Goal: Task Accomplishment & Management: Complete application form

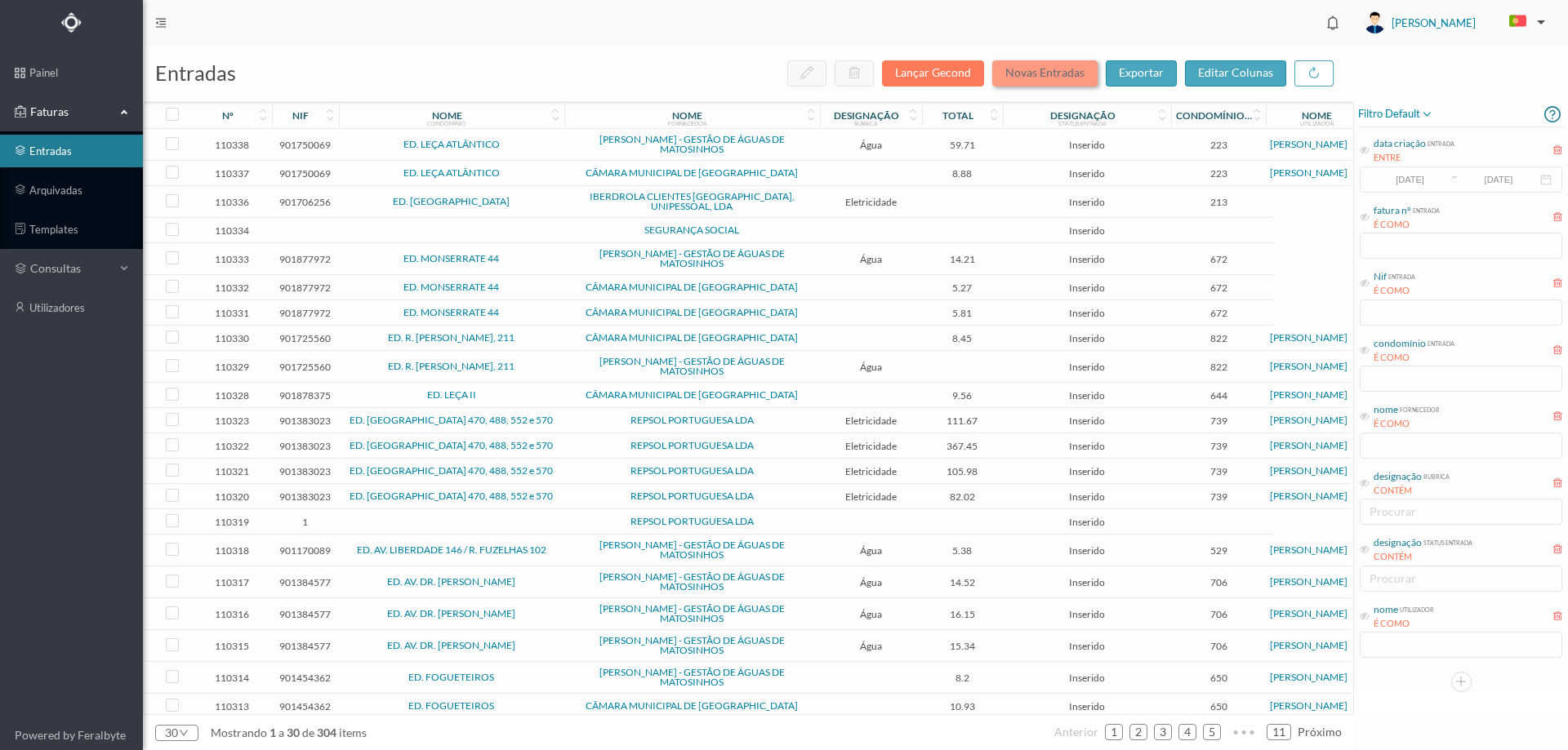
click at [1027, 69] on button "Novas Entradas" at bounding box center [1045, 73] width 105 height 26
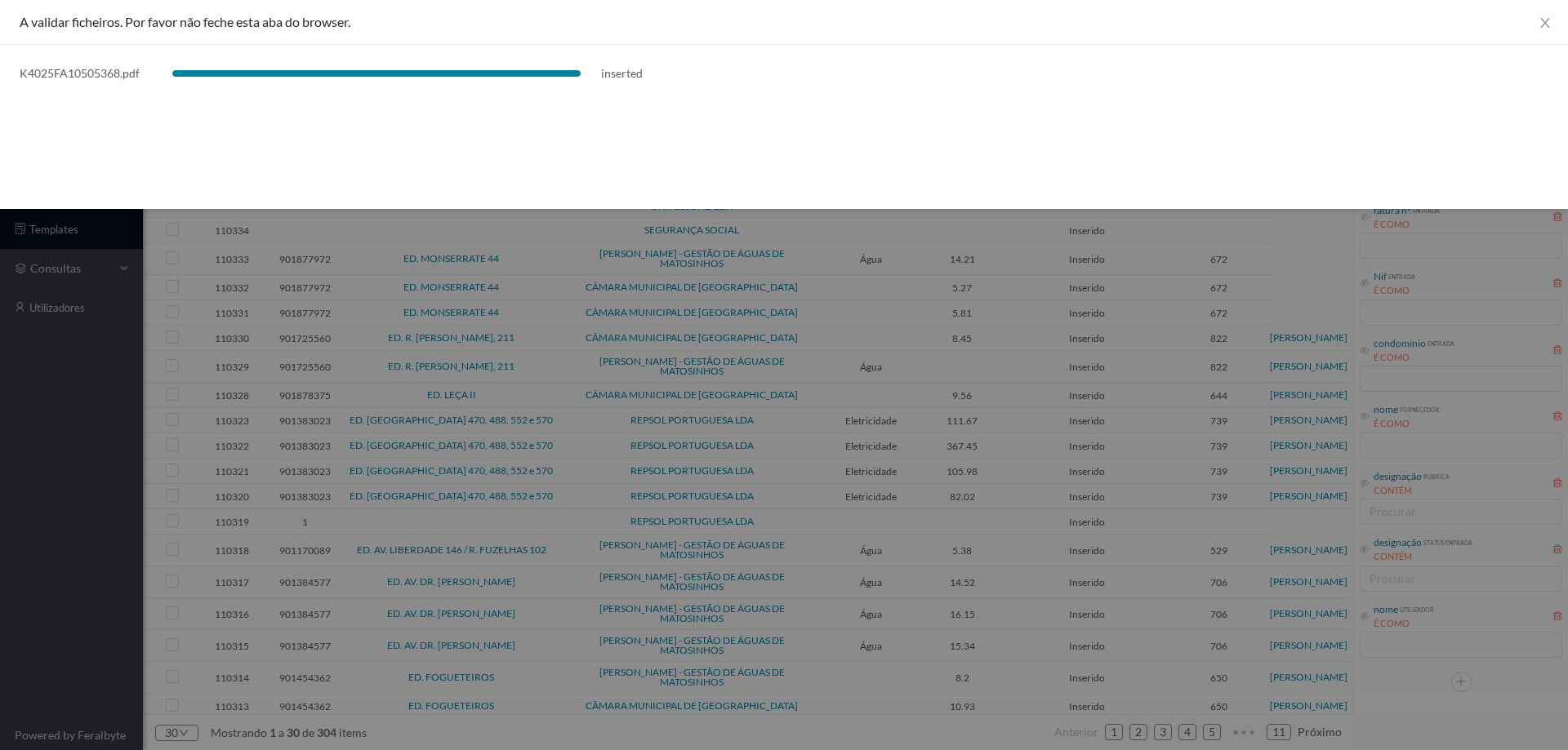
drag, startPoint x: 10, startPoint y: 555, endPoint x: 13, endPoint y: 545, distance: 10.4
click at [12, 551] on div at bounding box center [784, 375] width 1568 height 750
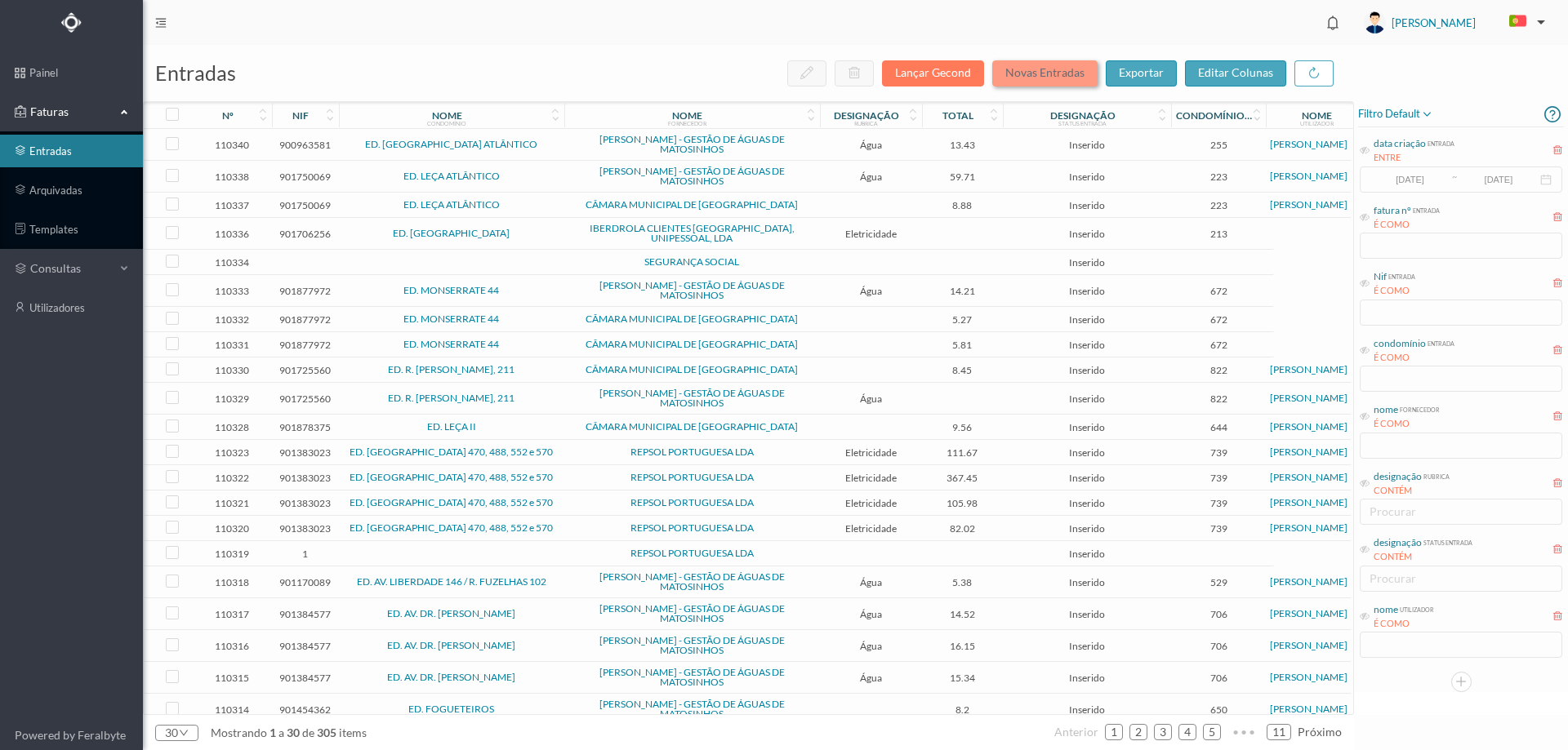
click at [1013, 63] on button "Novas Entradas" at bounding box center [1045, 73] width 105 height 26
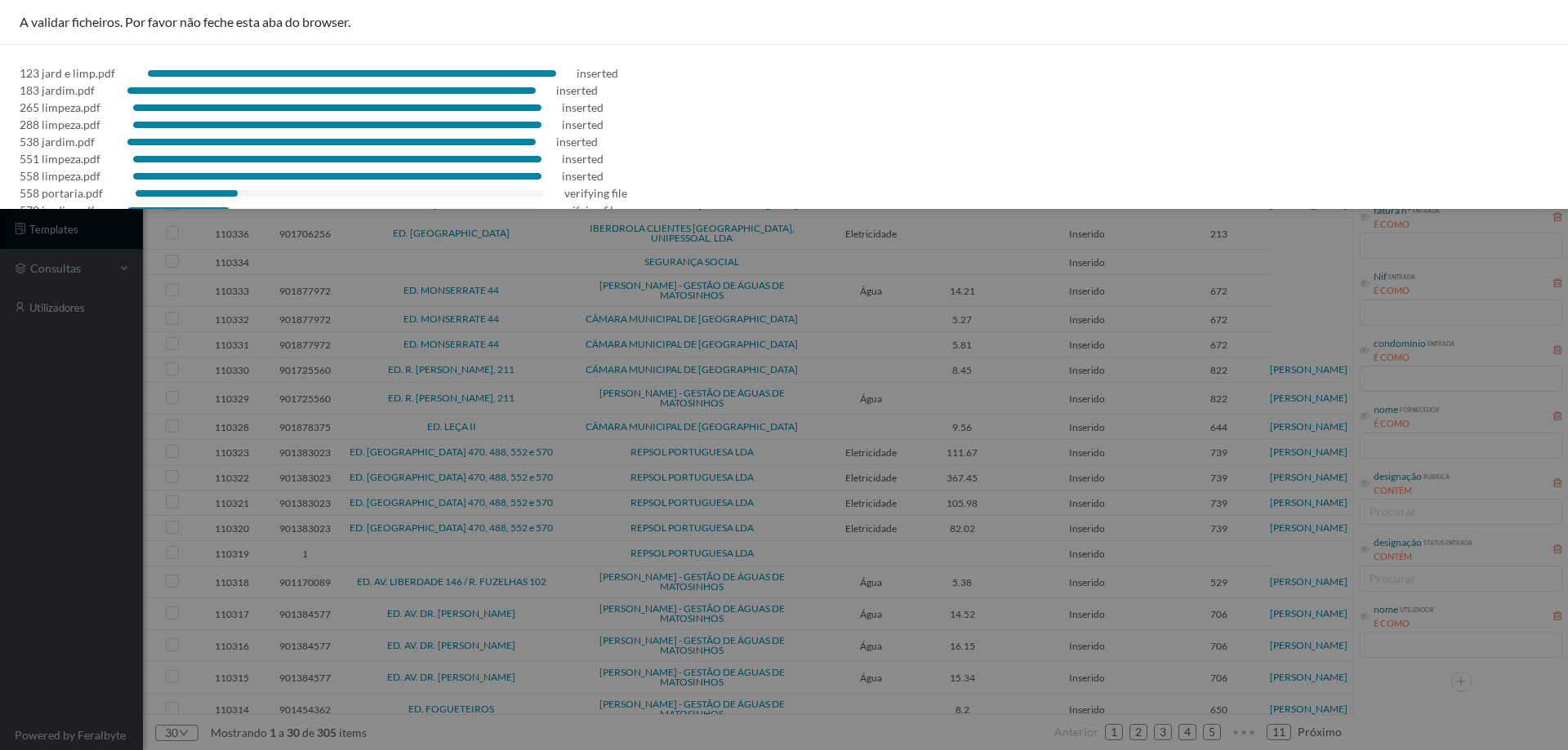
click at [0, 602] on div at bounding box center [784, 375] width 1568 height 750
drag, startPoint x: 569, startPoint y: 73, endPoint x: 624, endPoint y: 77, distance: 55.1
click at [624, 77] on div "123 jard e limp.pdf inserted" at bounding box center [783, 73] width 1529 height 17
drag, startPoint x: 553, startPoint y: 93, endPoint x: 599, endPoint y: 96, distance: 46.1
click at [599, 96] on div "183 jardim.pdf inserted" at bounding box center [783, 90] width 1529 height 17
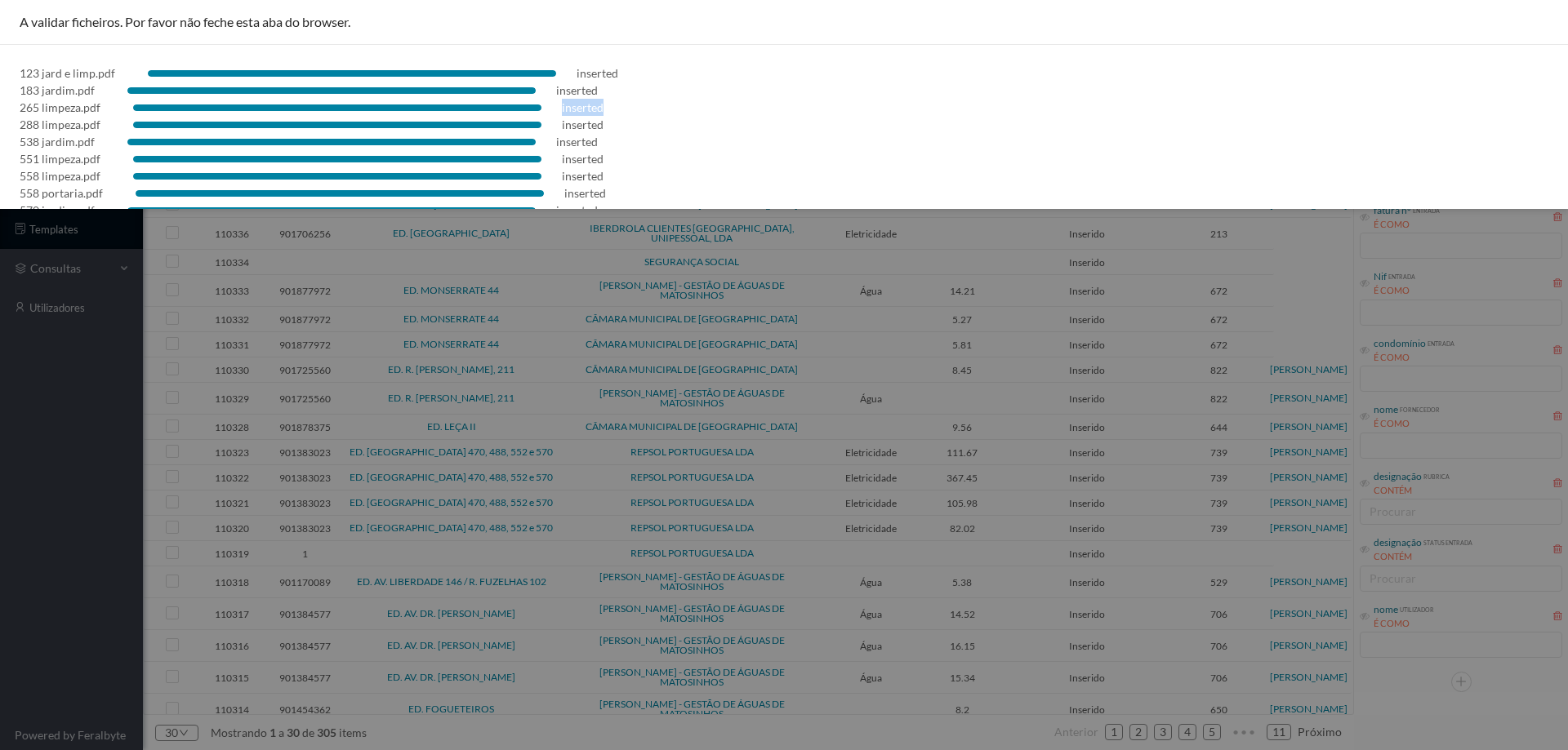
drag, startPoint x: 559, startPoint y: 107, endPoint x: 609, endPoint y: 107, distance: 50.0
click at [609, 107] on div "265 limpeza.pdf inserted" at bounding box center [783, 107] width 1529 height 17
drag, startPoint x: 560, startPoint y: 127, endPoint x: 599, endPoint y: 127, distance: 39.0
click at [599, 127] on div "288 limpeza.pdf inserted" at bounding box center [783, 125] width 1529 height 17
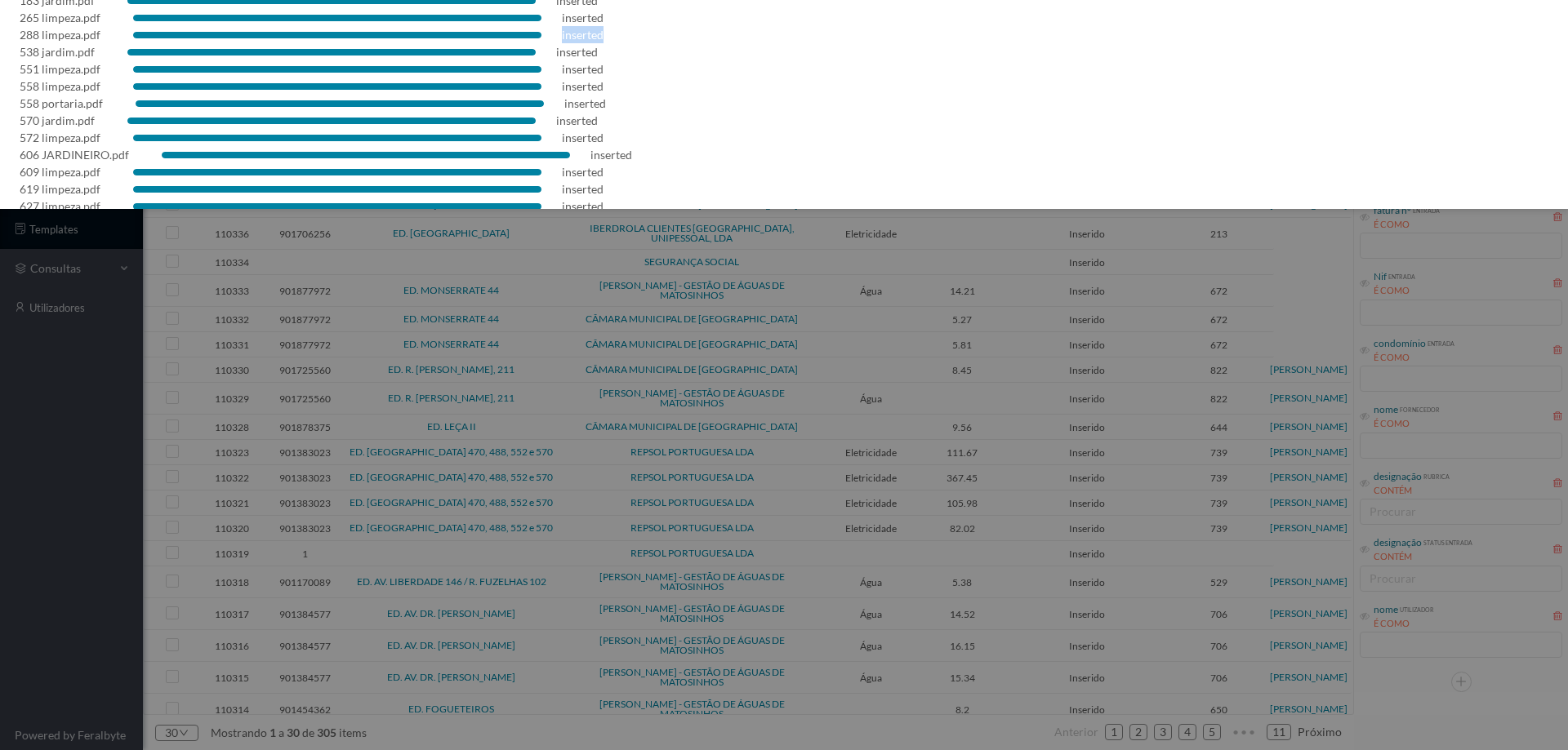
scroll to position [29, 0]
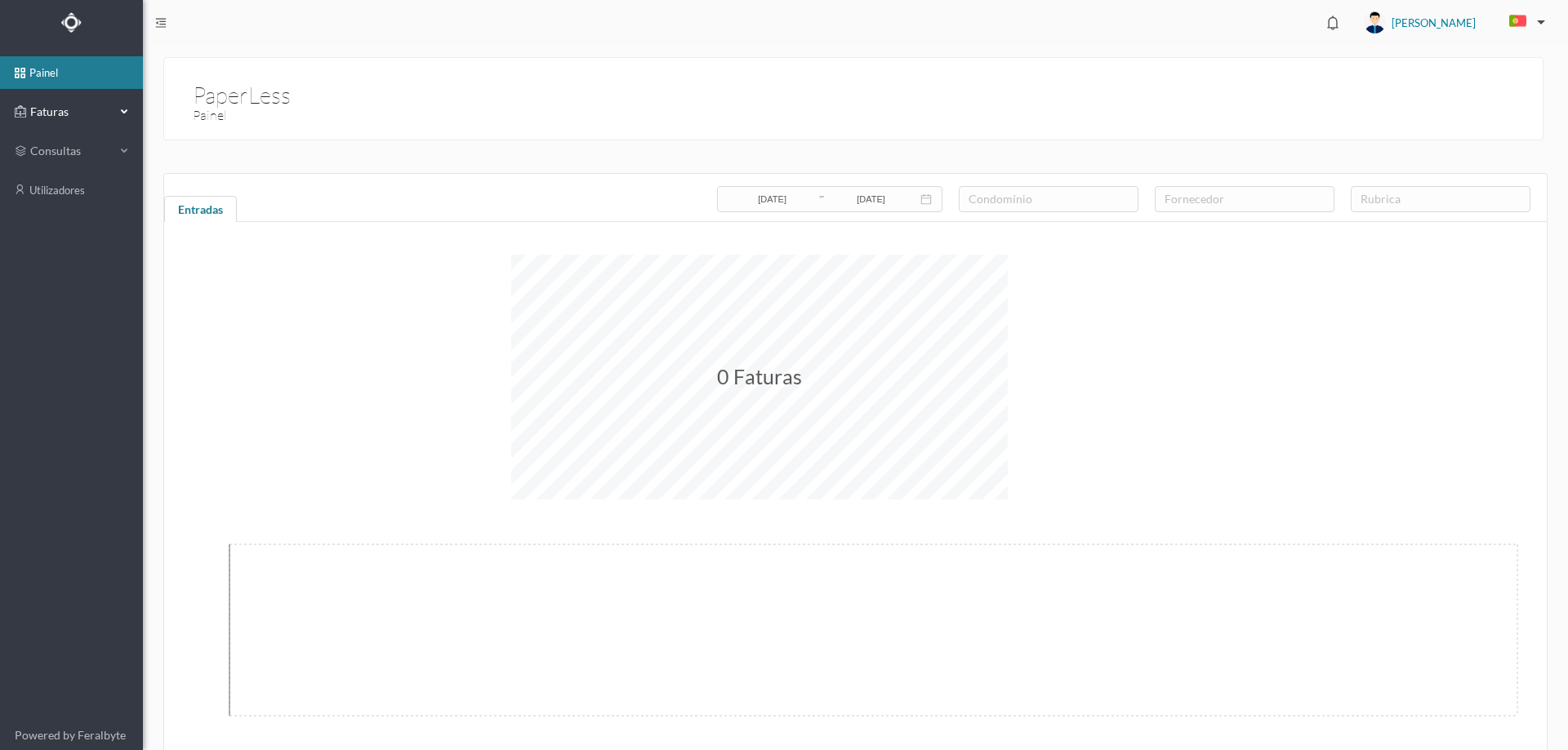
click at [69, 120] on span "Faturas" at bounding box center [71, 111] width 90 height 16
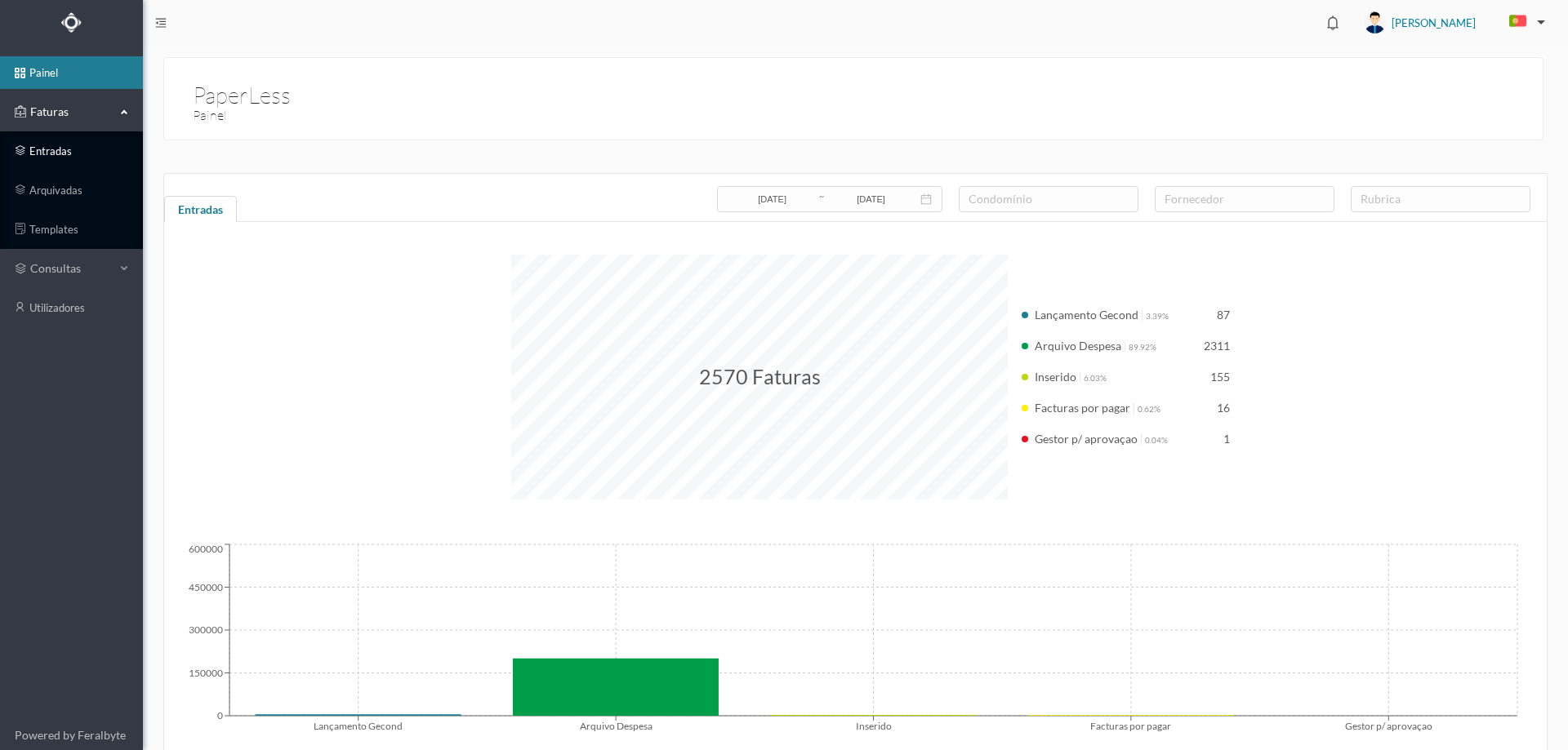
click at [63, 167] on link "entradas" at bounding box center [71, 151] width 143 height 33
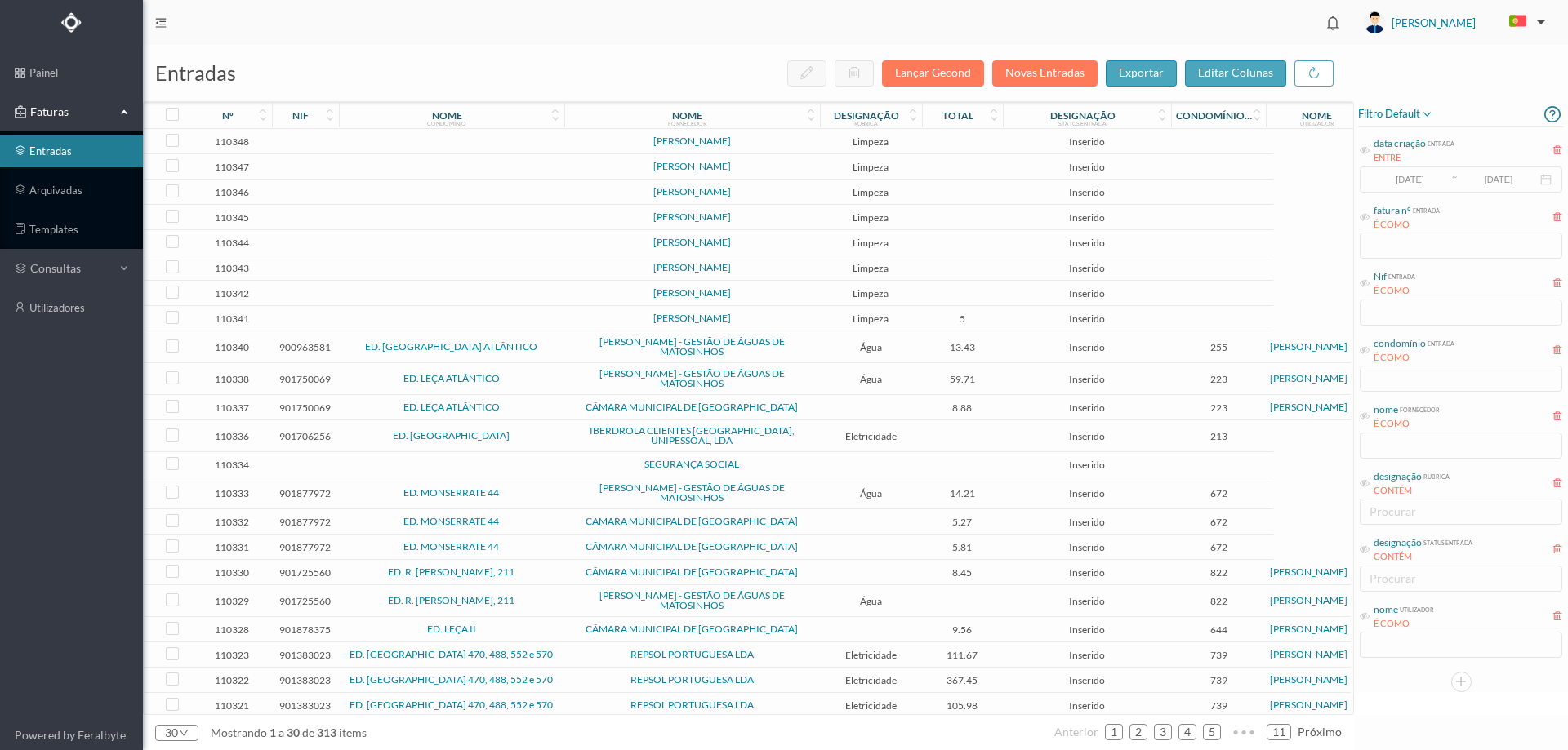
click at [1389, 113] on span "filtro default" at bounding box center [1395, 114] width 75 height 19
click at [1389, 165] on span "abrir filtro" at bounding box center [1412, 170] width 58 height 13
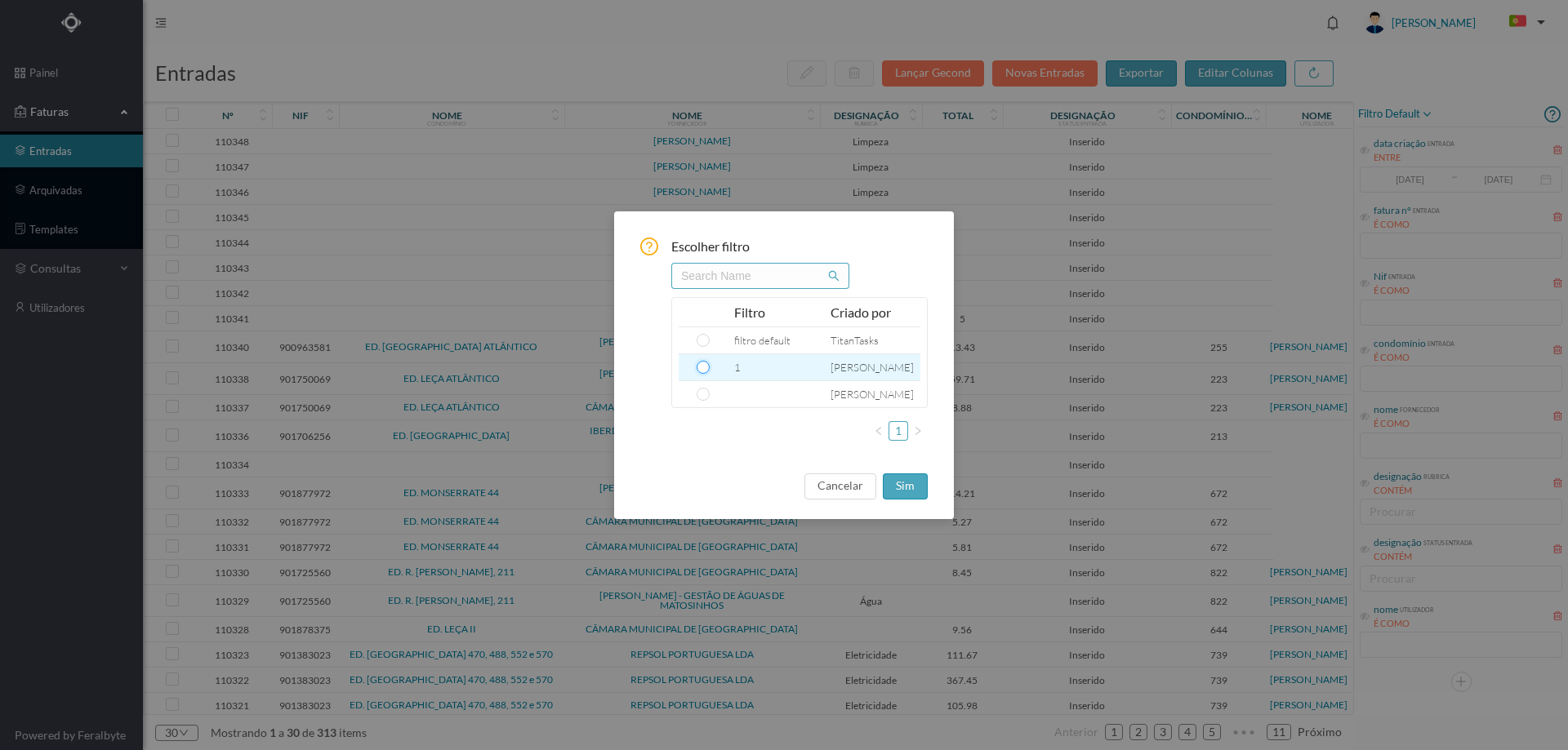
click at [699, 367] on input "radio" at bounding box center [703, 368] width 13 height 13
radio input "true"
click at [911, 489] on button "sim" at bounding box center [905, 486] width 45 height 26
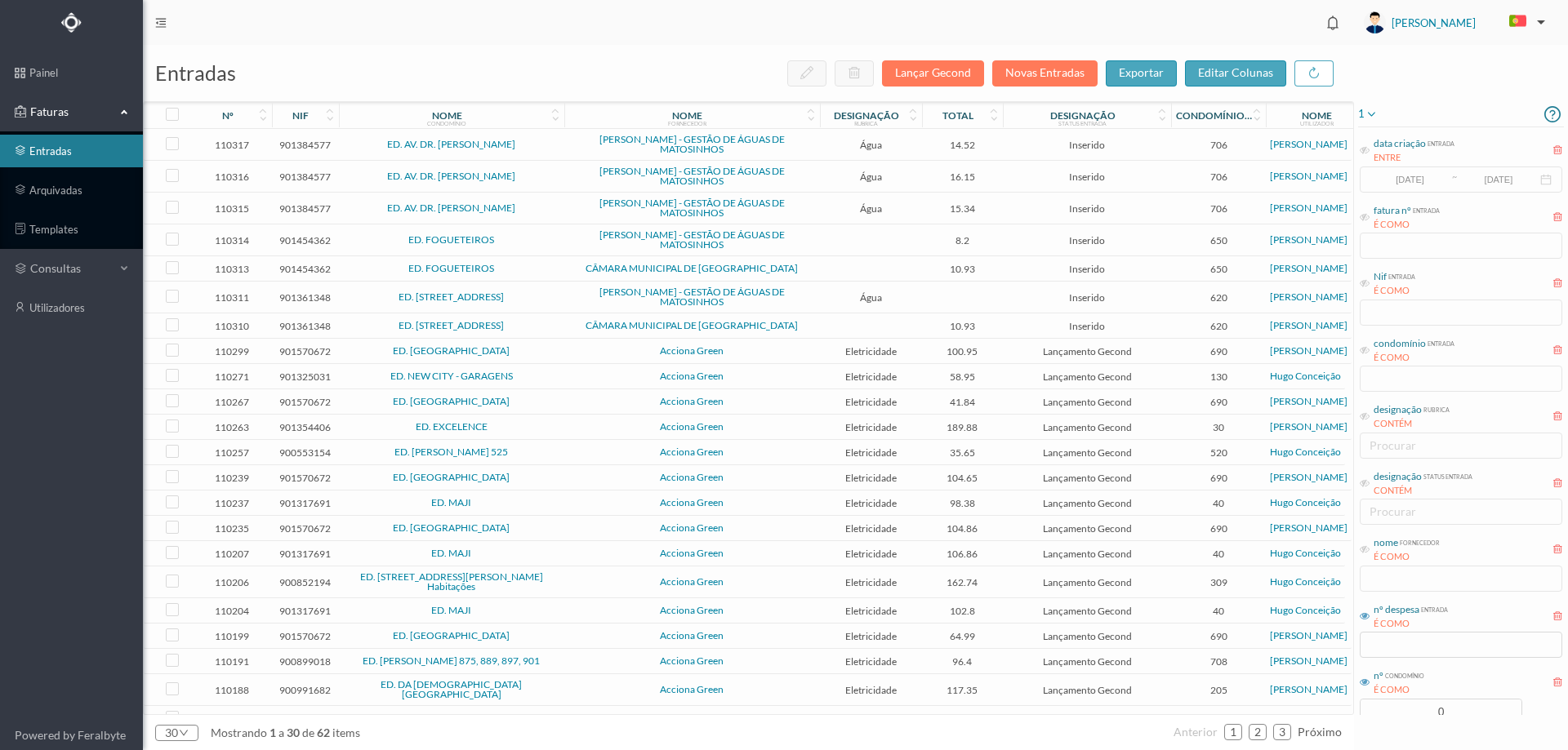
click at [1366, 551] on icon at bounding box center [1365, 549] width 10 height 10
click at [1375, 587] on div "nome fornecedor É COMO" at bounding box center [1461, 563] width 206 height 61
click at [1363, 549] on icon at bounding box center [1365, 549] width 10 height 10
click at [1385, 582] on input "text" at bounding box center [1461, 578] width 202 height 26
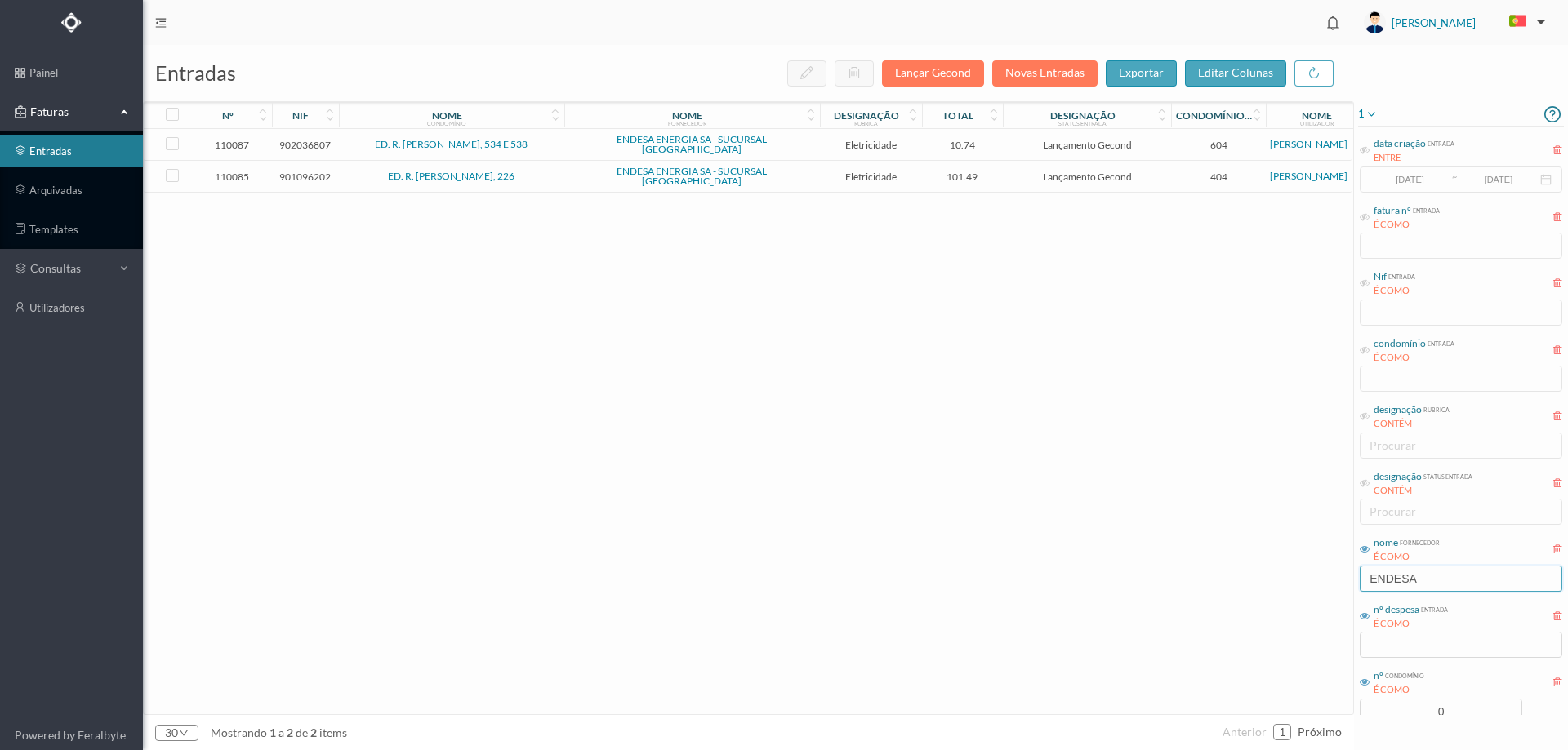
type input "ENDESA"
click at [802, 419] on div "110087 902036807 ED. R. FARIA GUIMARÃES, 534 E 538 ENDESA ENERGIA SA - SUCURSAL…" at bounding box center [748, 421] width 1208 height 585
drag, startPoint x: 1421, startPoint y: 578, endPoint x: 1160, endPoint y: 567, distance: 261.2
click at [1160, 567] on div "entradas Lançar Gecond Novas Entradas exportar editar colunas nº nif nome condo…" at bounding box center [855, 398] width 1425 height 705
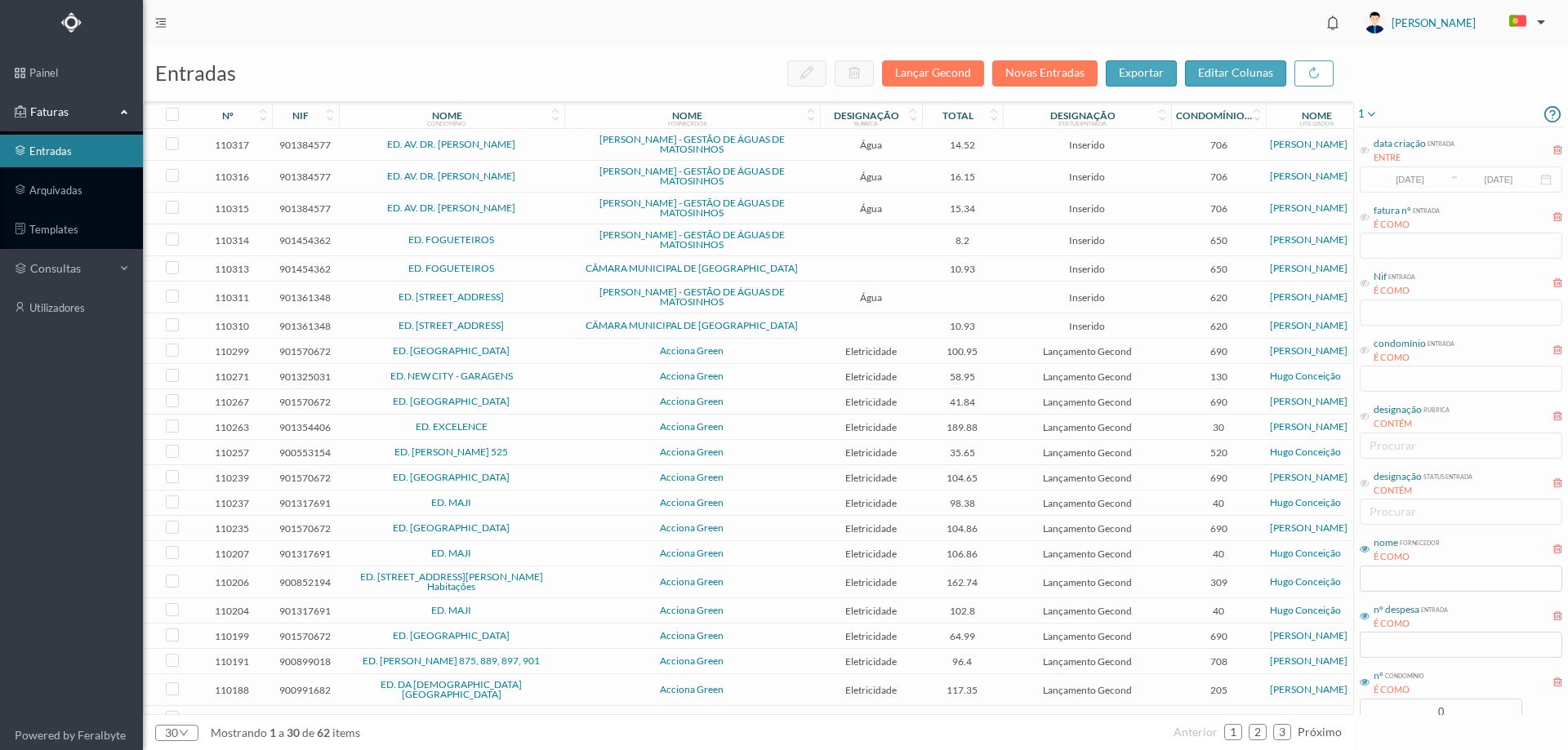
click at [542, 147] on span "ED. AV. DR. FERNANDO AROSO" at bounding box center [451, 145] width 218 height 10
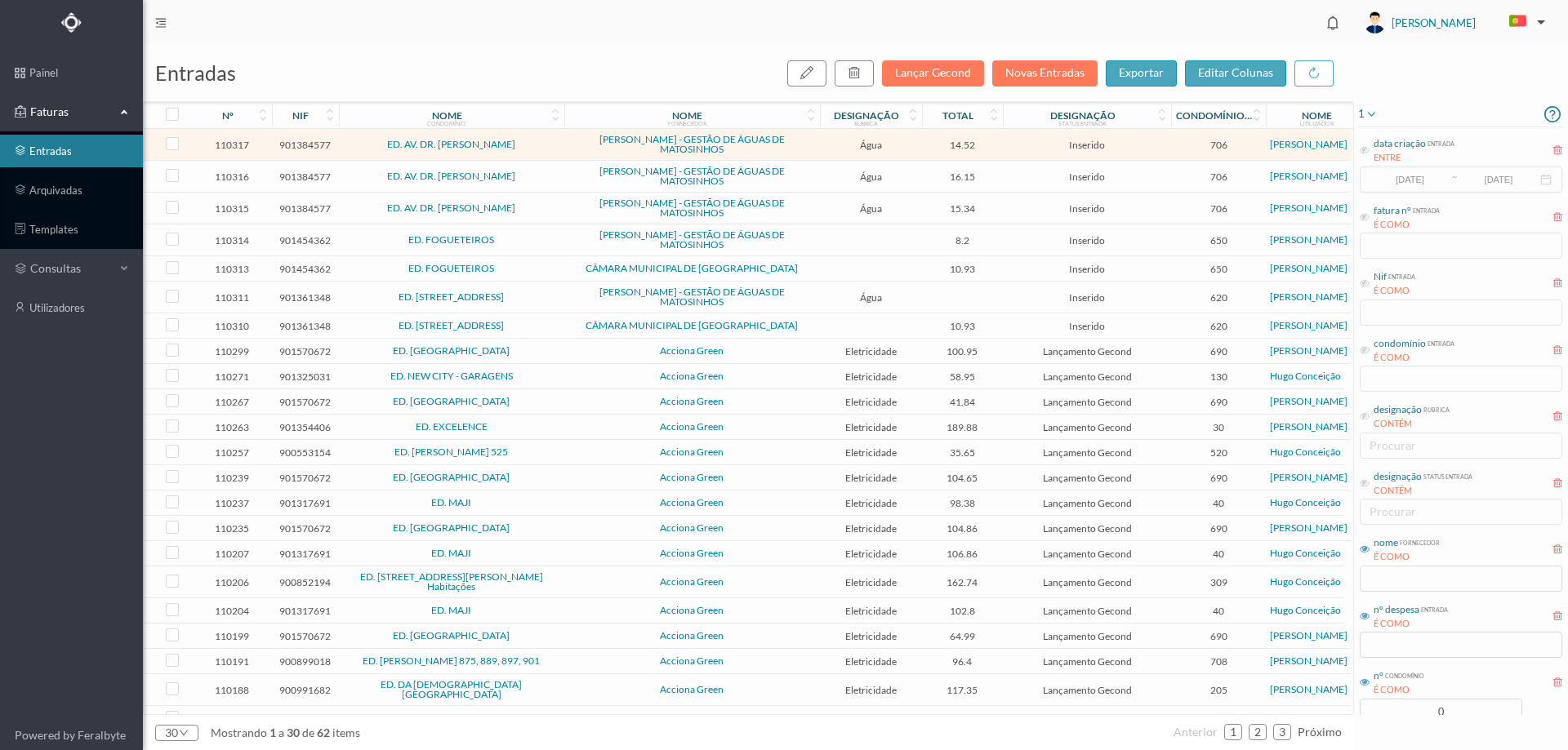
click at [548, 179] on span "ED. AV. DR. FERNANDO AROSO" at bounding box center [451, 176] width 218 height 10
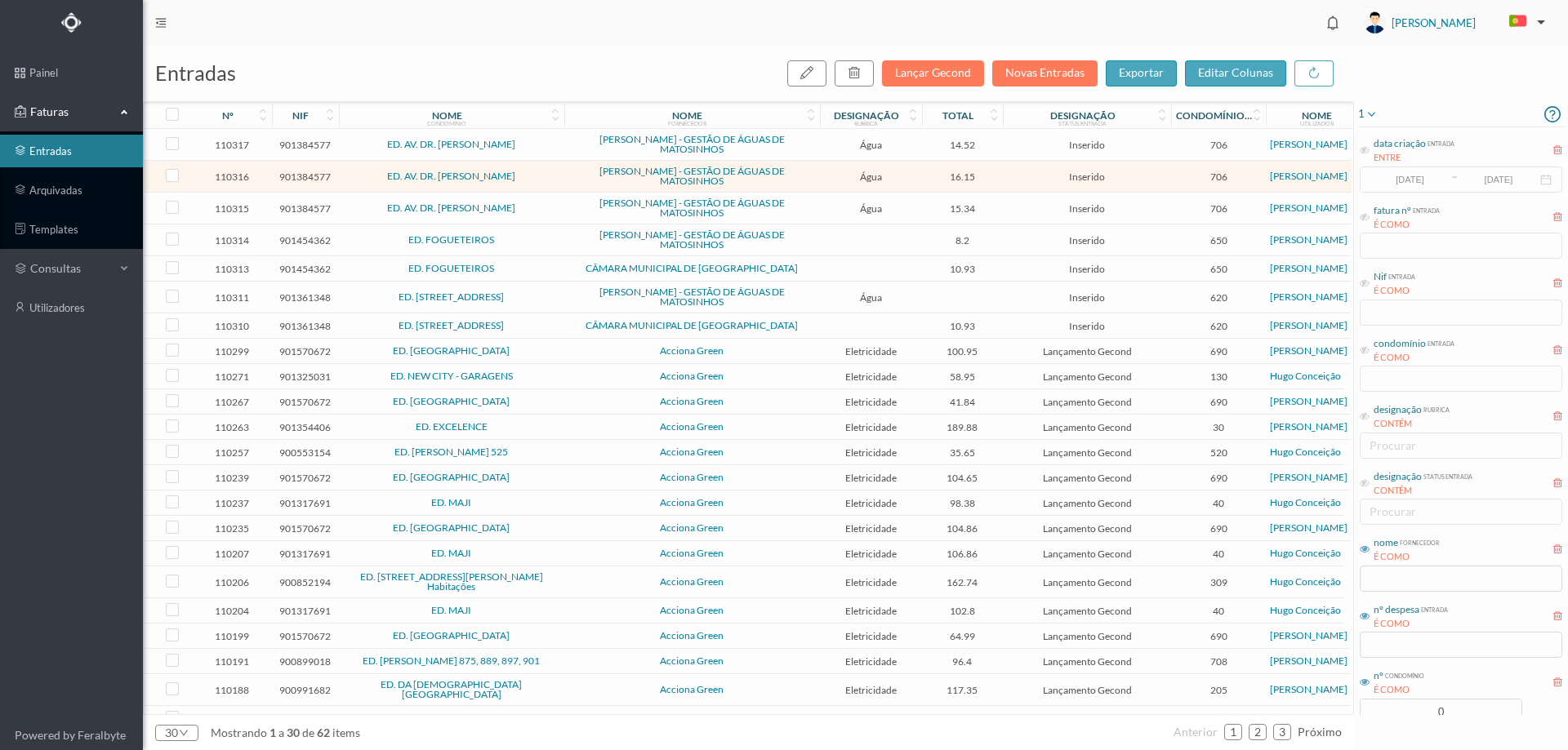
click at [546, 212] on span "ED. AV. DR. FERNANDO AROSO" at bounding box center [451, 208] width 218 height 10
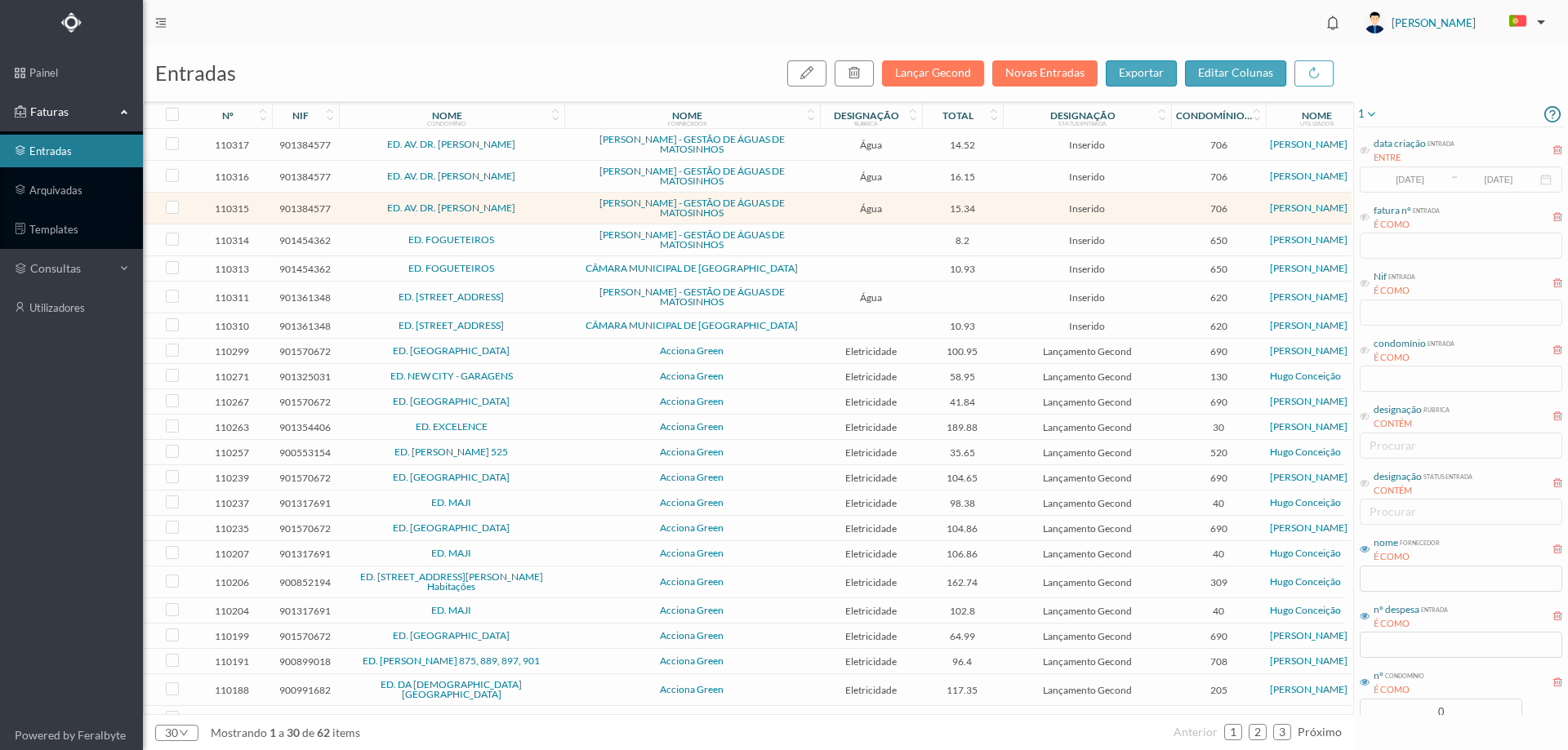
click at [539, 242] on span "ED. FOGUETEIROS" at bounding box center [451, 239] width 218 height 10
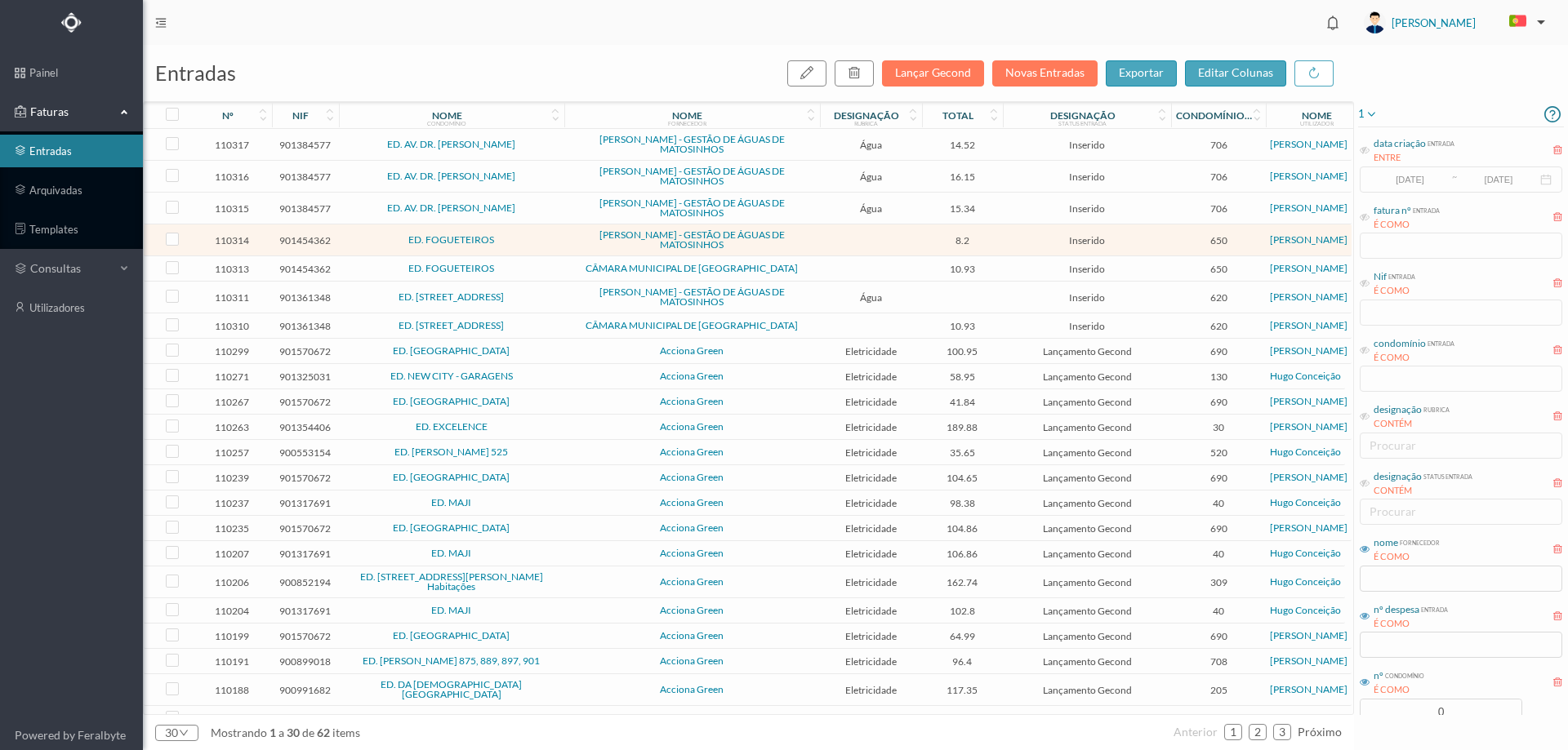
click at [530, 268] on span "ED. FOGUETEIROS" at bounding box center [451, 268] width 218 height 10
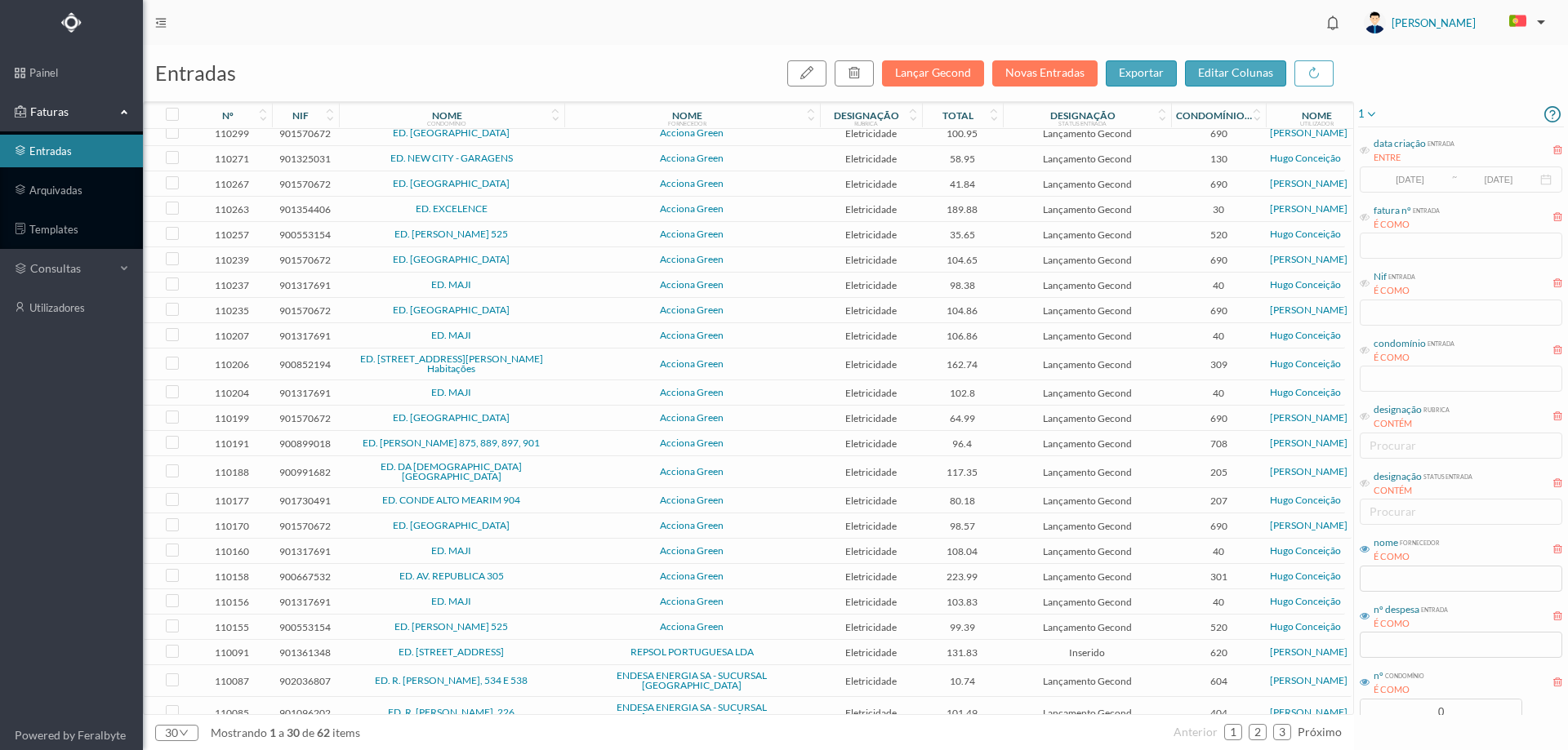
click at [1375, 114] on icon at bounding box center [1372, 114] width 13 height 19
click at [1401, 176] on span "abrir filtro" at bounding box center [1405, 170] width 75 height 19
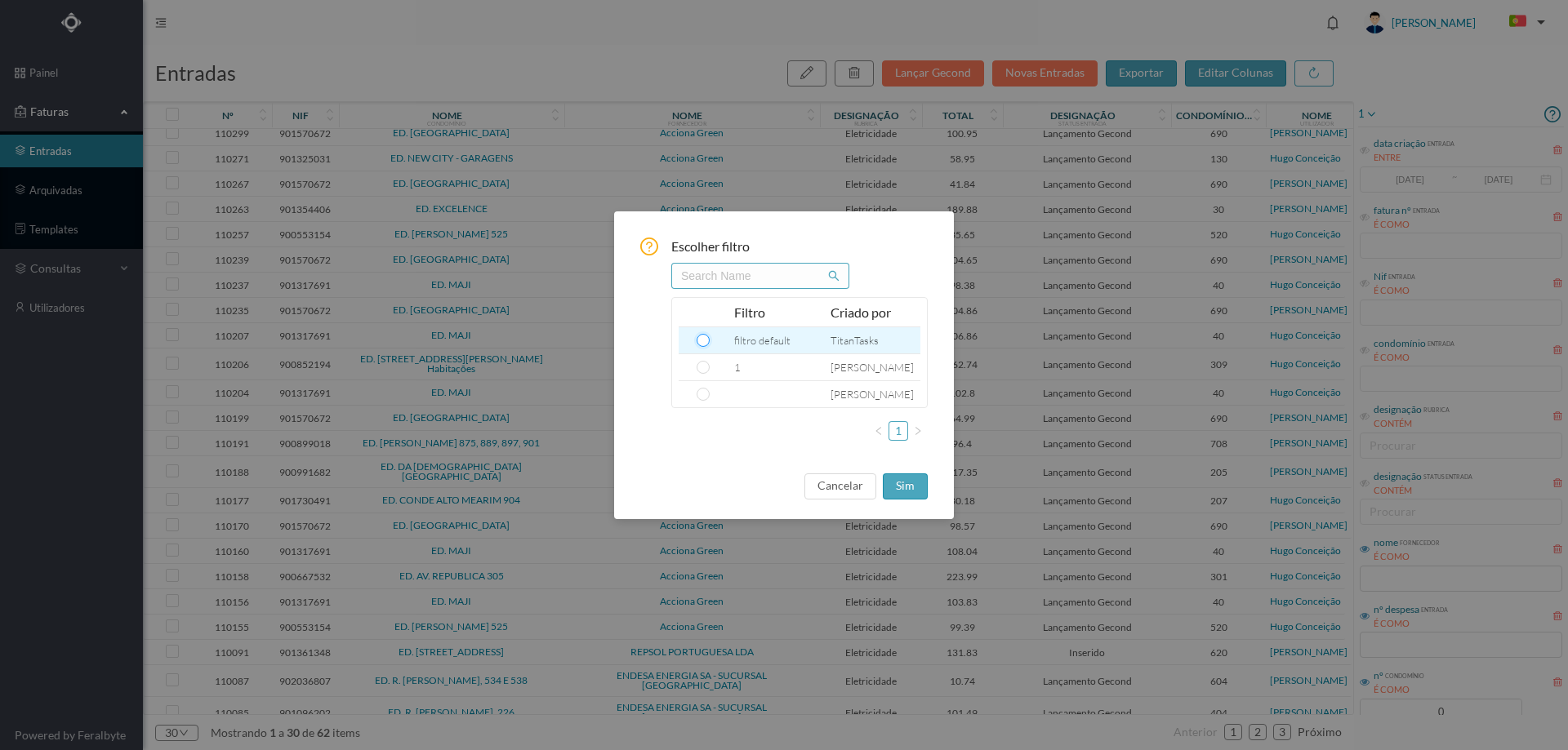
click at [704, 340] on input "radio" at bounding box center [703, 340] width 13 height 13
radio input "true"
click at [905, 489] on button "sim" at bounding box center [905, 486] width 45 height 26
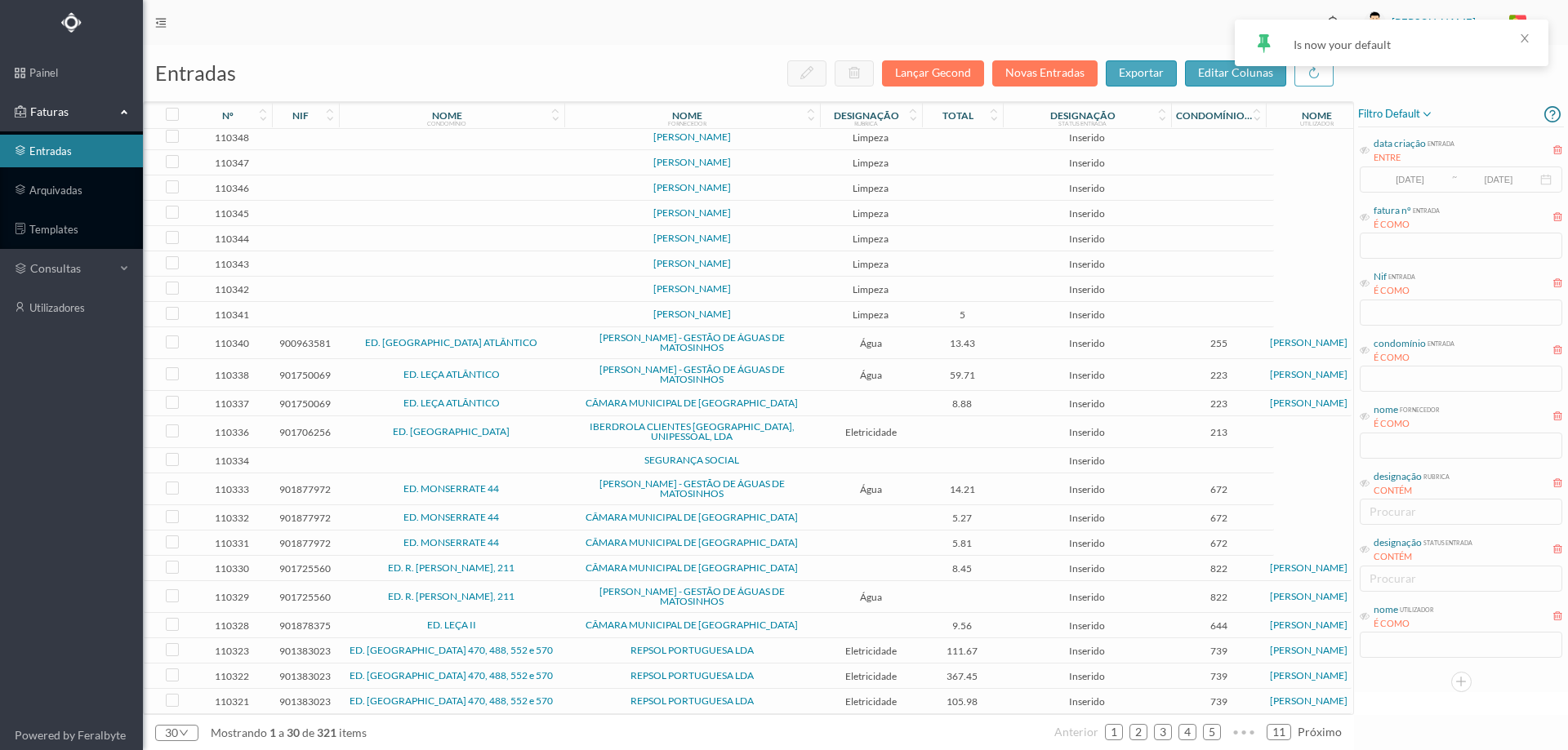
scroll to position [205, 0]
click at [754, 459] on span "SEGURANÇA SOCIAL" at bounding box center [692, 462] width 247 height 10
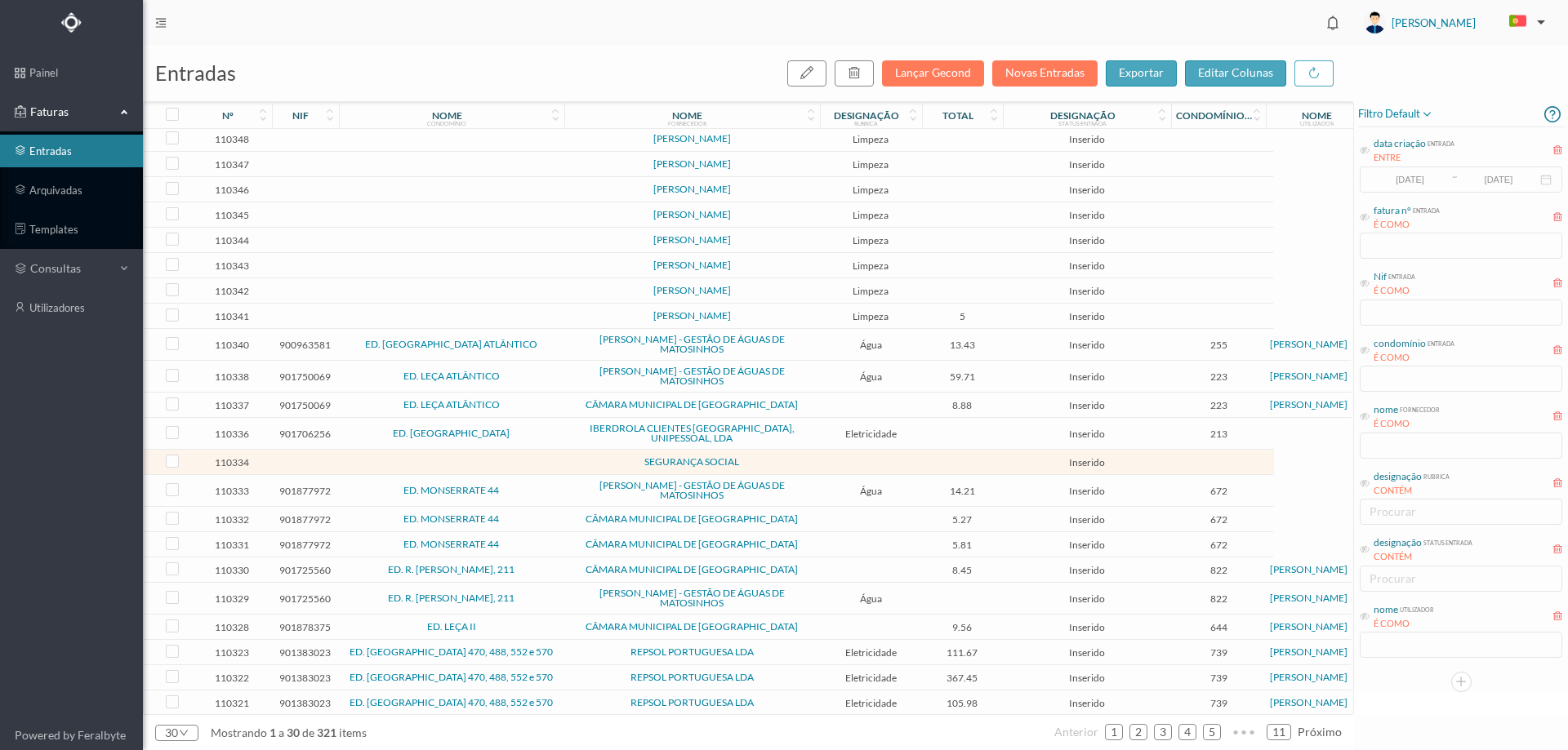
click at [754, 459] on span "SEGURANÇA SOCIAL" at bounding box center [692, 462] width 247 height 10
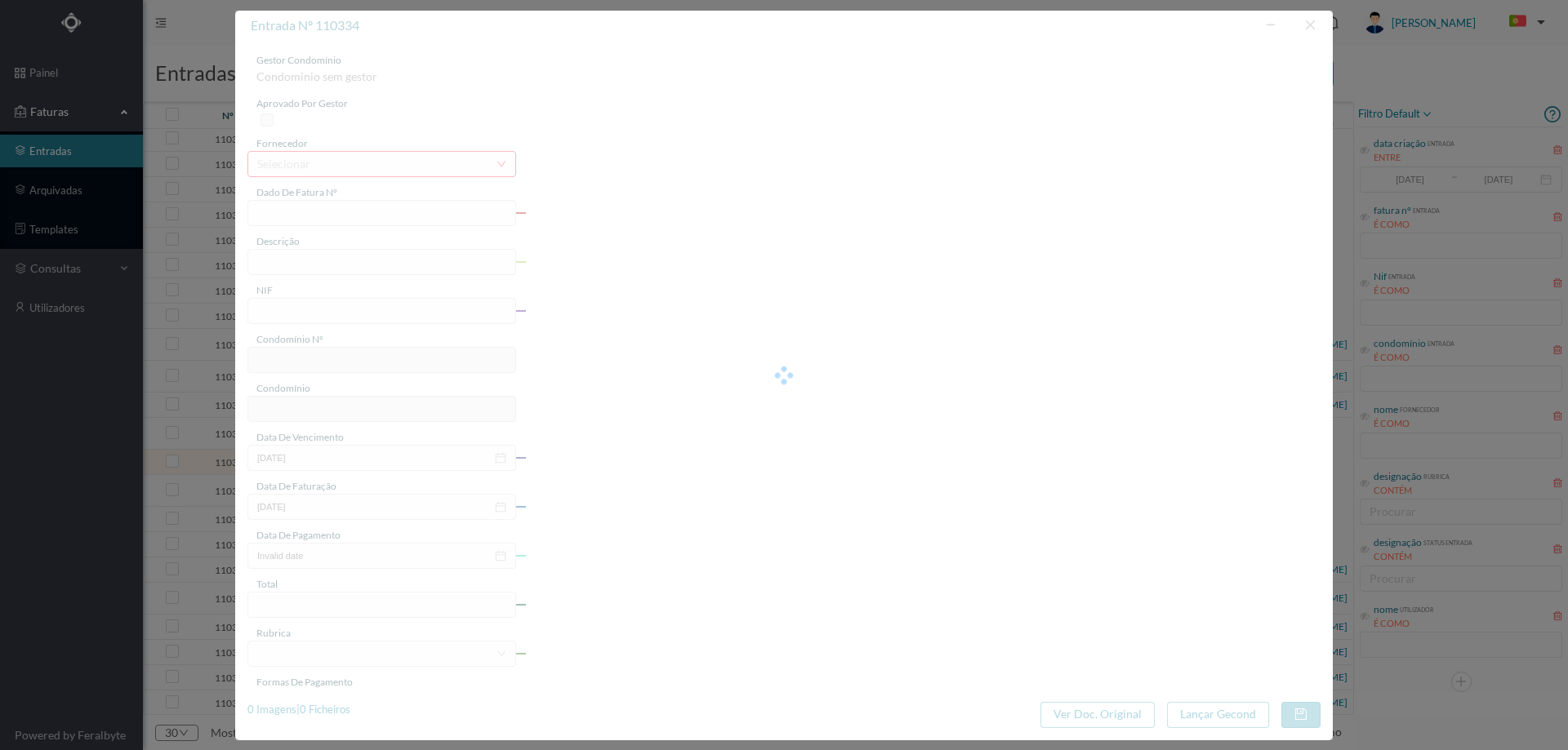
type input "0"
type input "Invalid date"
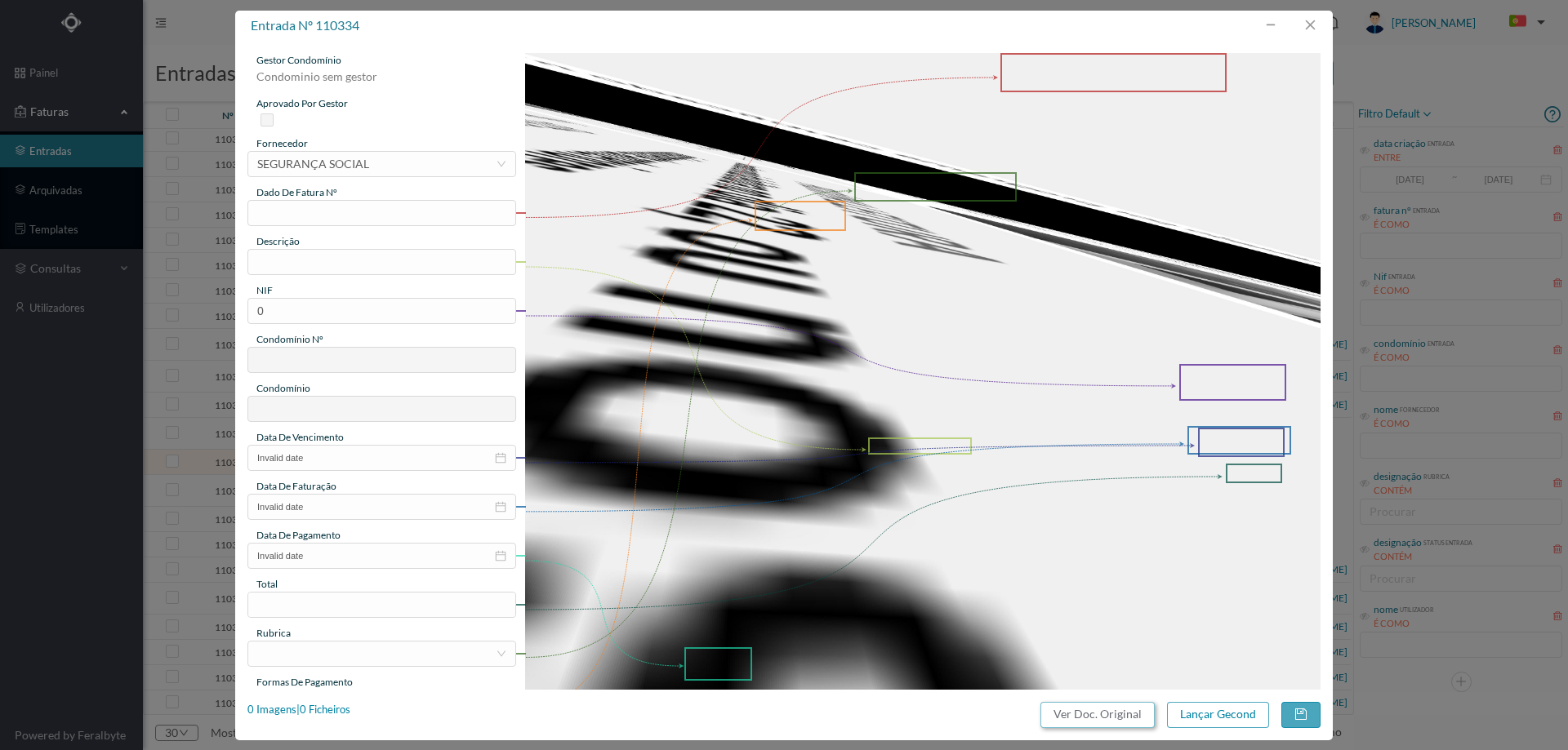
click at [1074, 717] on button "Ver Doc. Original" at bounding box center [1097, 715] width 114 height 26
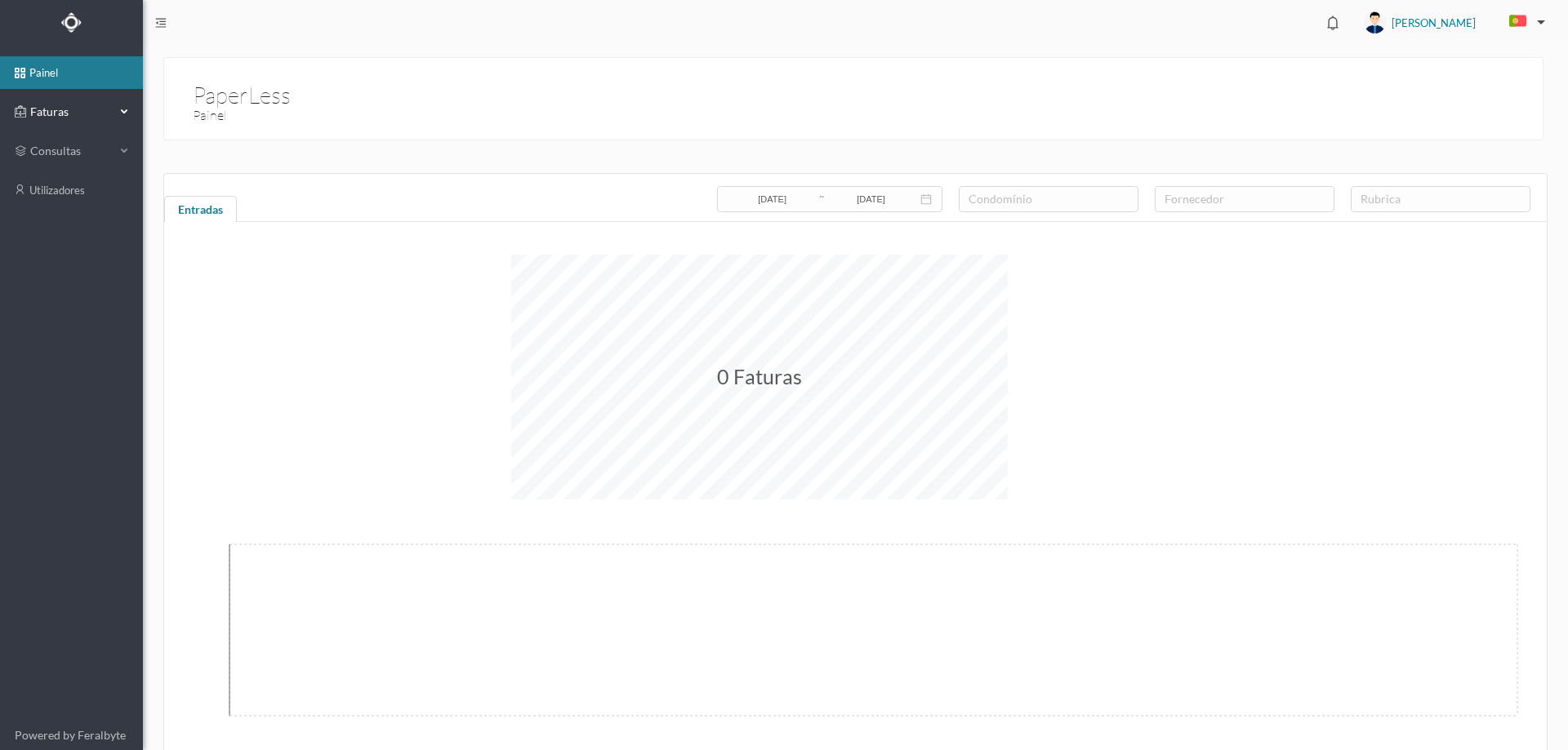
click at [86, 112] on span "Faturas" at bounding box center [71, 111] width 90 height 16
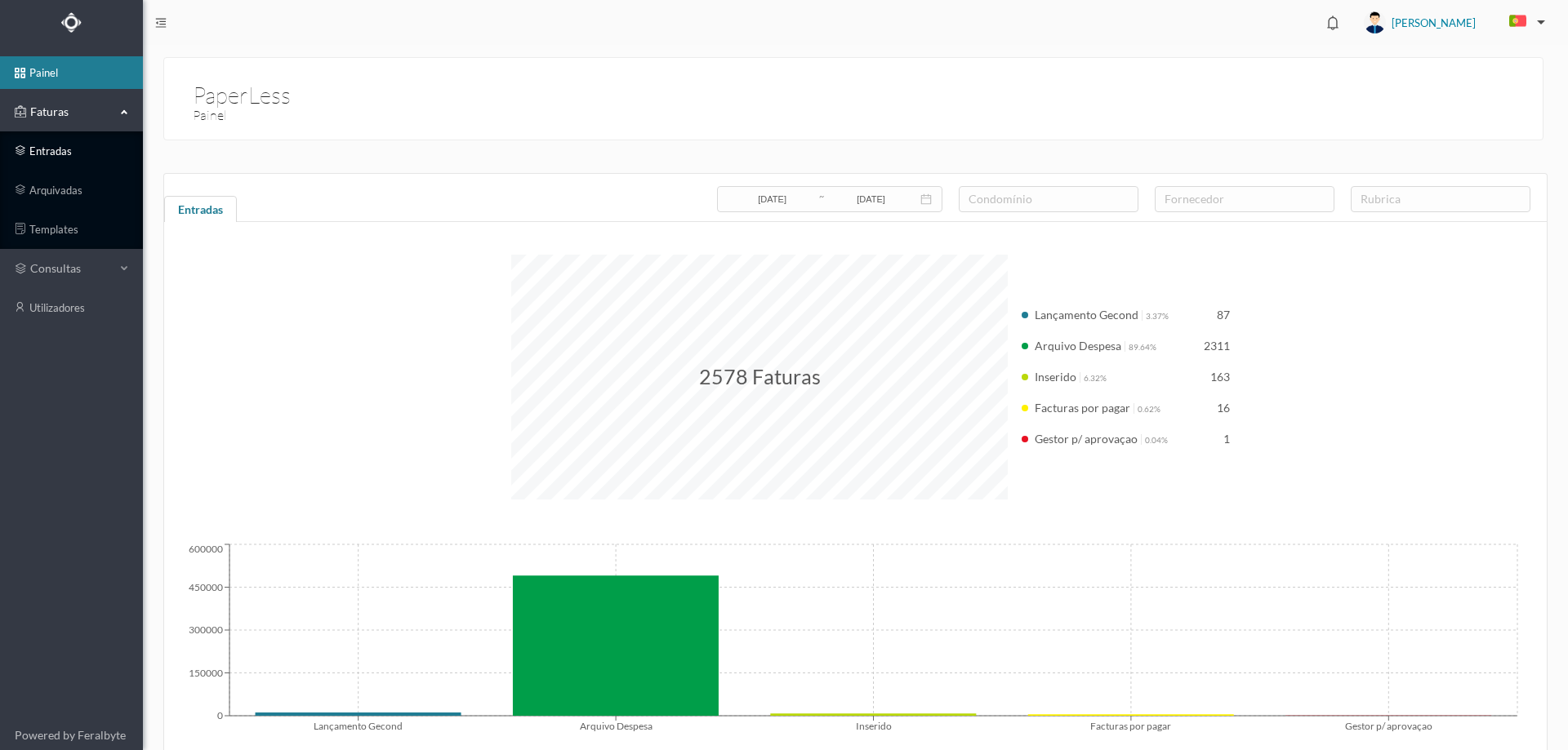
click at [86, 145] on link "entradas" at bounding box center [71, 151] width 143 height 33
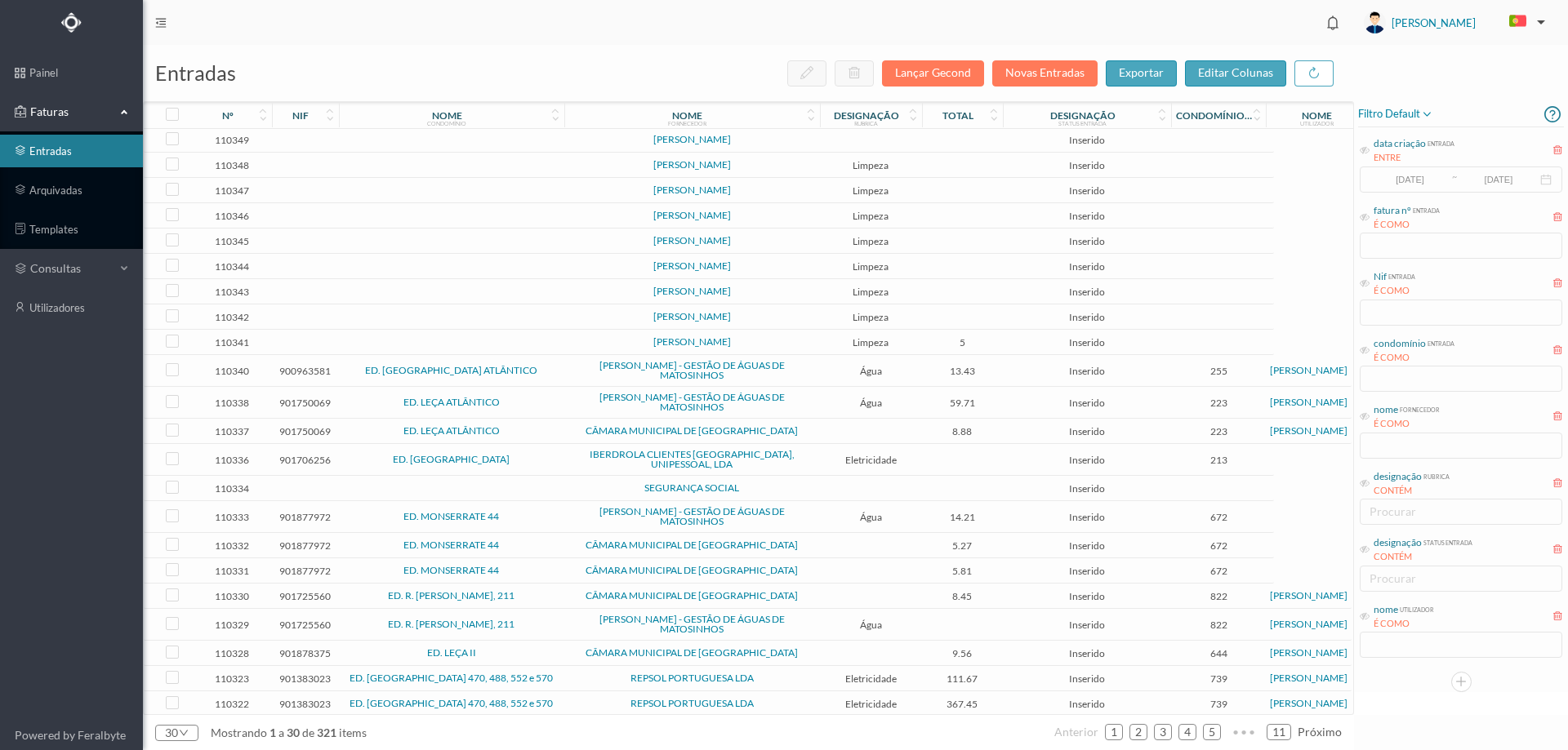
scroll to position [205, 0]
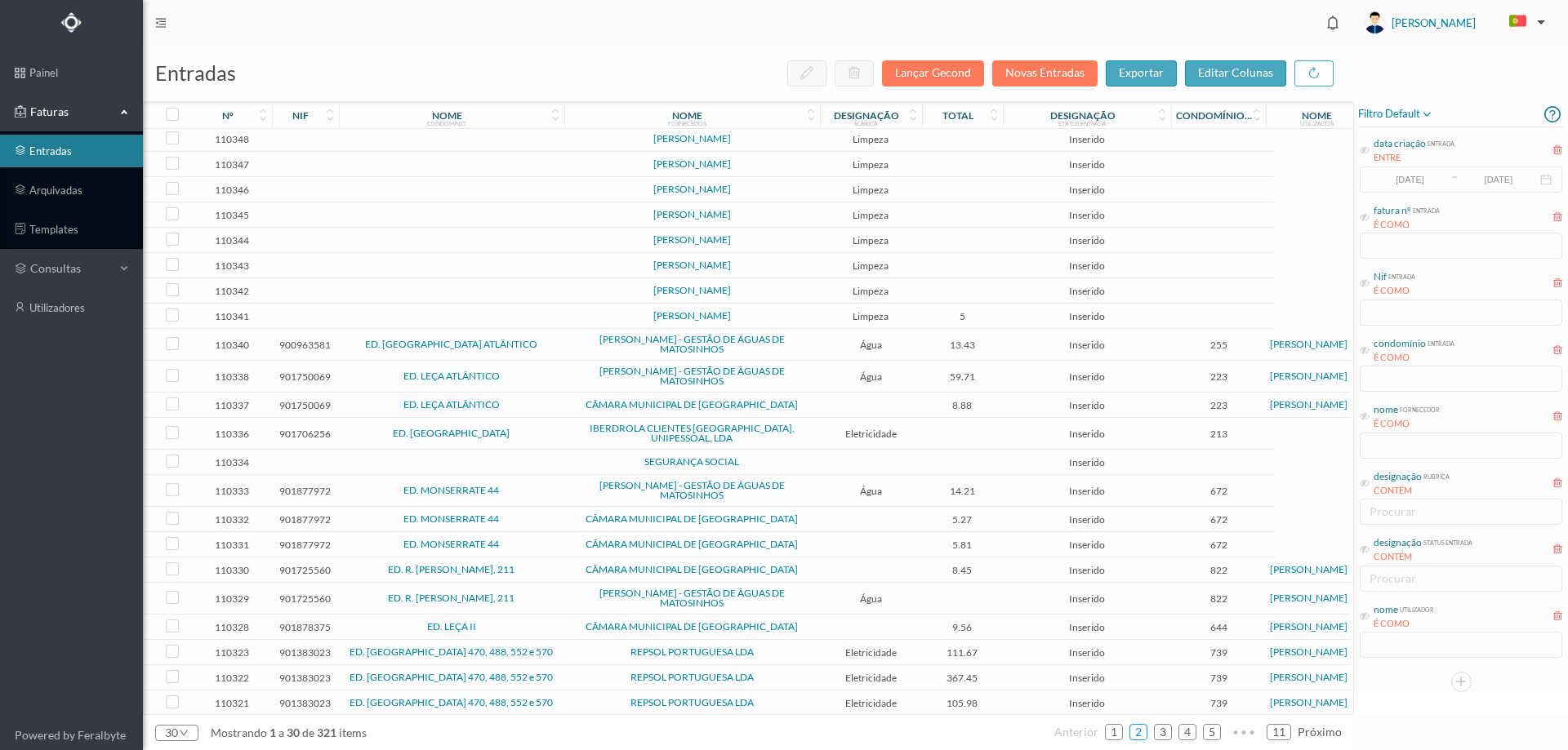
click at [1140, 736] on link "2" at bounding box center [1138, 733] width 16 height 25
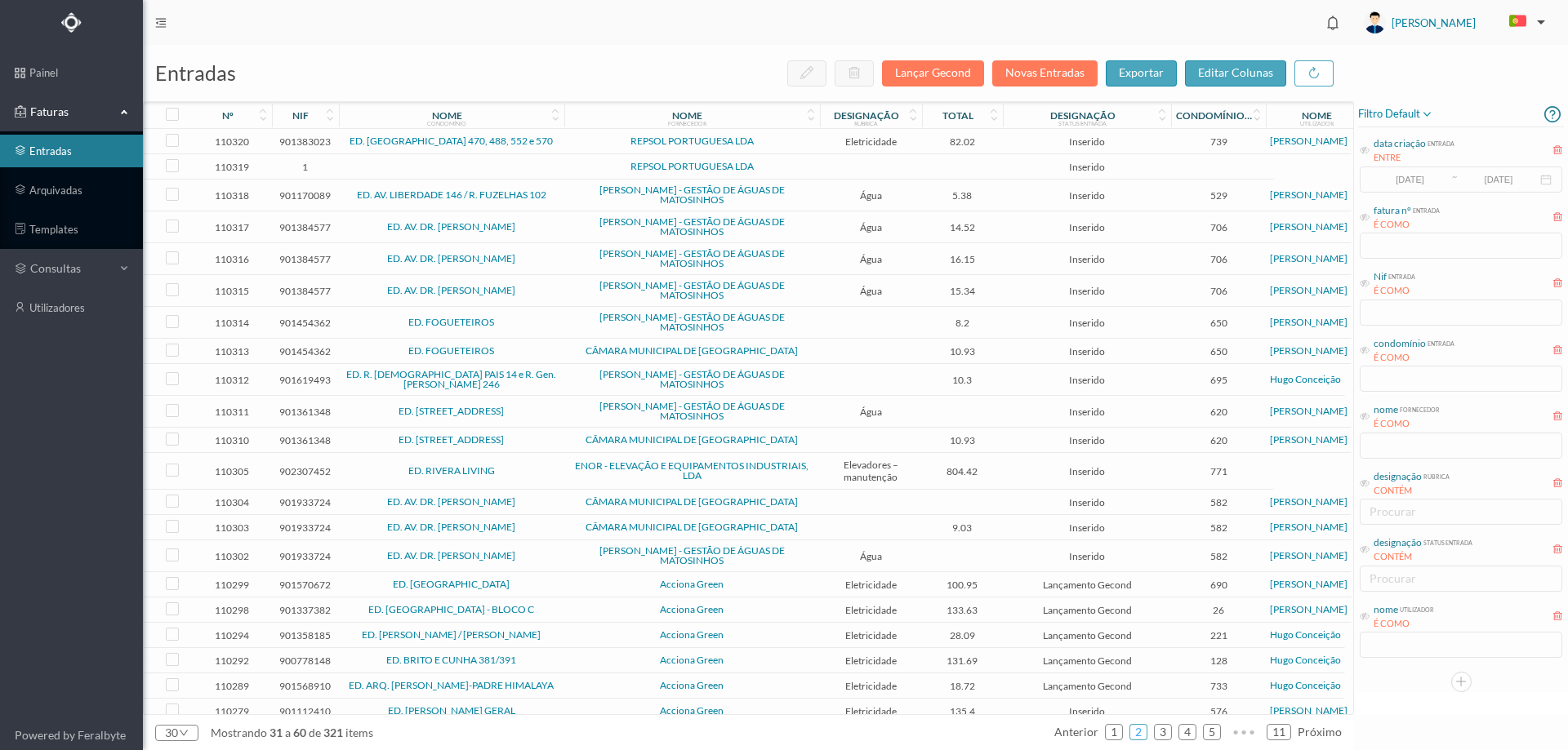
scroll to position [262, 0]
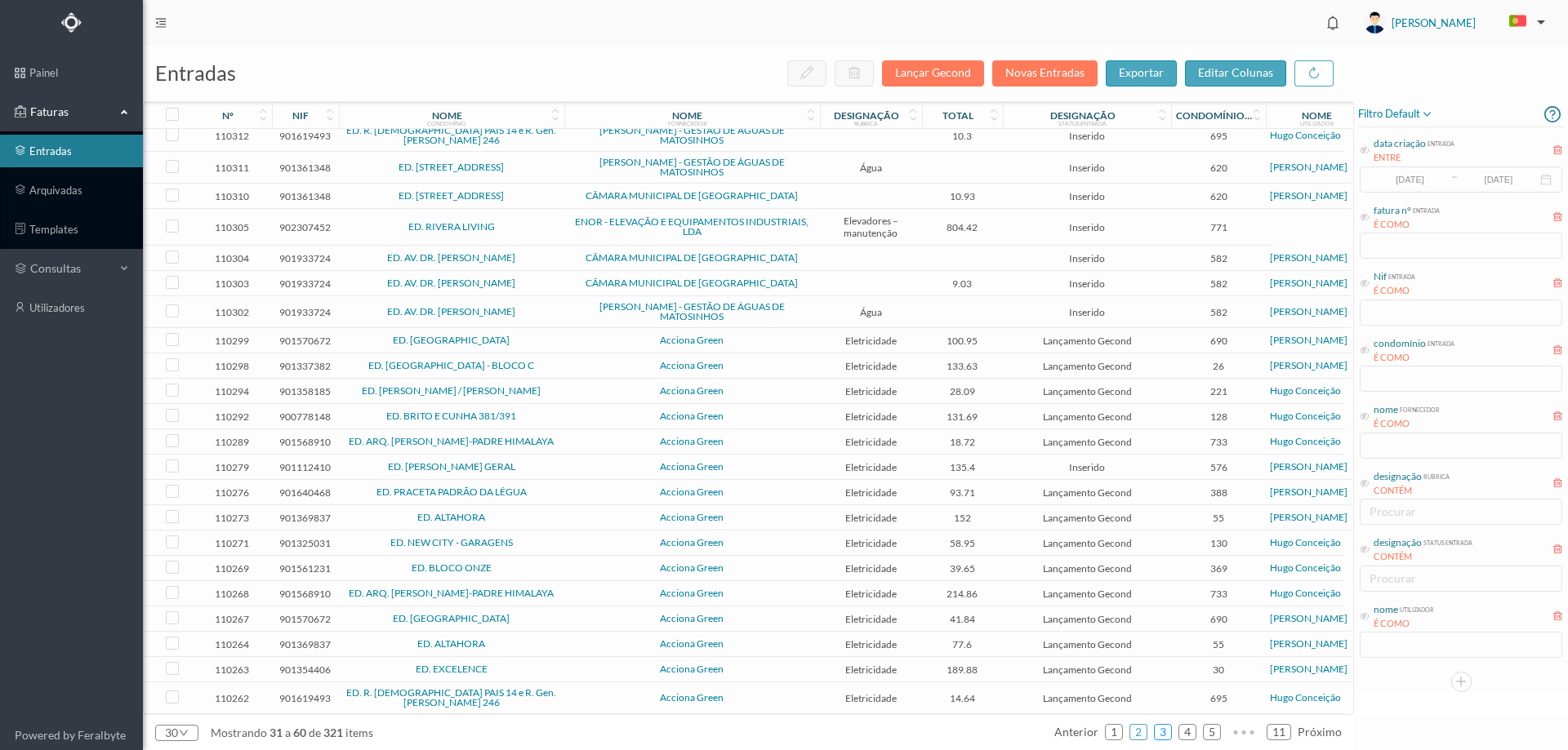
click at [1168, 737] on link "3" at bounding box center [1163, 733] width 16 height 25
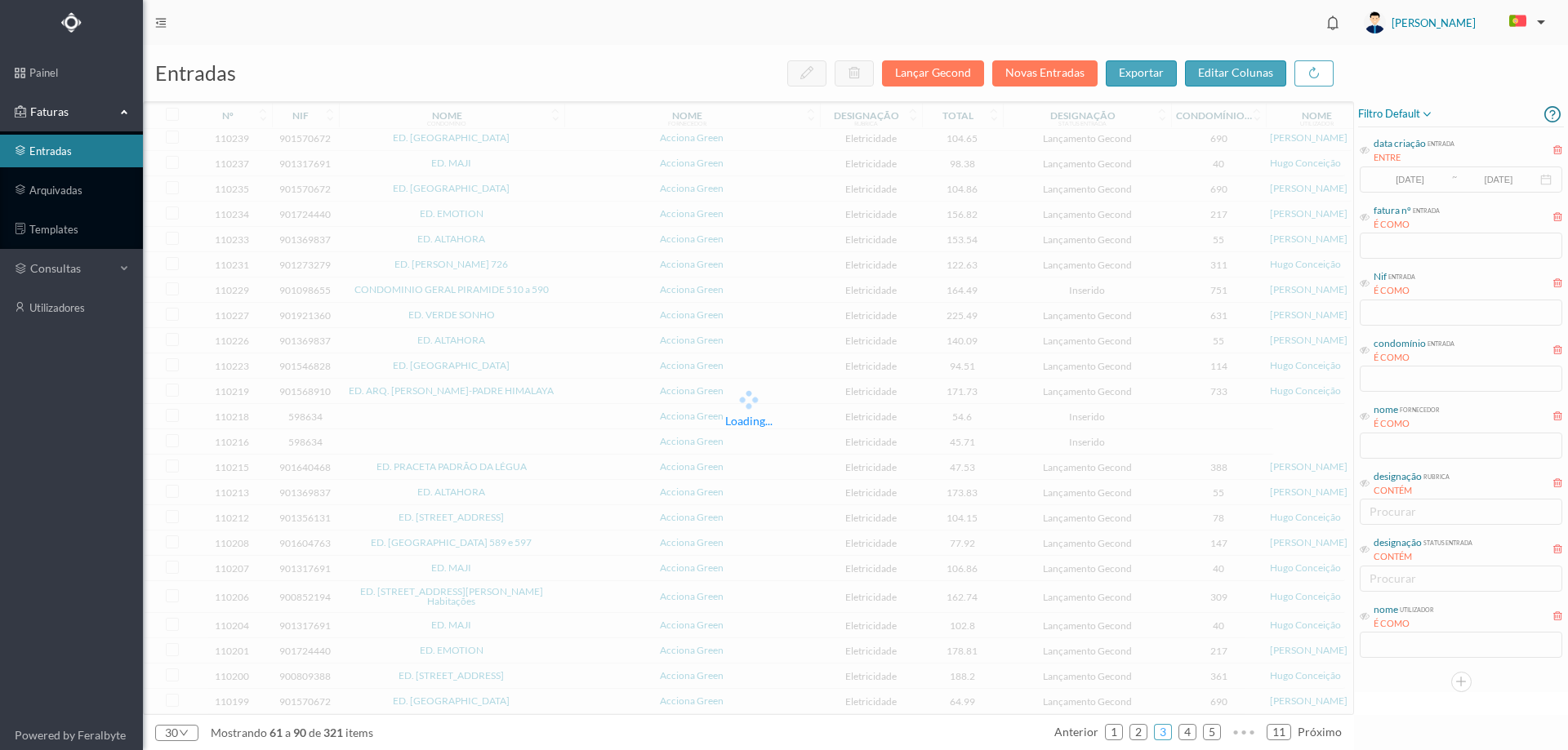
scroll to position [198, 0]
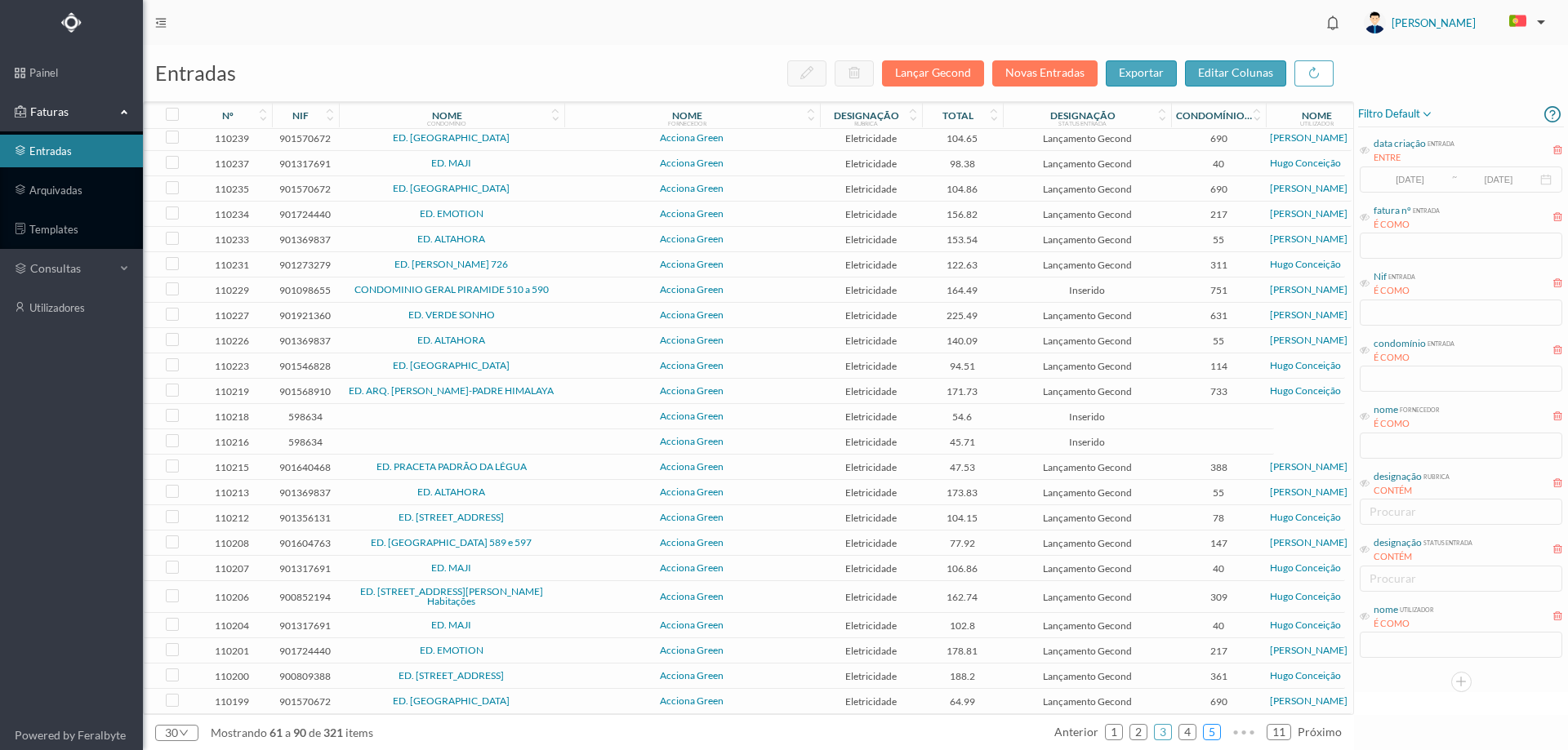
click at [1208, 737] on link "5" at bounding box center [1211, 733] width 16 height 25
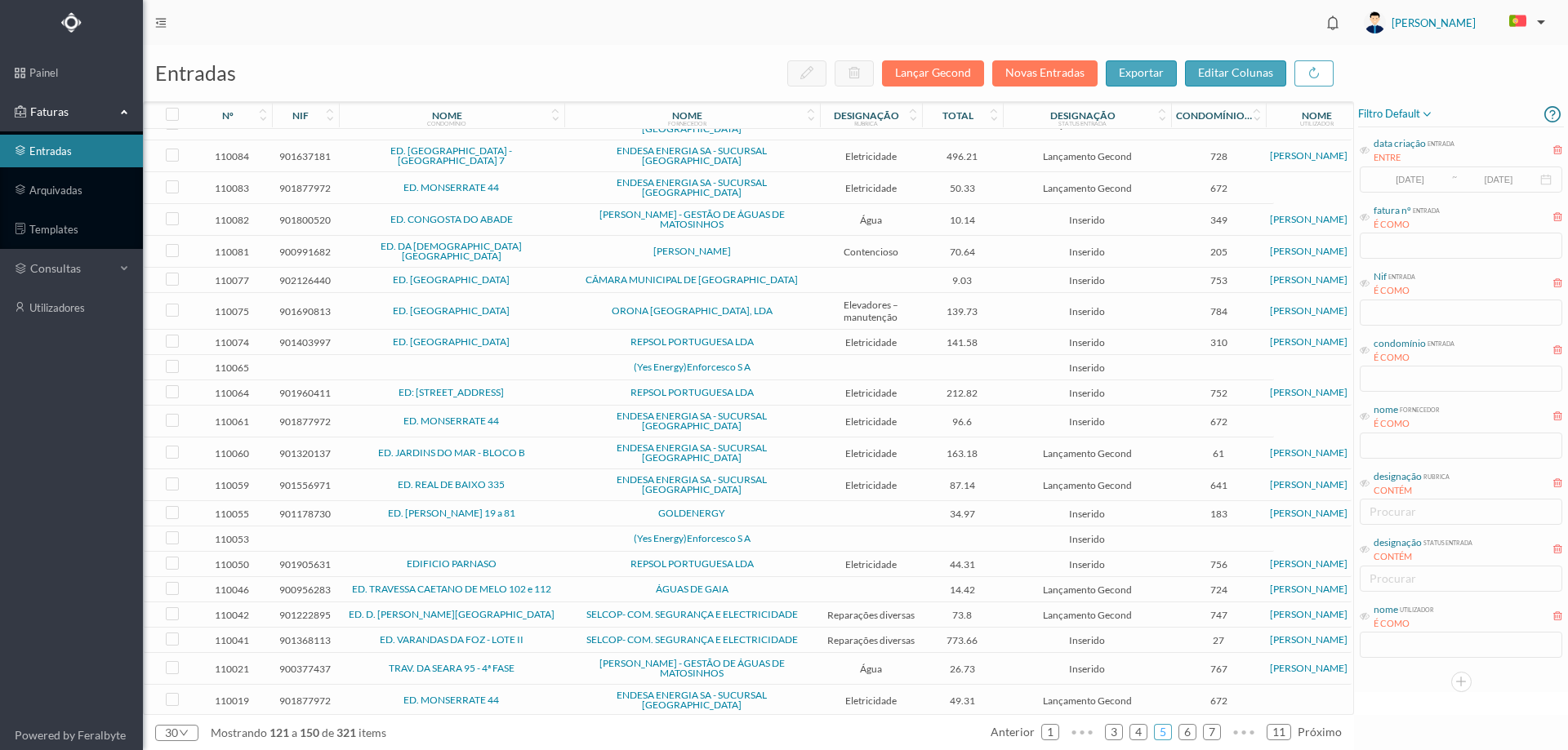
scroll to position [203, 0]
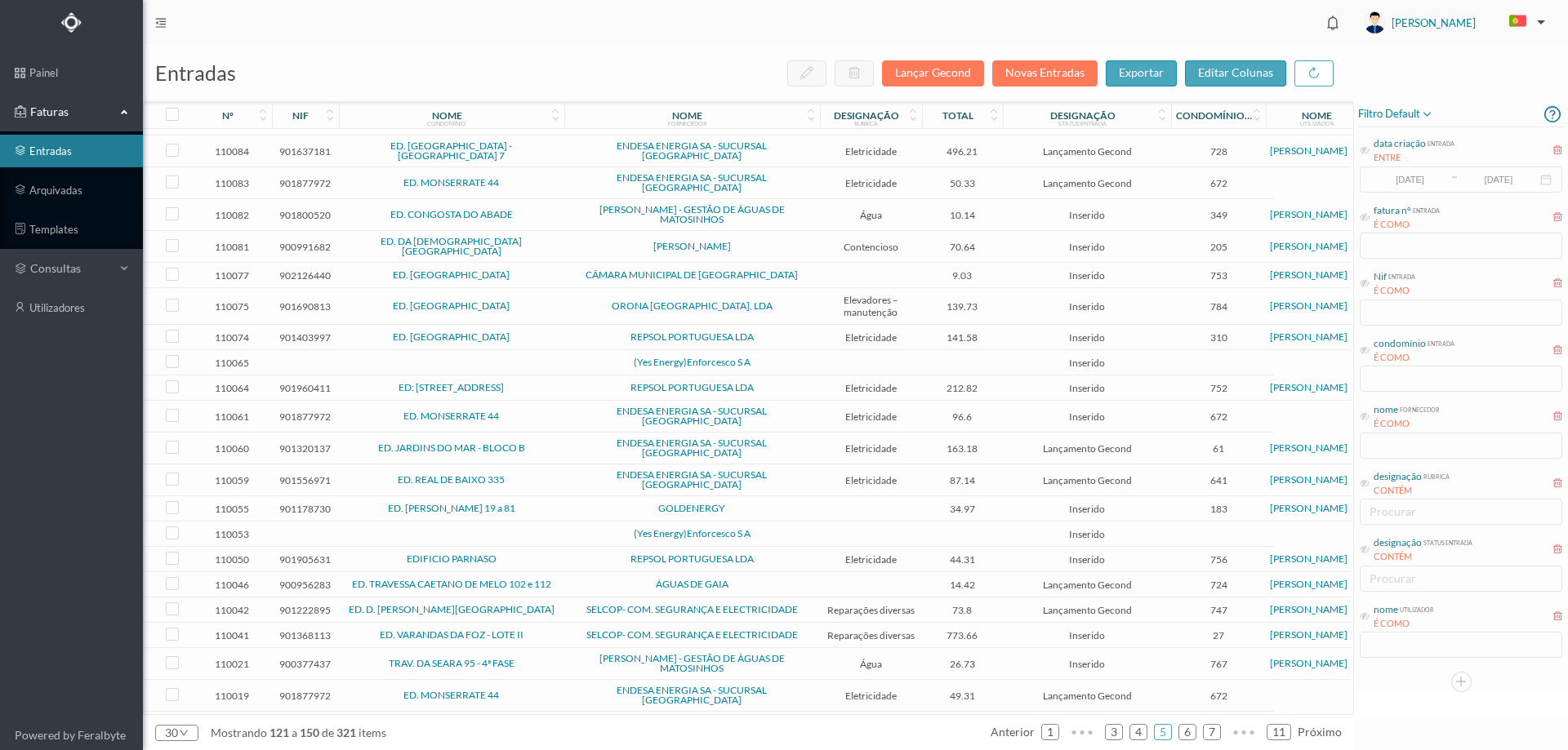
click at [554, 691] on span "ED. MONSERRATE 44" at bounding box center [451, 695] width 218 height 10
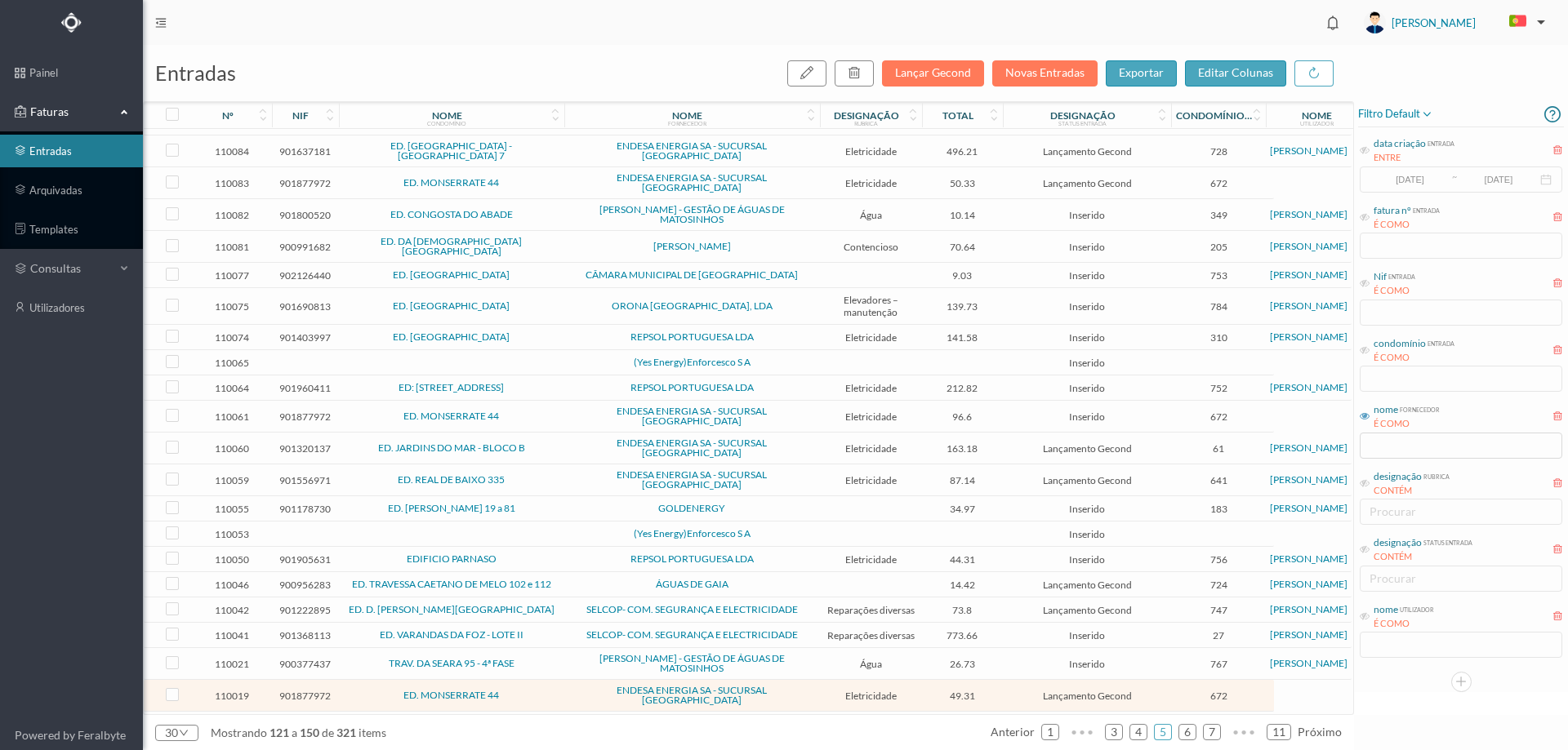
click at [1364, 413] on icon at bounding box center [1365, 416] width 10 height 10
click at [1399, 458] on input "text" at bounding box center [1461, 445] width 202 height 26
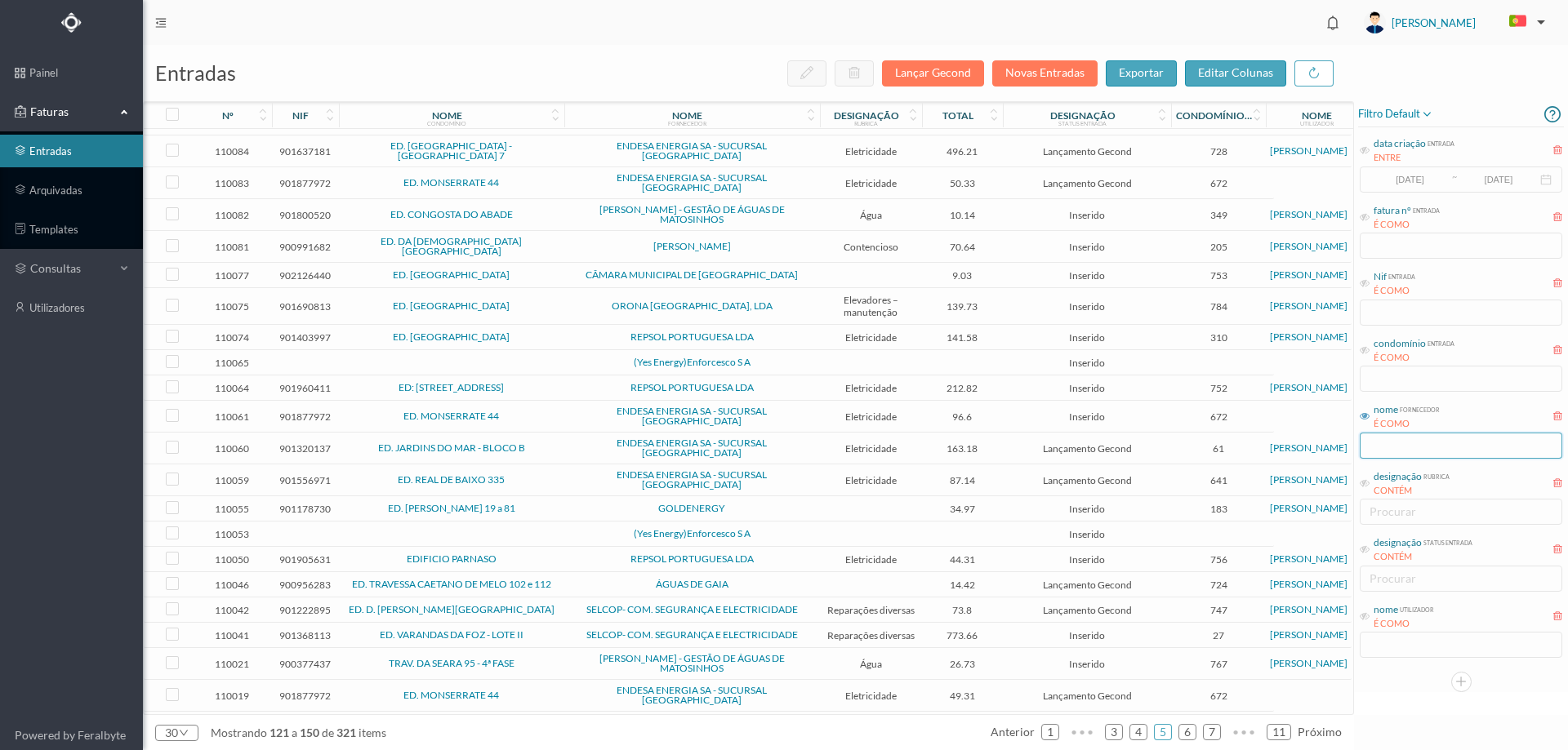
click at [1393, 446] on input "text" at bounding box center [1461, 445] width 202 height 26
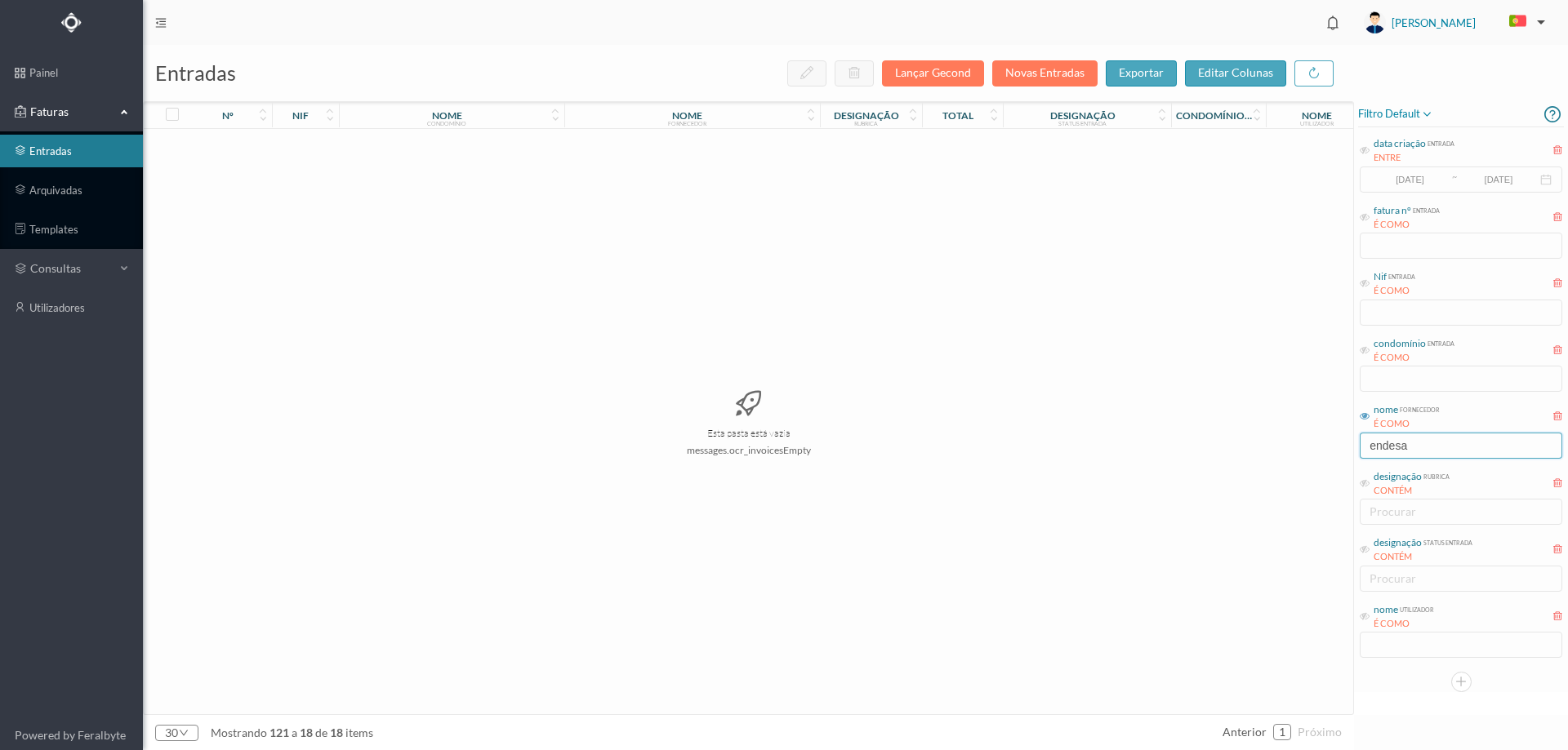
type input "ENDESA"
drag, startPoint x: 1477, startPoint y: 444, endPoint x: 1223, endPoint y: 448, distance: 254.0
click at [1223, 448] on div "entradas Lançar Gecond Novas Entradas exportar editar colunas nº nif nome condo…" at bounding box center [855, 398] width 1425 height 705
type input "endesa"
click at [1285, 731] on link "1" at bounding box center [1281, 733] width 16 height 25
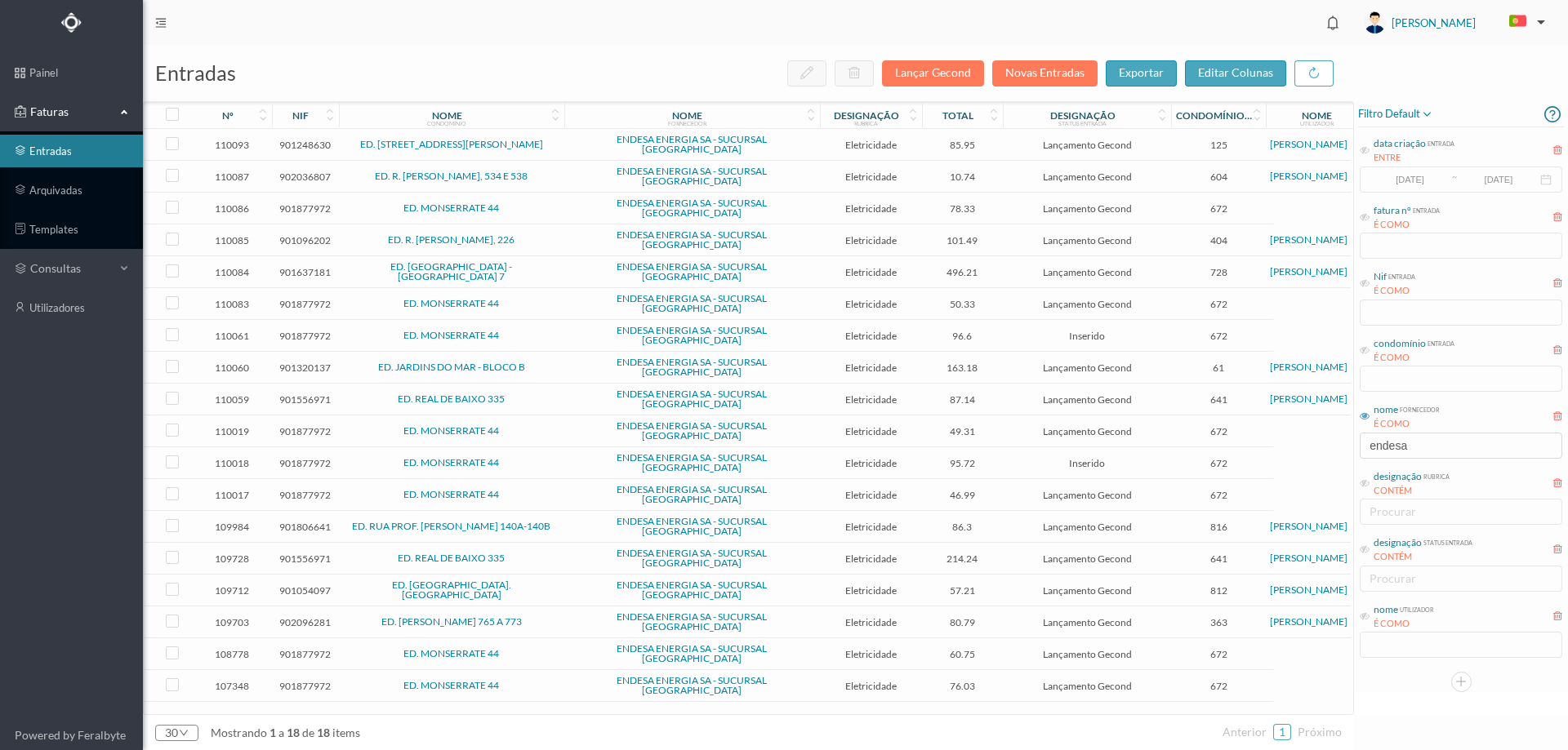
click at [524, 203] on span "ED. MONSERRATE 44" at bounding box center [451, 208] width 218 height 10
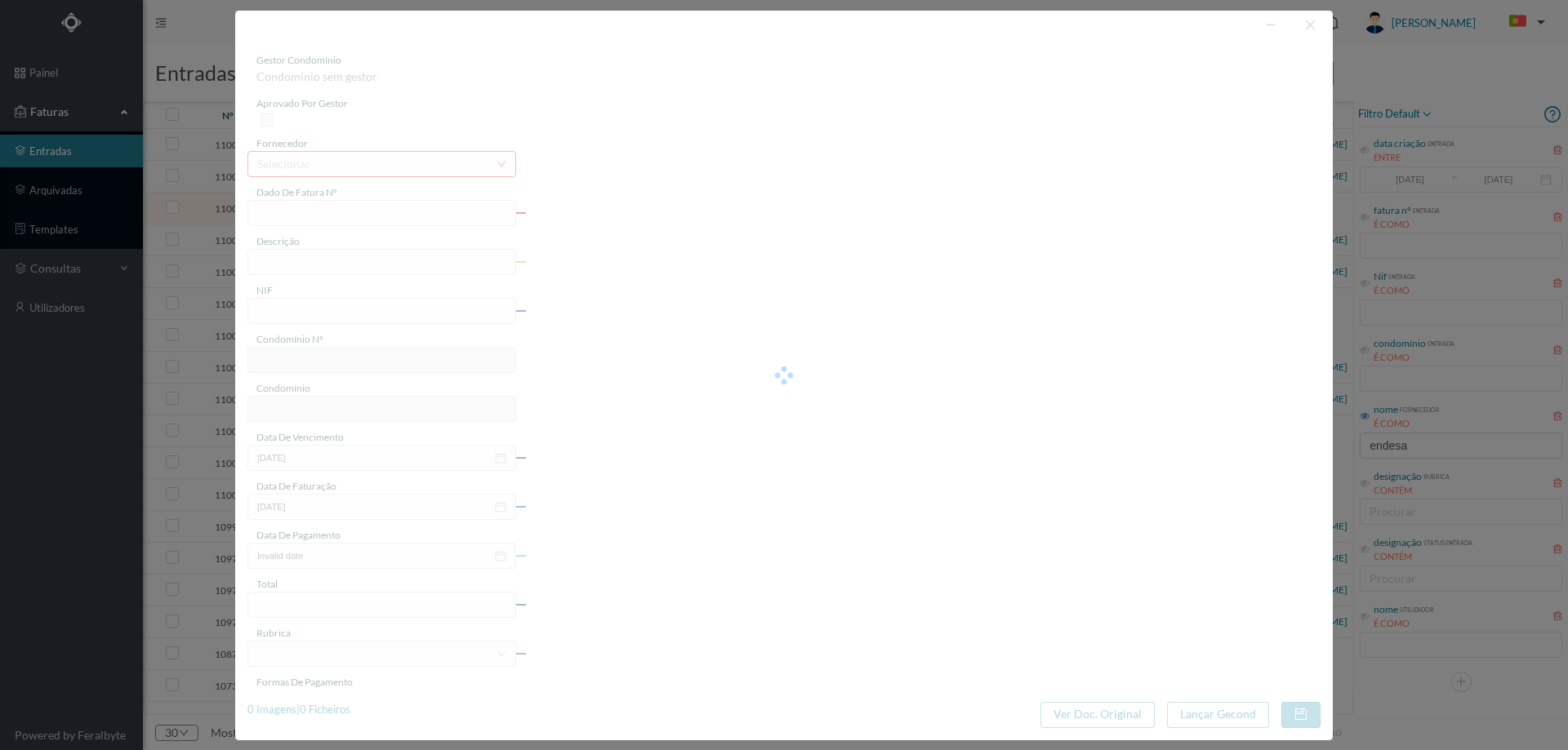
type input "FAC 0260312025/0069434505"
type input "Rua de Monserrate 44 B COMUNS"
type input "901877972"
type input "08-09-2025"
type input "22-08-2025"
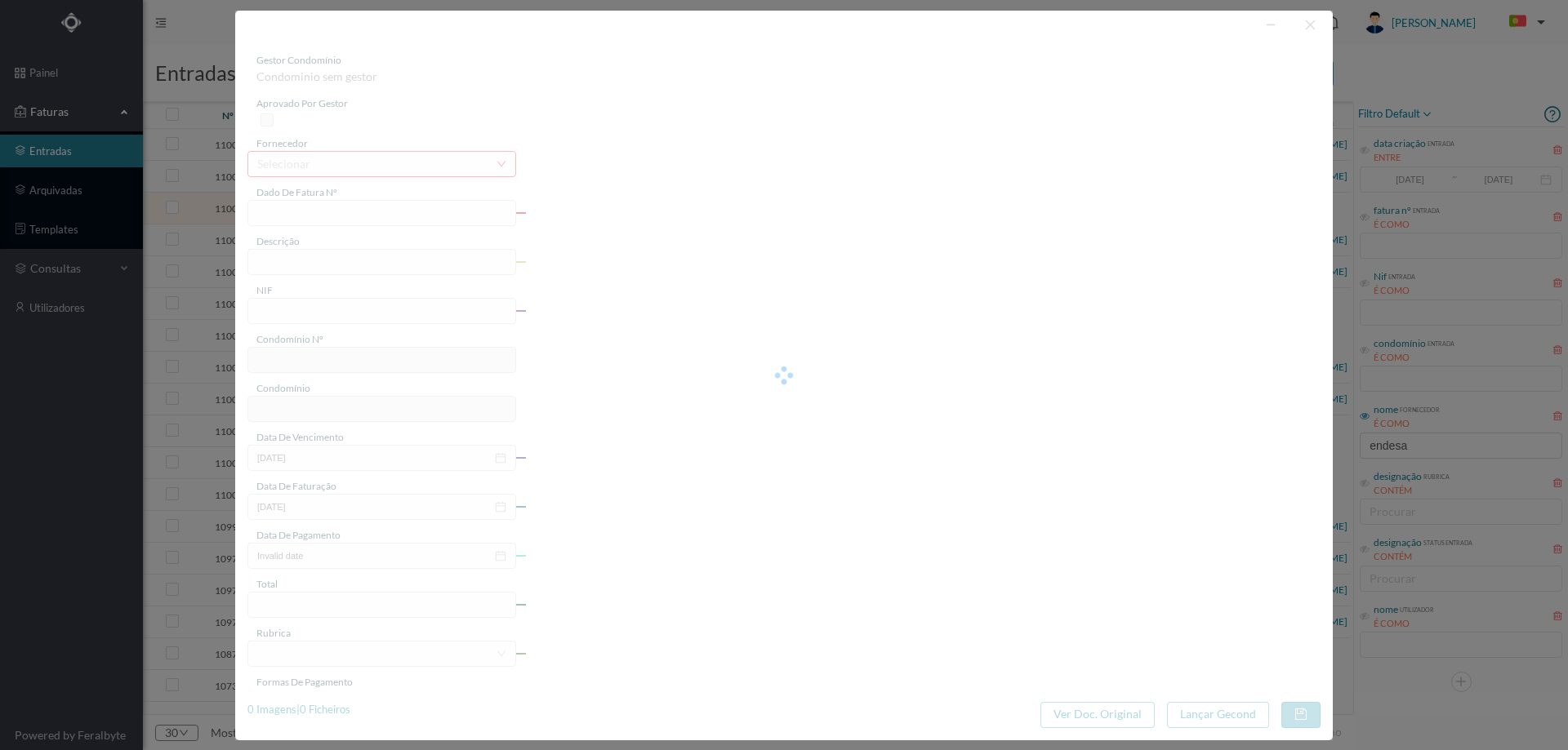
type input "08-09-2025"
type input "78.33"
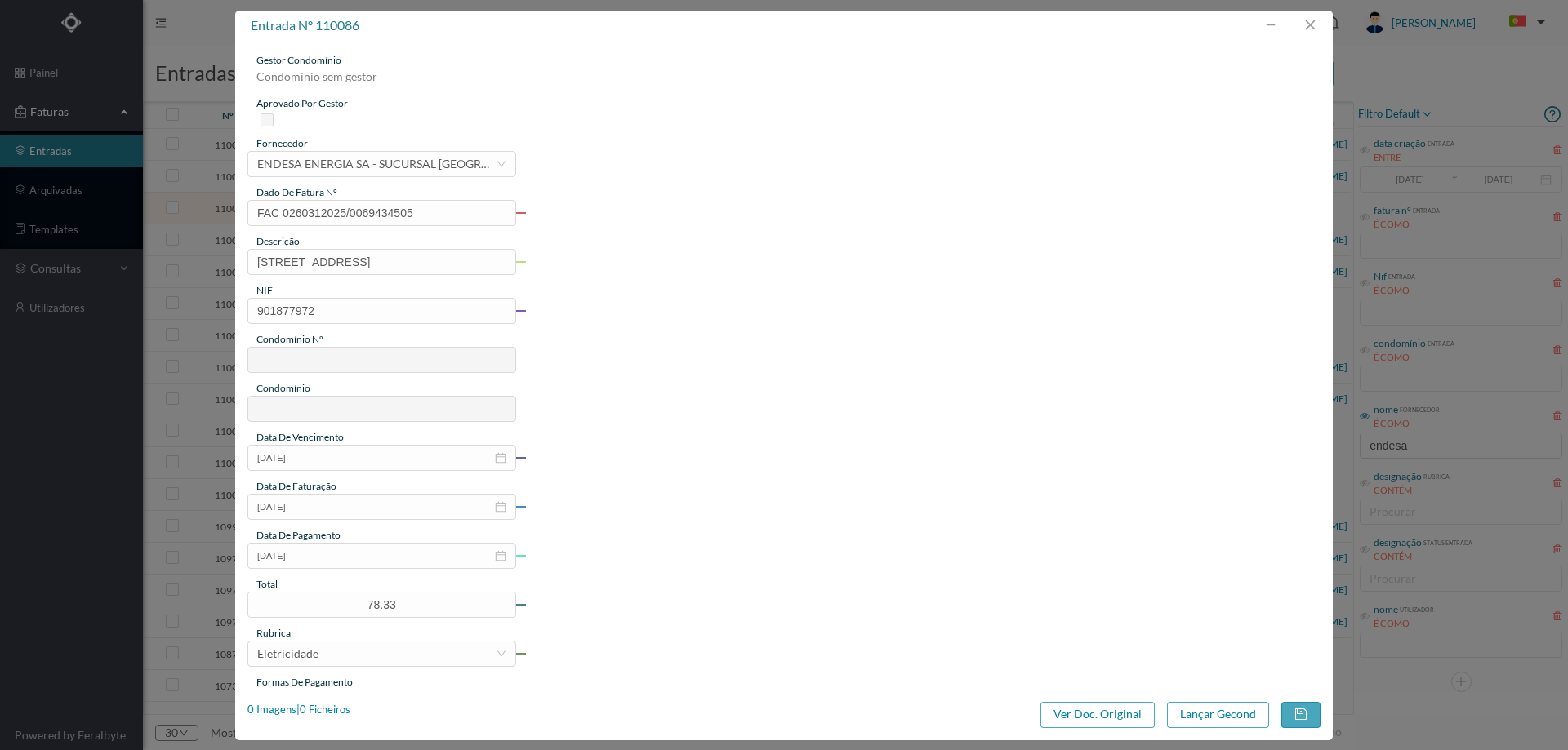
type input "672"
type input "ED. MONSERRATE 44"
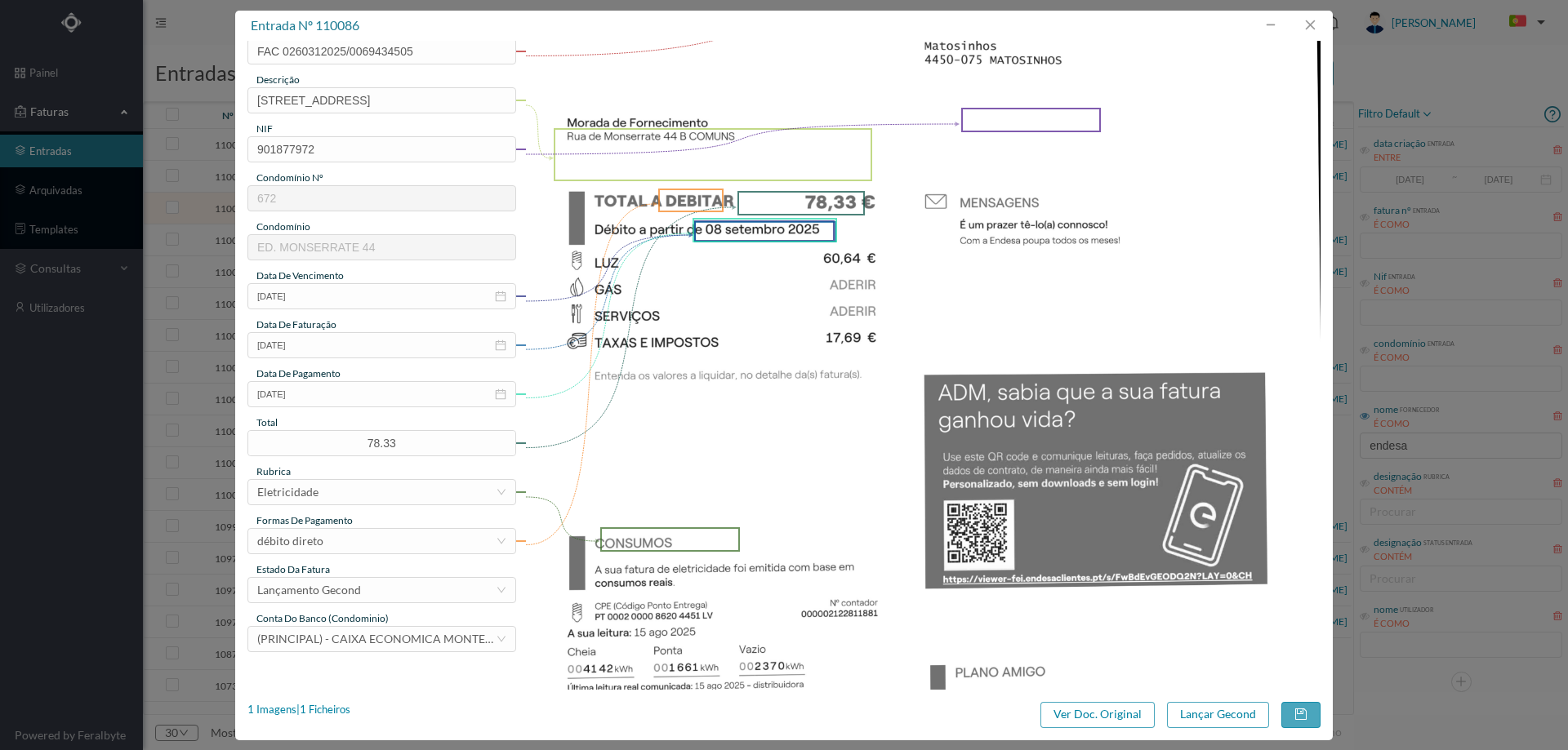
scroll to position [163, 0]
click at [1211, 714] on button "Lançar Gecond" at bounding box center [1218, 715] width 103 height 26
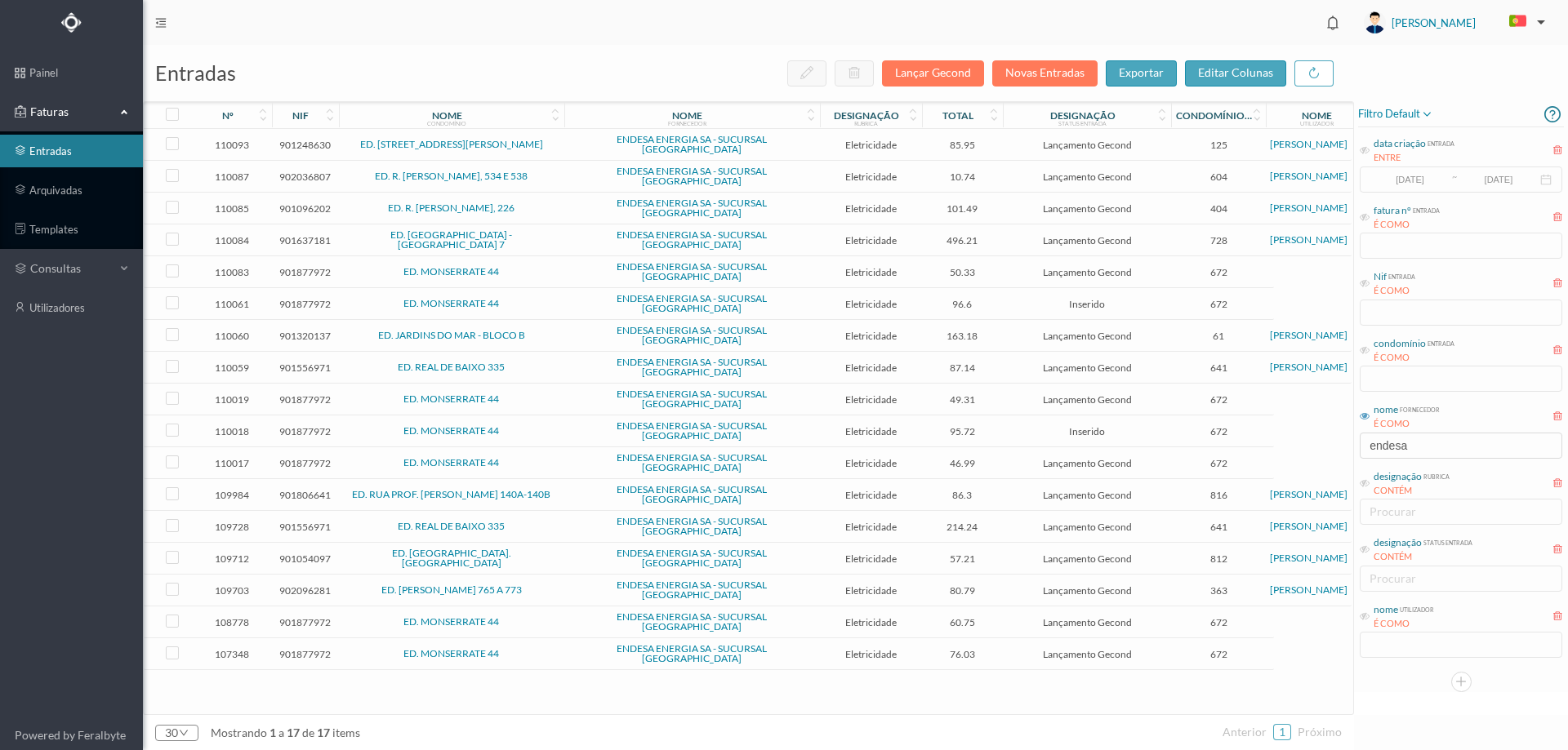
click at [530, 257] on td "ED. MONSERRATE 44" at bounding box center [451, 272] width 225 height 32
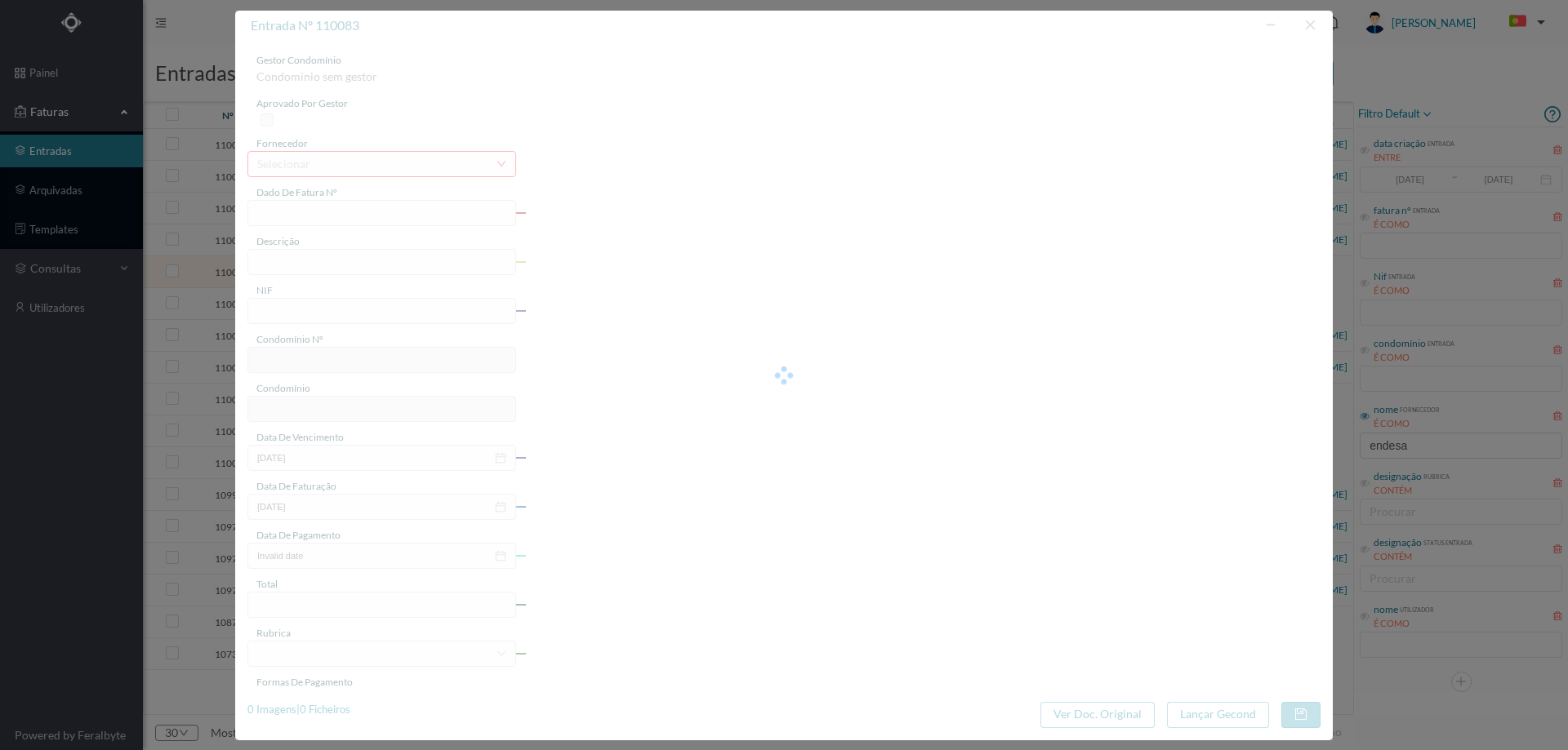
type input "FAC 0260312025/0069431885"
type input "Beco de Monserrate 44 A COMUNS"
type input "901877972"
type input "05-09-2025"
type input "21-08-2025"
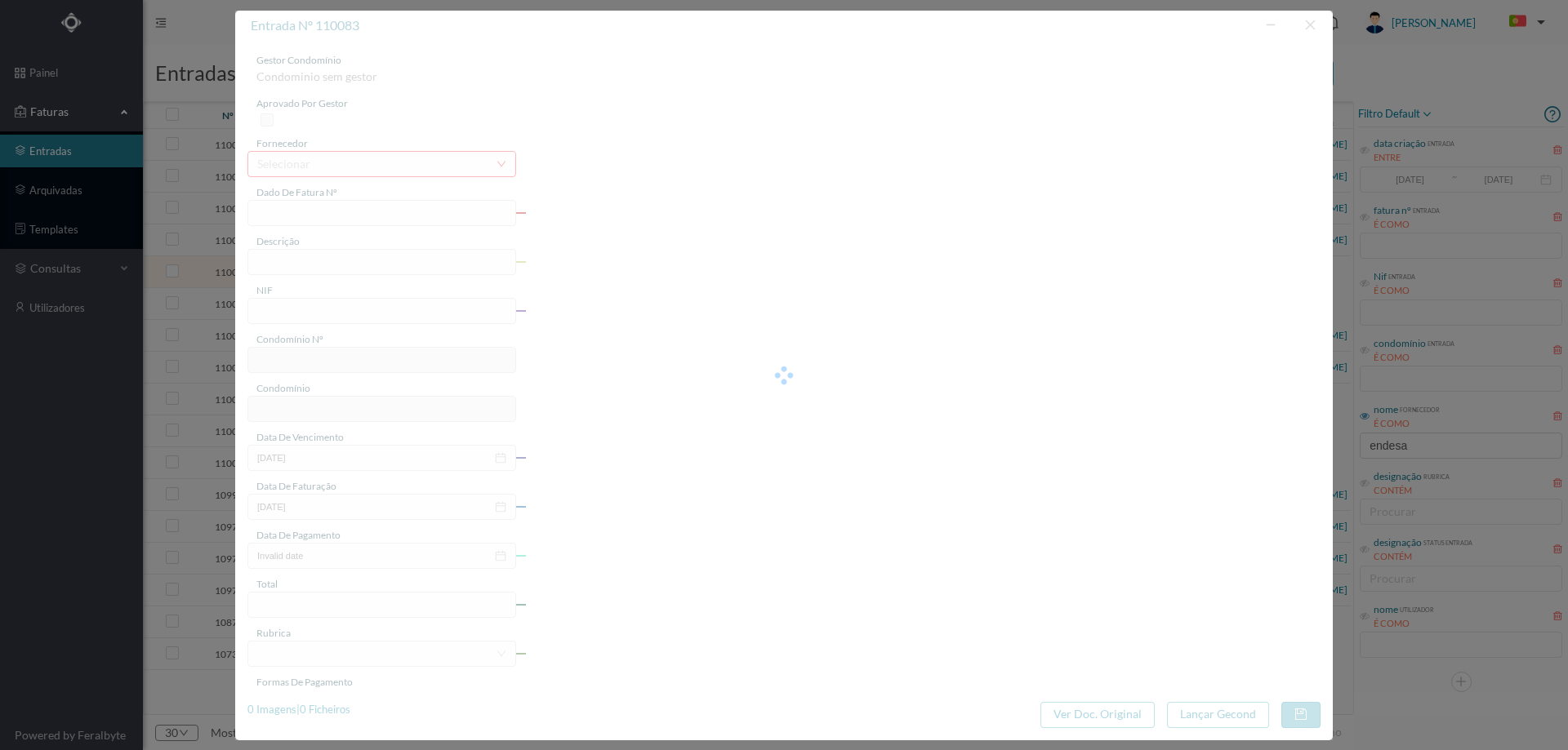
type input "05-09-2025"
type input "50.33"
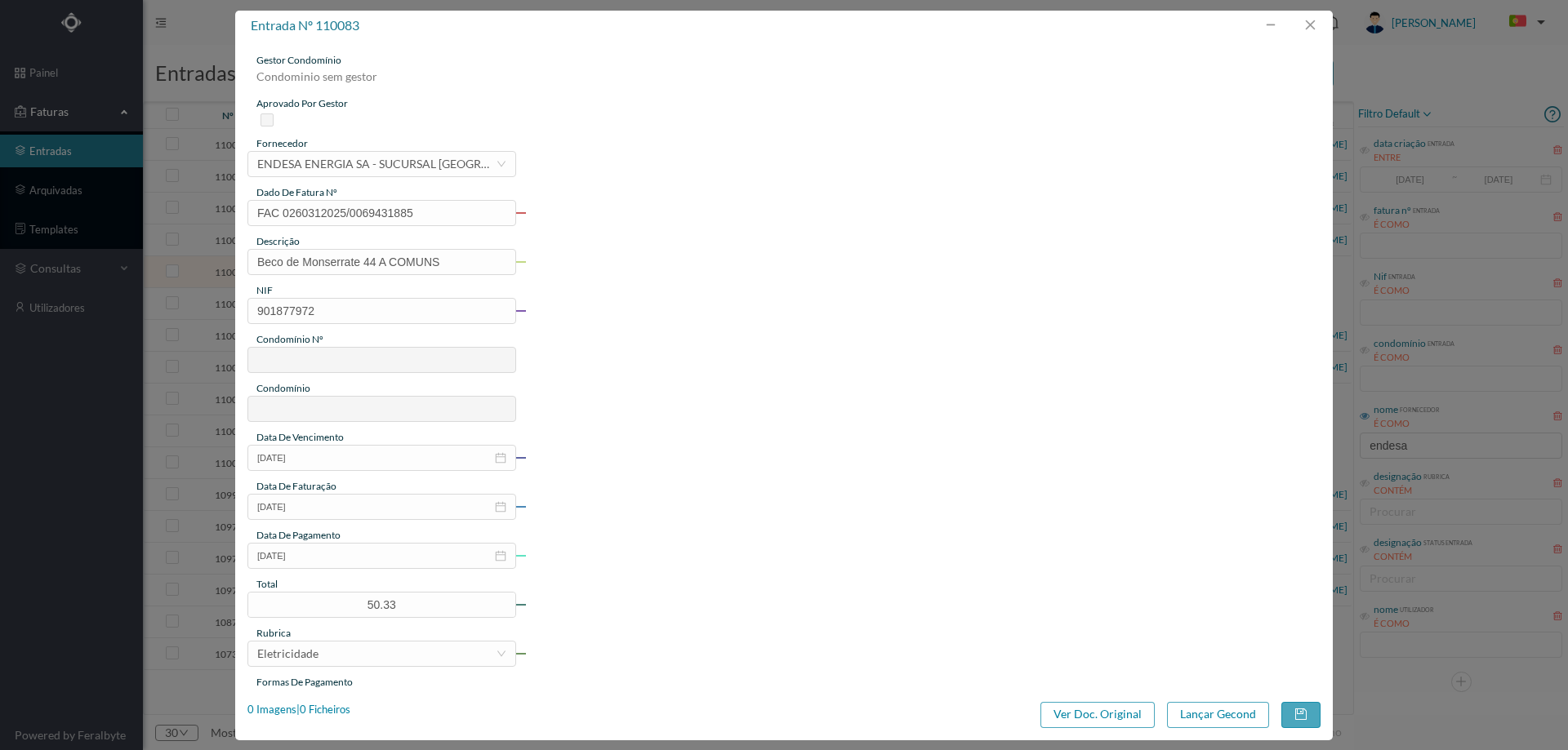
type input "672"
type input "ED. MONSERRATE 44"
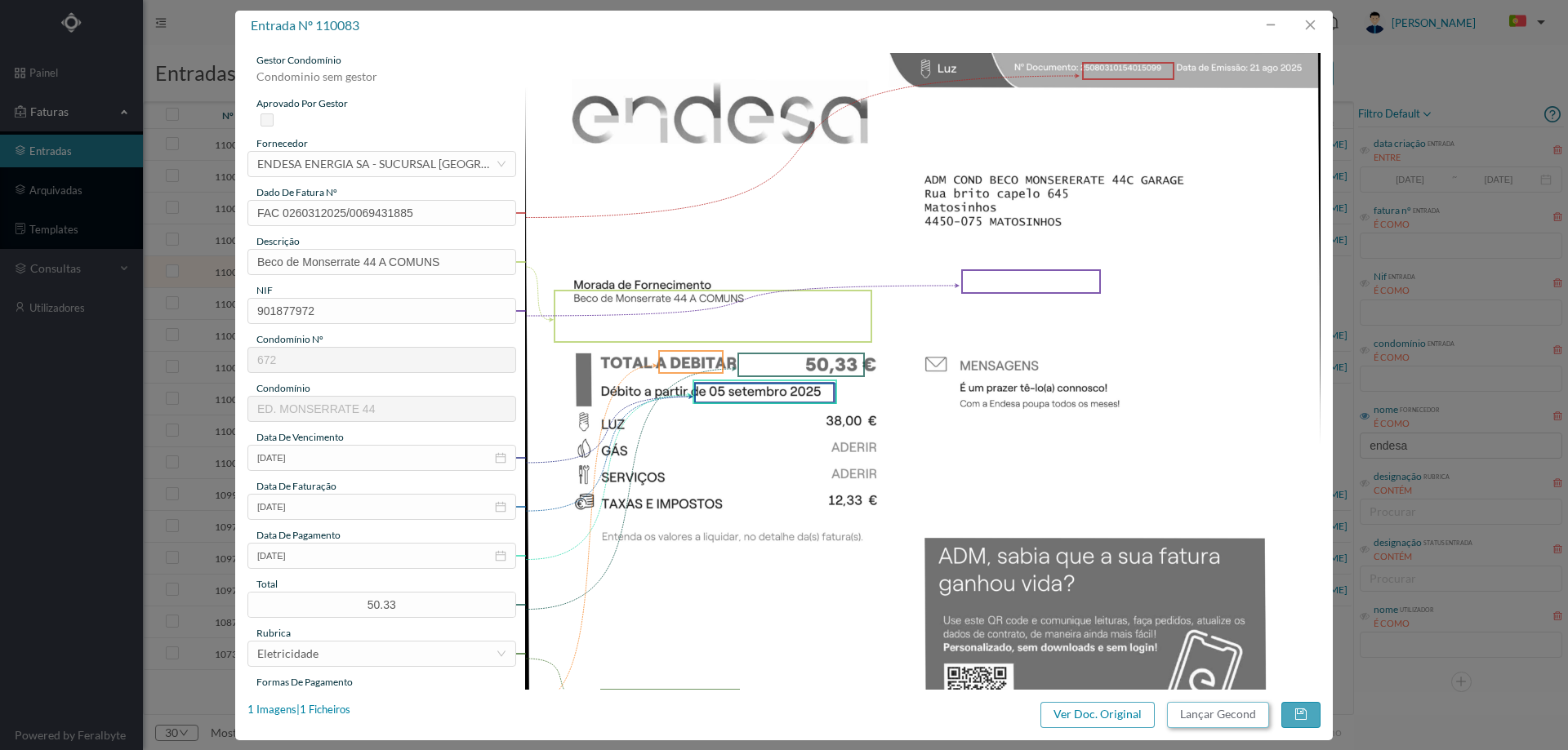
click at [1197, 715] on button "Lançar Gecond" at bounding box center [1218, 715] width 103 height 26
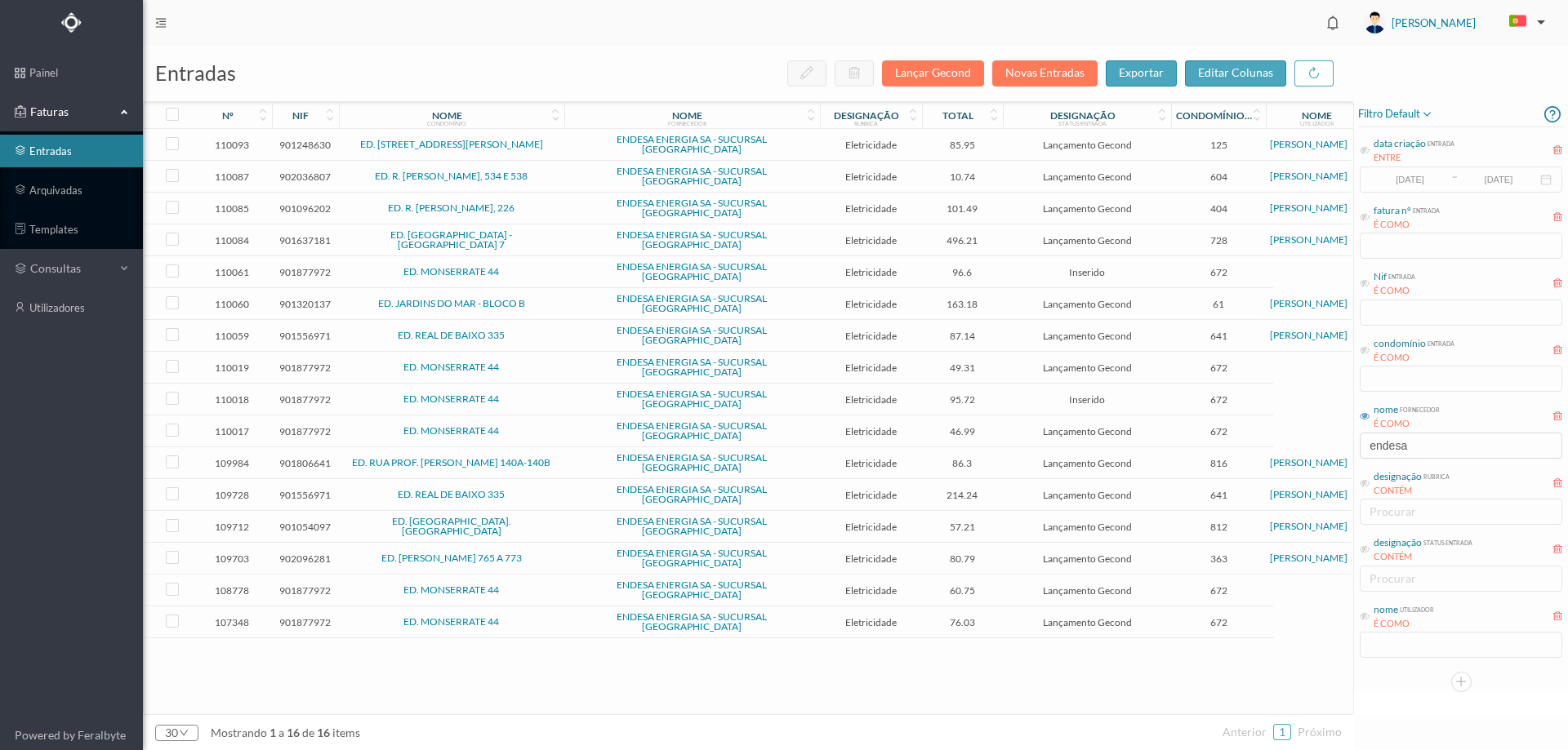
click at [523, 257] on td "ED. MONSERRATE 44" at bounding box center [451, 272] width 225 height 32
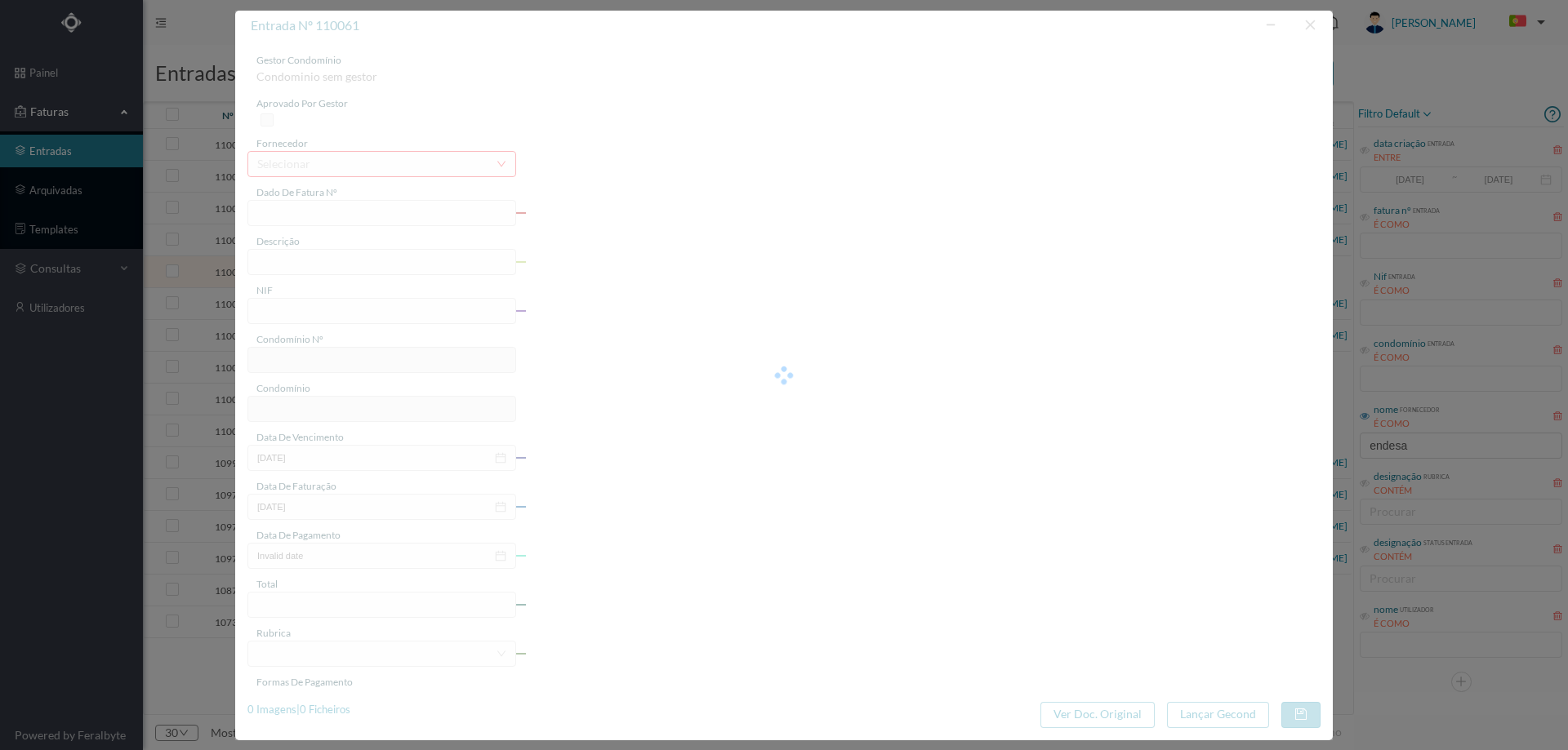
type input "FAC 0260312025/0069428492"
type input "Rua de Monserrate 44 C COMUNS"
type input "901877972"
type input "Invalid date"
type input "20-08-2025"
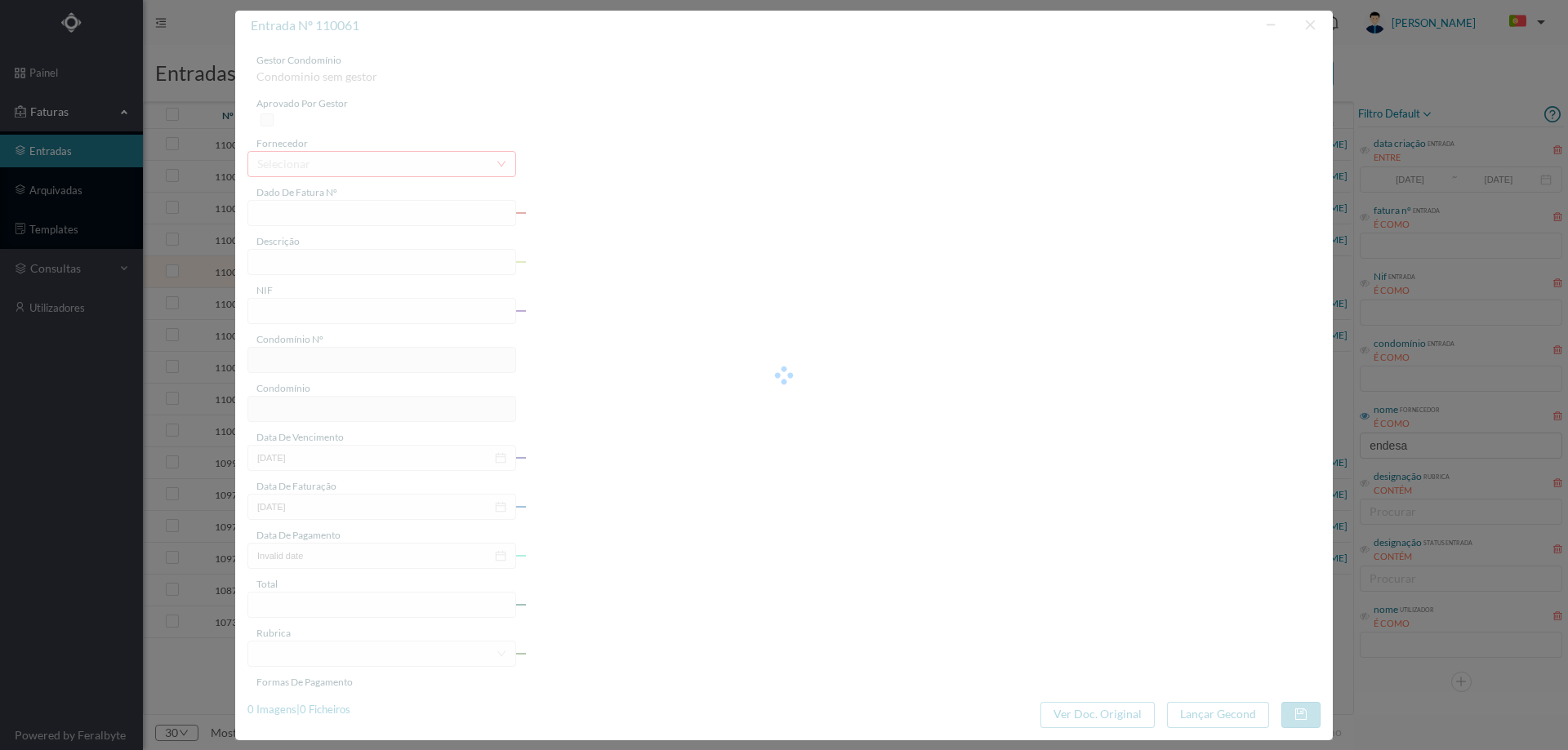
type input "96.60"
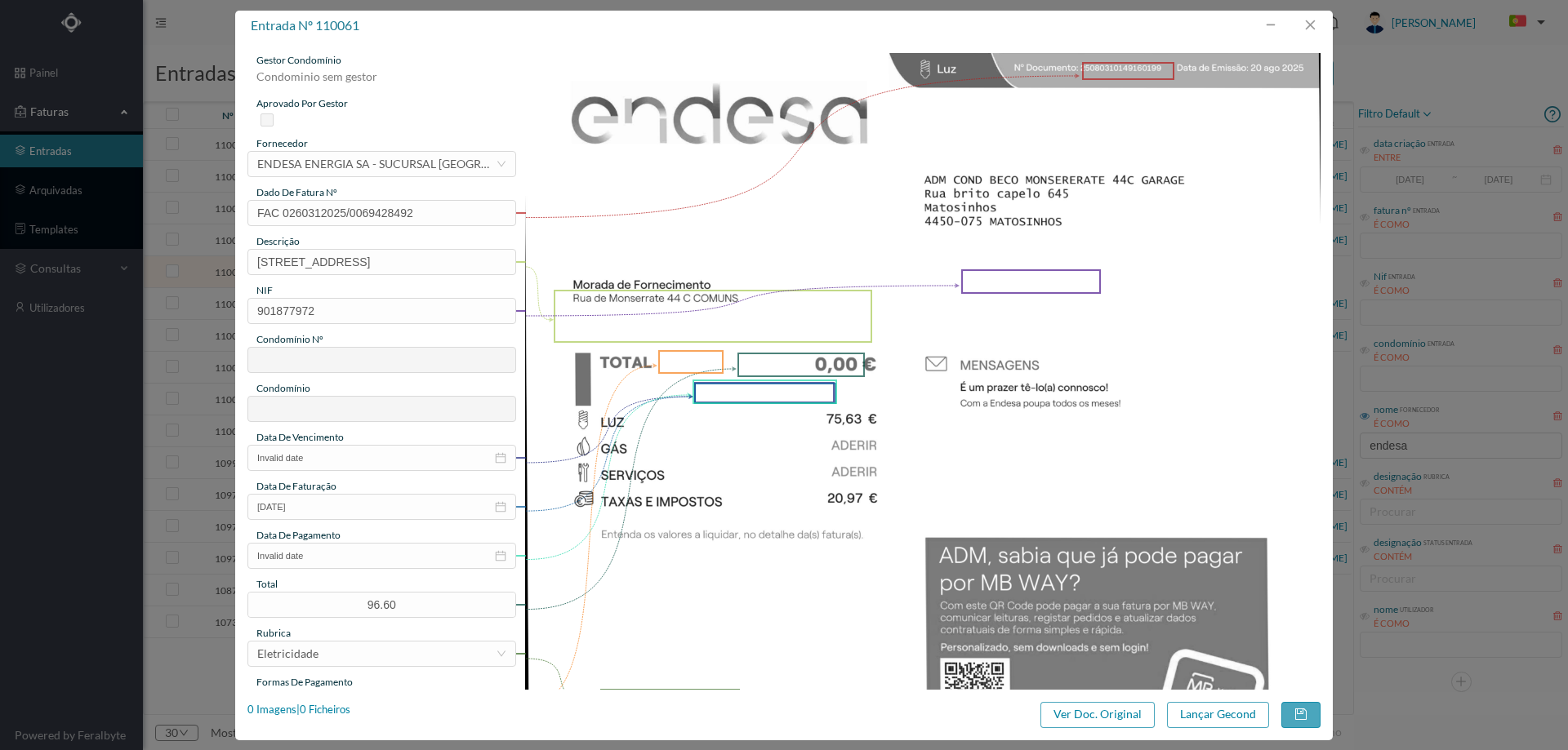
type input "672"
type input "ED. MONSERRATE 44"
click at [1305, 28] on button "button" at bounding box center [1309, 25] width 39 height 26
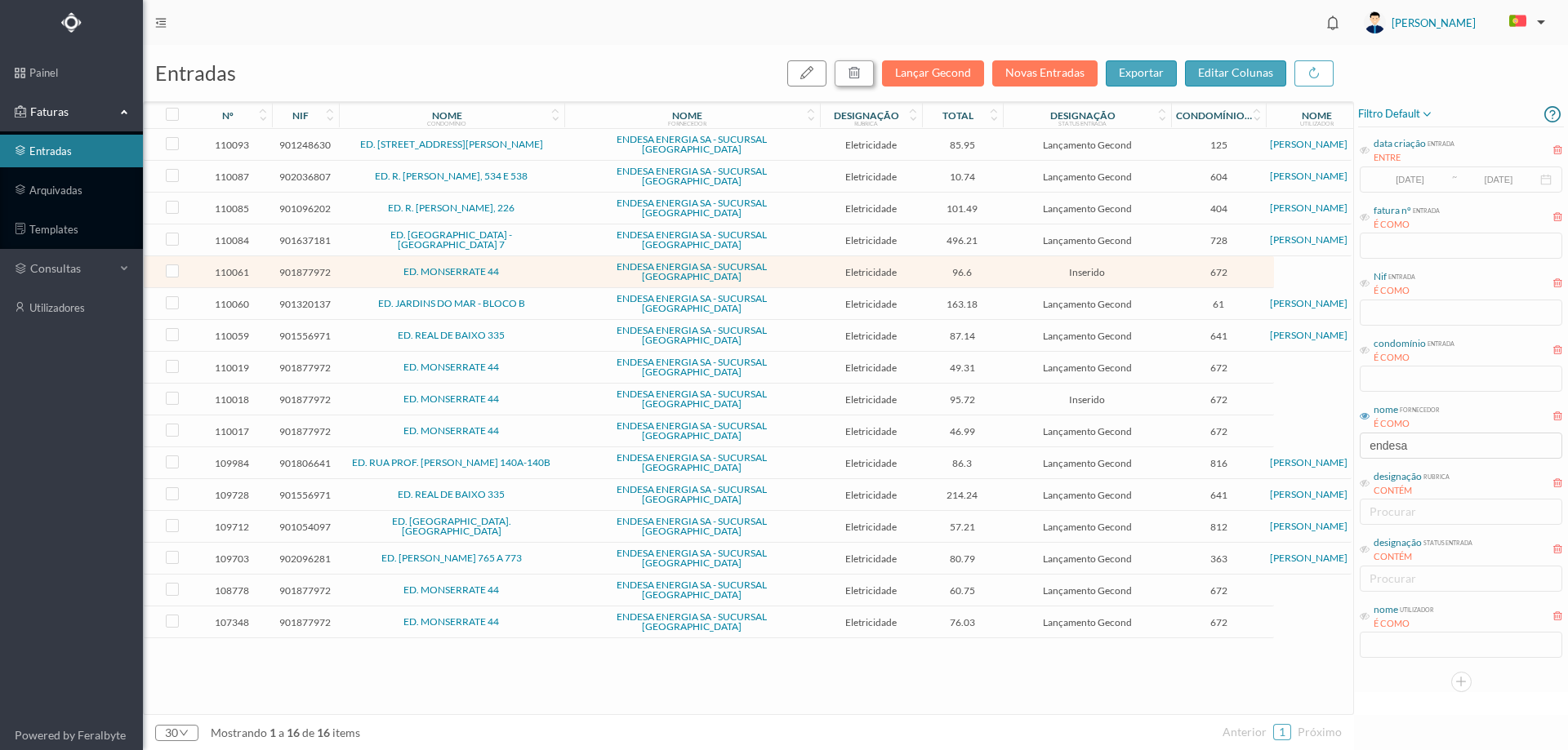
click at [860, 62] on button "button" at bounding box center [854, 73] width 39 height 26
click at [994, 145] on button "sim" at bounding box center [1002, 147] width 32 height 19
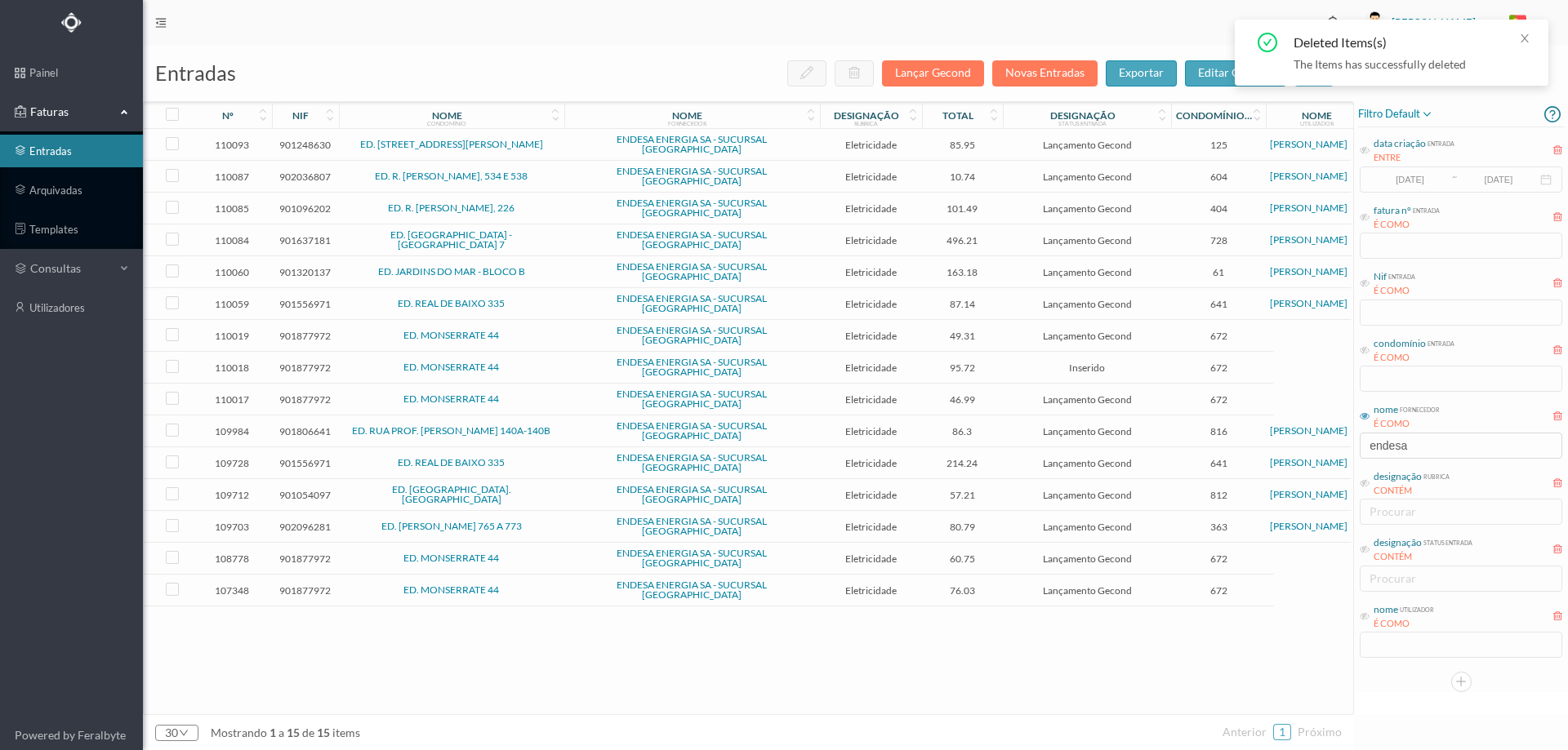
click at [519, 330] on span "ED. MONSERRATE 44" at bounding box center [451, 335] width 218 height 10
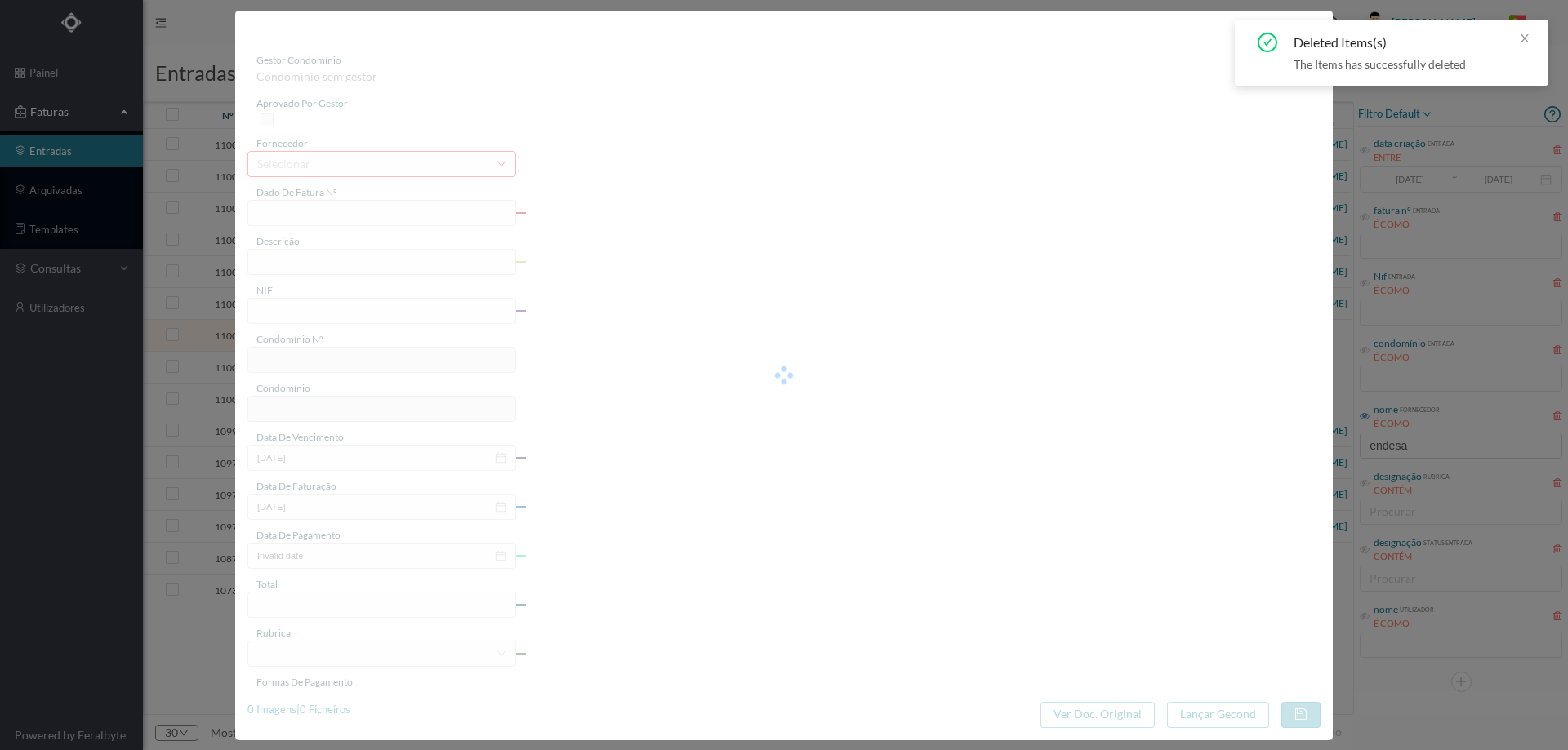
type input "FAC 0260312025/0069372089"
type input "Beco de Monserrate 44 A COMUNS"
type input "901877972"
type input "05-08-2025"
type input "21-07-2025"
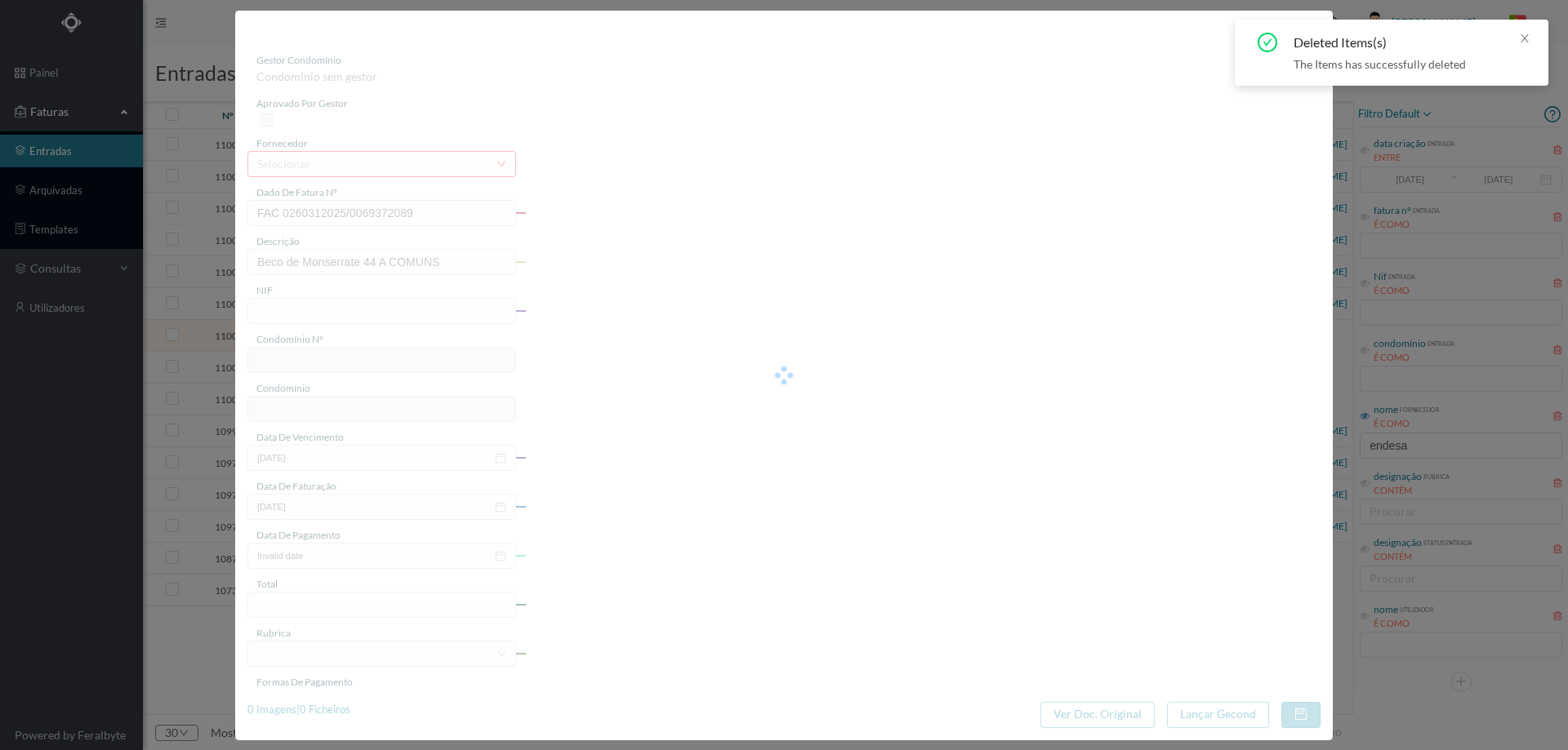
type input "05-08-2025"
type input "49.31"
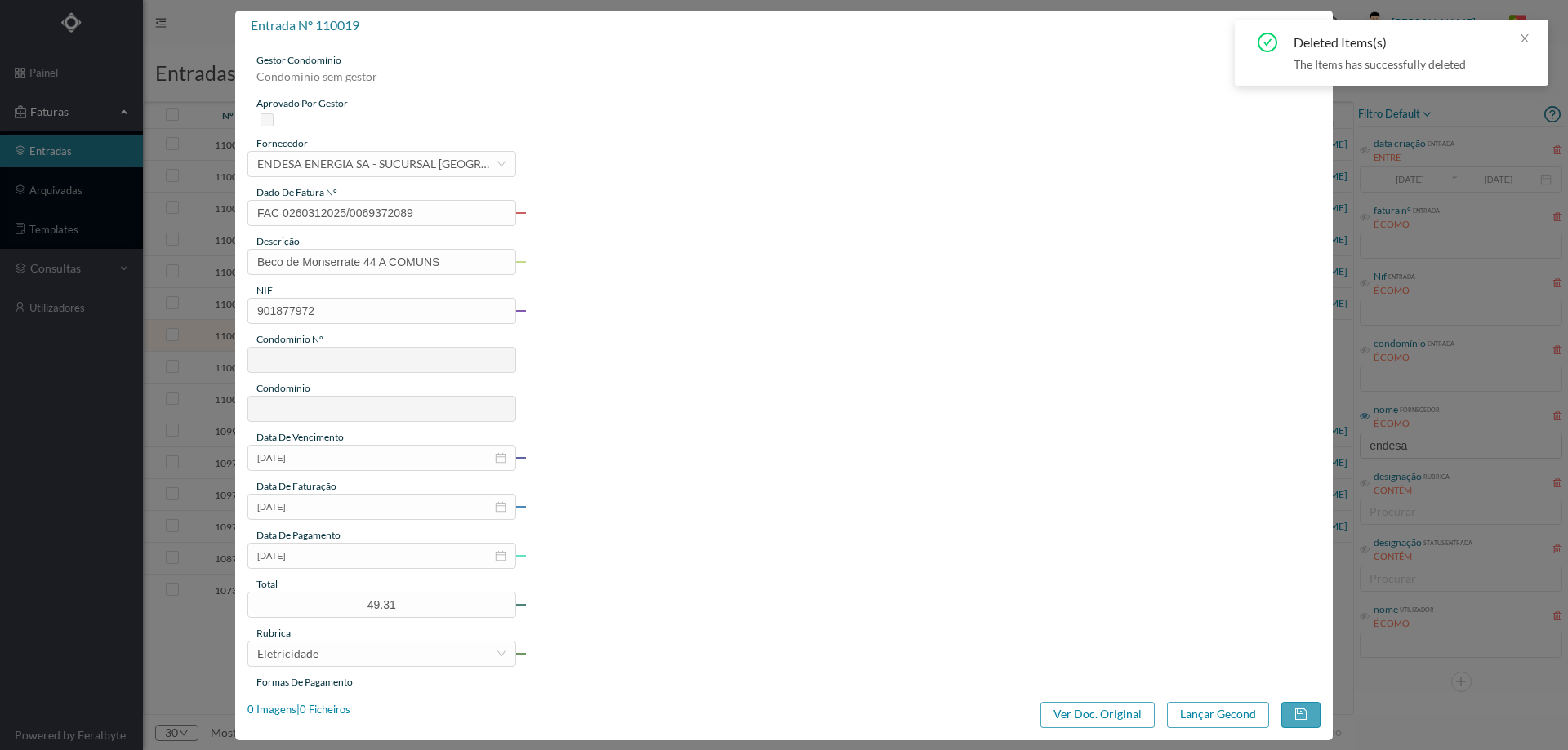
type input "672"
type input "ED. MONSERRATE 44"
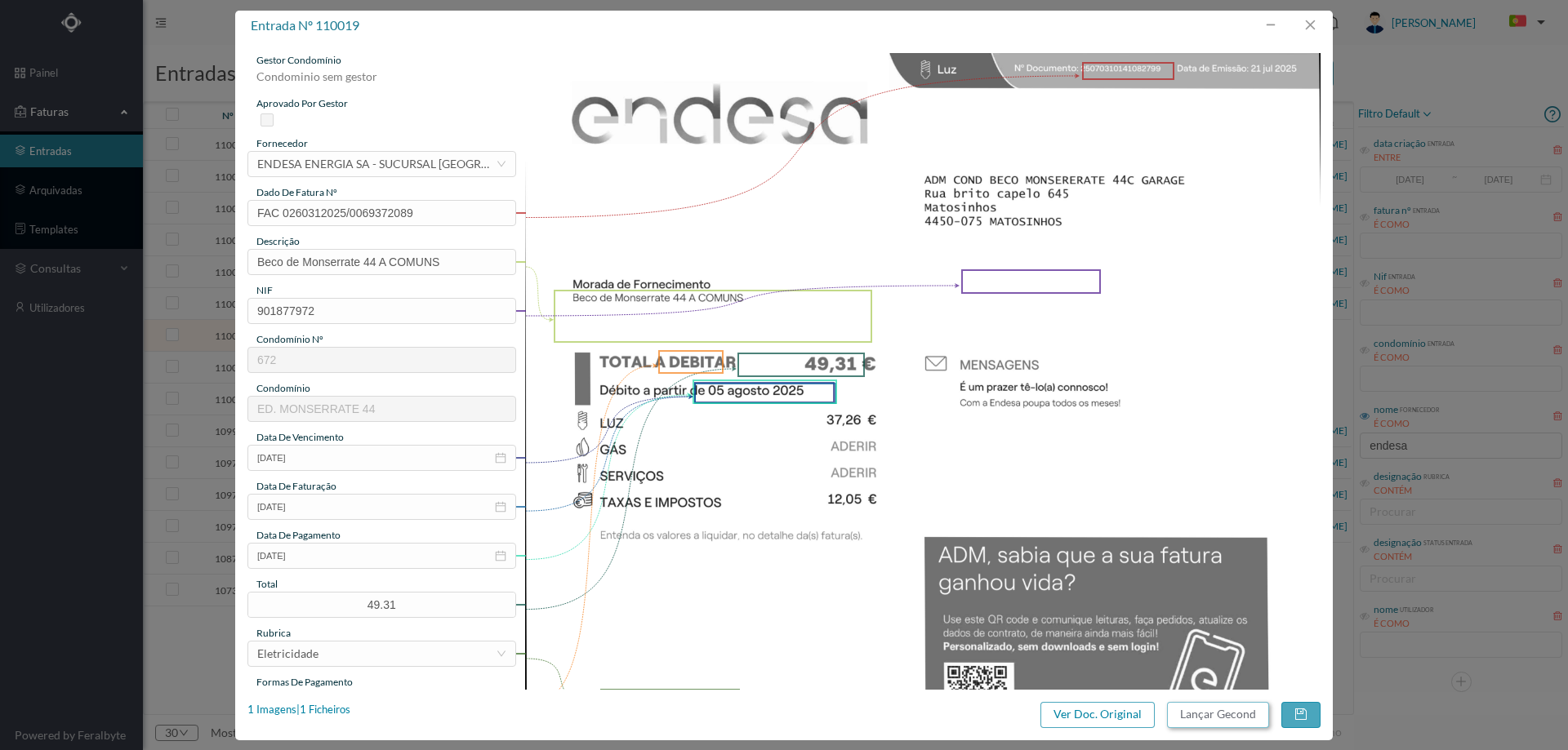
click at [1207, 718] on button "Lançar Gecond" at bounding box center [1218, 715] width 103 height 26
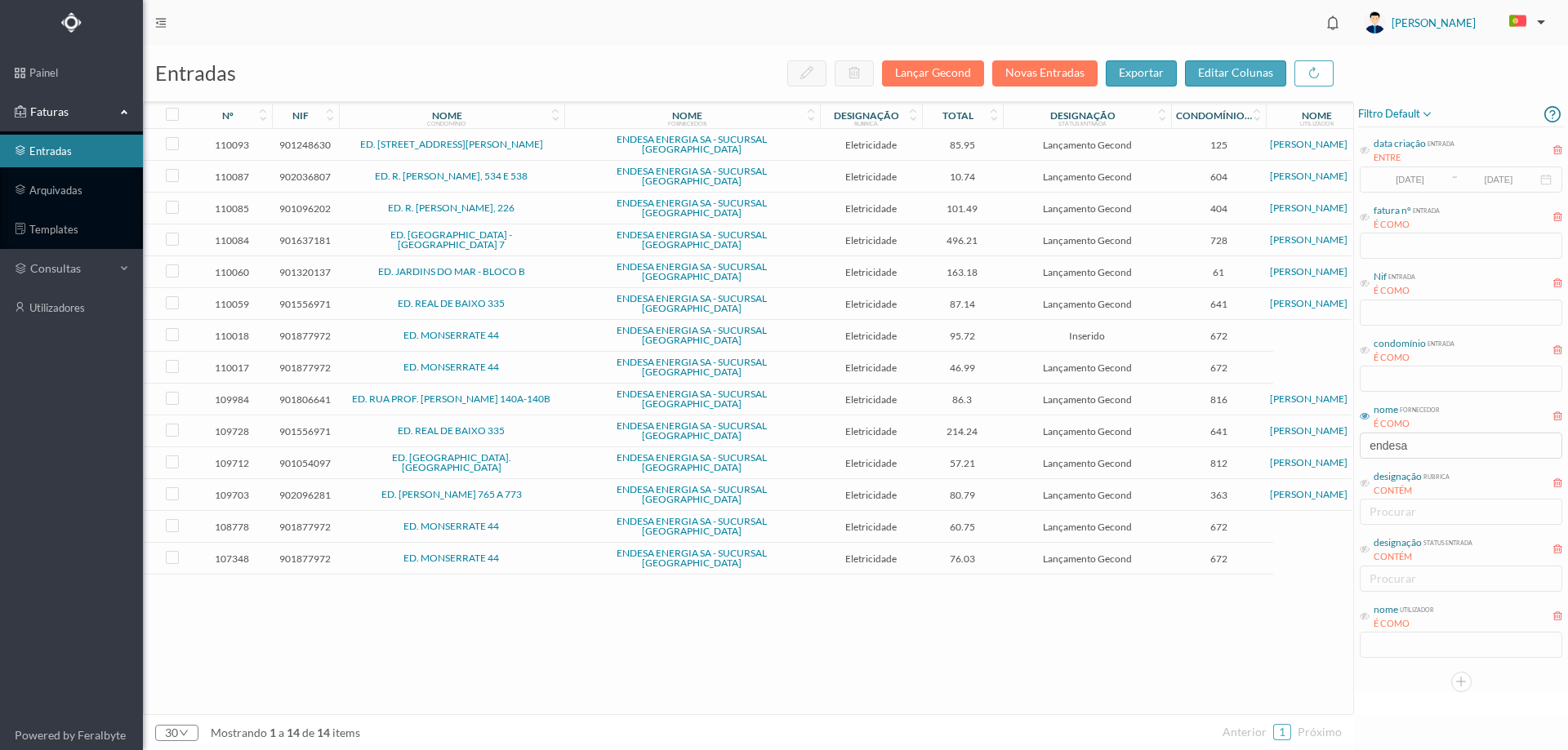
click at [518, 320] on td "ED. MONSERRATE 44" at bounding box center [451, 335] width 225 height 32
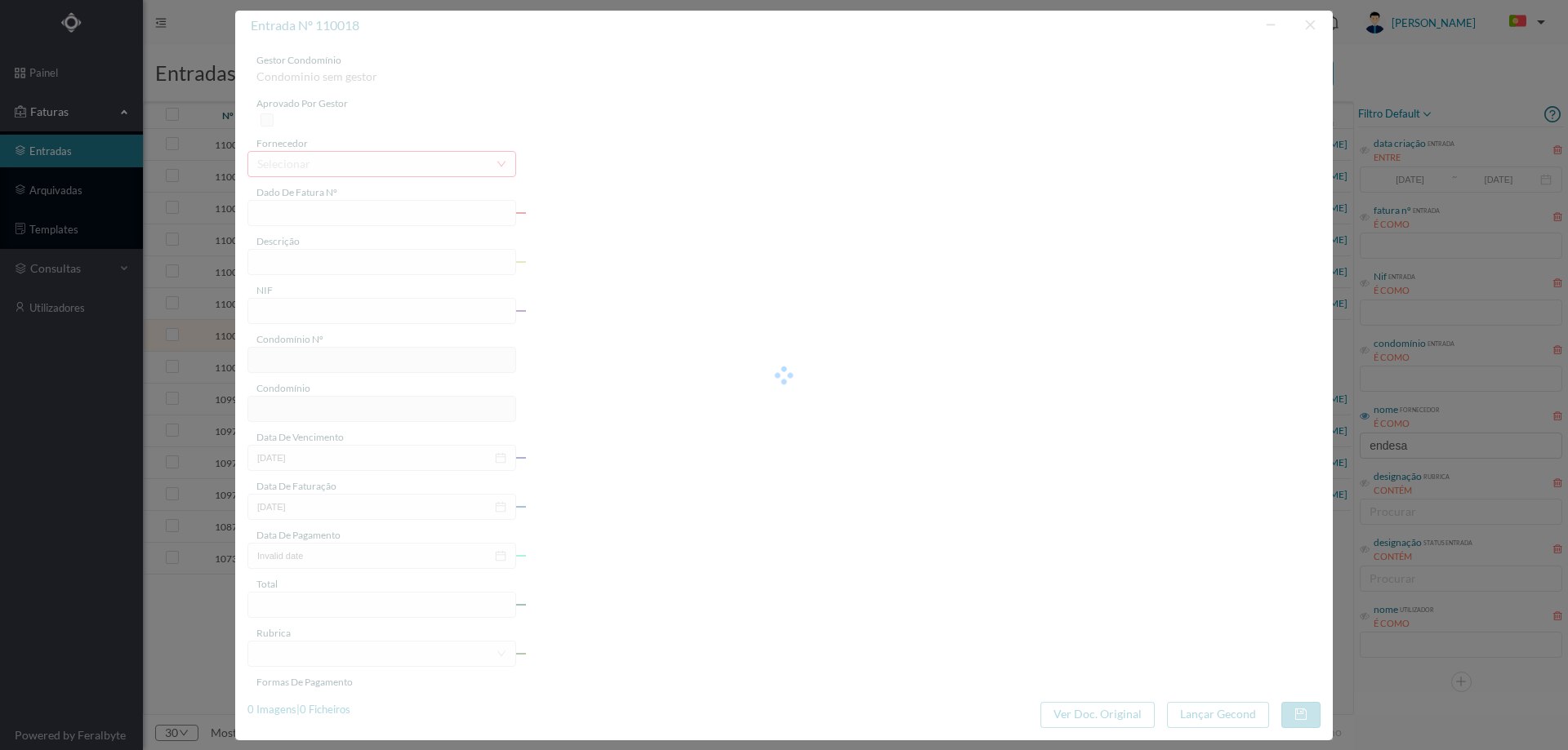
type input "FAC 0260312025/0069370516"
type input "Rua de Monserrate 44 C COMUNS"
type input "901877972"
type input "04-08-2025"
type input "20-07-2025"
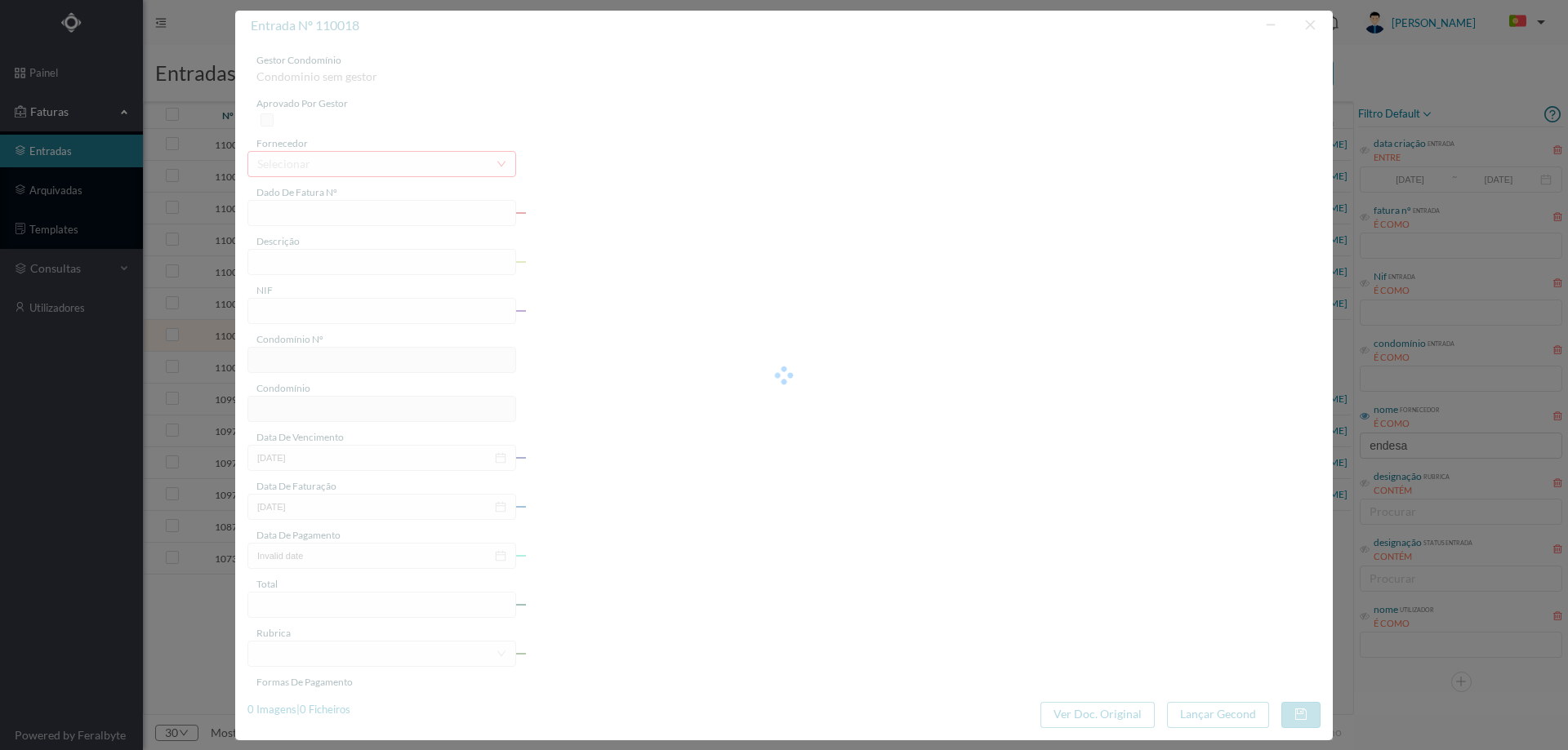
type input "04-08-0007"
type input "95.72"
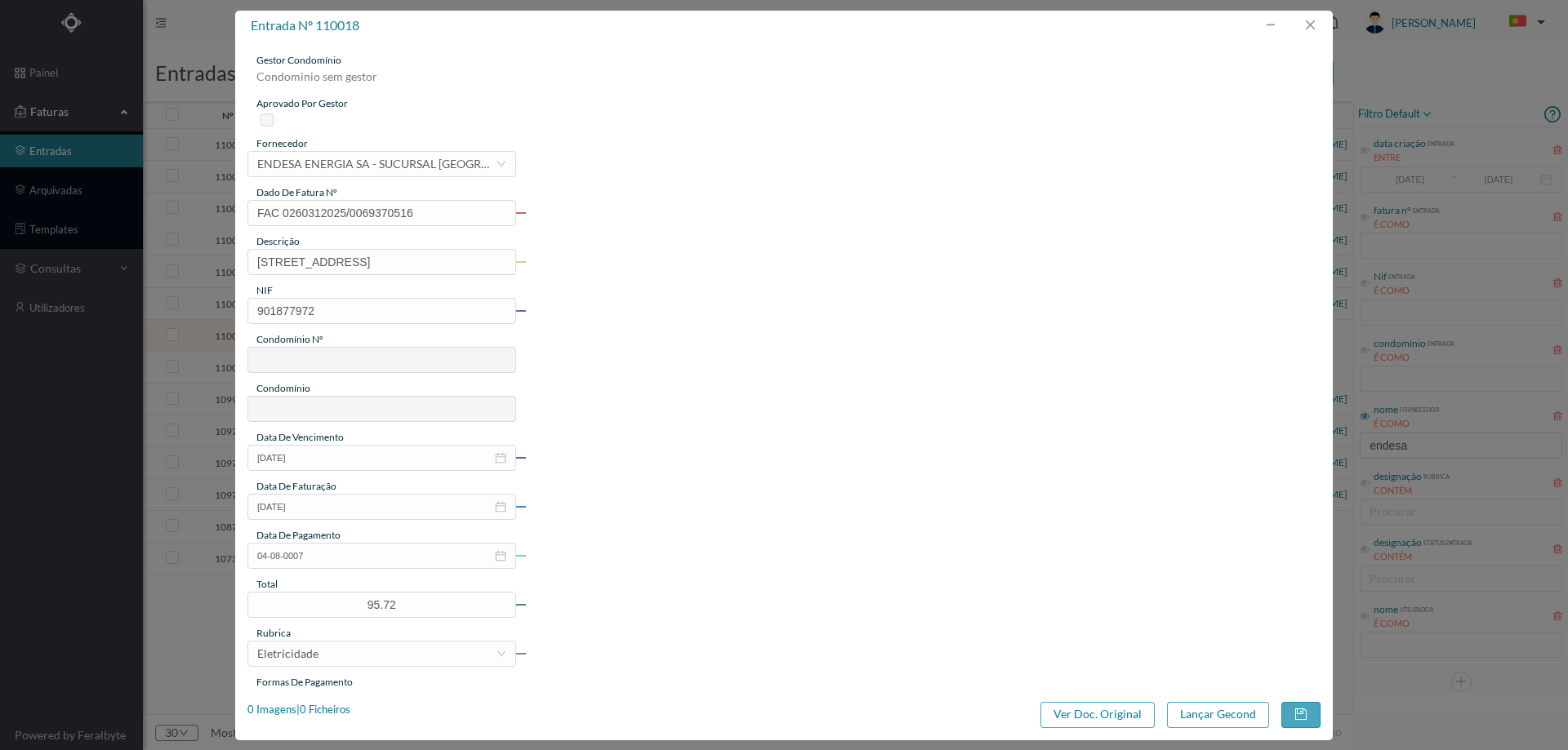
type input "672"
type input "ED. MONSERRATE 44"
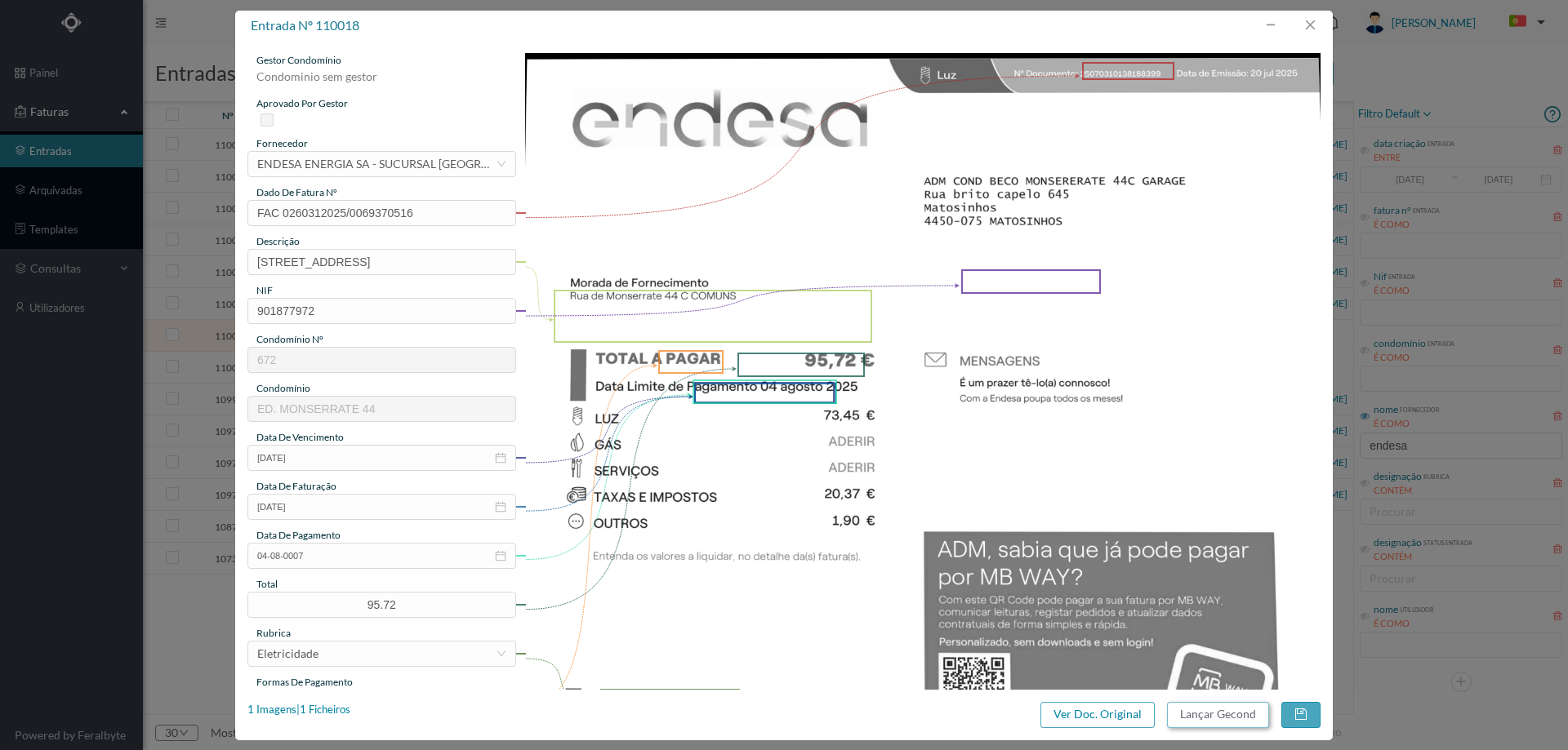
click at [1209, 721] on button "Lançar Gecond" at bounding box center [1218, 715] width 103 height 26
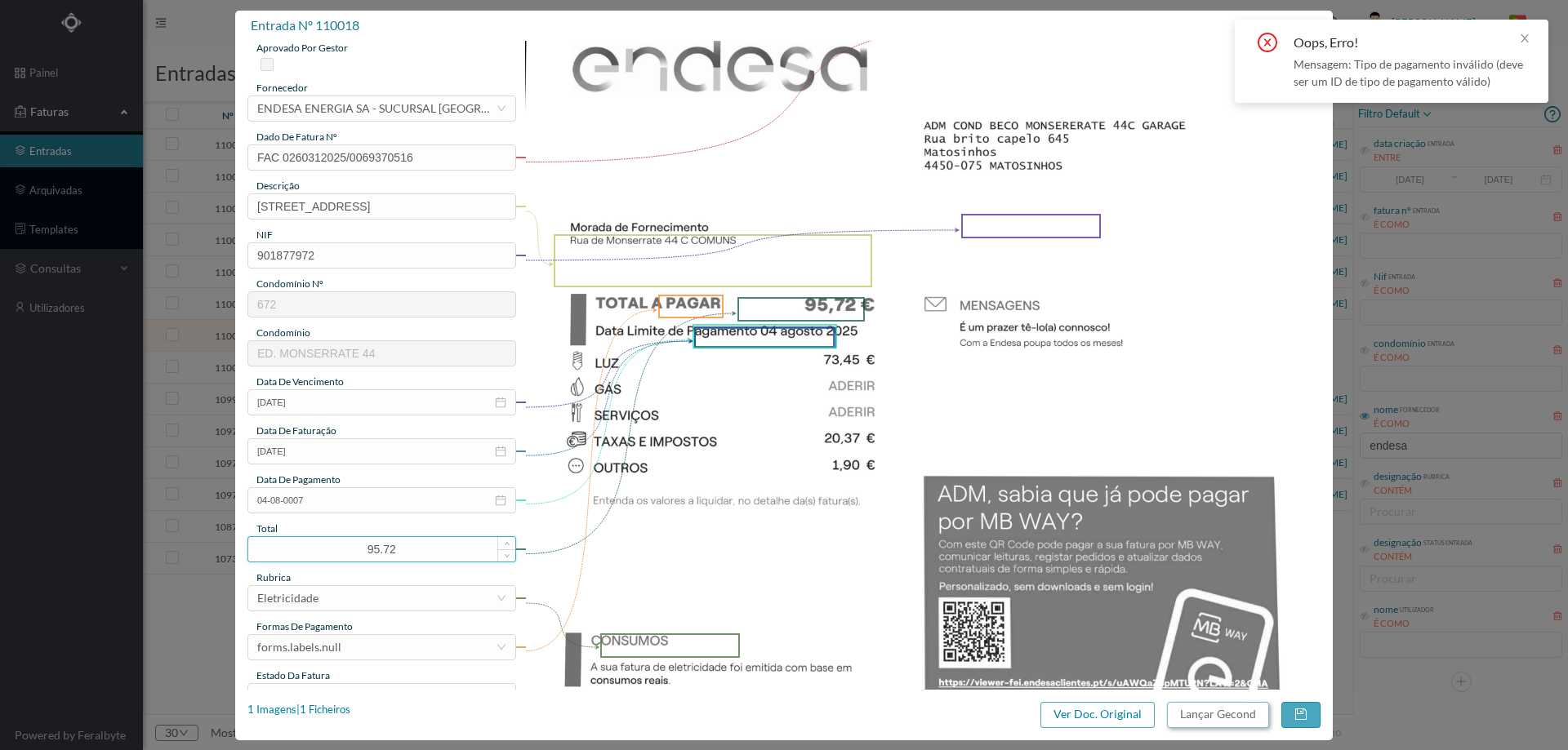
scroll to position [245, 0]
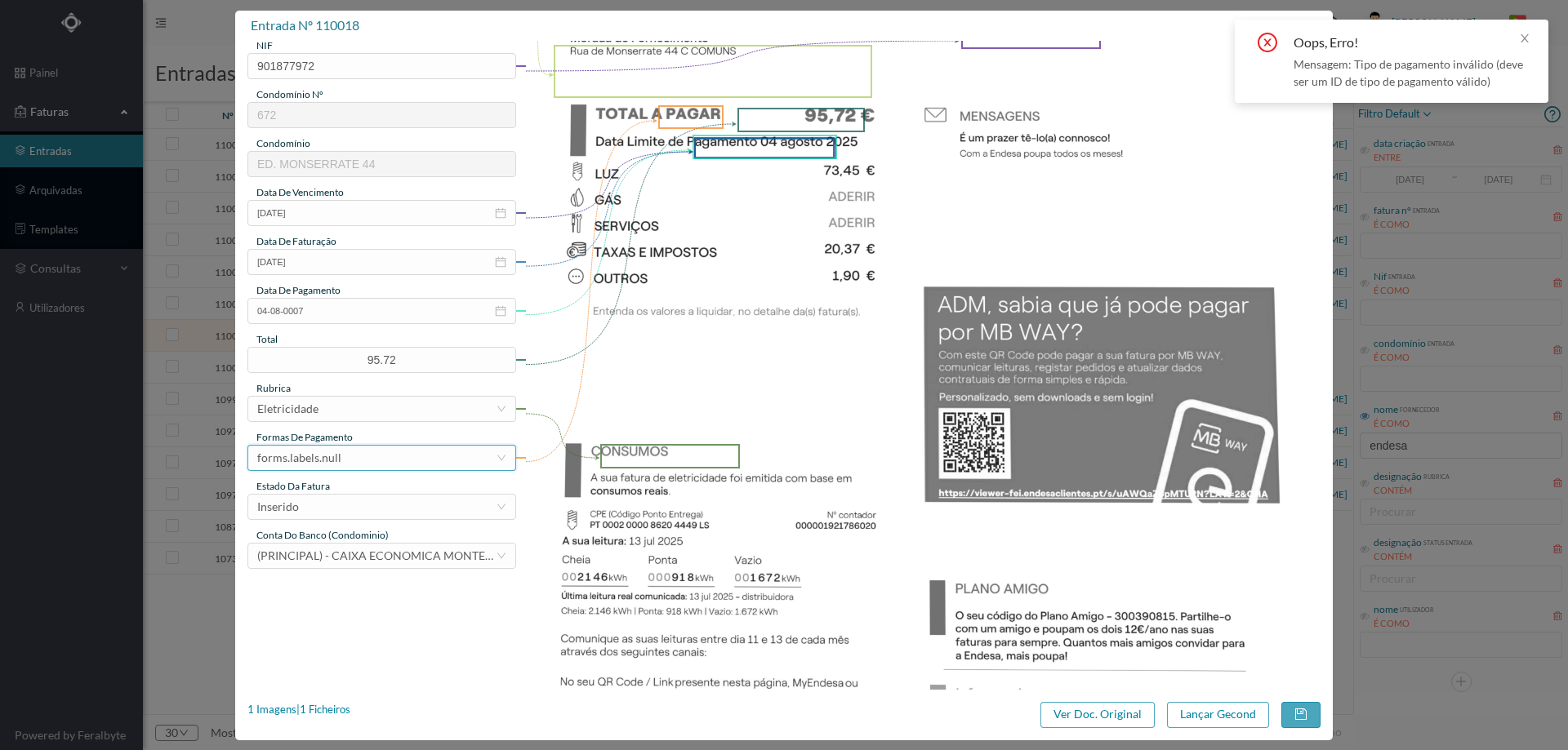
click at [359, 449] on div "forms.labels.null" at bounding box center [376, 458] width 239 height 25
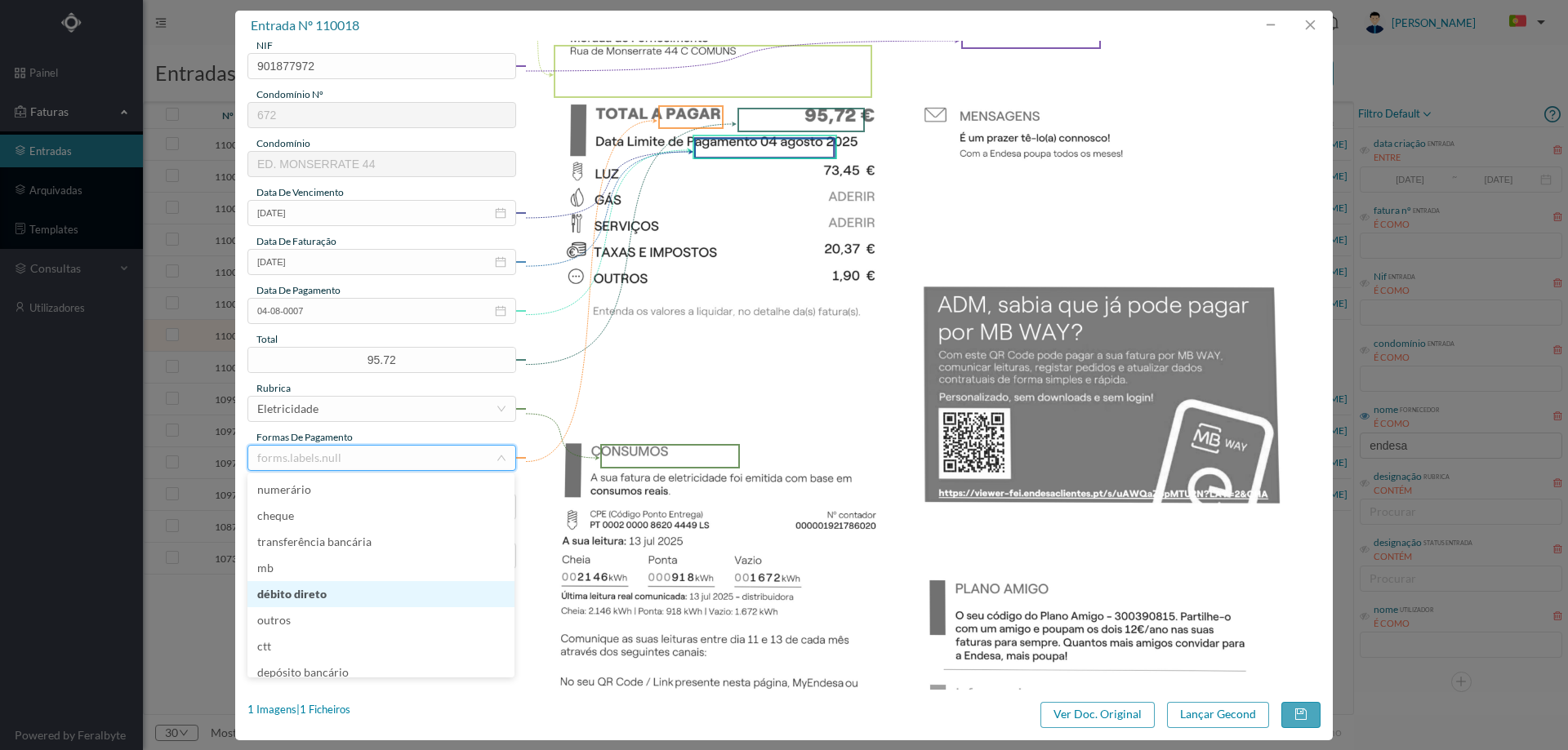
click at [351, 593] on li "débito direto" at bounding box center [380, 594] width 267 height 26
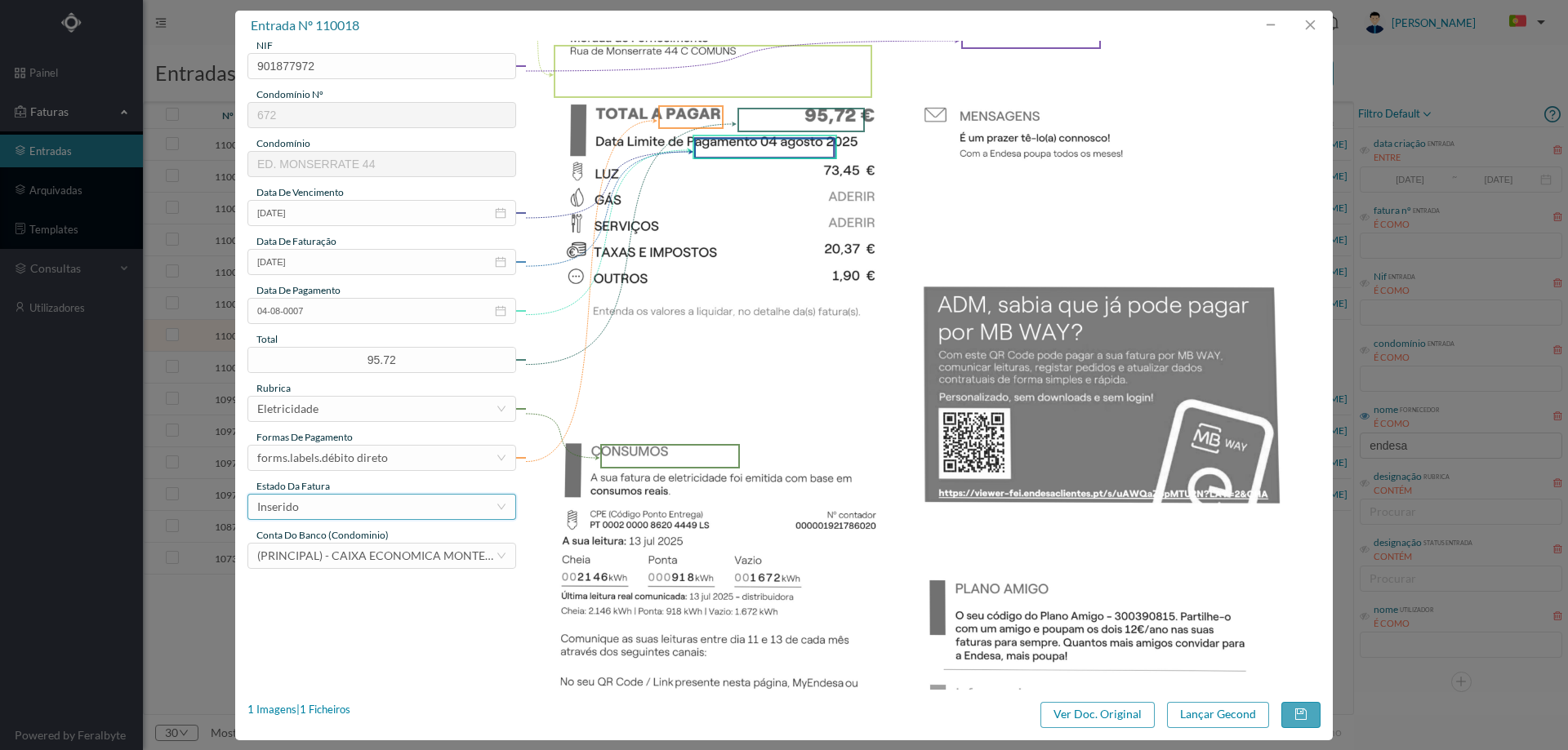
click at [380, 508] on div "Inserido" at bounding box center [376, 507] width 239 height 25
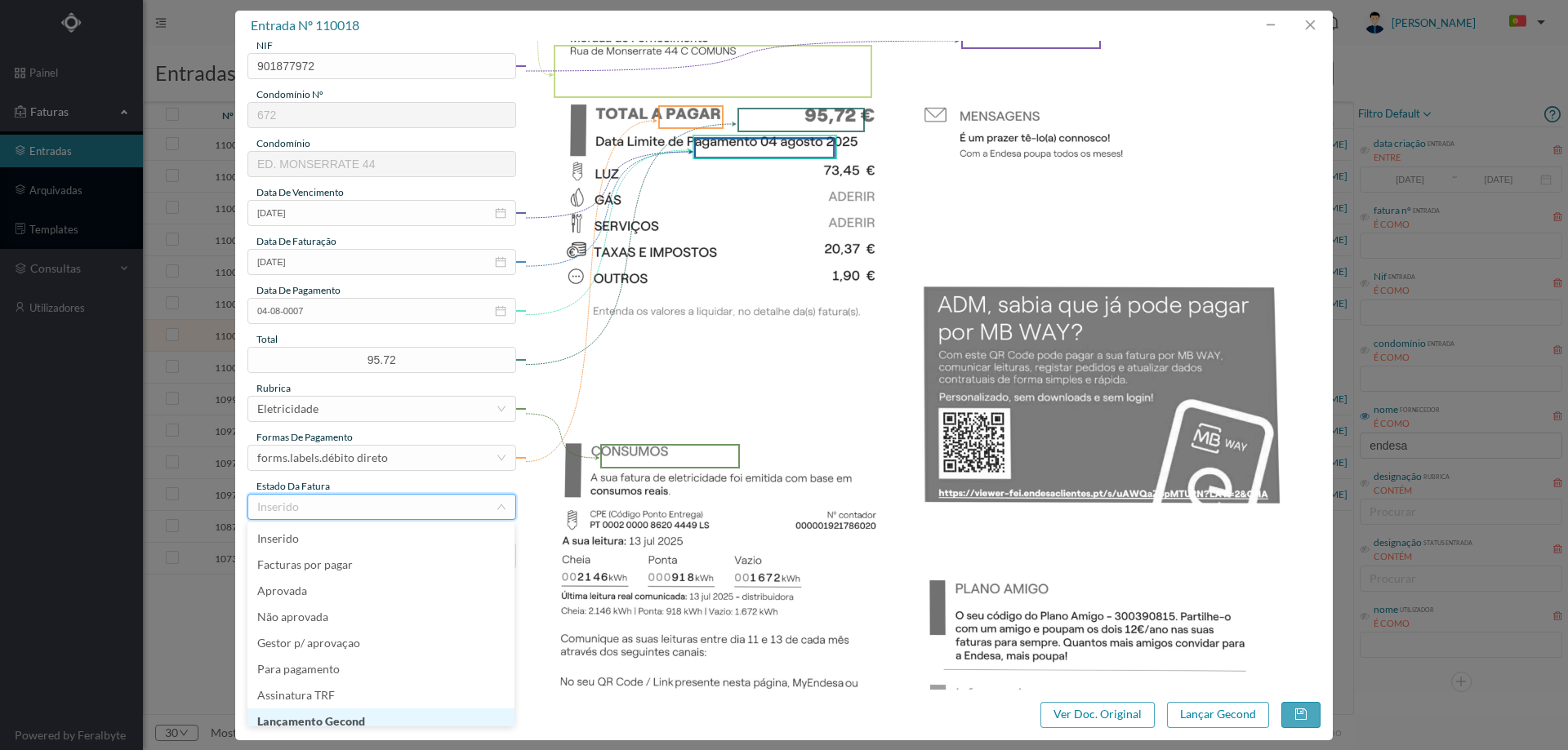
scroll to position [9, 0]
click at [365, 713] on li "Lançamento Gecond" at bounding box center [380, 713] width 267 height 26
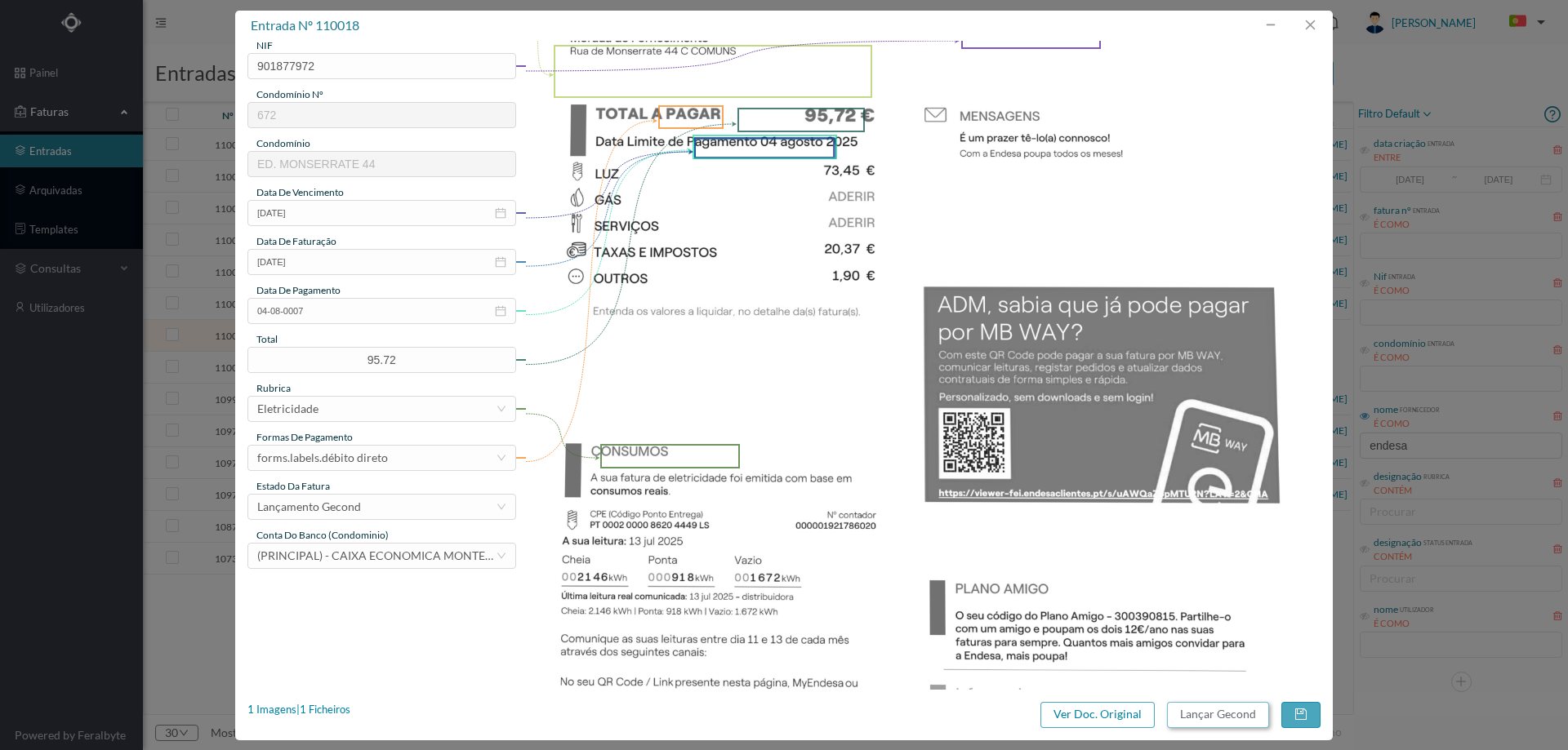
click at [1220, 717] on button "Lançar Gecond" at bounding box center [1218, 715] width 103 height 26
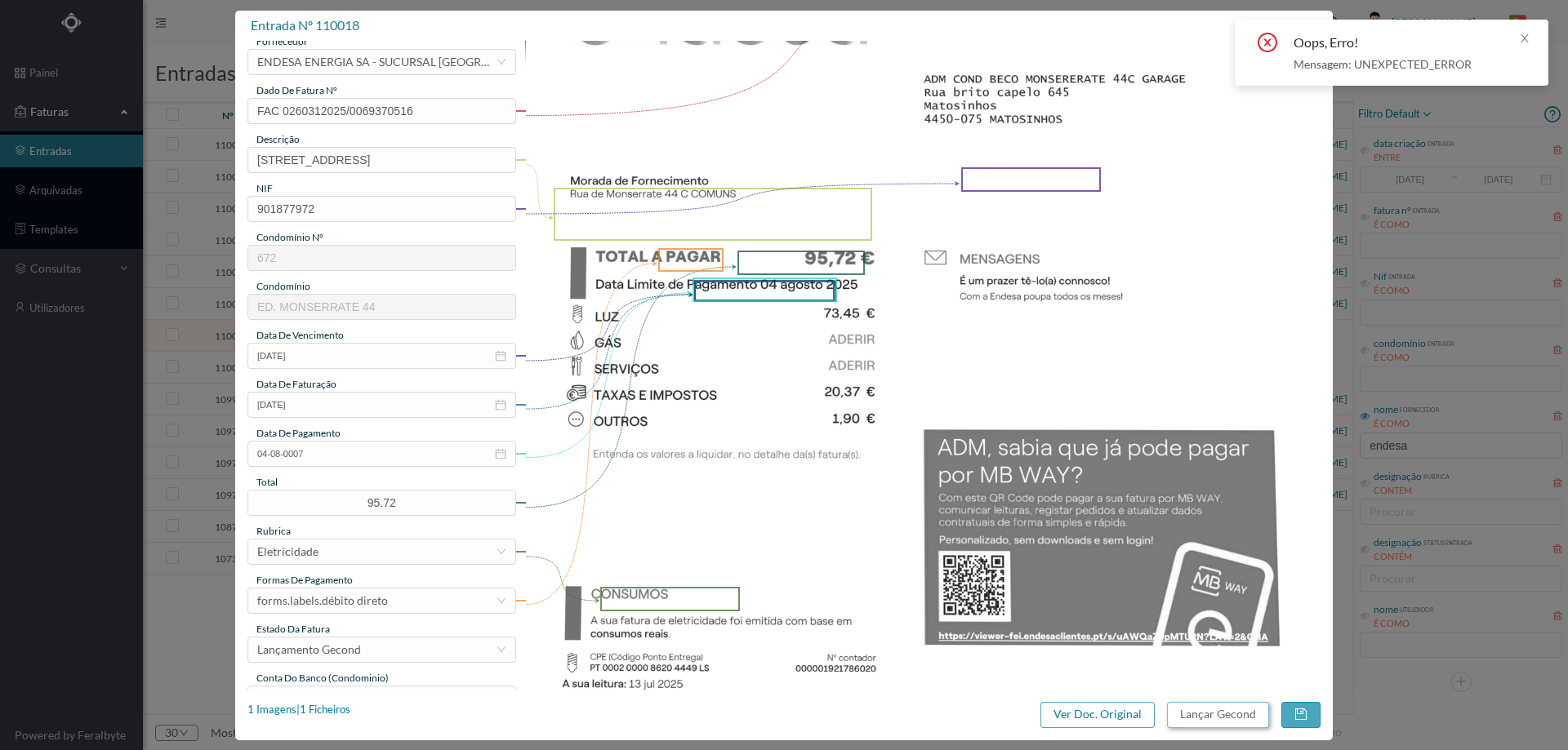
scroll to position [0, 0]
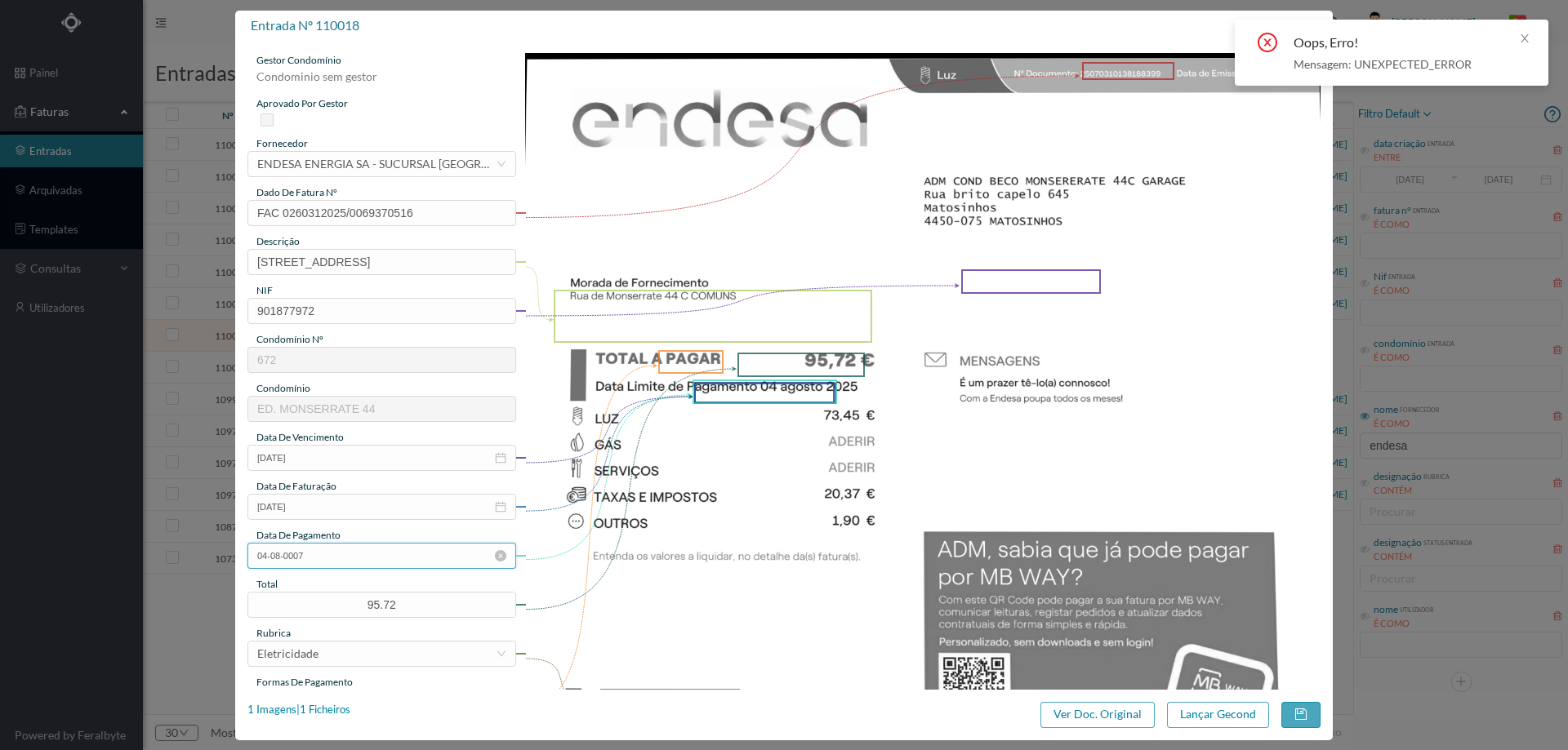
click at [319, 557] on input "04-08-0007" at bounding box center [381, 556] width 268 height 26
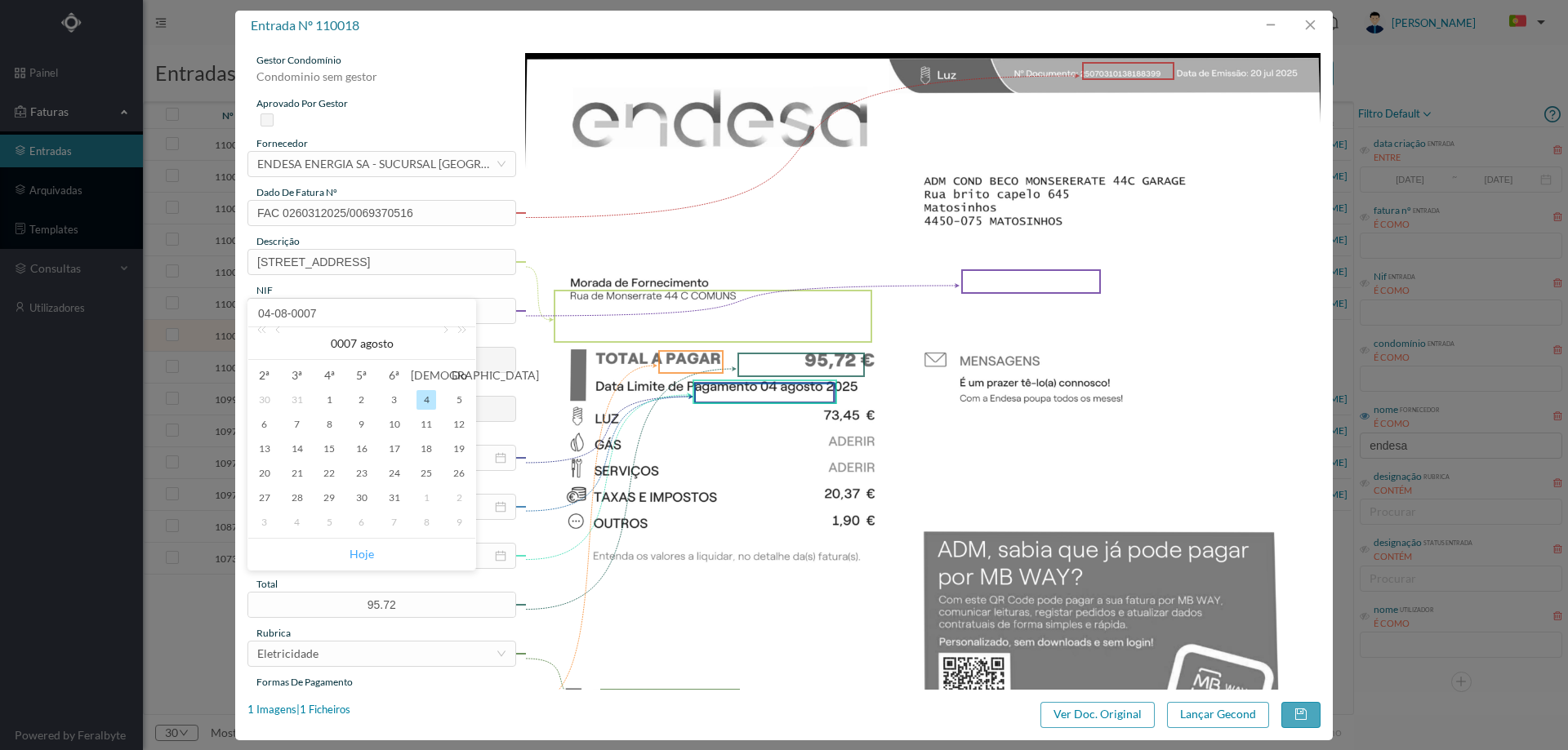
click at [355, 555] on link "Hoje" at bounding box center [362, 554] width 25 height 31
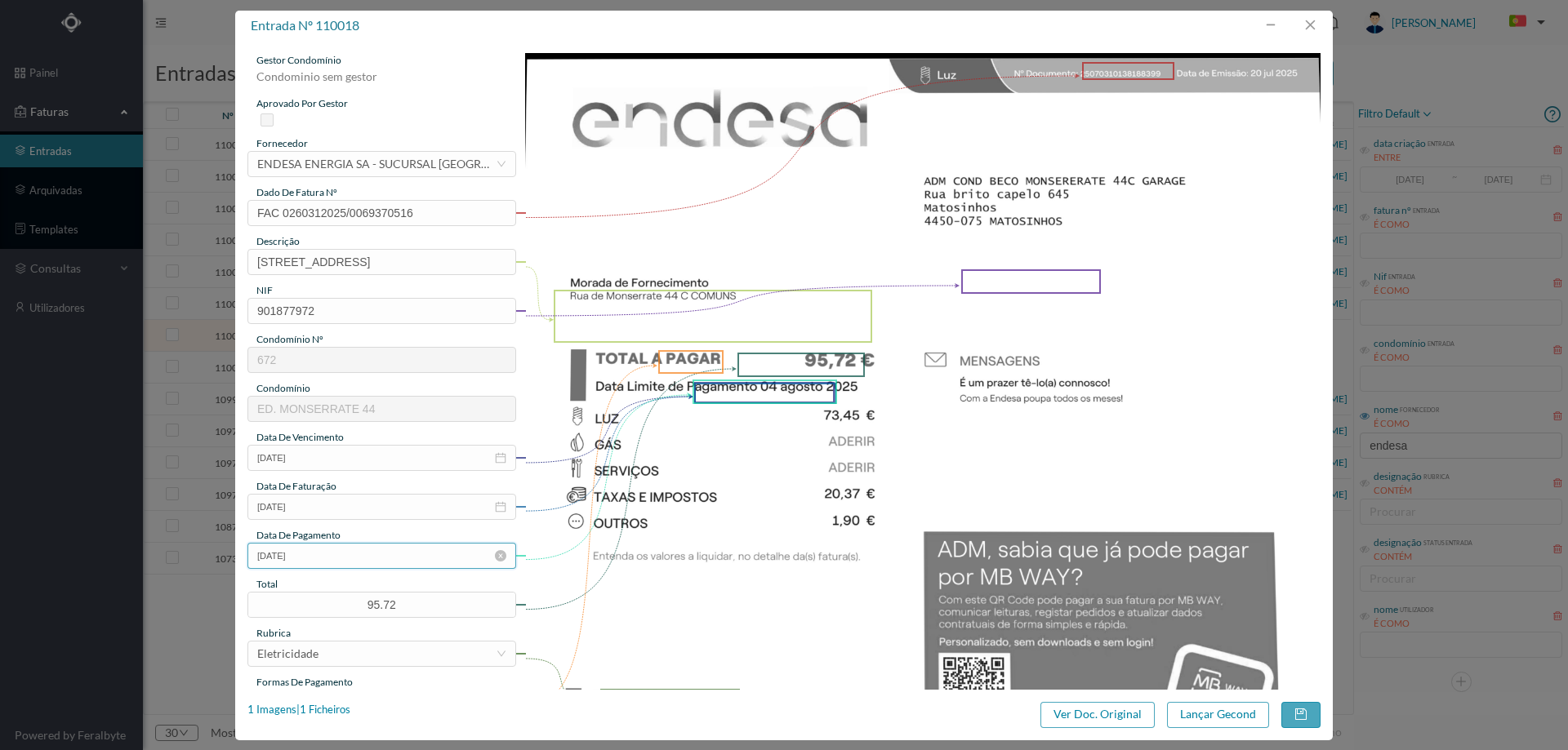
click at [353, 552] on input "29-08-2025" at bounding box center [381, 556] width 268 height 26
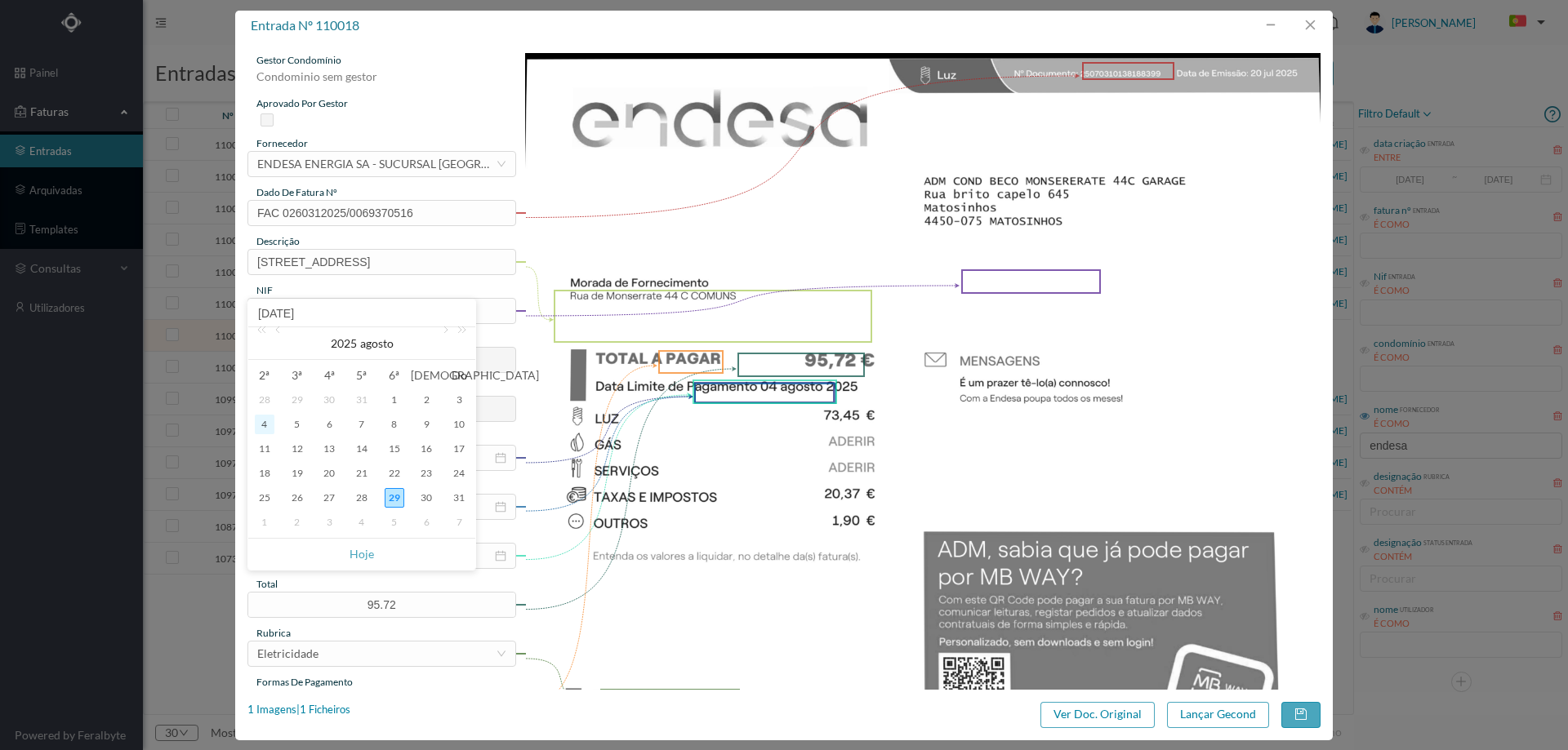
click at [261, 427] on div "4" at bounding box center [265, 424] width 19 height 19
type input "04-08-2025"
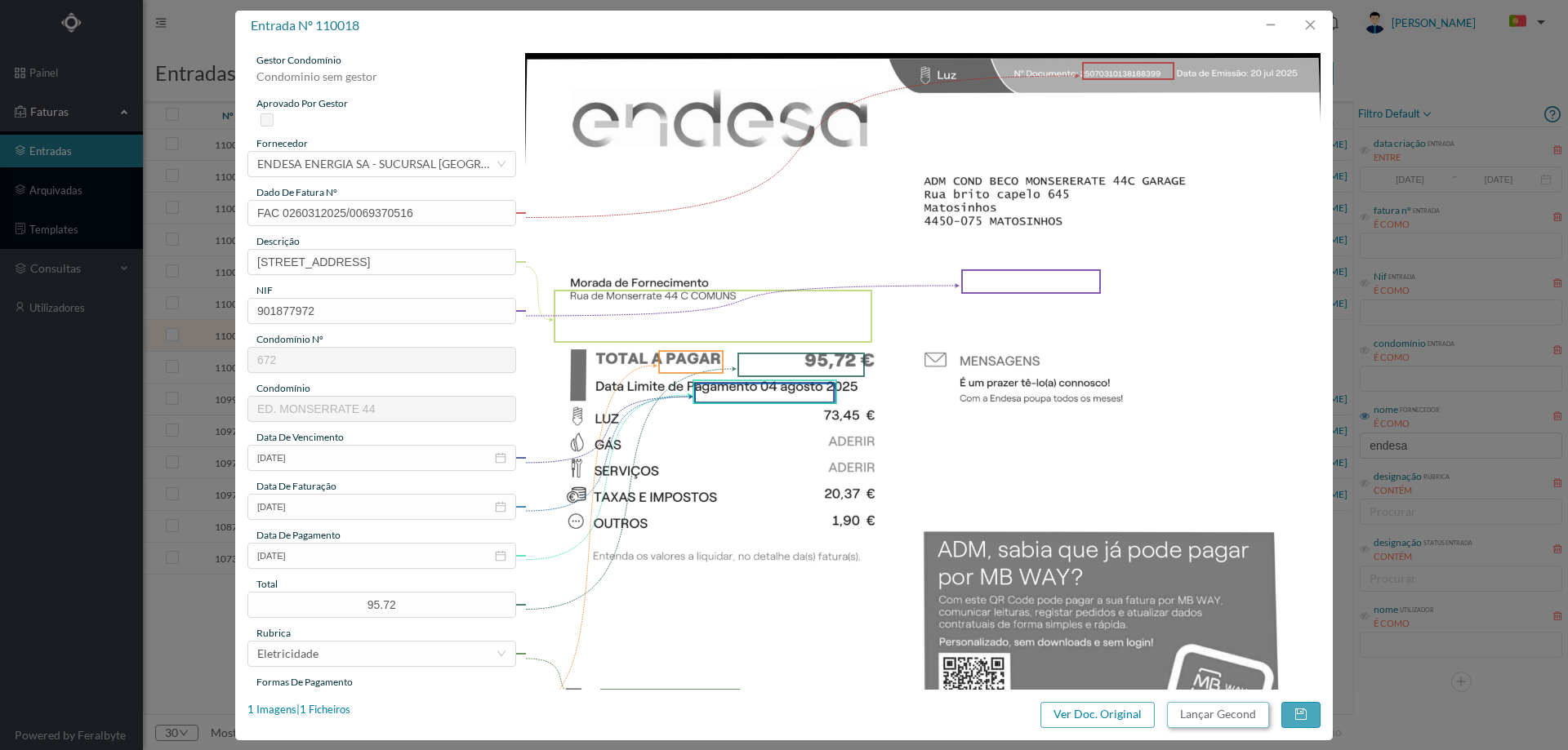
click at [1240, 715] on button "Lançar Gecond" at bounding box center [1218, 715] width 103 height 26
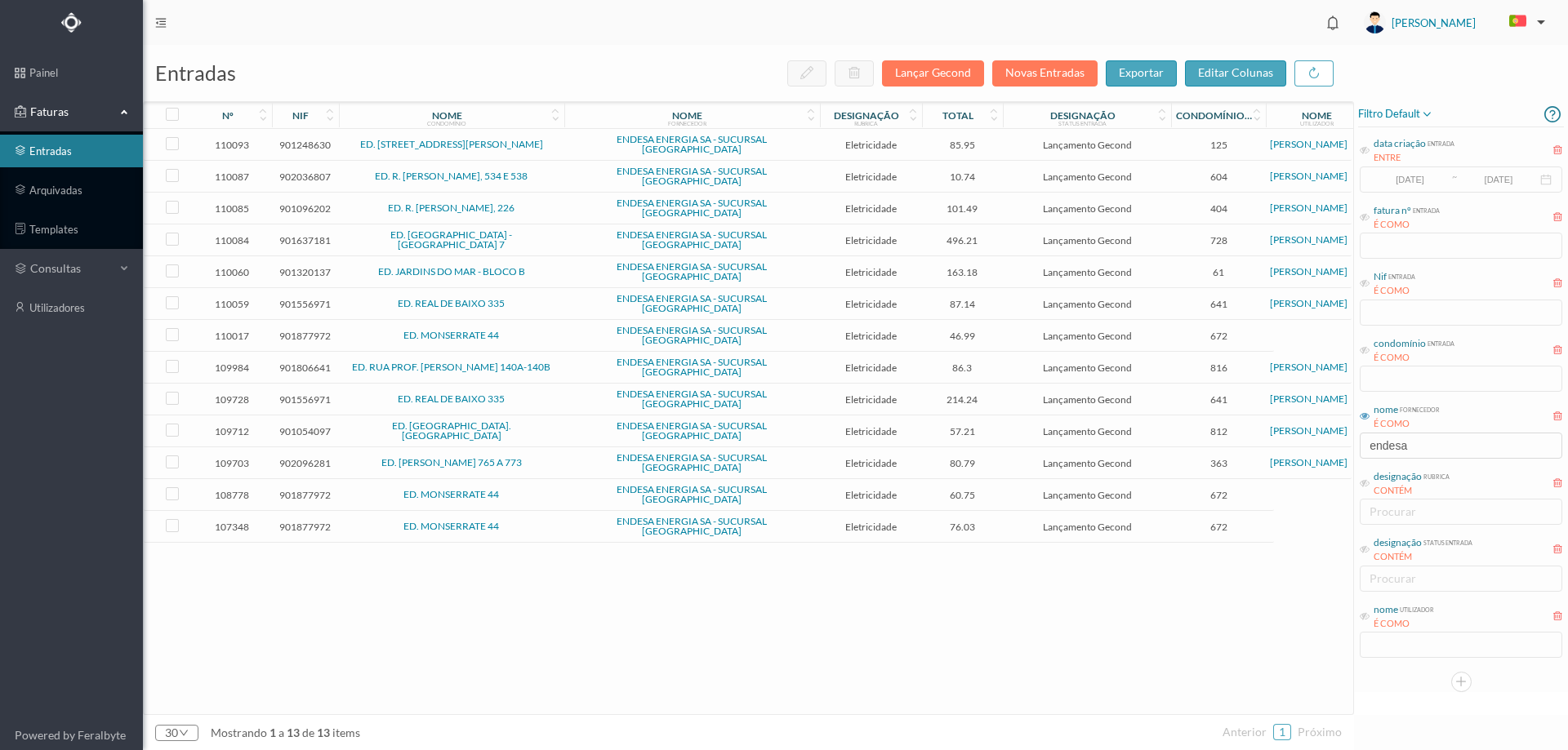
click at [548, 330] on span "ED. MONSERRATE 44" at bounding box center [451, 335] width 218 height 10
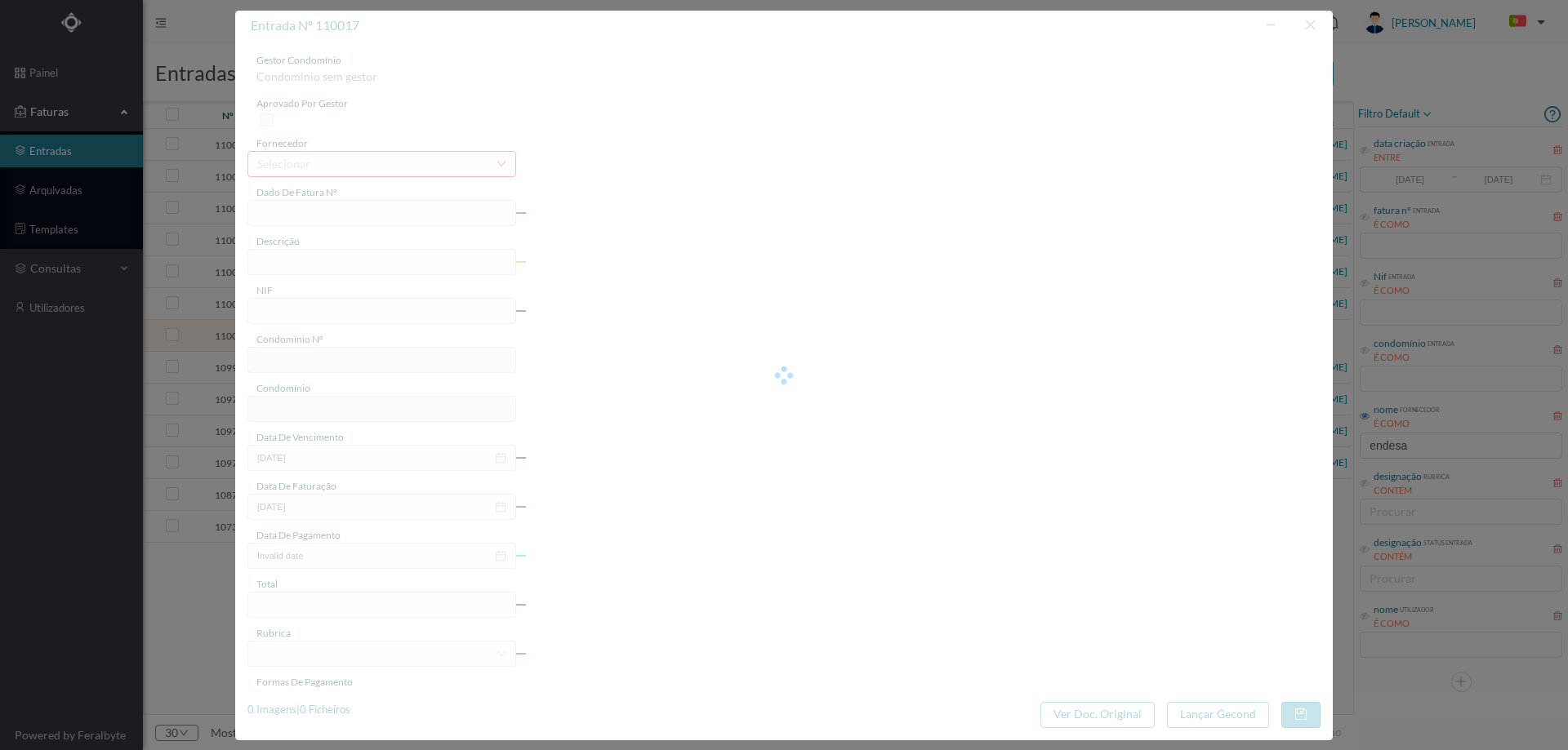
type input "FAC 0260312025/0069322501"
type input "Beco de Monserrate 44 A COMUNS"
type input "901877972"
type input "08-07-2025"
type input "21-06-2025"
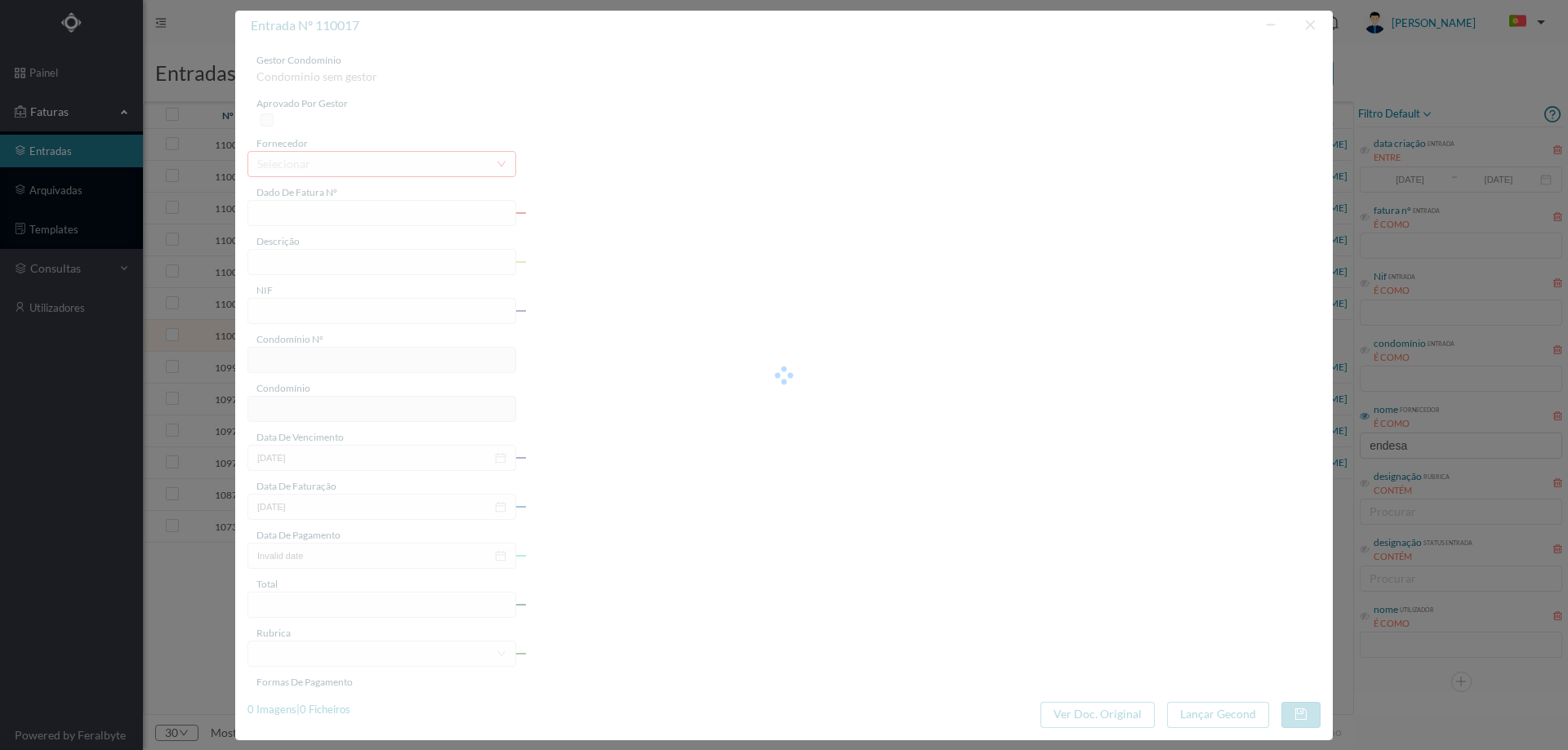
type input "08-07-2025"
type input "46.99"
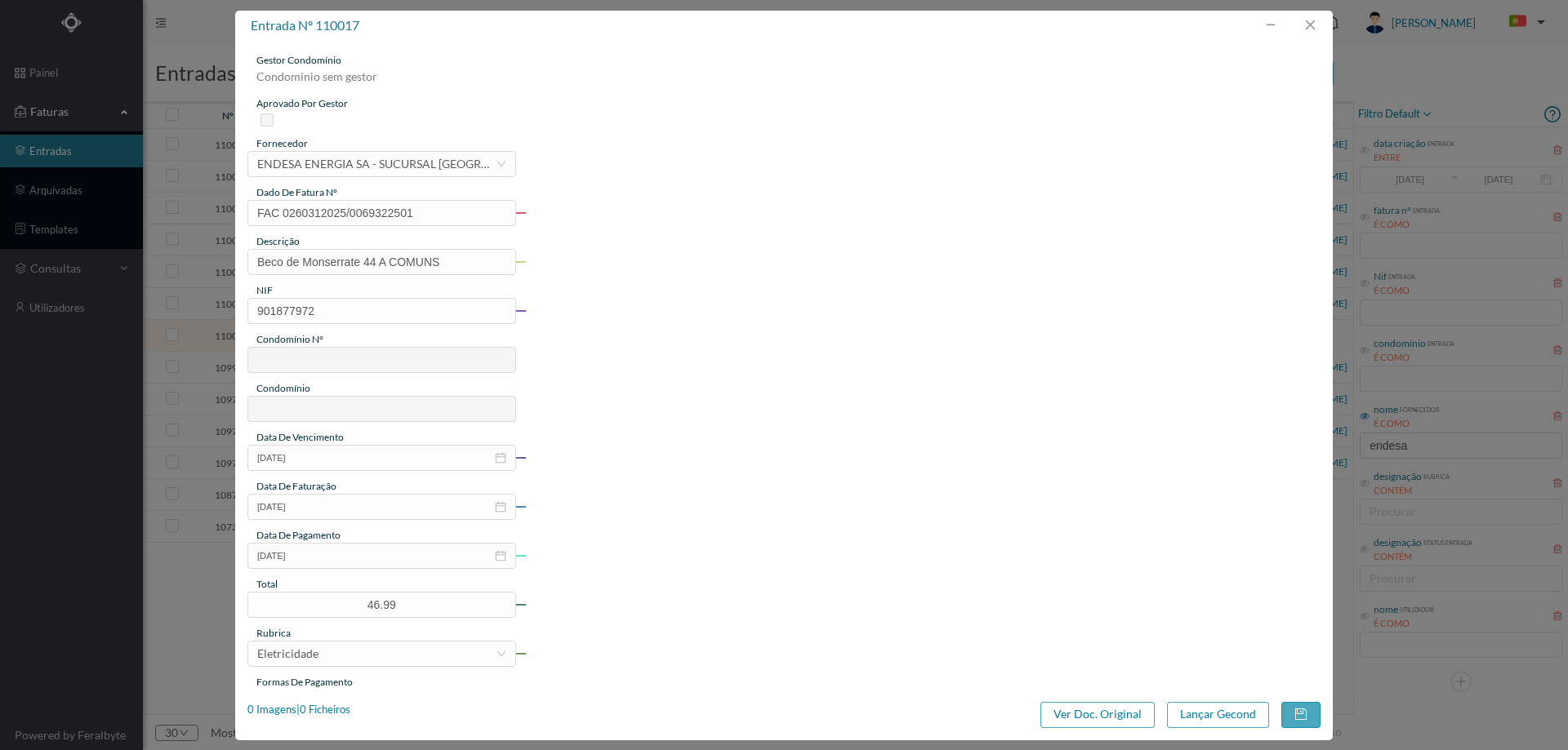
type input "672"
type input "ED. MONSERRATE 44"
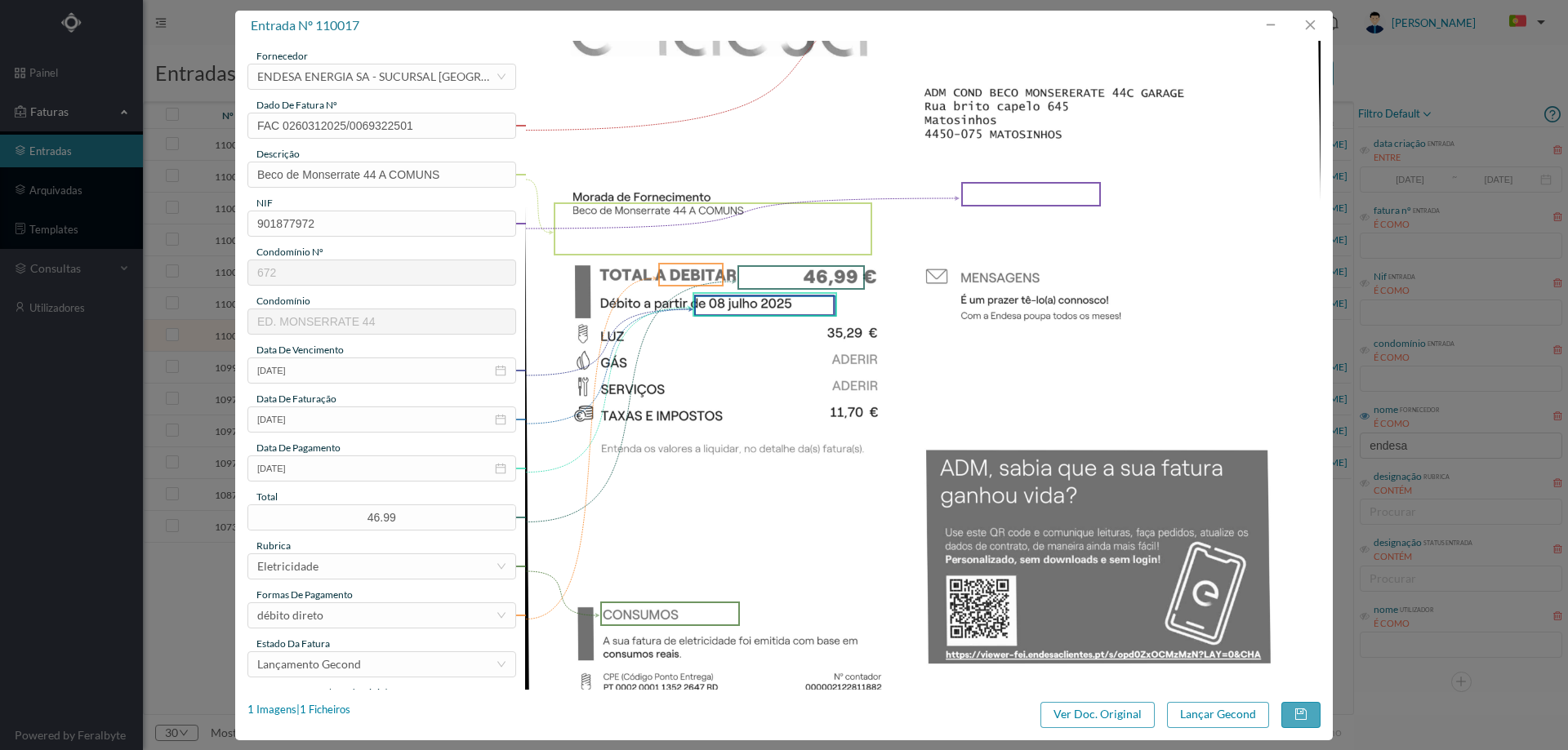
scroll to position [327, 0]
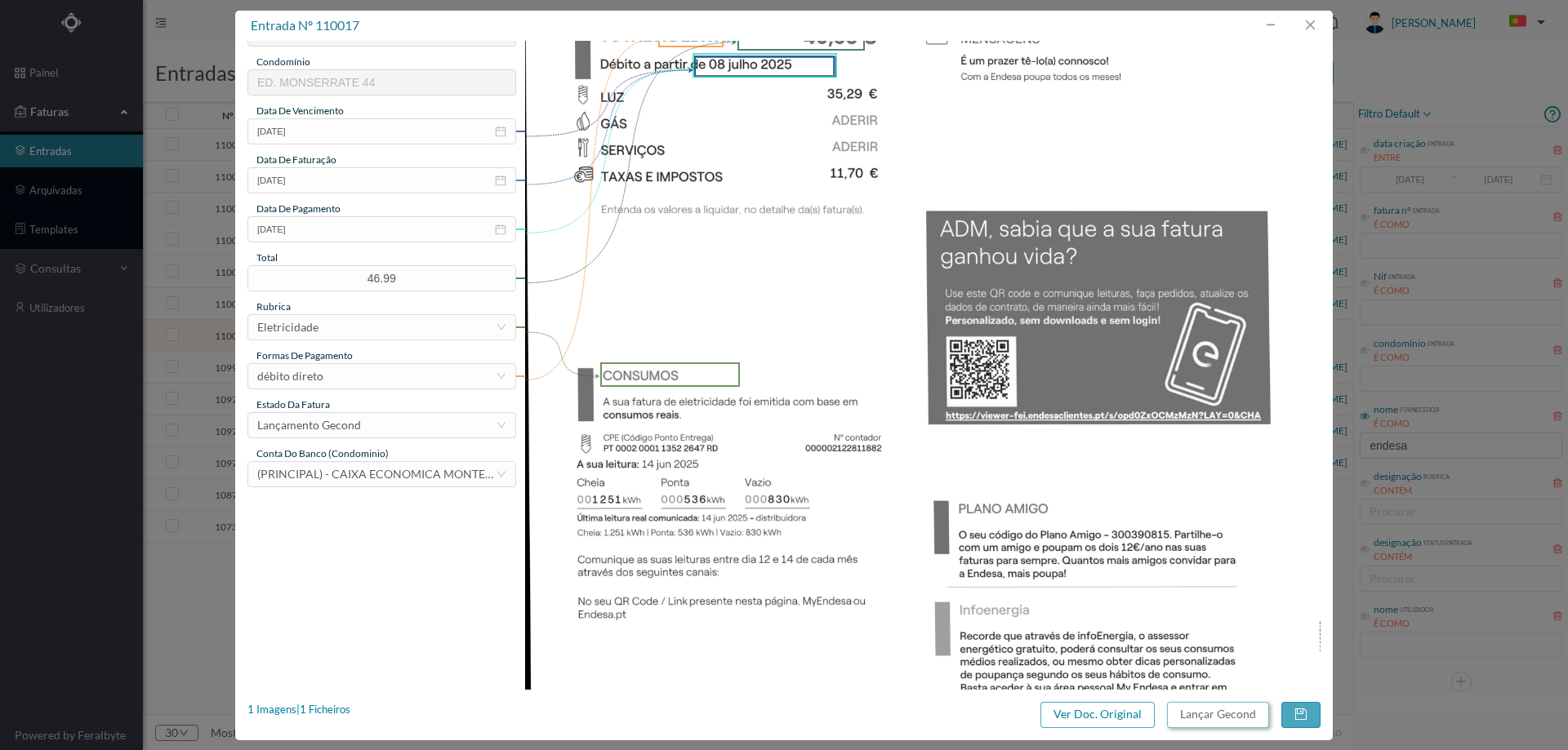
click at [1239, 716] on button "Lançar Gecond" at bounding box center [1218, 715] width 103 height 26
click at [346, 175] on input "21-06-2025" at bounding box center [381, 180] width 268 height 26
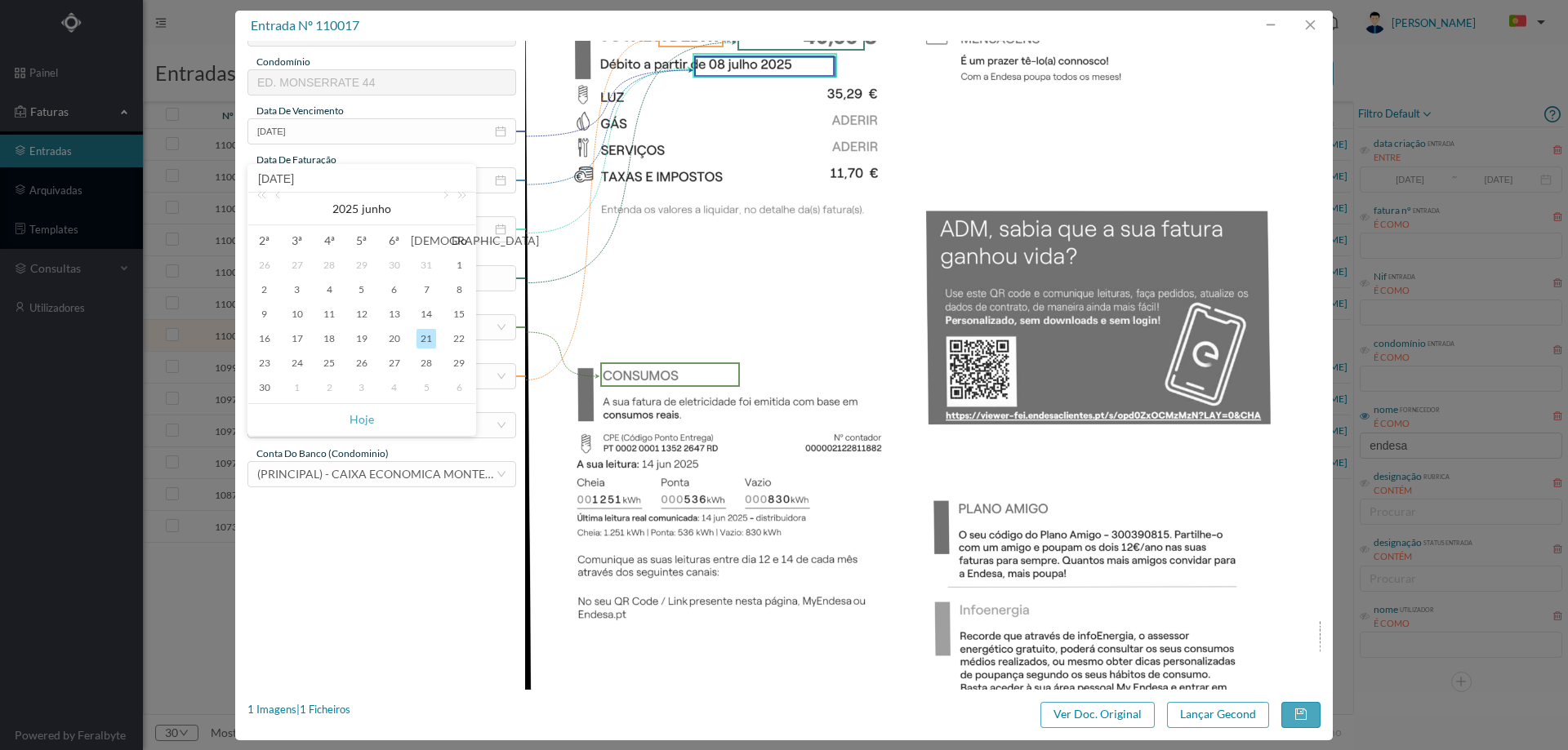
click at [290, 395] on div "1" at bounding box center [297, 388] width 19 height 19
type input "01-07-2025"
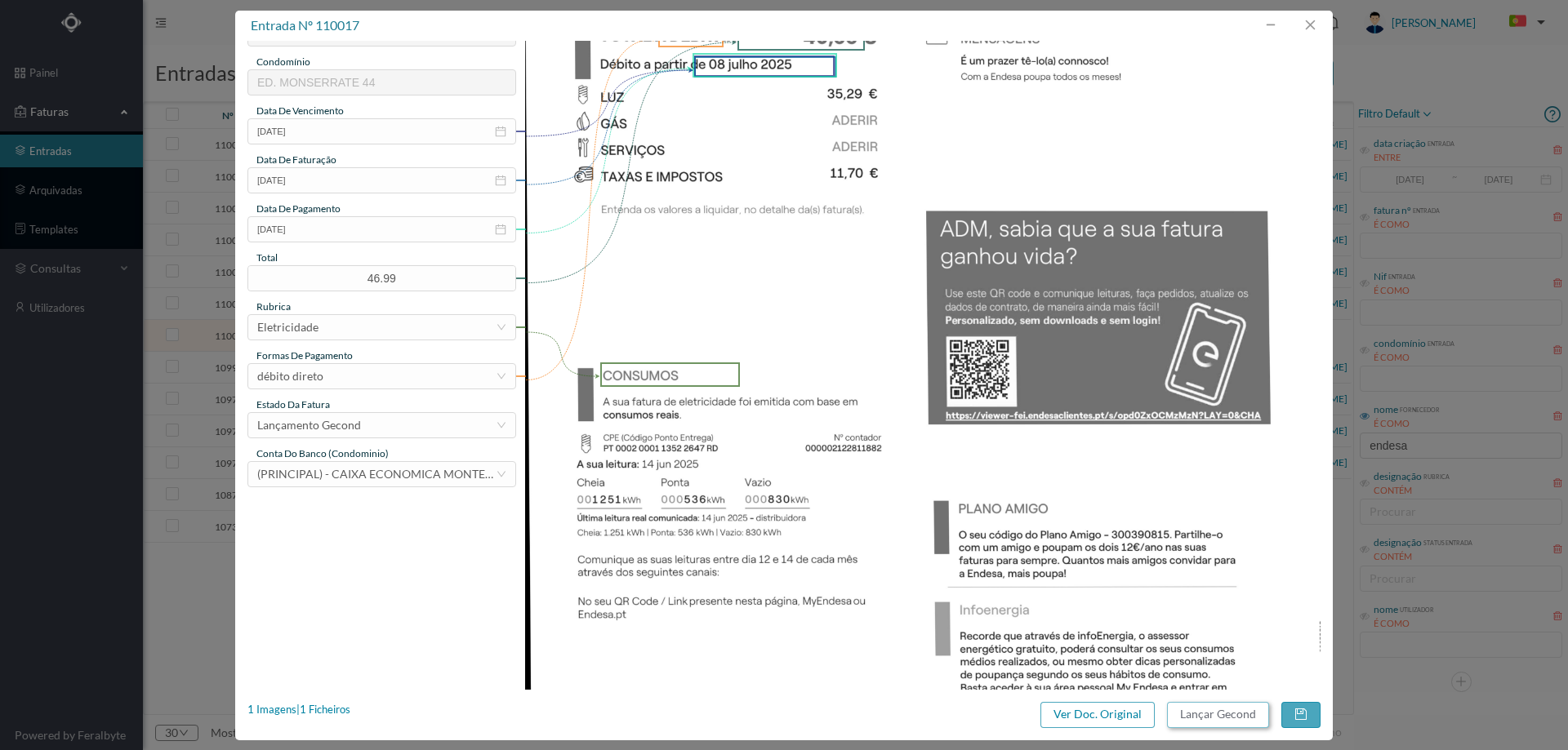
click at [1177, 720] on button "Lançar Gecond" at bounding box center [1218, 715] width 103 height 26
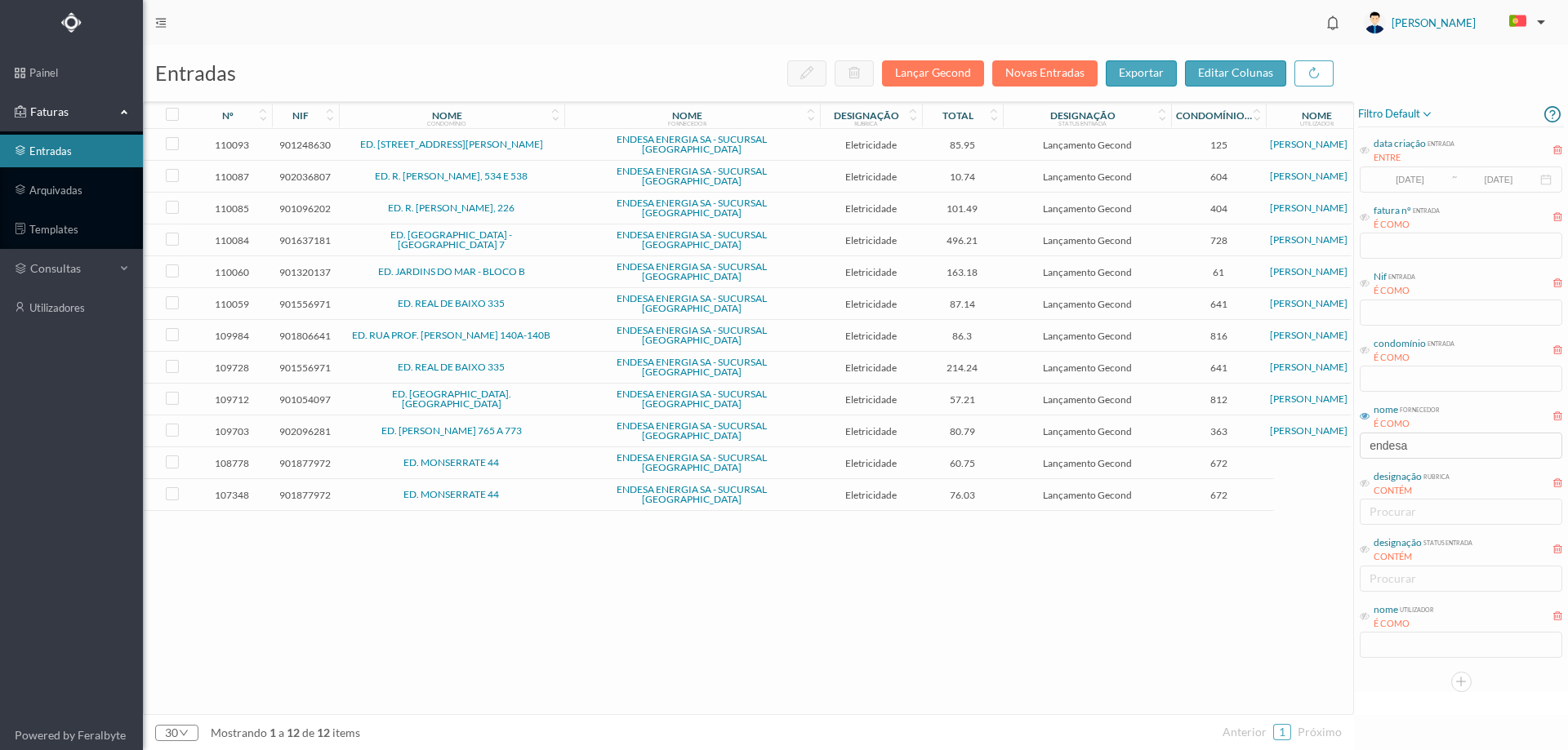
click at [524, 458] on span "ED. MONSERRATE 44" at bounding box center [451, 463] width 218 height 10
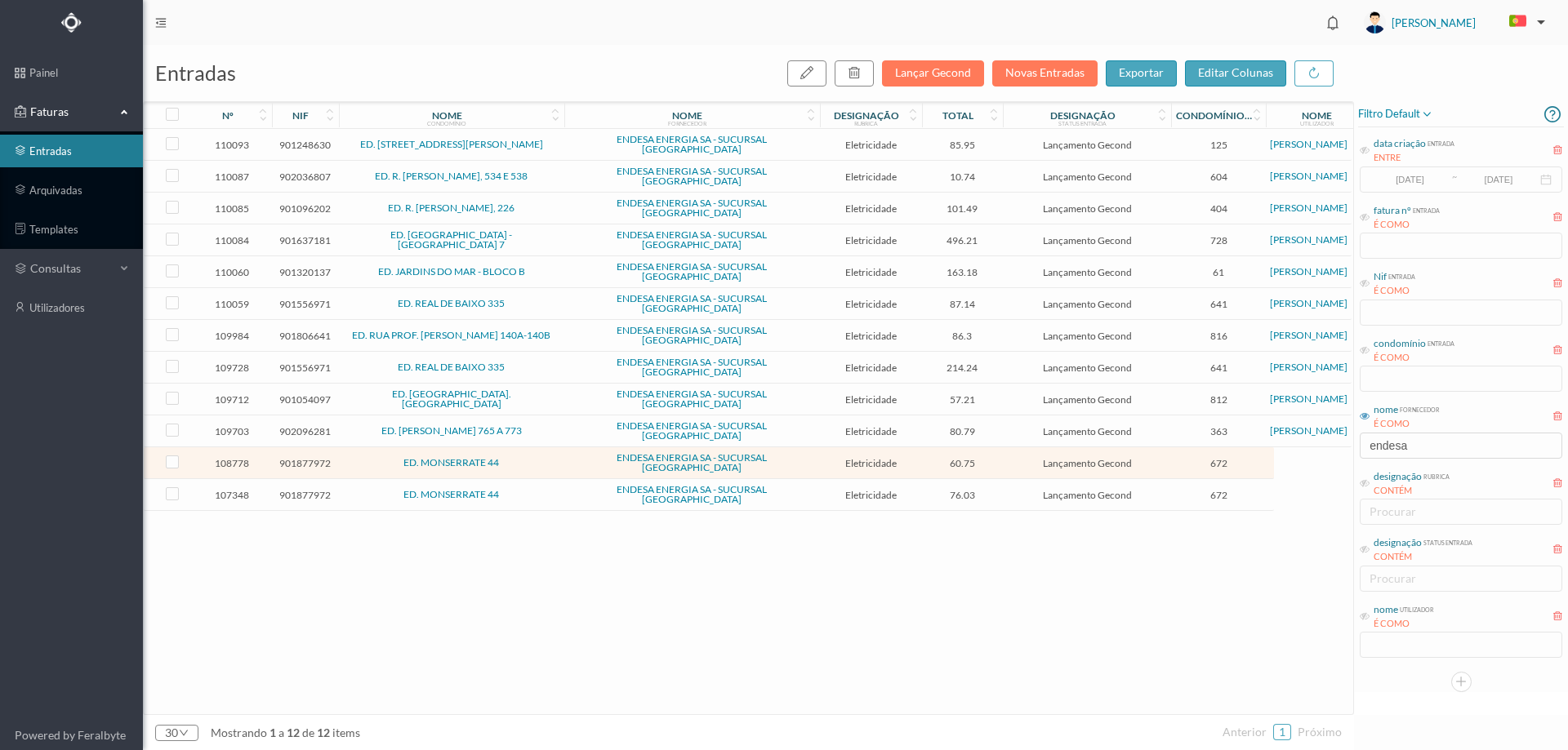
click at [524, 458] on span "ED. MONSERRATE 44" at bounding box center [451, 463] width 218 height 10
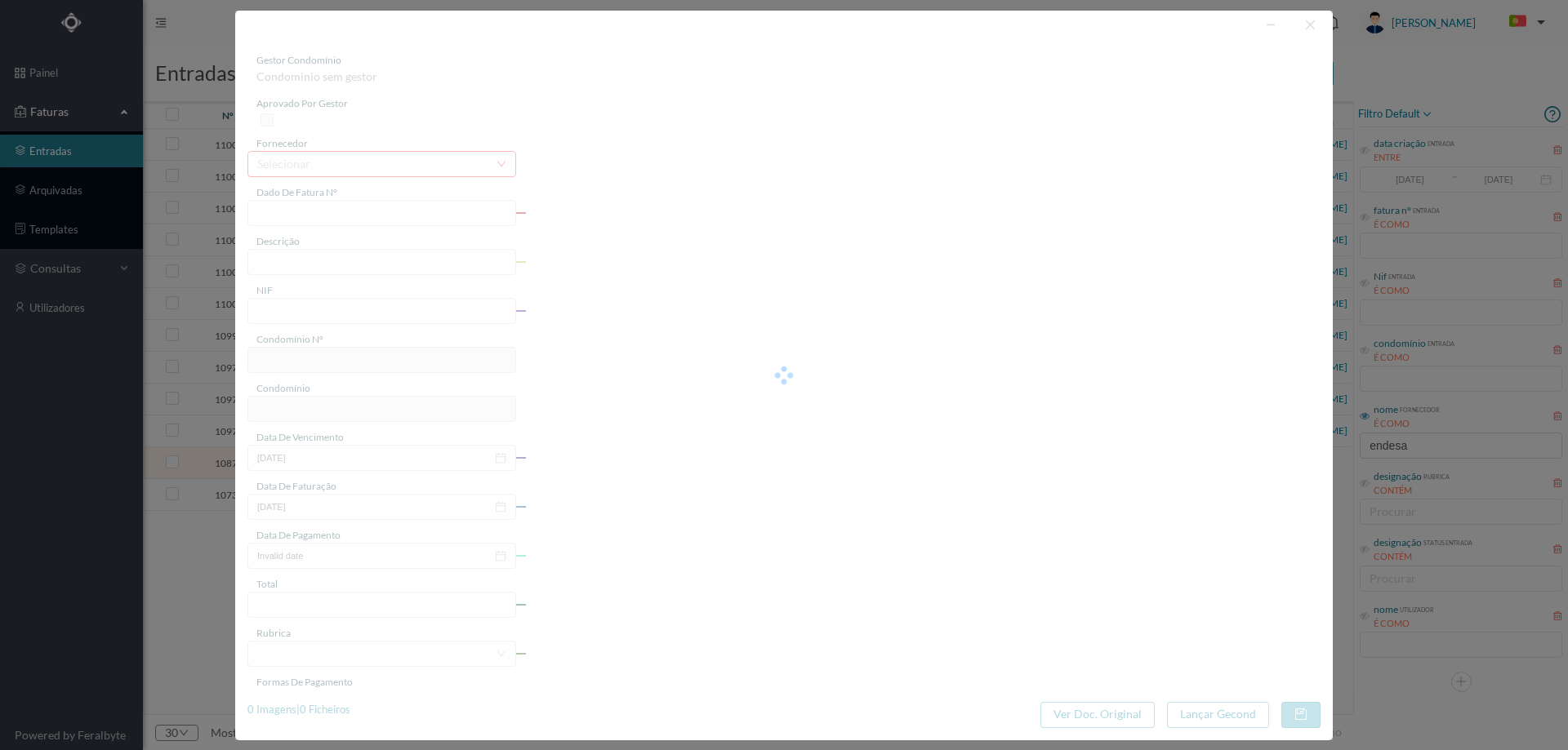
type input "FAC 0270312025/0073378747"
type input "Rua de Monserrate 44 C GARAGE"
type input "901877972"
type input "19-08-2025"
type input "01-08-2025"
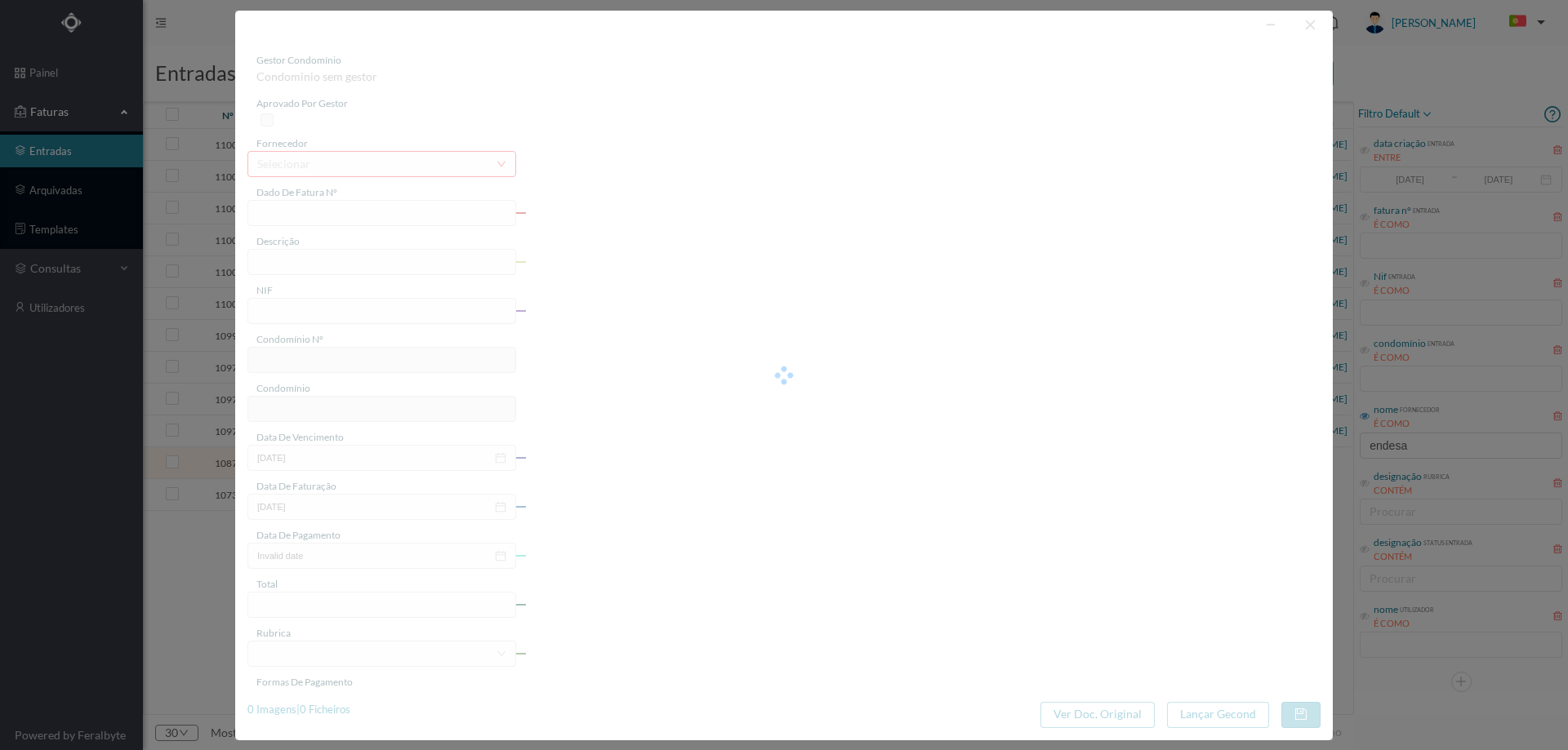
type input "19-08-2025"
type input "60.75"
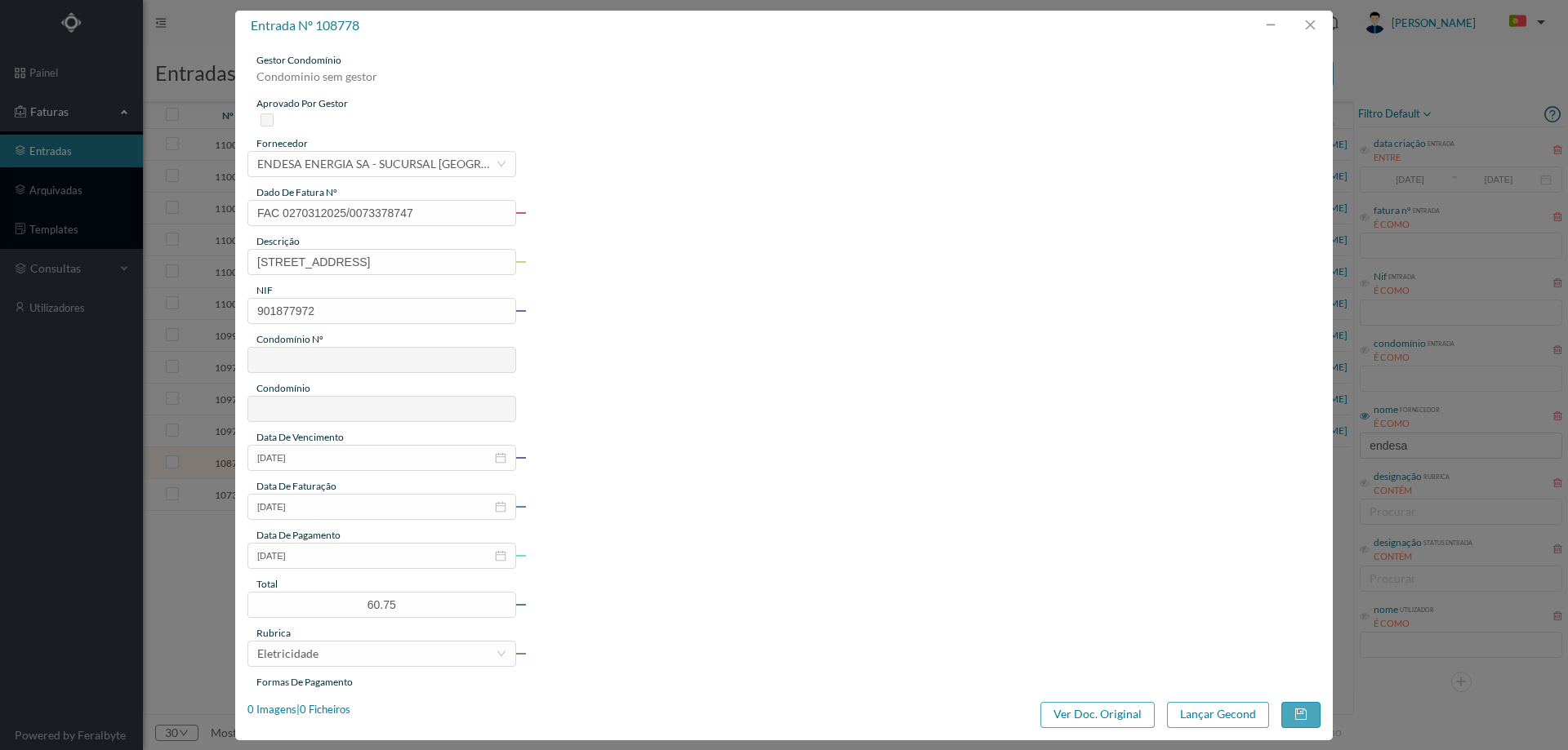
type input "672"
type input "ED. MONSERRATE 44"
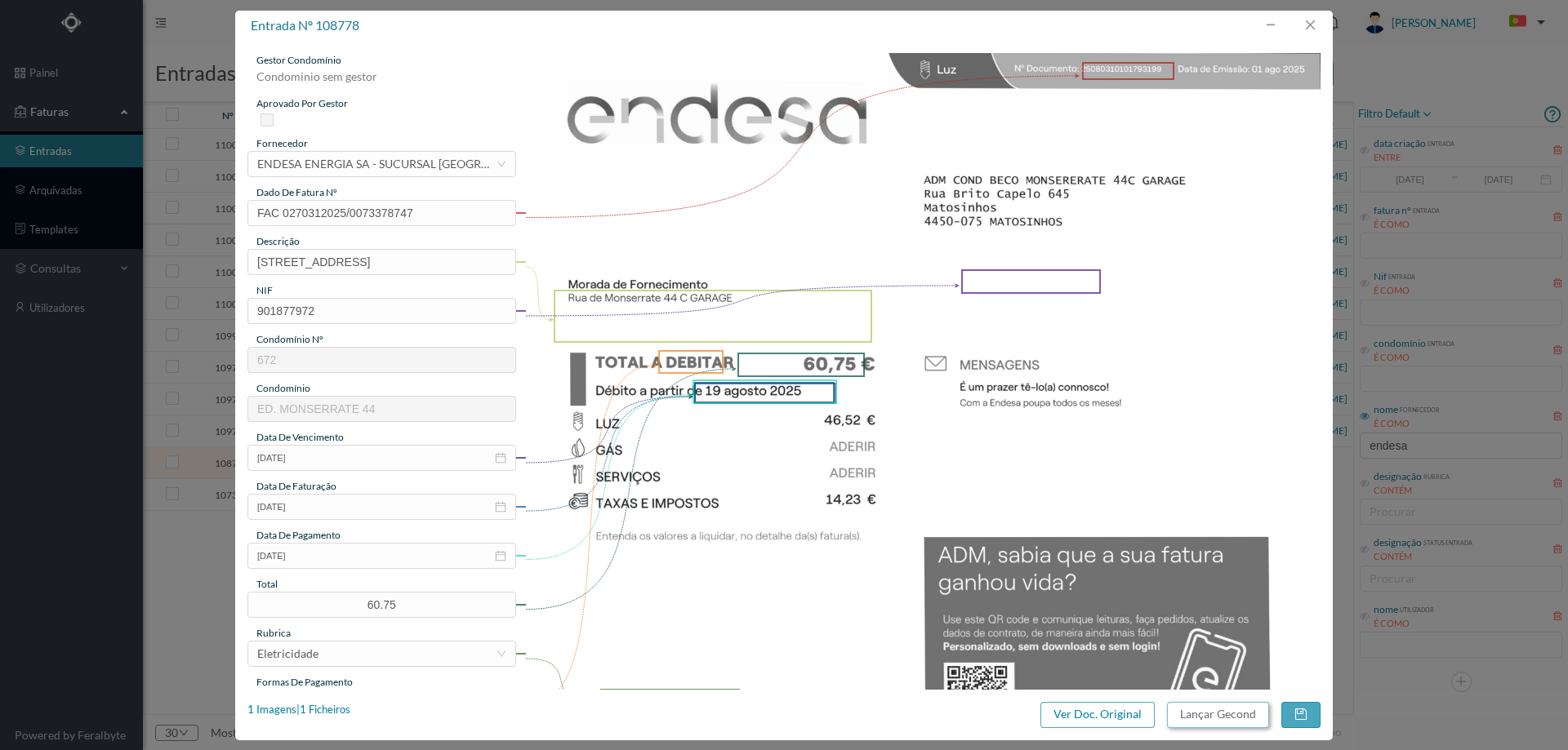
click at [1190, 720] on button "Lançar Gecond" at bounding box center [1218, 715] width 103 height 26
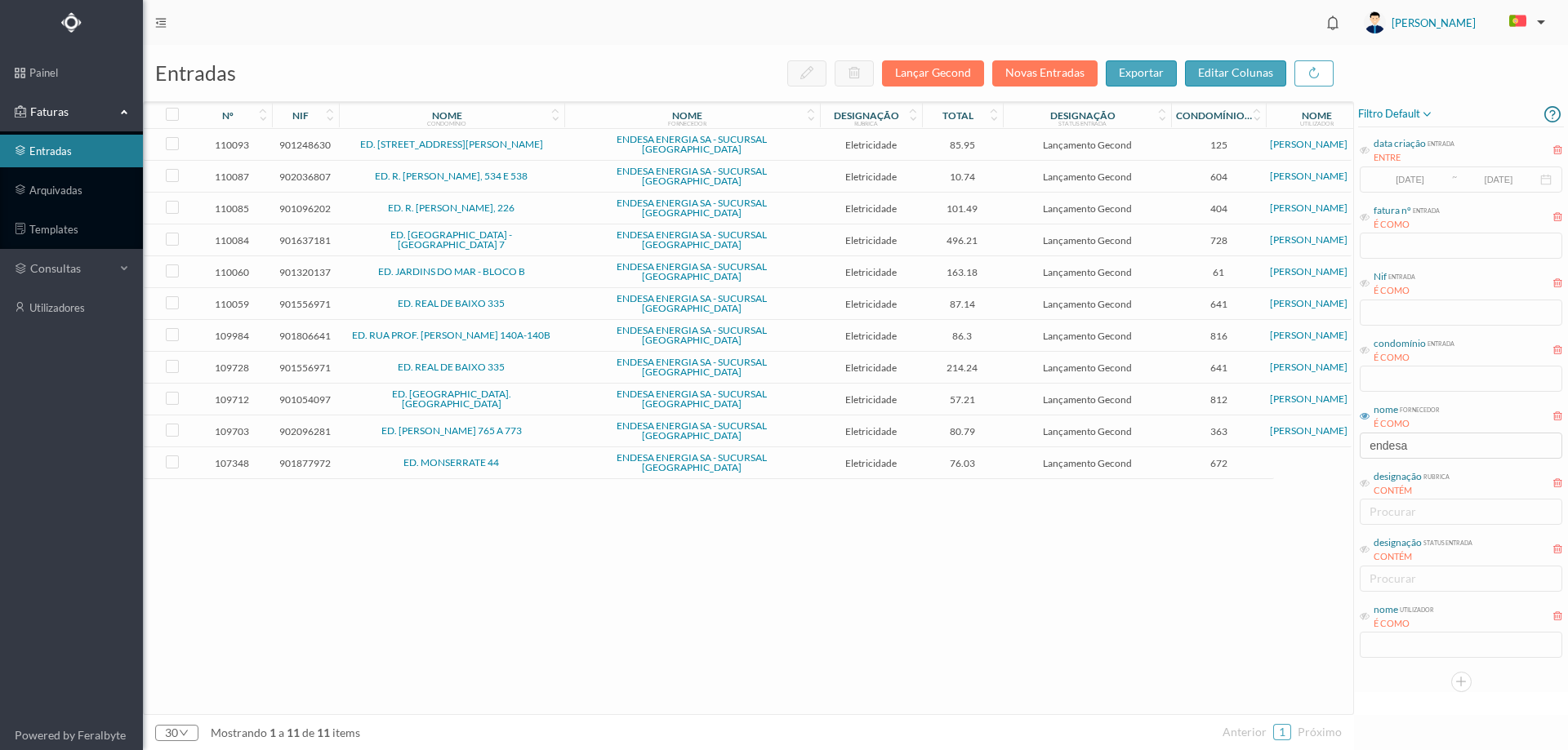
click at [1026, 457] on span "Lançamento Gecond" at bounding box center [1087, 463] width 160 height 12
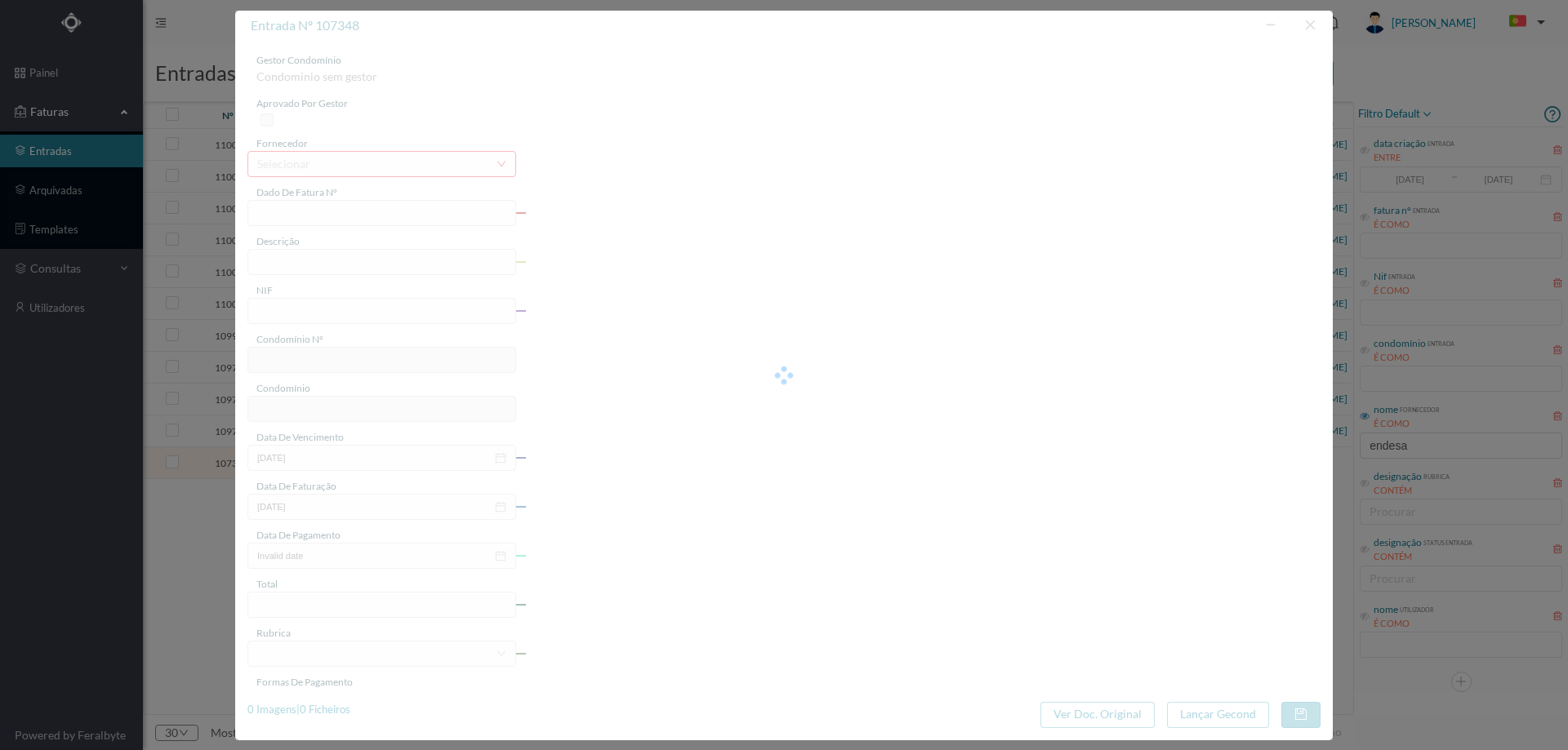
type input "FAC 0260312025/0069373970"
type input "Rua de Monserrate 44 B COMUNS"
type input "901877972"
type input "06-08-2025"
type input "22-07-2025"
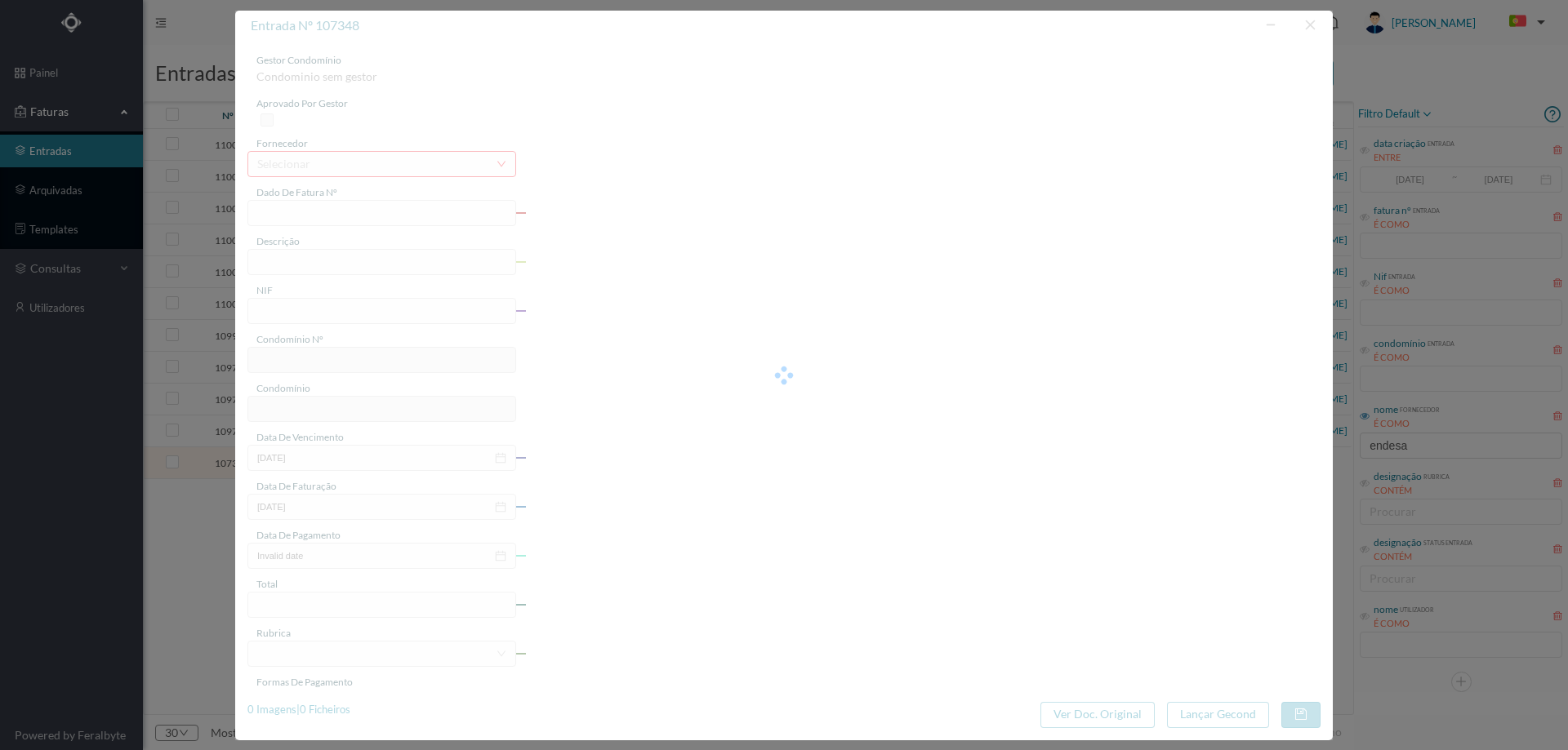
type input "06-08-2025"
type input "76.03"
type input "672"
type input "ED. MONSERRATE 44"
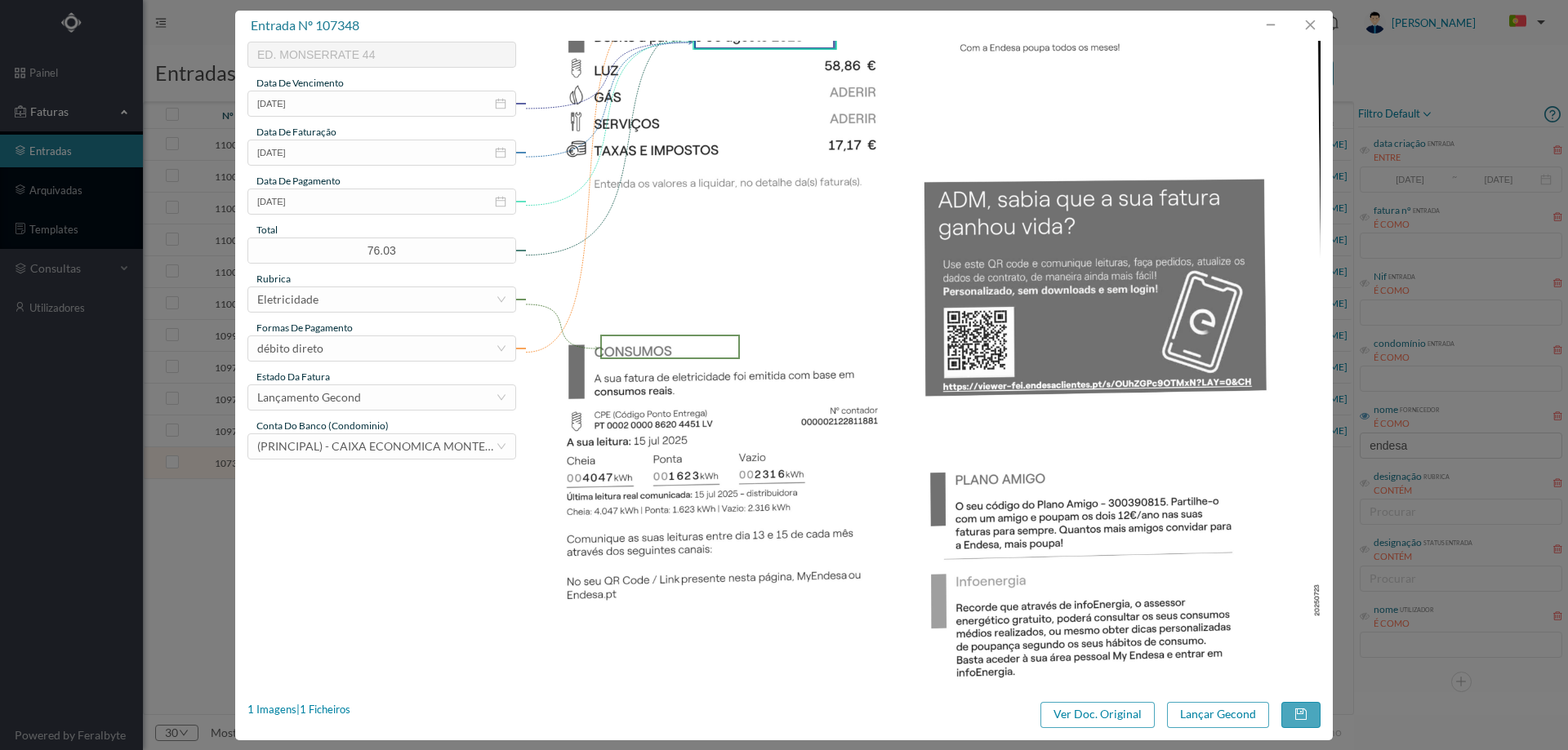
scroll to position [408, 0]
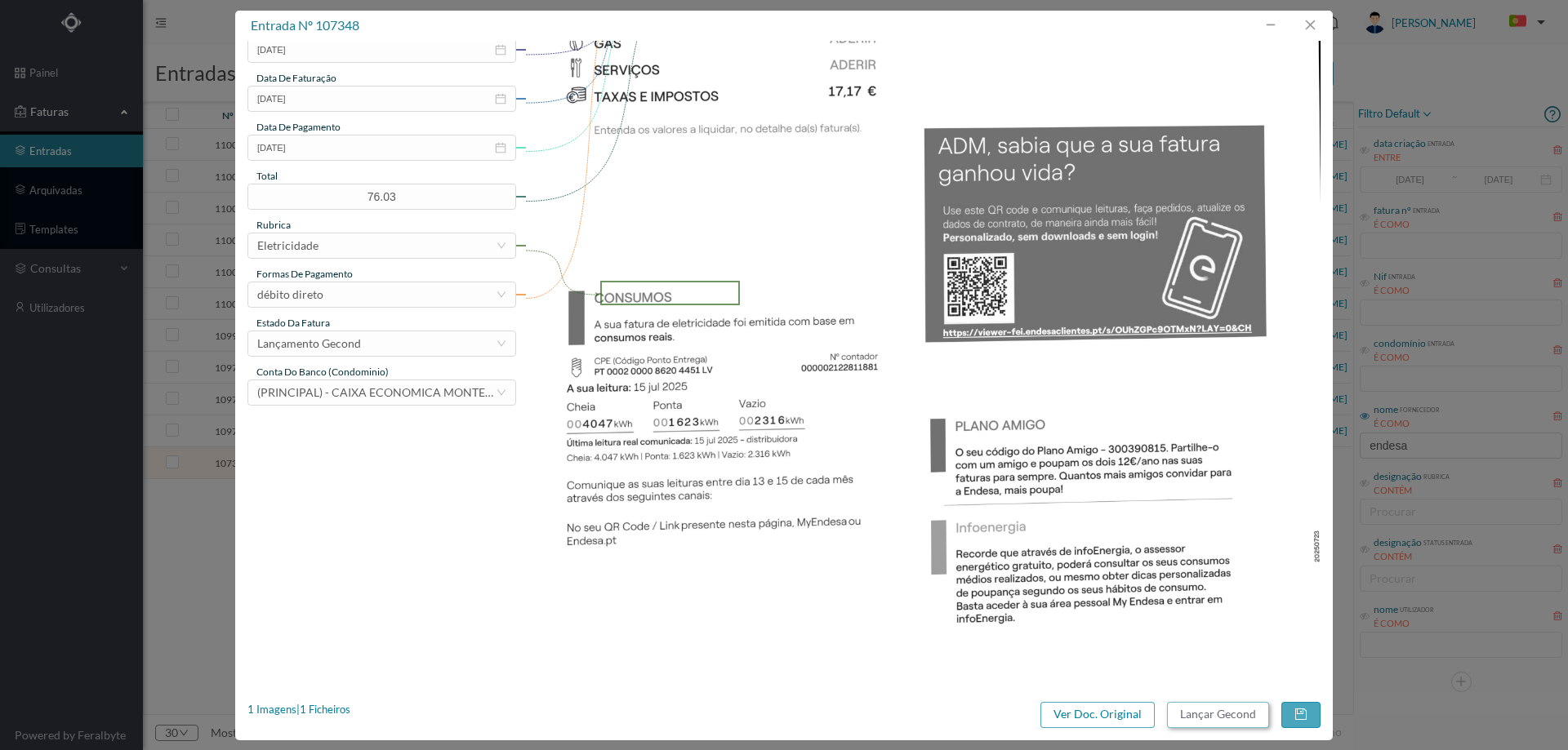
click at [1250, 709] on button "Lançar Gecond" at bounding box center [1218, 715] width 103 height 26
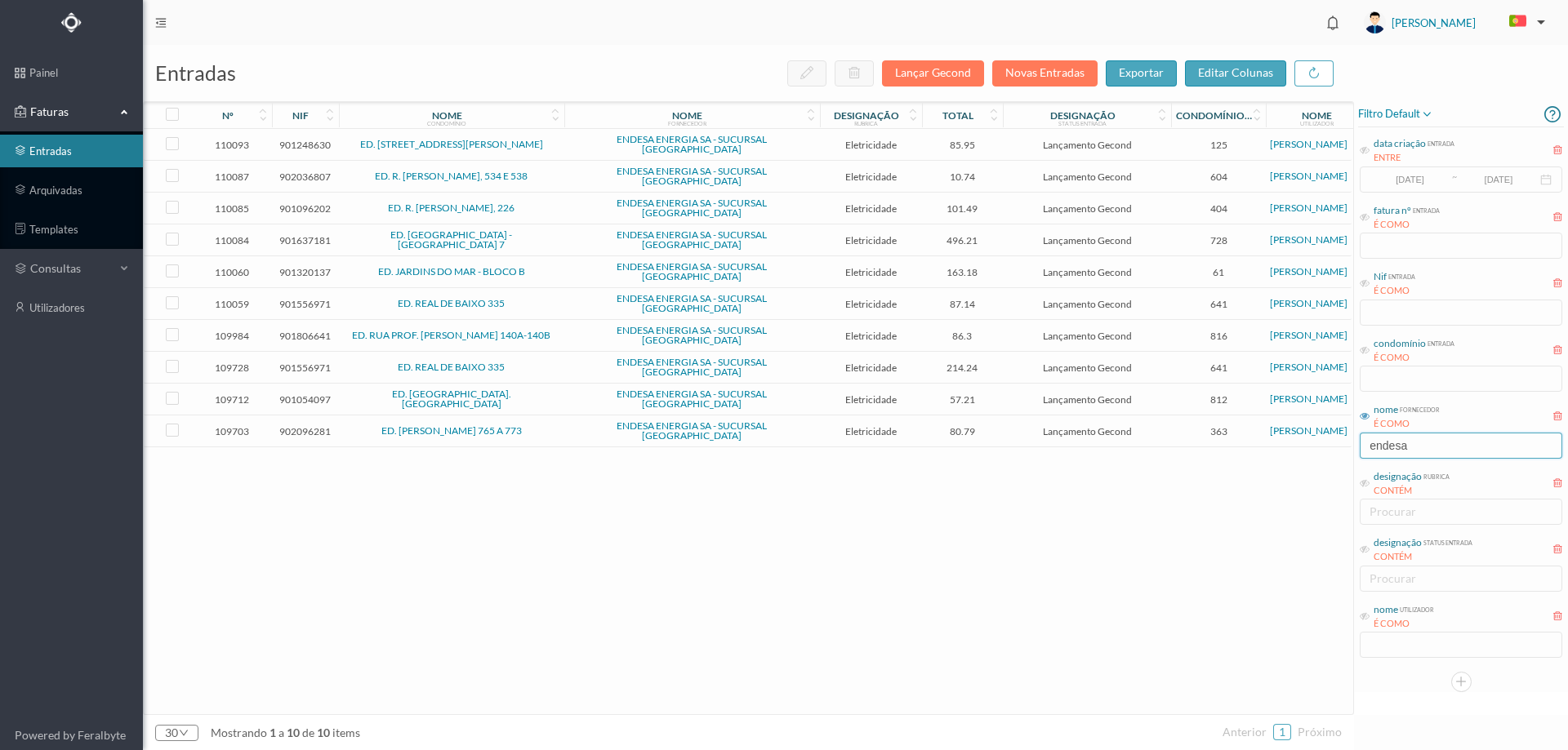
drag, startPoint x: 1426, startPoint y: 447, endPoint x: 1310, endPoint y: 447, distance: 116.0
click at [1310, 447] on div "entradas Lançar Gecond Novas Entradas exportar editar colunas nº nif nome condo…" at bounding box center [855, 398] width 1425 height 705
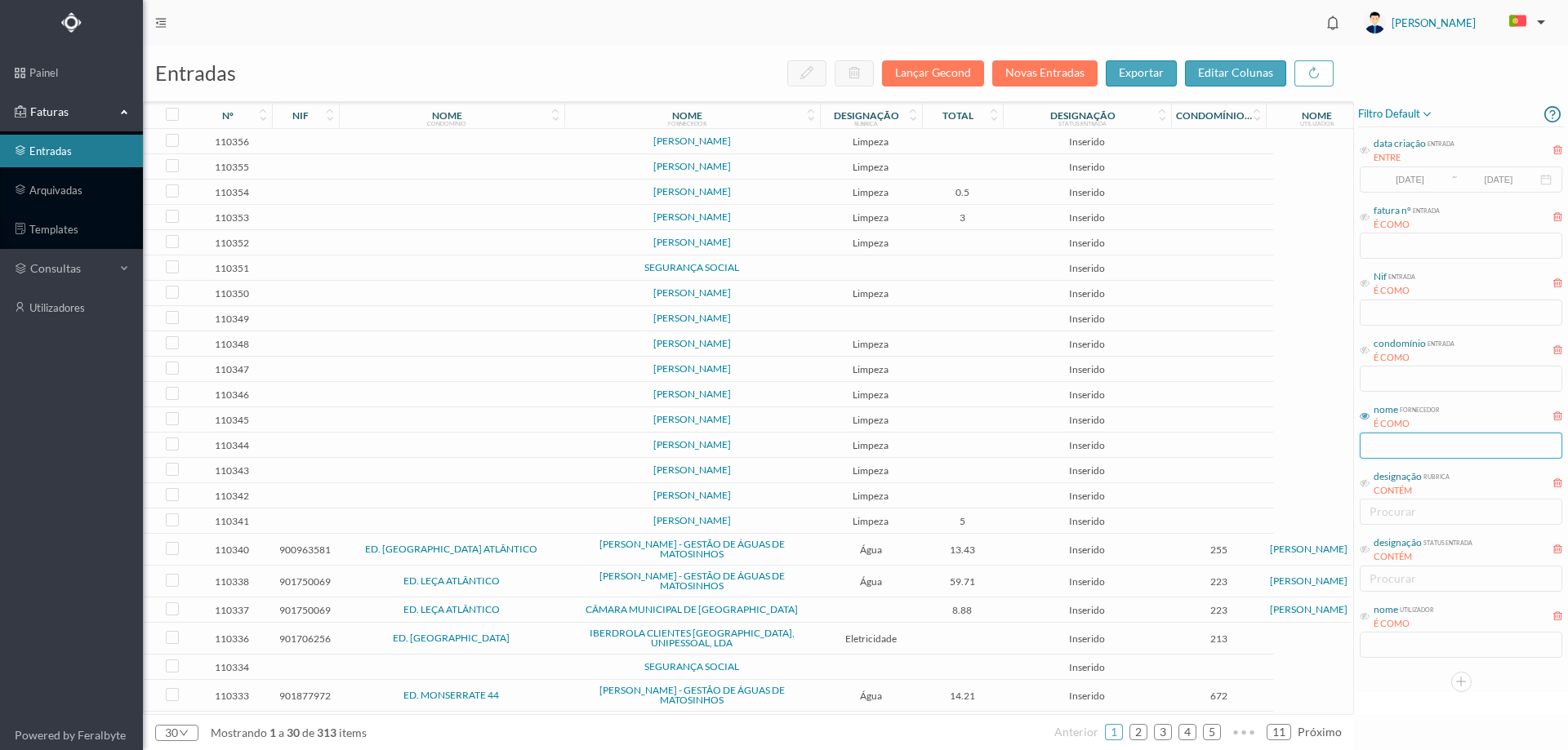
scroll to position [205, 0]
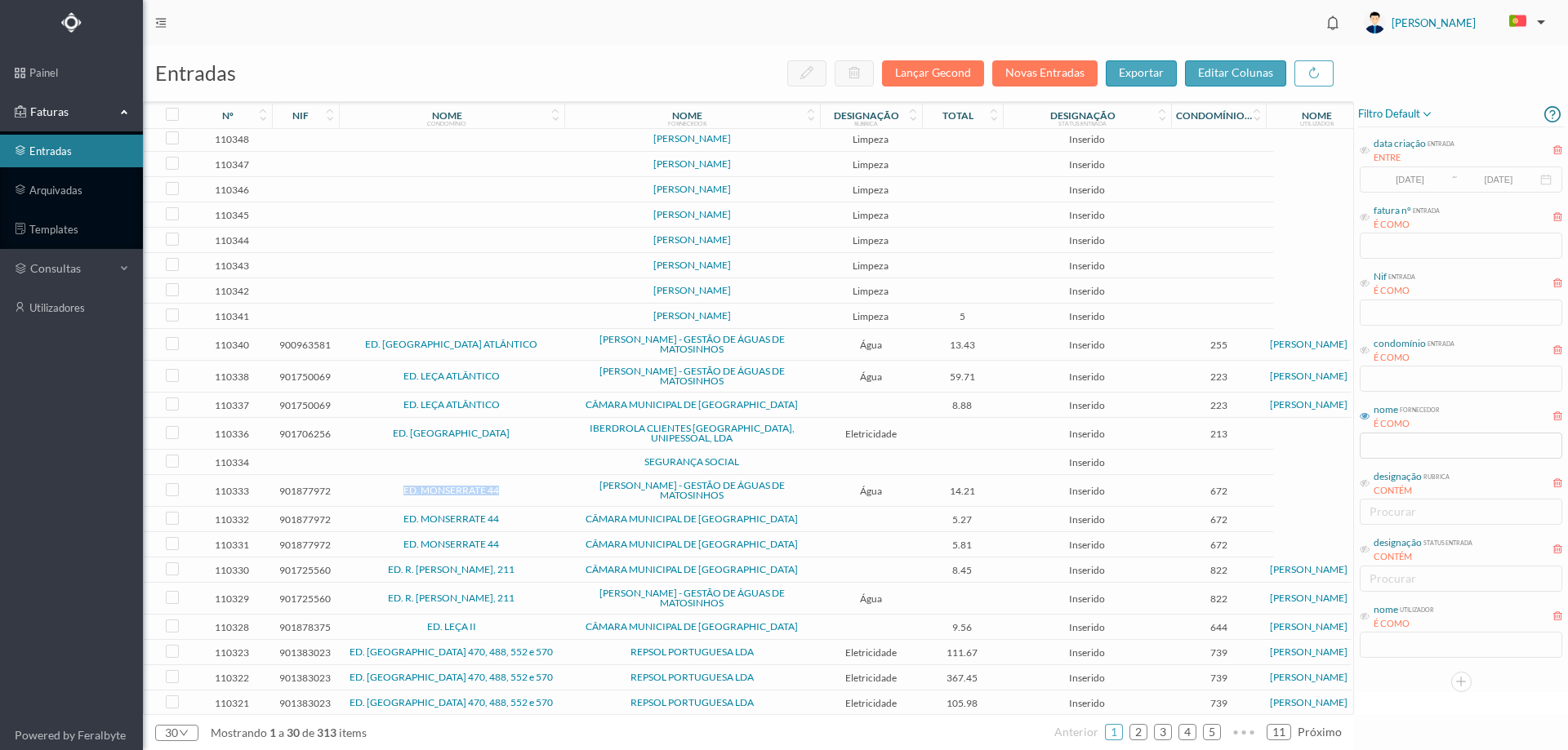
drag, startPoint x: 530, startPoint y: 487, endPoint x: 401, endPoint y: 489, distance: 129.0
click at [401, 489] on td "ED. MONSERRATE 44" at bounding box center [451, 490] width 225 height 32
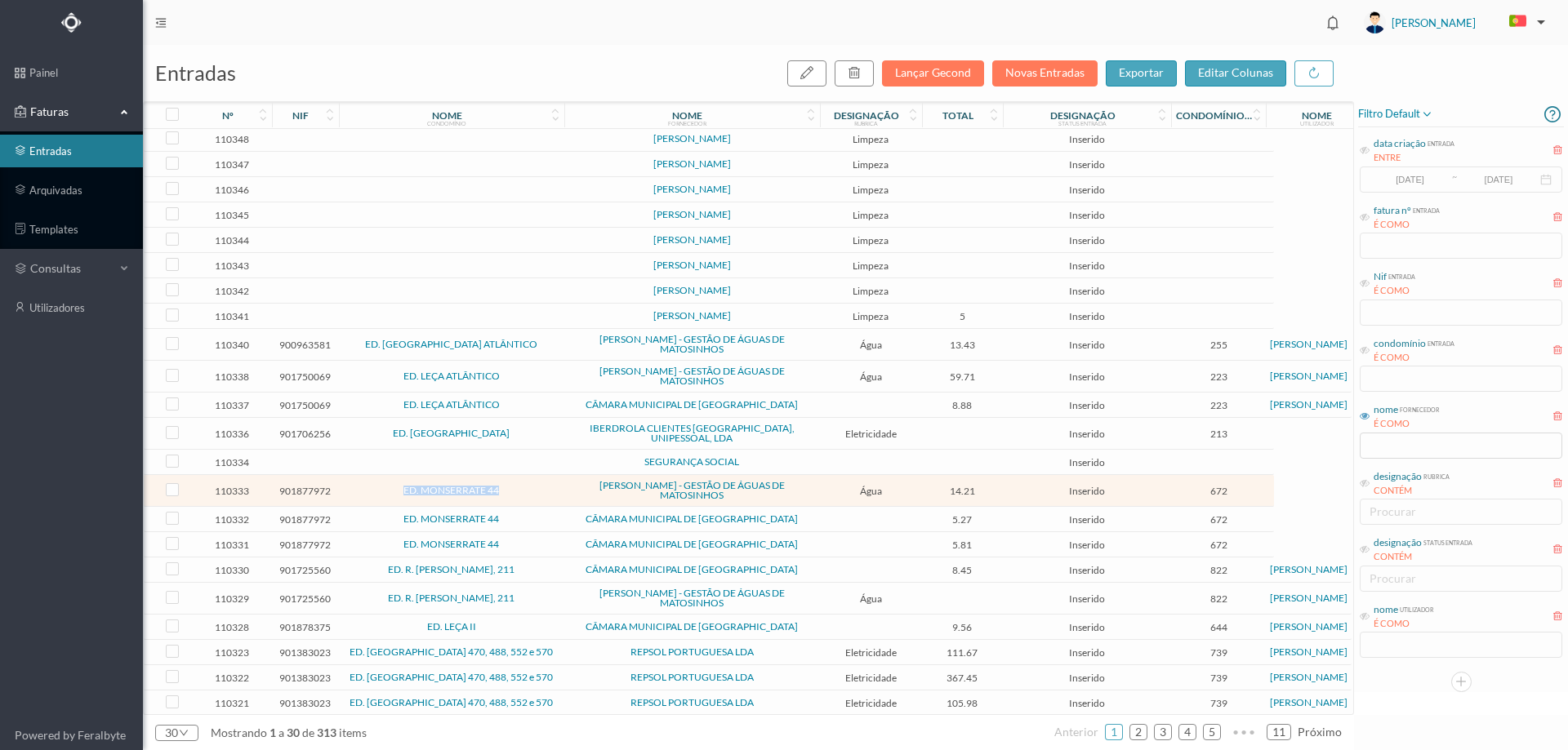
copy link "ED. MONSERRATE 44"
click at [1364, 352] on icon at bounding box center [1365, 350] width 10 height 10
click at [1379, 370] on input "text" at bounding box center [1461, 378] width 202 height 26
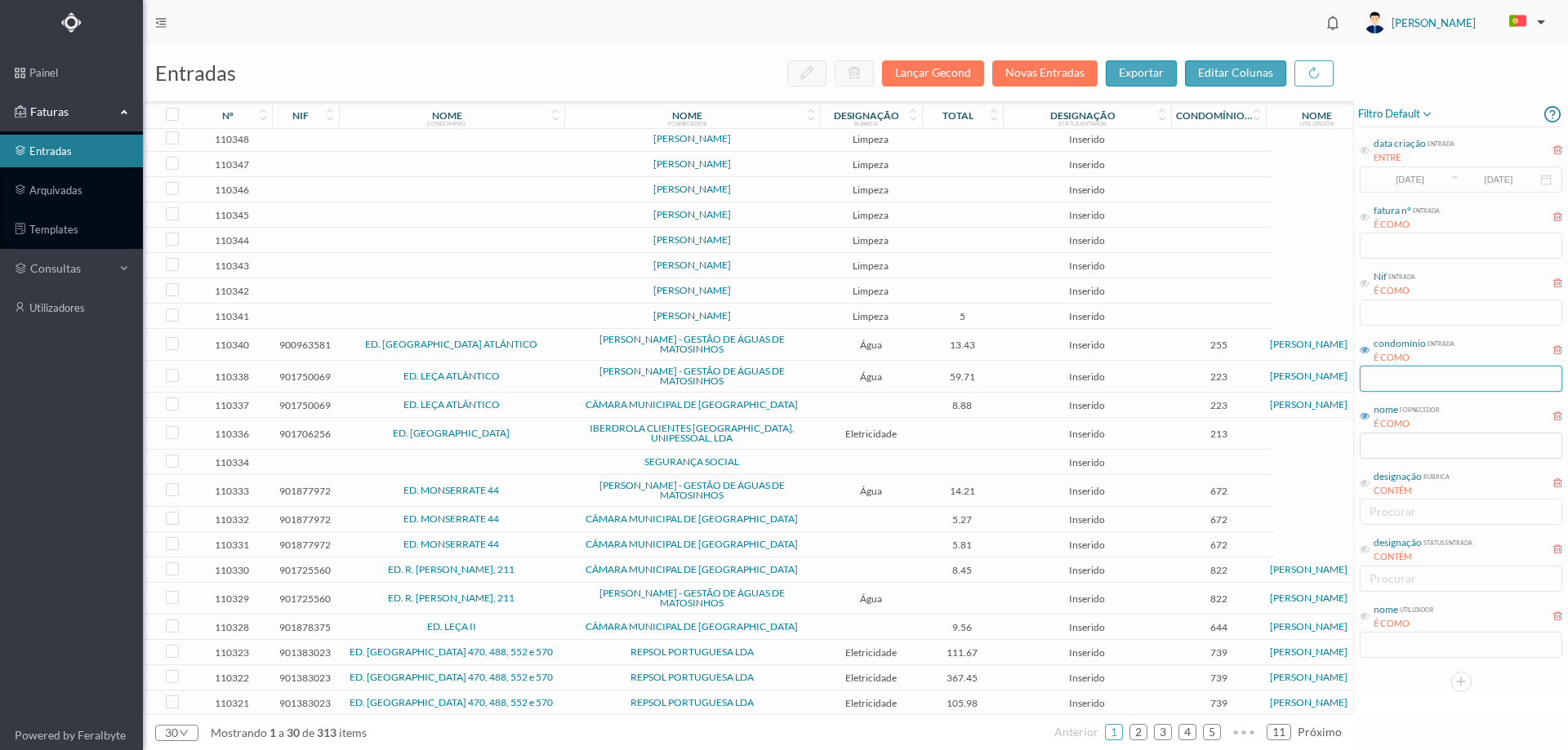
paste input "ED. MONSERRATE 44"
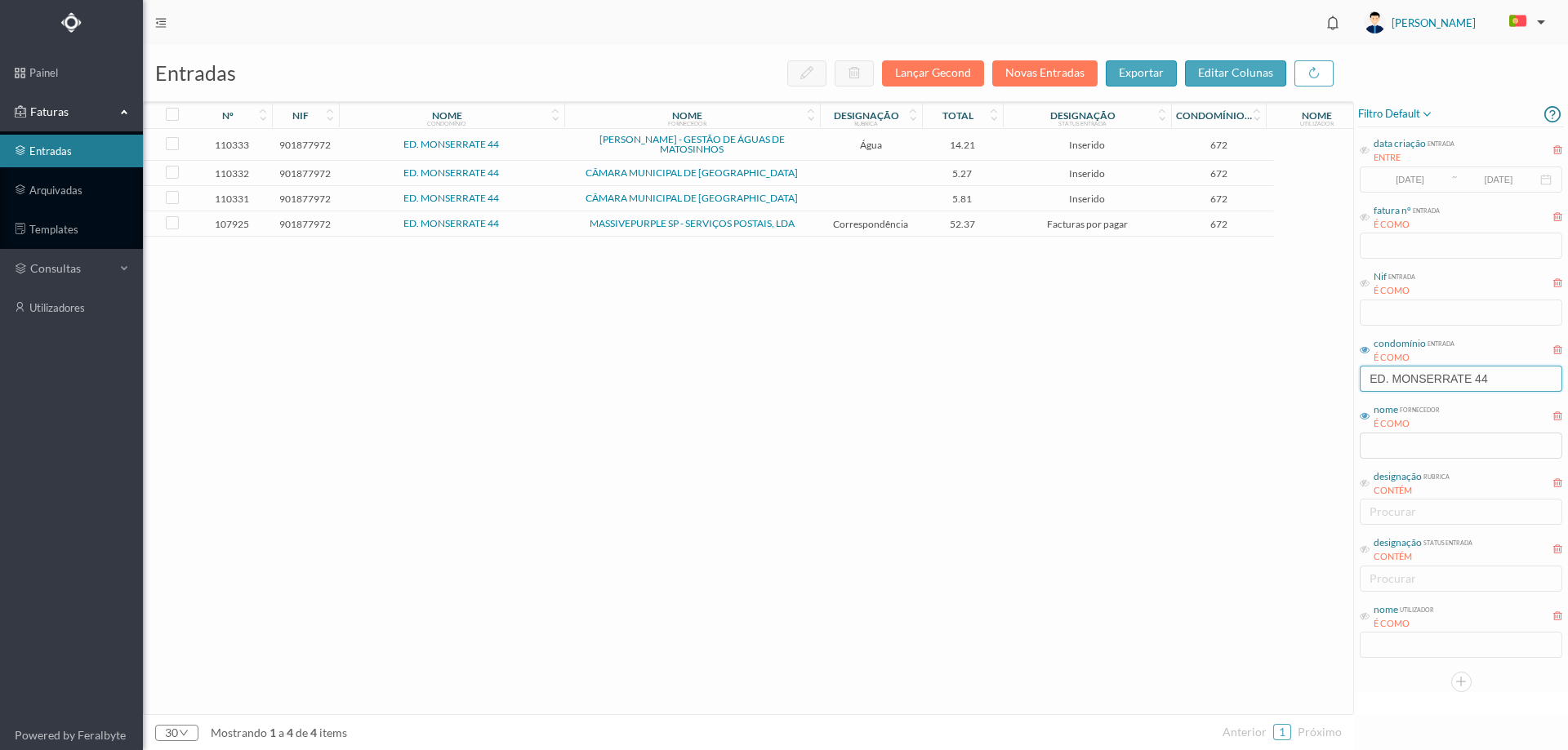
scroll to position [0, 0]
type input "ED. MONSERRATE 44"
click at [552, 139] on td "ED. MONSERRATE 44" at bounding box center [451, 145] width 225 height 32
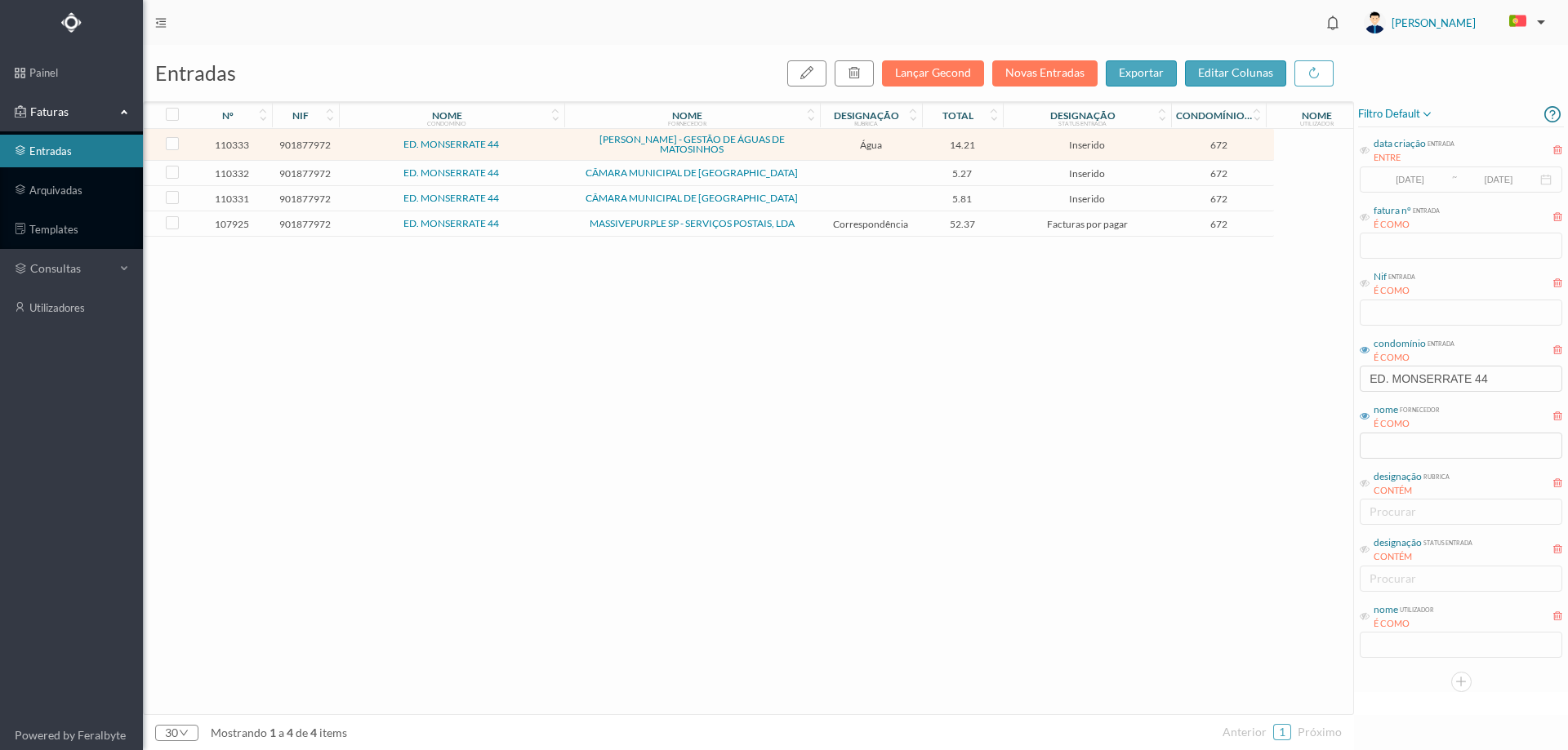
click at [552, 139] on td "ED. MONSERRATE 44" at bounding box center [451, 145] width 225 height 32
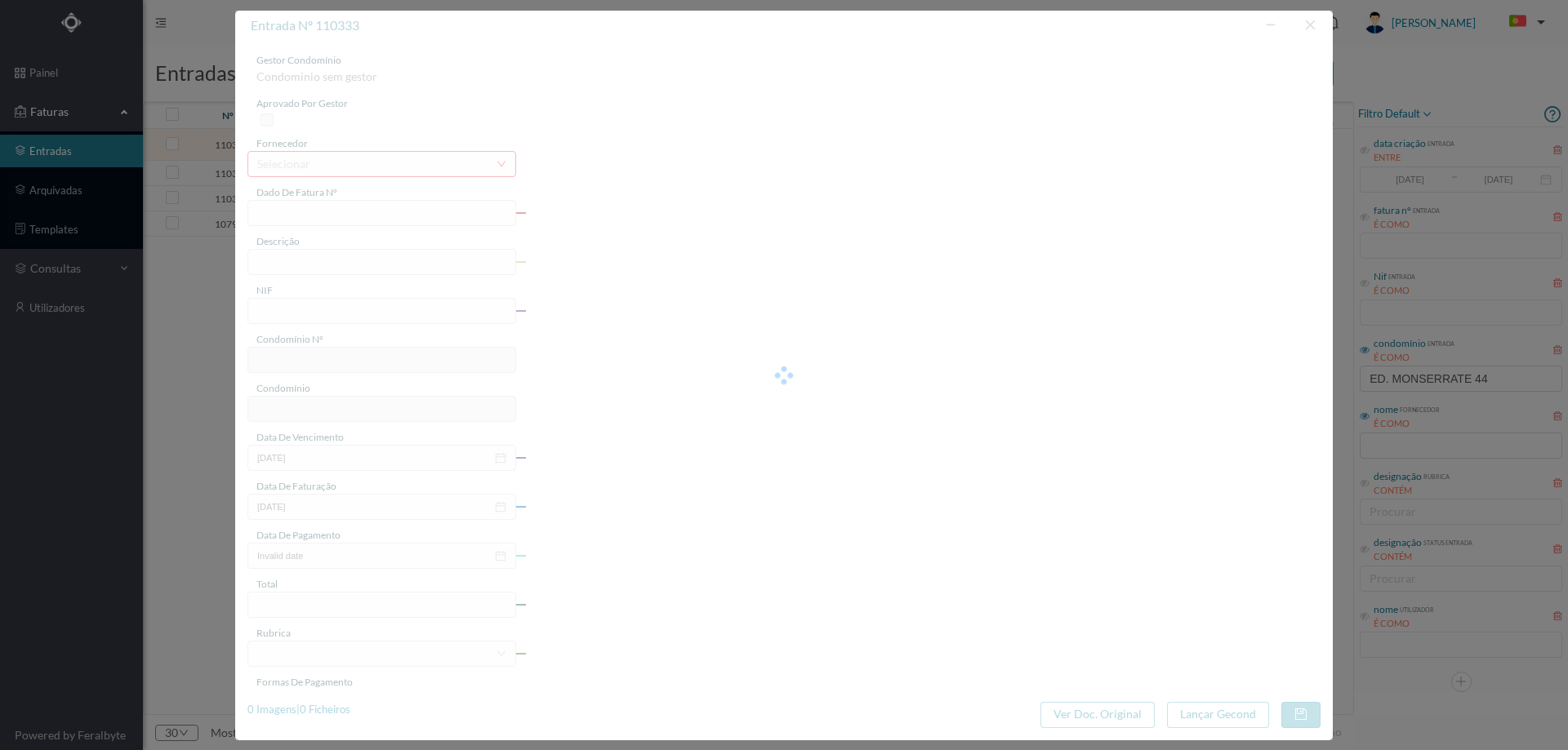
type input "FA K4025FA/10380394"
type input "Periodo de faturação: 31.05.2025 a 01.07.2025"
type input "901877972"
type input "24-07-2025"
type input "04-07-2025"
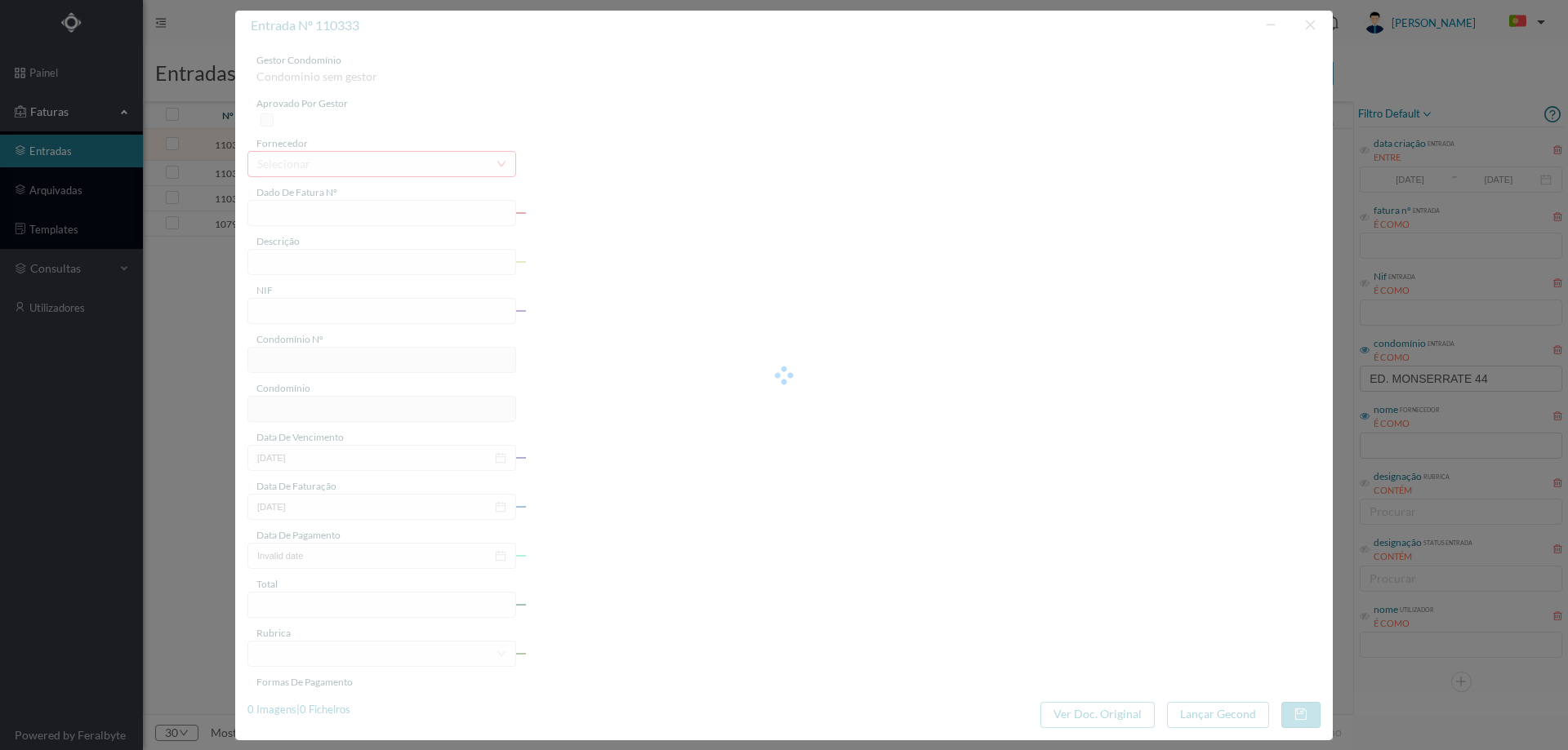
type input "24-07-2025"
type input "14.21"
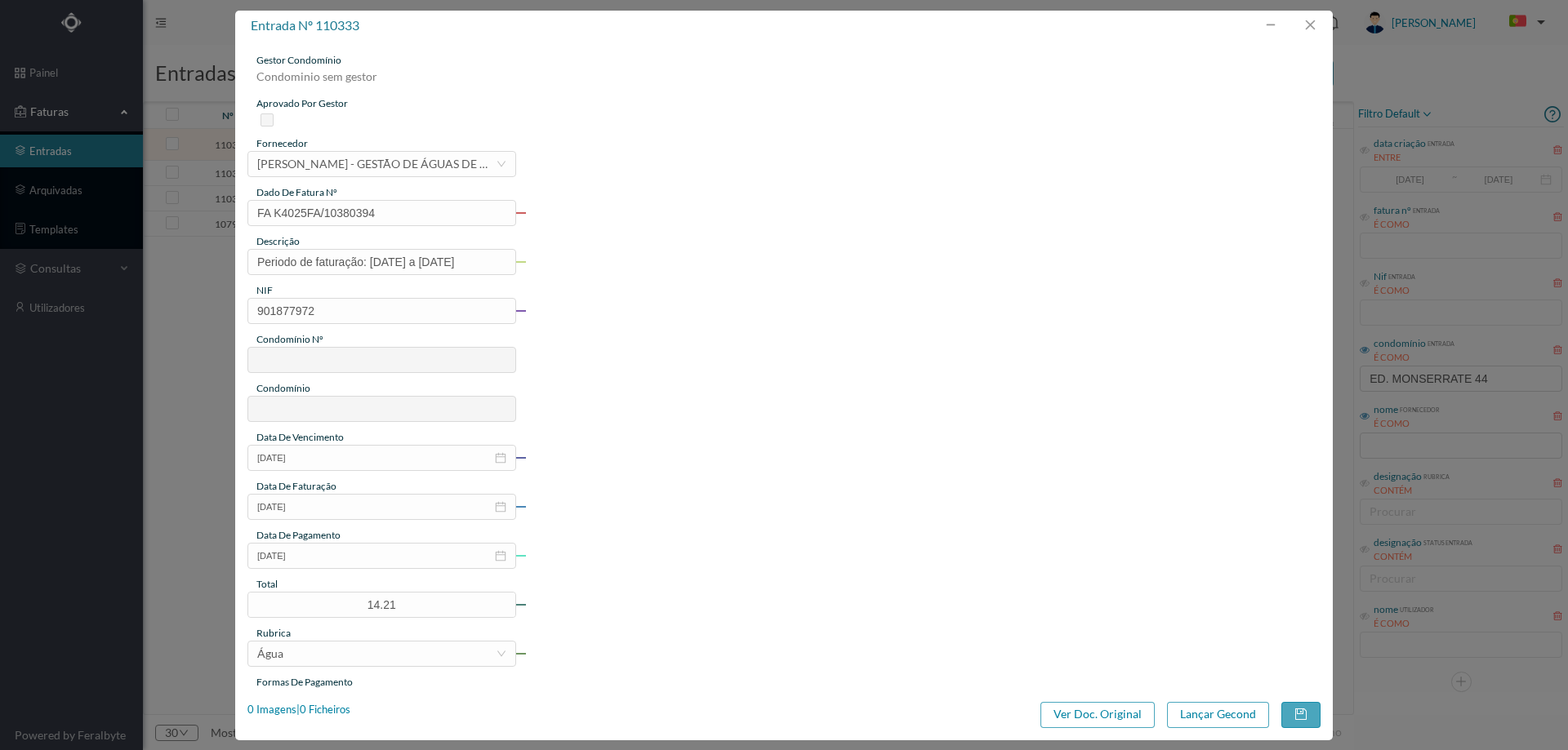
type input "672"
type input "ED. MONSERRATE 44"
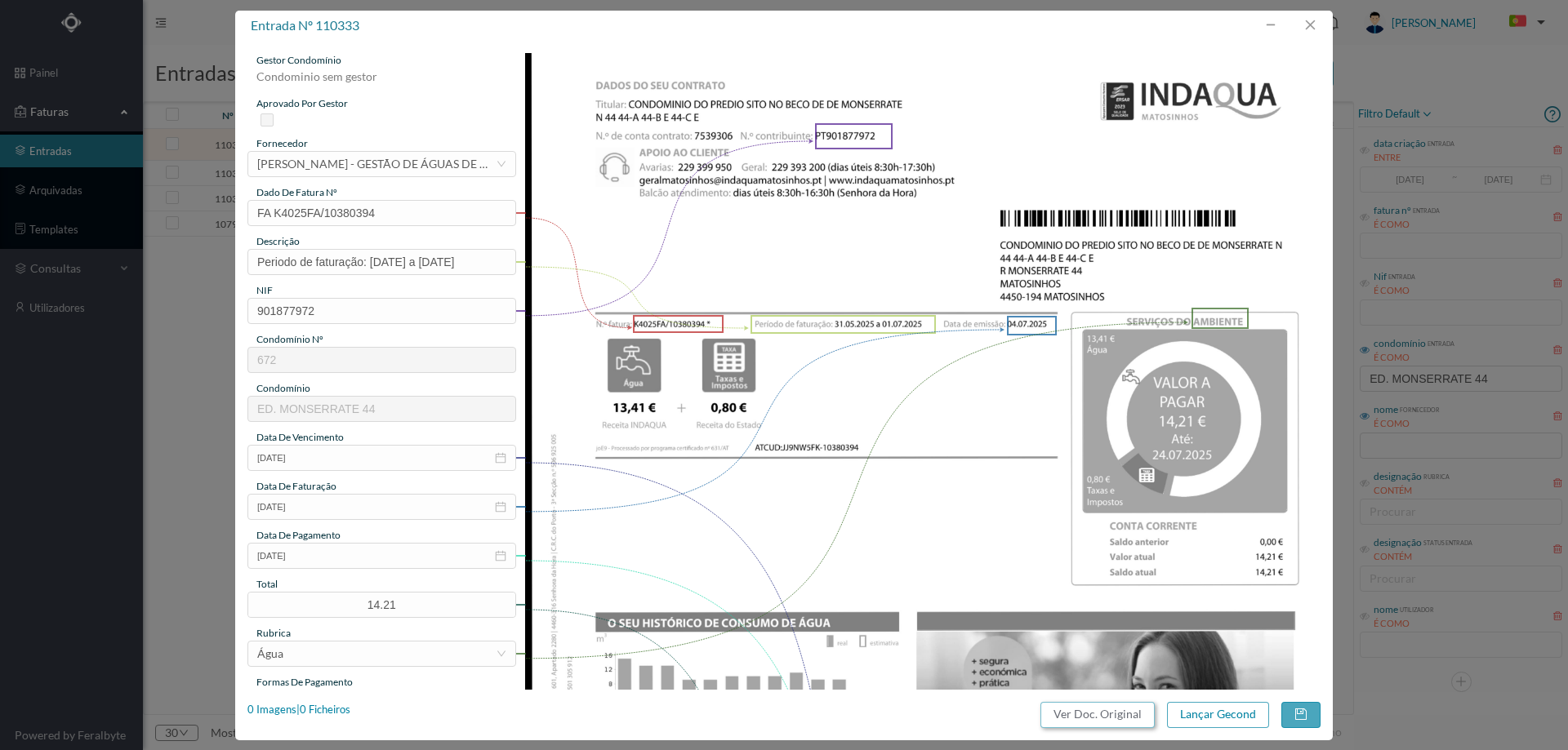
click at [1099, 720] on button "Ver Doc. Original" at bounding box center [1097, 715] width 114 height 26
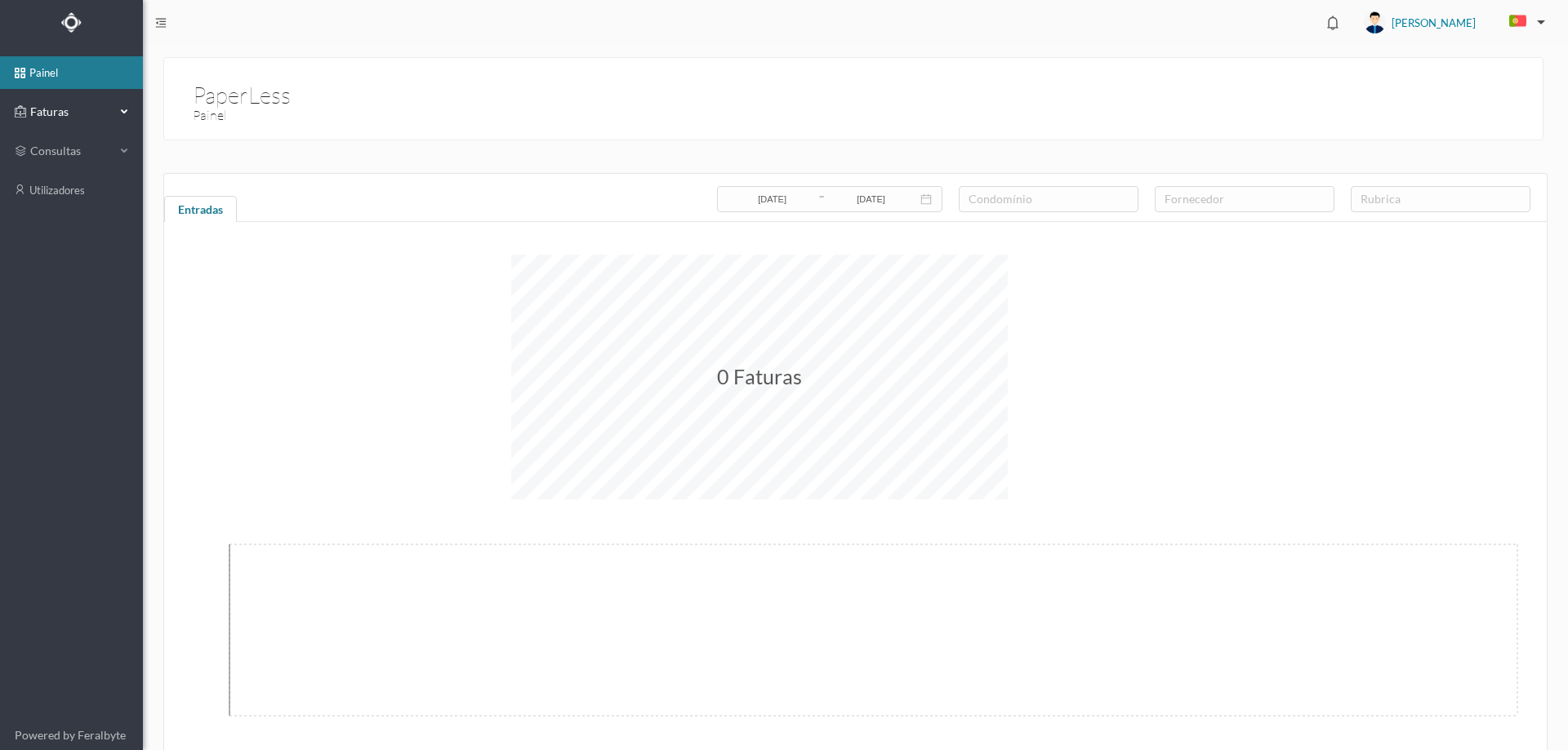
click at [81, 106] on span "Faturas" at bounding box center [71, 111] width 90 height 16
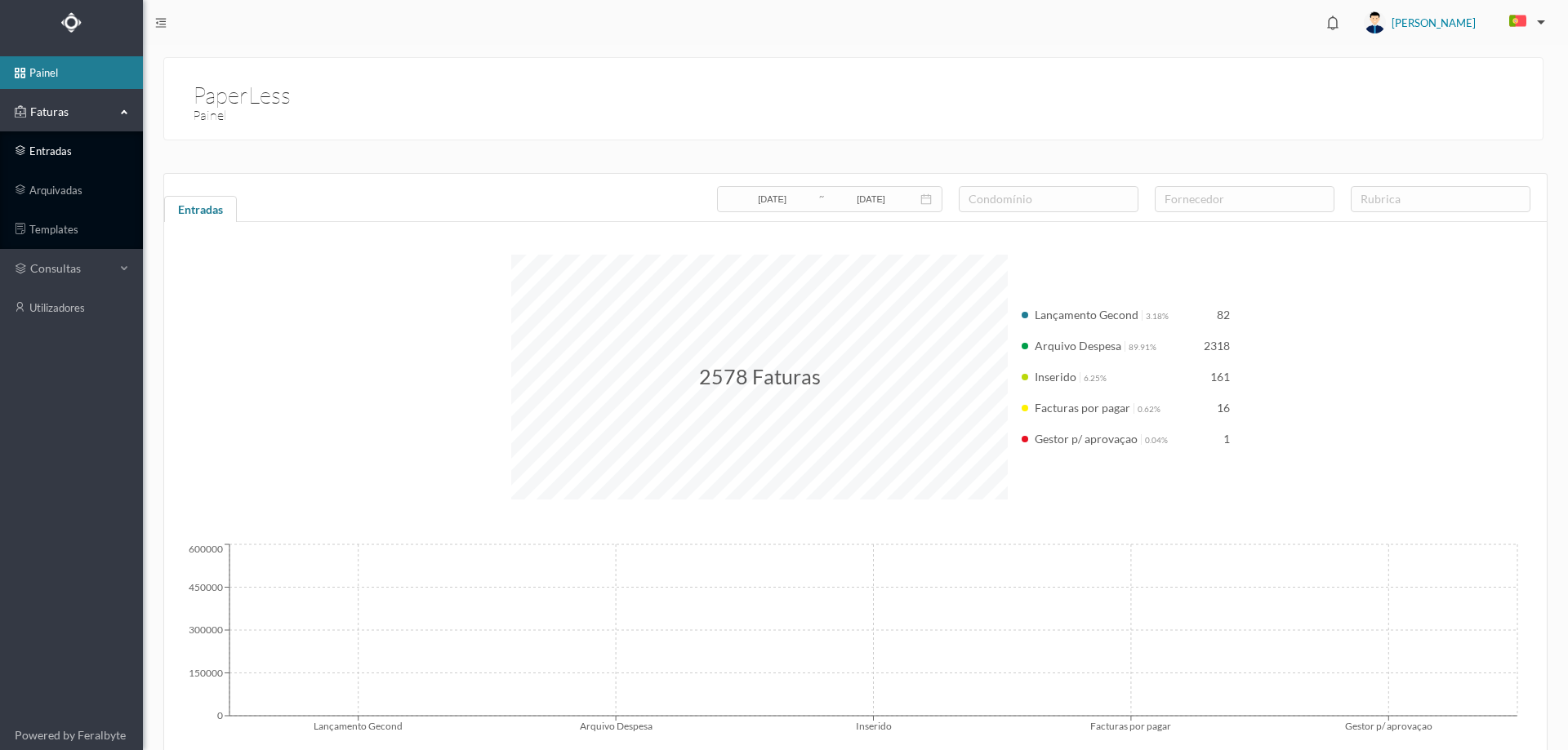
click at [75, 143] on link "entradas" at bounding box center [71, 151] width 143 height 33
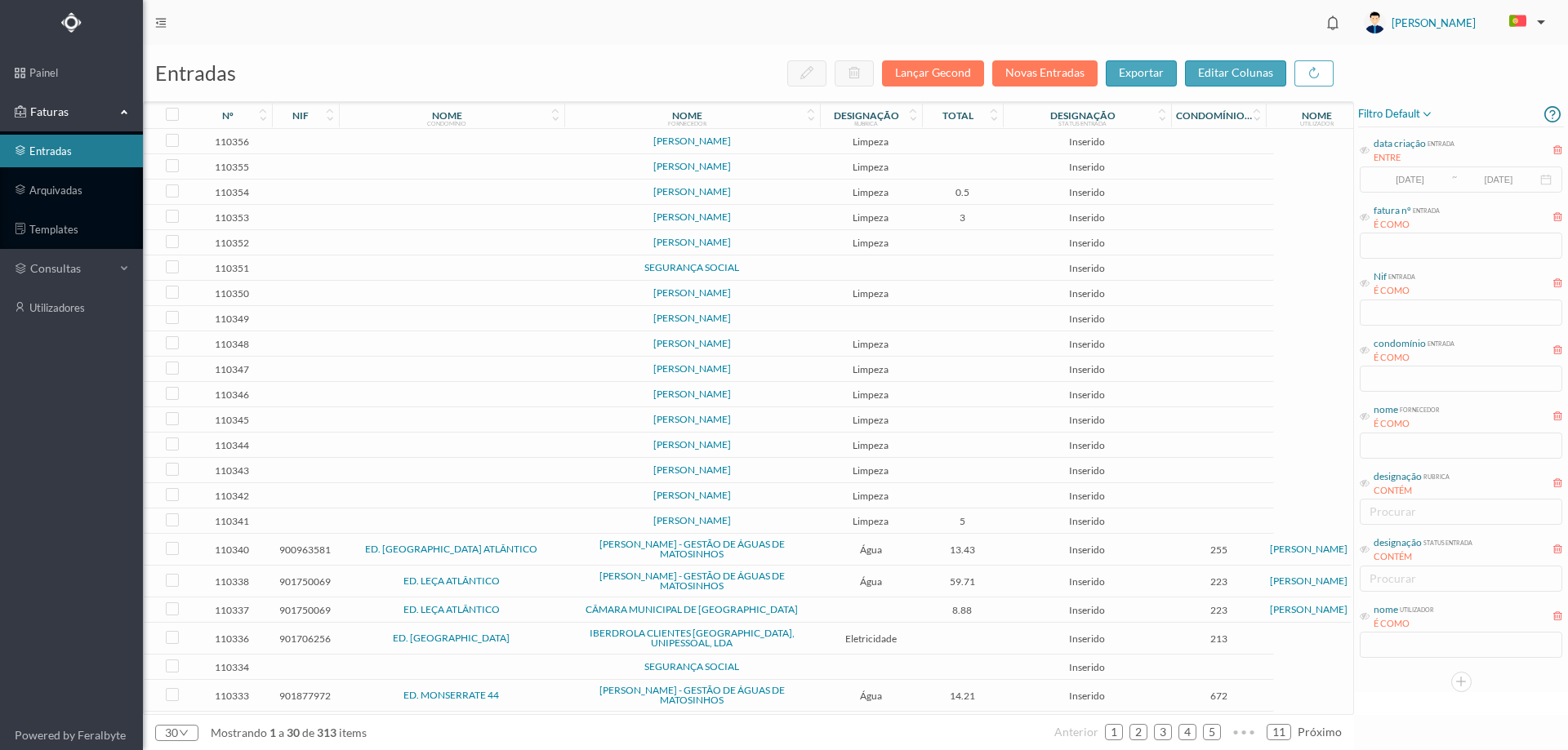
click at [1362, 351] on icon at bounding box center [1365, 350] width 10 height 10
click at [1377, 371] on input "text" at bounding box center [1461, 378] width 202 height 26
paste input "ED. MONSERRATE 44"
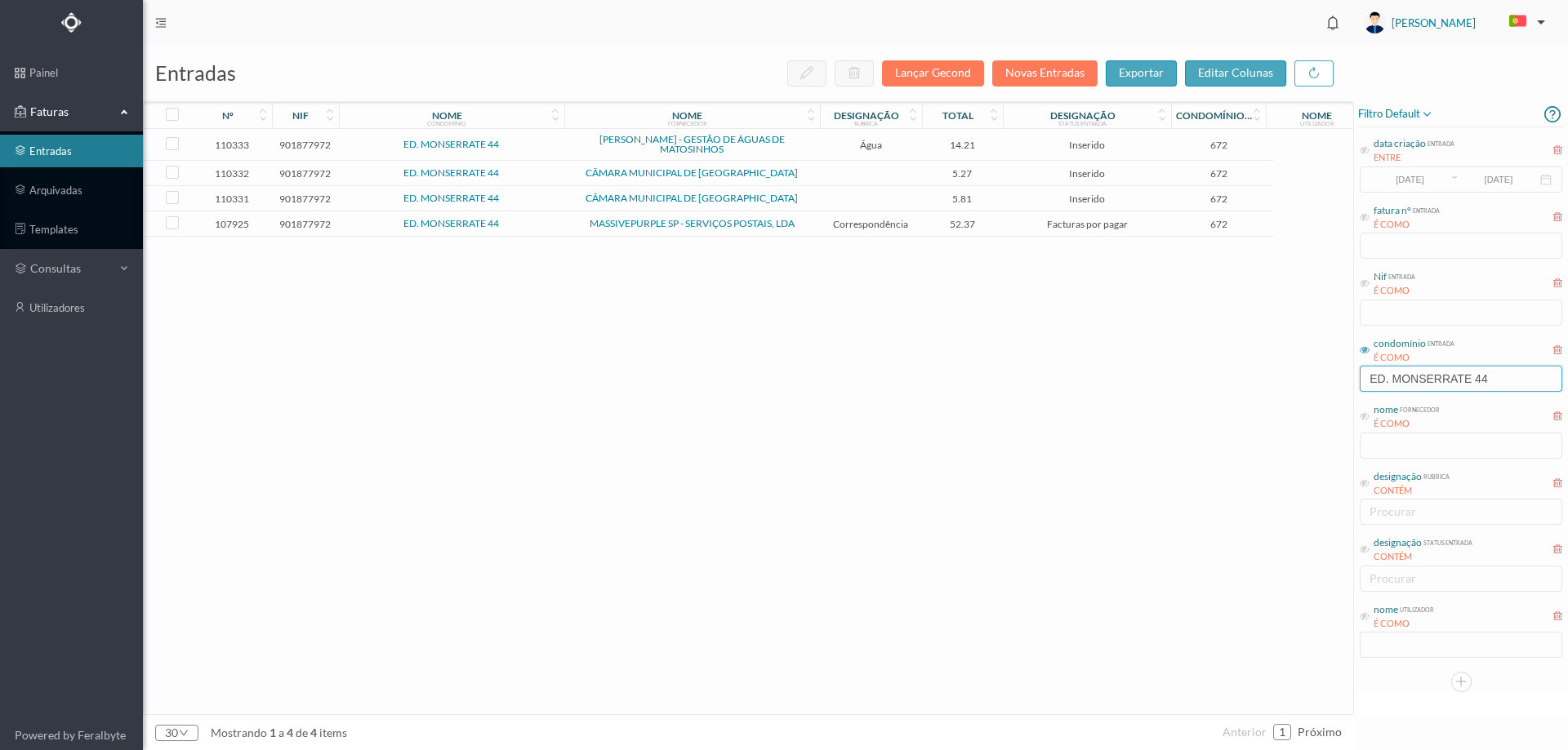
type input "ED. MONSERRATE 44"
click at [536, 151] on td "ED. MONSERRATE 44" at bounding box center [451, 145] width 225 height 32
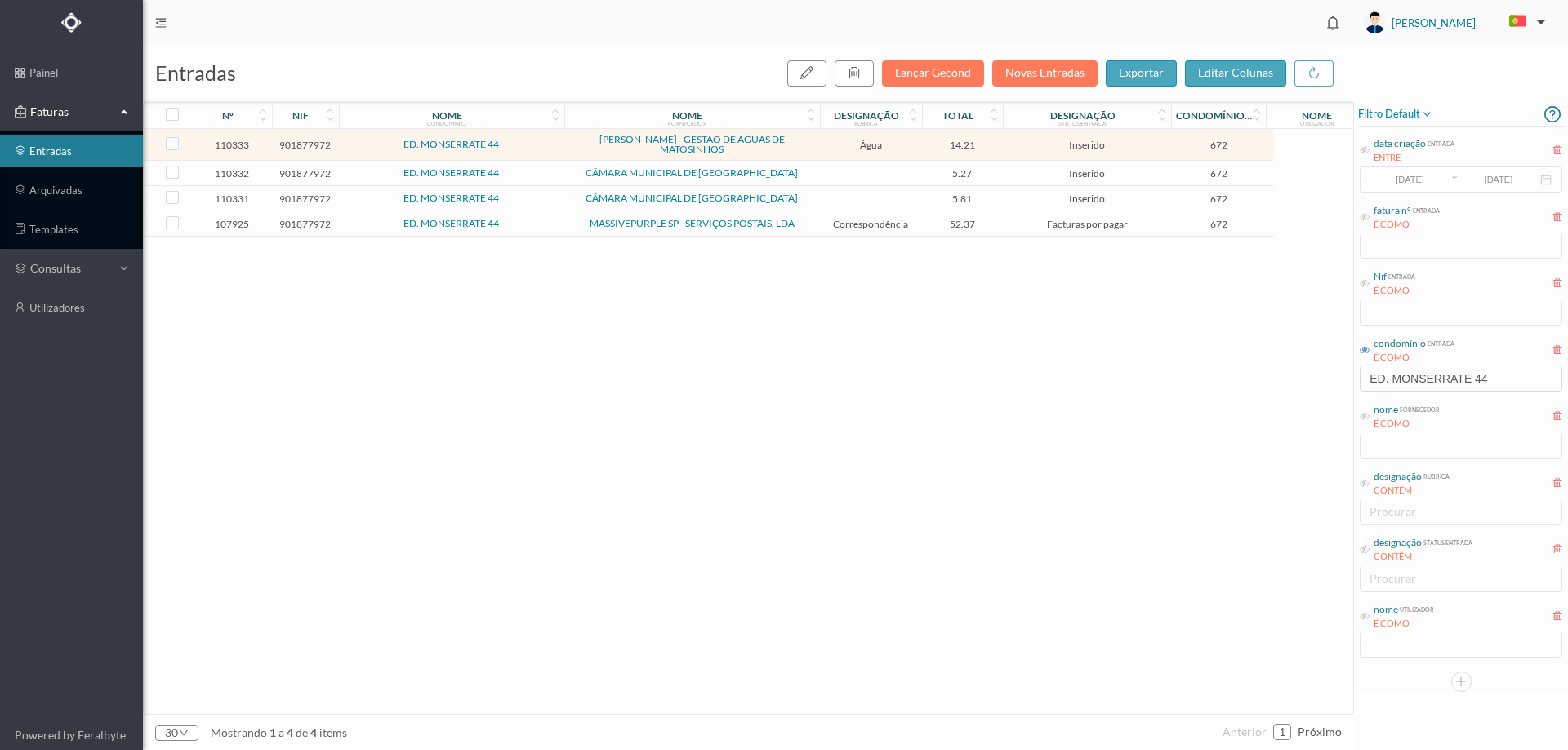
click at [536, 151] on td "ED. MONSERRATE 44" at bounding box center [451, 145] width 225 height 32
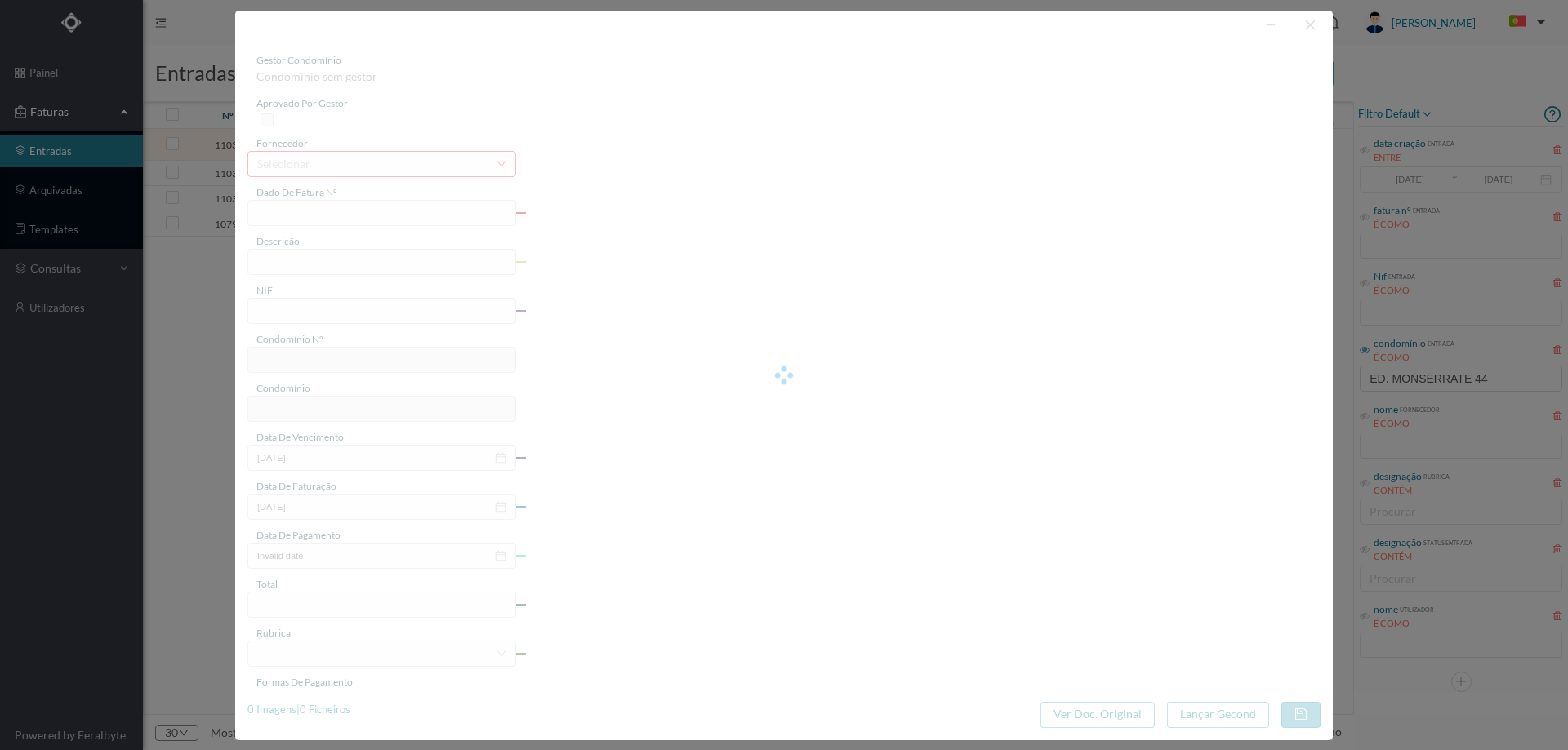
type input "FA K4025FA/10380394"
type input "Periodo de faturação: [DATE] a [DATE]"
type input "901877972"
type input "[DATE]"
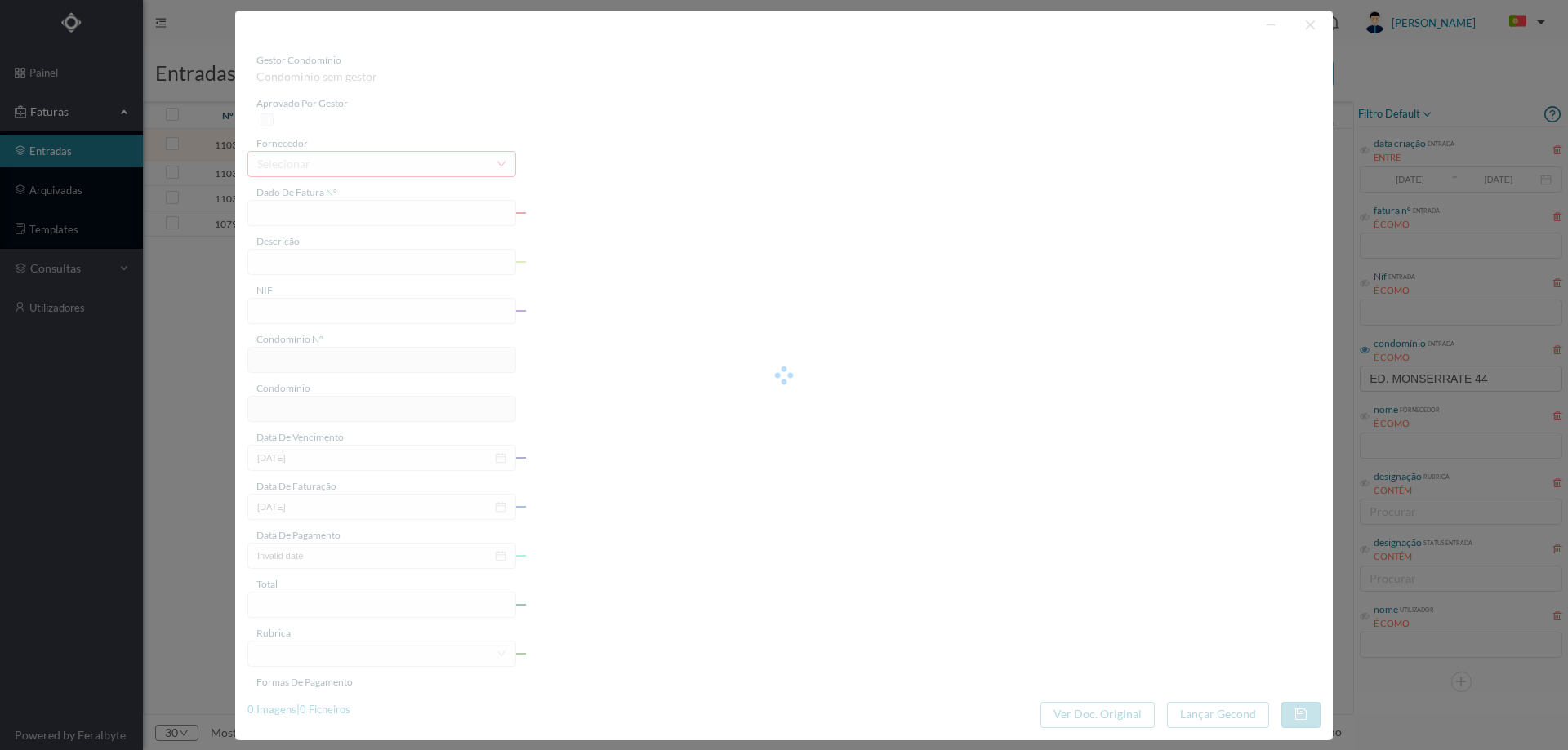
type input "[DATE]"
type input "14.21"
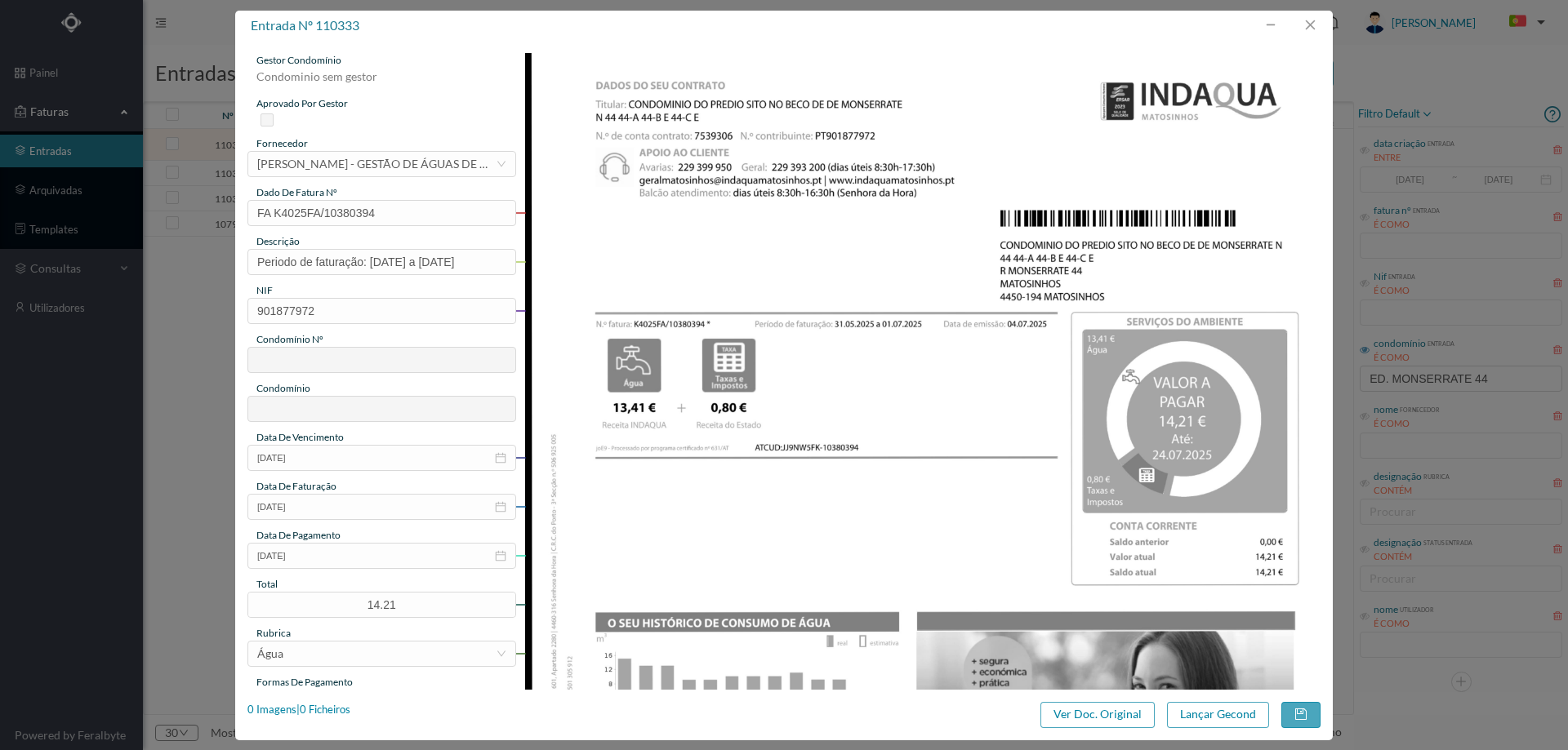
type input "672"
type input "ED. MONSERRATE 44"
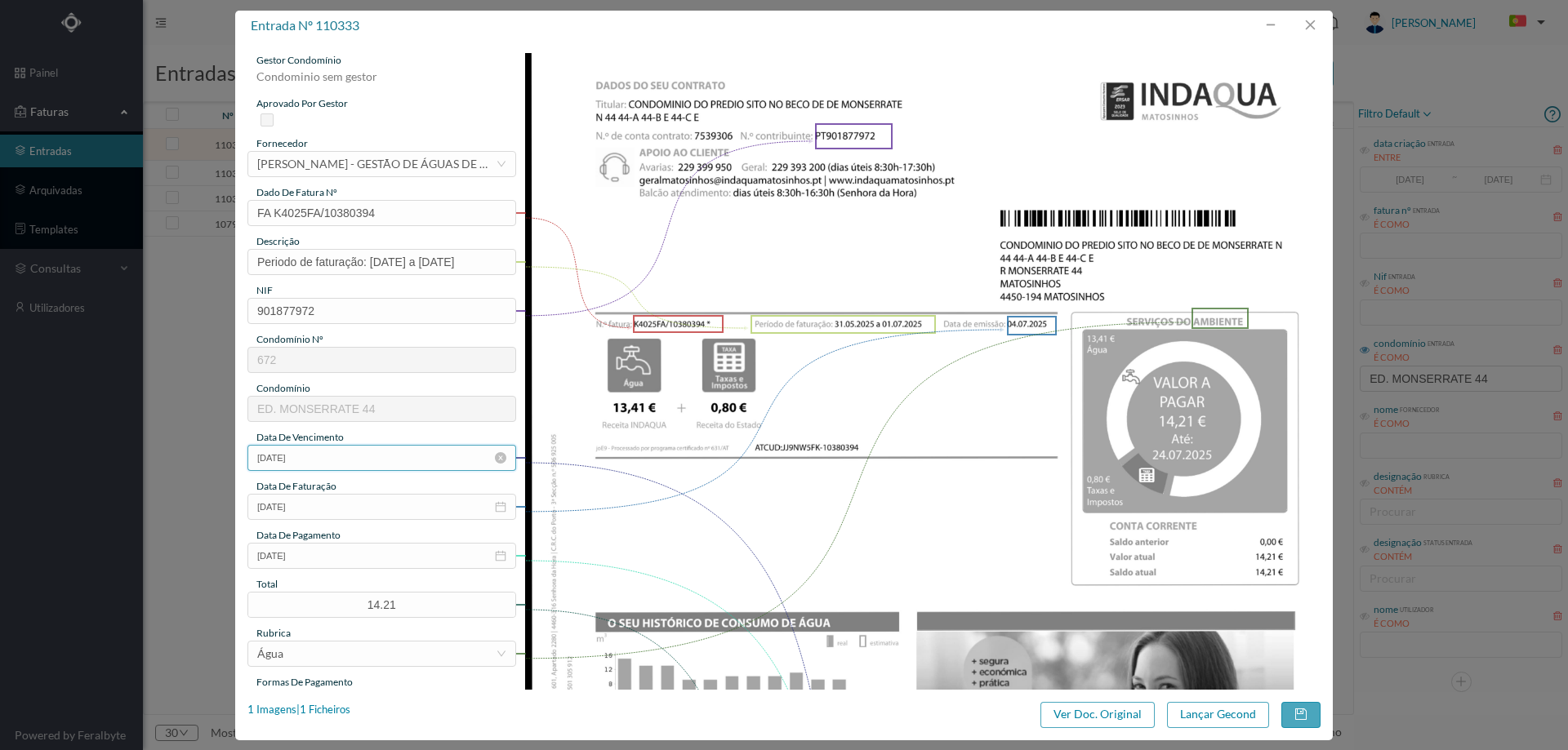
scroll to position [245, 0]
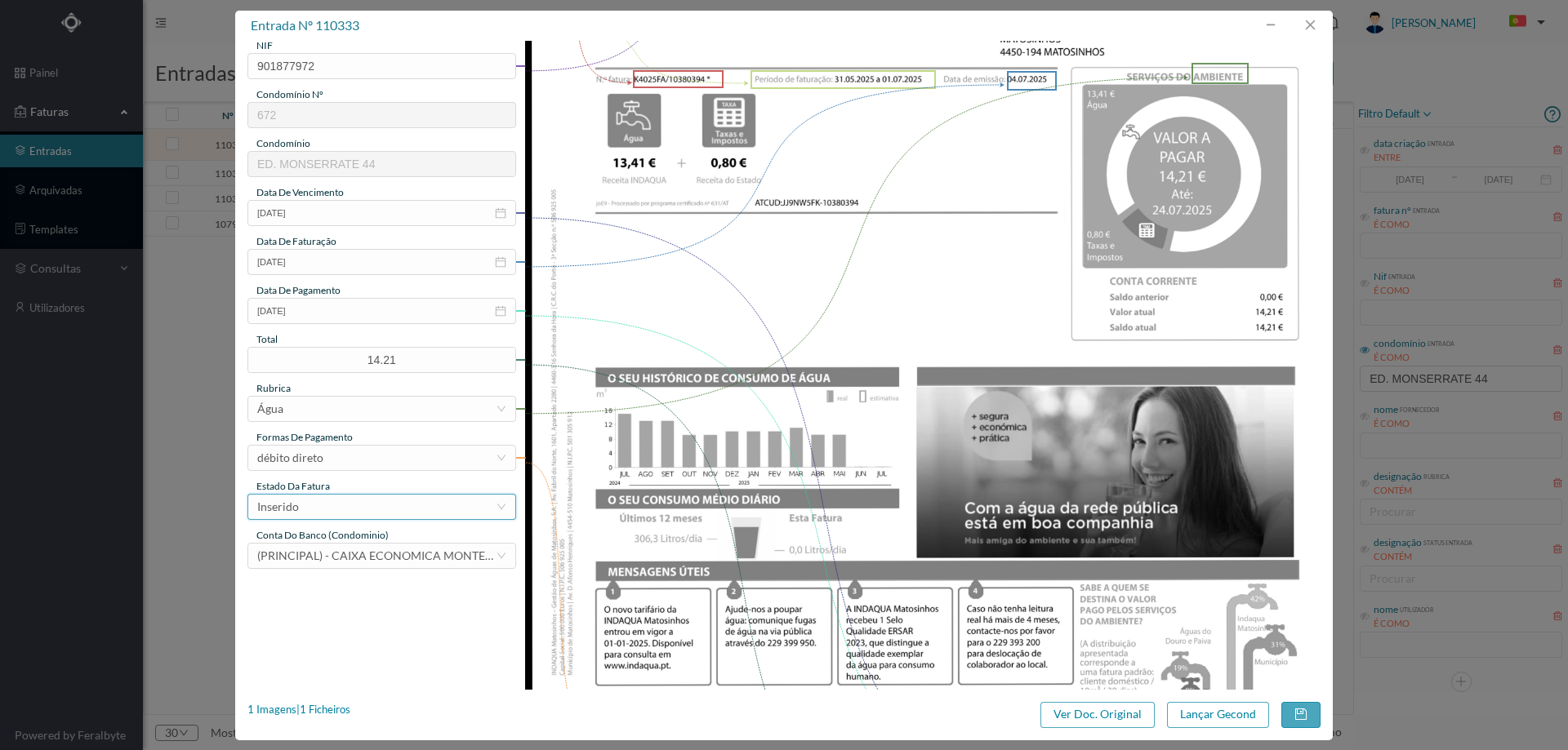
click at [473, 511] on div "Inserido" at bounding box center [376, 507] width 239 height 25
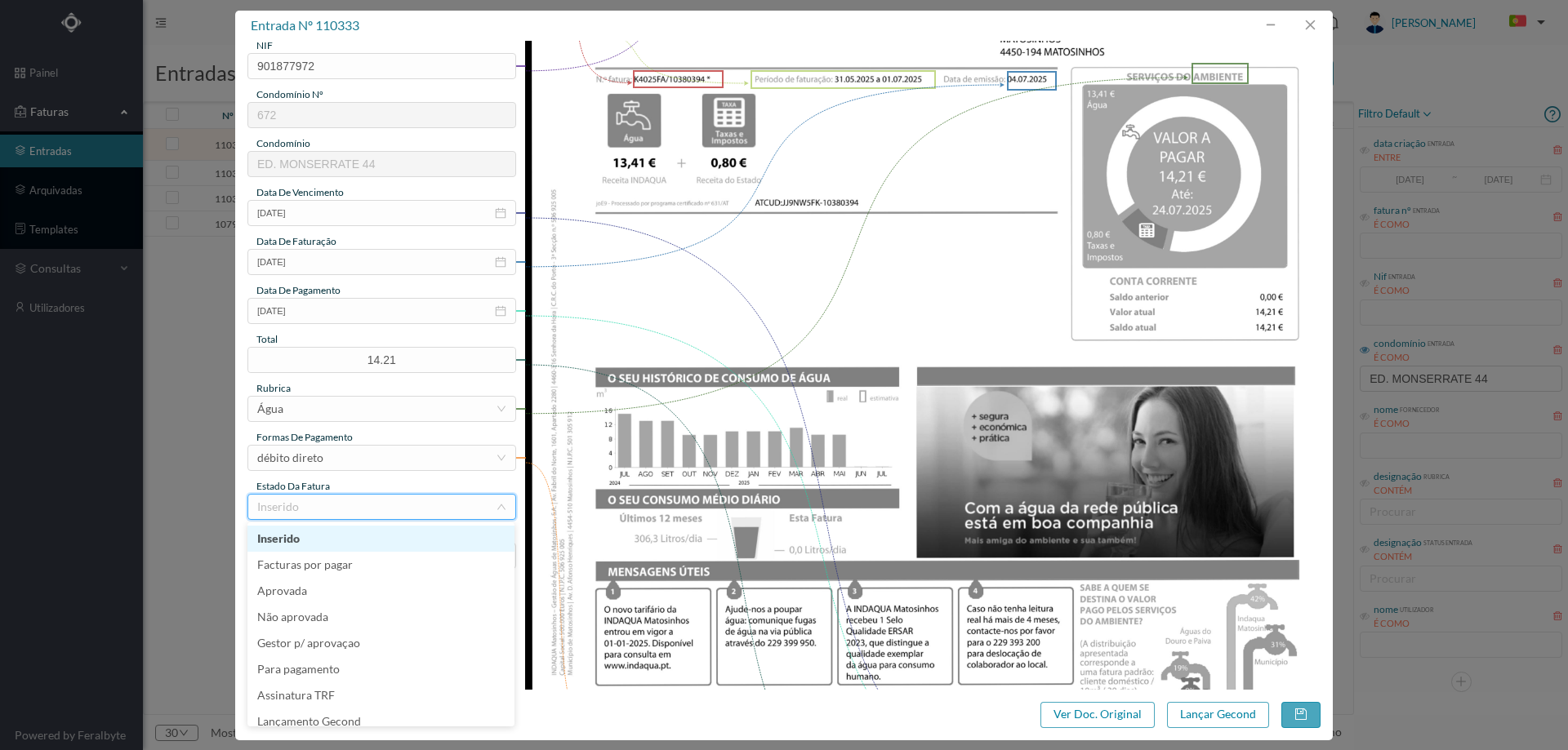
scroll to position [9, 0]
click at [337, 710] on li "Lançamento Gecond" at bounding box center [380, 713] width 267 height 26
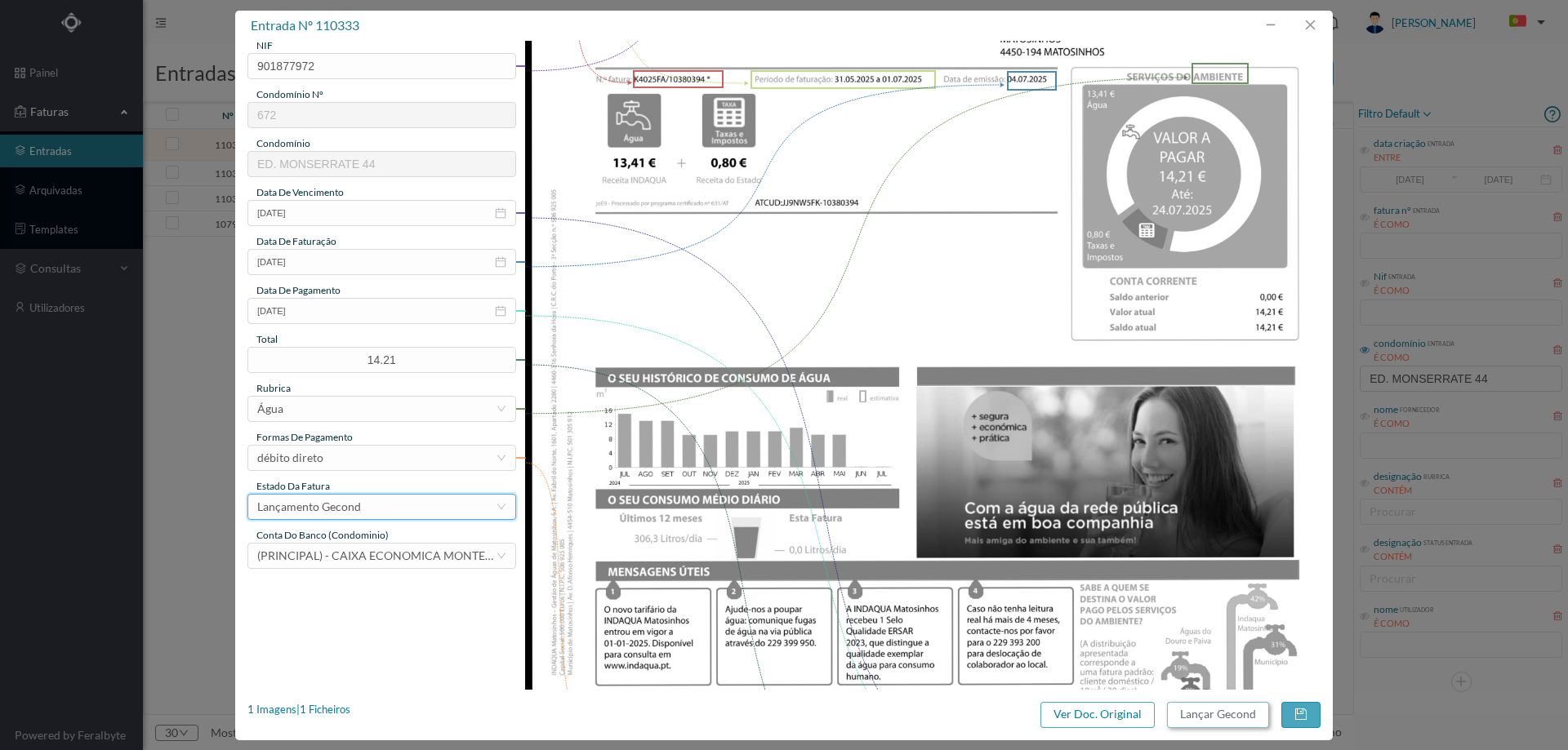
click at [1192, 704] on button "Lançar Gecond" at bounding box center [1218, 715] width 103 height 26
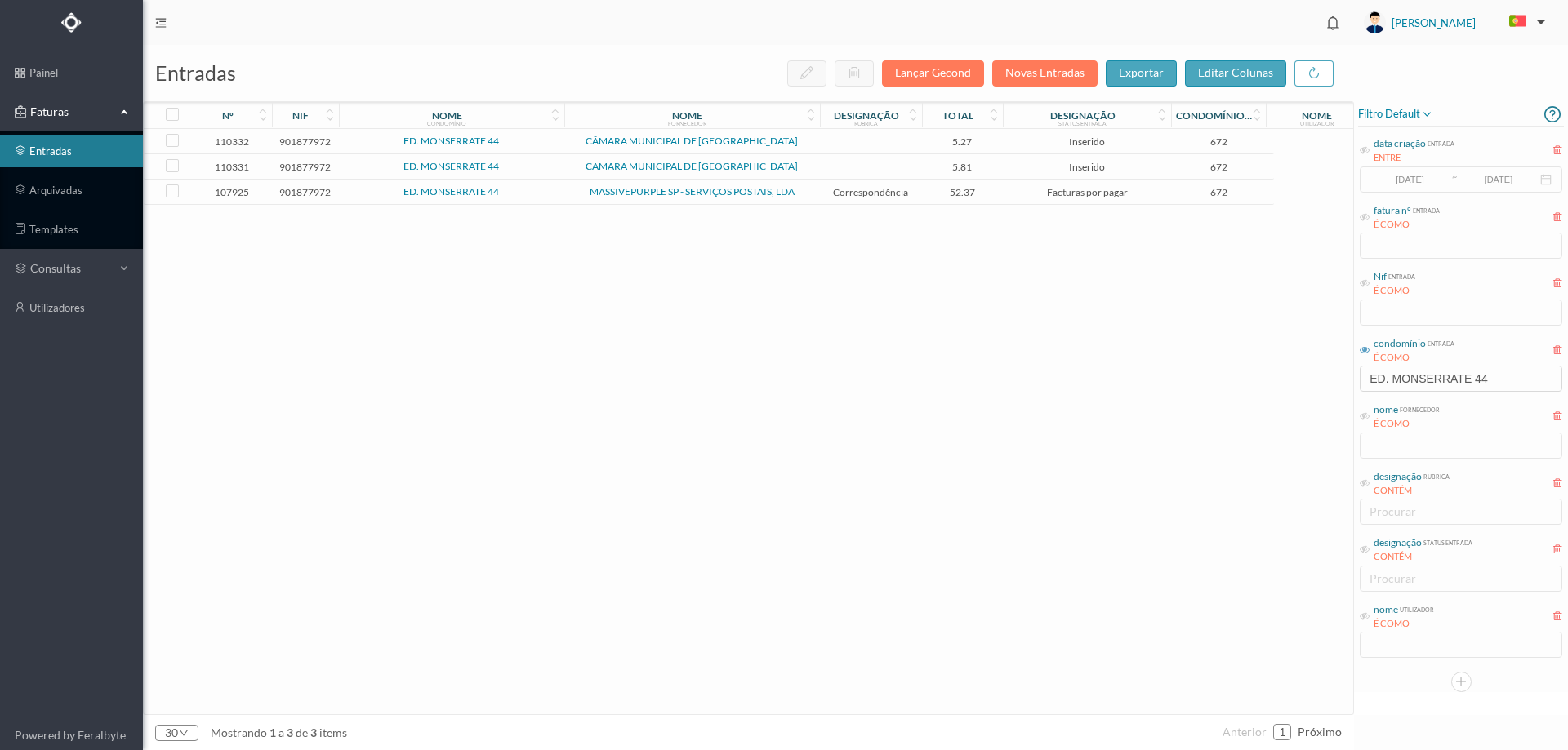
click at [519, 145] on span "ED. MONSERRATE 44" at bounding box center [451, 141] width 218 height 10
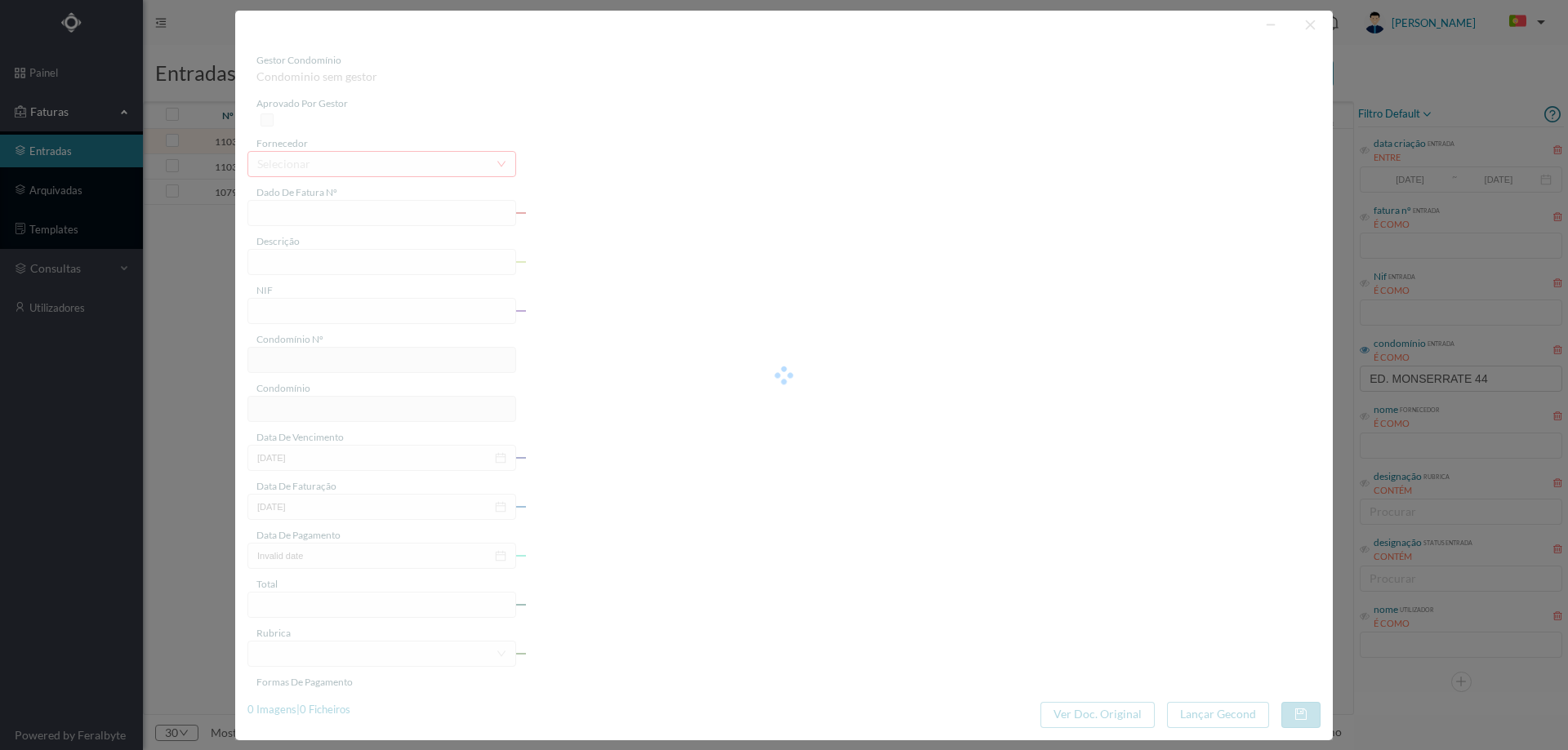
type input "FE E4025FE/10367345"
type input "901877972"
type input "Invalid date"
type input "[DATE]"
type input "5.27"
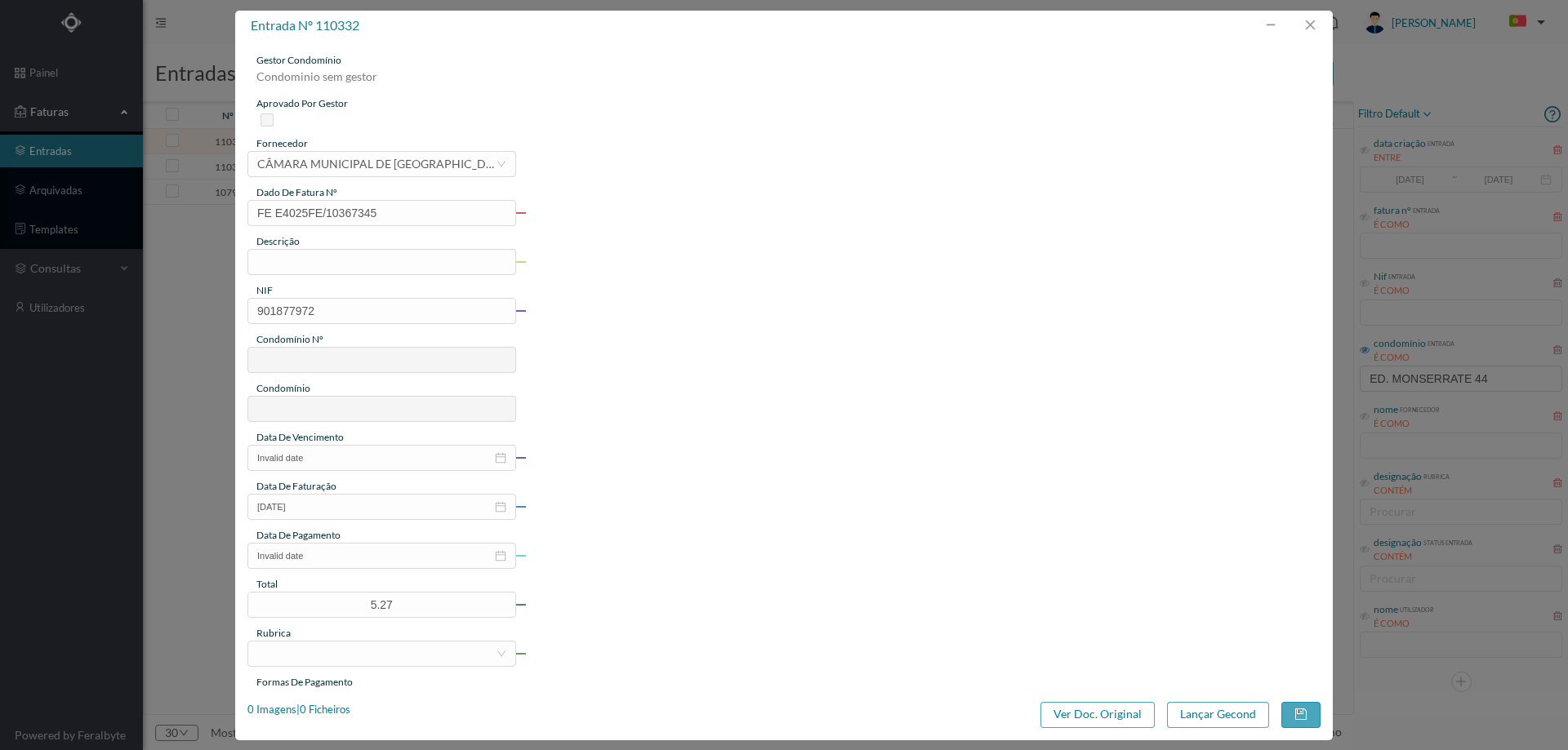
type input "672"
type input "ED. MONSERRATE 44"
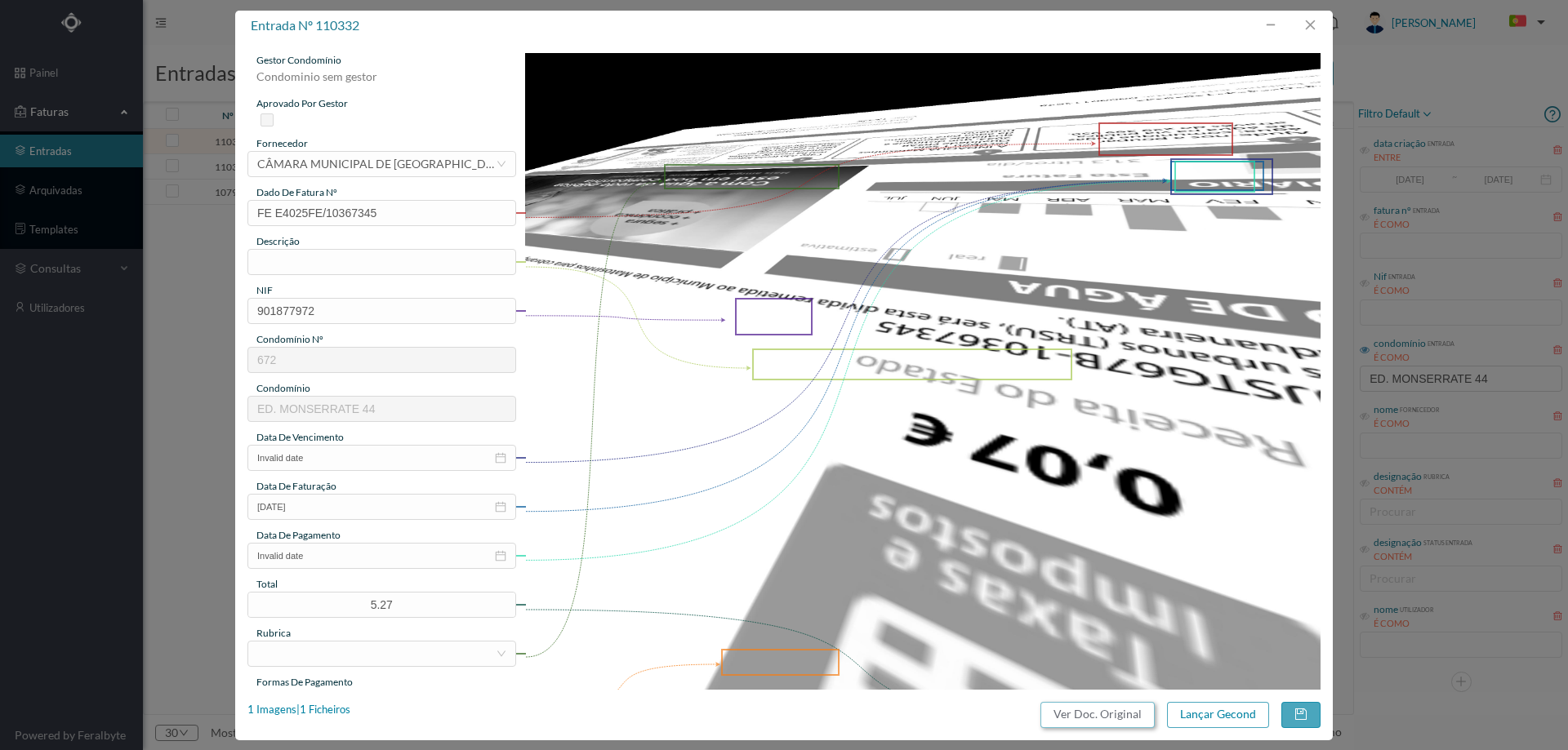
click at [1072, 717] on button "Ver Doc. Original" at bounding box center [1097, 715] width 114 height 26
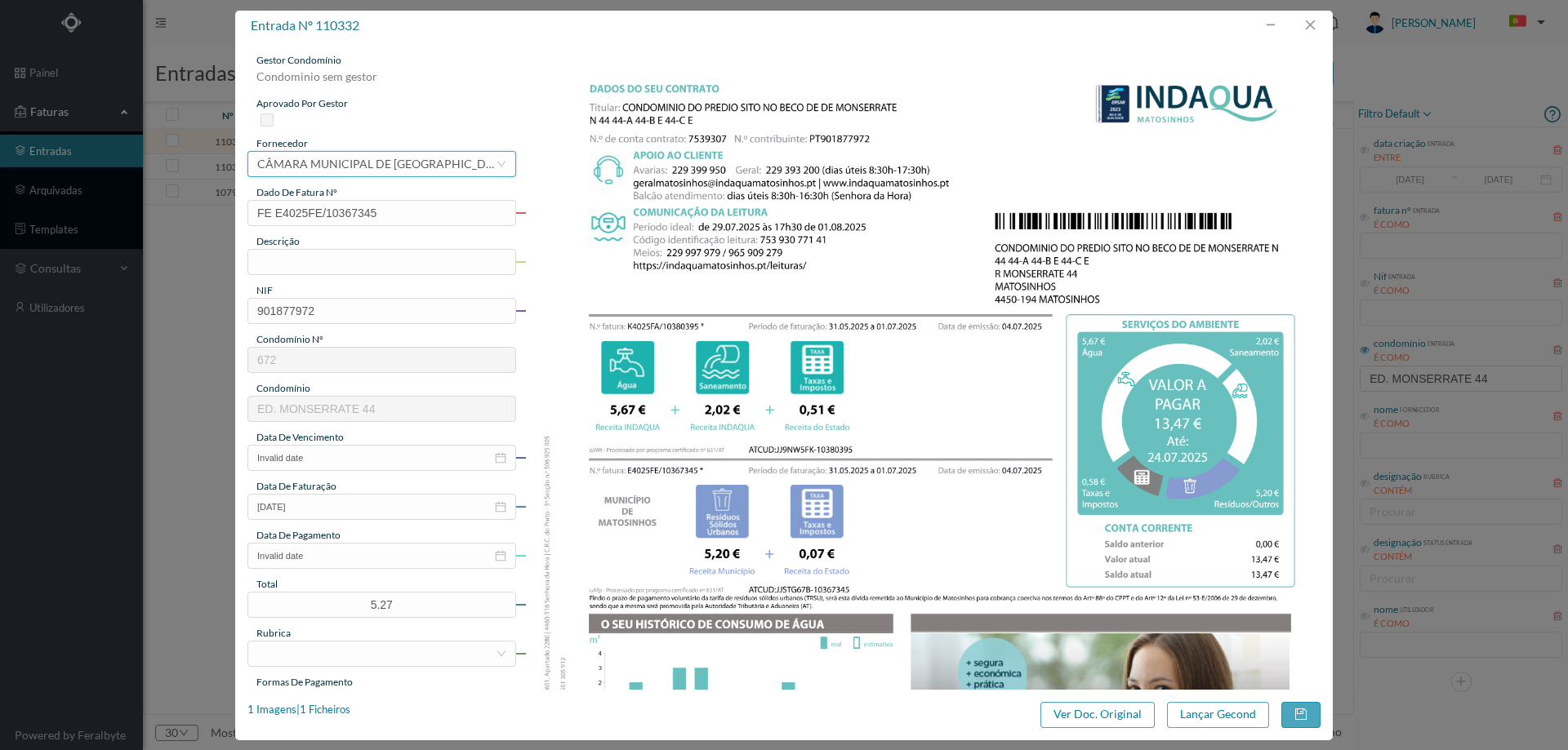
click at [401, 170] on div "CÂMARA MUNICIPAL DE [GEOGRAPHIC_DATA]" at bounding box center [376, 164] width 239 height 25
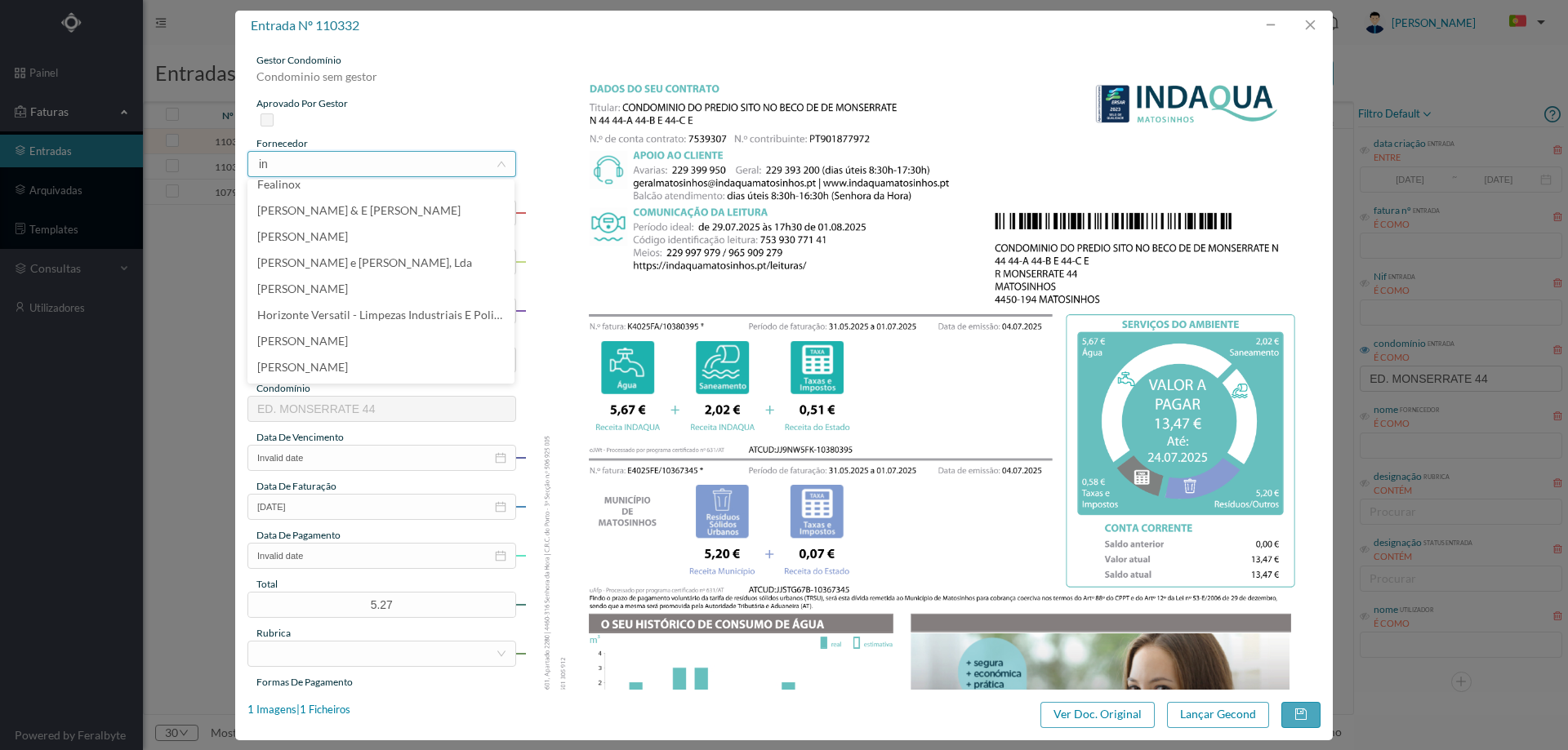
scroll to position [0, 0]
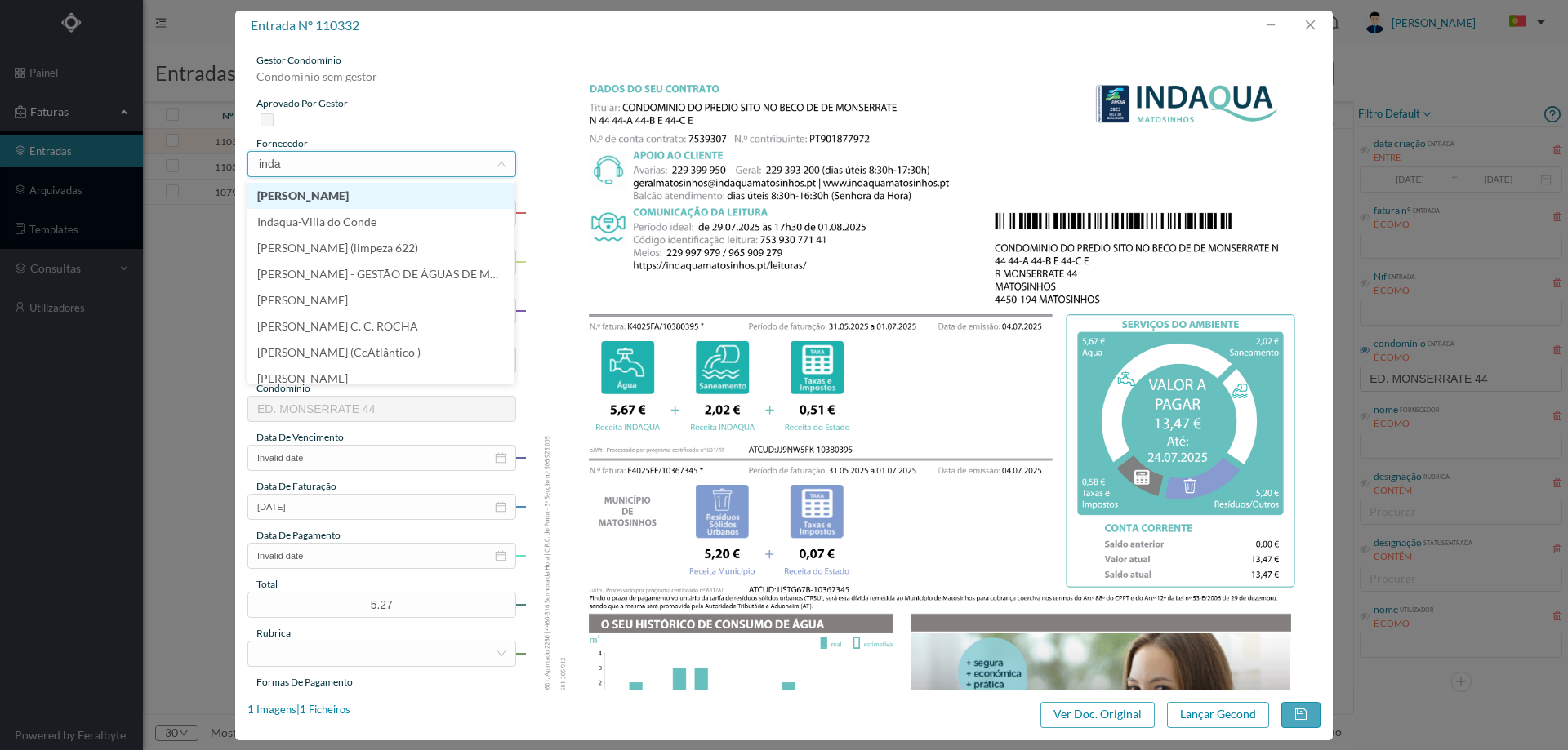
type input "indaq"
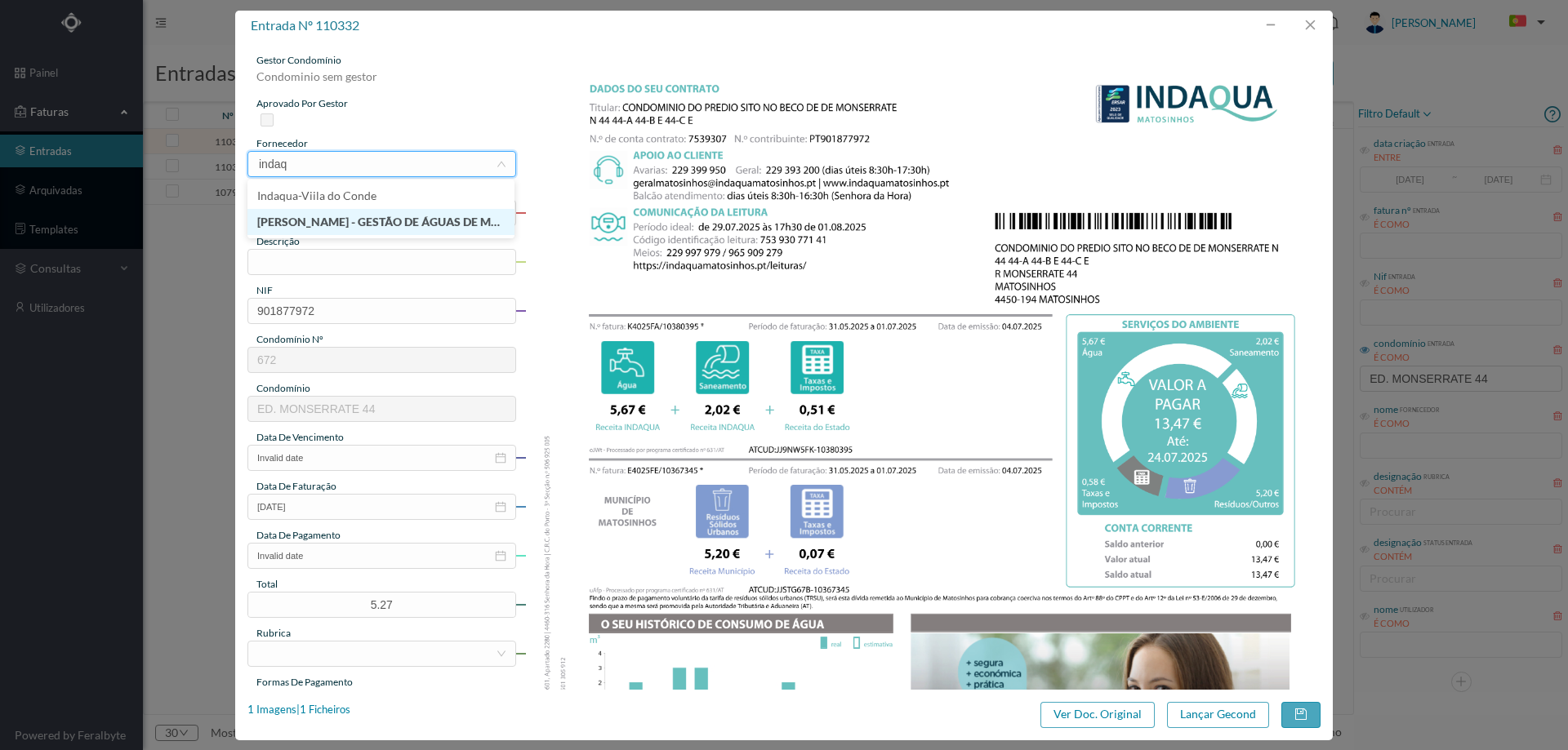
click at [423, 216] on li "[PERSON_NAME] - GESTÃO DE ÁGUAS DE MATOSINHOS" at bounding box center [380, 221] width 267 height 26
click at [349, 271] on input "text" at bounding box center [381, 261] width 268 height 26
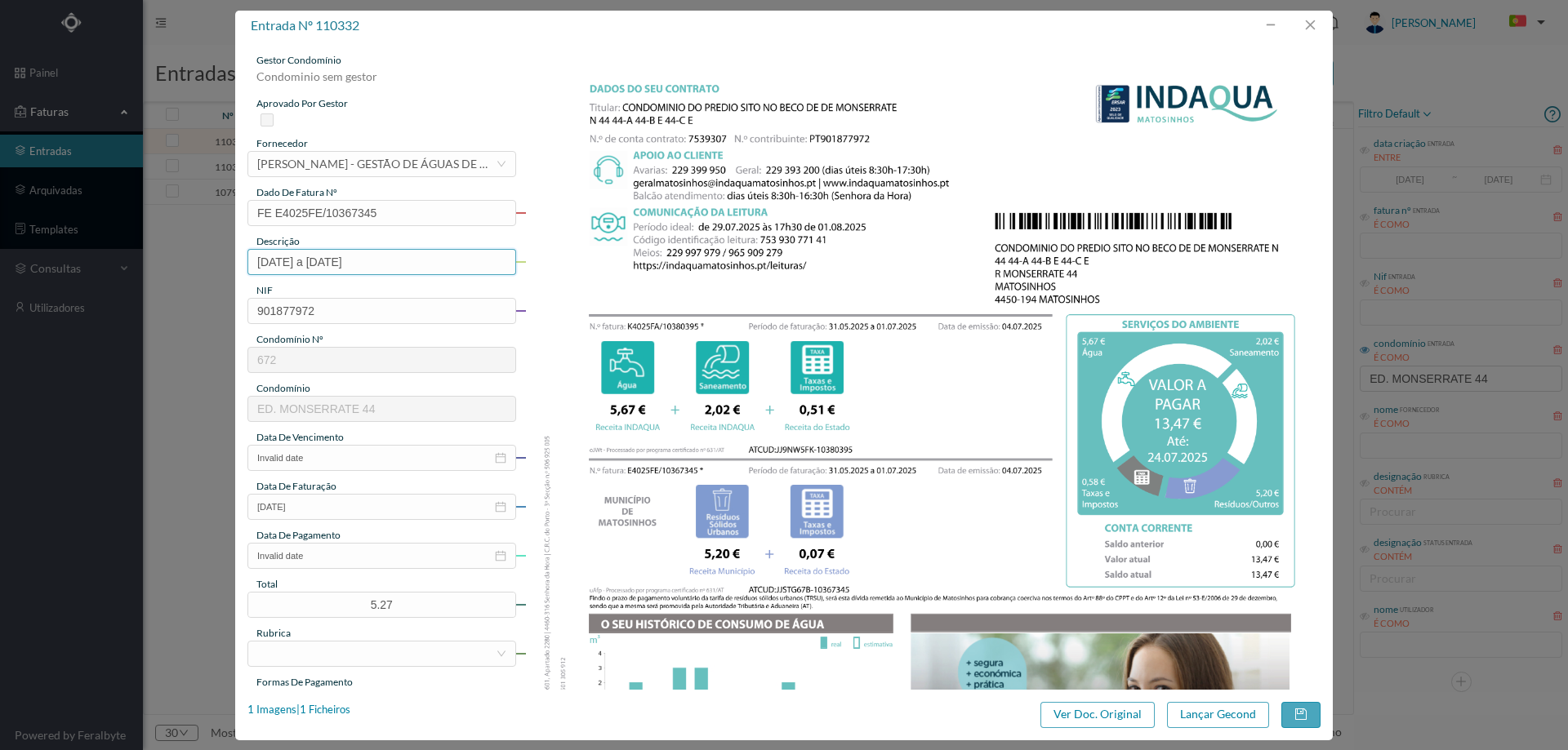
type input "31.05.2025 a 01.07.2025"
click at [579, 351] on img at bounding box center [923, 615] width 796 height 1125
click at [331, 453] on input "Invalid date" at bounding box center [381, 457] width 268 height 26
click at [279, 479] on link at bounding box center [279, 487] width 14 height 33
click at [367, 622] on div "24" at bounding box center [361, 616] width 19 height 19
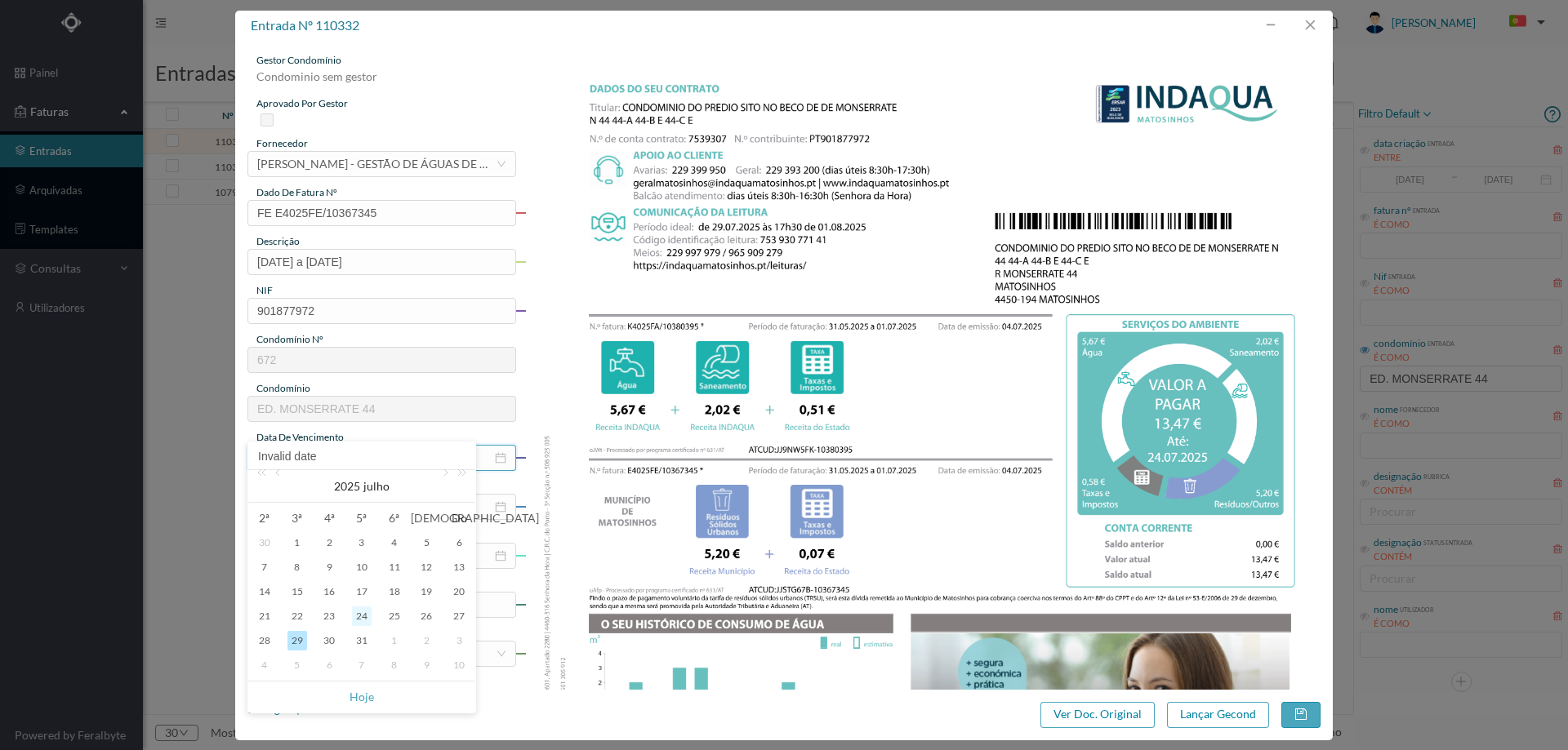
type input "24-07-2025"
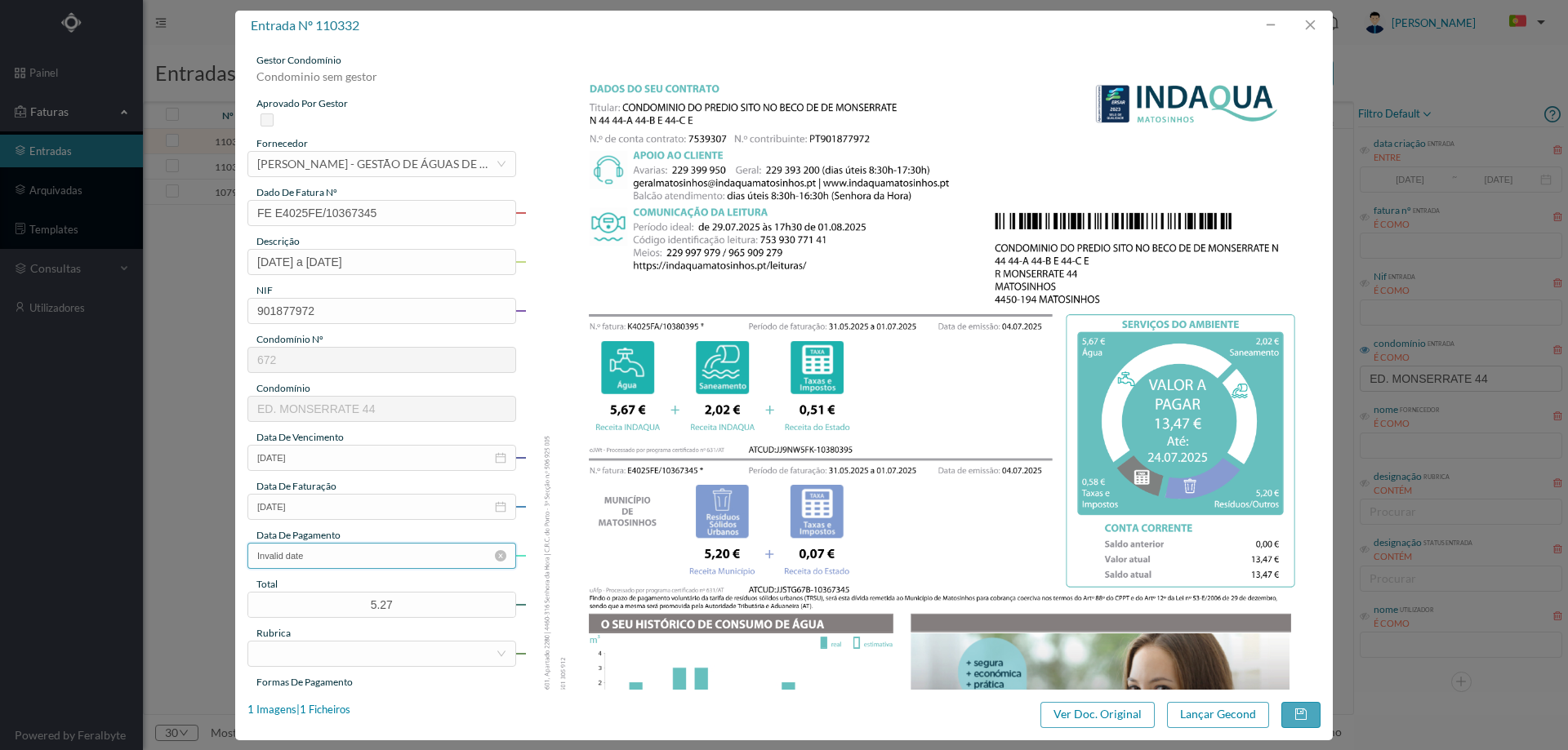
click at [361, 554] on input "Invalid date" at bounding box center [381, 556] width 268 height 26
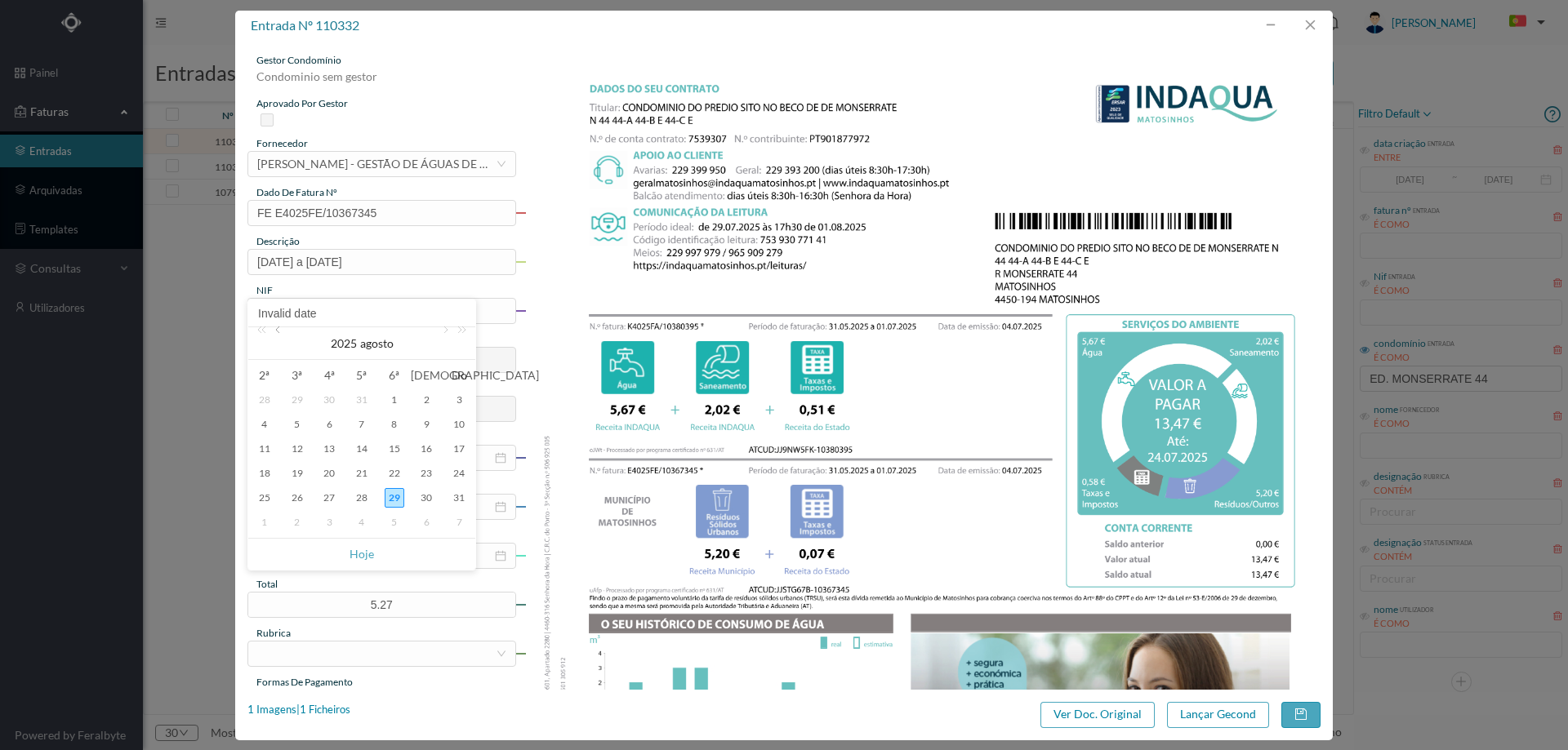
click at [280, 330] on link at bounding box center [279, 344] width 14 height 33
click at [360, 473] on div "24" at bounding box center [361, 473] width 19 height 19
type input "24-07-2025"
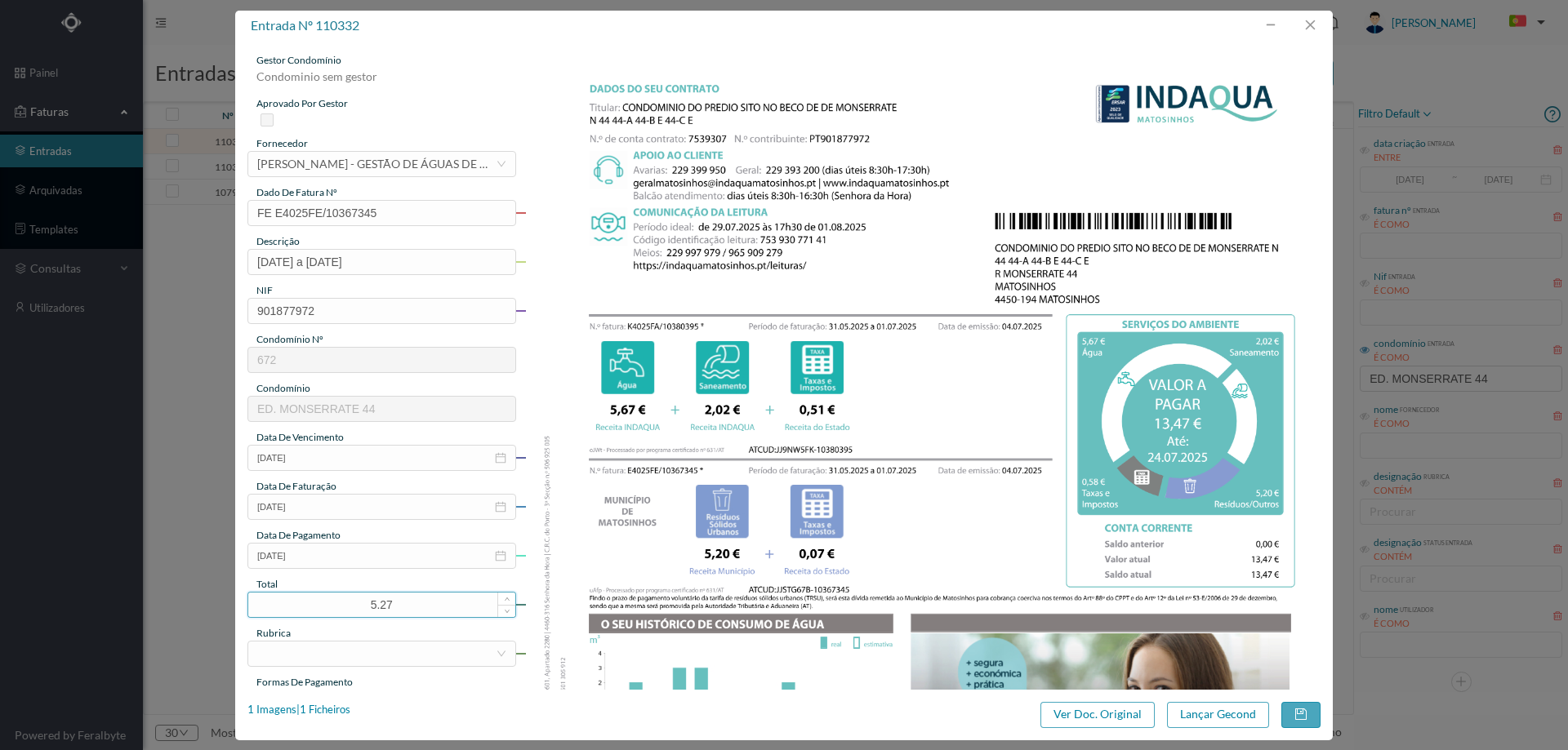
drag, startPoint x: 393, startPoint y: 600, endPoint x: 339, endPoint y: 602, distance: 54.0
click at [339, 602] on input "5.27" at bounding box center [381, 605] width 267 height 25
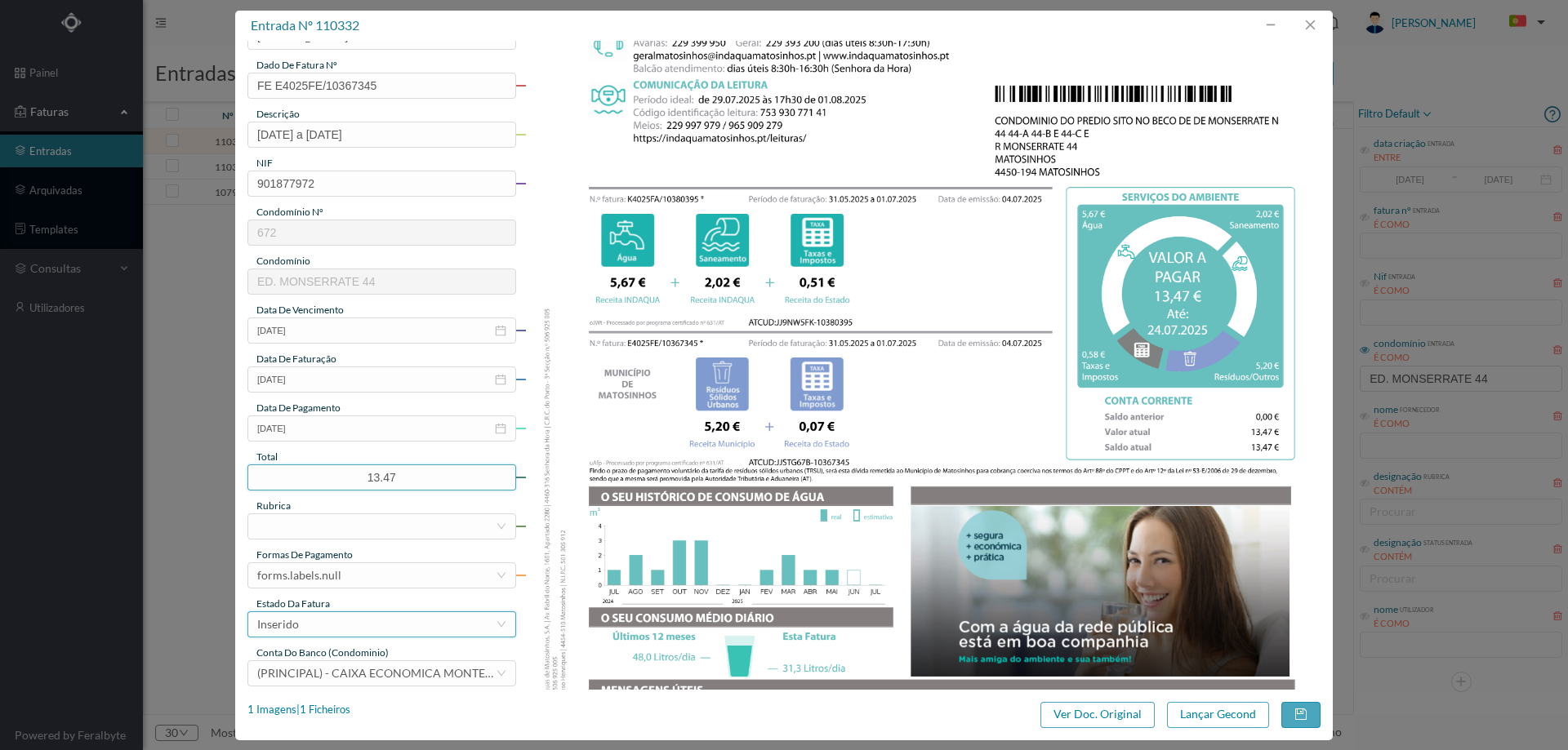
scroll to position [163, 0]
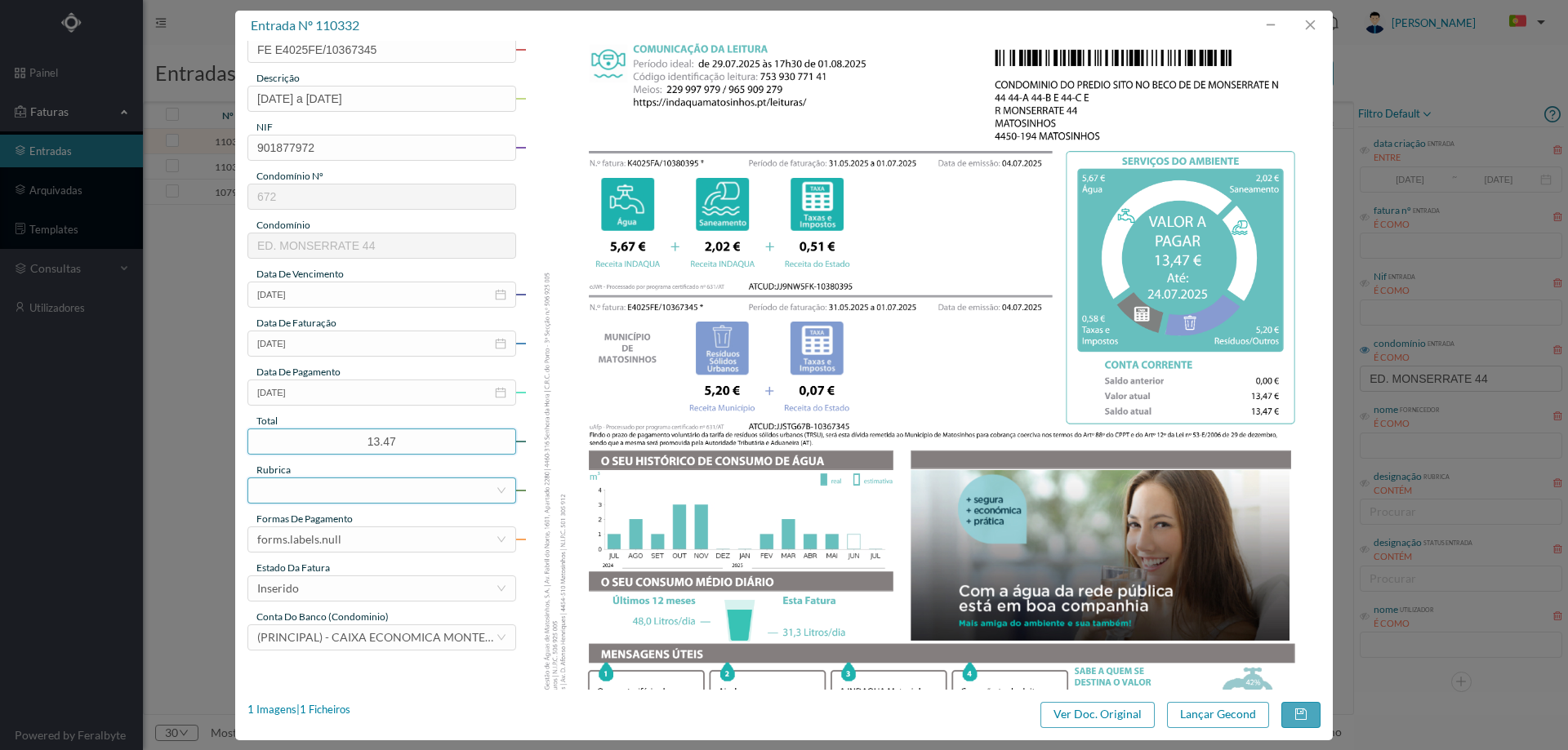
type input "13.47"
click at [323, 487] on div at bounding box center [376, 490] width 239 height 25
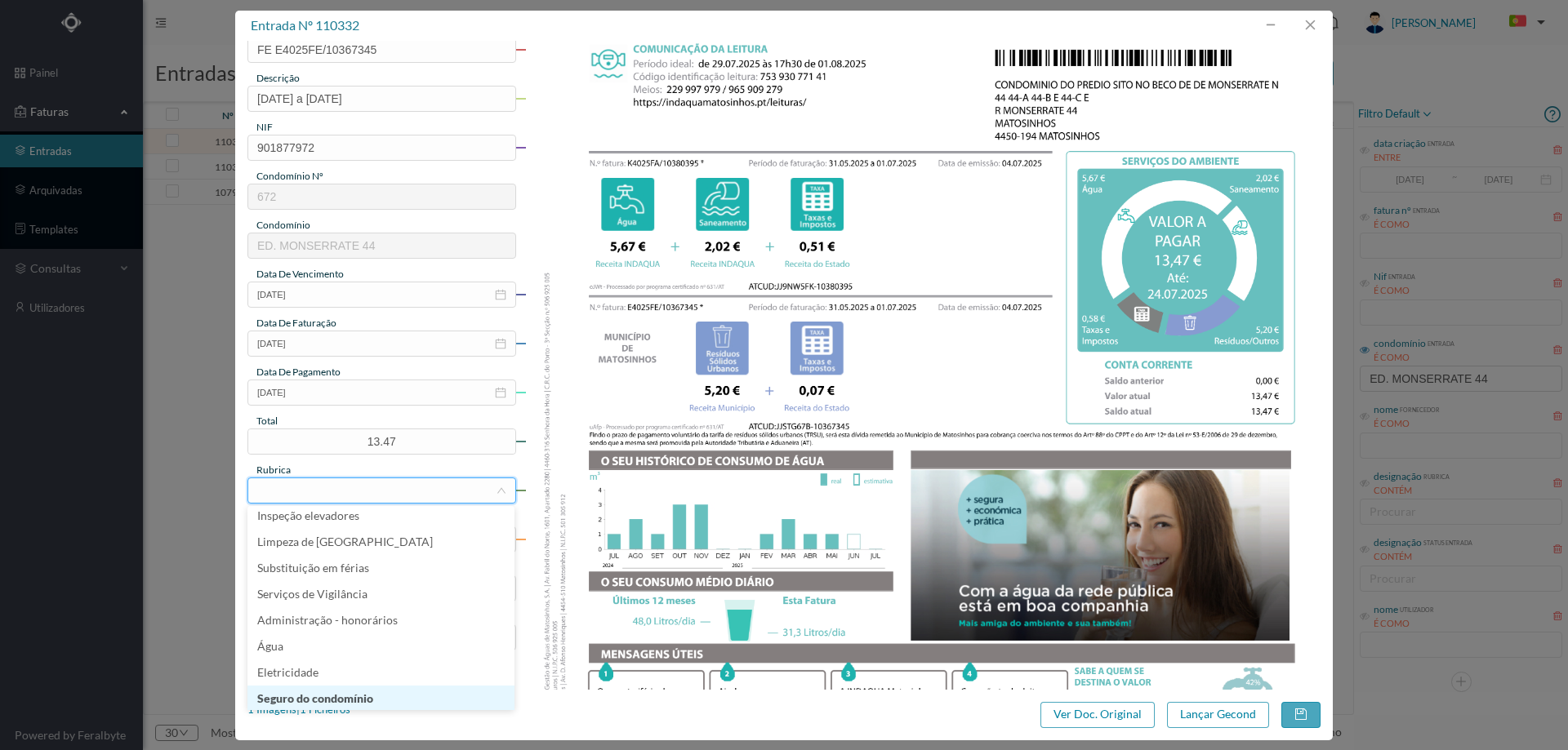
scroll to position [327, 0]
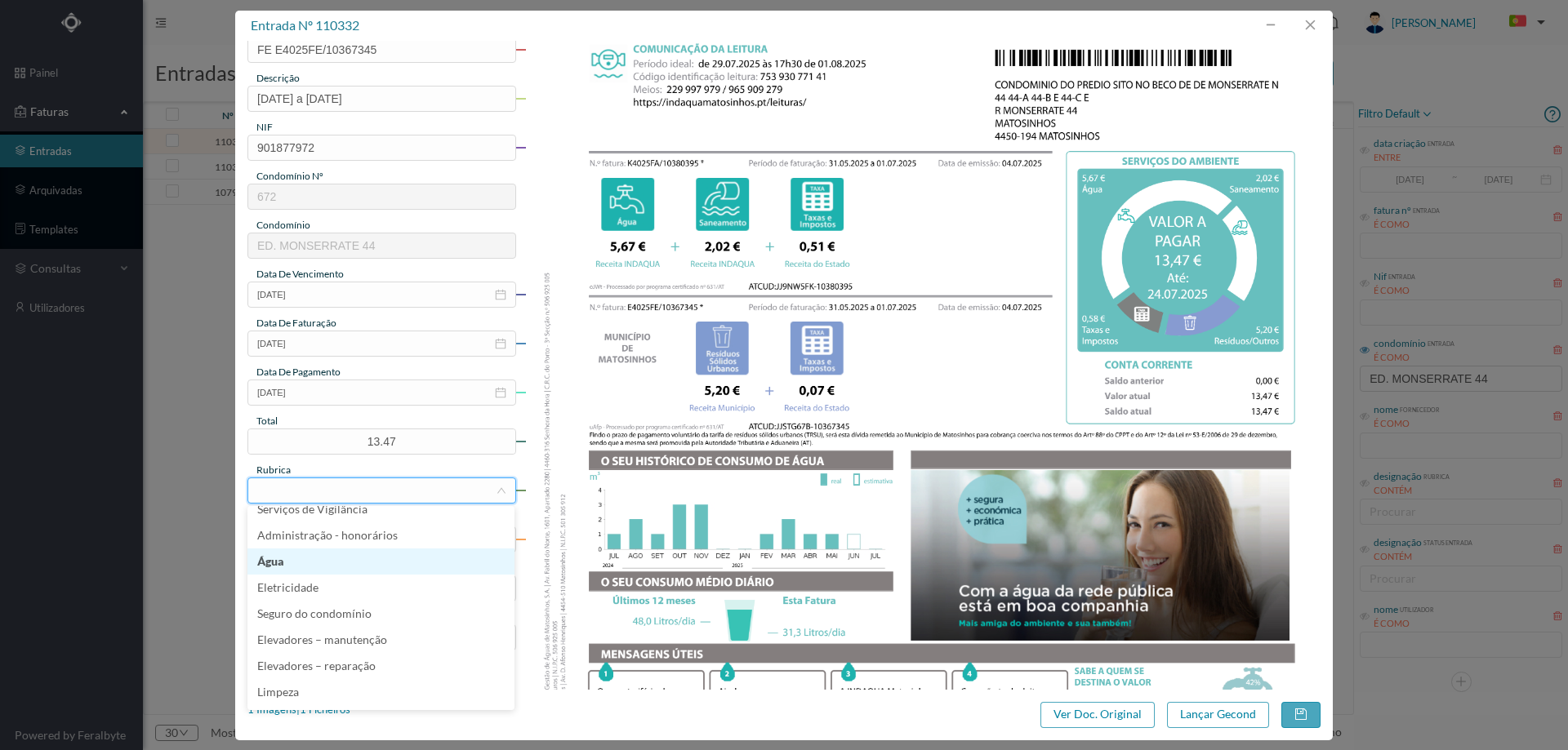
click at [332, 568] on li "Água" at bounding box center [380, 561] width 267 height 26
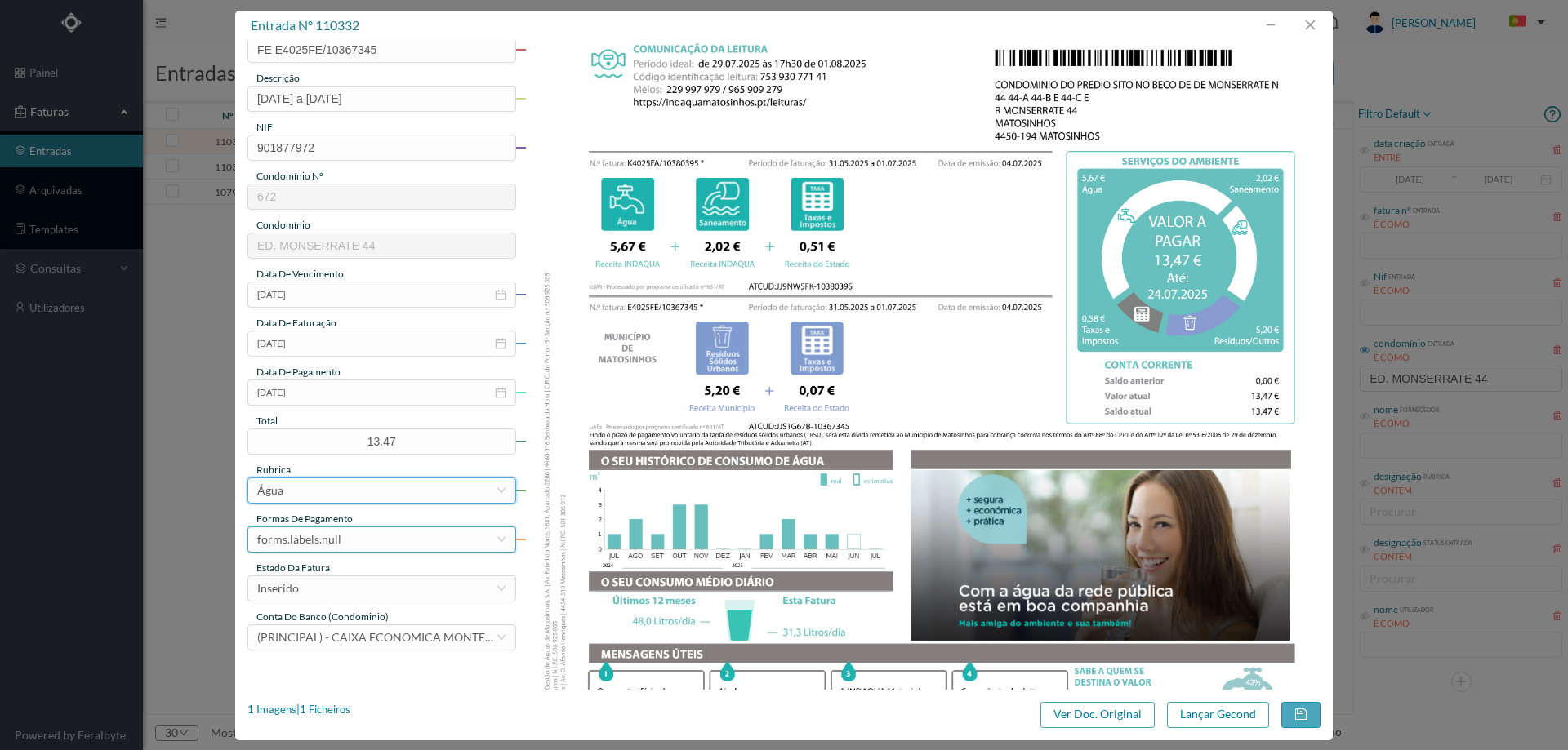
click at [337, 535] on div "forms.labels.null" at bounding box center [299, 539] width 84 height 25
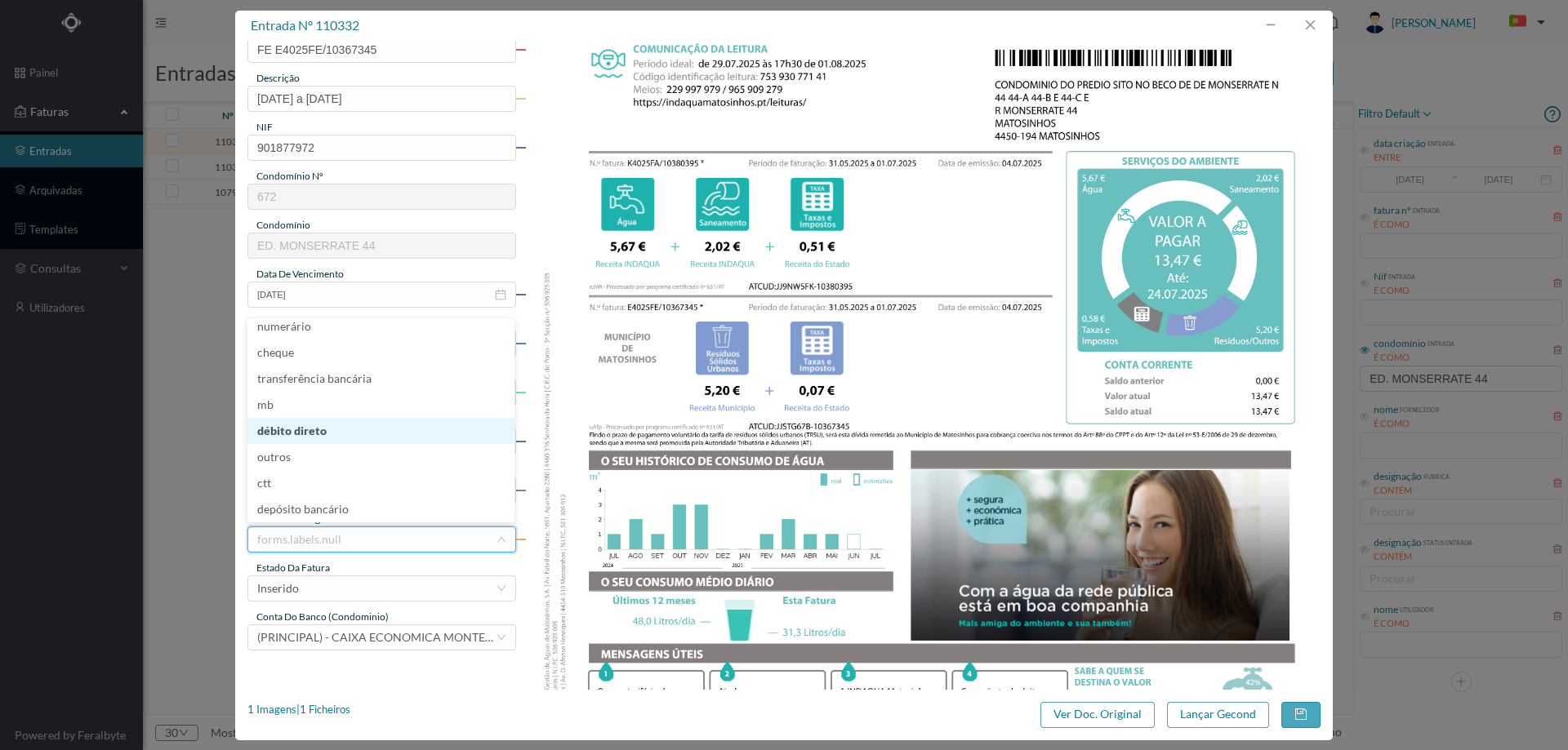
click at [327, 433] on li "débito direto" at bounding box center [380, 430] width 267 height 26
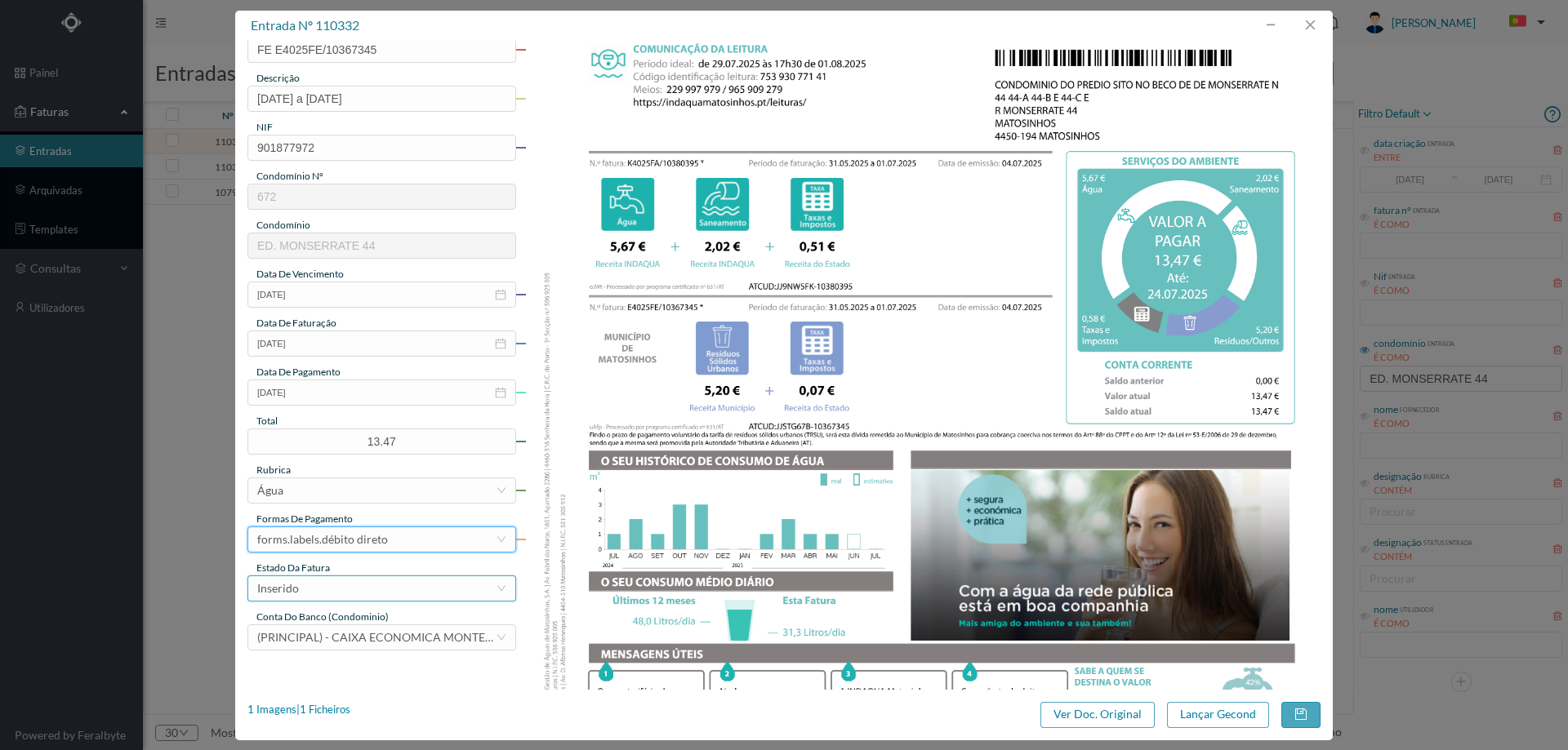
click at [341, 588] on div "Inserido" at bounding box center [376, 589] width 239 height 25
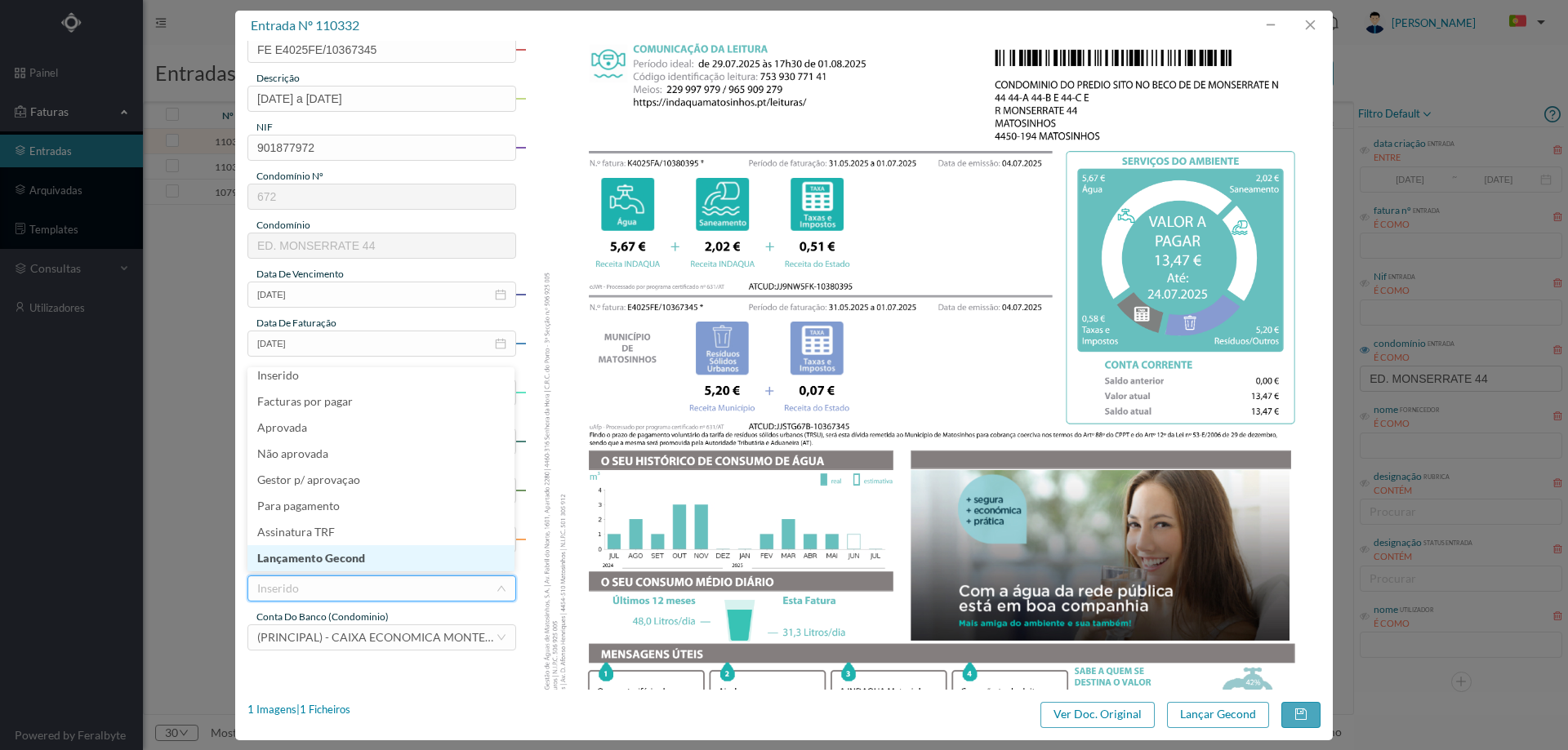
click at [335, 560] on li "Lançamento Gecond" at bounding box center [380, 557] width 267 height 26
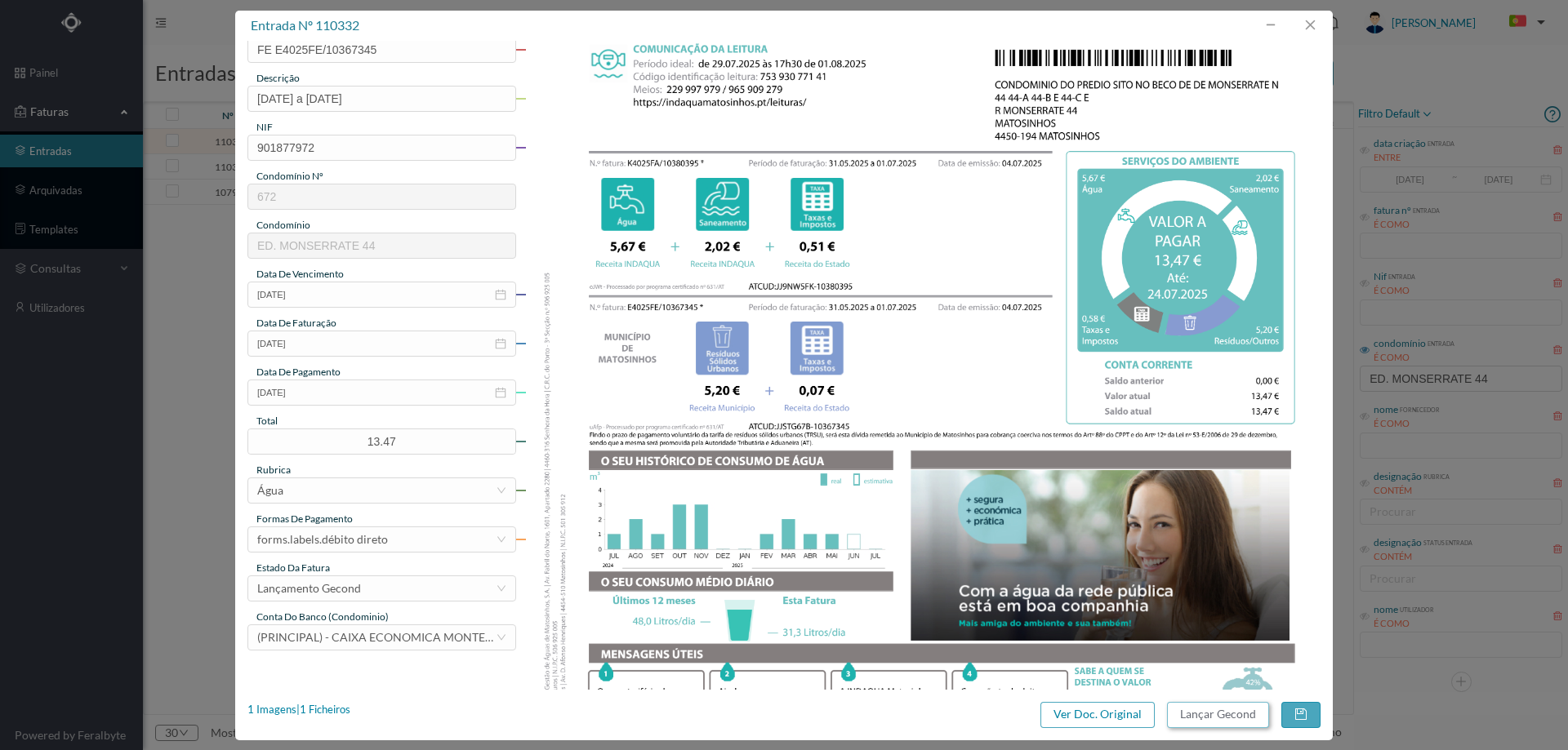
click at [1230, 707] on button "Lançar Gecond" at bounding box center [1218, 715] width 103 height 26
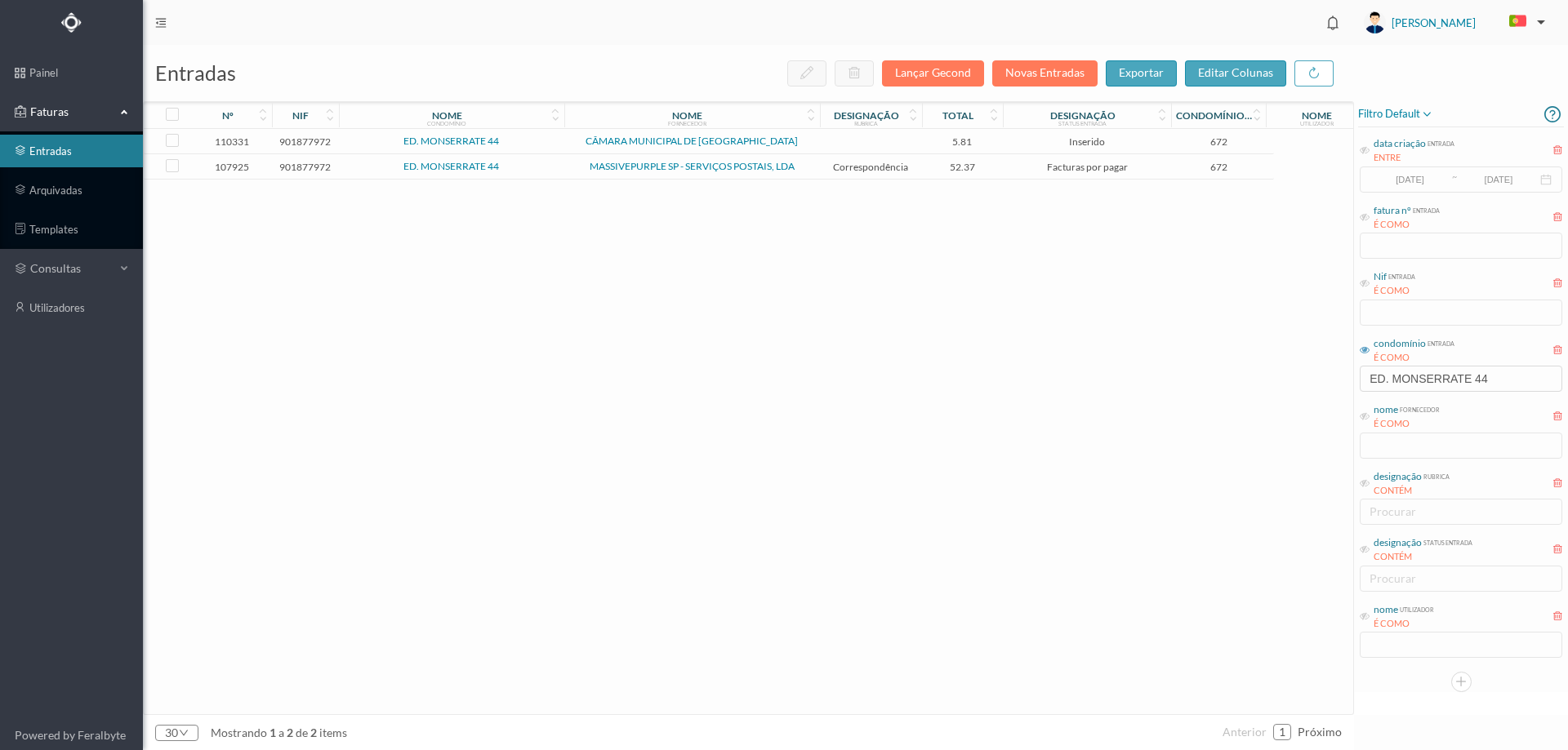
click at [542, 146] on span "ED. MONSERRATE 44" at bounding box center [451, 141] width 218 height 10
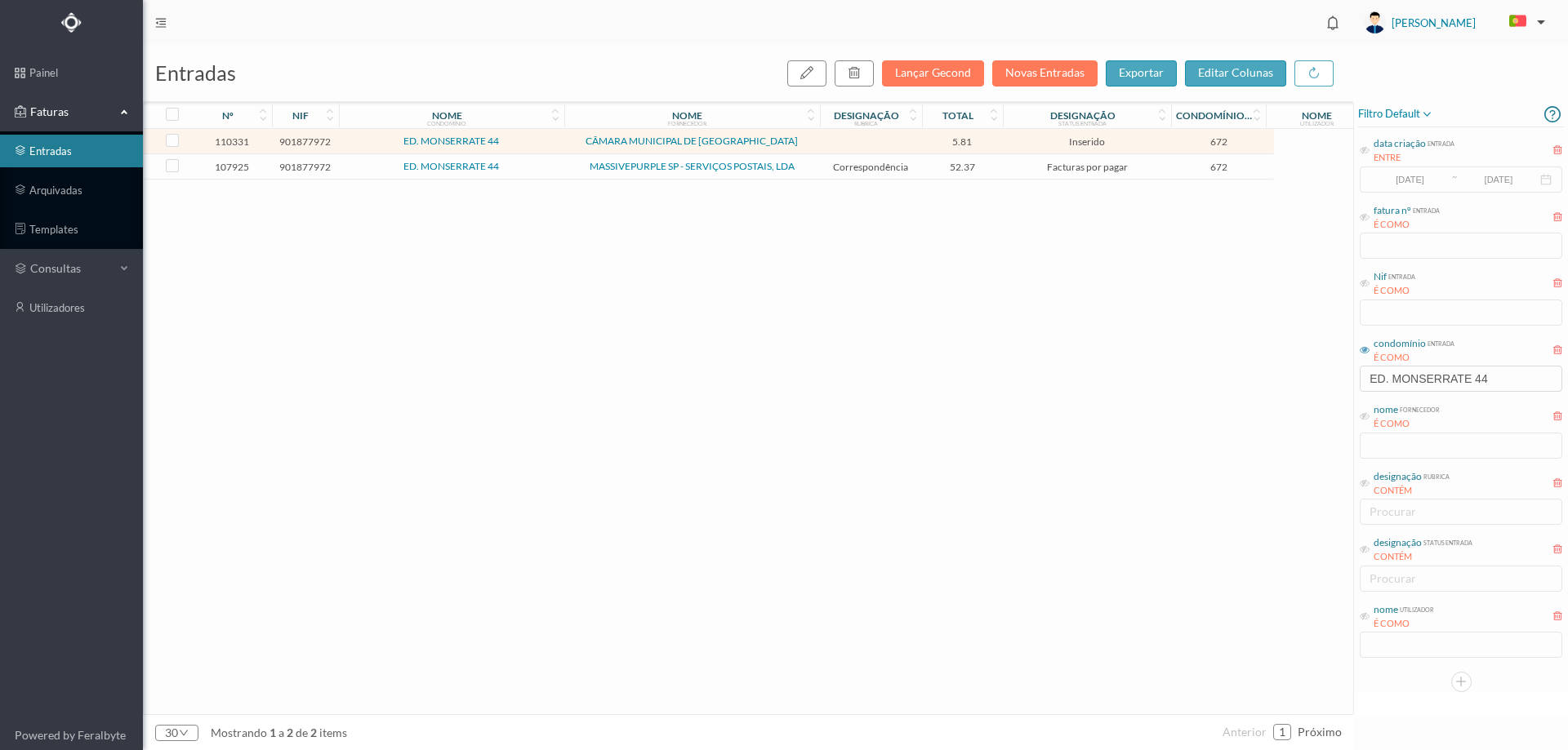
click at [542, 146] on span "ED. MONSERRATE 44" at bounding box center [451, 141] width 218 height 10
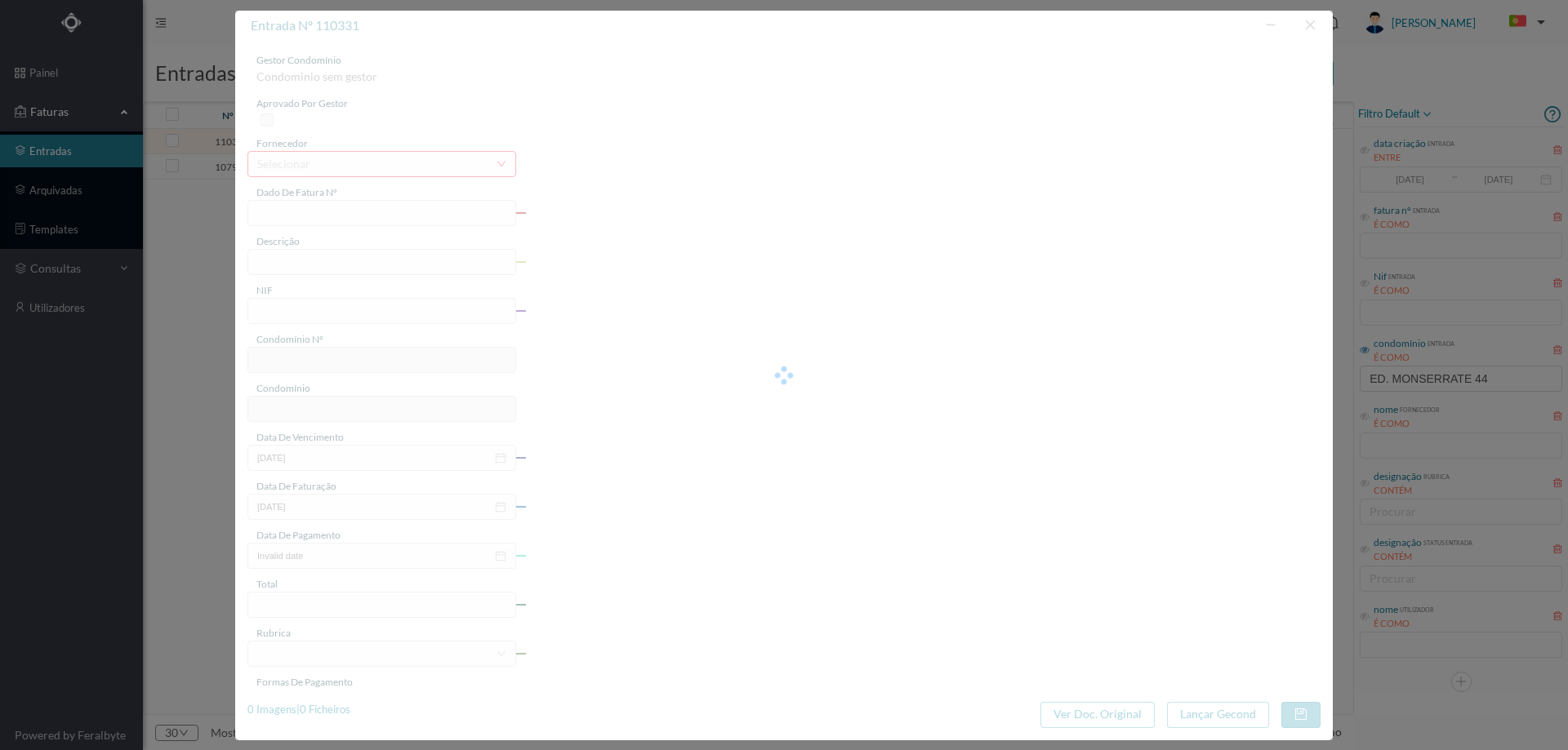
type input "FE E4025FE/10424043"
type input "901877972"
type input "Invalid date"
type input "06-08-2025"
type input "5.81"
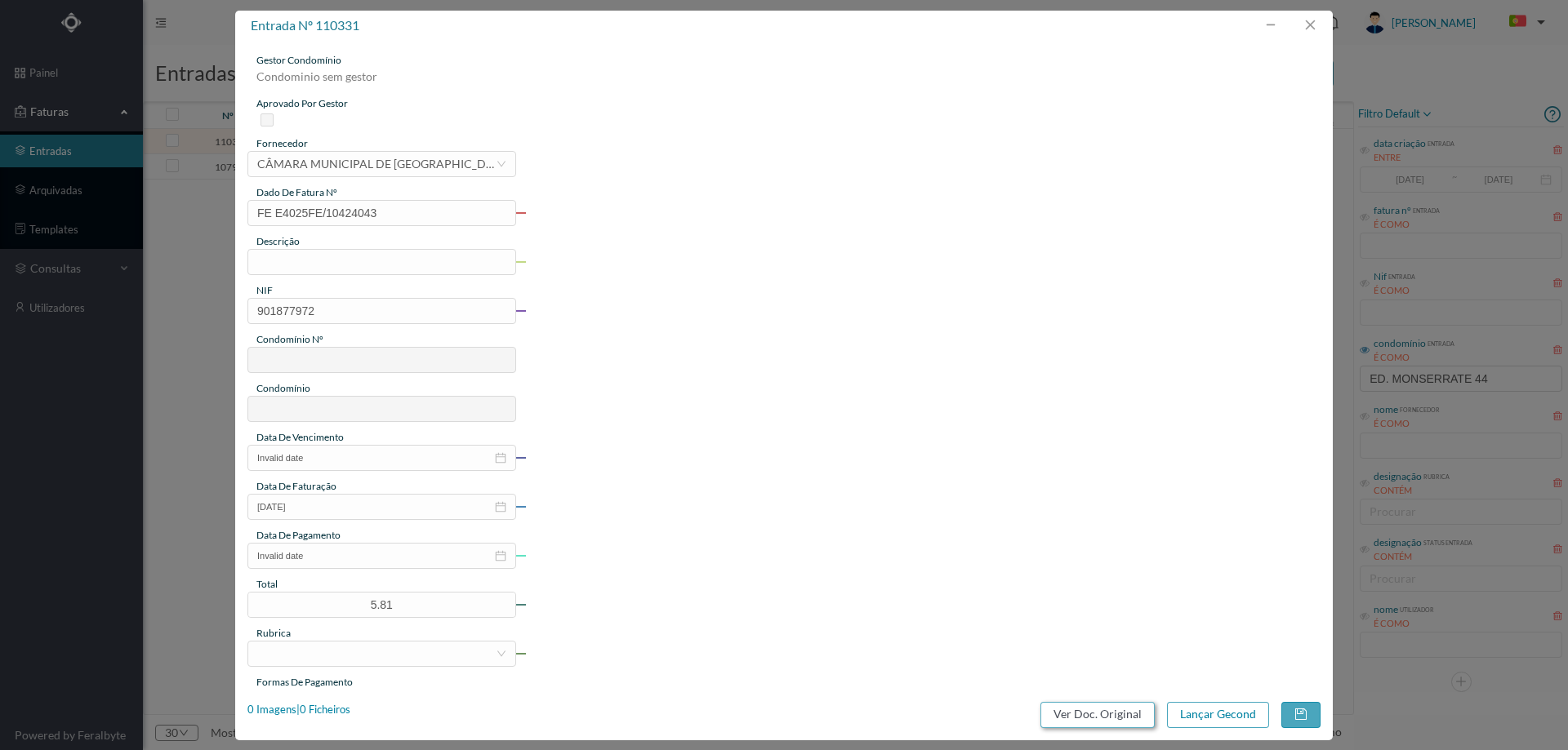
type input "672"
type input "ED. MONSERRATE 44"
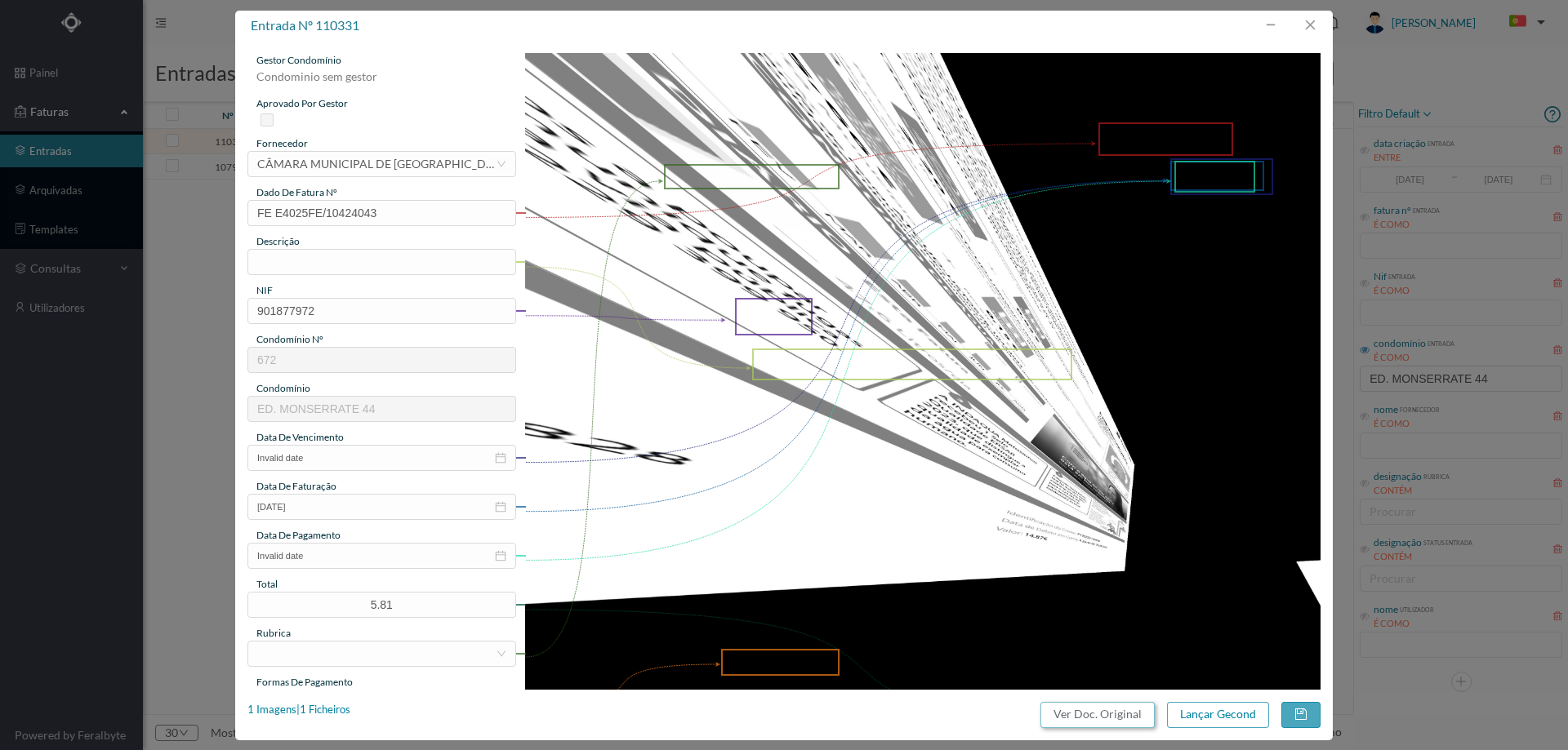
click at [1067, 711] on button "Ver Doc. Original" at bounding box center [1097, 715] width 114 height 26
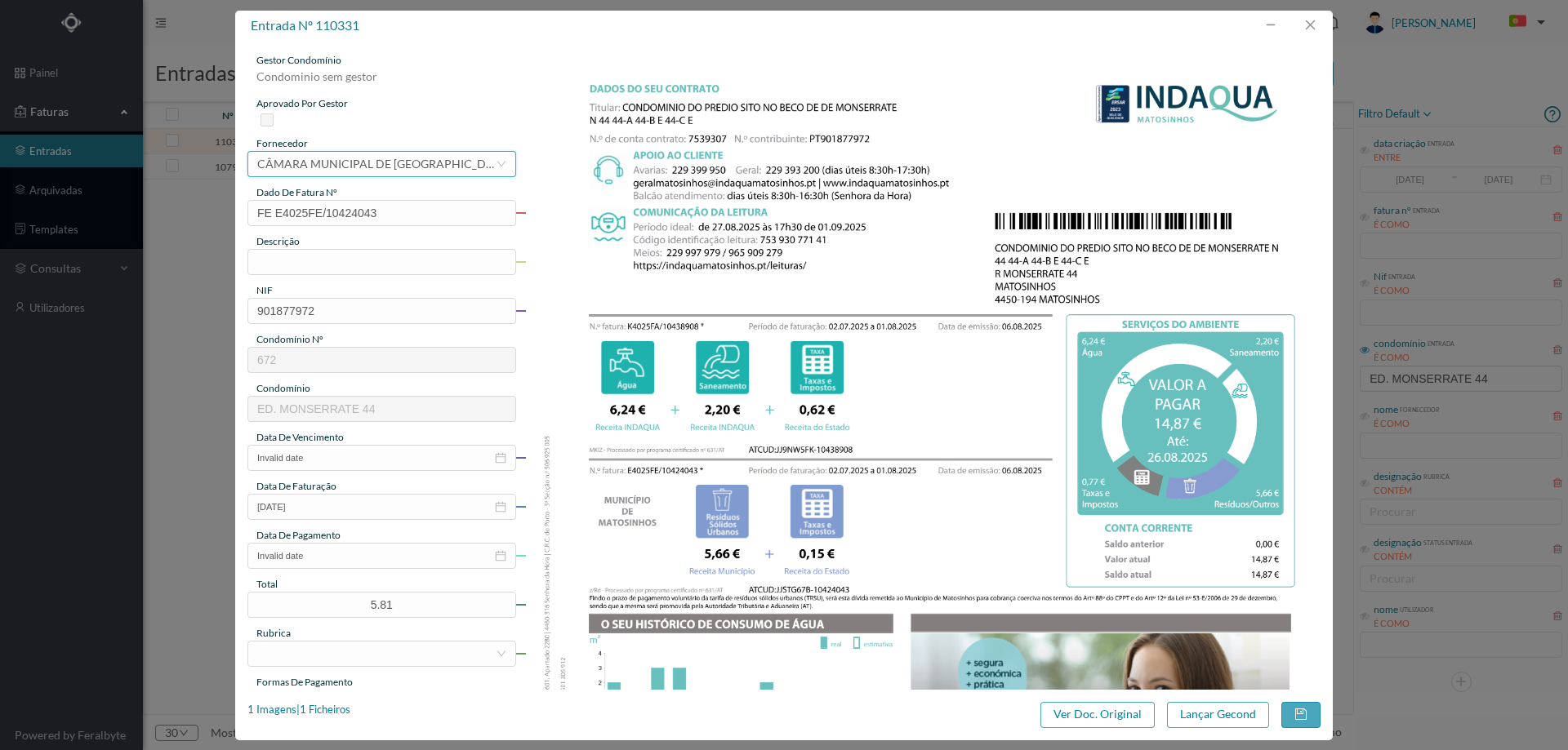
click at [399, 160] on div "CÂMARA MUNICIPAL DE [GEOGRAPHIC_DATA]" at bounding box center [376, 164] width 239 height 25
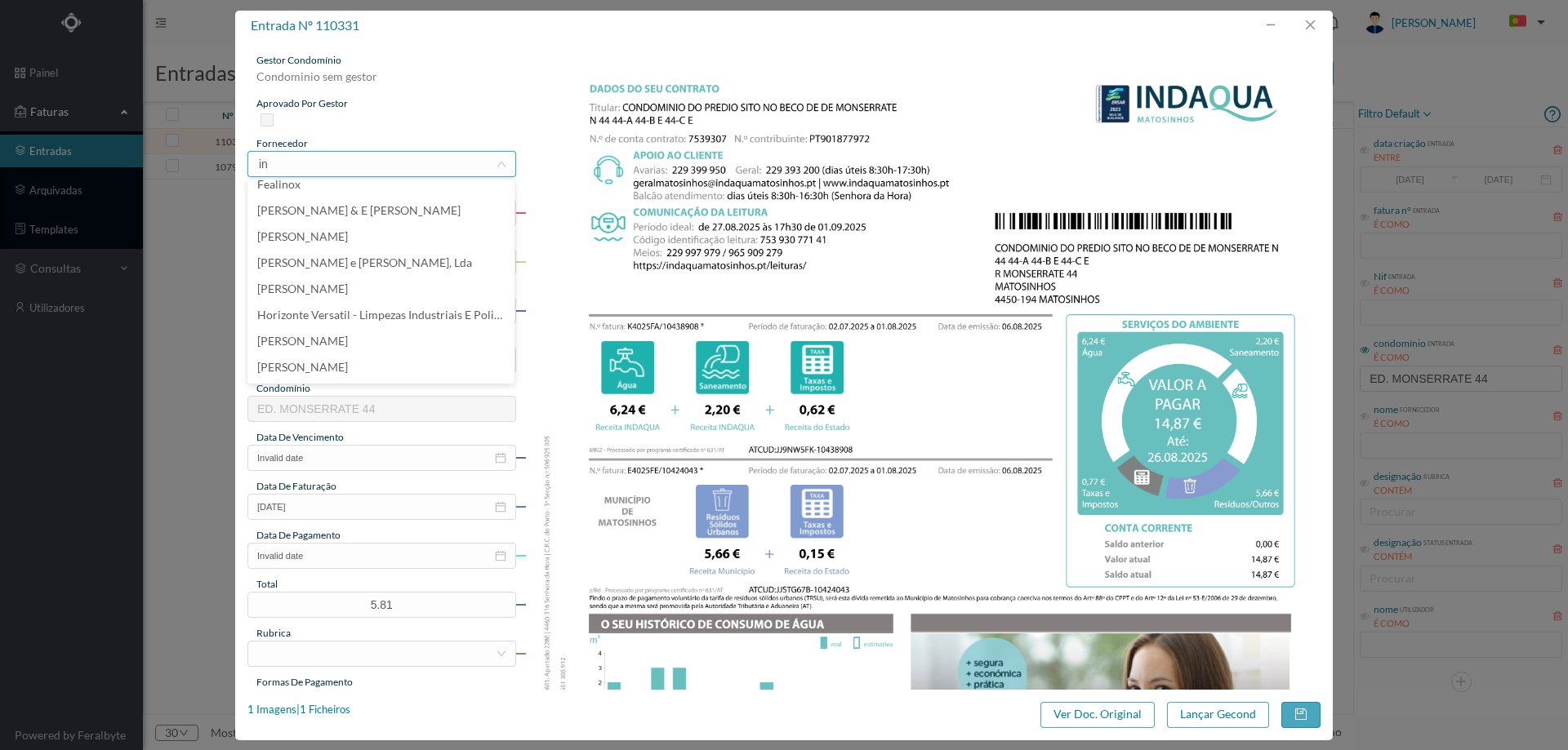
scroll to position [0, 0]
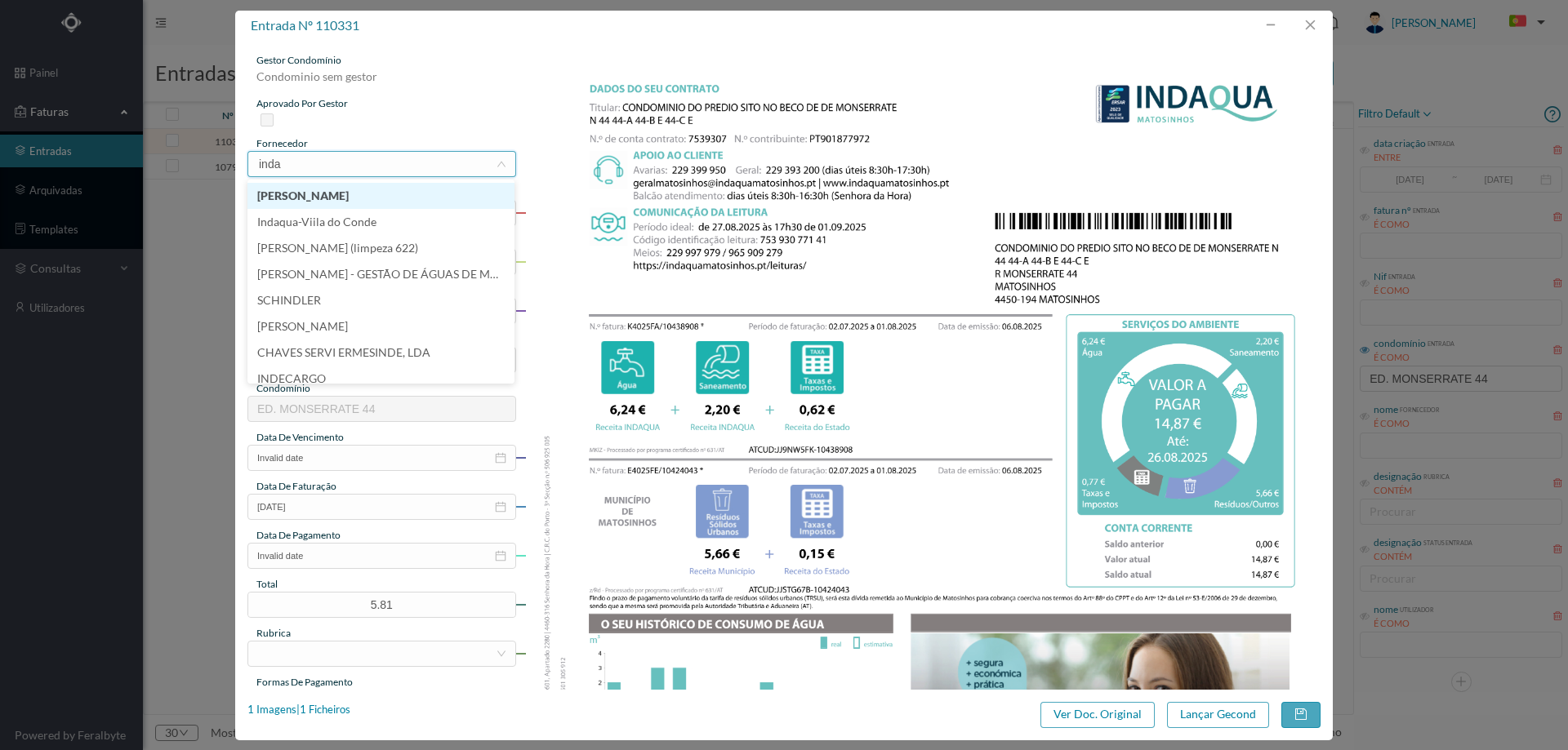
type input "indaq"
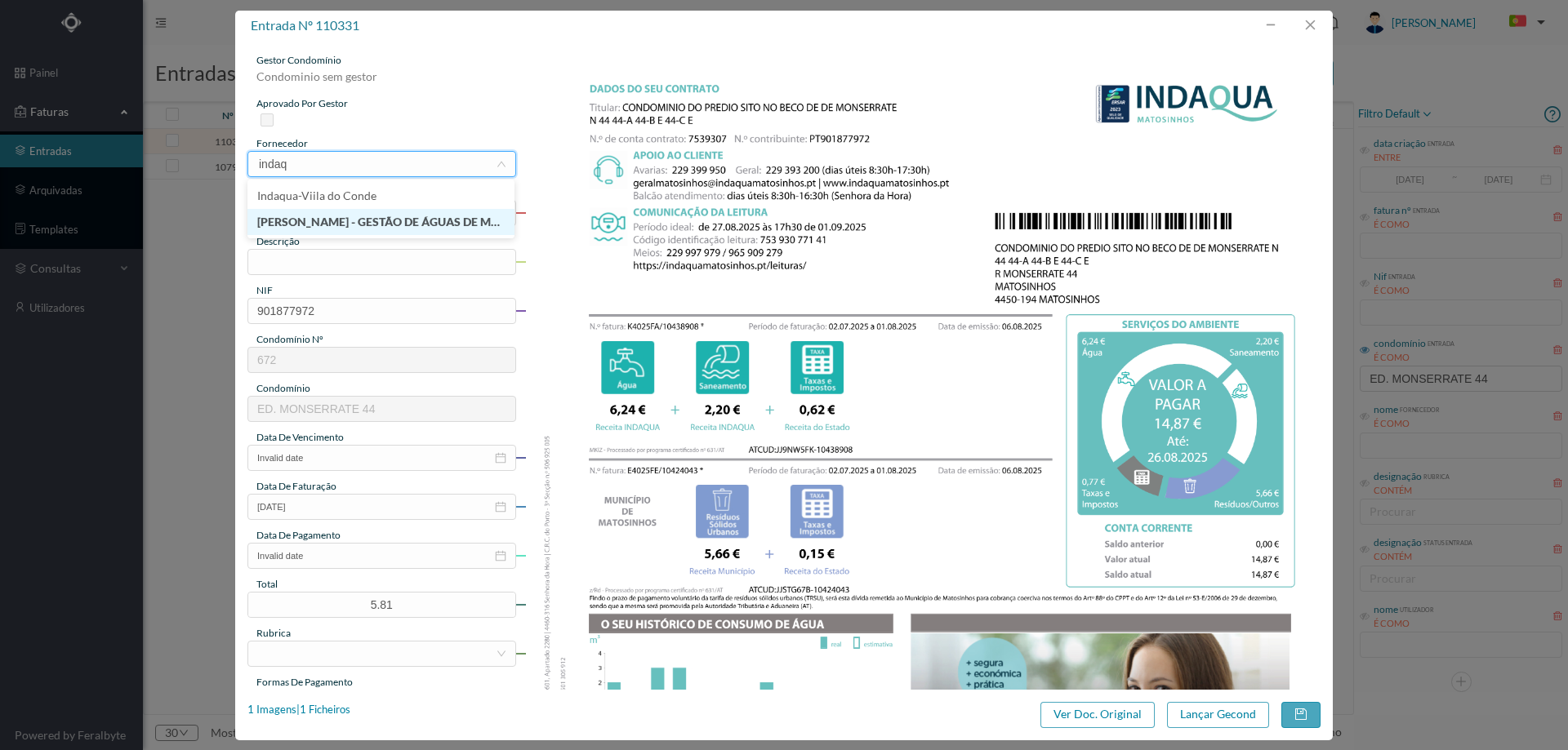
click at [401, 217] on li "[PERSON_NAME] - GESTÃO DE ÁGUAS DE MATOSINHOS" at bounding box center [380, 221] width 267 height 26
click at [349, 261] on input "text" at bounding box center [381, 261] width 268 height 26
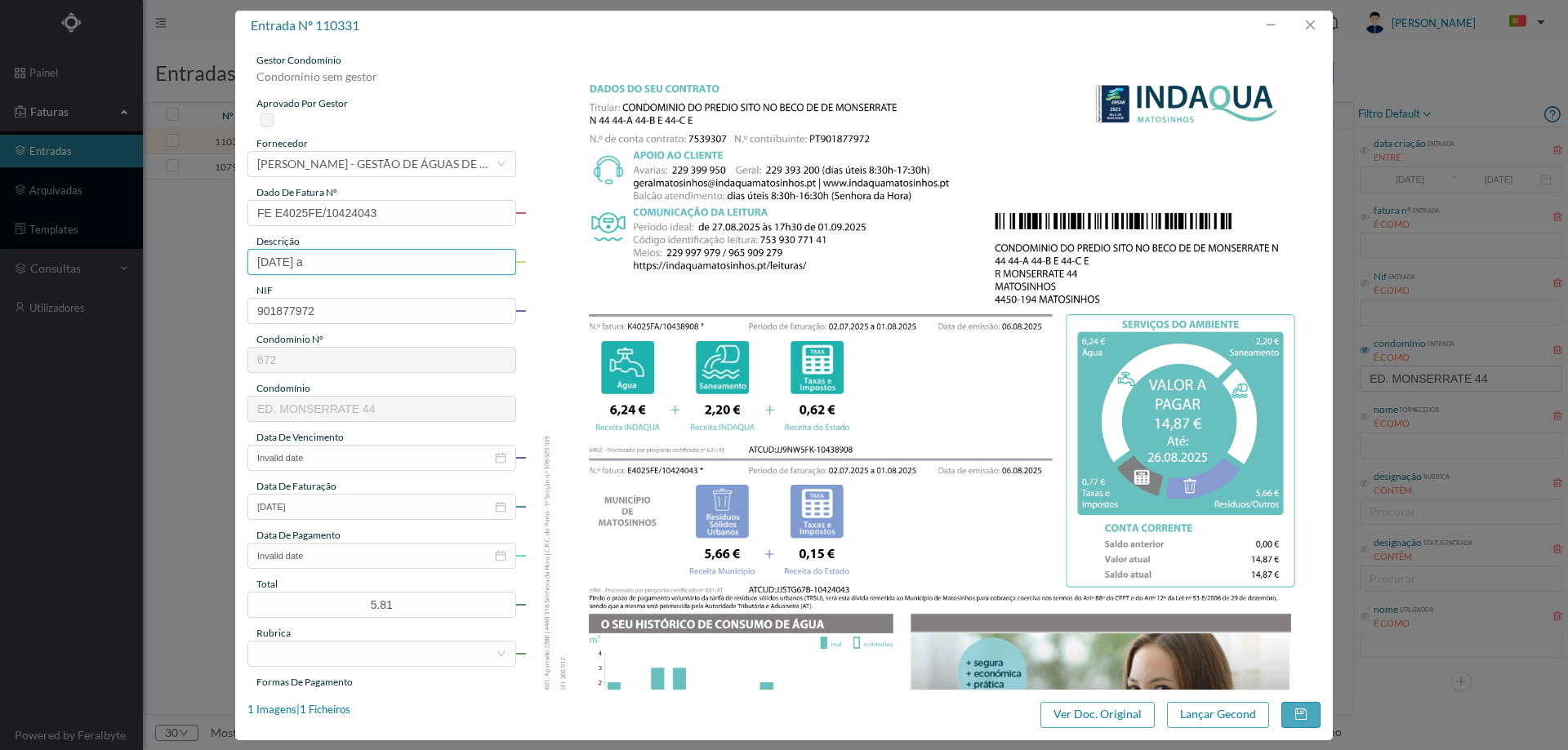
type input "02.07.2025 a 01.08.2025"
click at [351, 461] on input "Invalid date" at bounding box center [381, 457] width 268 height 26
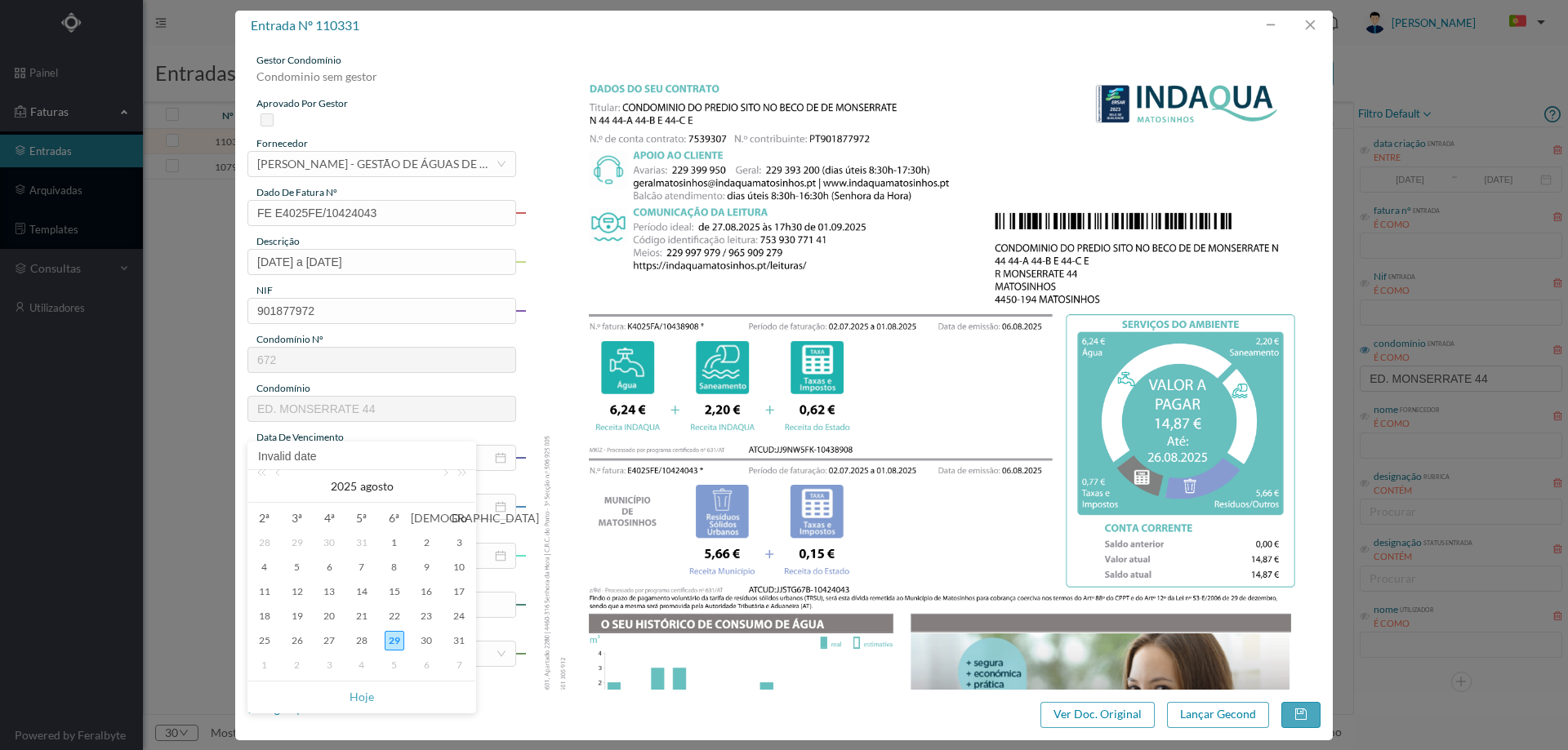
click at [311, 639] on td "26" at bounding box center [297, 641] width 33 height 25
type input "26-08-2025"
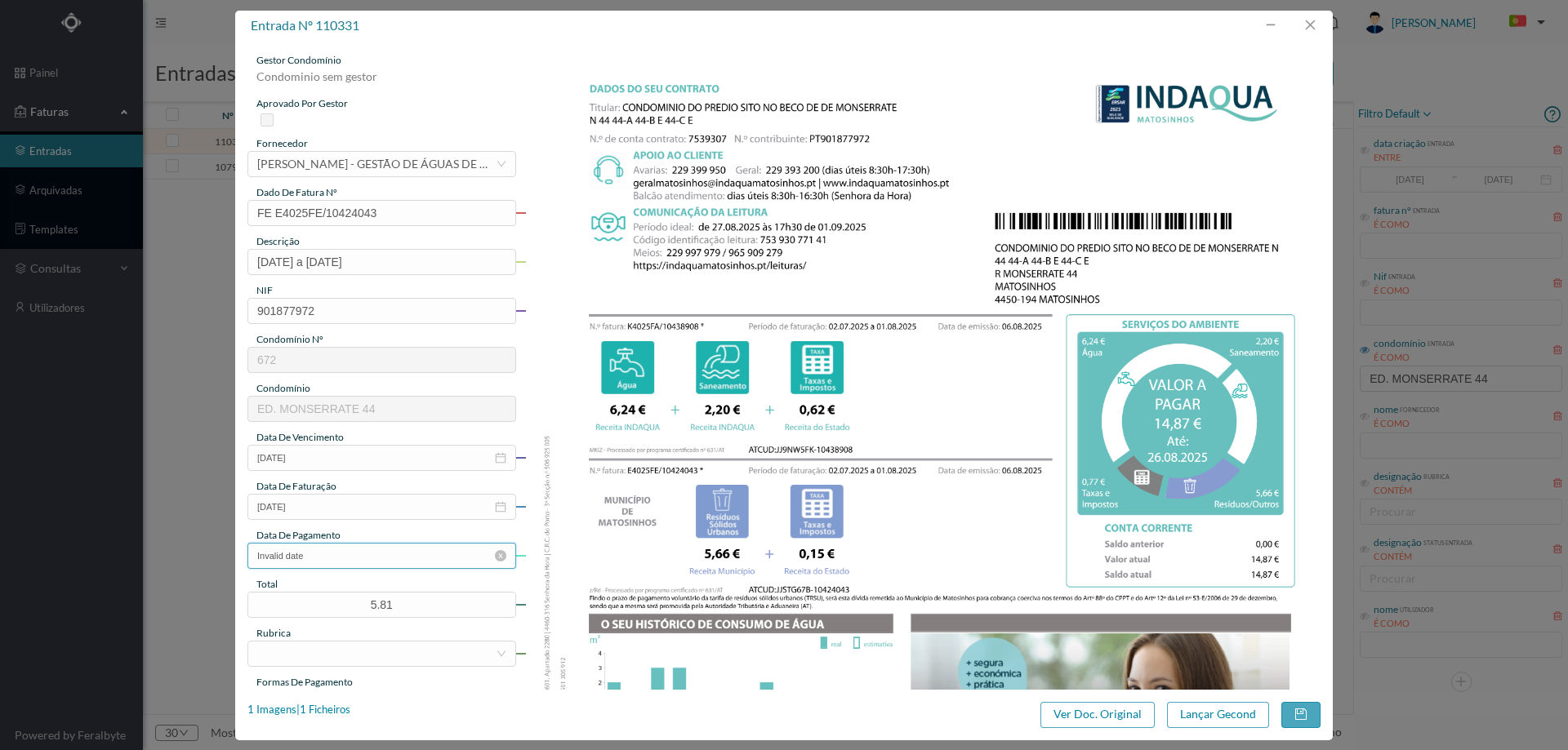
click at [334, 566] on input "Invalid date" at bounding box center [381, 556] width 268 height 26
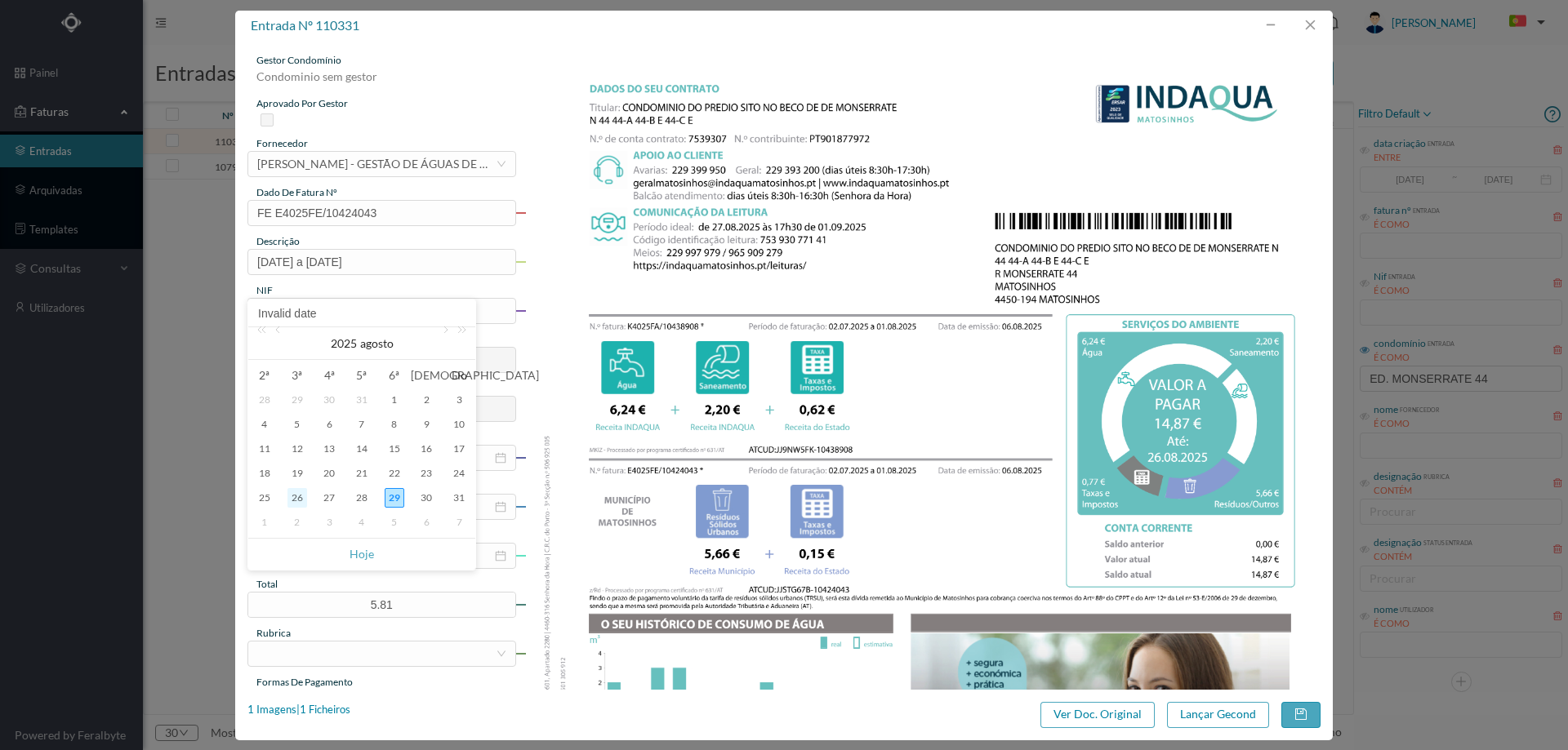
click at [301, 496] on div "26" at bounding box center [297, 498] width 19 height 19
type input "26-08-2025"
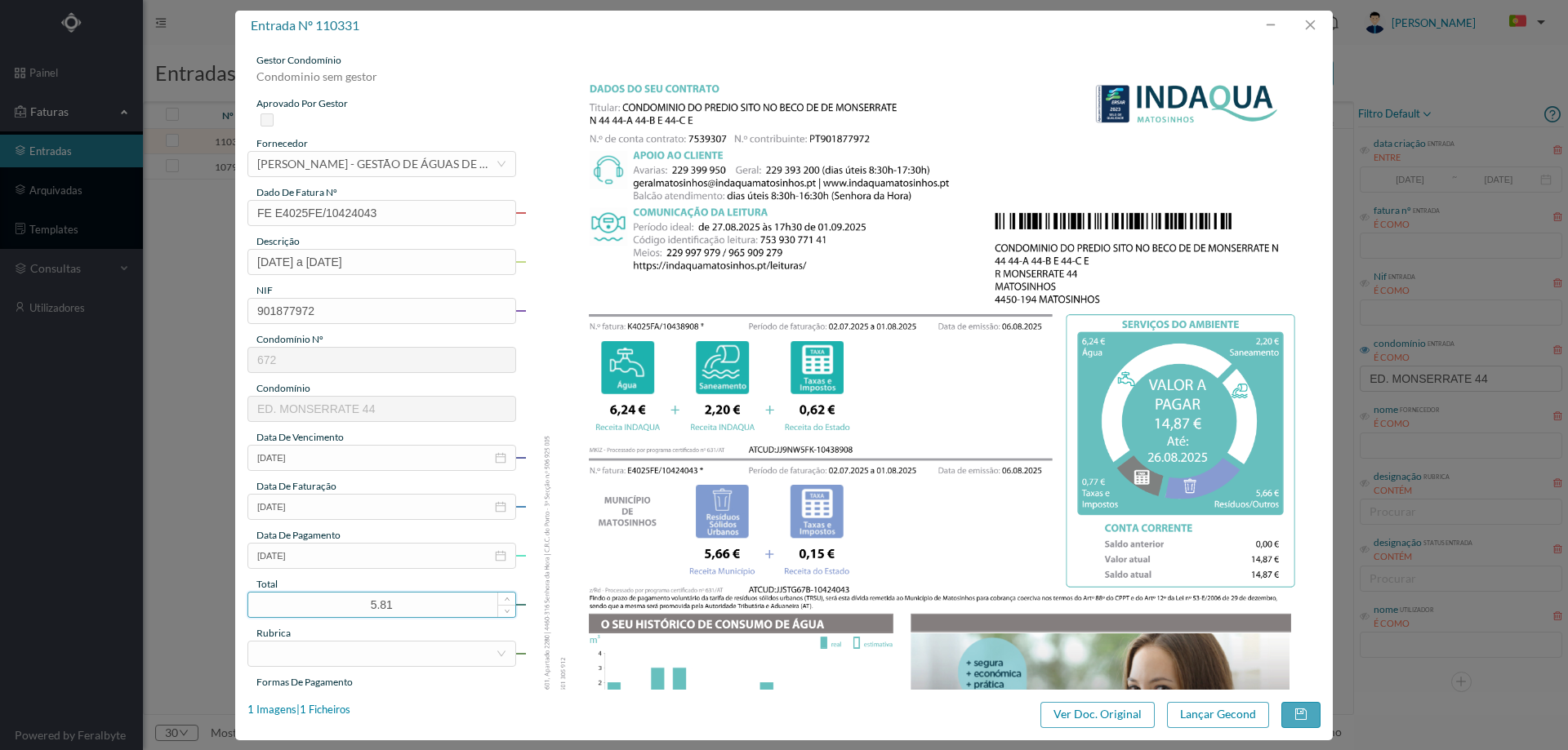
drag, startPoint x: 374, startPoint y: 604, endPoint x: 313, endPoint y: 598, distance: 61.3
click at [313, 598] on input "5.81" at bounding box center [381, 605] width 267 height 25
type input "14.87"
click at [415, 664] on div at bounding box center [376, 654] width 239 height 25
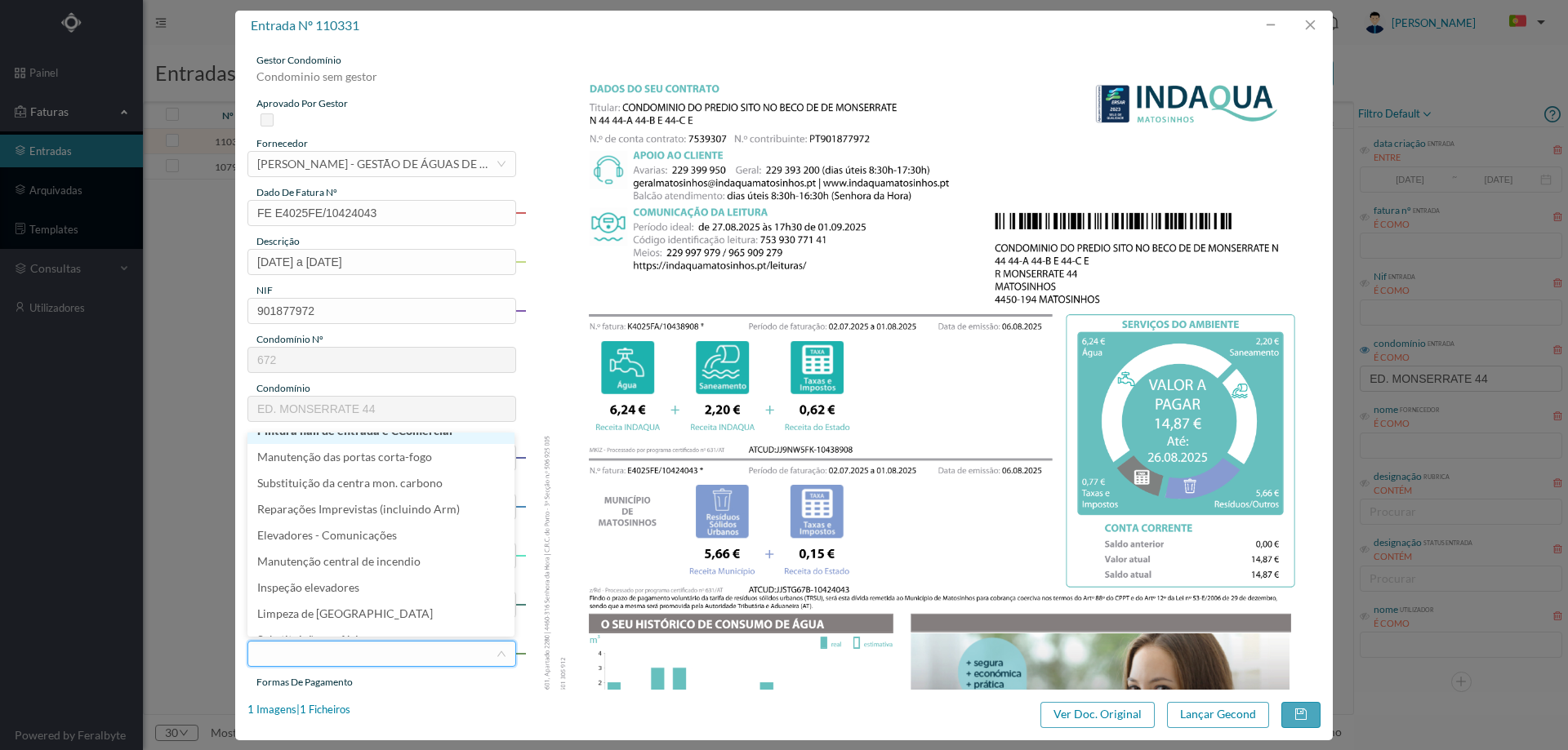
scroll to position [245, 0]
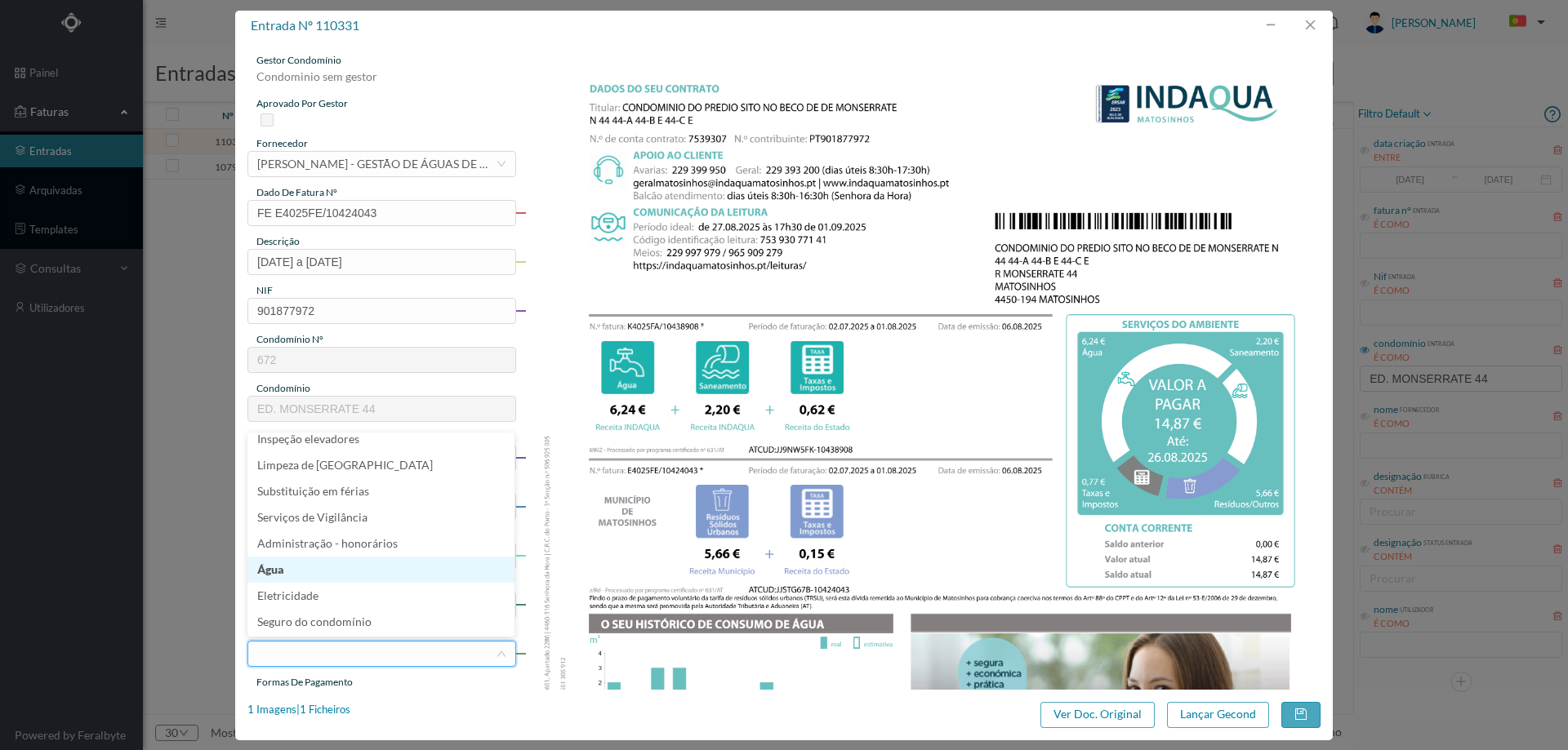
click at [343, 565] on li "Água" at bounding box center [380, 569] width 267 height 26
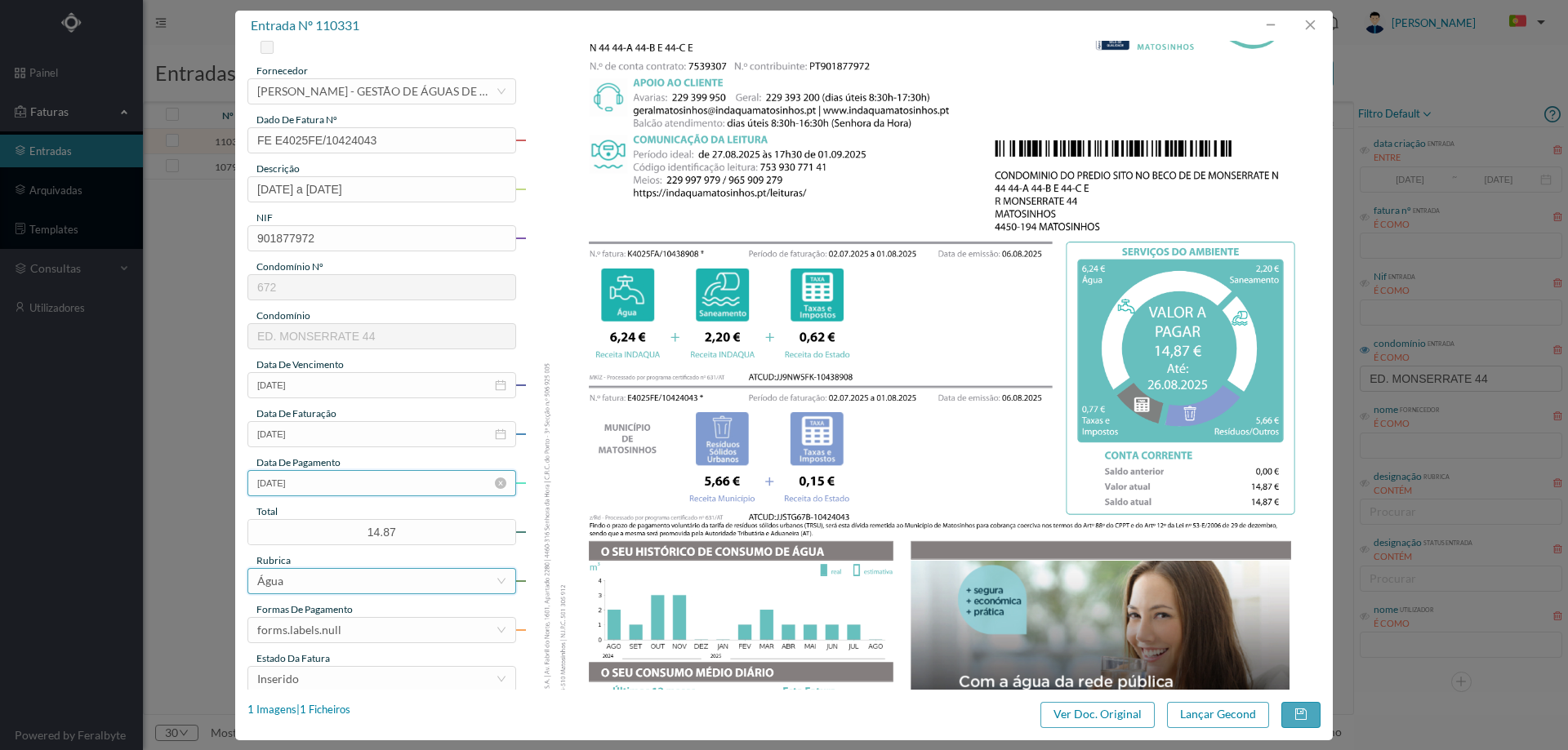
scroll to position [163, 0]
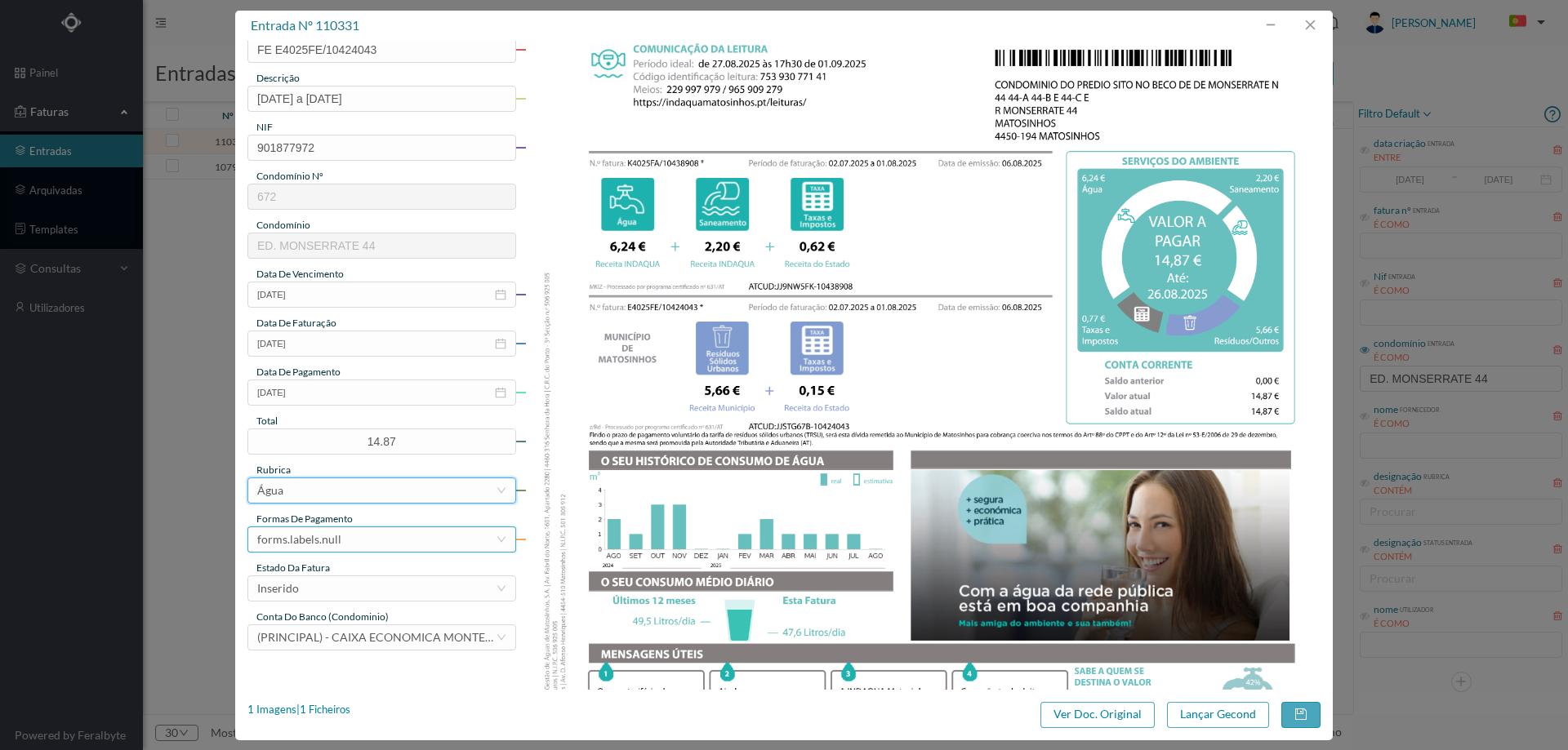
click at [336, 530] on div "forms.labels.null" at bounding box center [299, 539] width 84 height 25
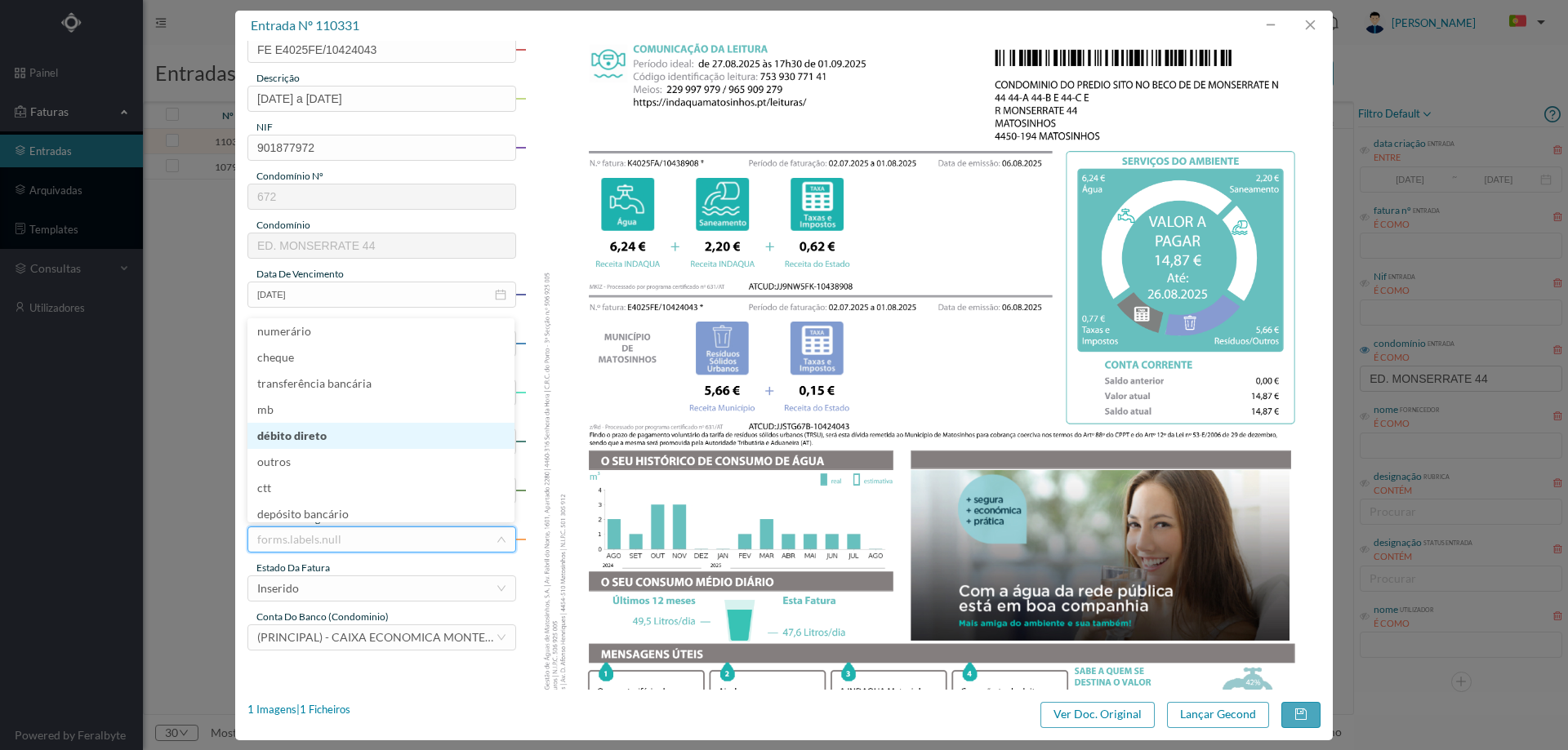
click at [355, 439] on li "débito direto" at bounding box center [380, 435] width 267 height 26
click at [317, 577] on div "Inserido" at bounding box center [376, 589] width 239 height 25
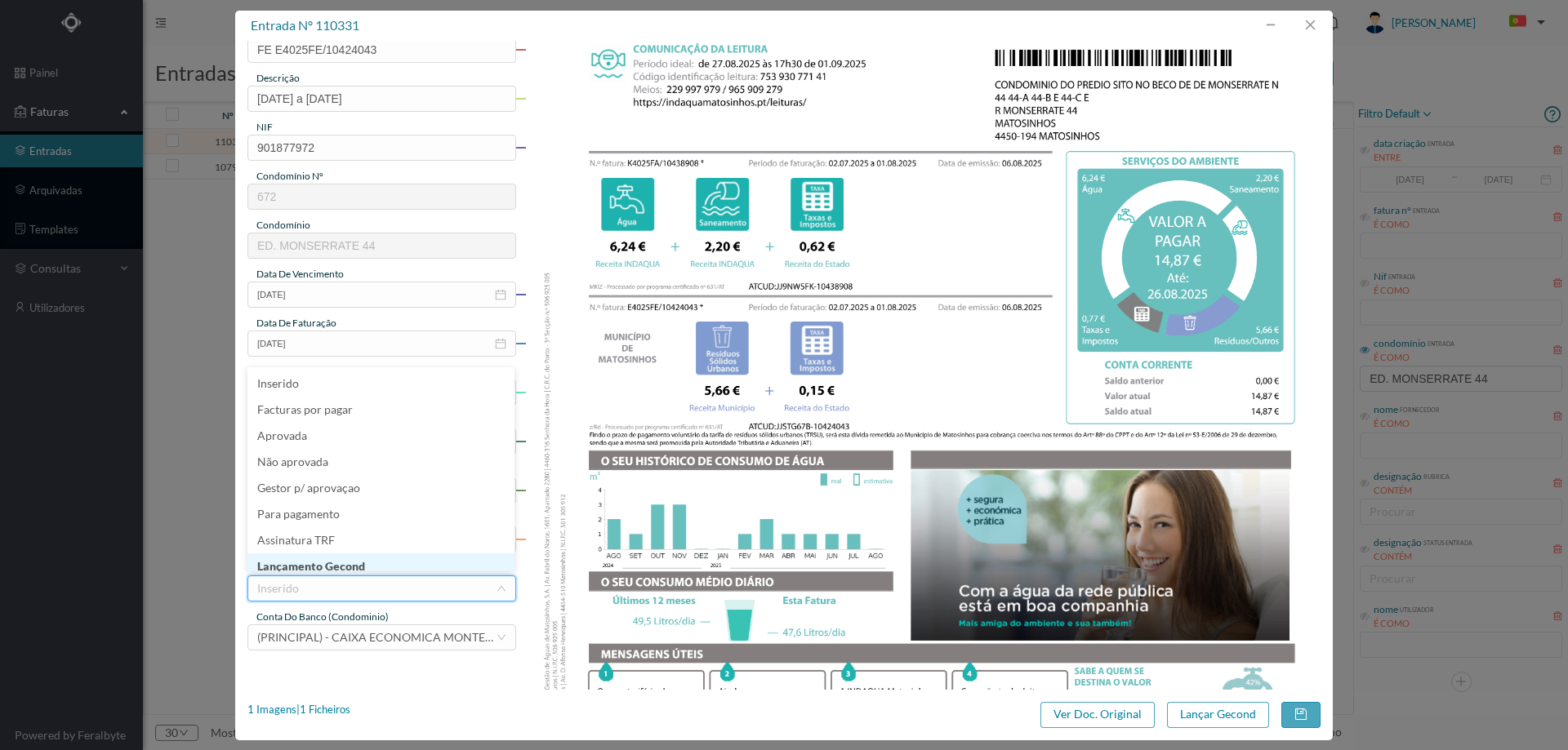
click at [319, 562] on li "Lançamento Gecond" at bounding box center [380, 566] width 267 height 26
click at [1224, 709] on button "Lançar Gecond" at bounding box center [1218, 715] width 103 height 26
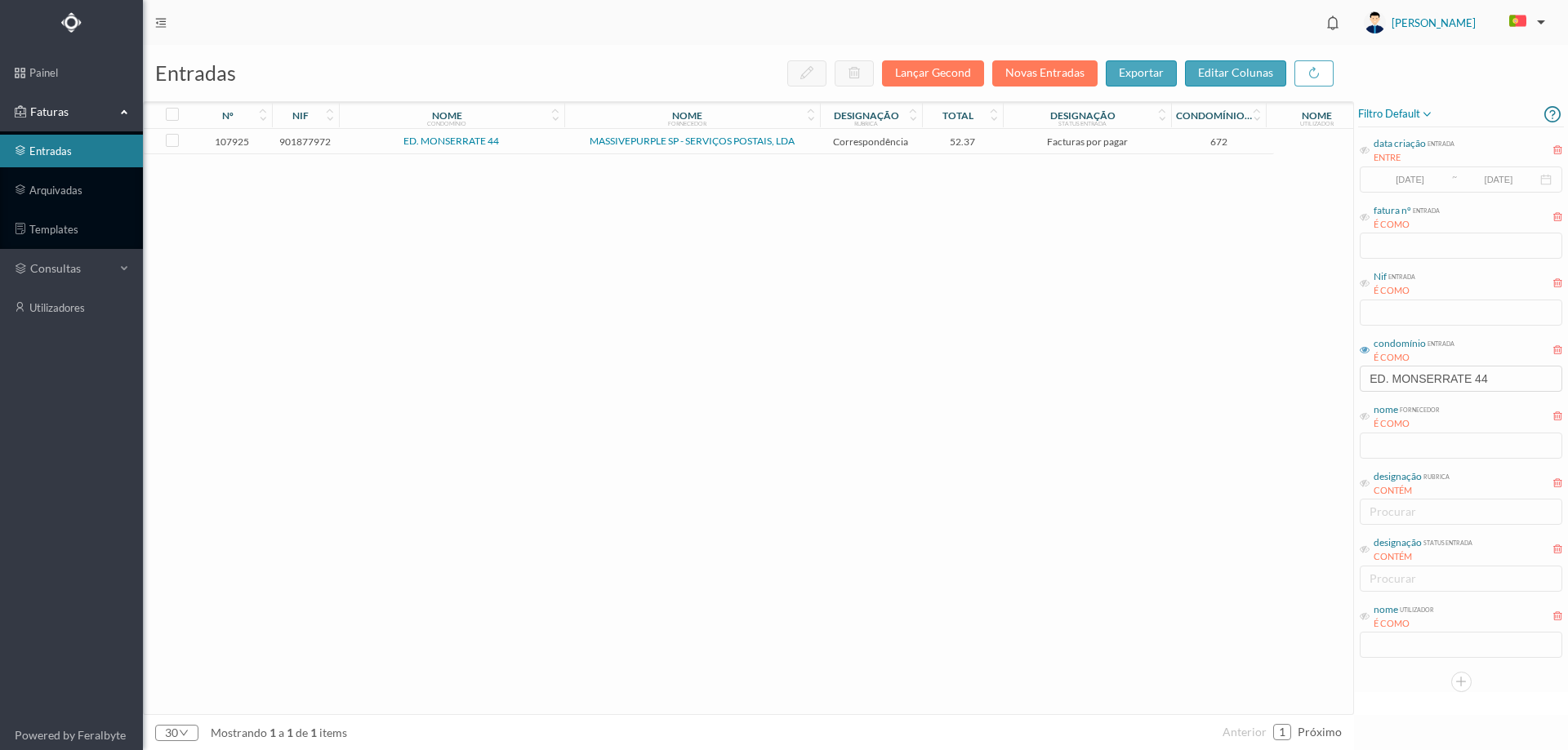
click at [559, 137] on span "ED. MONSERRATE 44" at bounding box center [451, 141] width 218 height 10
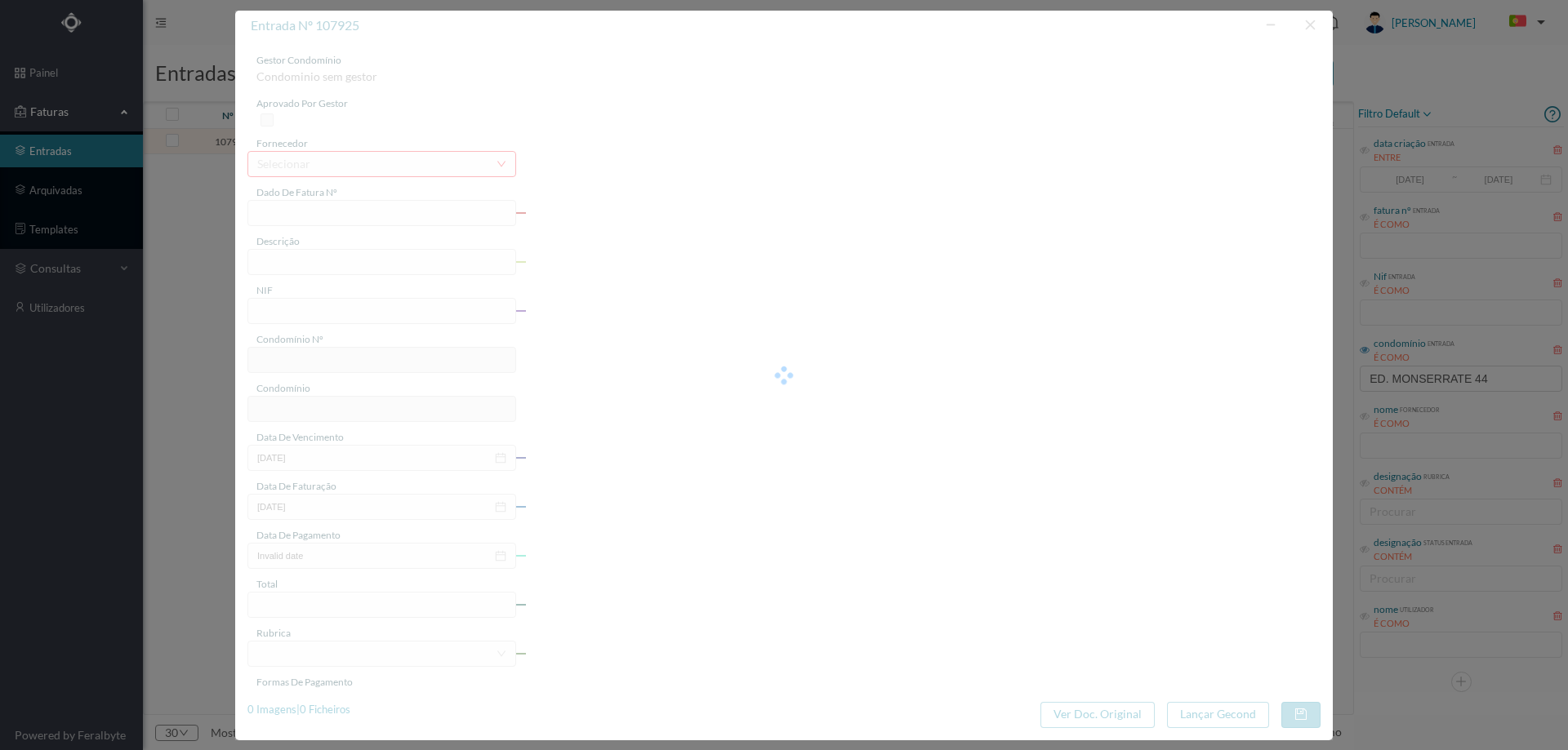
type input "4 45/27047"
type input "Serviço Envio Correio"
type input "901877972"
type input "2025-07-03"
type input "2025-07-31"
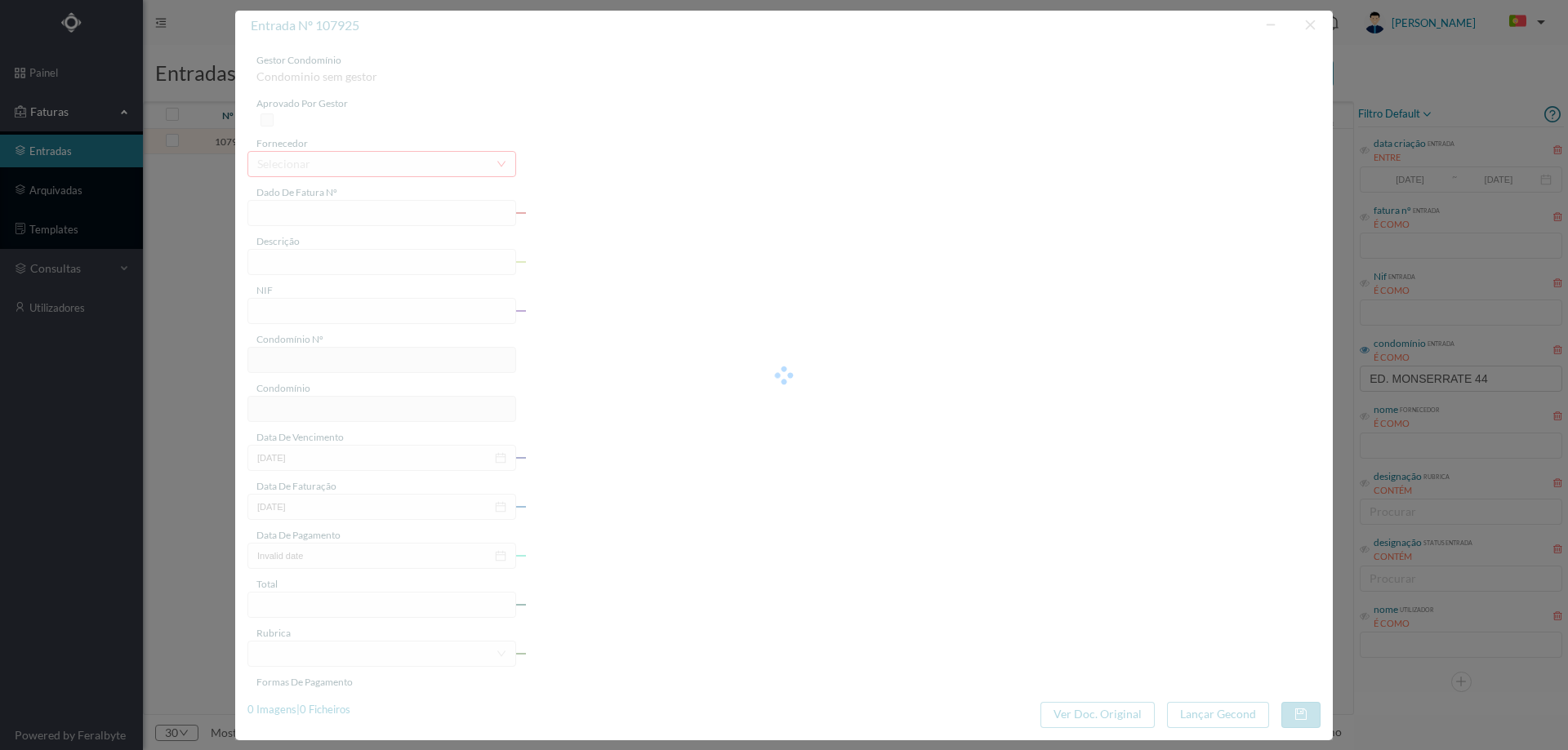
type input "2025-07-03"
type input "52.37"
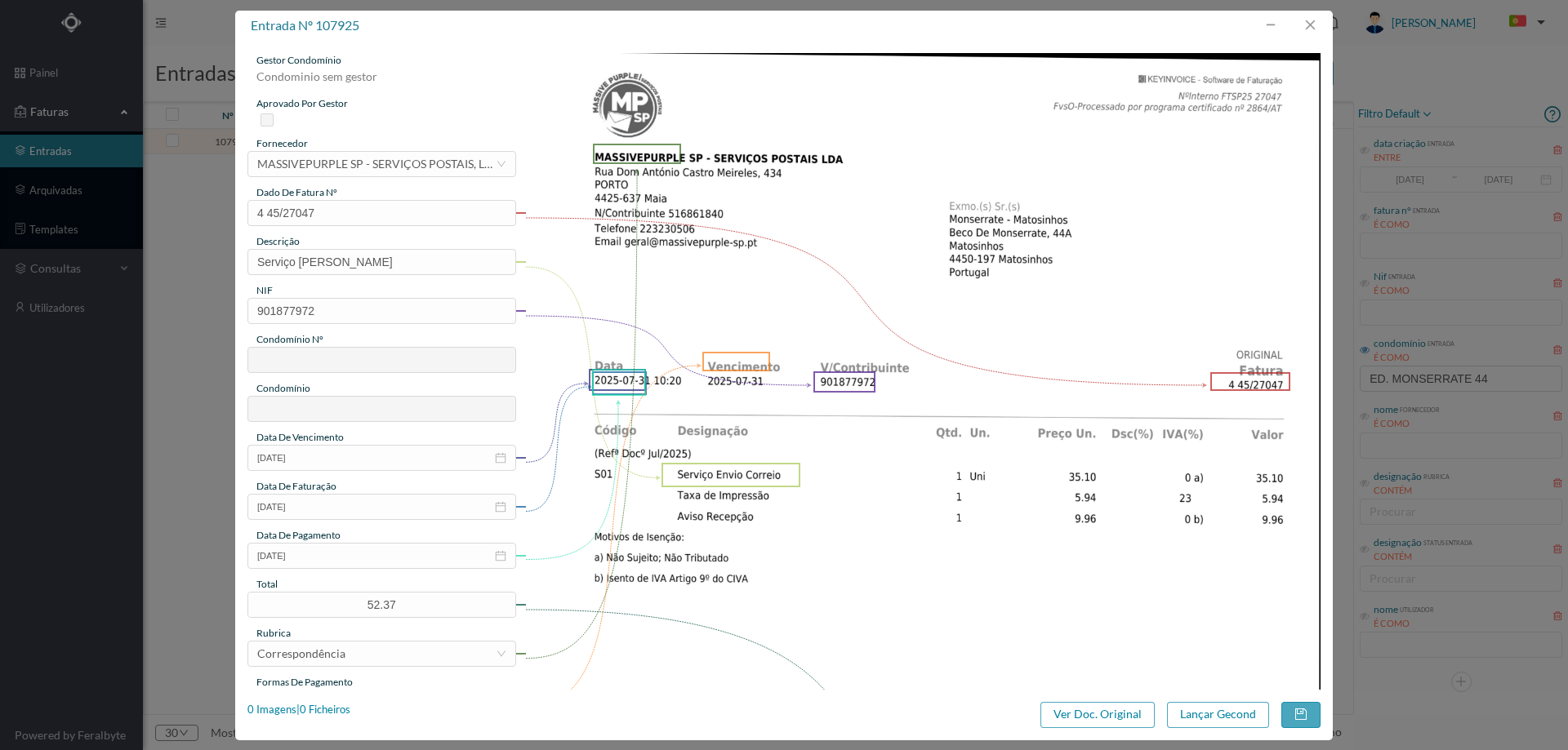
type input "672"
type input "ED. MONSERRATE 44"
click at [1318, 22] on button "button" at bounding box center [1309, 25] width 39 height 26
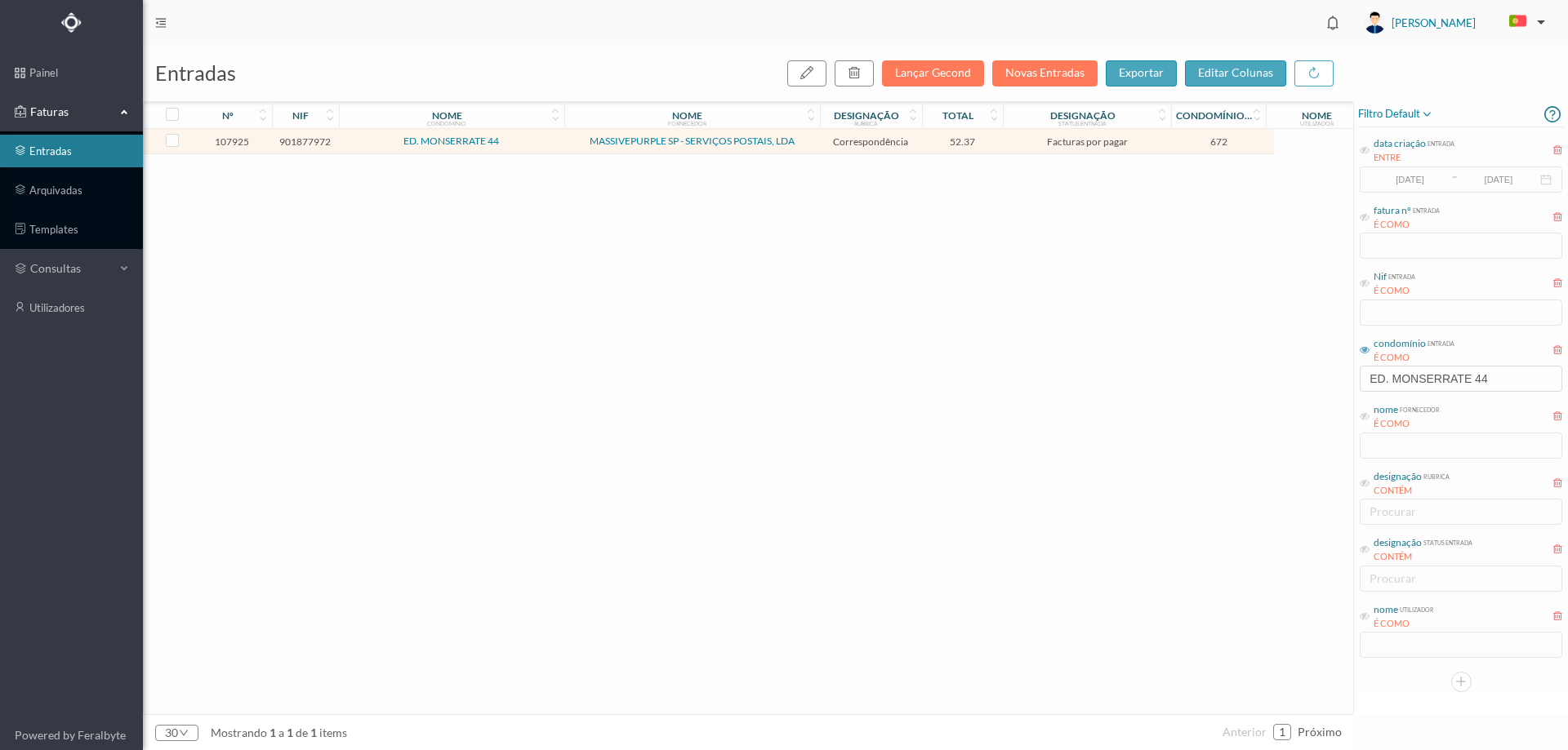
click at [523, 144] on span "ED. MONSERRATE 44" at bounding box center [451, 141] width 218 height 10
click at [524, 146] on span "ED. MONSERRATE 44" at bounding box center [451, 141] width 218 height 10
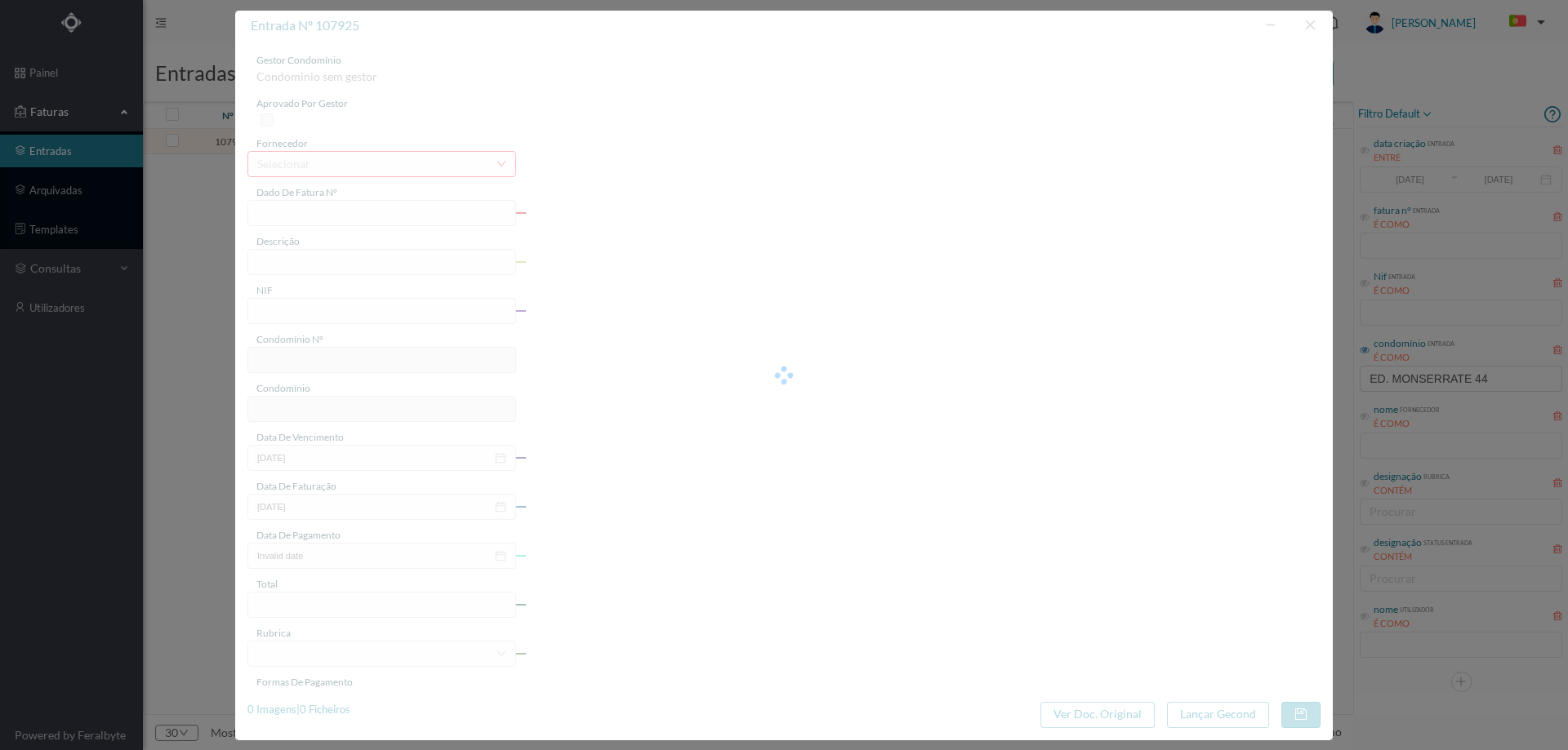
type input "4 45/27047"
type input "Serviço Envio Correio"
type input "901877972"
type input "2025-07-03"
type input "2025-07-31"
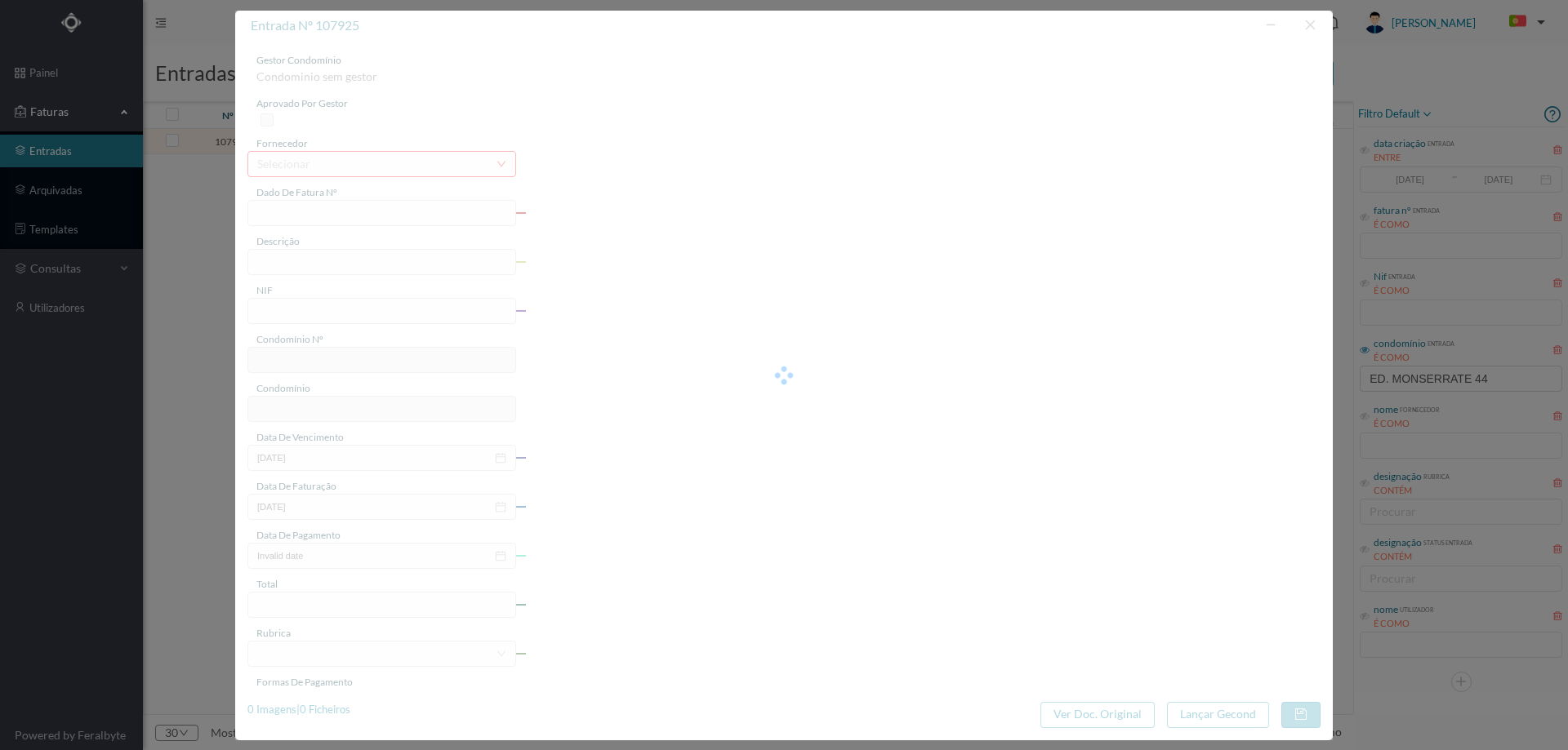
type input "2025-07-03"
type input "52.37"
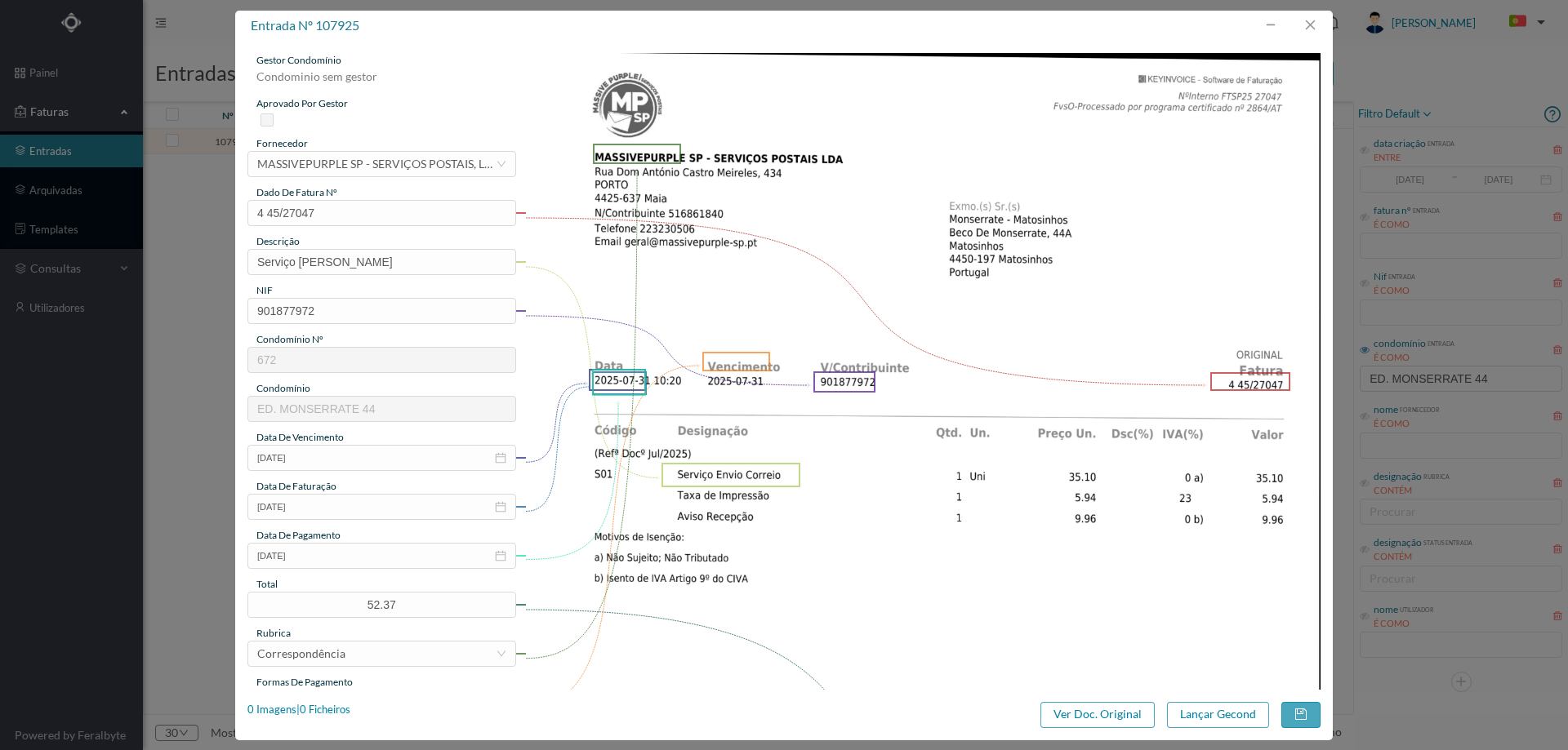
type input "672"
type input "ED. MONSERRATE 44"
click at [1303, 30] on button "button" at bounding box center [1309, 25] width 39 height 26
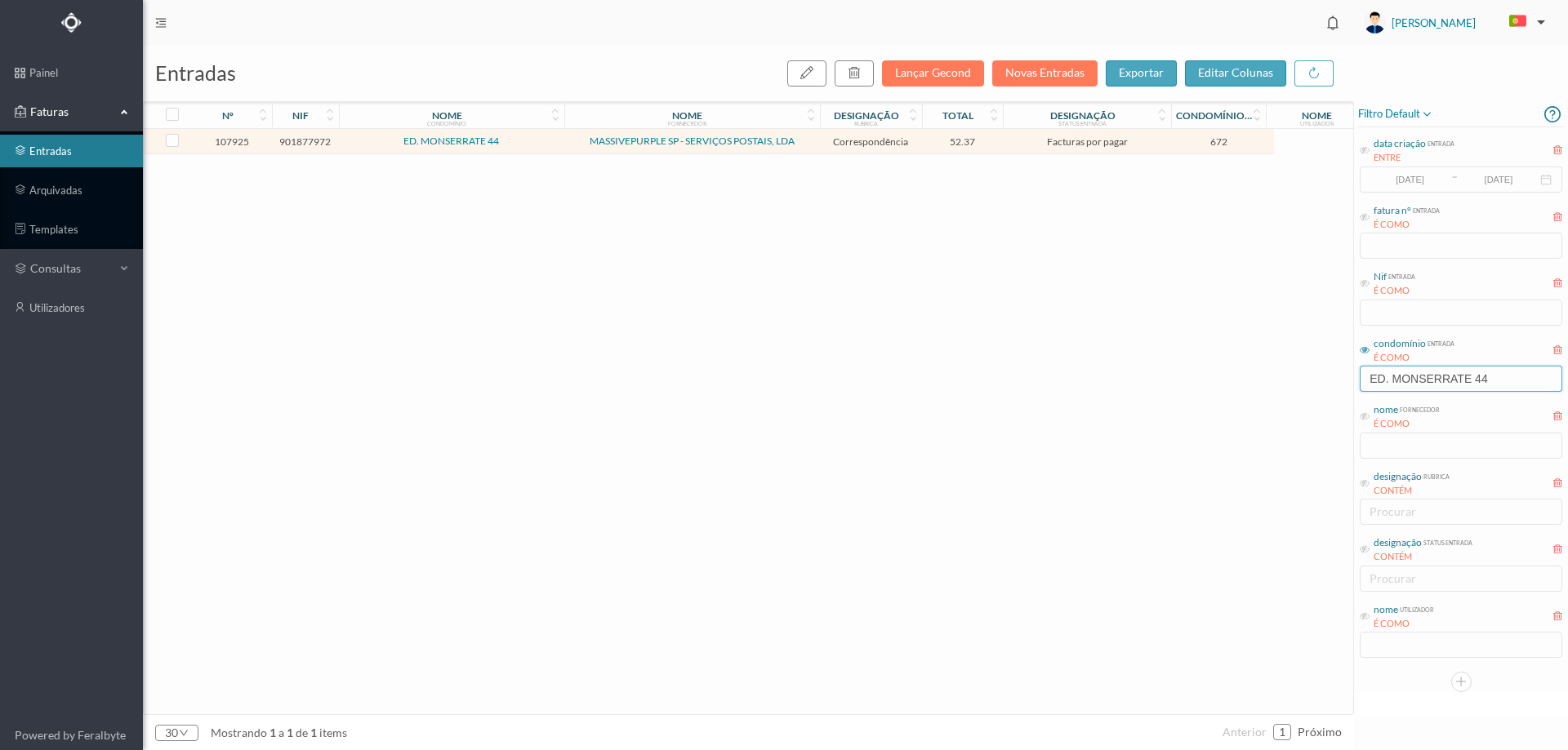
drag, startPoint x: 1499, startPoint y: 385, endPoint x: 1273, endPoint y: 395, distance: 226.2
click at [1273, 395] on div "entradas Lançar Gecond Novas Entradas exportar editar colunas nº nif nome condo…" at bounding box center [855, 398] width 1425 height 705
click at [1001, 461] on div "107925 901877972 ED. MONSERRATE 44 MASSIVEPURPLE SP - SERVIÇOS POSTAIS, LDA Cor…" at bounding box center [708, 421] width 1130 height 585
click at [96, 152] on link "entradas" at bounding box center [71, 151] width 143 height 33
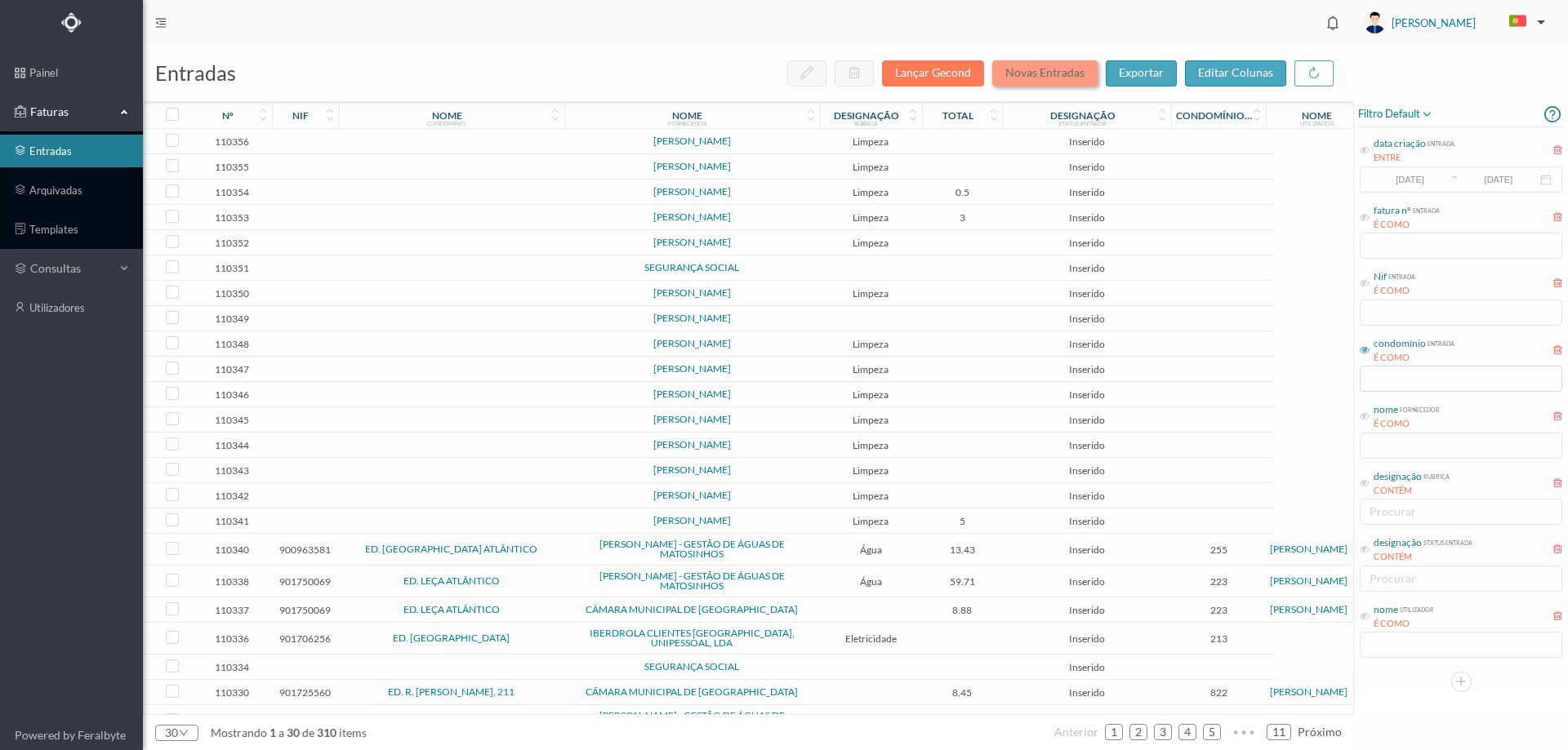
click at [1042, 69] on button "Novas Entradas" at bounding box center [1045, 73] width 105 height 26
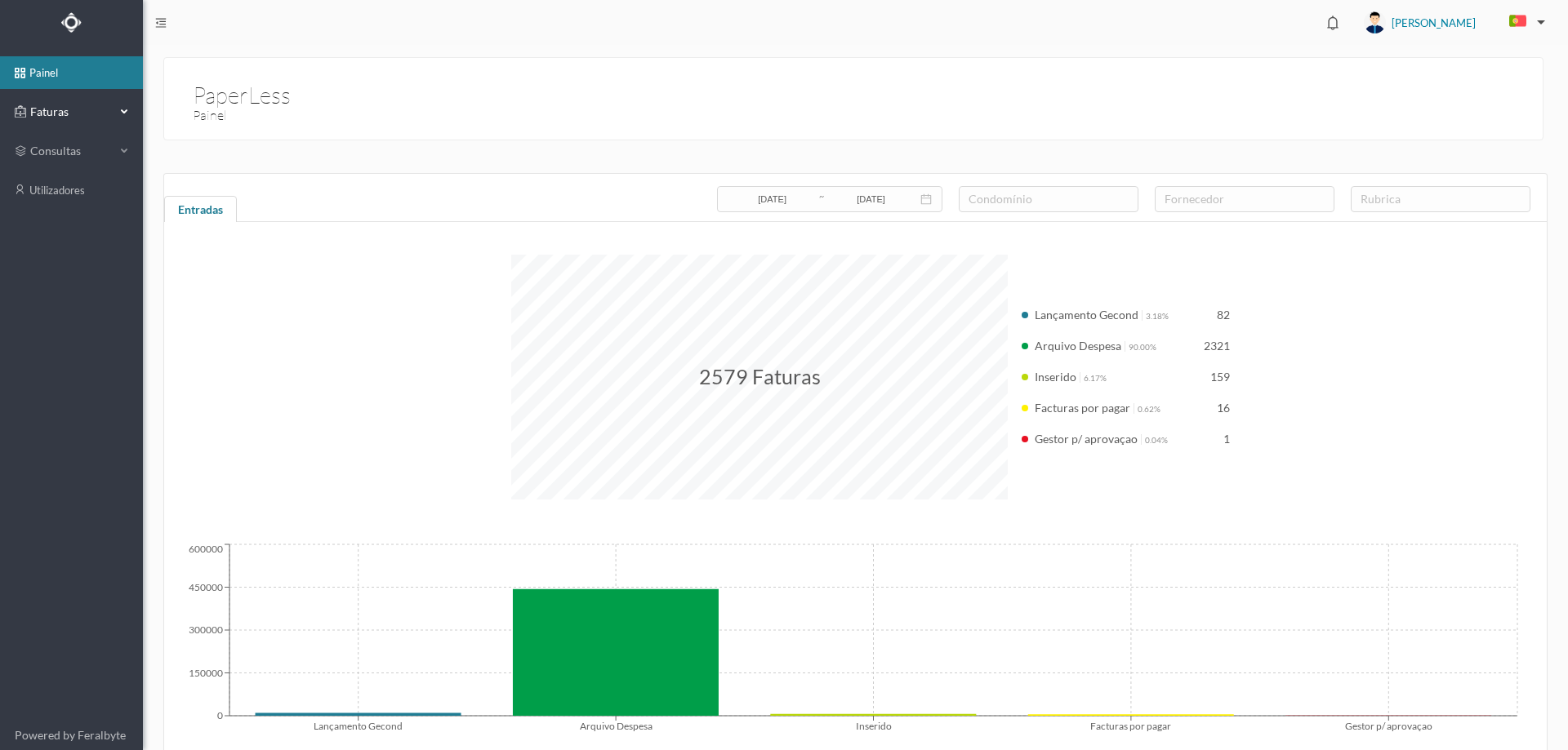
click at [75, 106] on span "Faturas" at bounding box center [71, 111] width 90 height 16
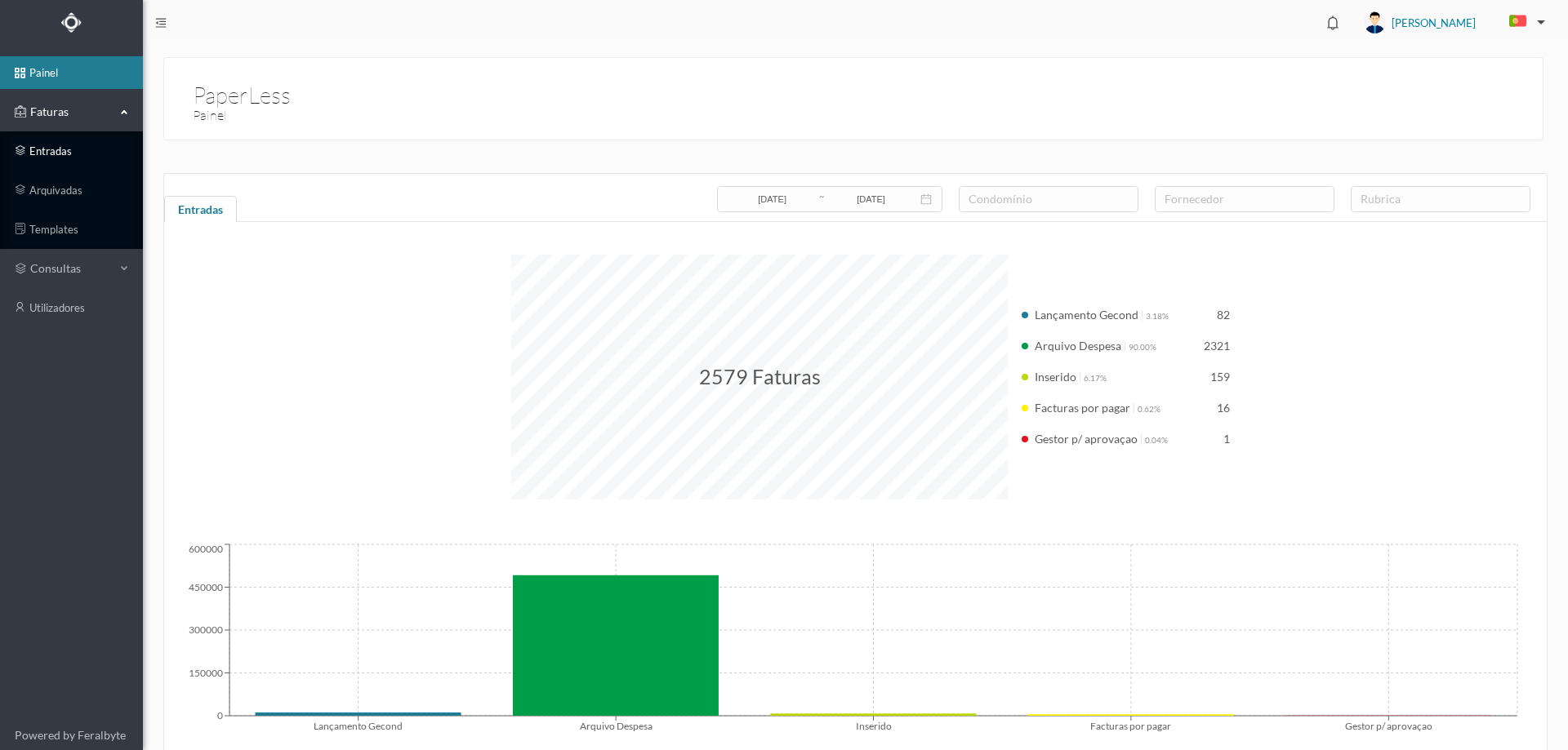
click at [63, 152] on link "entradas" at bounding box center [71, 151] width 143 height 33
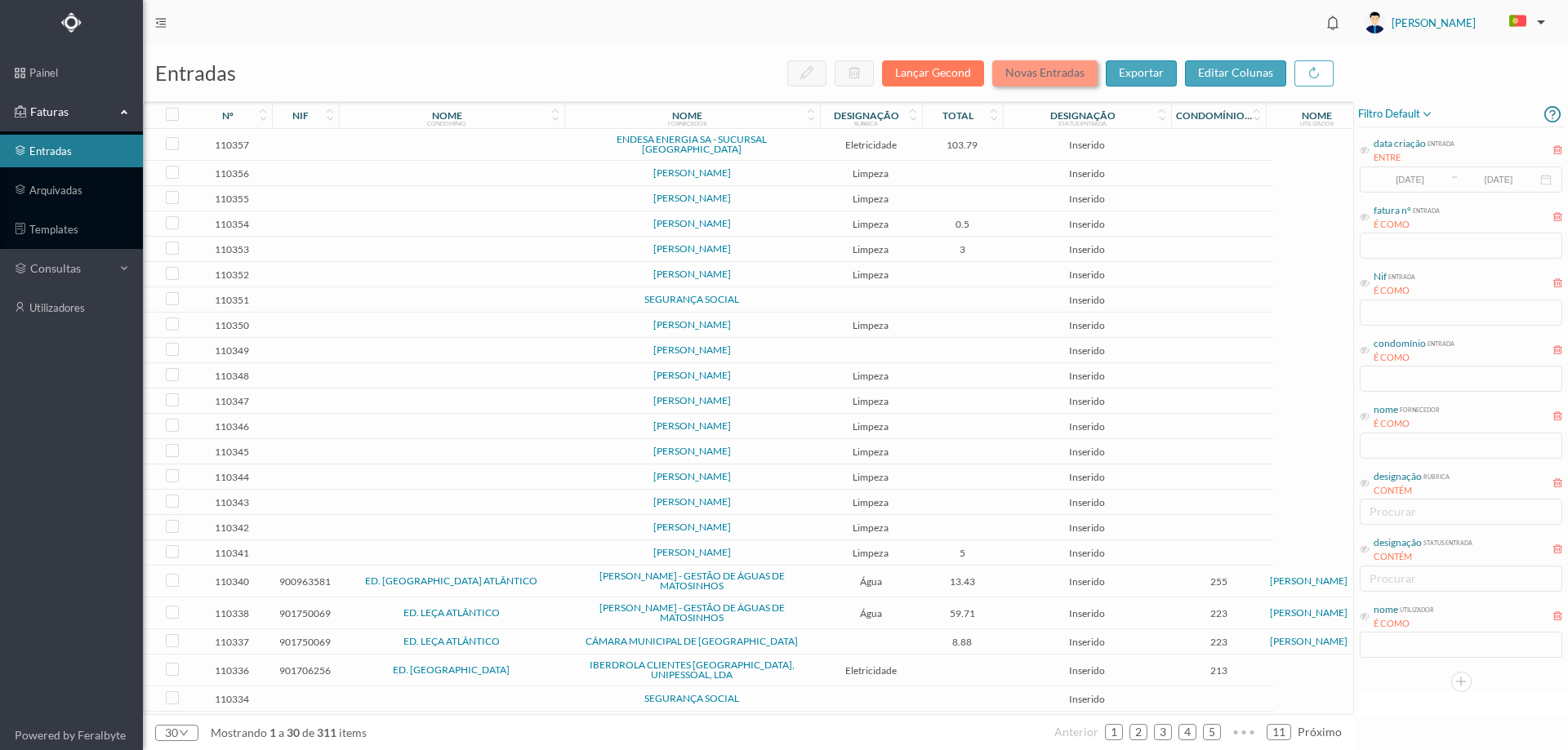
click at [1038, 72] on button "Novas Entradas" at bounding box center [1045, 73] width 105 height 26
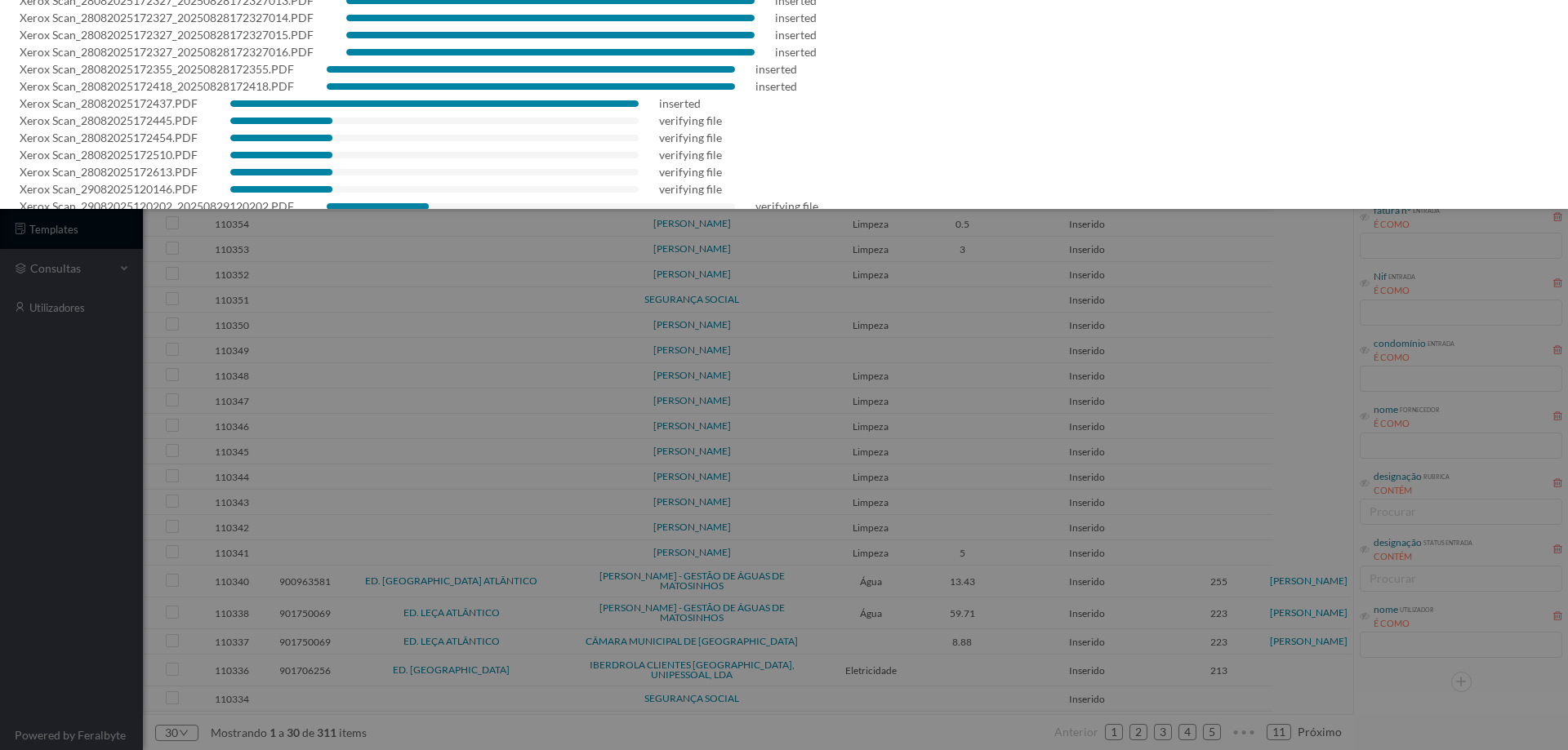
scroll to position [338, 0]
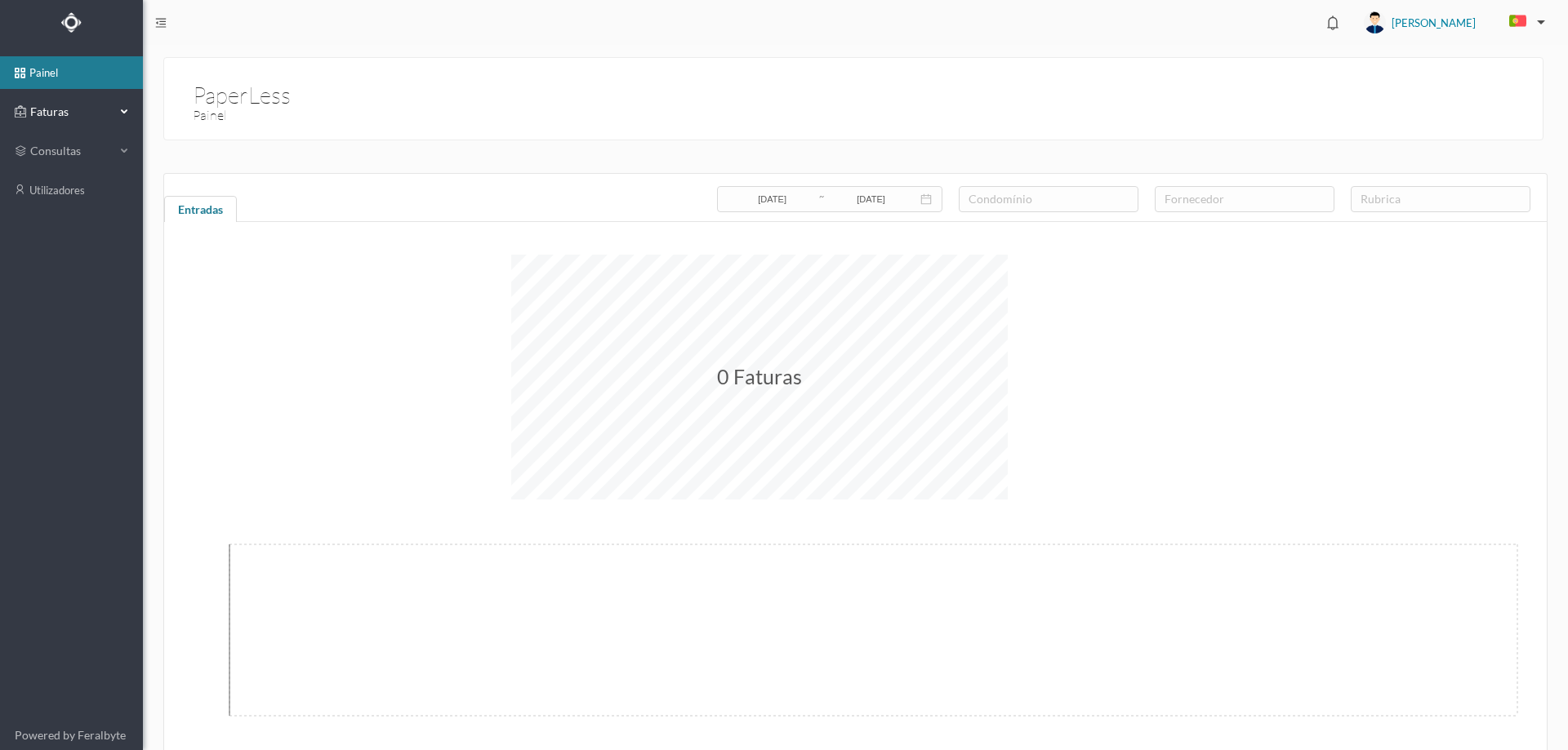
click at [73, 117] on span "Faturas" at bounding box center [71, 111] width 90 height 16
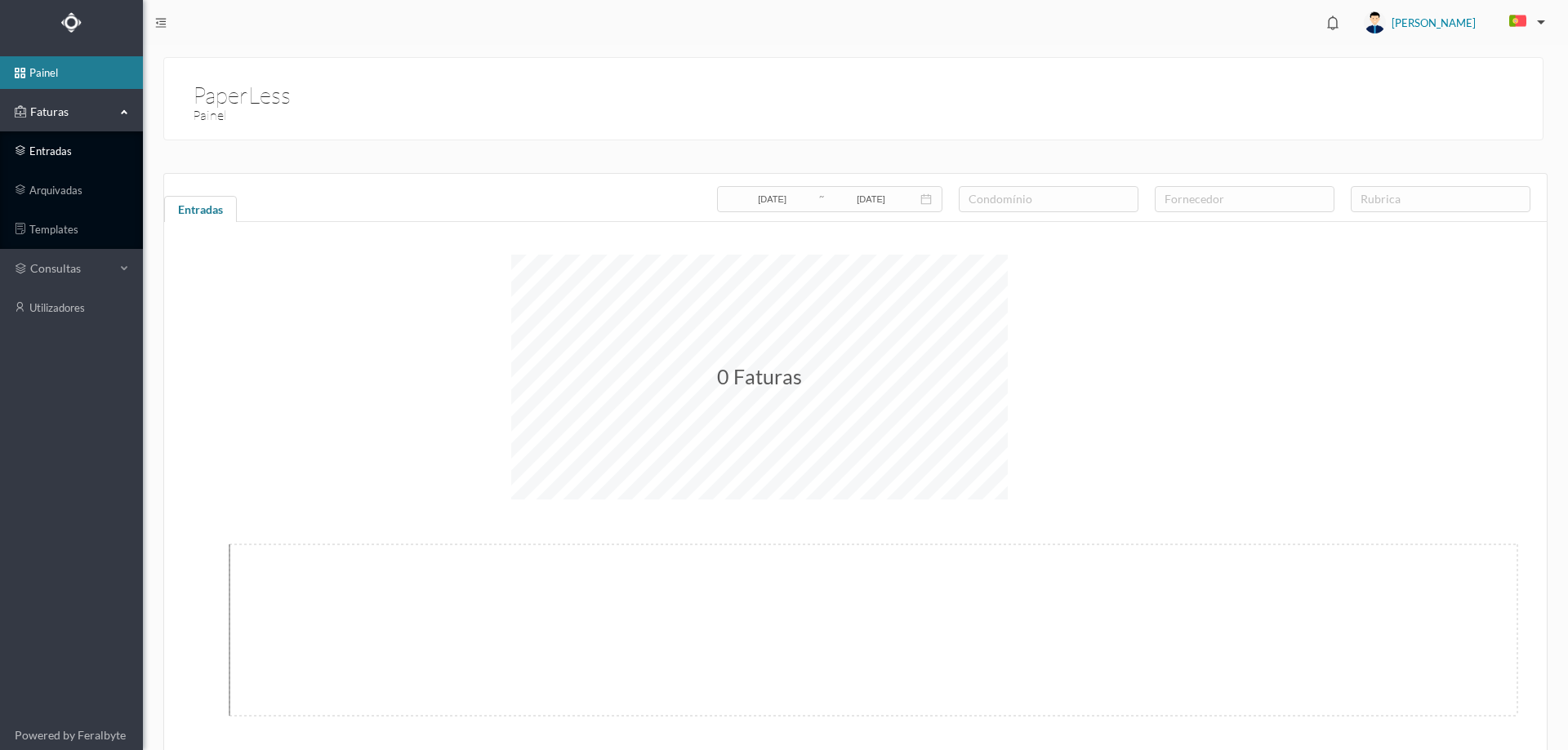
click at [73, 144] on link "entradas" at bounding box center [71, 151] width 143 height 33
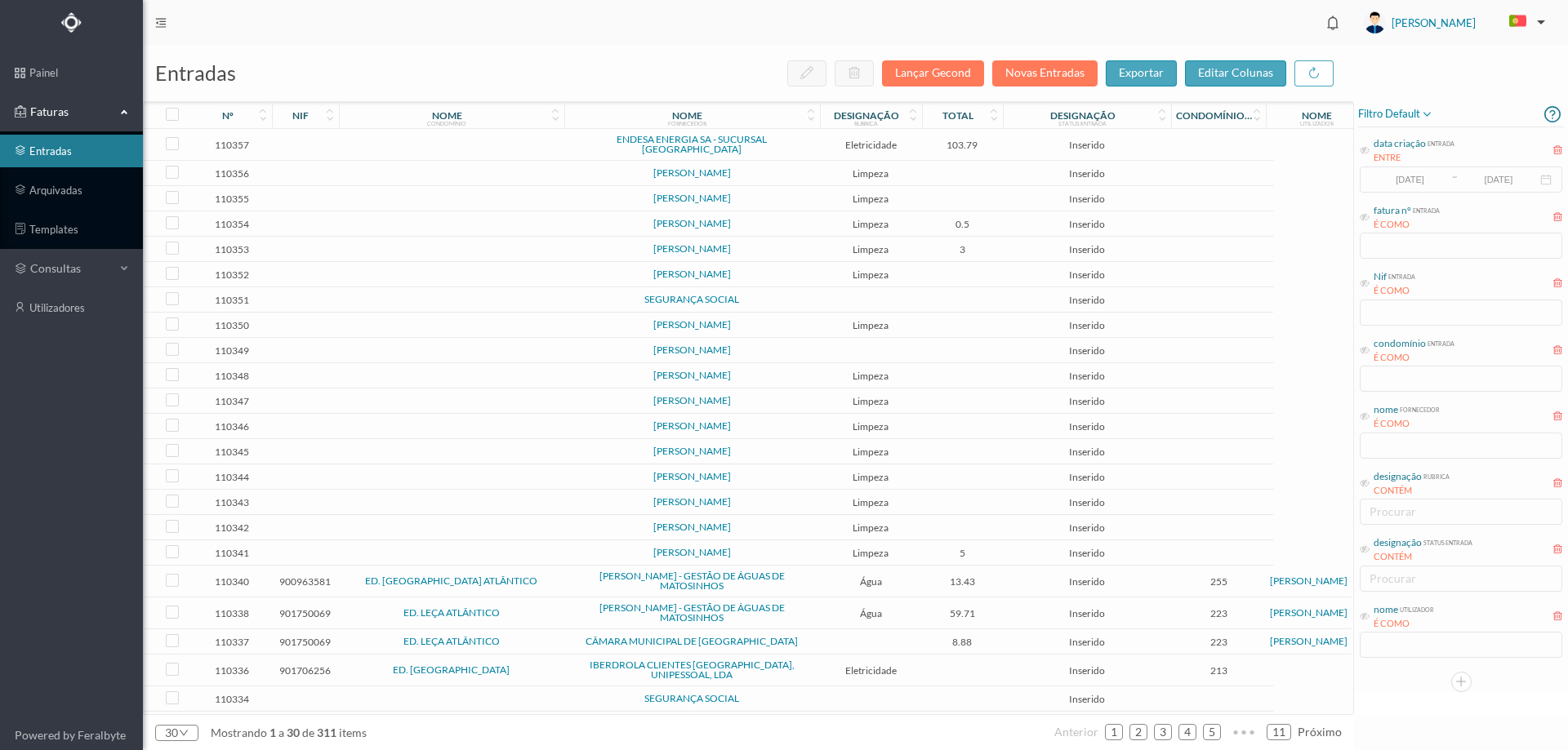
click at [814, 144] on span "ENDESA ENERGIA SA - SUCURSAL [GEOGRAPHIC_DATA]" at bounding box center [692, 145] width 247 height 19
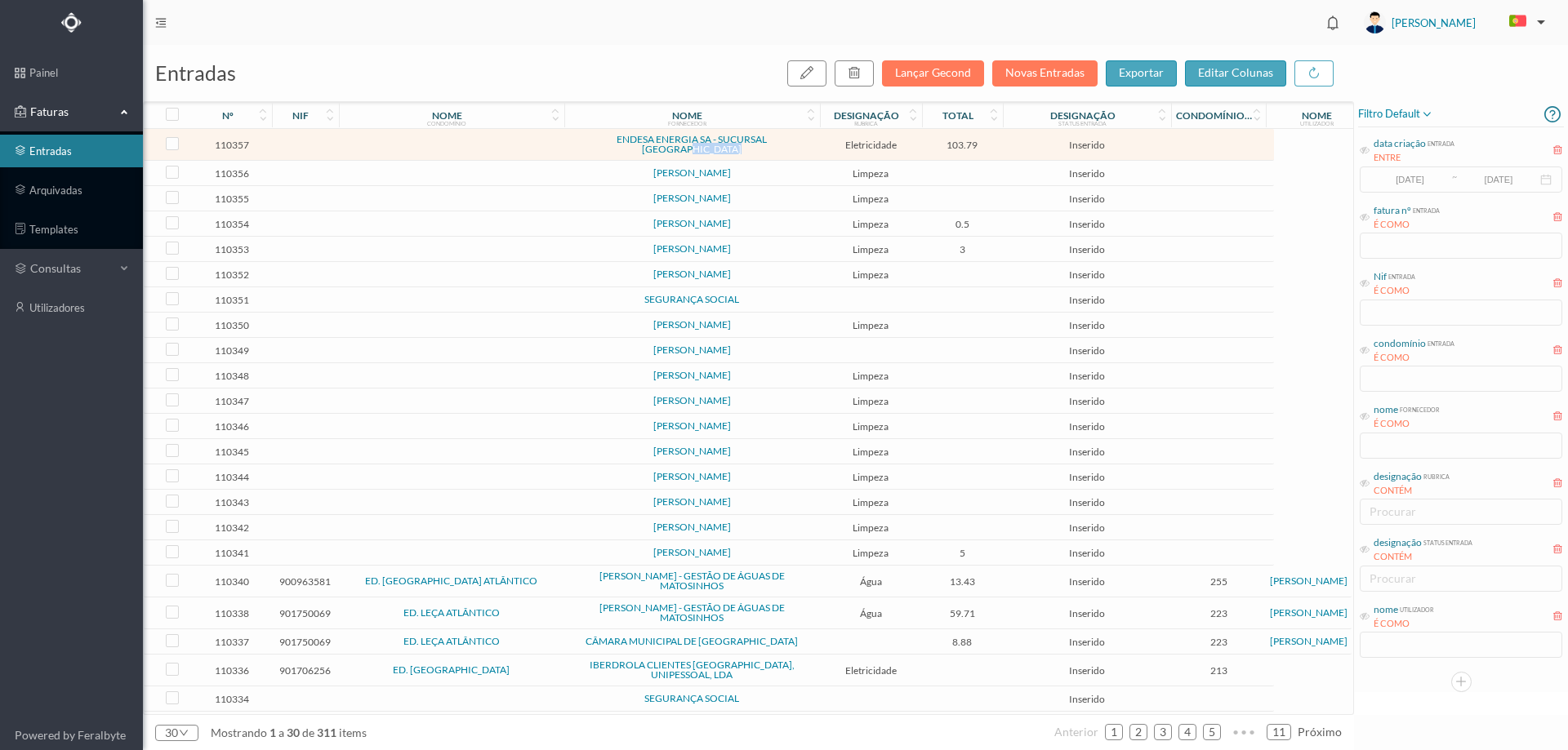
click at [814, 144] on span "ENDESA ENERGIA SA - SUCURSAL [GEOGRAPHIC_DATA]" at bounding box center [692, 145] width 247 height 19
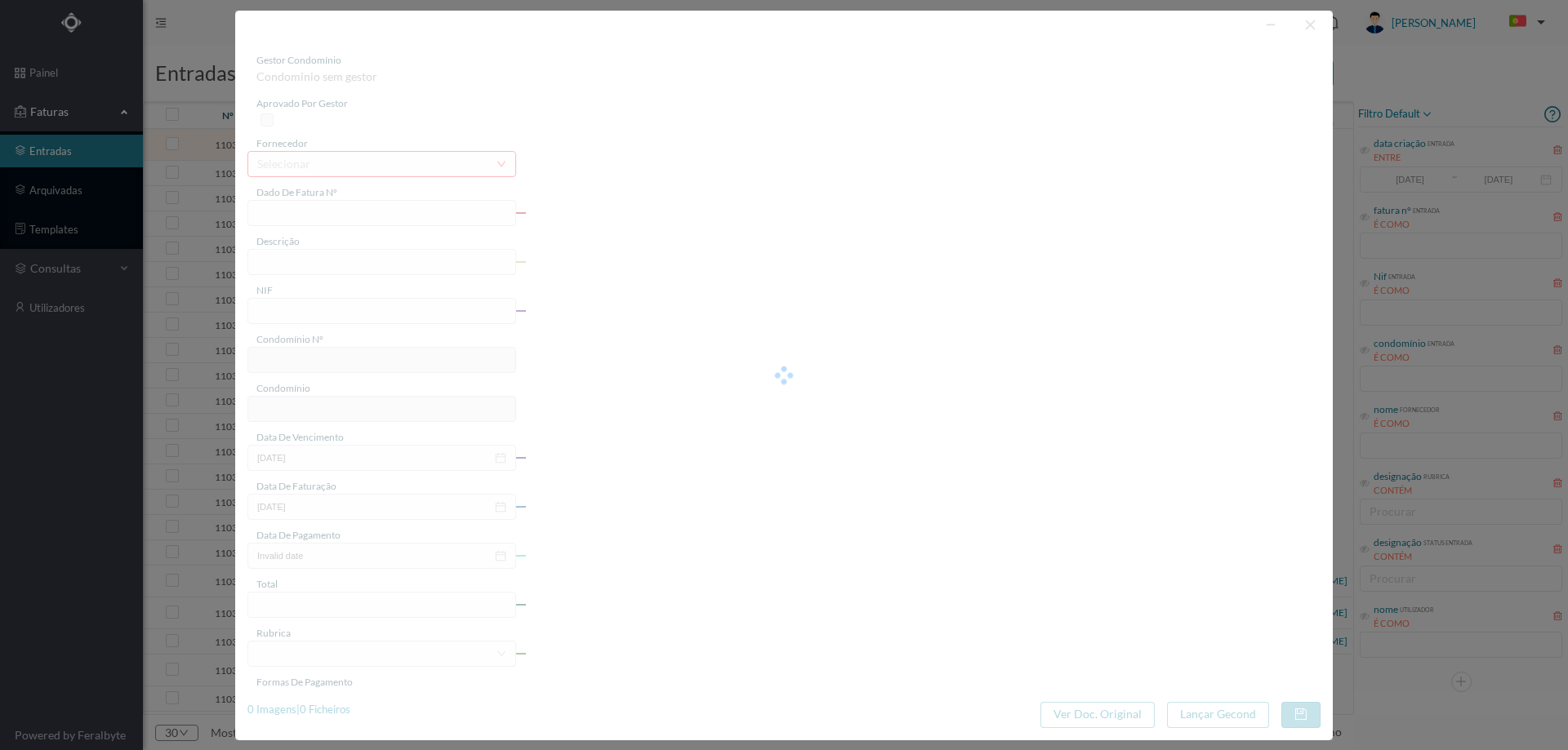
type input "IVINDT CARACA Mdfid | Md) À Aa an A DT Di [STREET_ADDRESS]"
type input "0"
type input "[DATE]"
type input "08-07-0202"
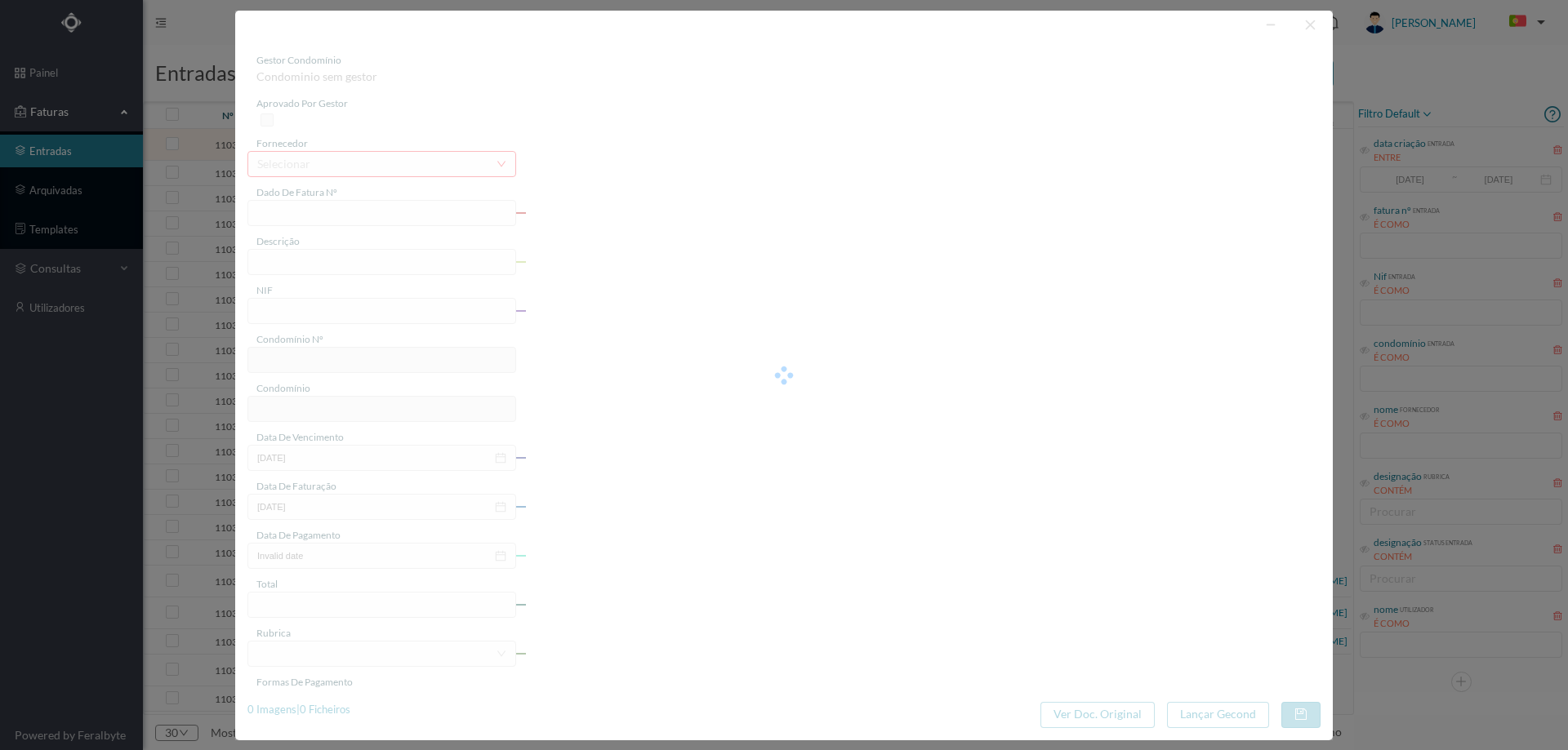
type input "103.79"
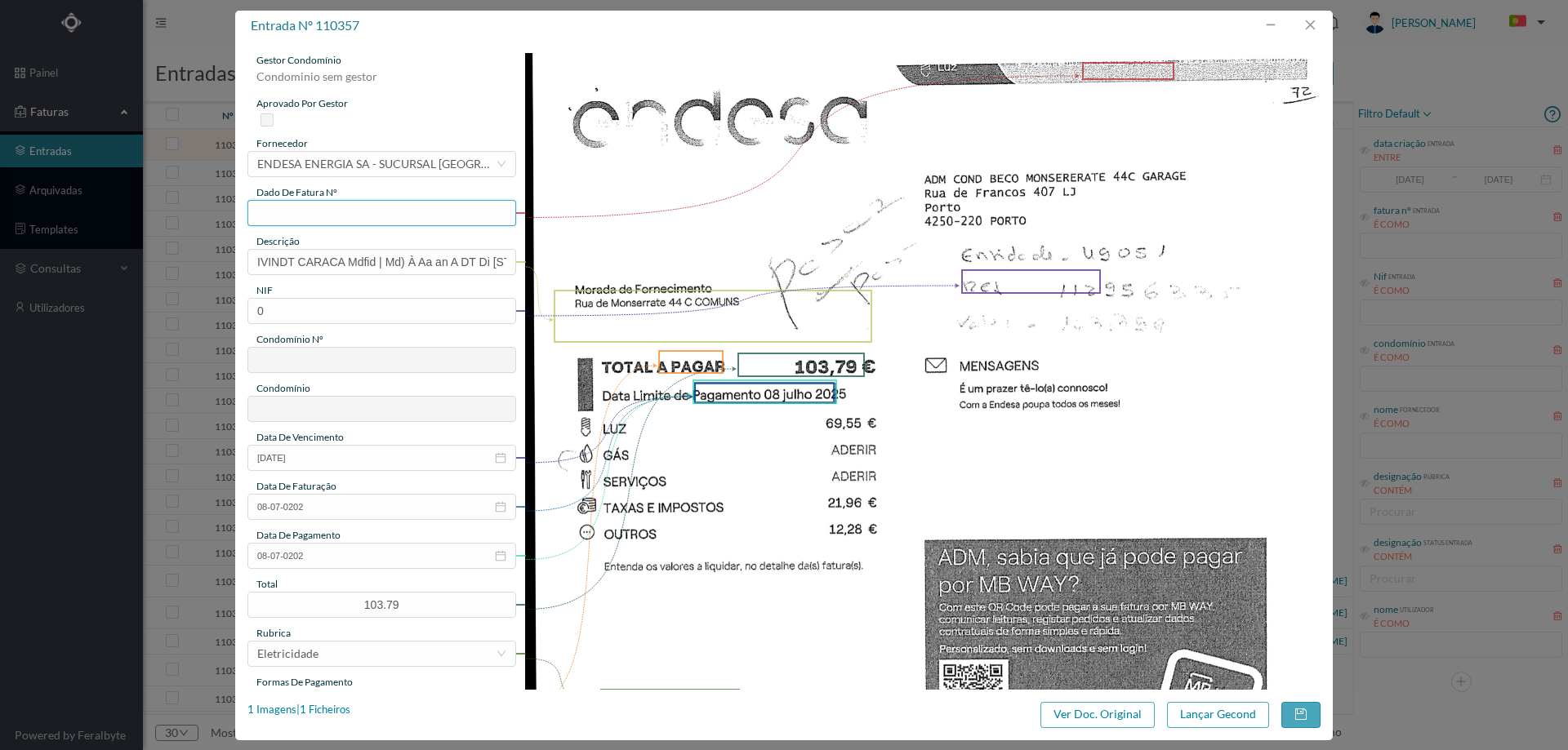
click at [369, 213] on input "text" at bounding box center [381, 213] width 268 height 26
type input "FAC0260312025/0069320892"
click at [428, 267] on input "IVINDT CARACA Mdfid | Md) À Aa an A DT Di [STREET_ADDRESS]" at bounding box center [381, 261] width 268 height 26
click at [428, 267] on input "IVINDT CARACA Mdfid | Md) À Aa an A DT Di Rua de Monserrate 44 C COMUNS" at bounding box center [381, 261] width 268 height 26
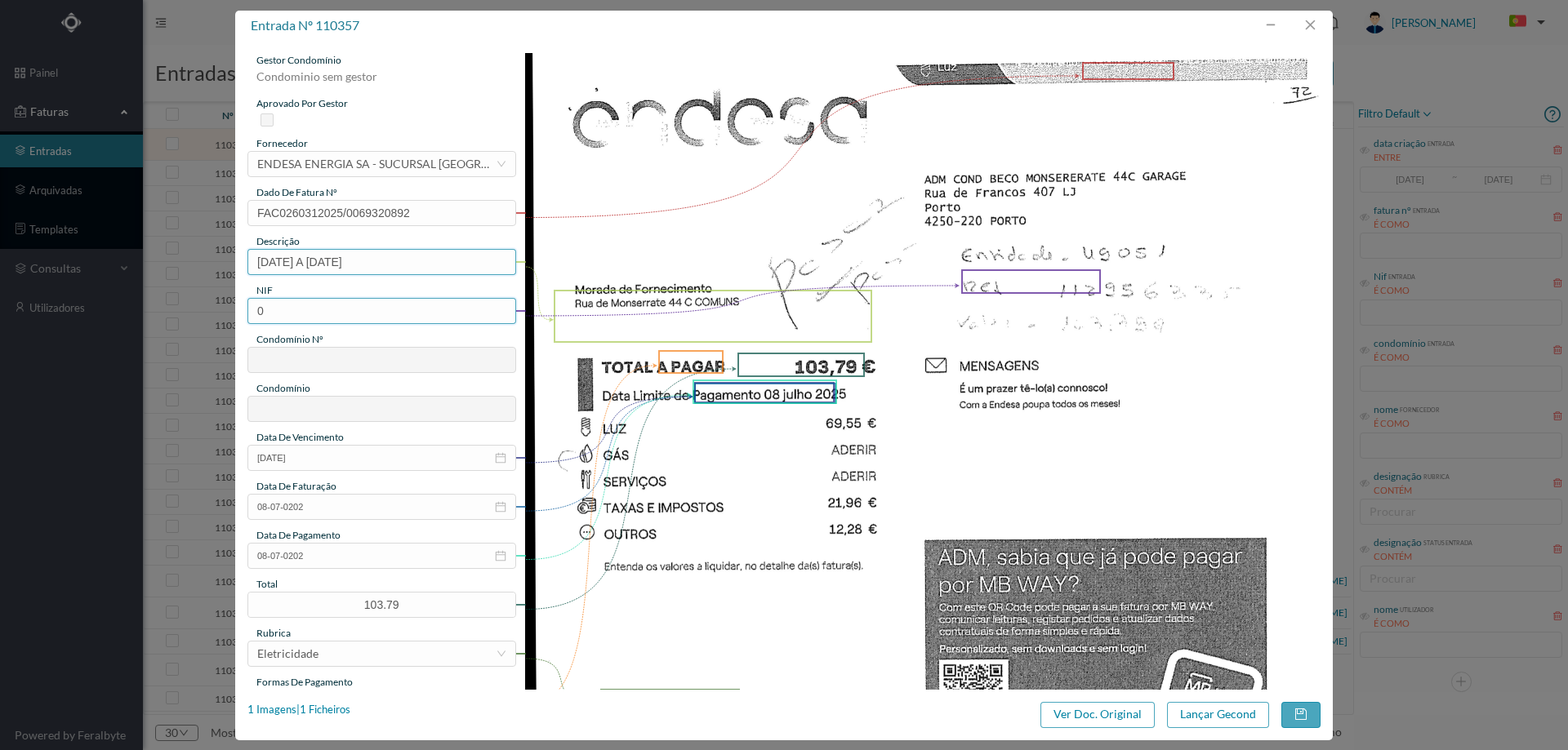
type input "14.05.2025 A 13.06.2025"
click at [325, 313] on input "0" at bounding box center [381, 310] width 268 height 26
paste input "901877972"
type input "901877972"
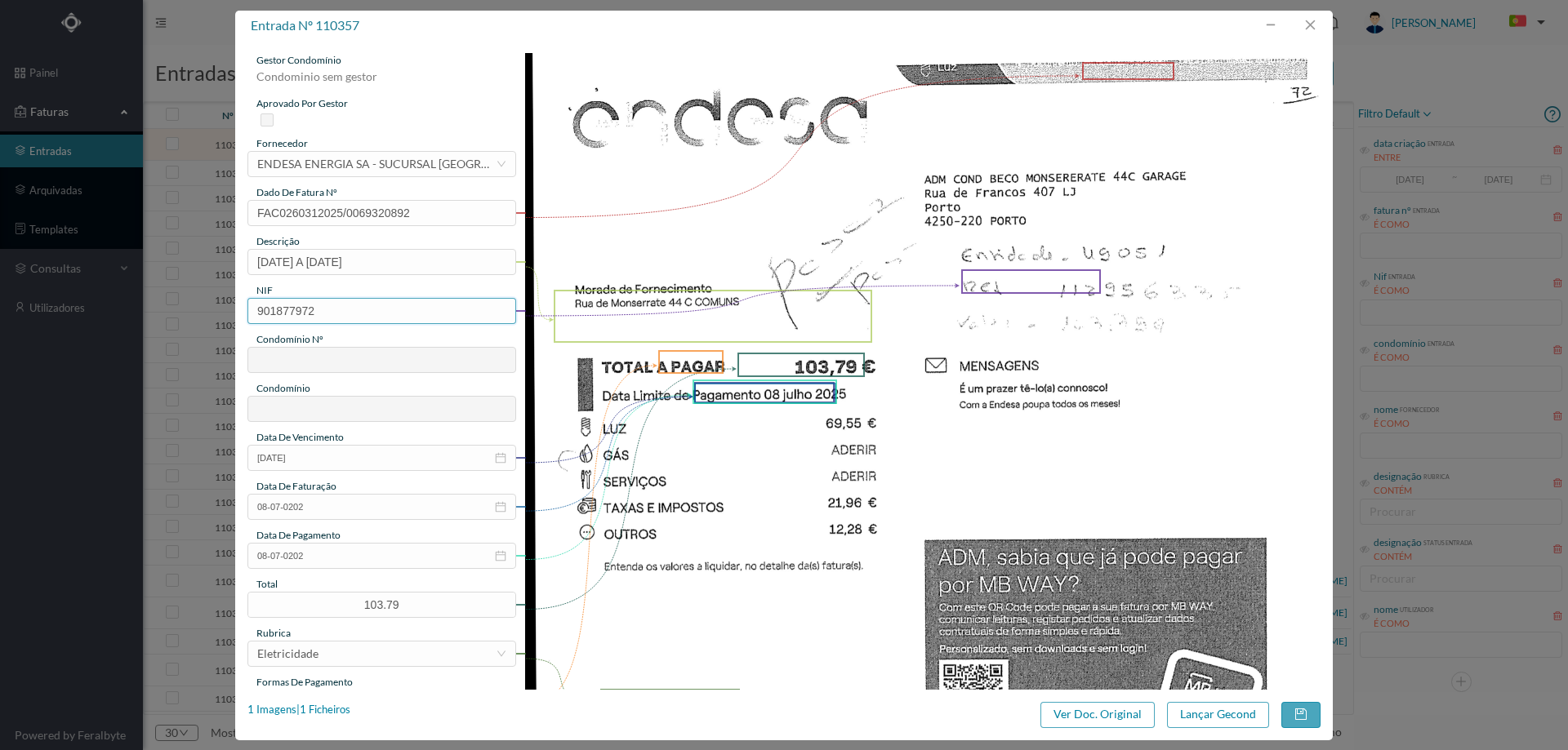
type input "672"
type input "ED. MONSERRATE 44"
type input "901877972"
click at [345, 552] on input "08-07-0202" at bounding box center [381, 556] width 268 height 26
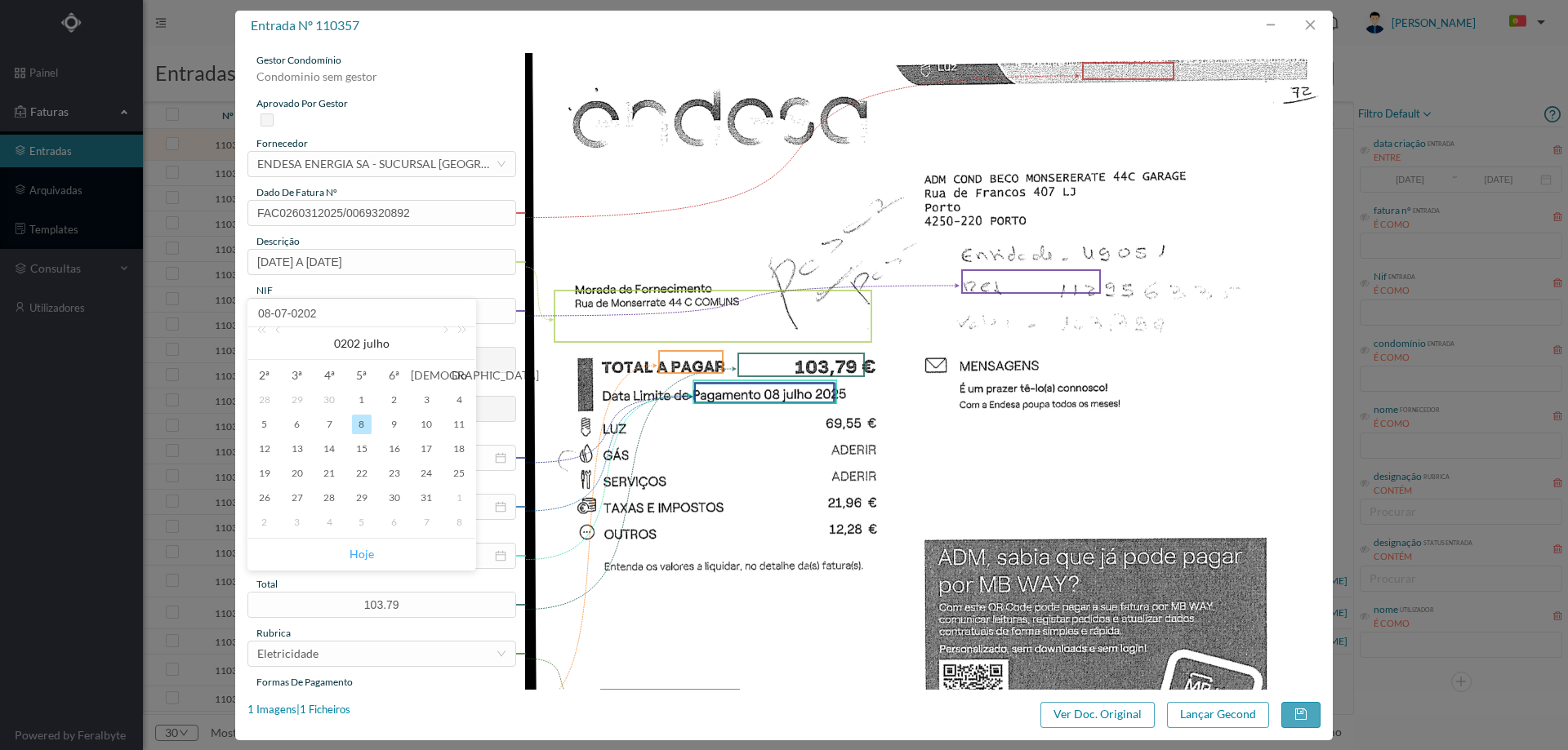
click at [355, 552] on link "Hoje" at bounding box center [362, 554] width 25 height 31
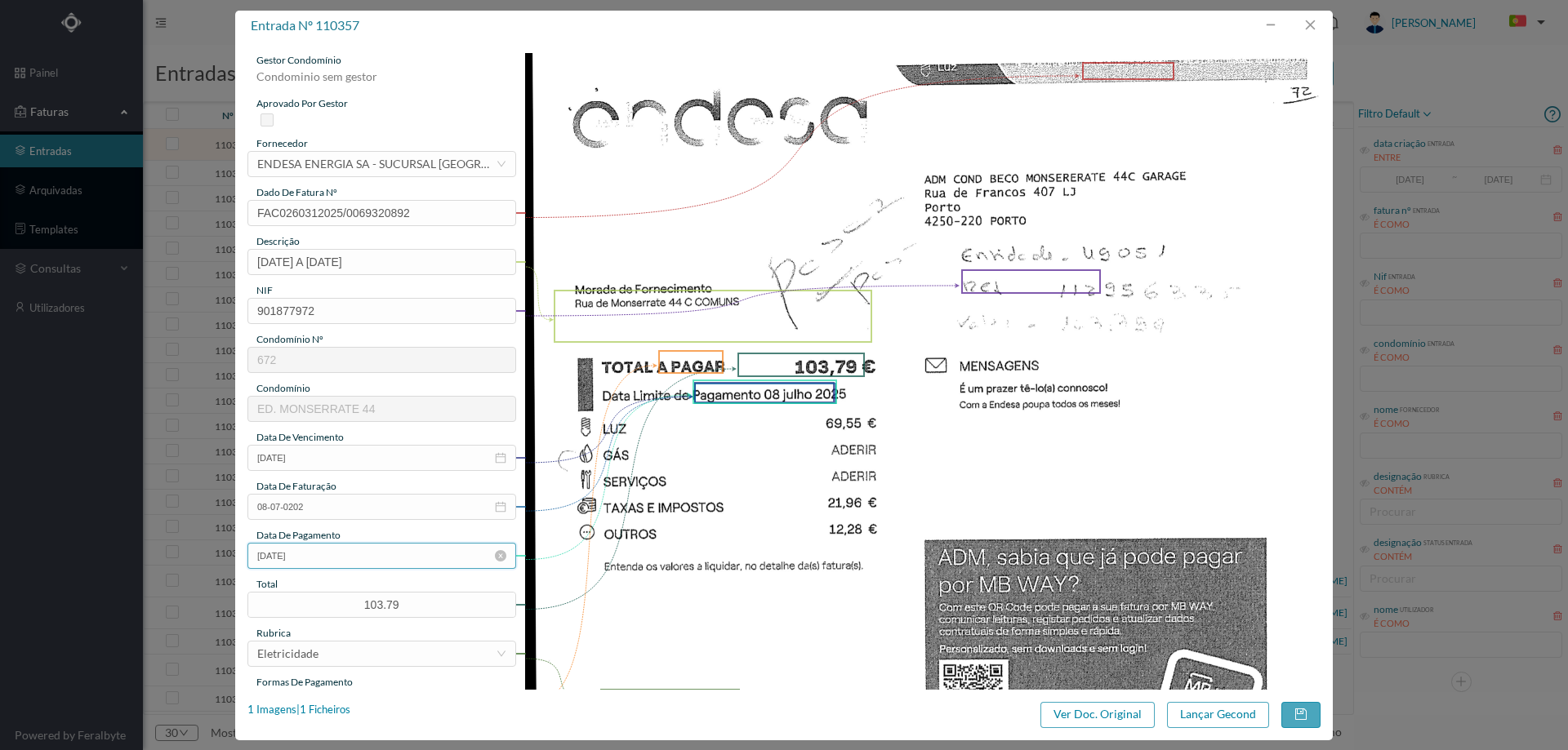
click at [326, 555] on input "29-08-2025" at bounding box center [381, 556] width 268 height 26
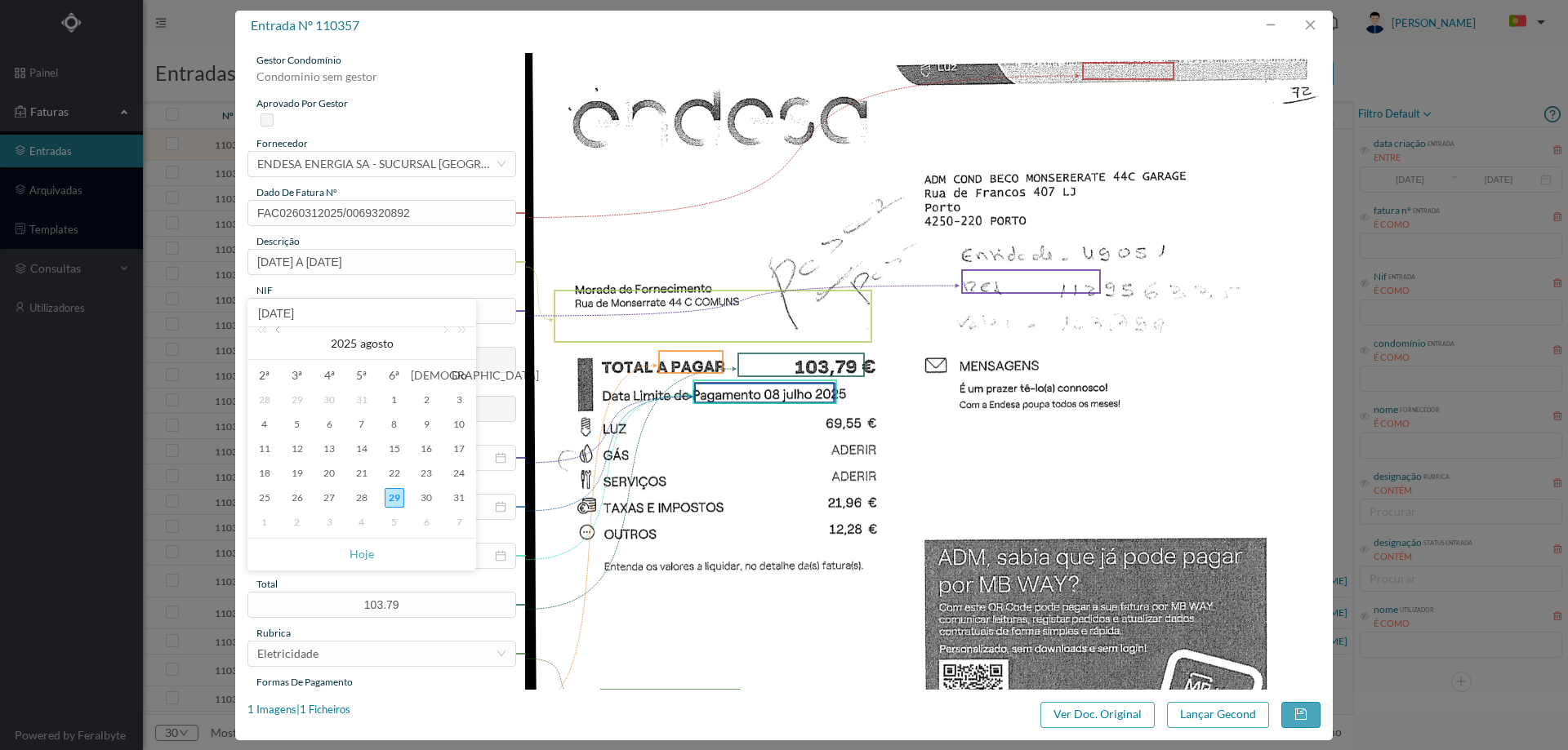
click at [282, 333] on link at bounding box center [279, 344] width 14 height 33
click at [295, 427] on div "8" at bounding box center [297, 424] width 19 height 19
type input "08-07-2025"
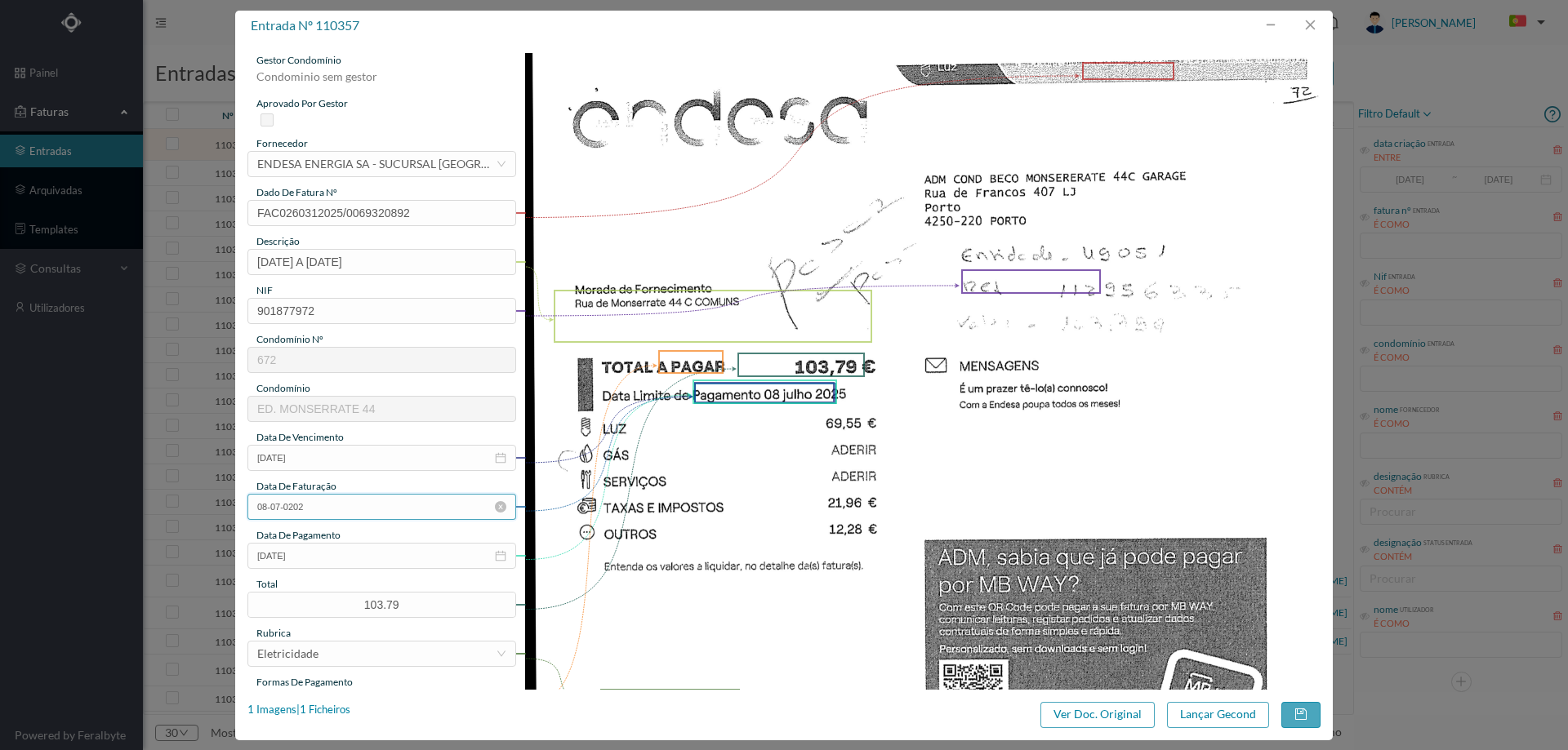
click at [311, 511] on input "08-07-0202" at bounding box center [381, 507] width 268 height 26
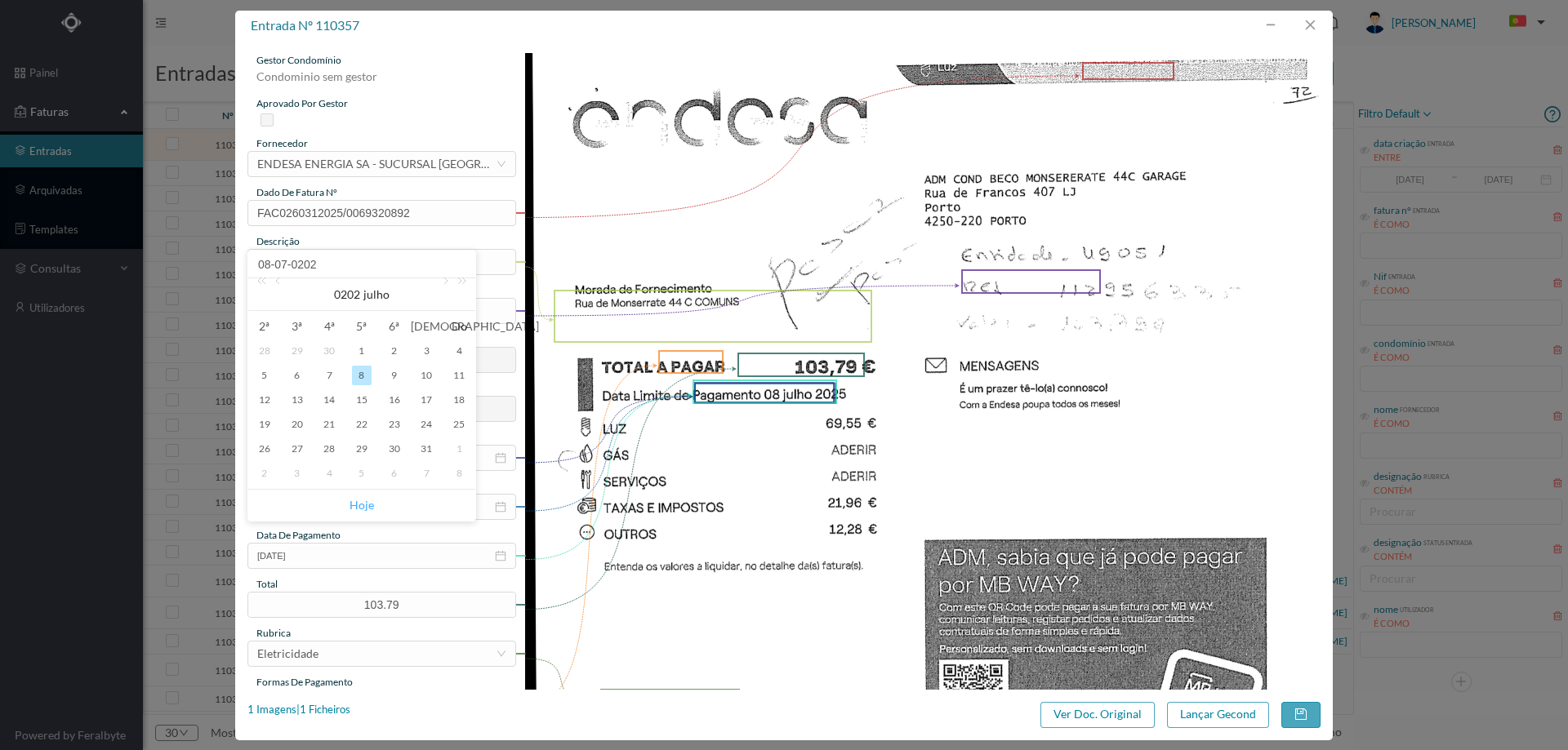
click at [360, 505] on link "Hoje" at bounding box center [362, 505] width 25 height 31
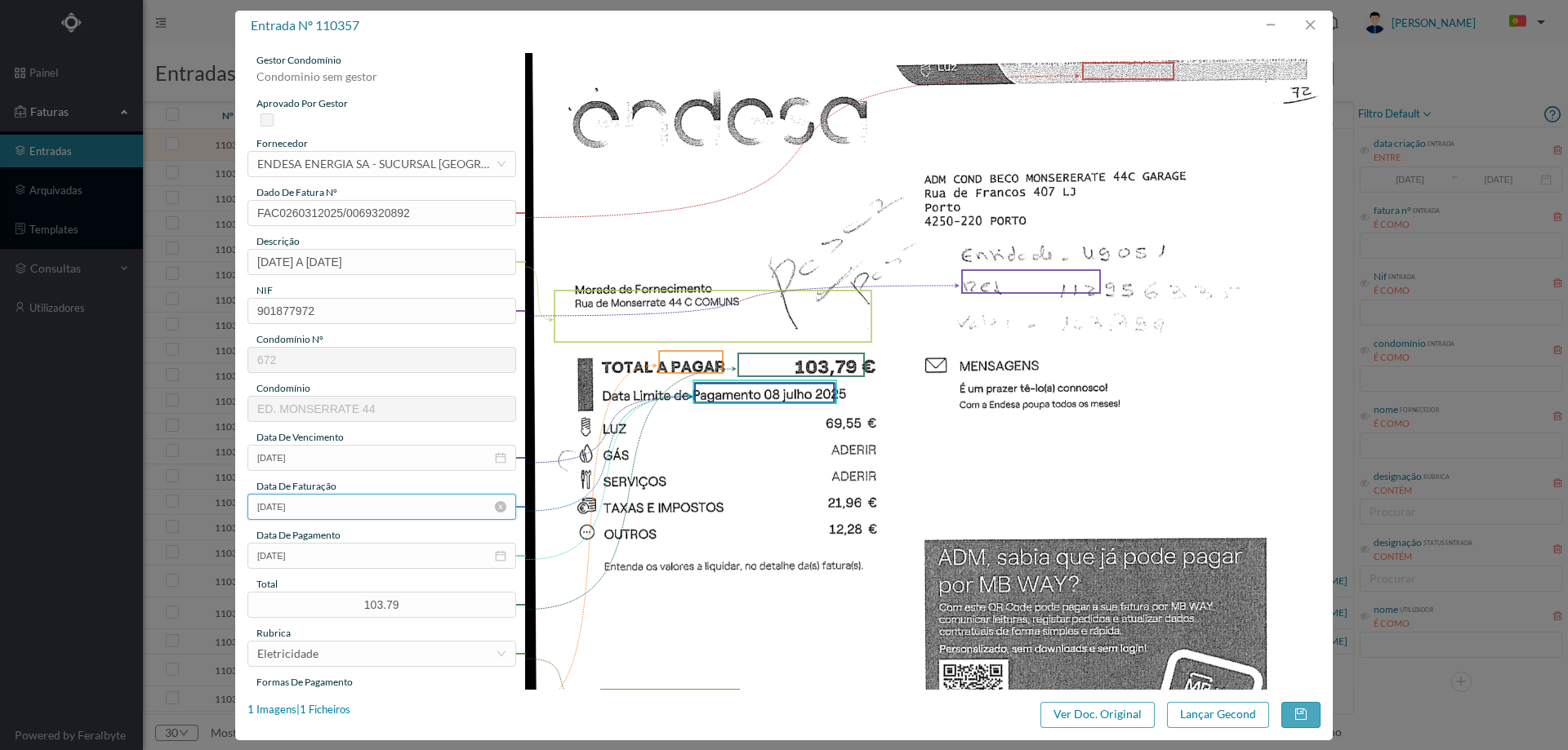
click at [318, 514] on input "29-08-2025" at bounding box center [381, 507] width 268 height 26
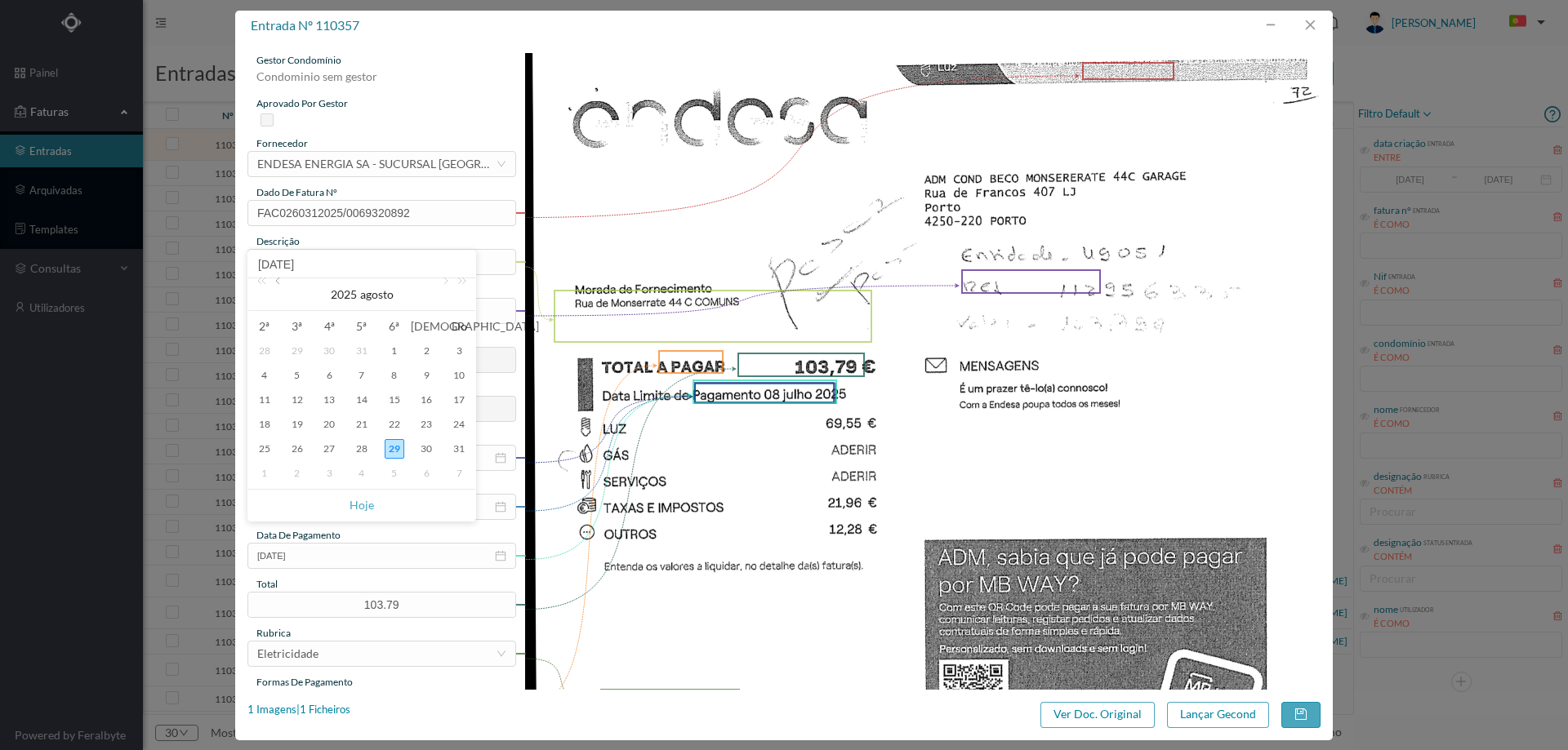
click at [279, 280] on link at bounding box center [279, 295] width 14 height 33
click at [299, 384] on div "8" at bounding box center [297, 375] width 19 height 19
type input "08-07-2025"
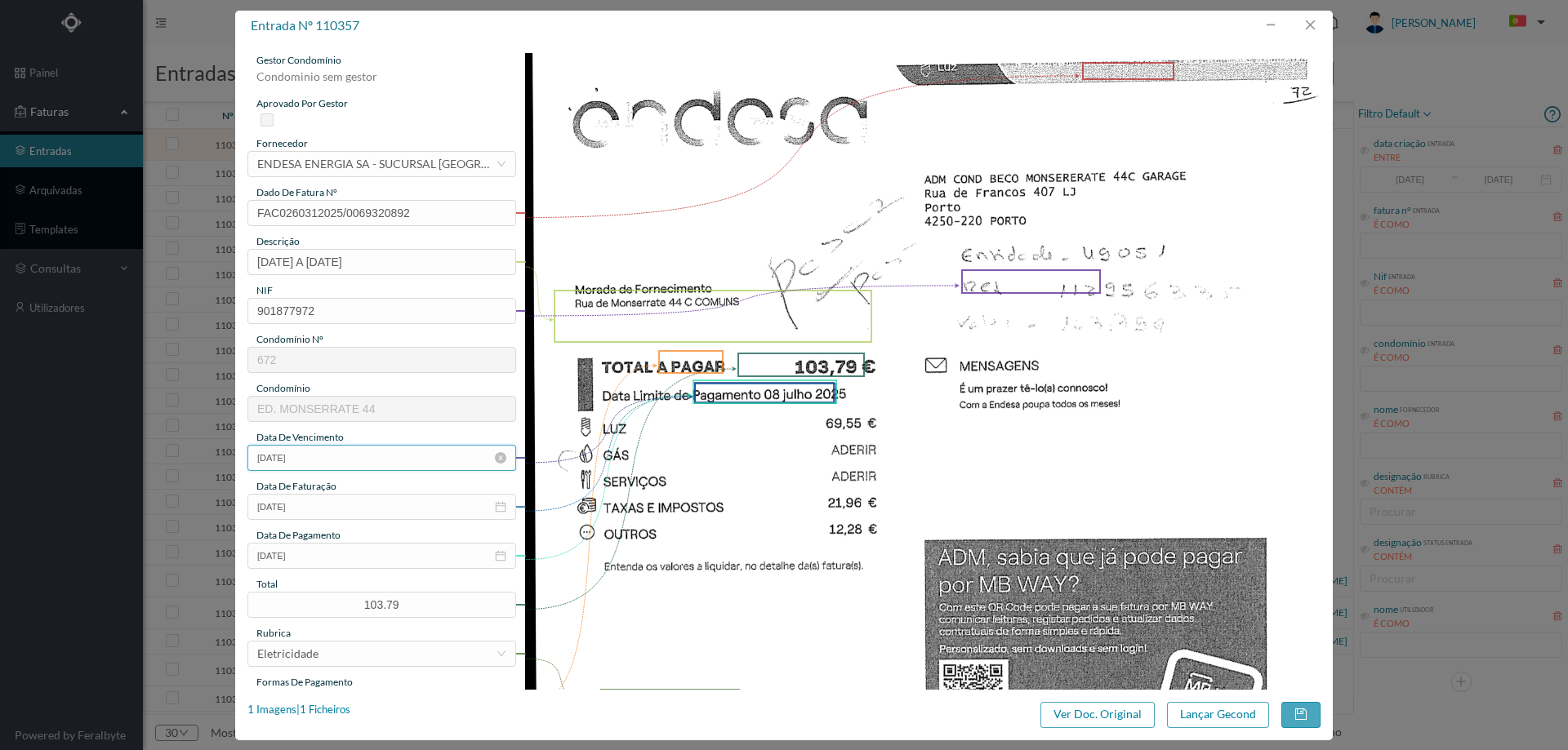
click at [322, 466] on input "08-07-2020" at bounding box center [381, 457] width 268 height 26
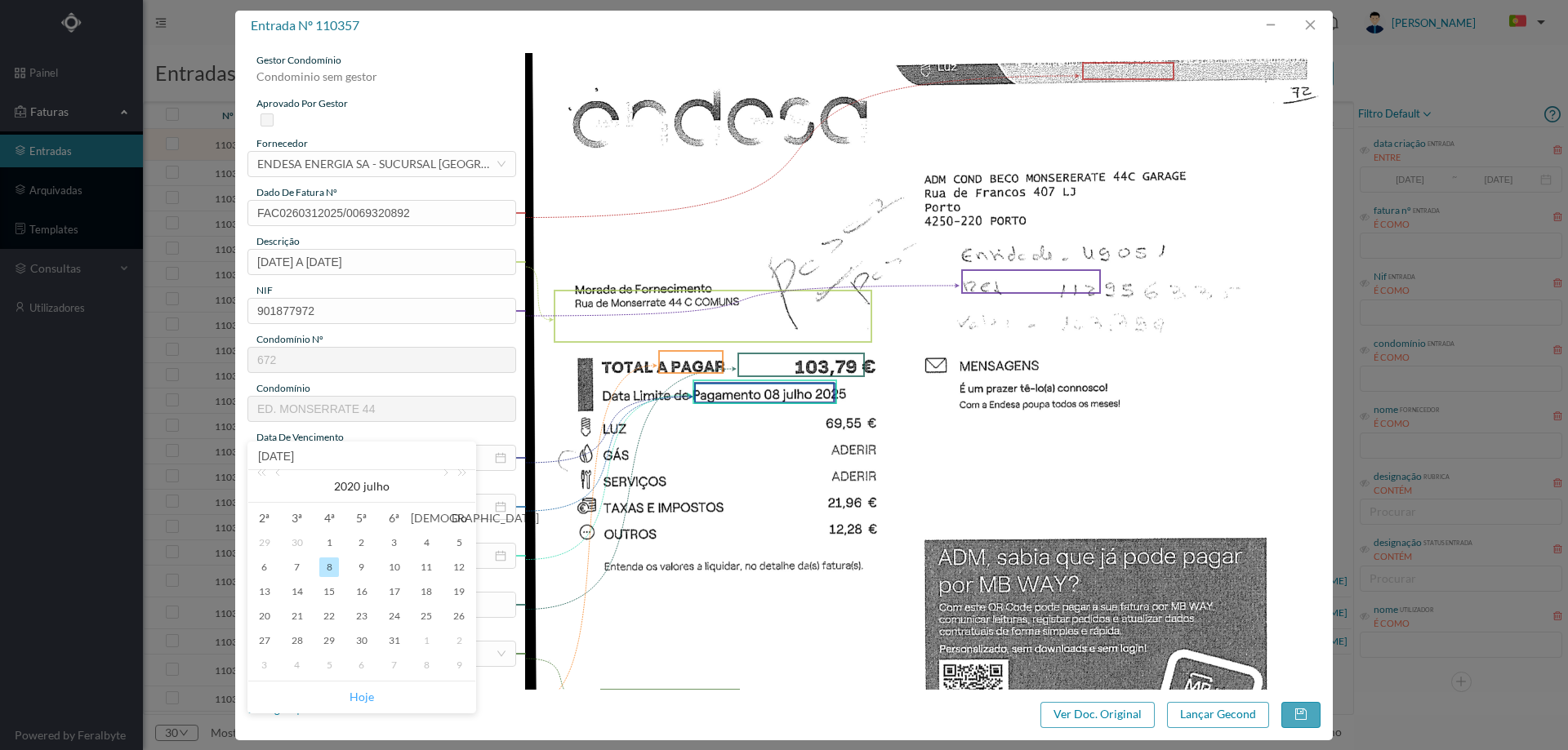
click at [357, 689] on link "Hoje" at bounding box center [362, 696] width 25 height 31
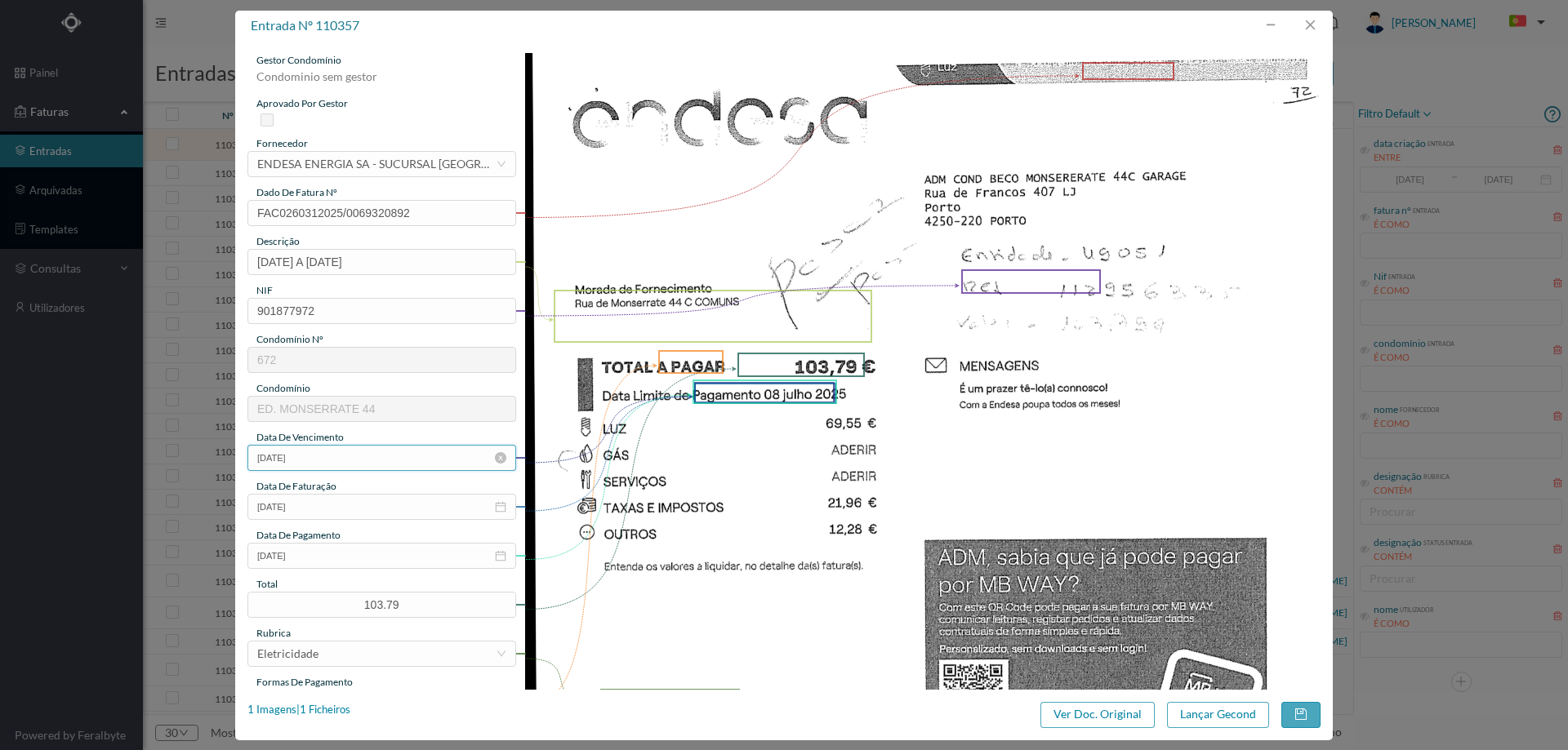
click at [334, 463] on input "29-08-2025" at bounding box center [381, 457] width 268 height 26
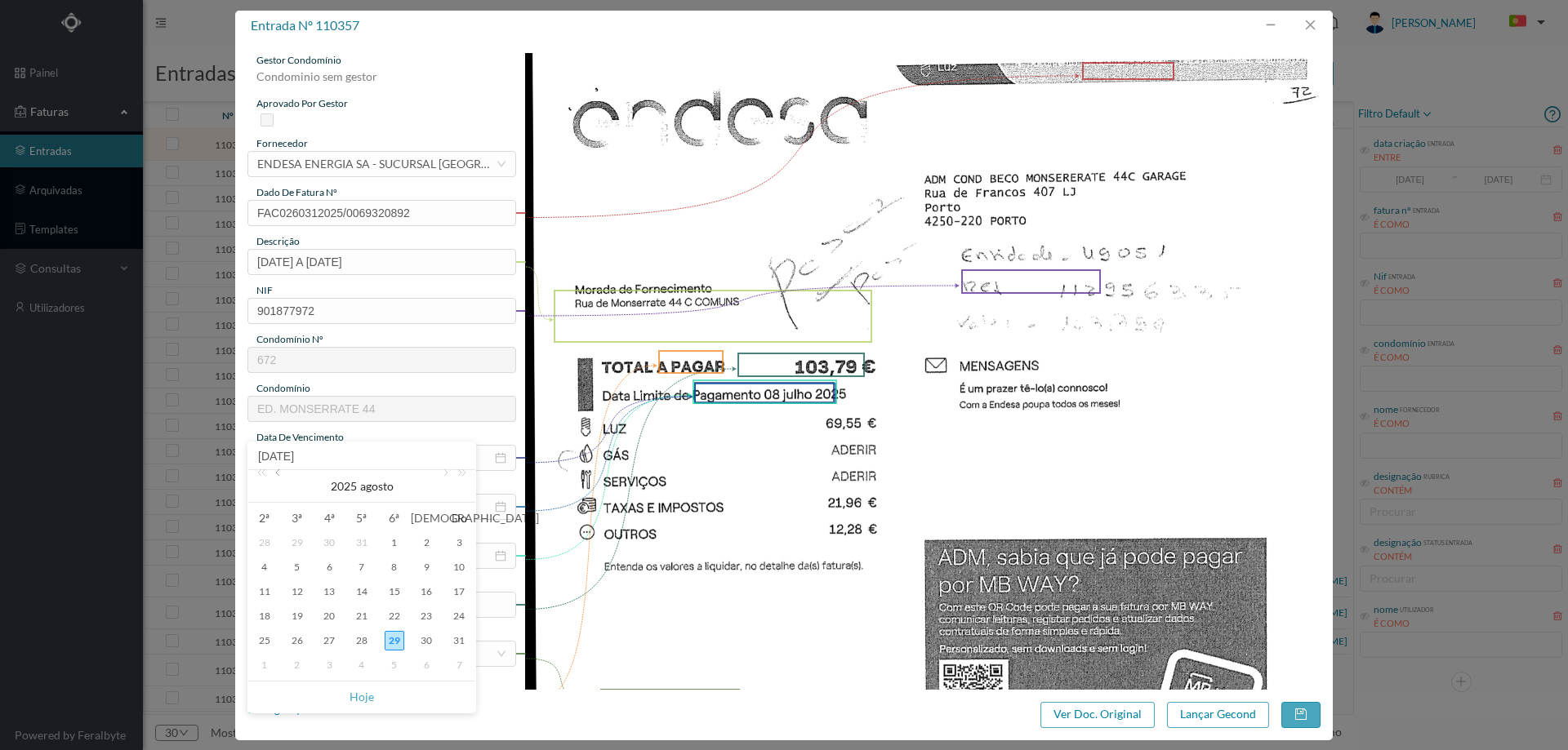
click at [281, 477] on link at bounding box center [279, 487] width 14 height 33
click at [301, 573] on div "8" at bounding box center [297, 567] width 19 height 19
type input "08-07-2025"
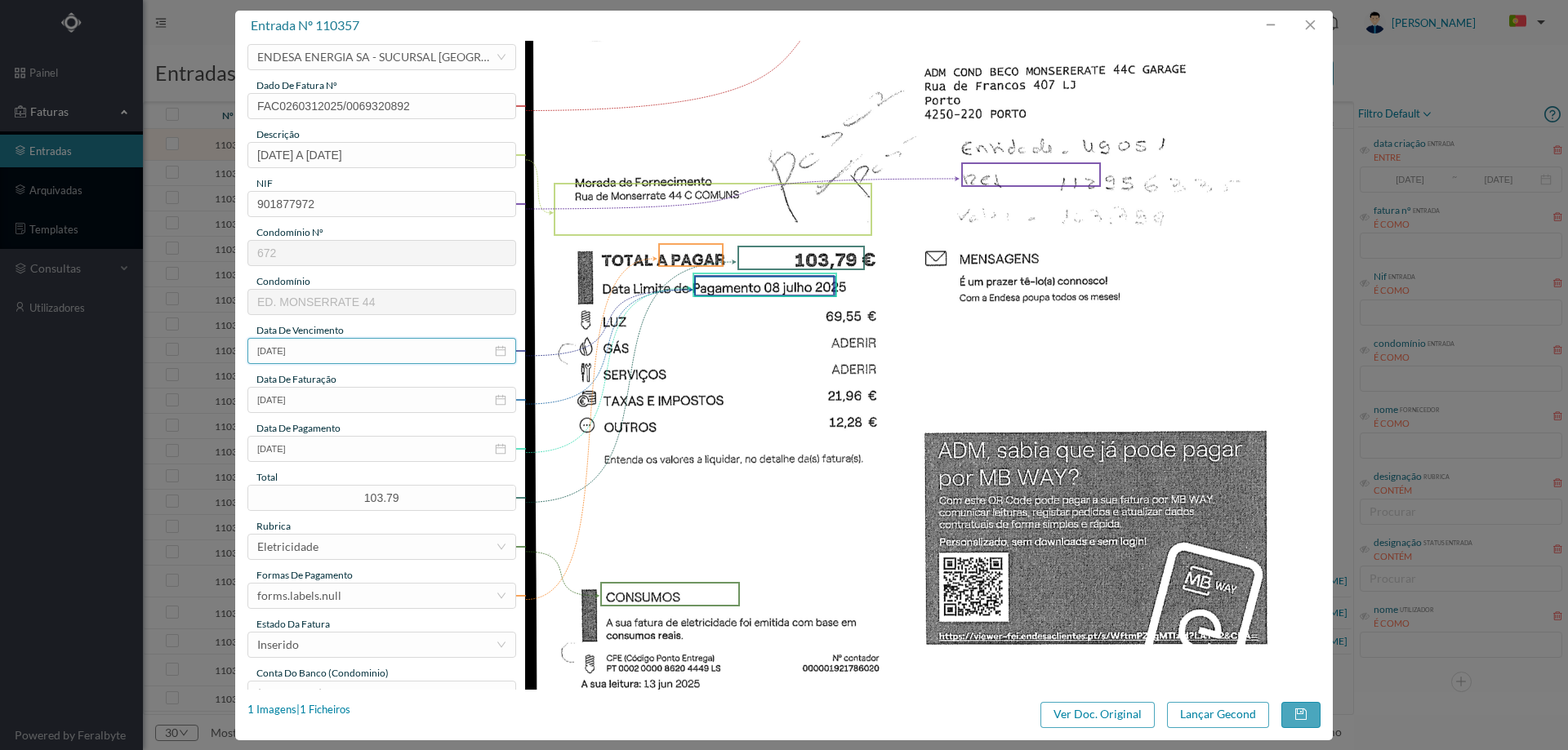
scroll to position [245, 0]
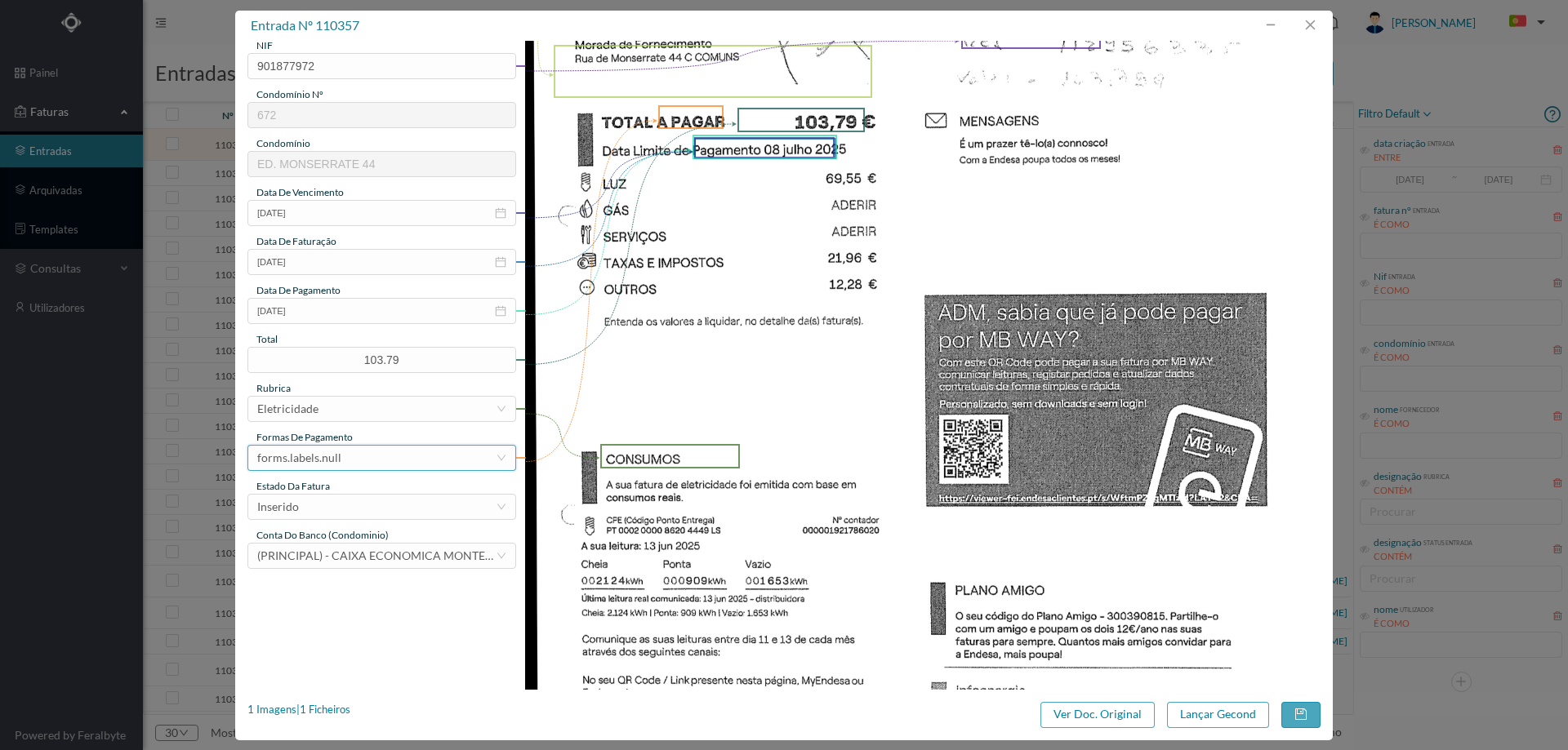
click at [324, 449] on div "forms.labels.null" at bounding box center [299, 458] width 84 height 25
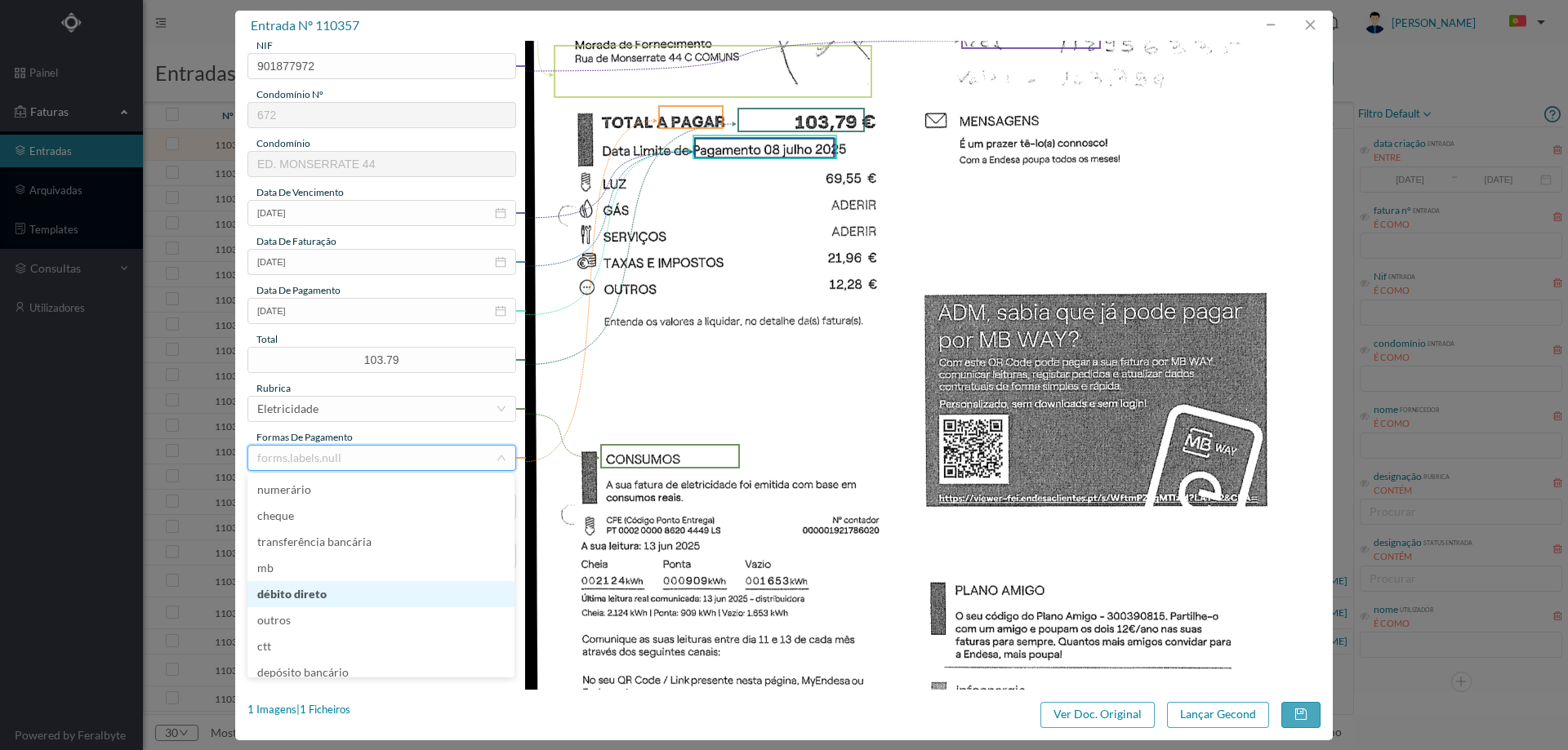
click at [334, 587] on li "débito direto" at bounding box center [380, 594] width 267 height 26
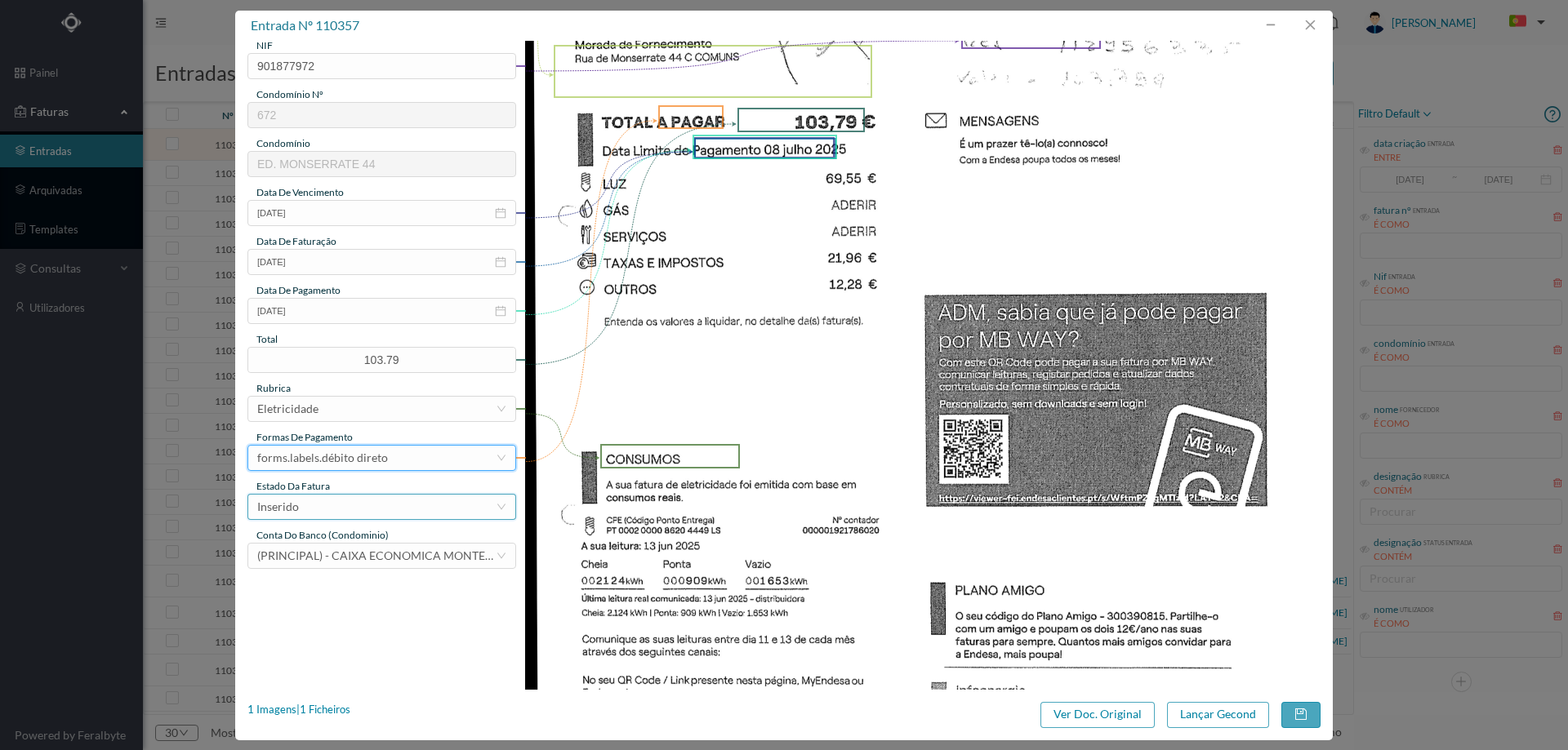
click at [339, 509] on div "Inserido" at bounding box center [376, 507] width 239 height 25
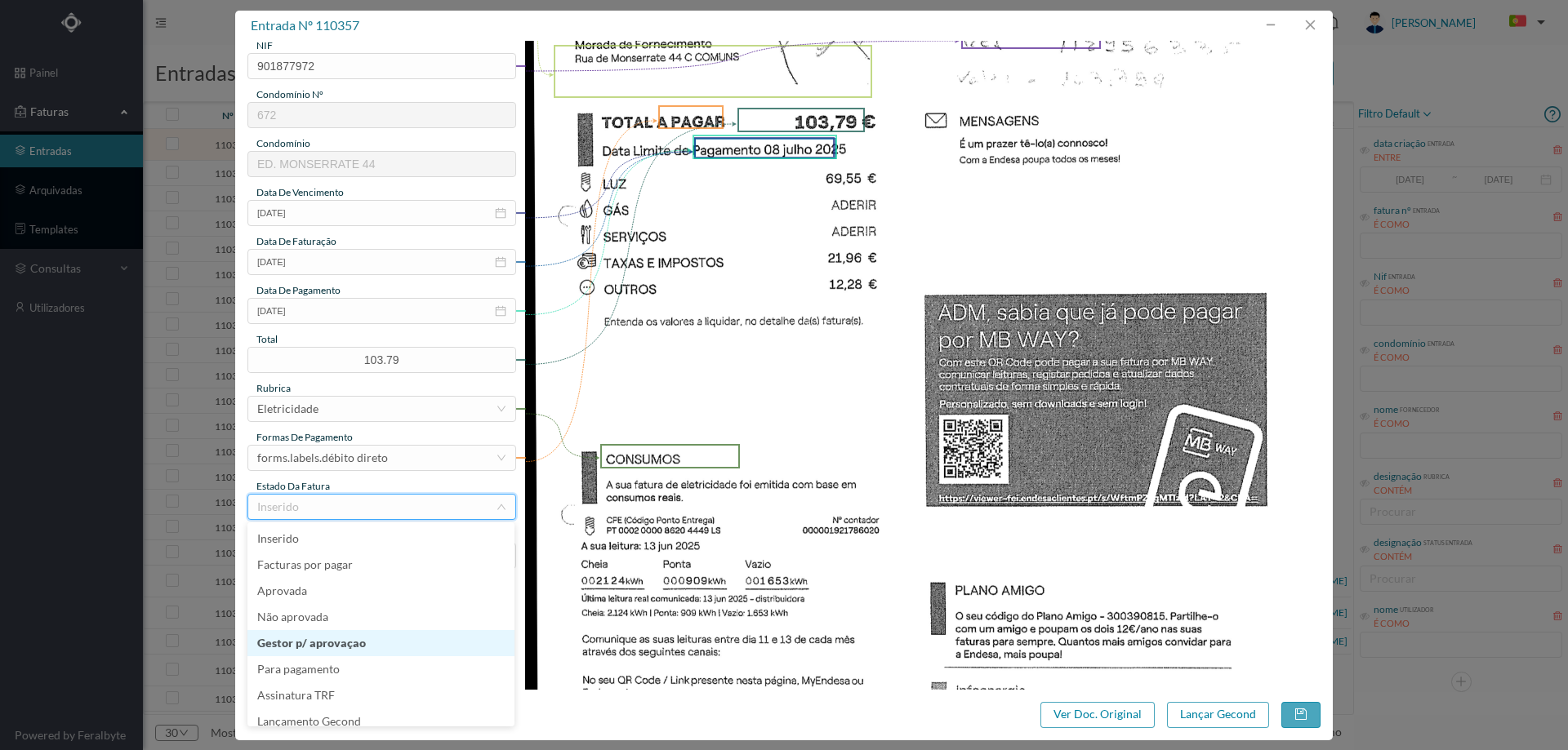
scroll to position [9, 0]
click at [354, 704] on li "Lançamento Gecond" at bounding box center [380, 713] width 267 height 26
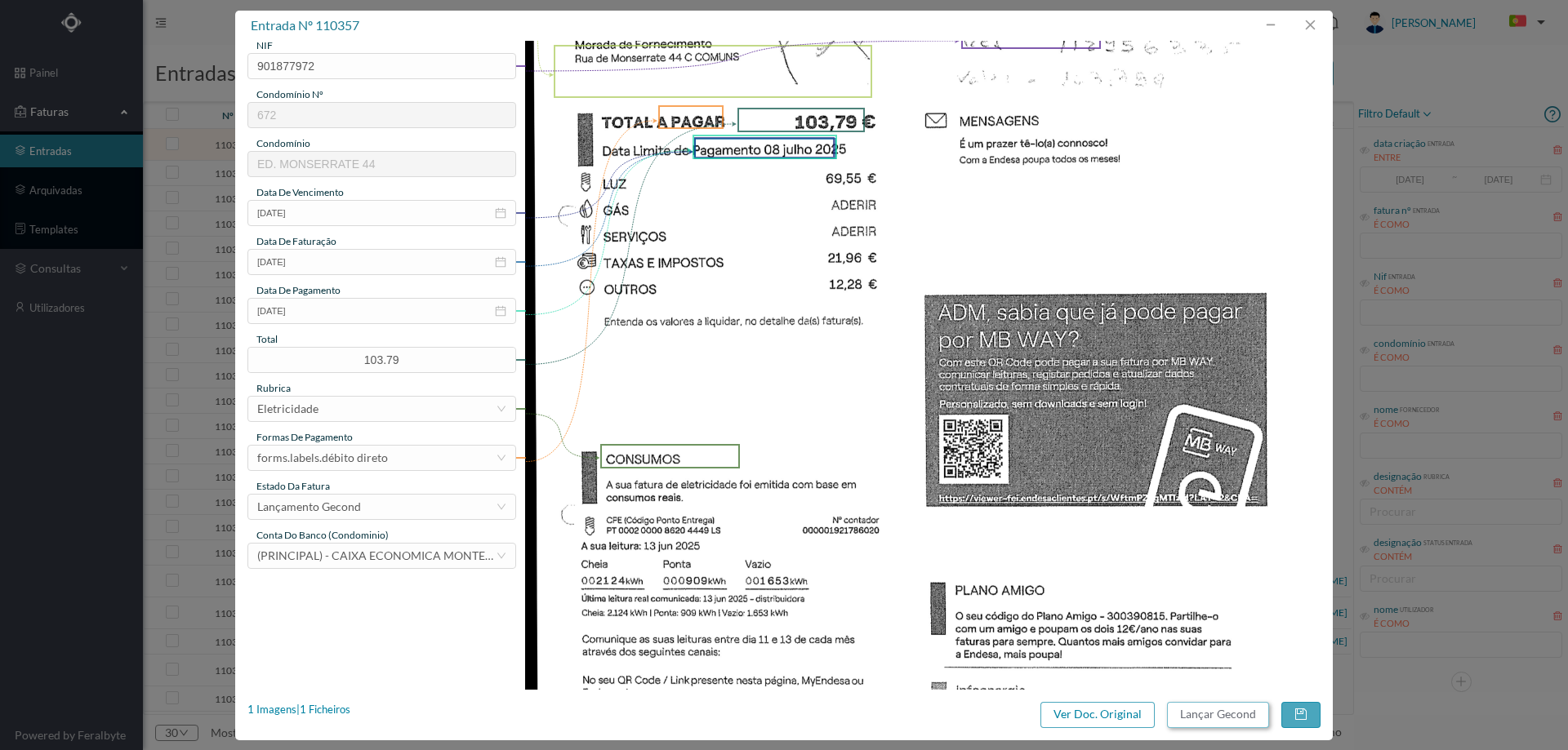
click at [1197, 706] on button "Lançar Gecond" at bounding box center [1218, 715] width 103 height 26
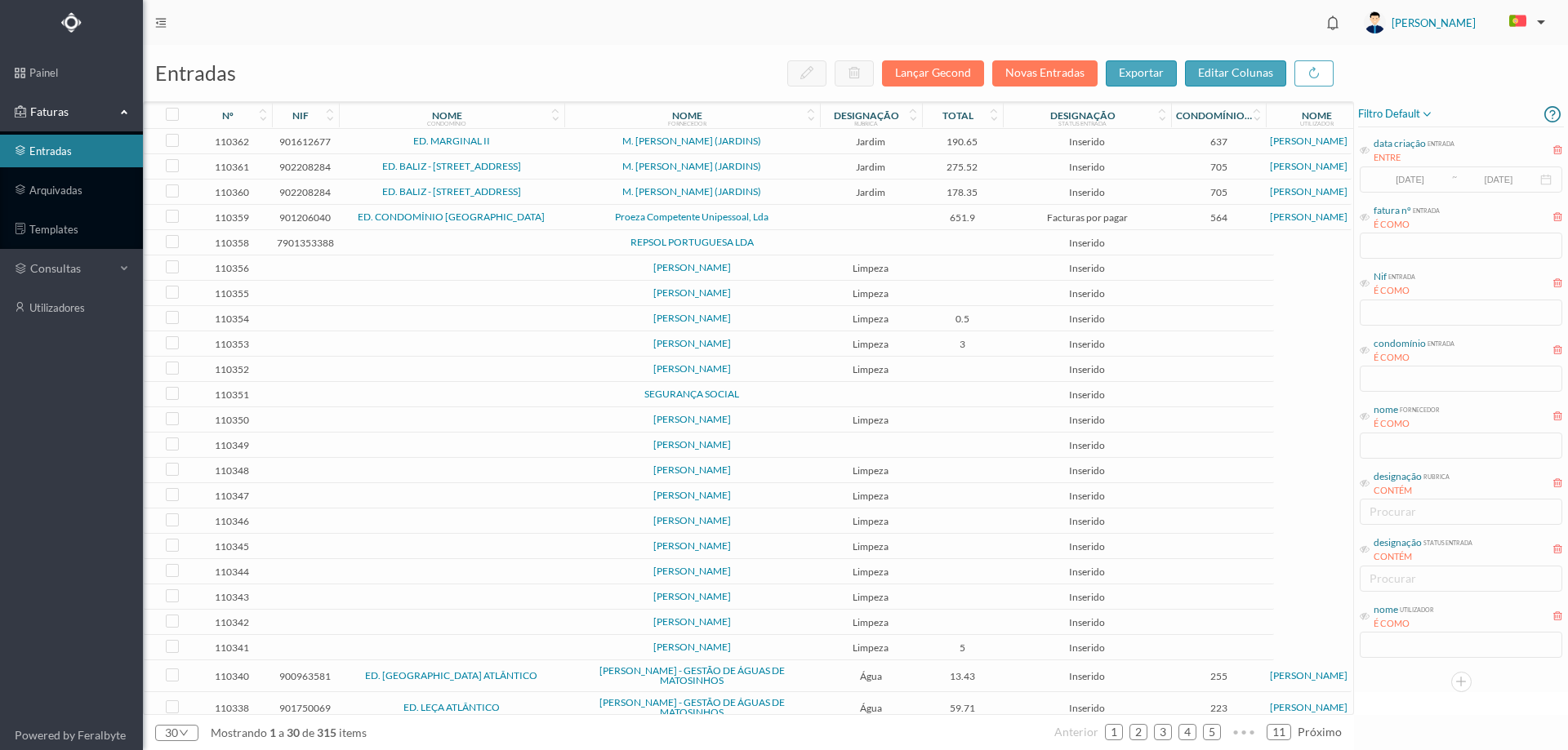
click at [522, 142] on span "ED. MARGINAL II" at bounding box center [451, 141] width 218 height 10
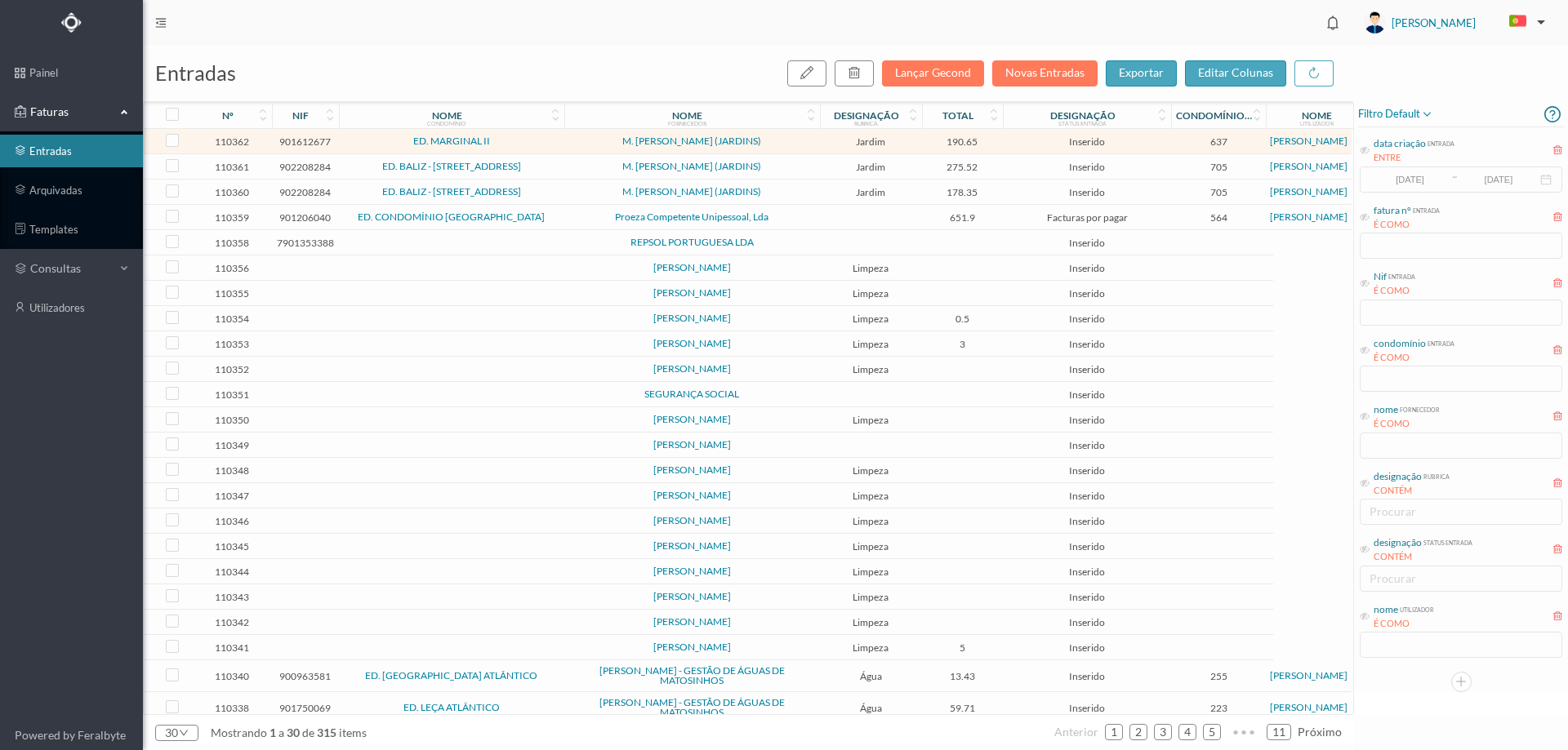
click at [522, 142] on span "ED. MARGINAL II" at bounding box center [451, 141] width 218 height 10
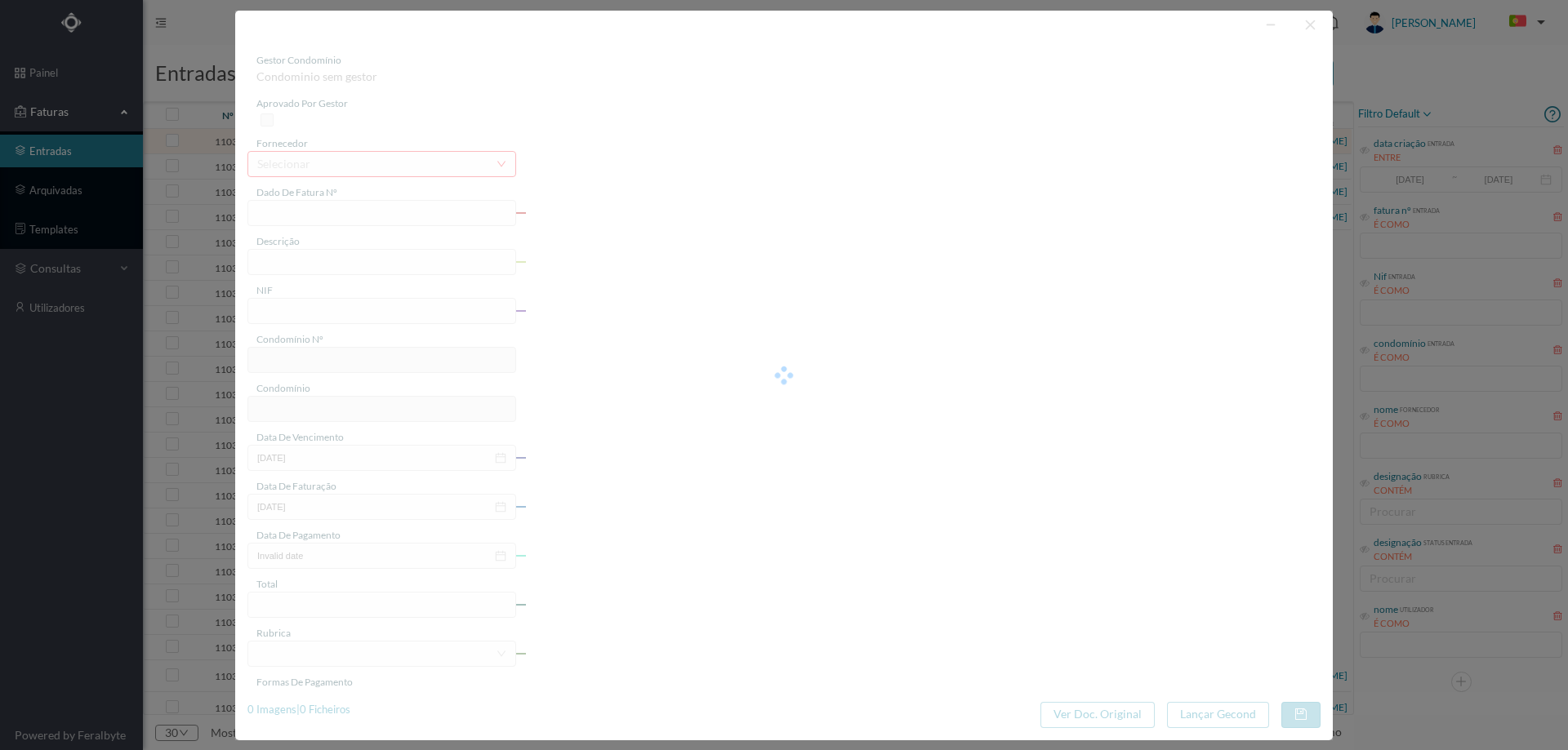
type input "FT FA.2025/424"
type input "901612677"
type input "Invalid date"
type input "2025-08-27"
type input "190.65"
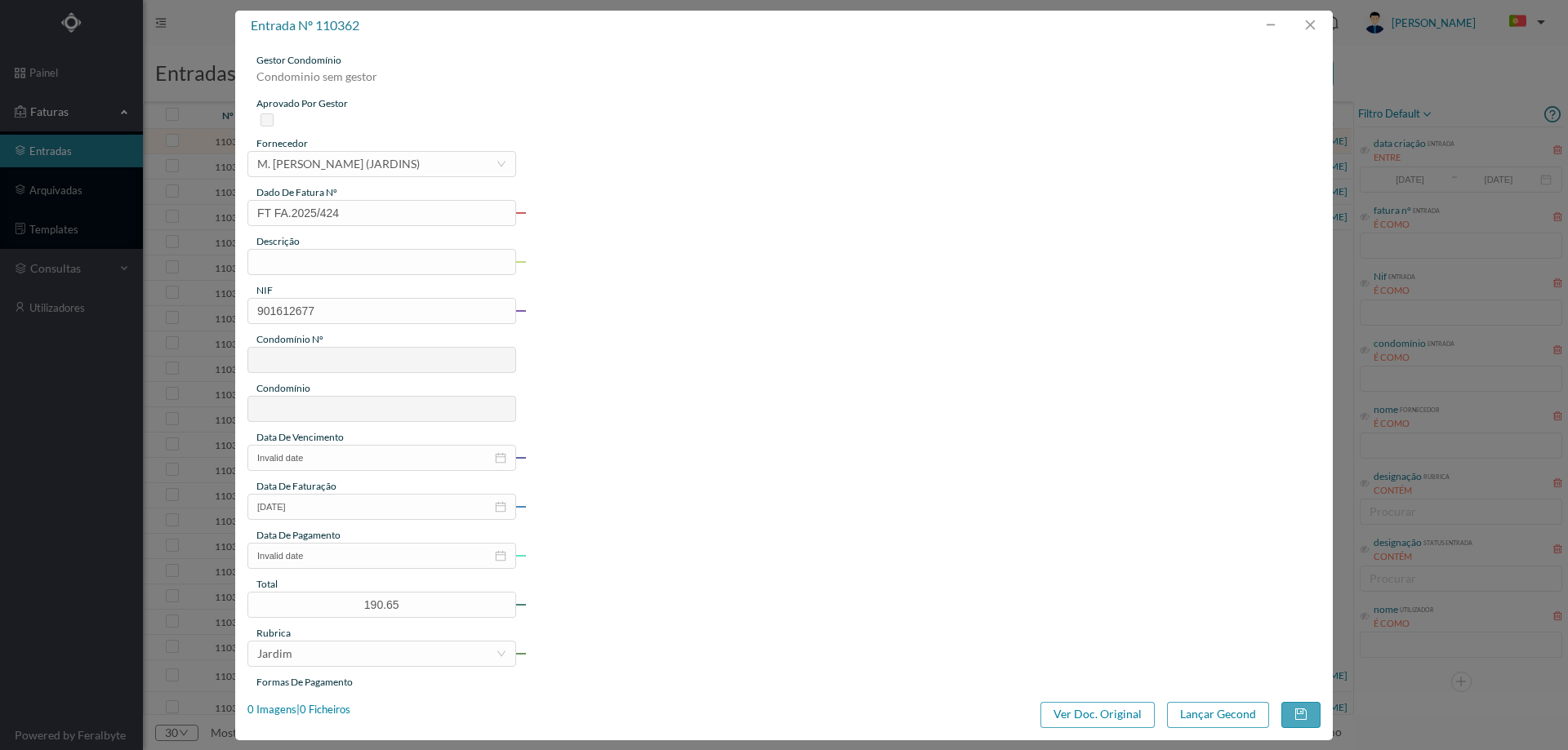
type input "637"
type input "ED. MARGINAL II"
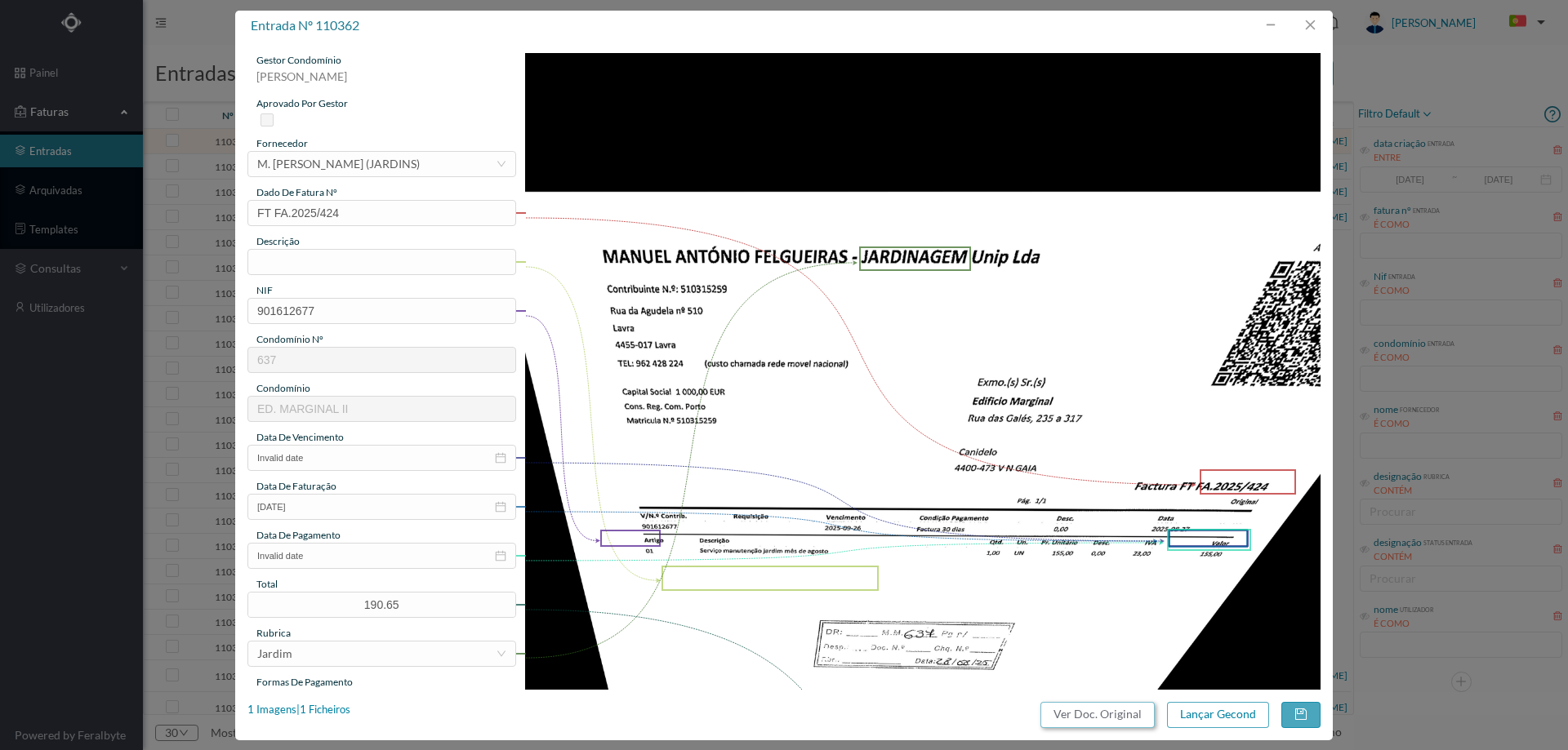
click at [1078, 720] on button "Ver Doc. Original" at bounding box center [1097, 715] width 114 height 26
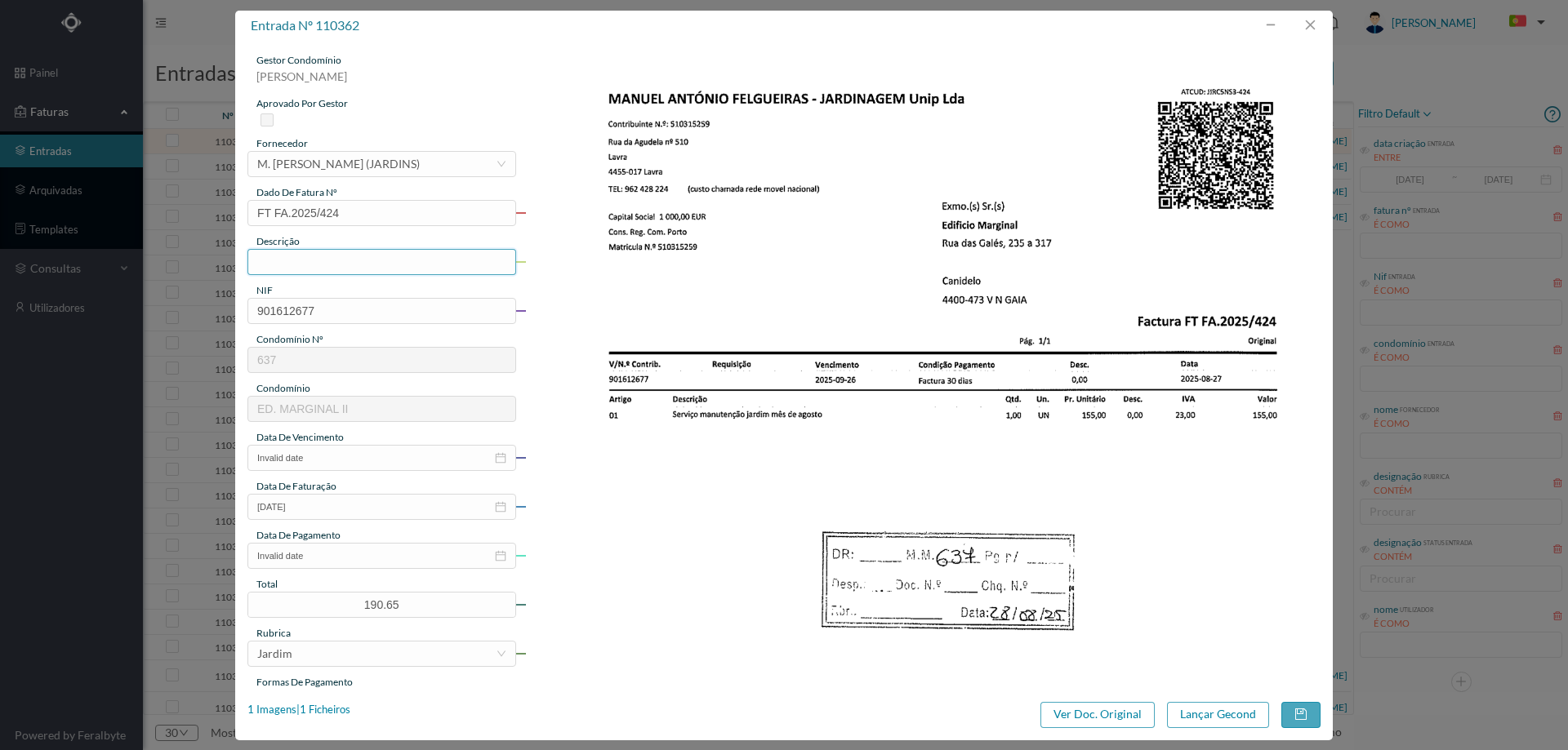
click at [291, 267] on input "text" at bounding box center [381, 261] width 268 height 26
click at [331, 262] on input "Jardinagem Maio 2025" at bounding box center [381, 261] width 268 height 26
type input "Jardinagem agosto 2025"
click at [331, 466] on input "Invalid date" at bounding box center [381, 457] width 268 height 26
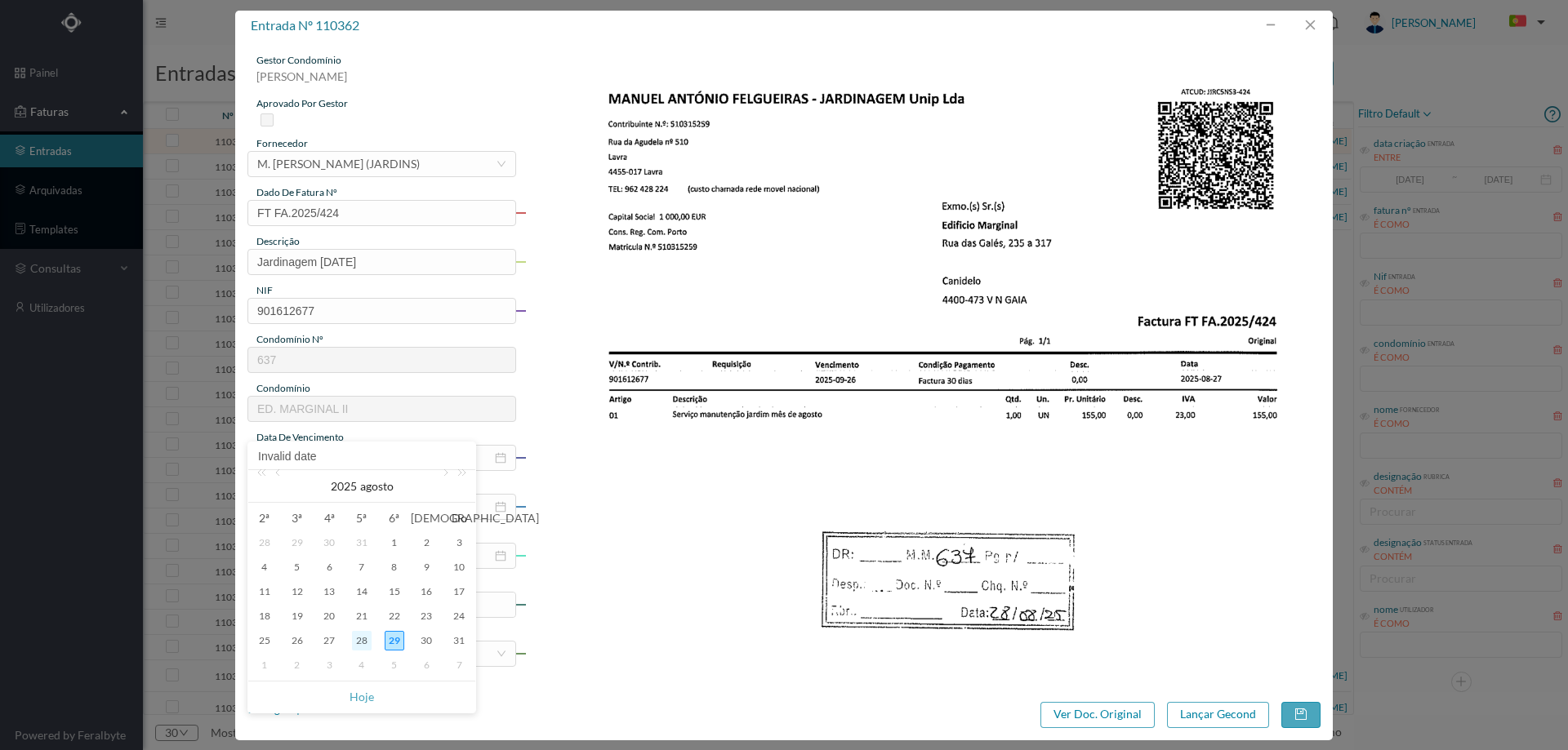
click at [366, 637] on div "28" at bounding box center [361, 641] width 19 height 19
type input "2025-08-28"
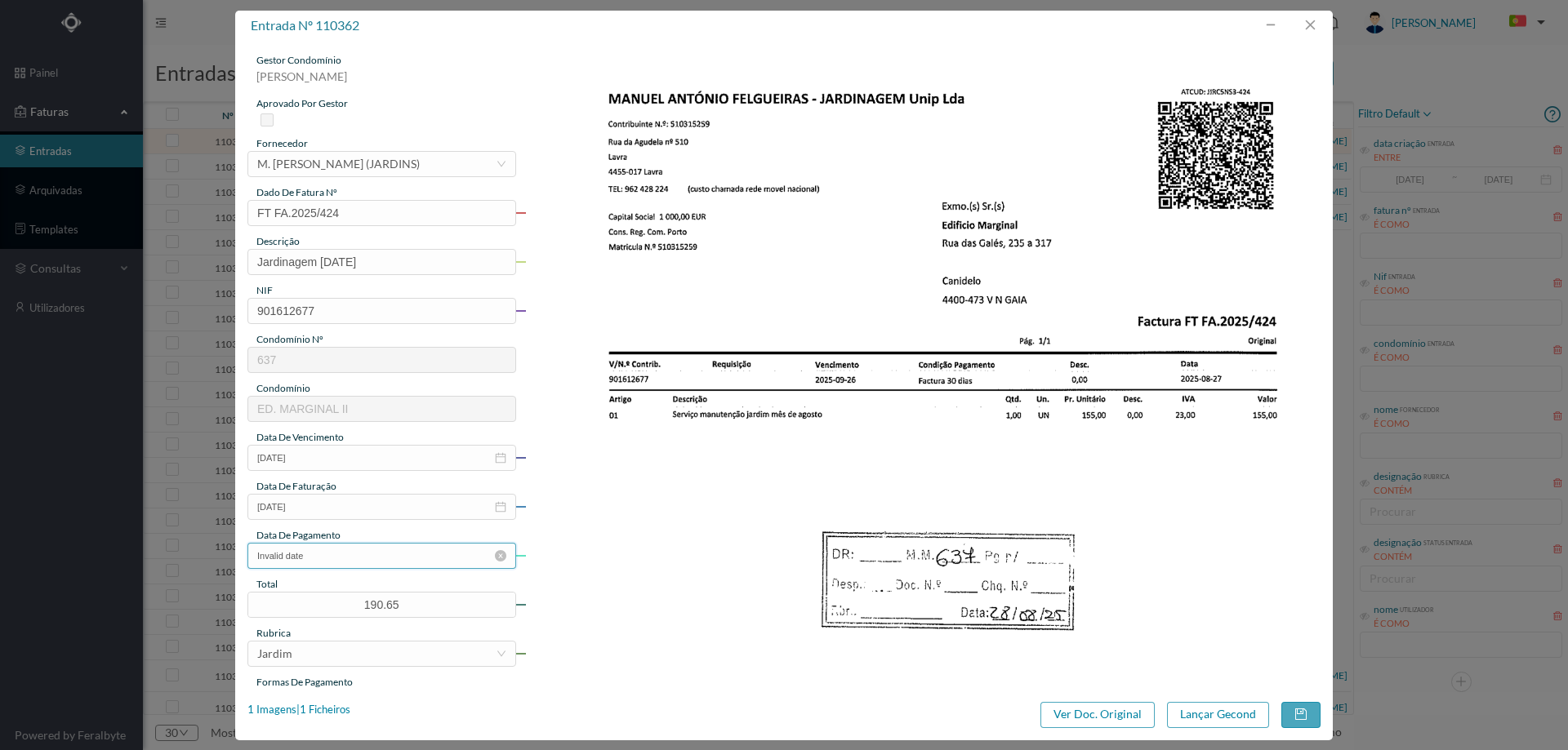
click at [346, 552] on input "Invalid date" at bounding box center [381, 556] width 268 height 26
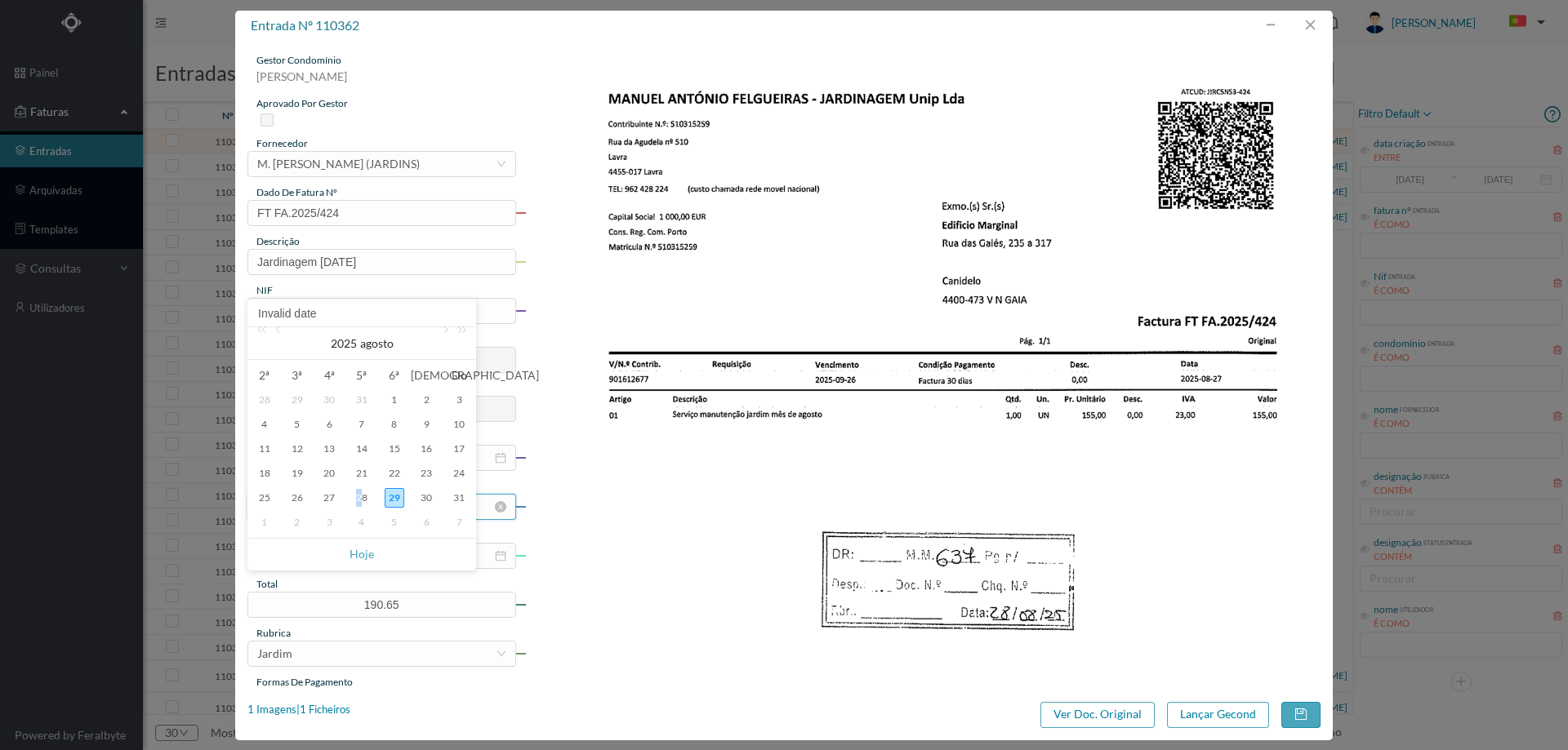
drag, startPoint x: 358, startPoint y: 494, endPoint x: 359, endPoint y: 504, distance: 10.0
click at [359, 494] on div "28" at bounding box center [361, 498] width 19 height 19
type input "[DATE]"
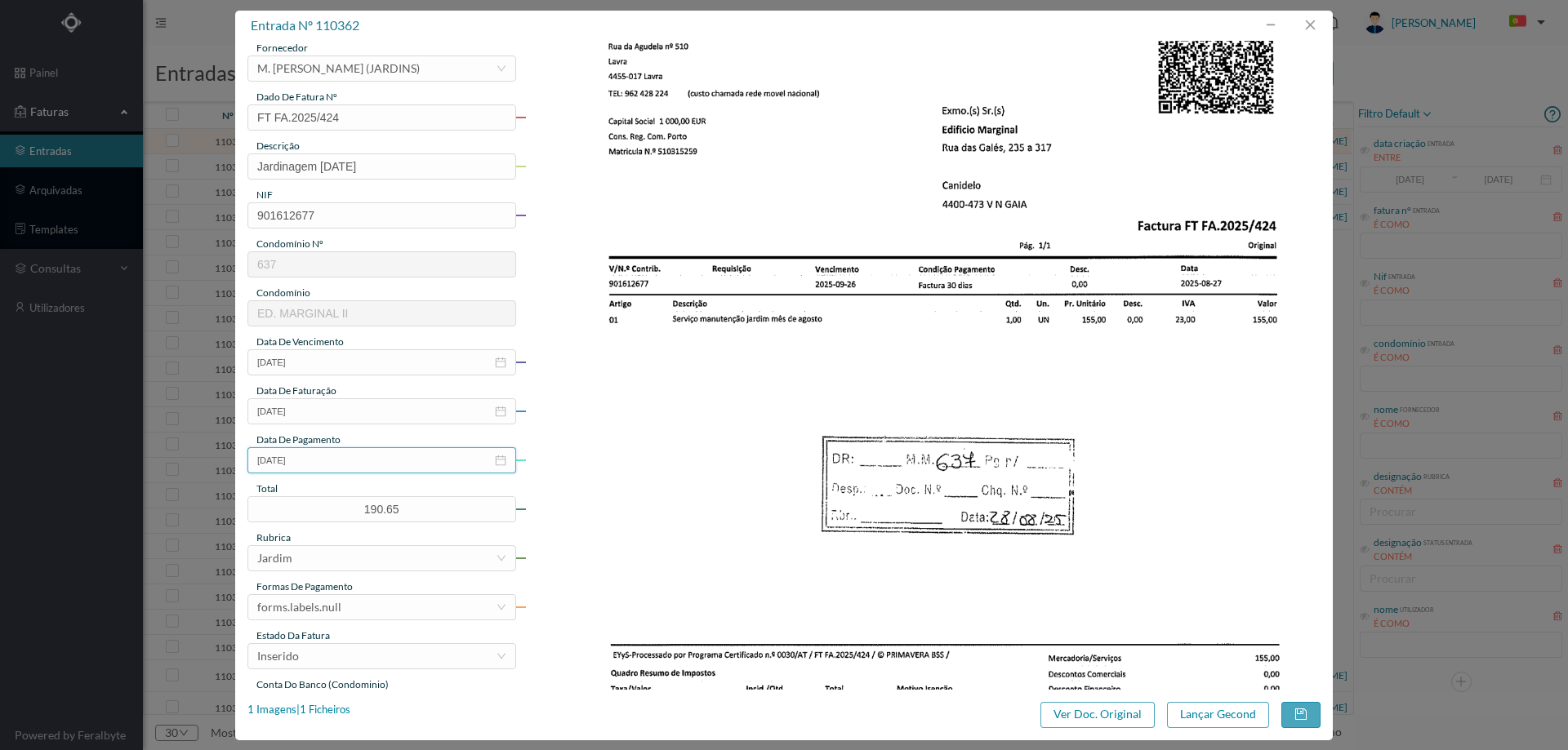
scroll to position [245, 0]
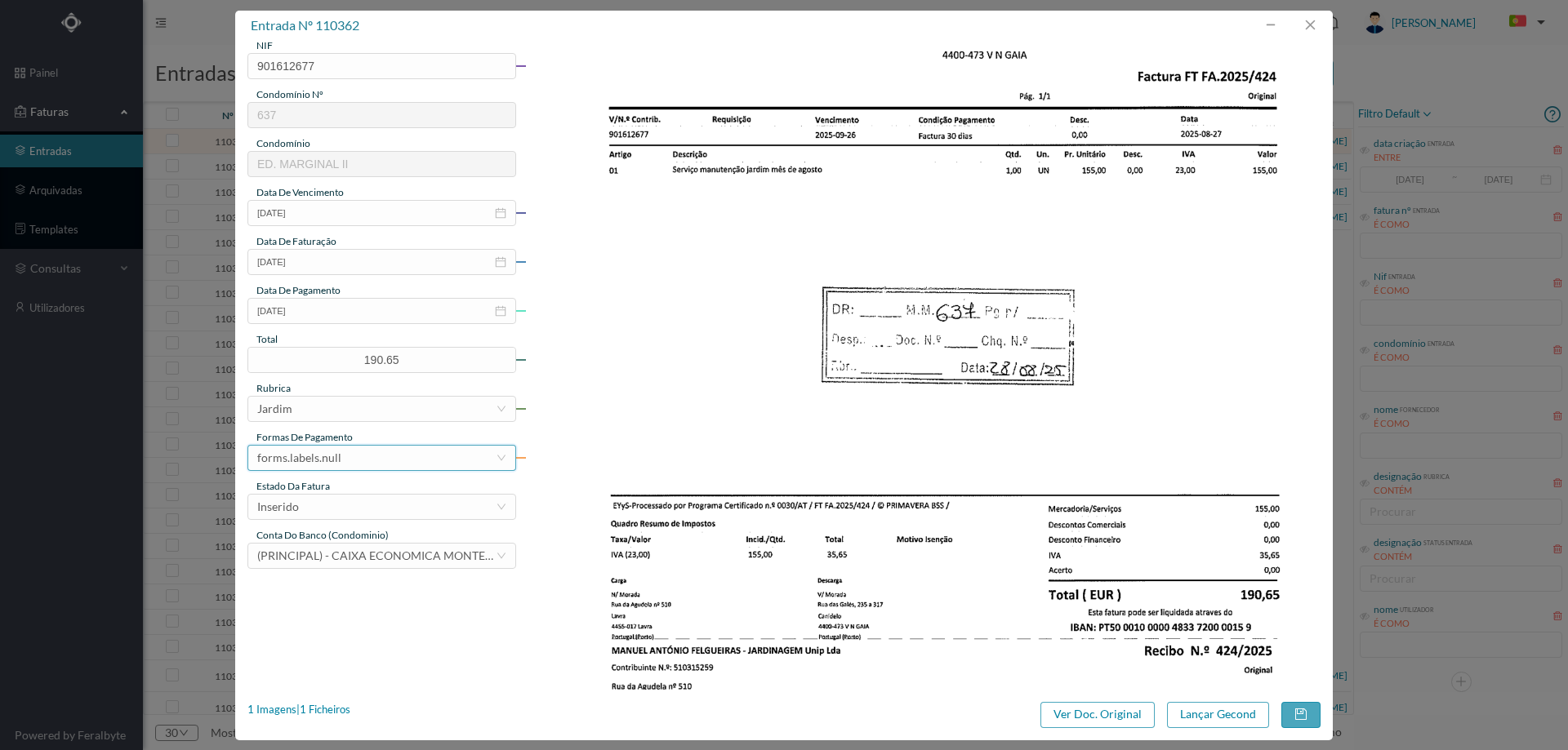
click at [340, 460] on div "forms.labels.null" at bounding box center [376, 458] width 239 height 25
click at [333, 533] on li "transferência bancária" at bounding box center [380, 541] width 267 height 26
click at [338, 499] on div "Inserido" at bounding box center [376, 507] width 239 height 25
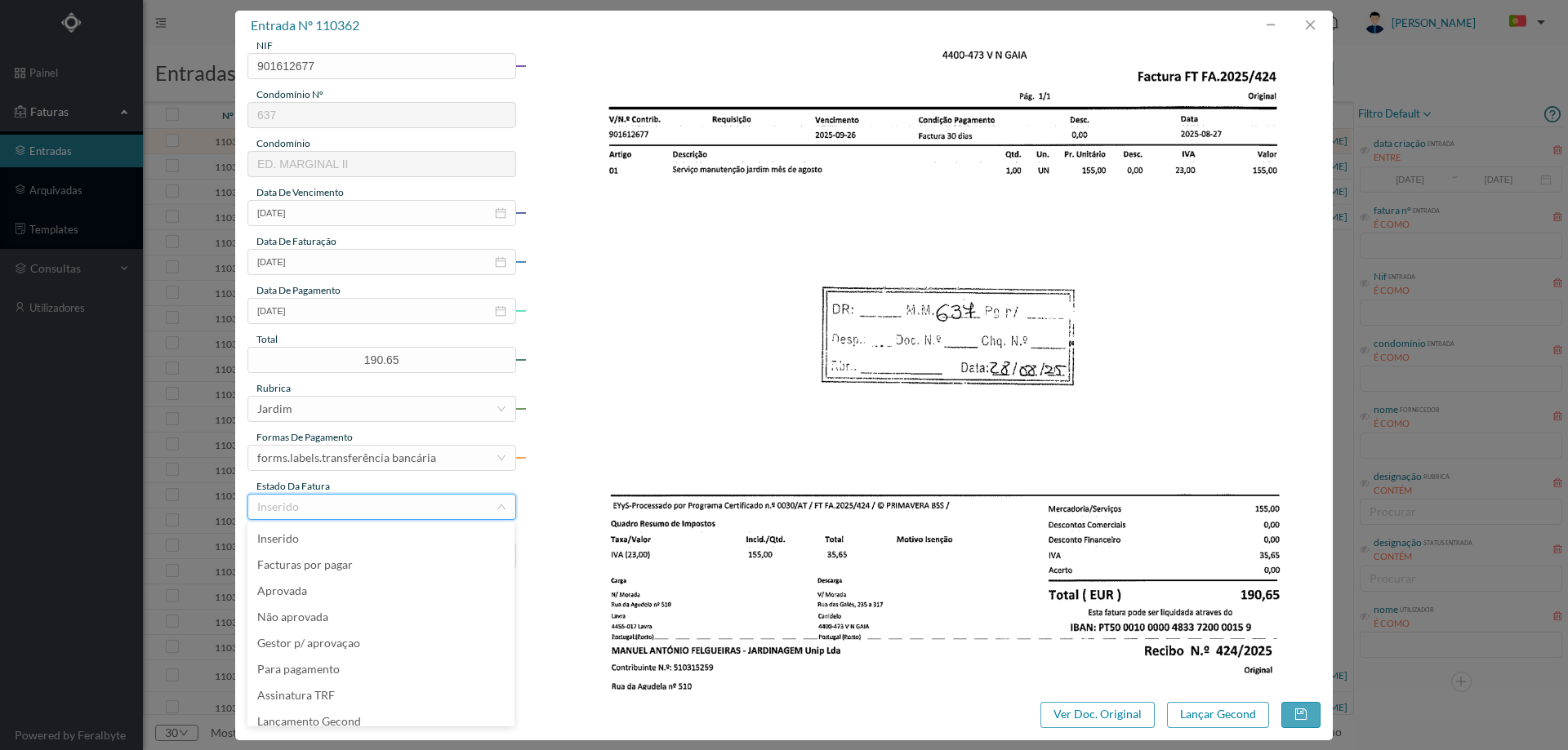
scroll to position [9, 0]
click at [351, 708] on li "Lançamento Gecond" at bounding box center [380, 713] width 267 height 26
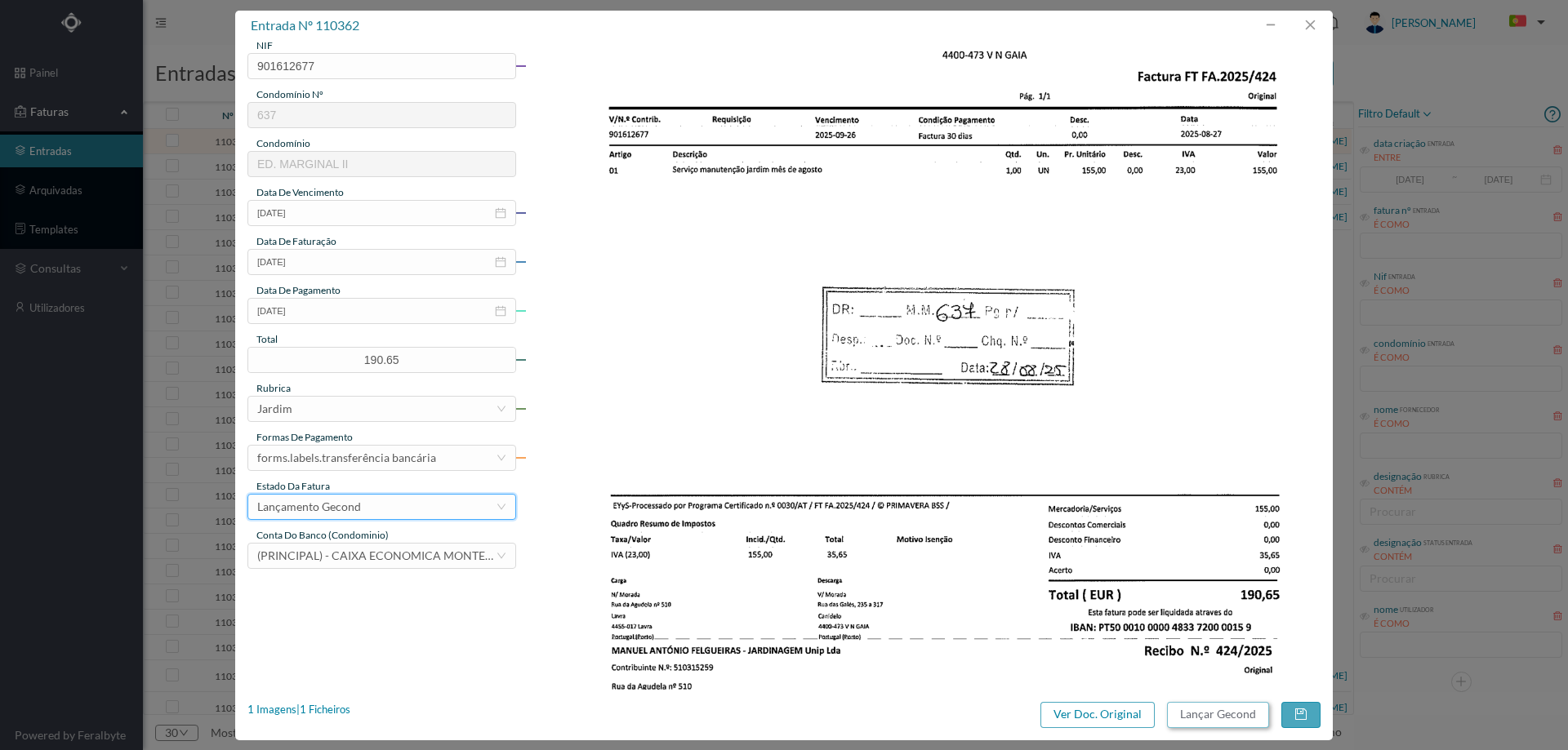
click at [1220, 718] on button "Lançar Gecond" at bounding box center [1218, 715] width 103 height 26
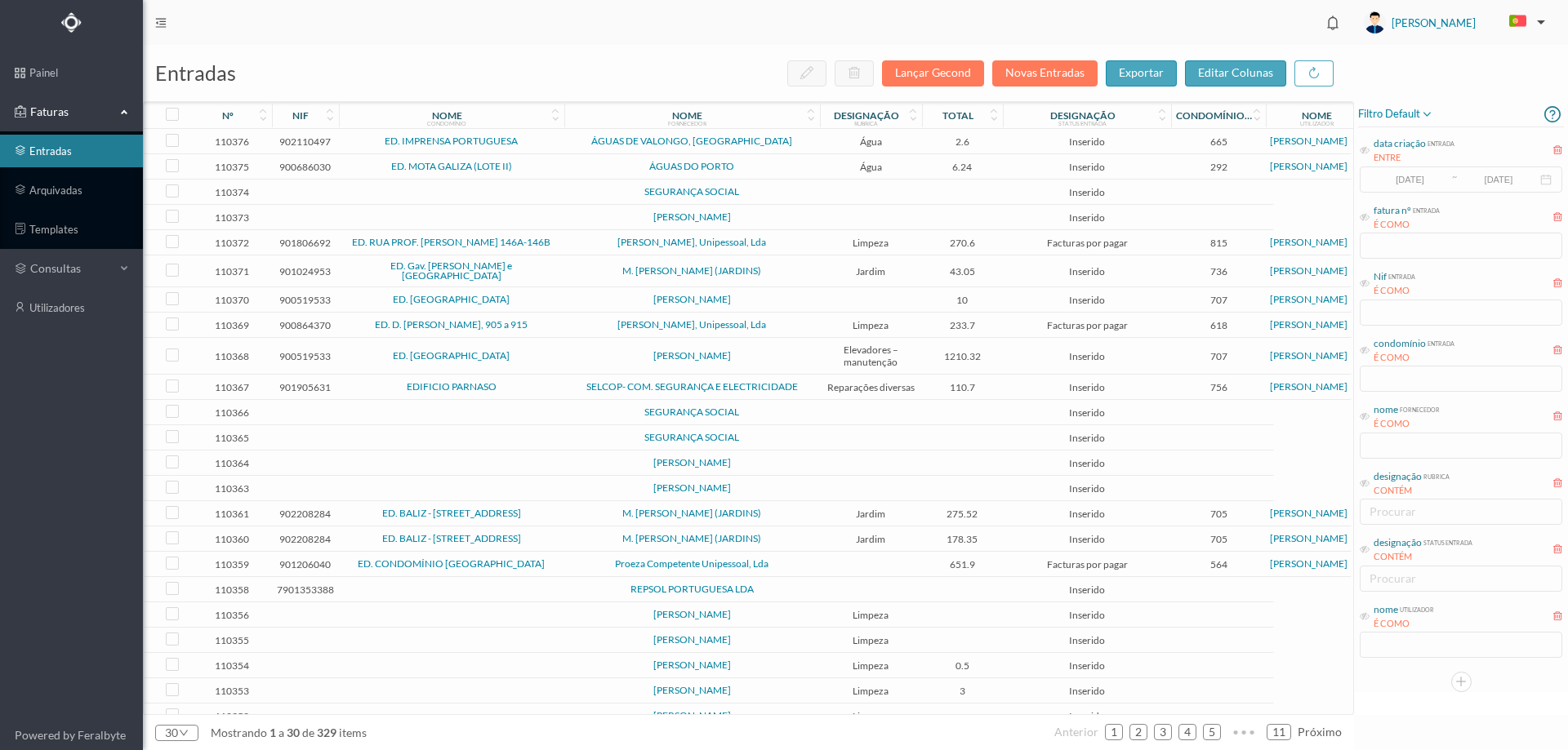
click at [766, 142] on span "ÁGUAS DE VALONGO, SA" at bounding box center [692, 141] width 247 height 10
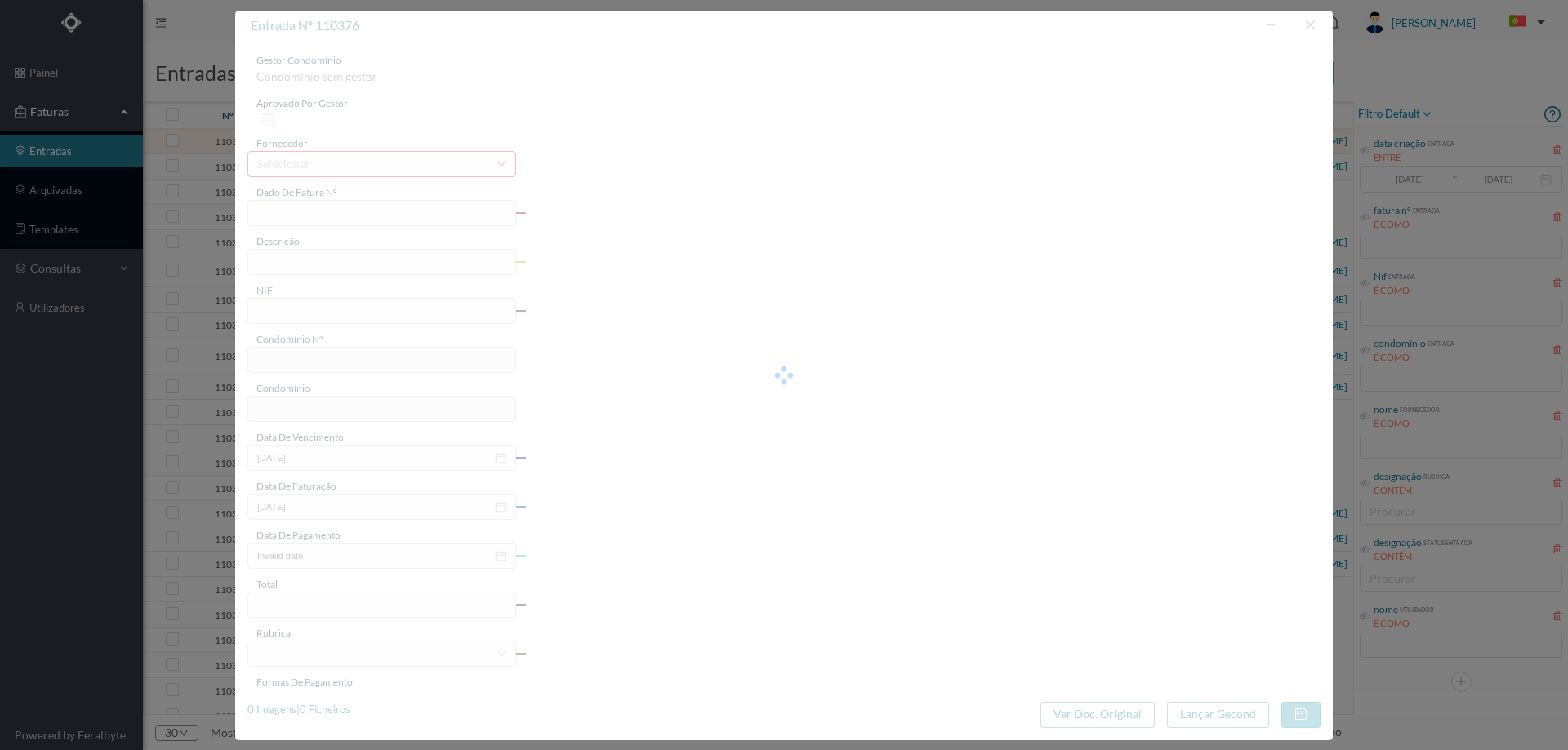
type input "1171109436"
type input "Pe e Ene ela Dr"
type input "902110497"
type input "2025-08-19"
type input "2025-08-04"
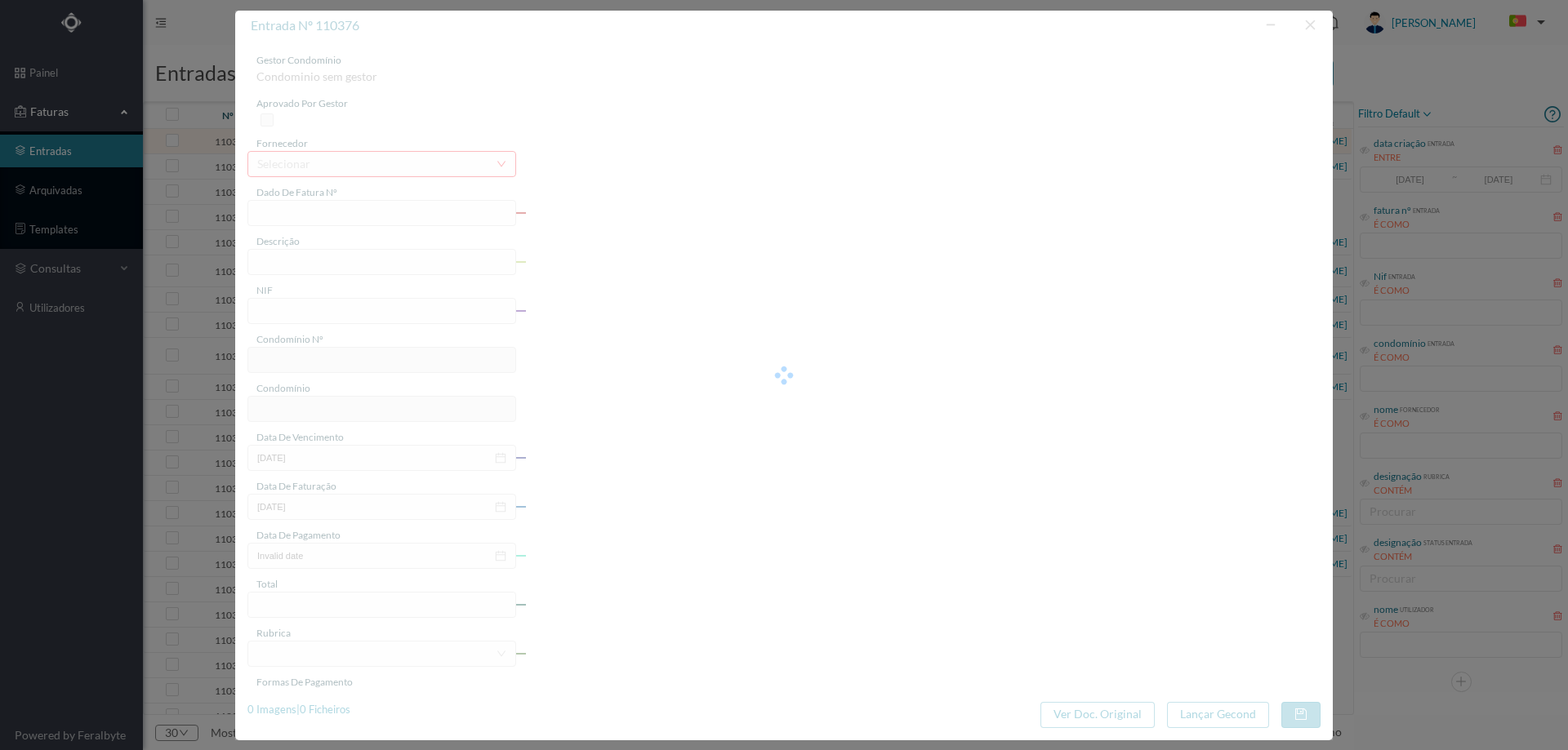
type input "2025-08-19"
type input "2.60"
type input "665"
type input "ED. IMPRENSA PORTUGUESA"
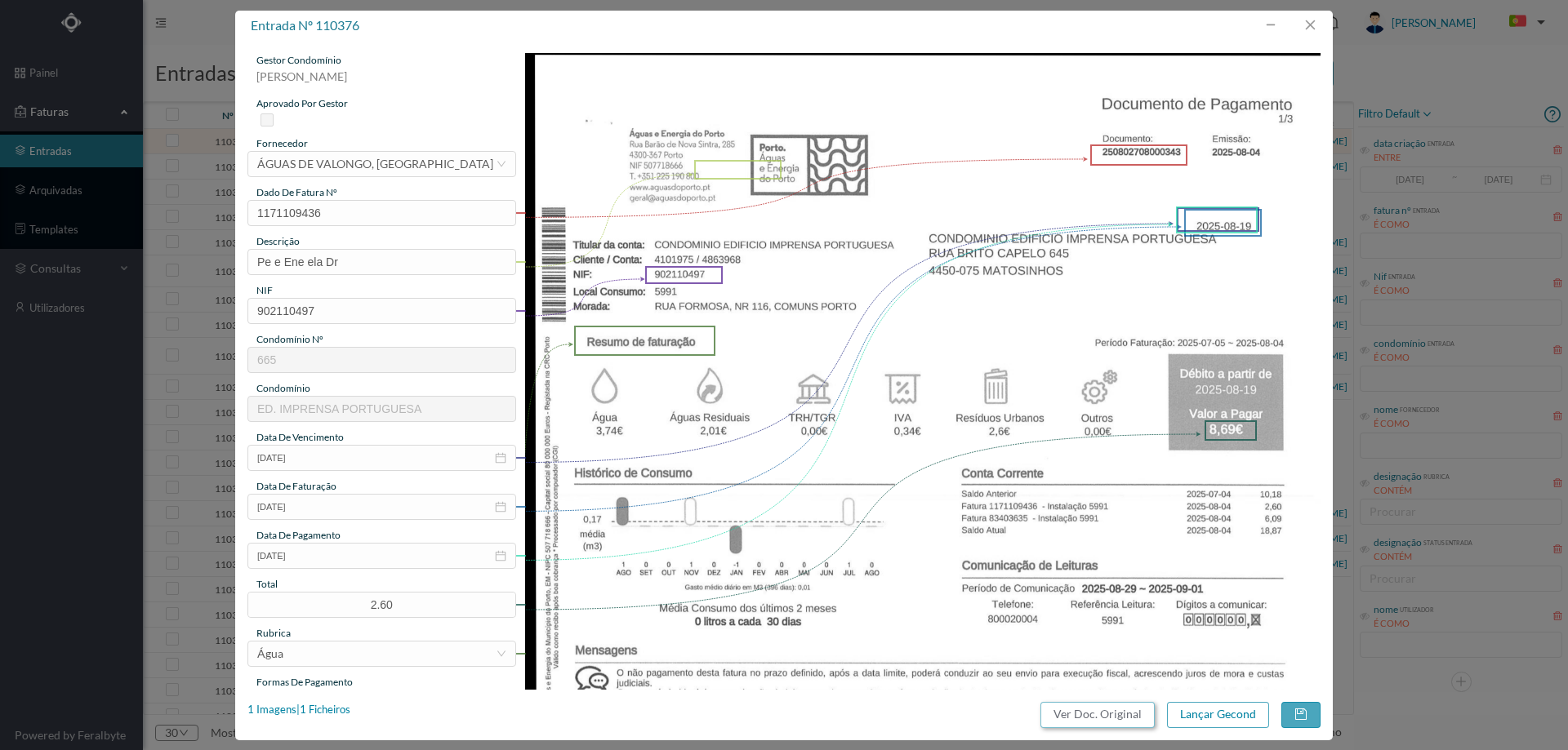
click at [1103, 719] on button "Ver Doc. Original" at bounding box center [1097, 715] width 114 height 26
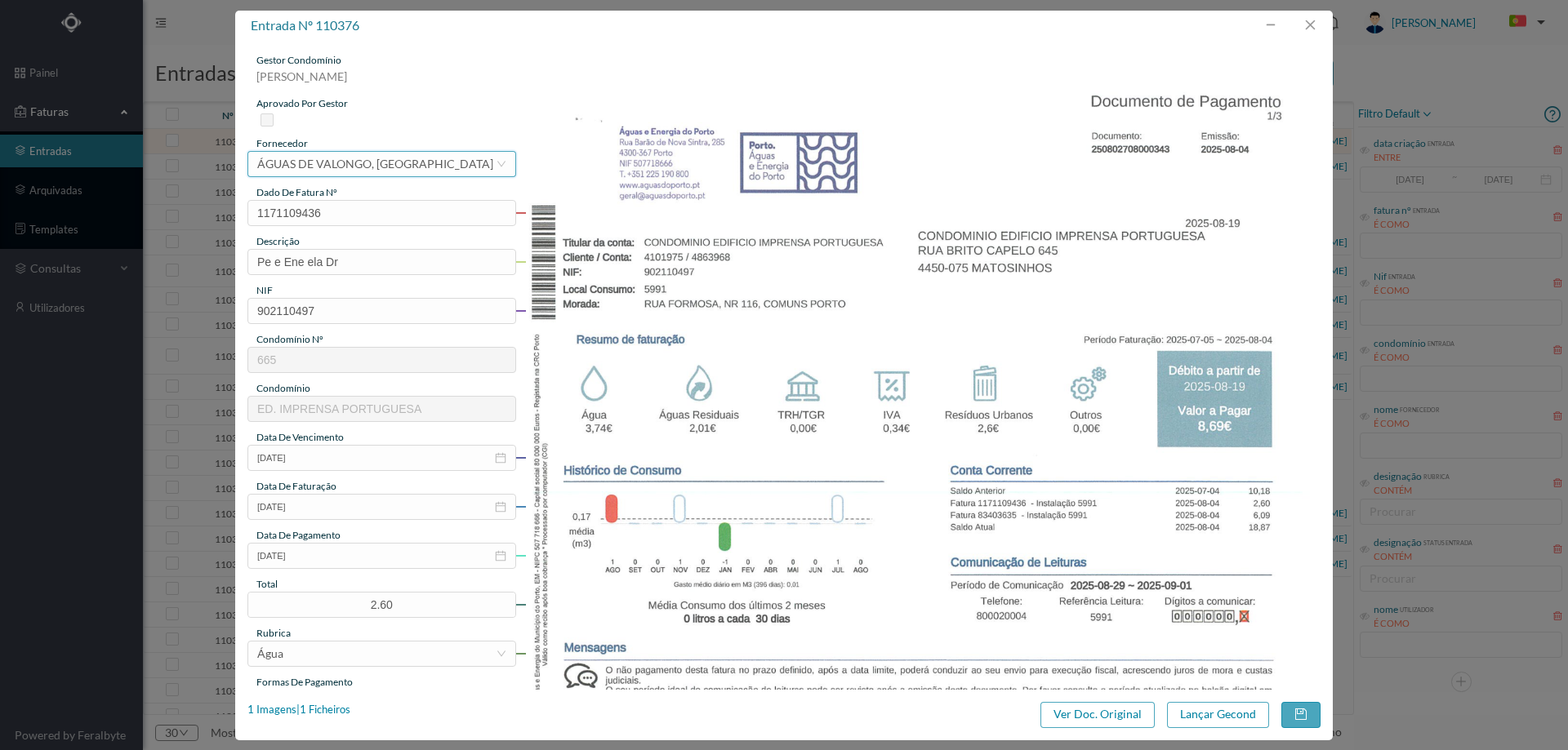
click at [452, 164] on div "selecionar ÁGUAS DE VALONGO, SA" at bounding box center [376, 164] width 239 height 25
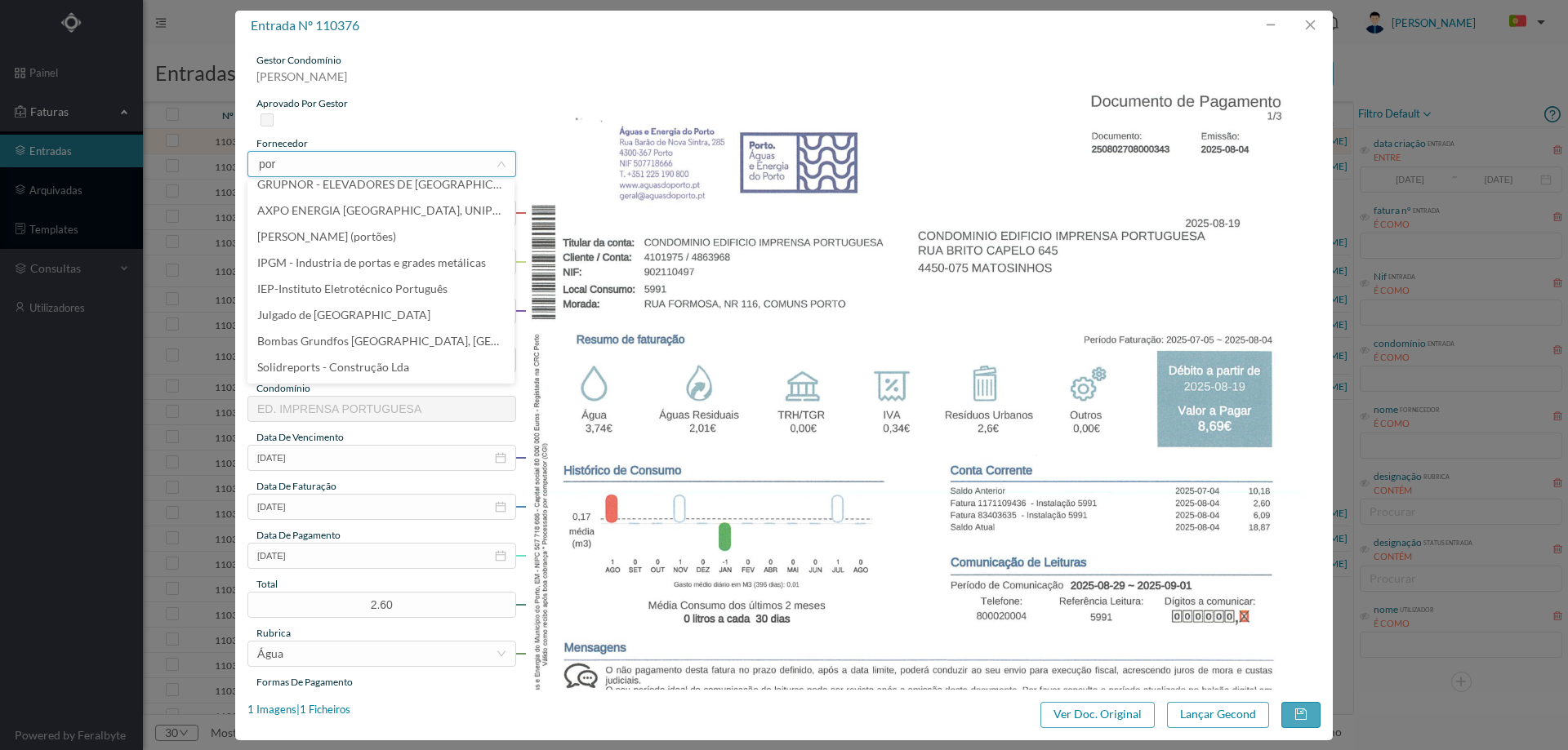
scroll to position [0, 0]
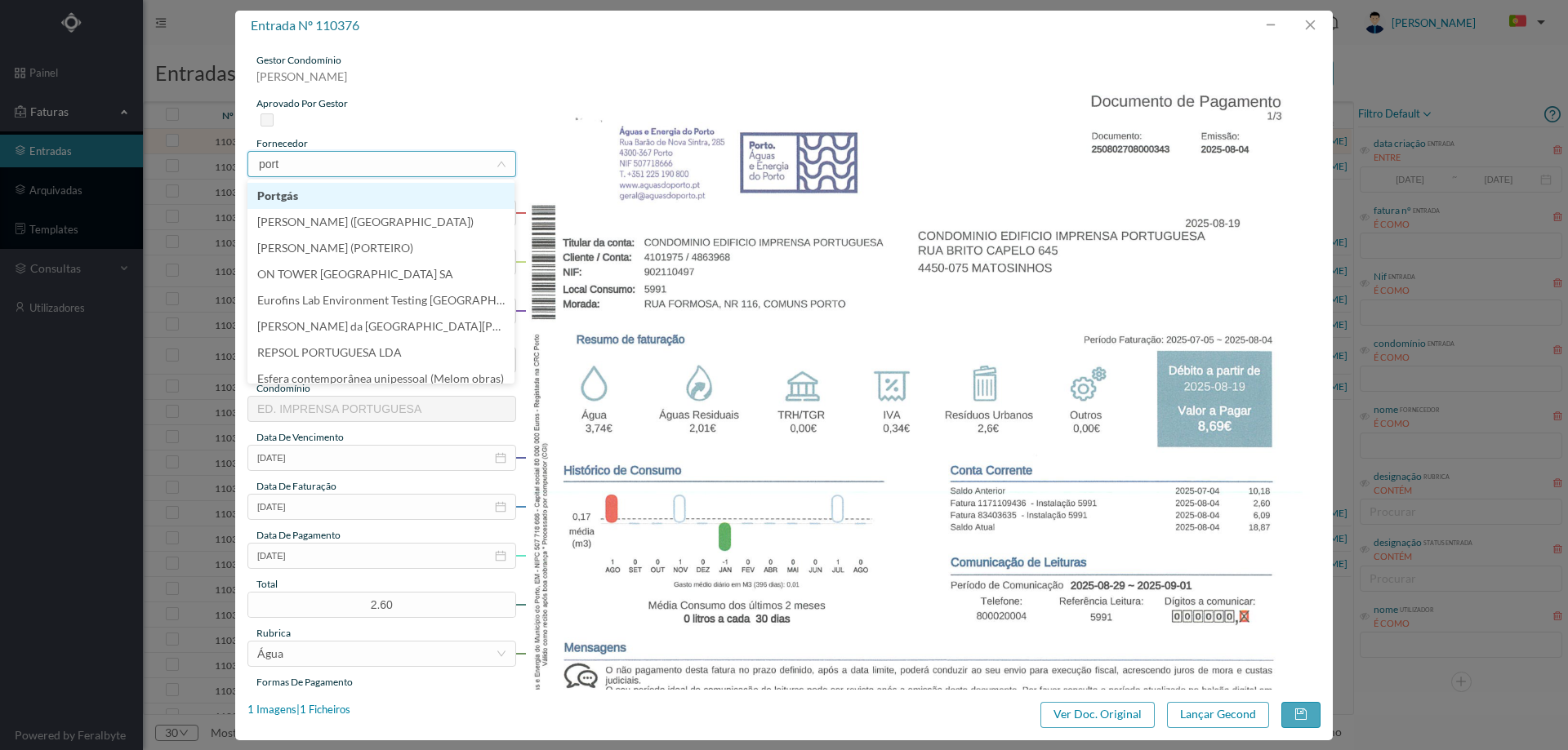
type input "porto"
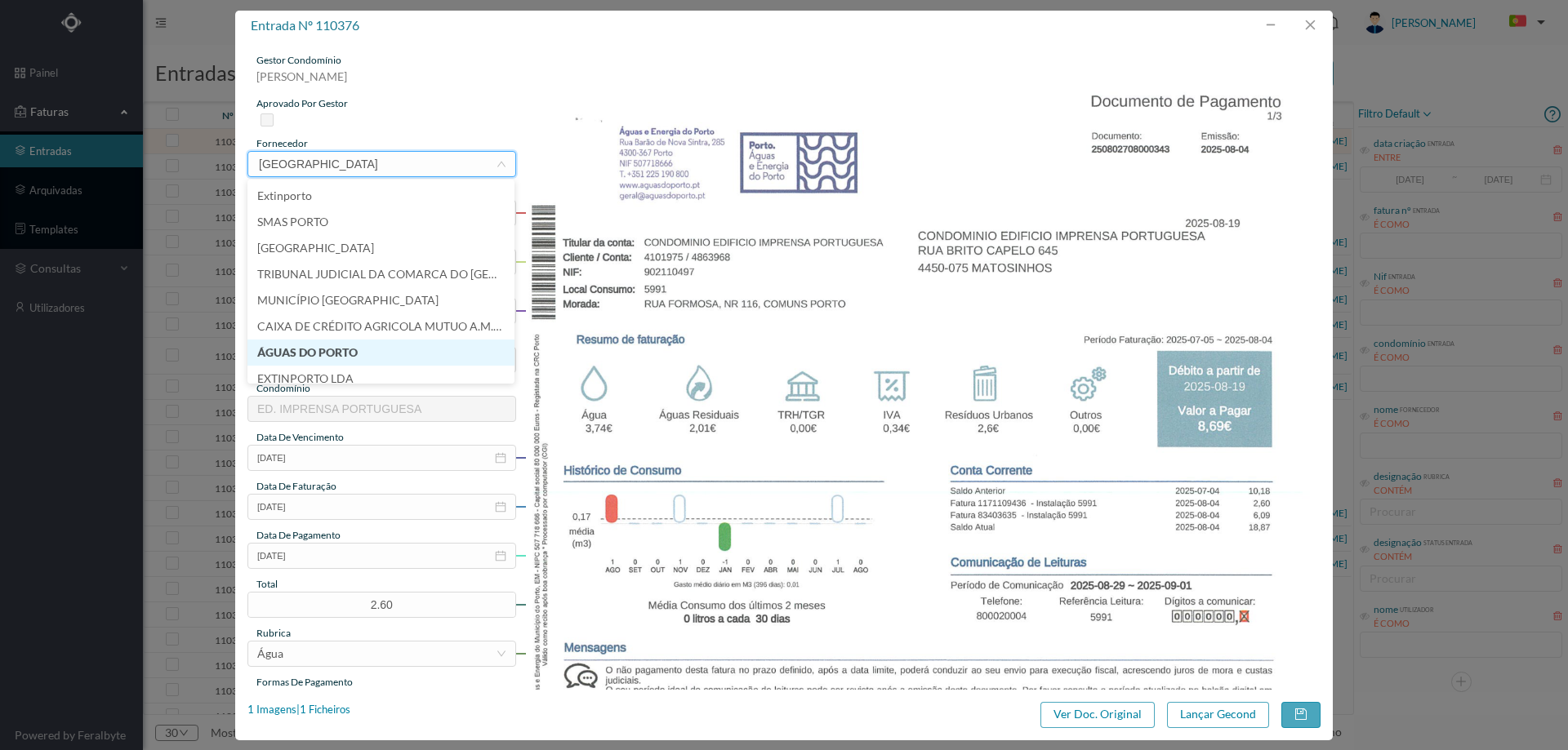
click at [370, 355] on li "ÁGUAS DO PORTO" at bounding box center [380, 352] width 267 height 26
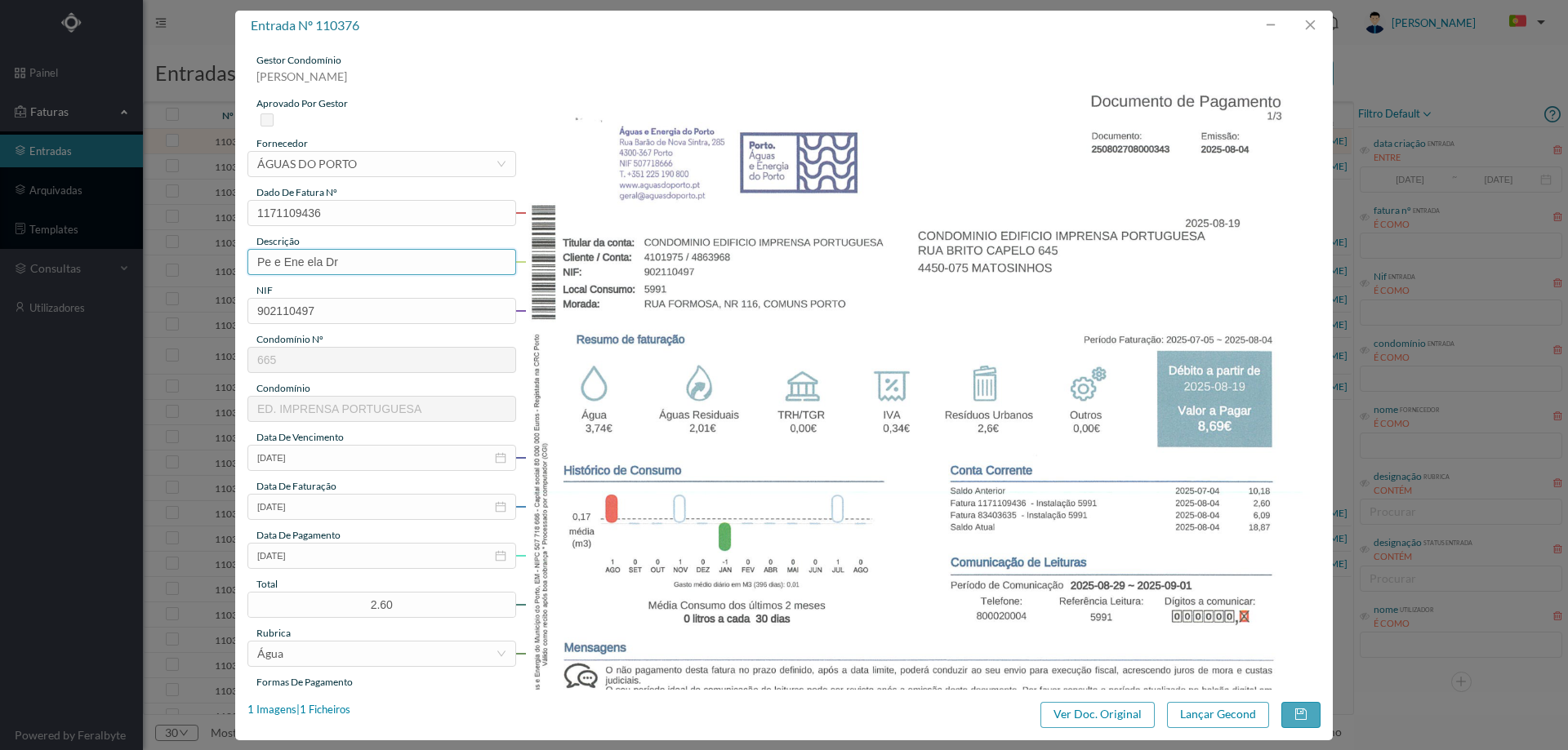
drag, startPoint x: 360, startPoint y: 258, endPoint x: 48, endPoint y: 260, distance: 312.0
click at [49, 261] on div "entrada nº 110376 gestor condomínio Cristina Sousa aprovado por gestor forneced…" at bounding box center [784, 375] width 1568 height 750
type input "05.07.2025 a 04.08.2025"
drag, startPoint x: 404, startPoint y: 603, endPoint x: 332, endPoint y: 603, distance: 72.0
click at [333, 603] on input "2.60" at bounding box center [381, 605] width 267 height 25
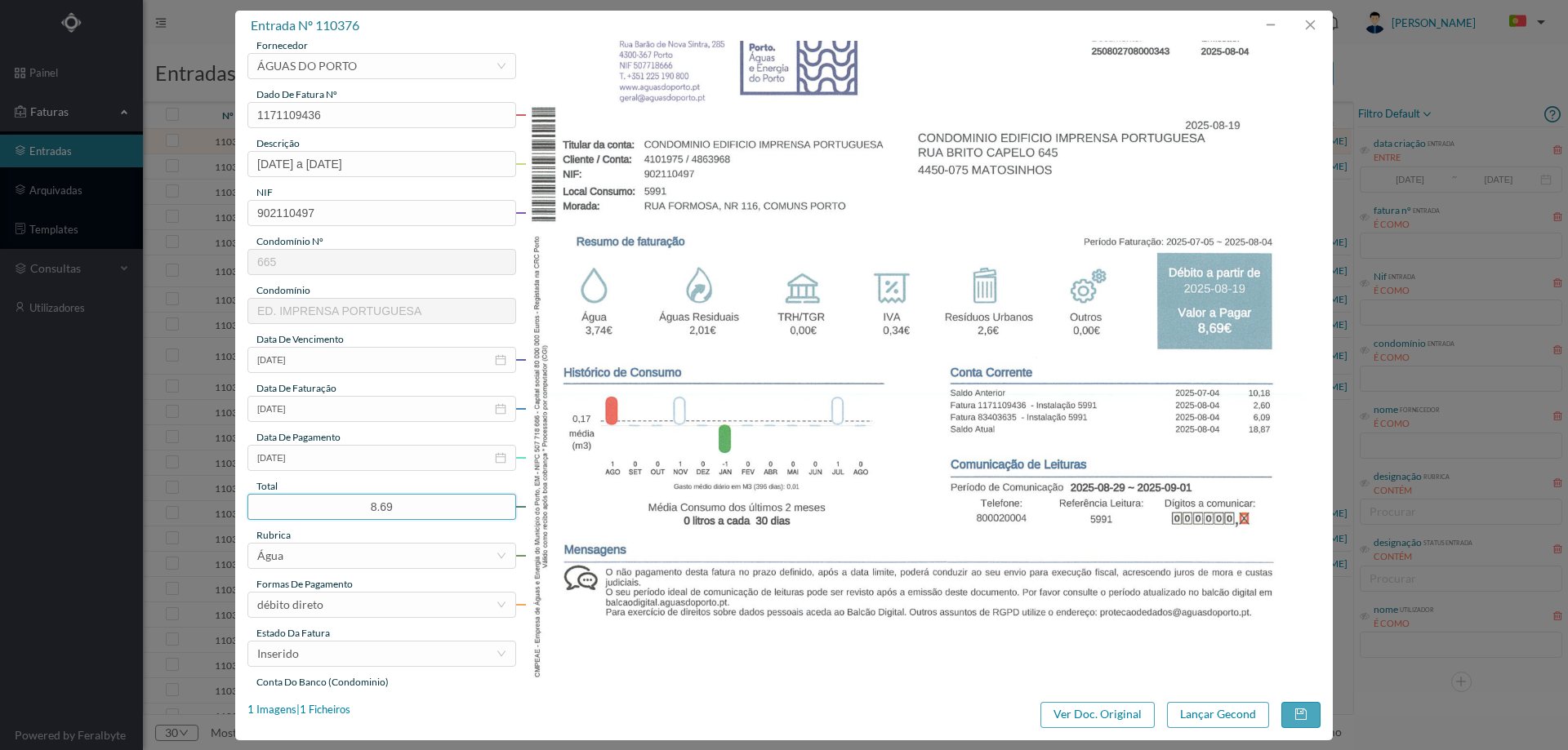
scroll to position [245, 0]
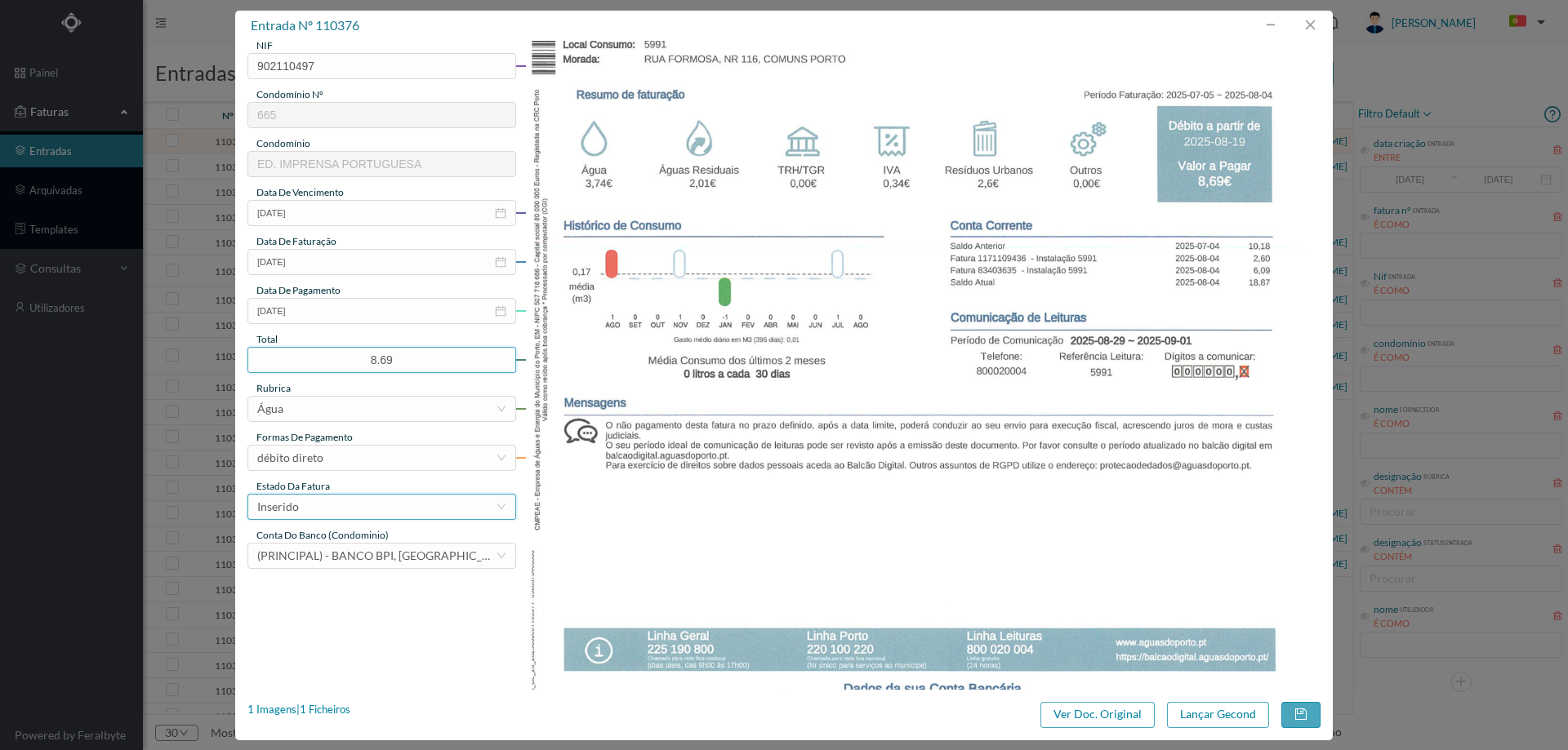
type input "8.69"
click at [320, 511] on div "Inserido" at bounding box center [376, 507] width 239 height 25
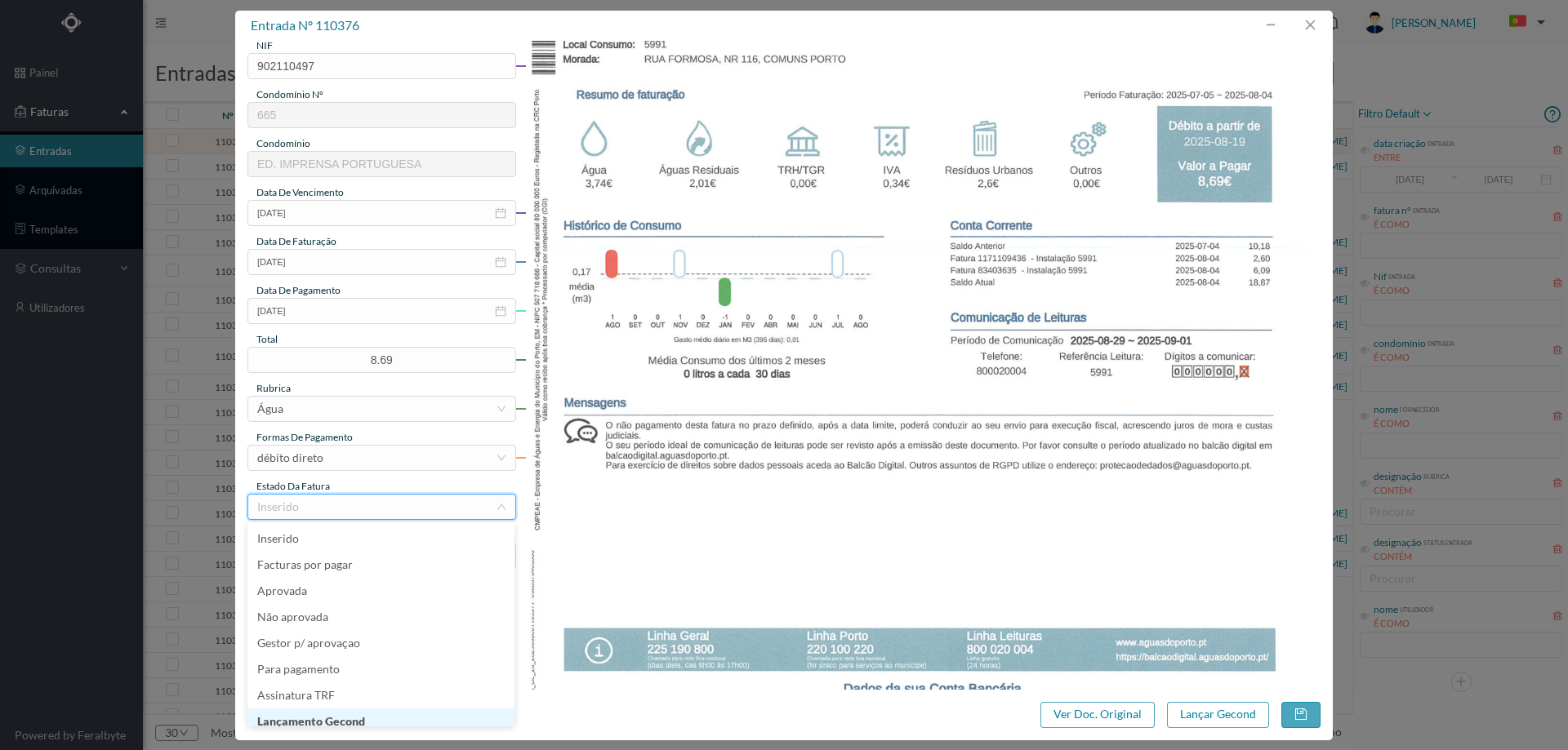
scroll to position [9, 0]
click at [357, 706] on li "Lançamento Gecond" at bounding box center [380, 713] width 267 height 26
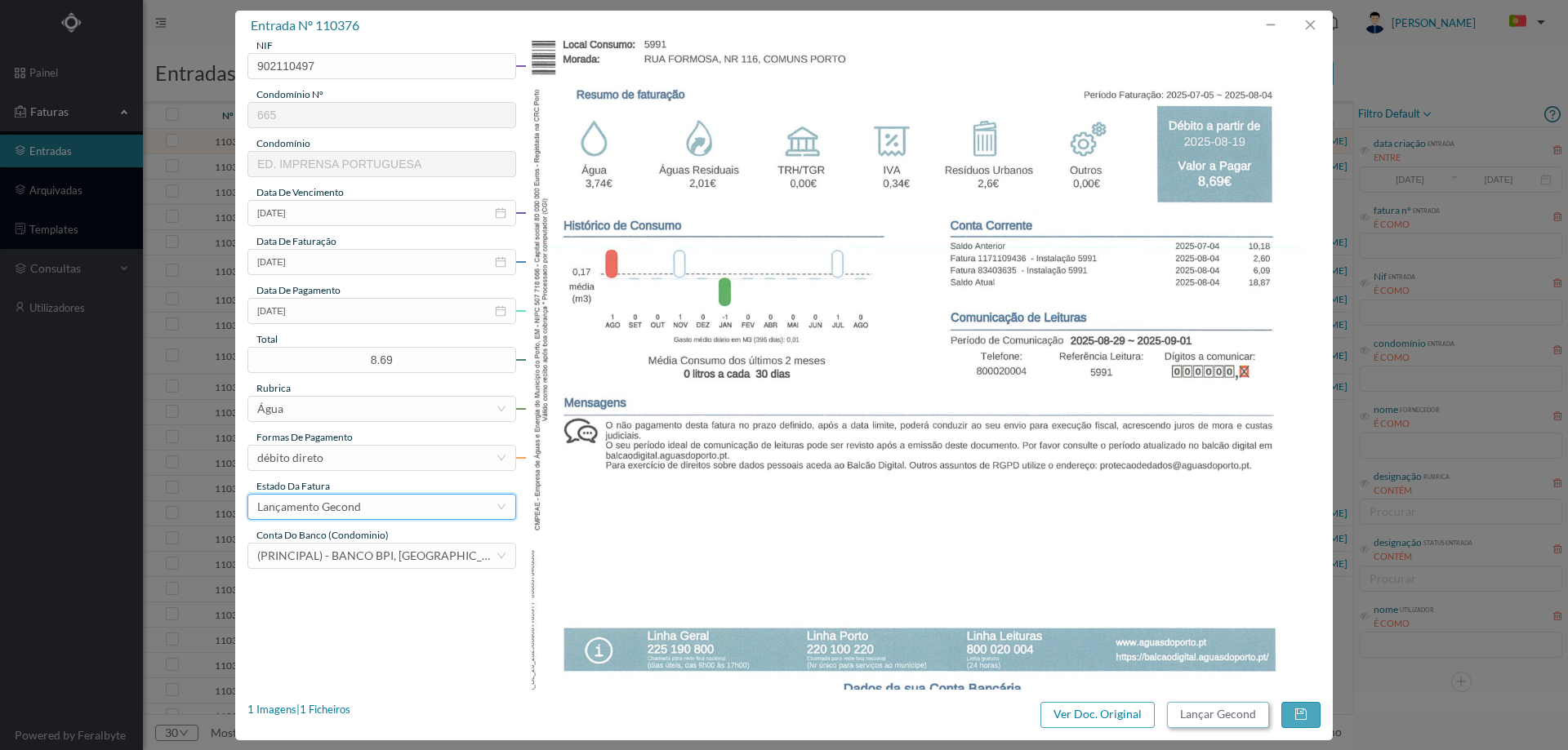
click at [1215, 708] on button "Lançar Gecond" at bounding box center [1218, 715] width 103 height 26
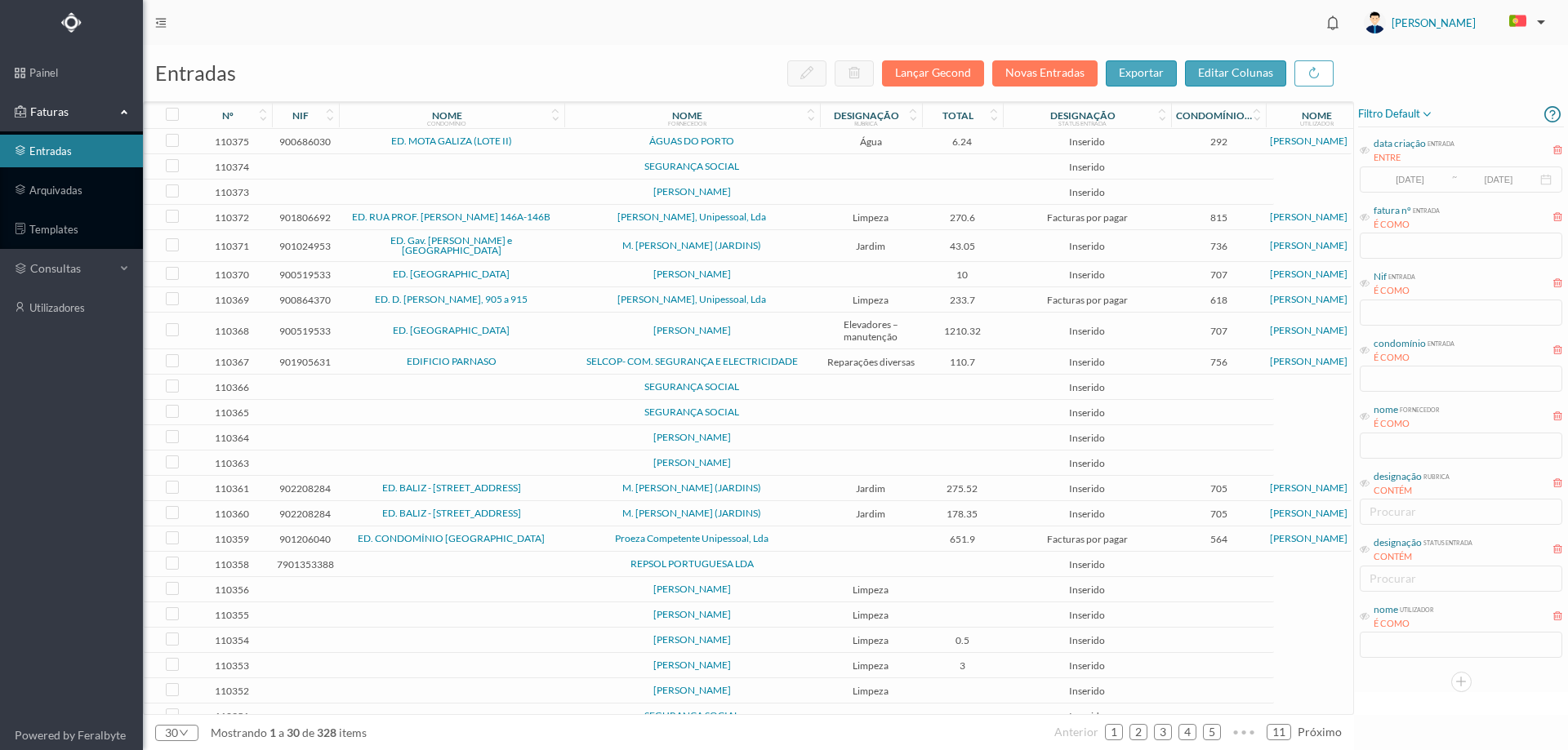
click at [809, 151] on td "ÁGUAS DO PORTO" at bounding box center [692, 142] width 256 height 25
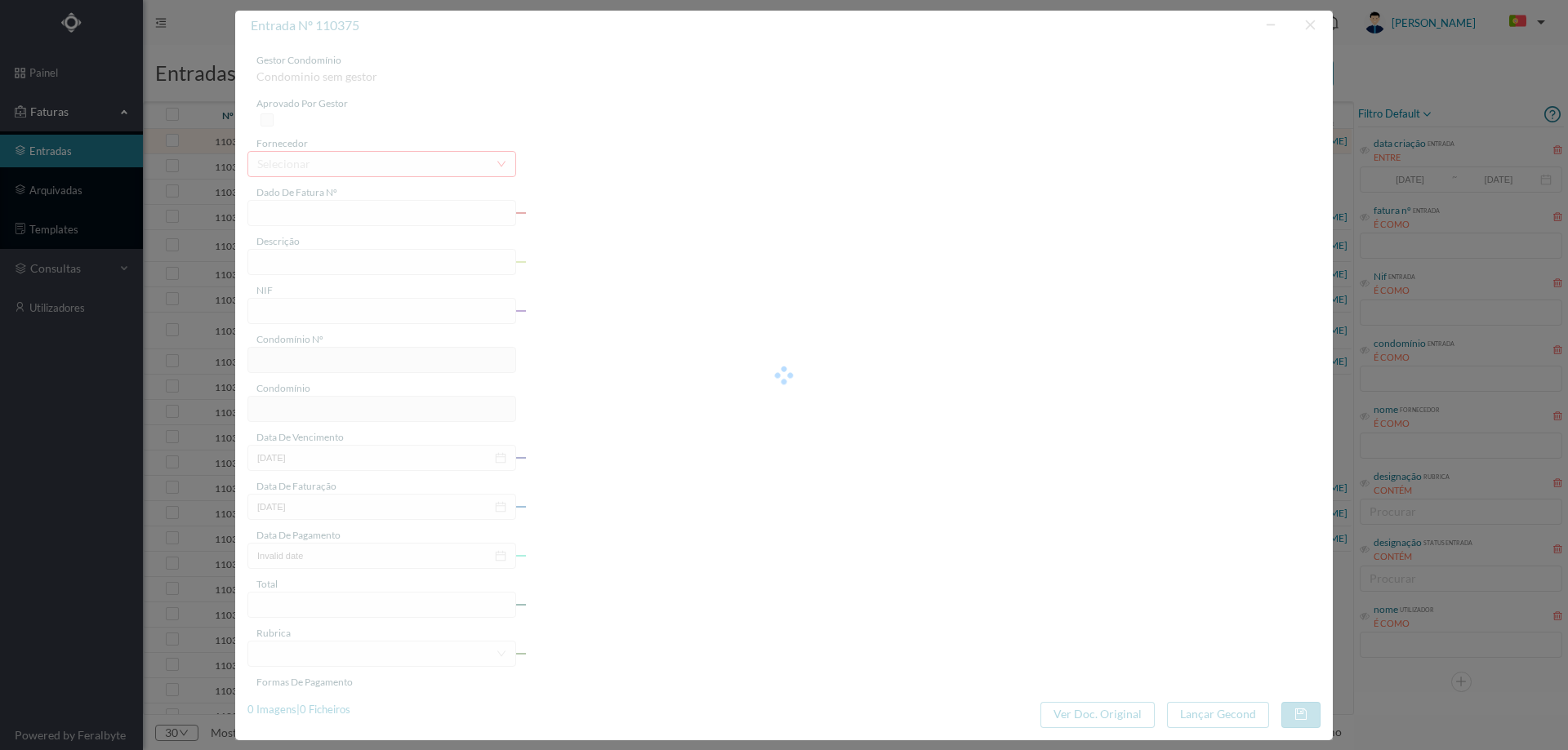
type input "43408643"
type input "RUA CALOUSTE GULBENKIAN, NR 17 ., COMUN. PORTO"
type input "900686030"
type input "2025-08-12"
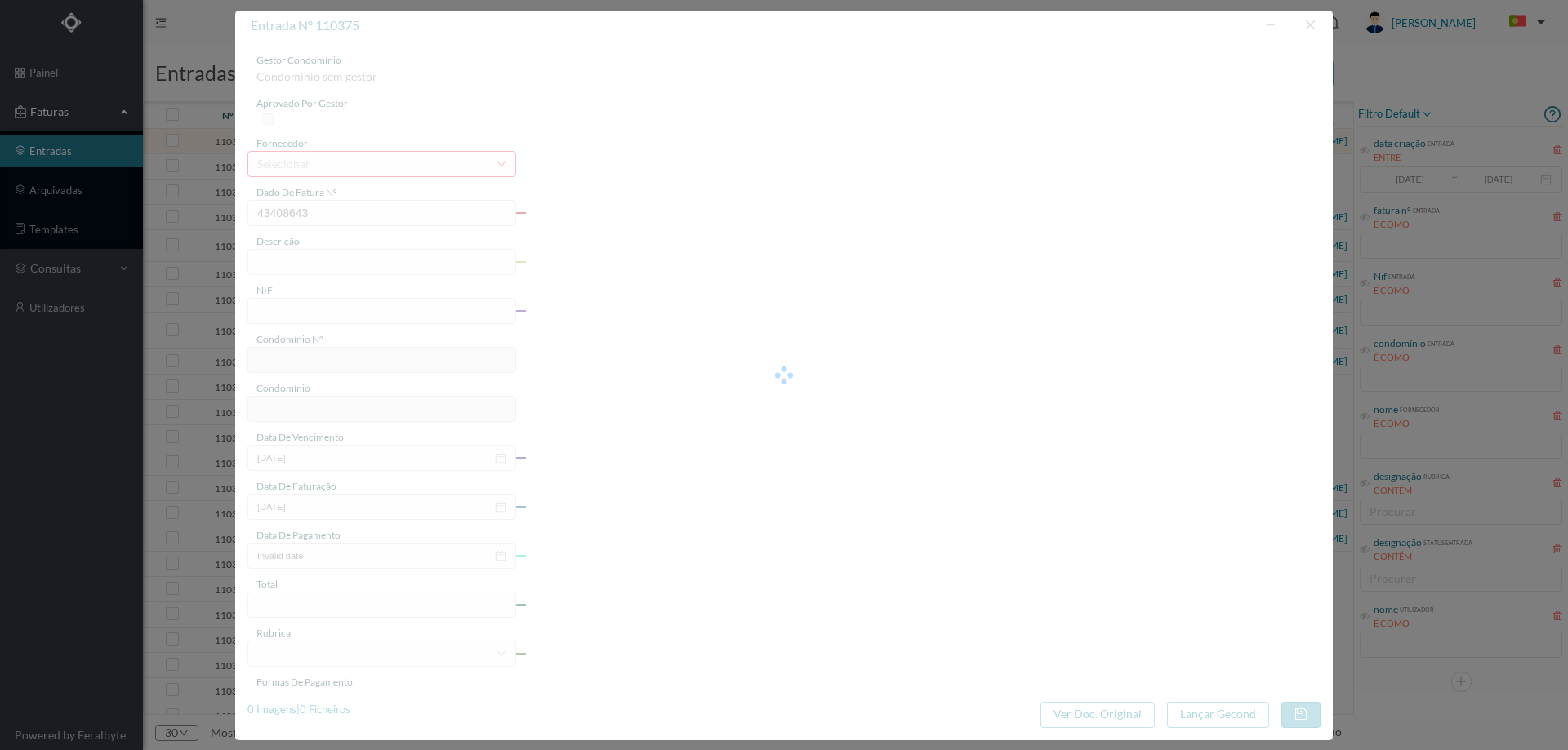
type input "27-08-2025"
type input "6.24"
type input "292"
type input "ED. MOTA GALIZA (LOTE II)"
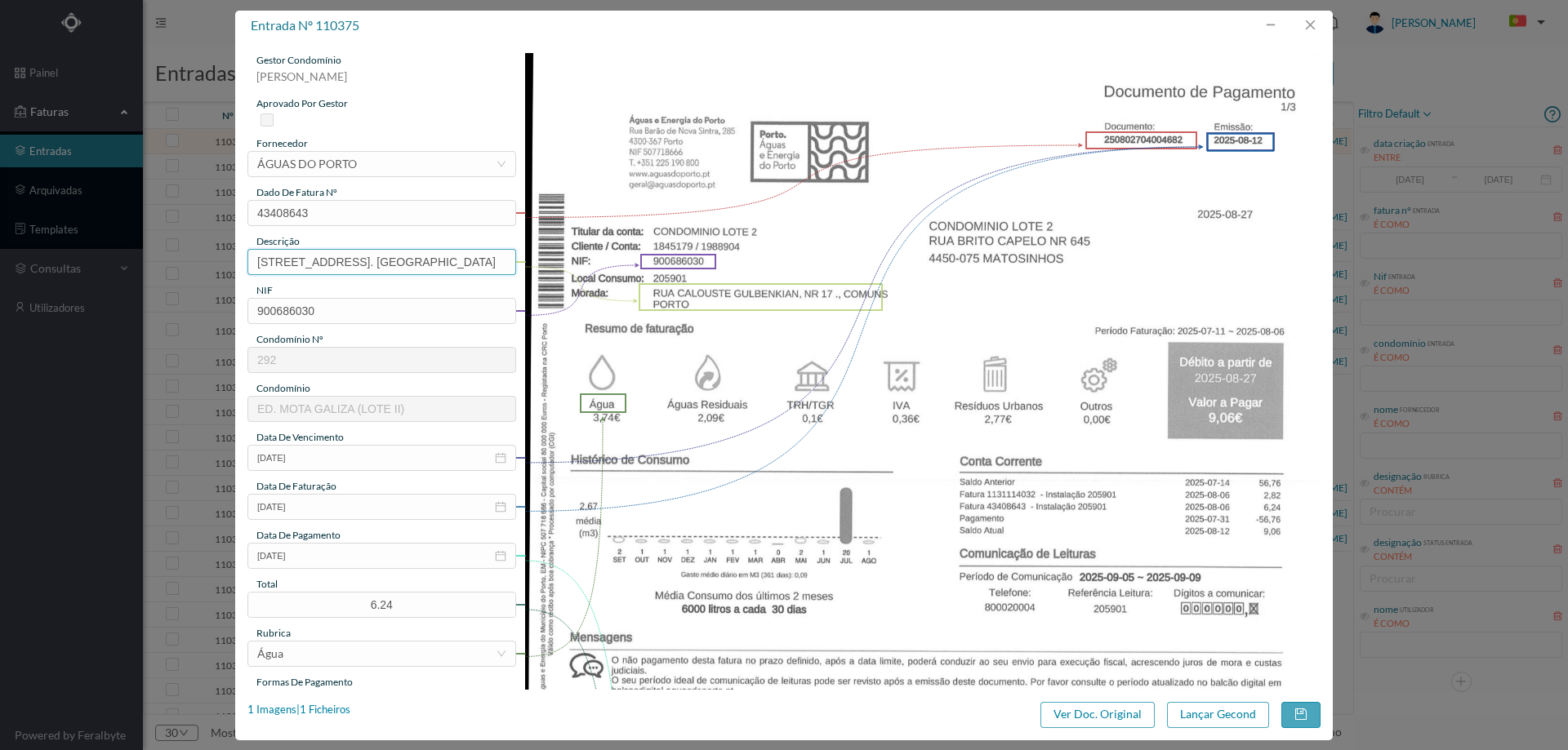
click at [433, 262] on input "RUA CALOUSTE GULBENKIAN, NR 17 ., COMUN. PORTO" at bounding box center [381, 261] width 268 height 26
click at [330, 265] on input "11.07.2025 a b06.08.2025" at bounding box center [381, 261] width 268 height 26
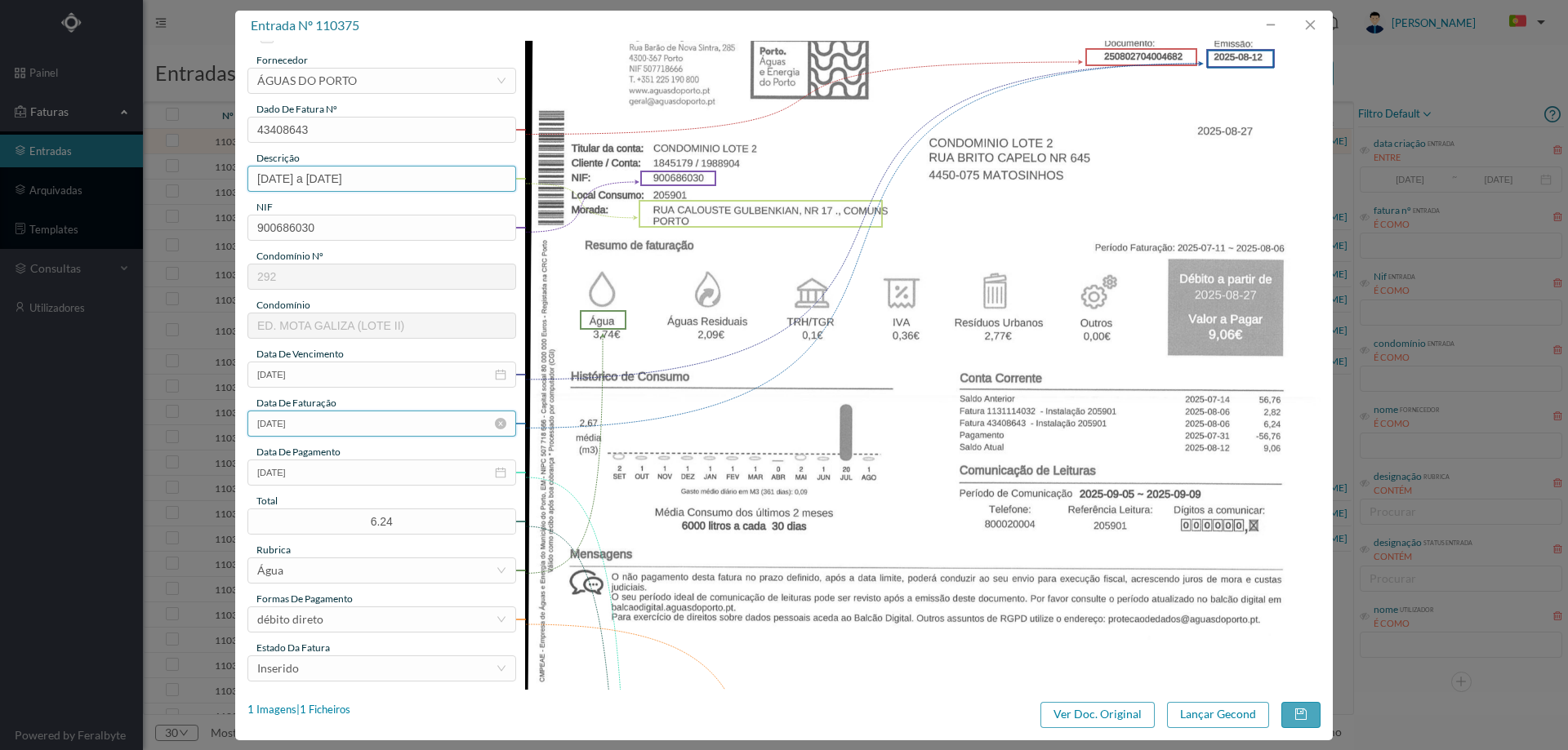
scroll to position [163, 0]
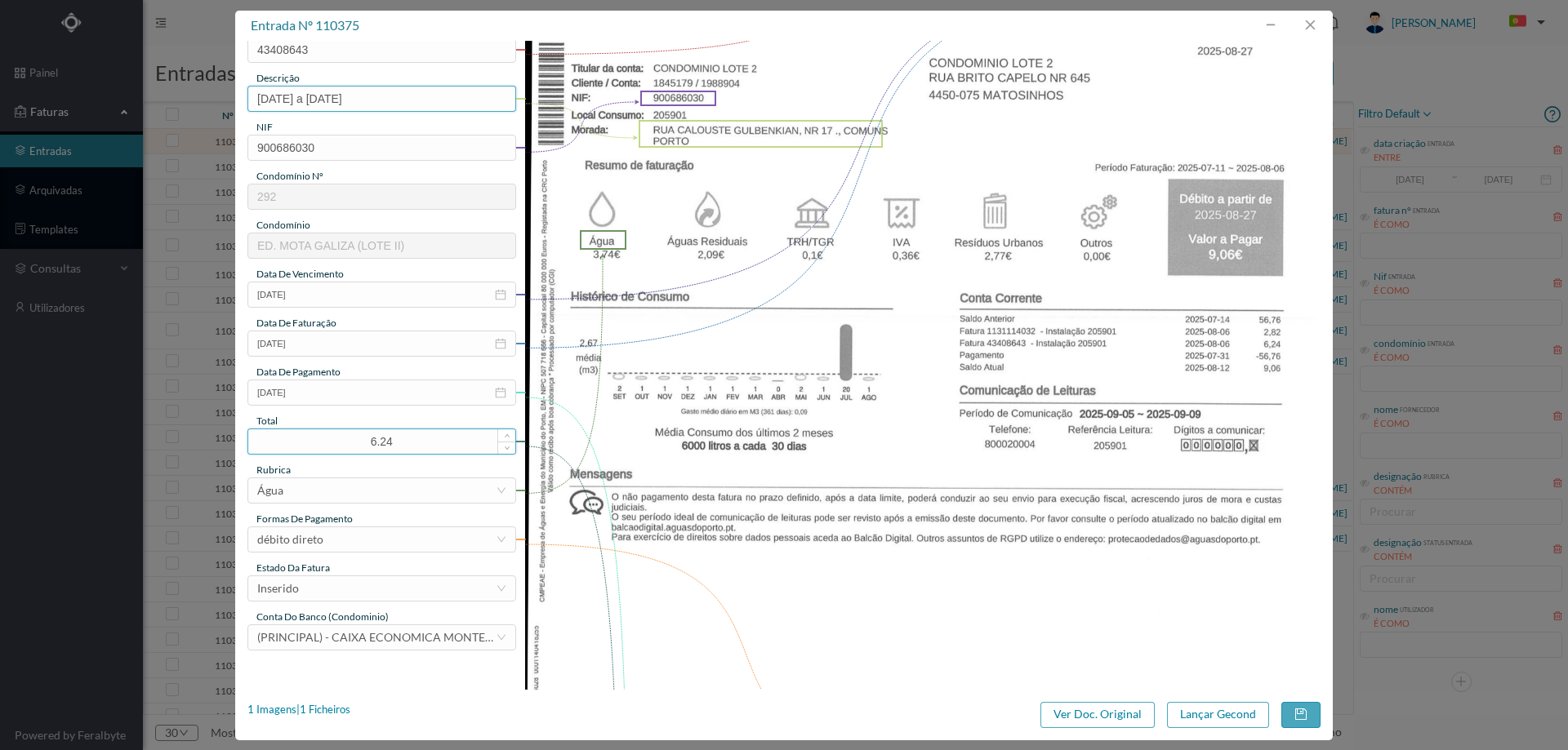
type input "11.07.2025 a 06.08.2025"
drag, startPoint x: 367, startPoint y: 441, endPoint x: 346, endPoint y: 438, distance: 21.2
click at [350, 441] on input "6.24" at bounding box center [381, 442] width 267 height 25
type input "9.06"
click at [337, 586] on div "Inserido" at bounding box center [376, 589] width 239 height 25
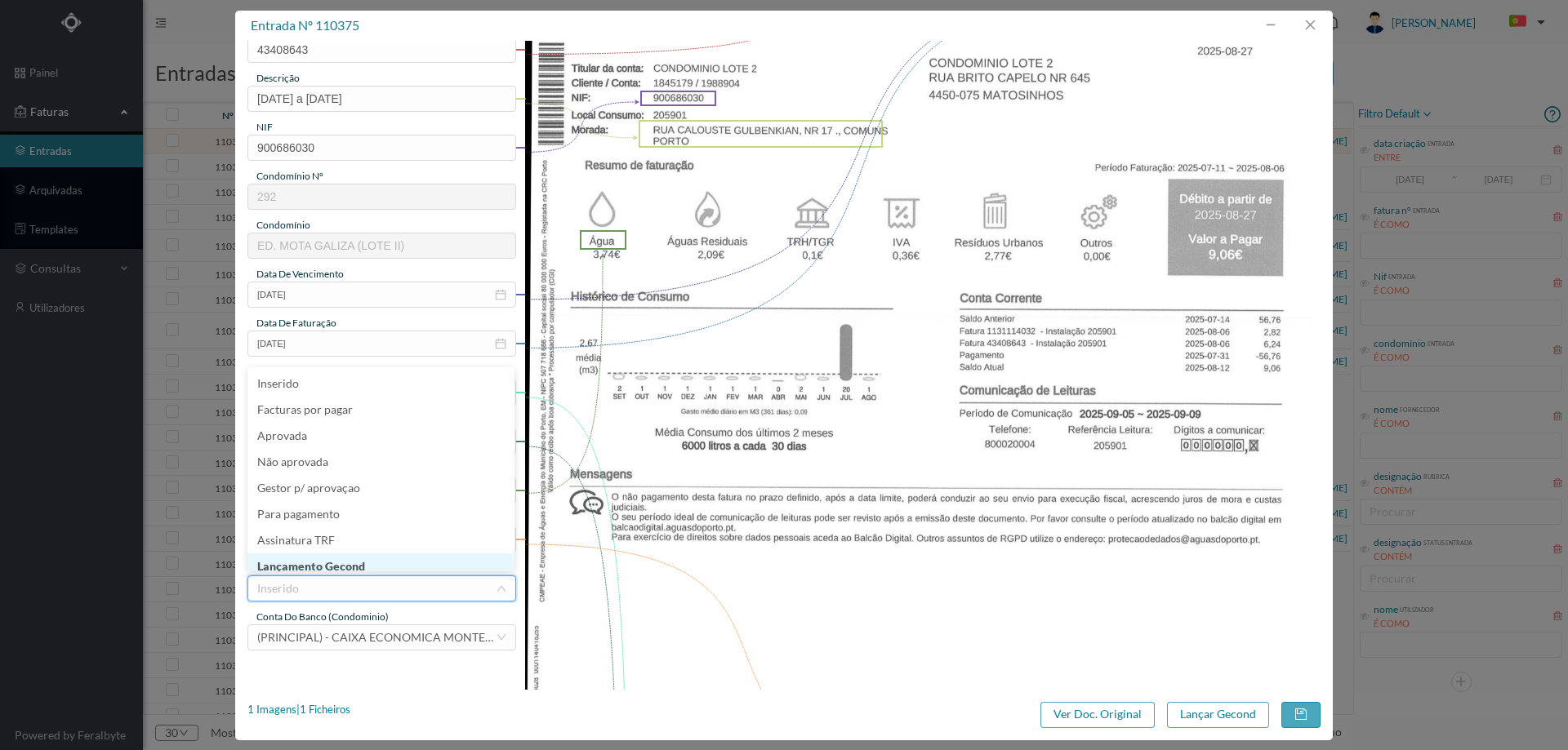
click at [347, 565] on li "Lançamento Gecond" at bounding box center [380, 566] width 267 height 26
click at [1197, 704] on button "Lançar Gecond" at bounding box center [1218, 715] width 103 height 26
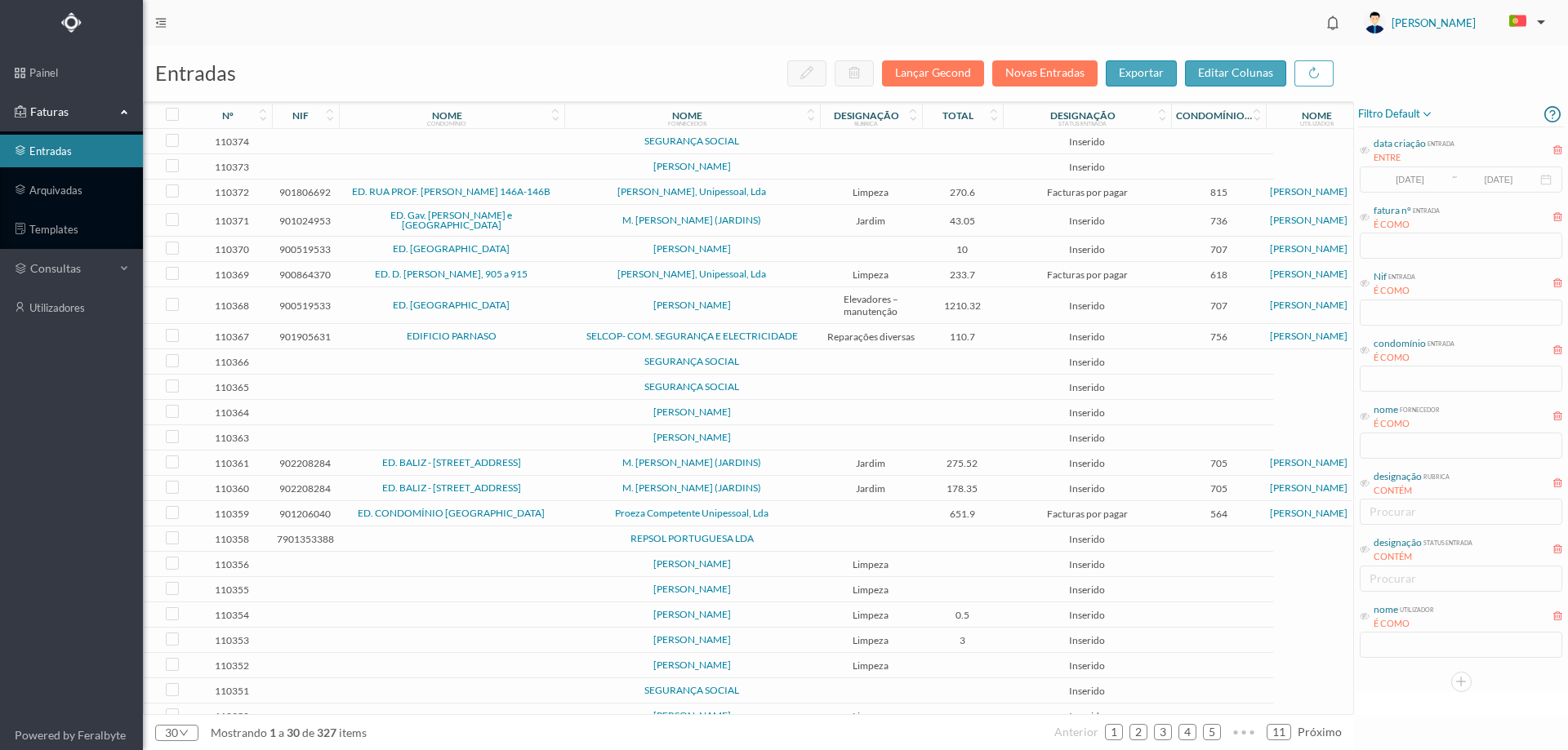
click at [763, 137] on span "SEGURANÇA SOCIAL" at bounding box center [692, 141] width 247 height 10
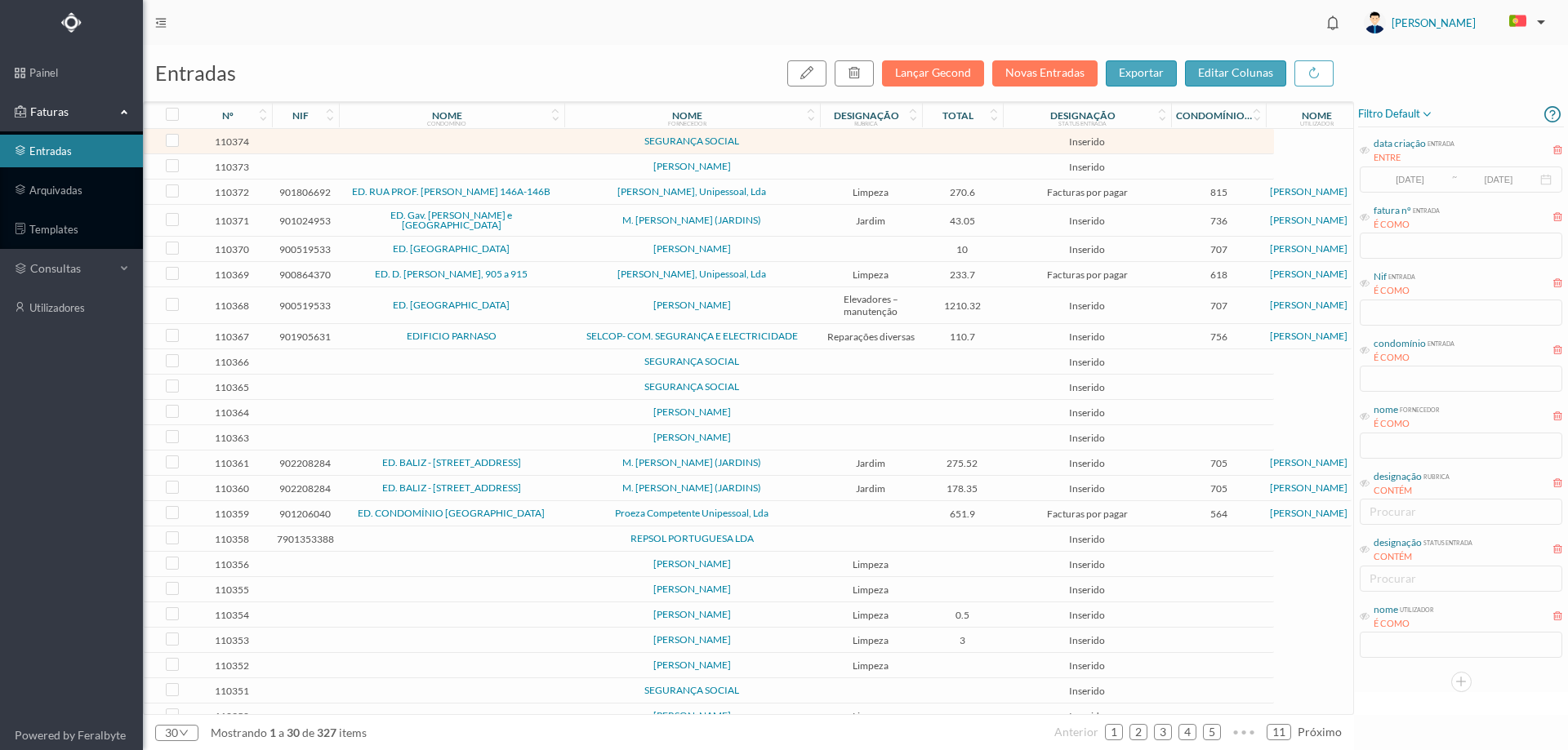
click at [763, 137] on span "SEGURANÇA SOCIAL" at bounding box center [692, 141] width 247 height 10
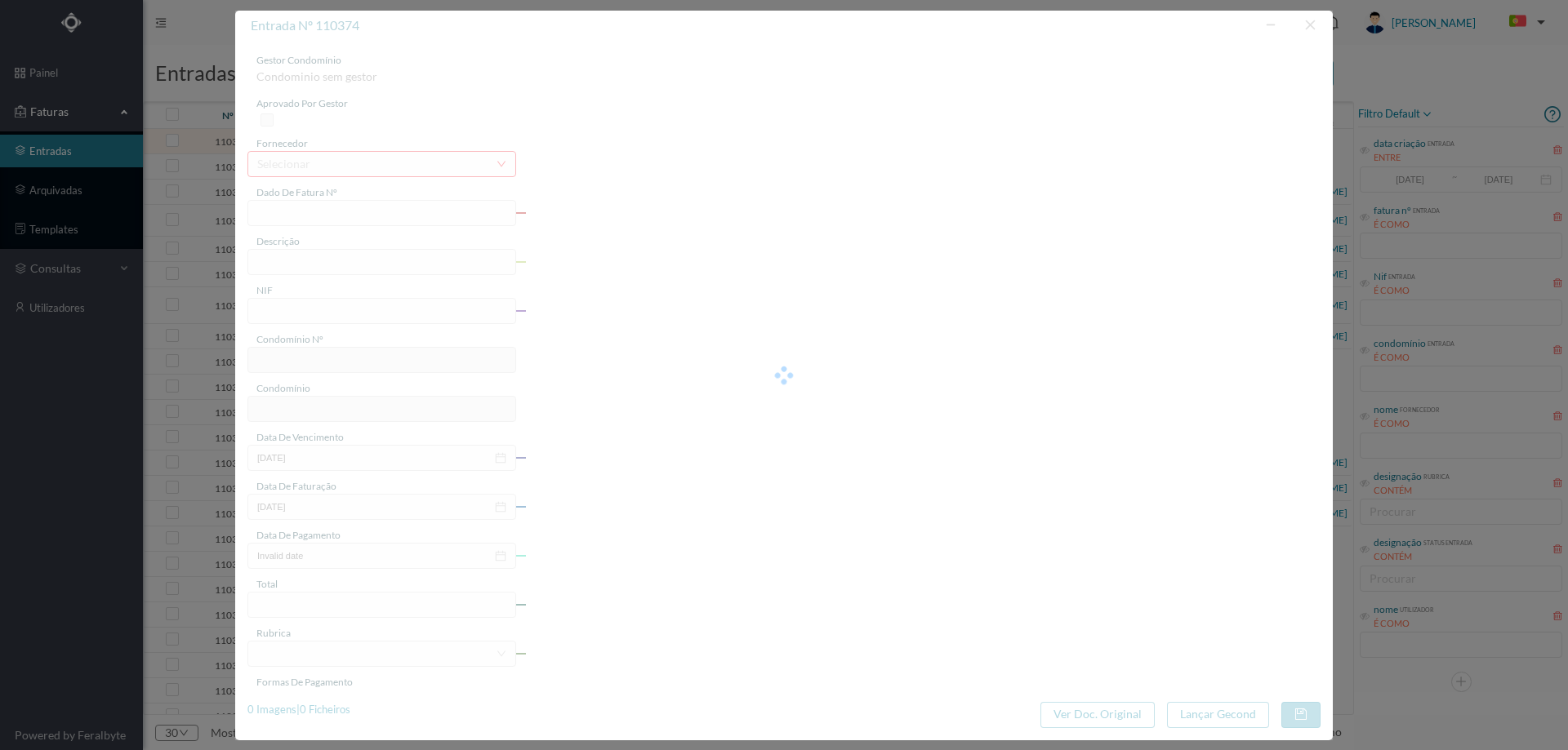
type input "MN HAUNN"
type input "0"
type input "Invalid date"
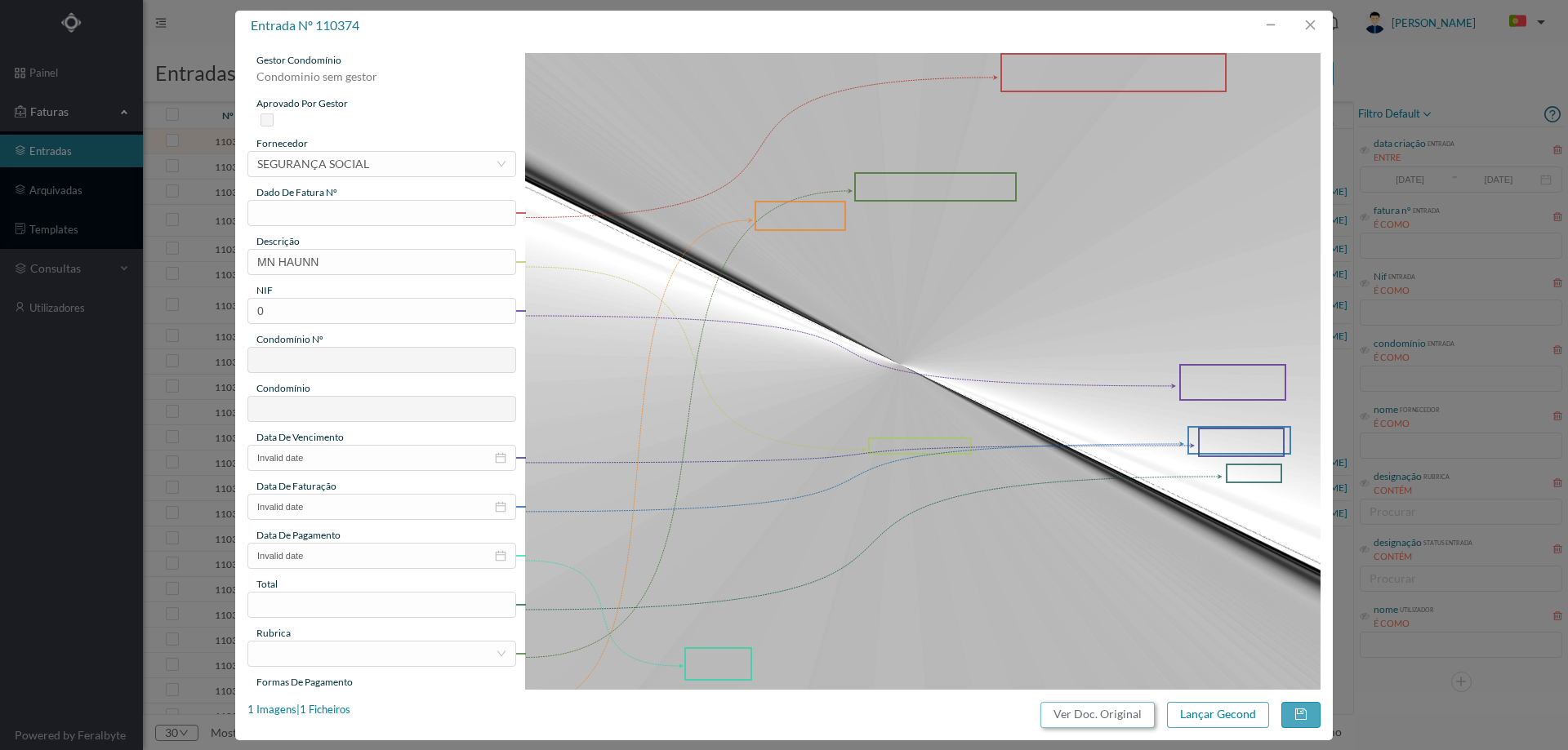
click at [1101, 715] on button "Ver Doc. Original" at bounding box center [1097, 715] width 114 height 26
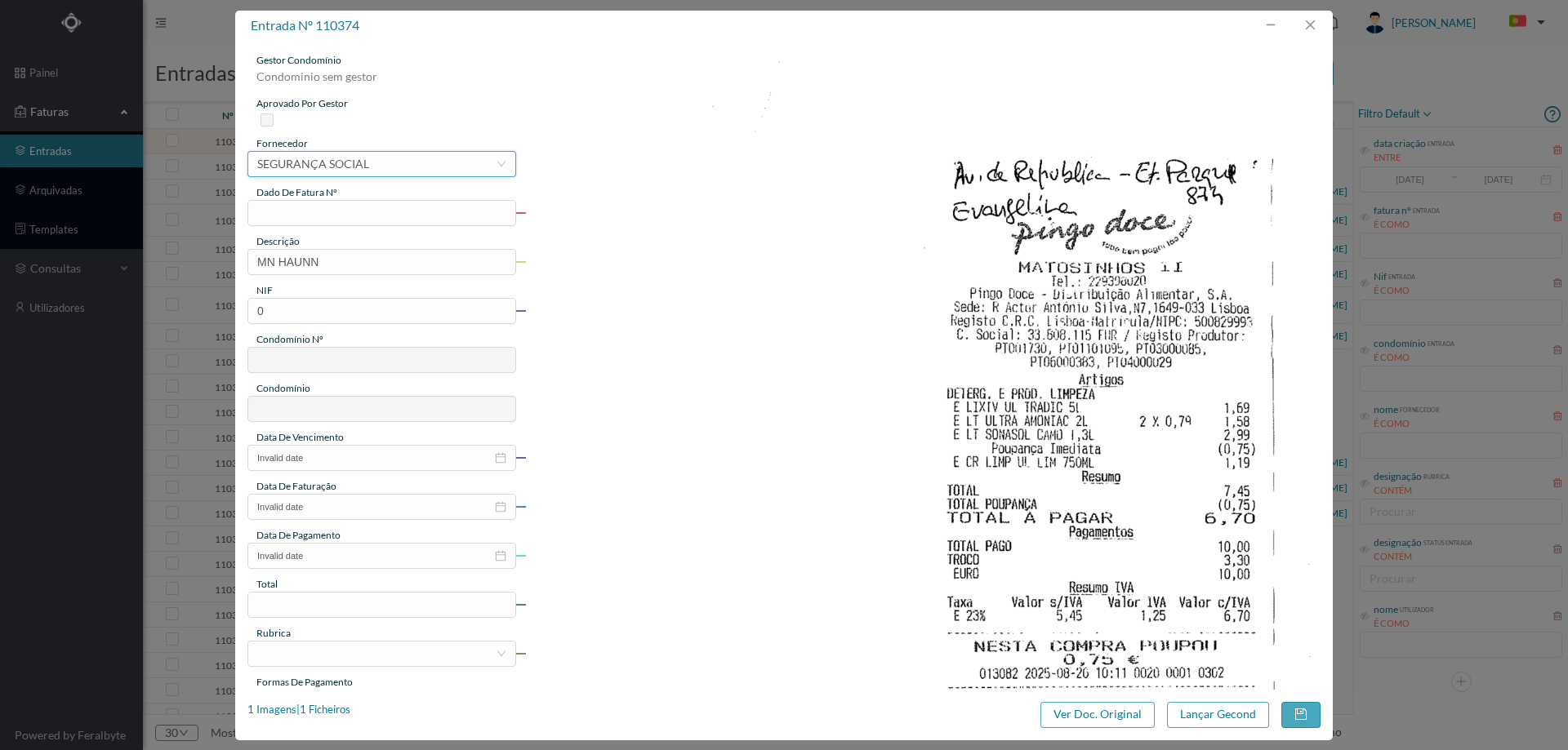
click at [455, 163] on div "selecionar SEGURANÇA SOCIAL" at bounding box center [376, 164] width 239 height 25
click at [427, 153] on div "selecionar SEGURANÇA SOCIAL" at bounding box center [376, 164] width 239 height 25
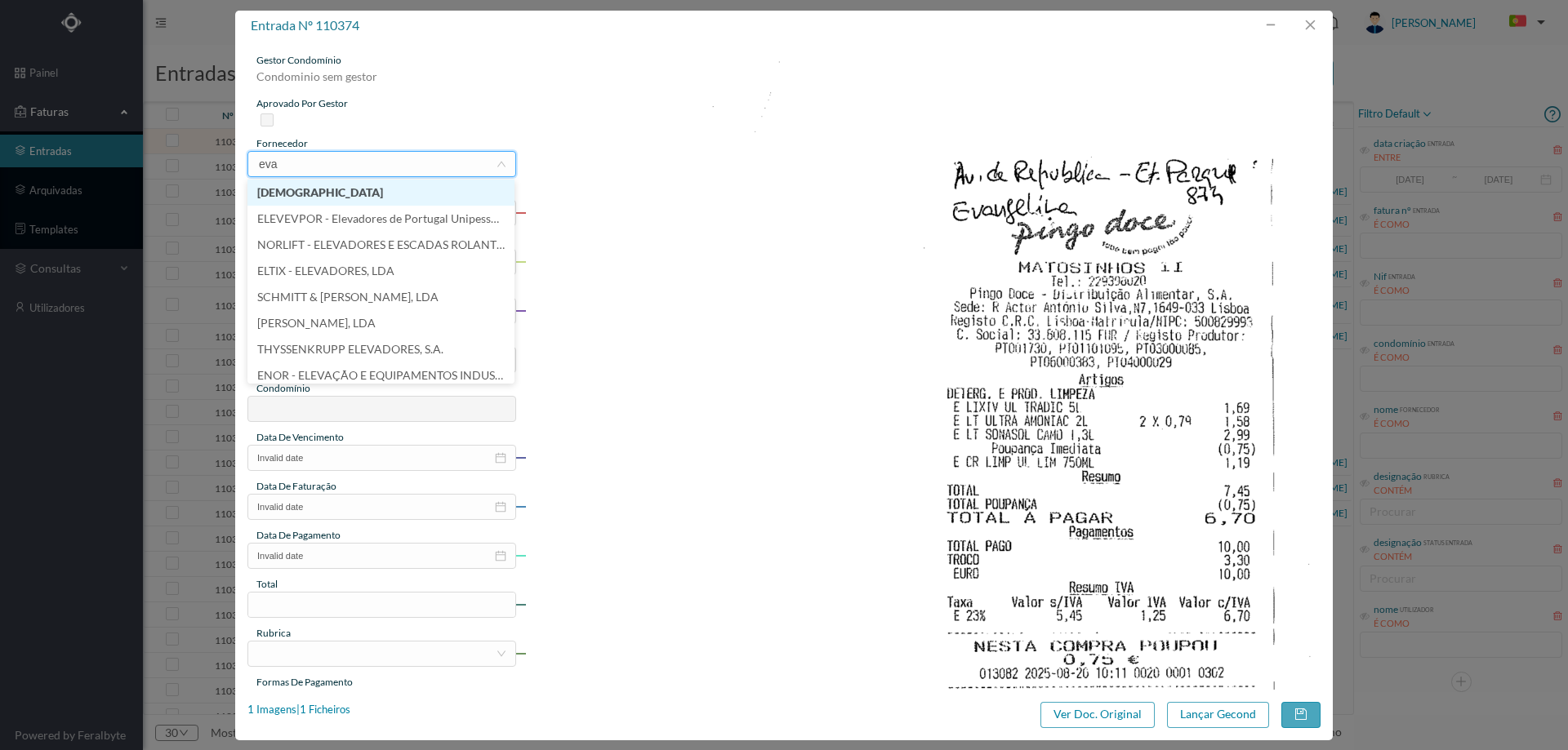
type input "evan"
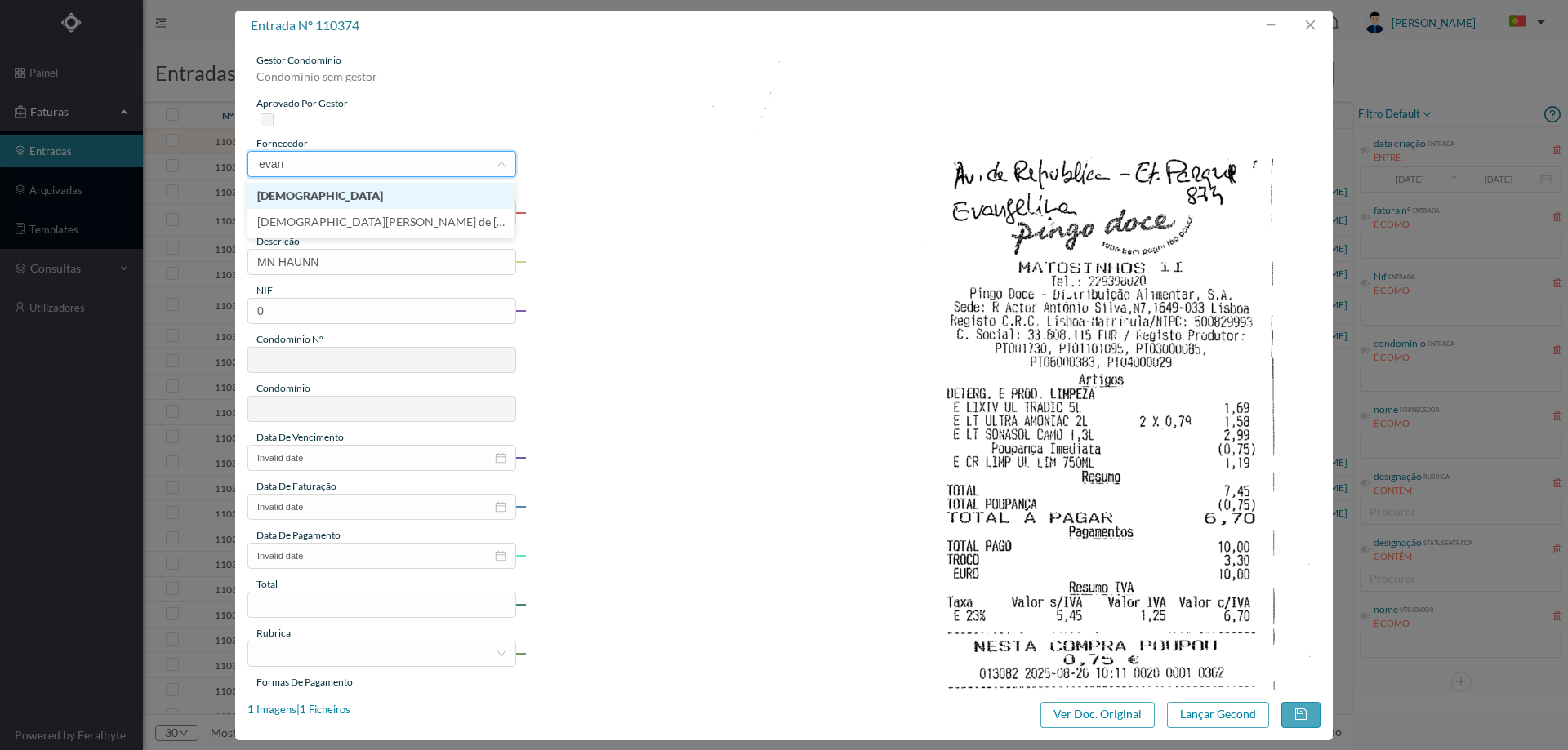
click at [426, 193] on li "[DEMOGRAPHIC_DATA]" at bounding box center [380, 195] width 267 height 26
click at [322, 216] on input "text" at bounding box center [381, 213] width 268 height 26
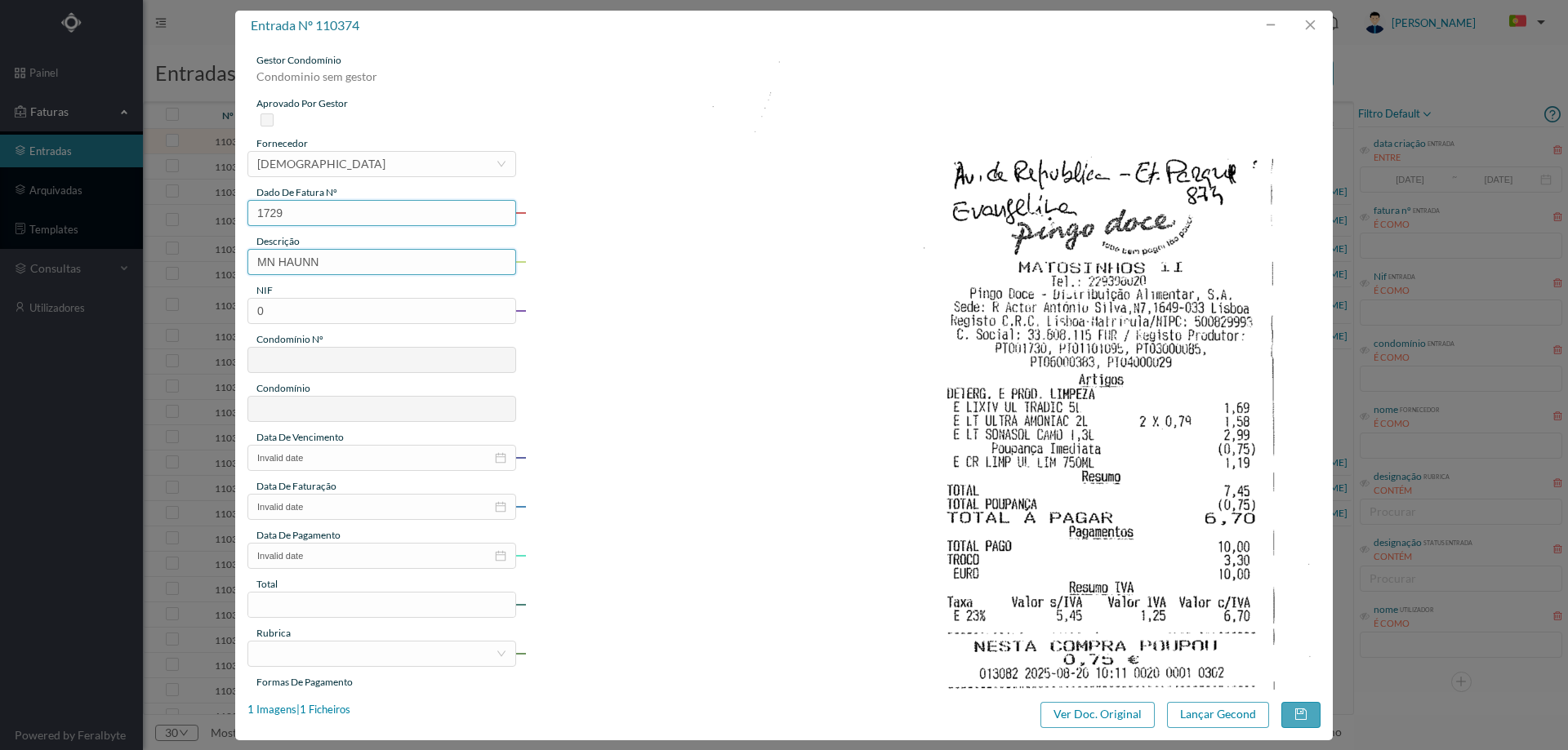
type input "1729"
drag, startPoint x: 356, startPoint y: 261, endPoint x: 49, endPoint y: 267, distance: 307.1
click at [50, 267] on div "entrada nº 110374 gestor condomínio Condominio sem gestor aprovado por gestor f…" at bounding box center [784, 375] width 1568 height 750
type input "Produtos de Limpeza"
click at [376, 300] on input "0" at bounding box center [381, 310] width 268 height 26
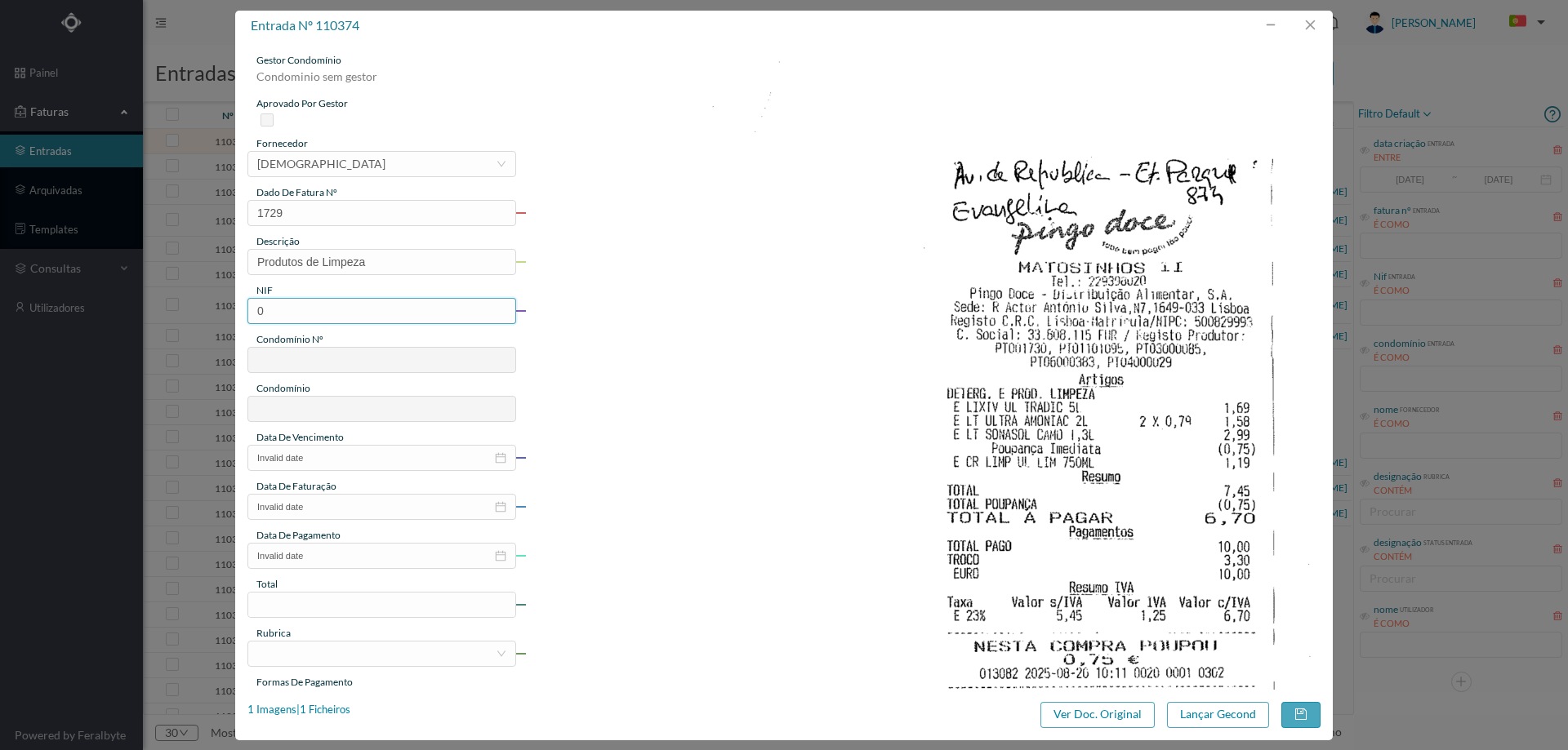
click at [378, 302] on input "0" at bounding box center [381, 310] width 268 height 26
paste input "900519533"
drag, startPoint x: 265, startPoint y: 311, endPoint x: 214, endPoint y: 317, distance: 51.4
click at [214, 317] on div "entrada nº 110374 gestor condomínio Condominio sem gestor aprovado por gestor f…" at bounding box center [784, 375] width 1568 height 750
type input "900519533"
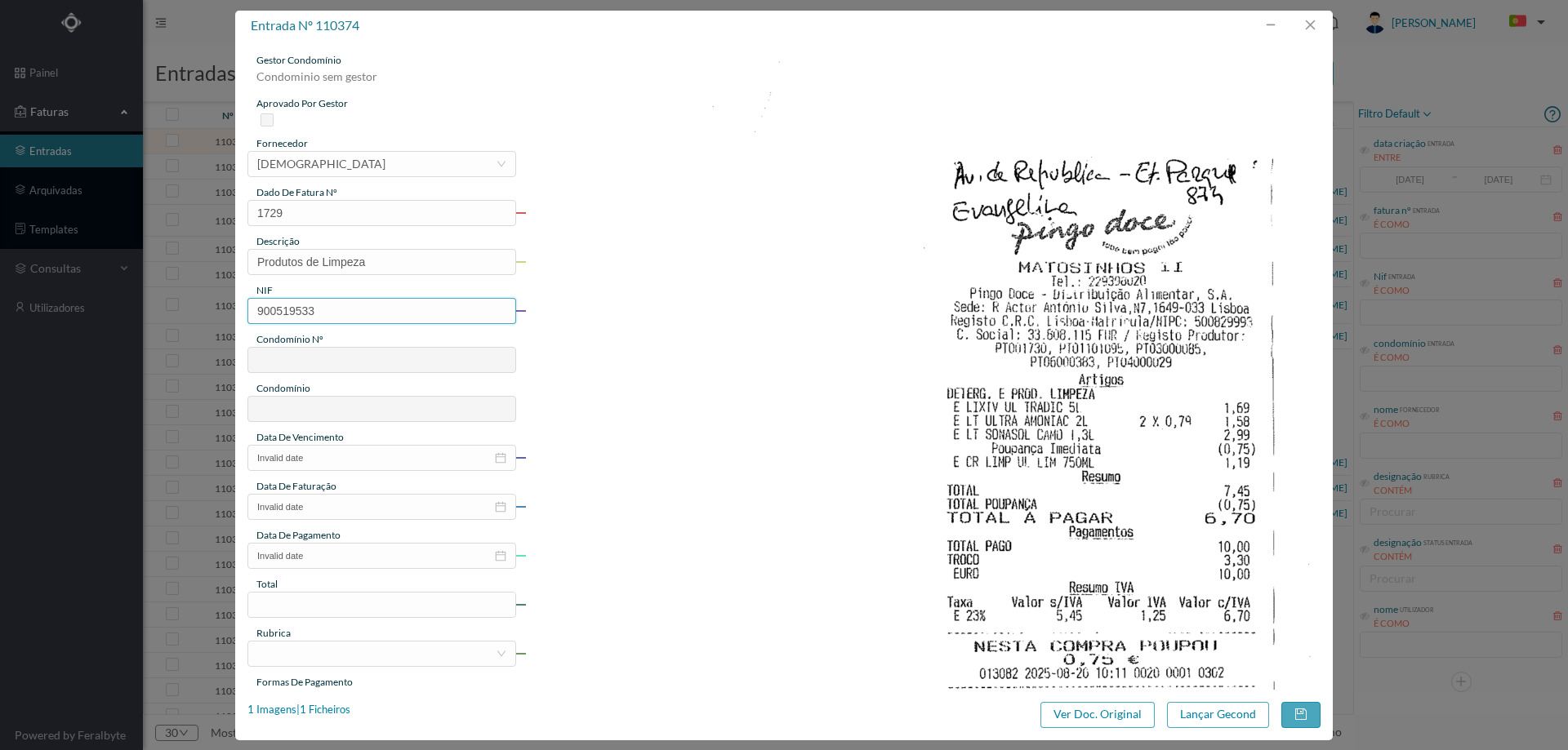
type input "707"
type input "ED. PARQUE - MATOSINHOS"
type input "900519533"
click at [314, 456] on input "Invalid date" at bounding box center [381, 457] width 268 height 26
click at [361, 645] on div "28" at bounding box center [361, 641] width 19 height 19
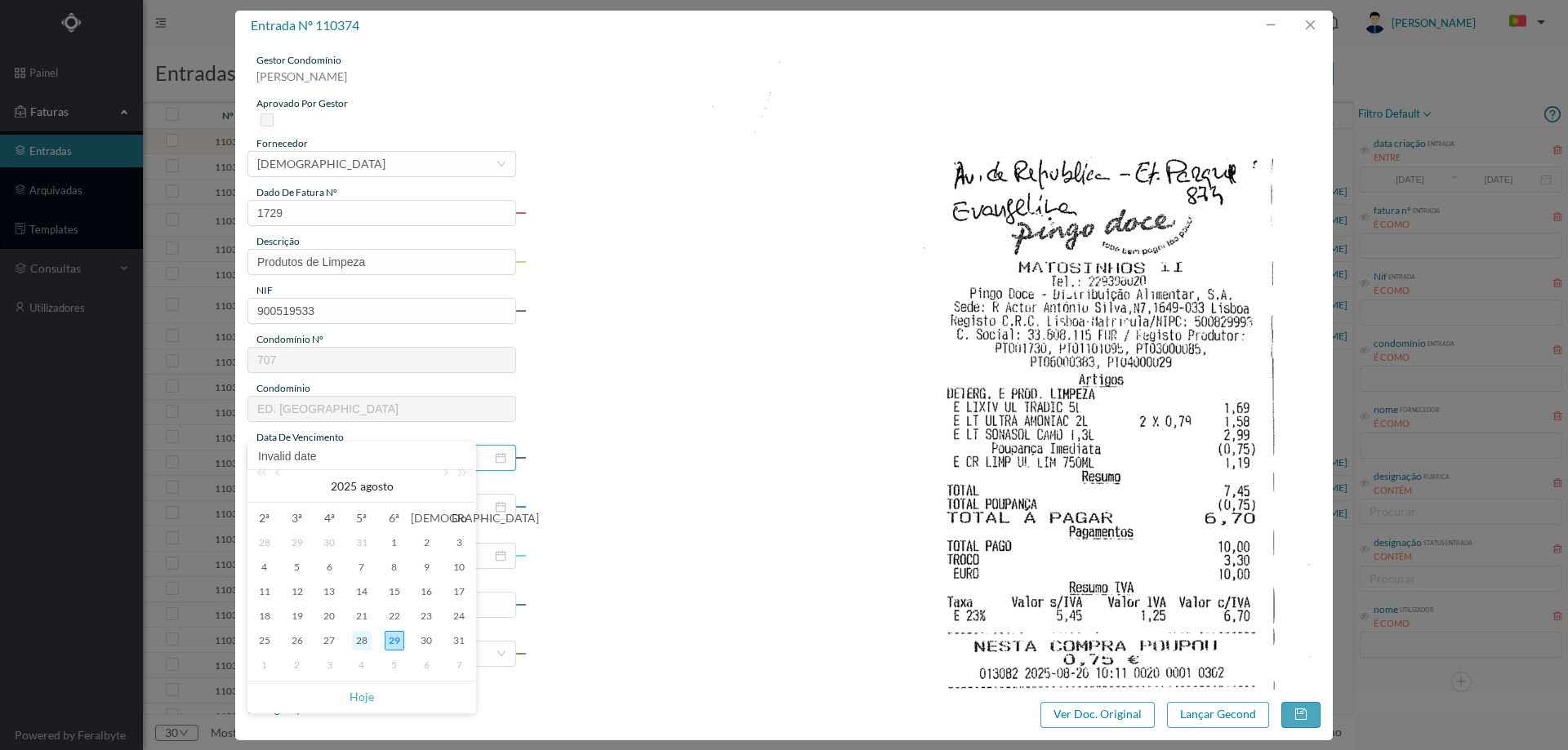
type input "2025-08-28"
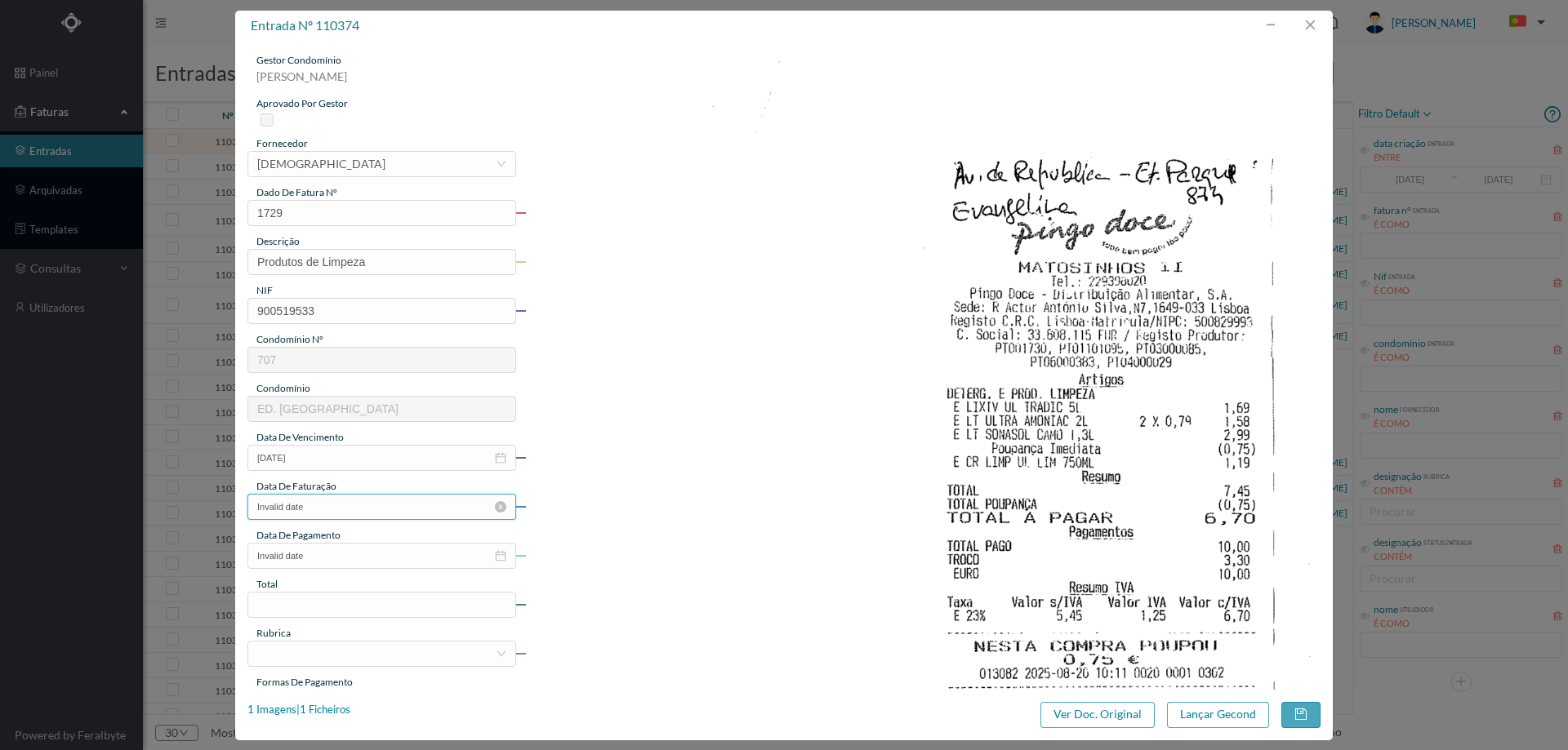
click at [357, 505] on input "Invalid date" at bounding box center [381, 507] width 268 height 26
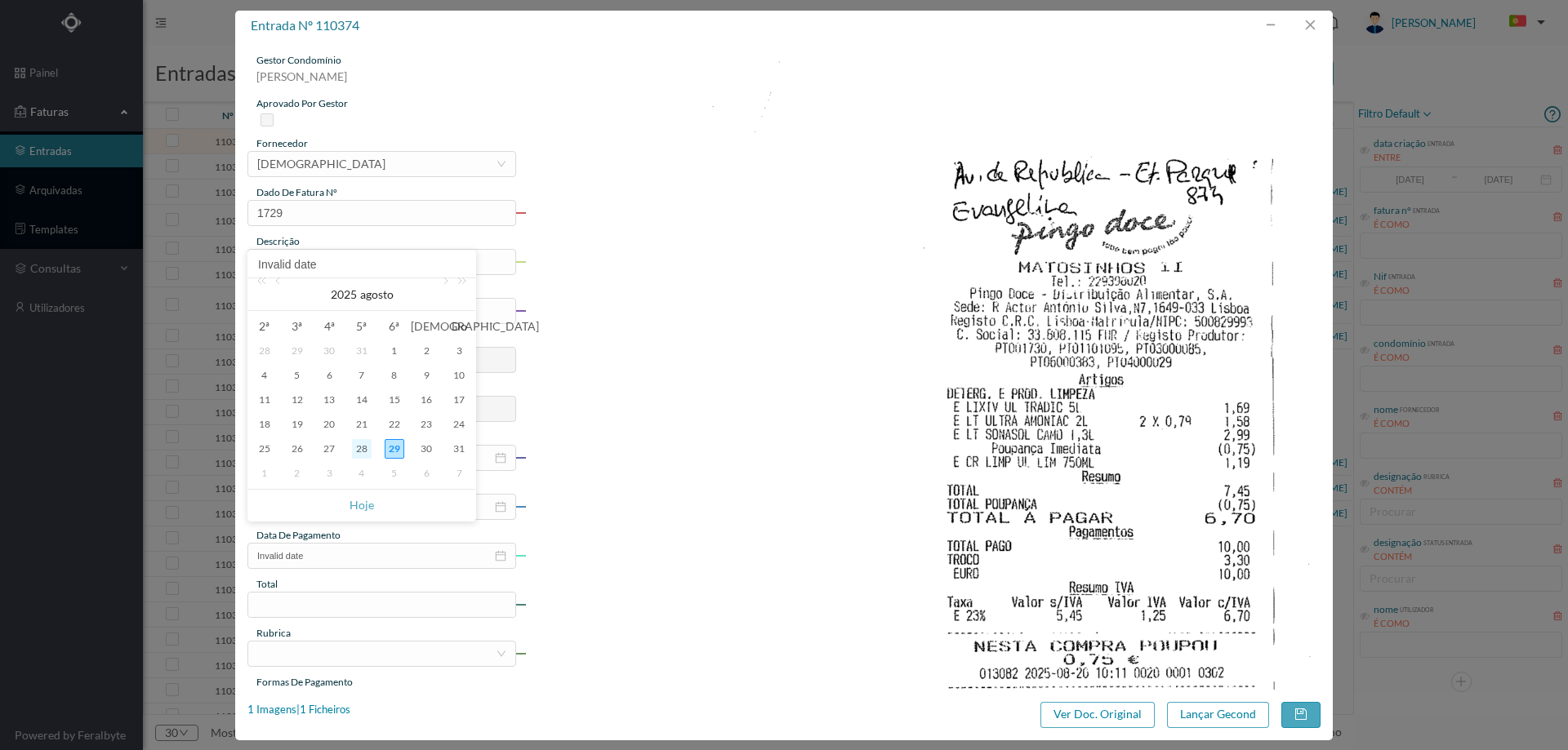
click at [361, 448] on div "28" at bounding box center [361, 448] width 19 height 19
type input "2025-08-28"
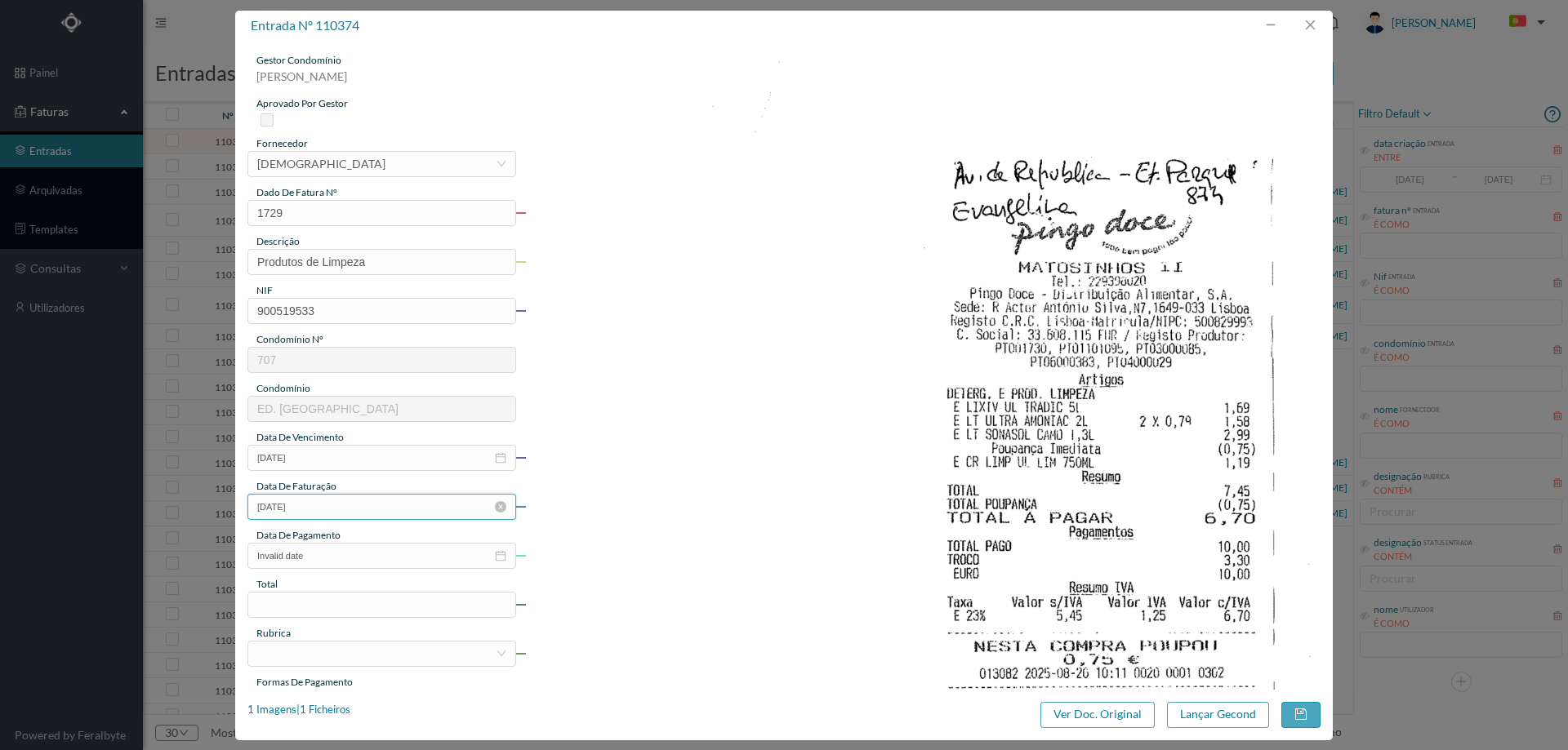
click at [351, 517] on input "2025-08-28" at bounding box center [381, 507] width 268 height 26
click at [345, 550] on input "Invalid date" at bounding box center [381, 556] width 268 height 26
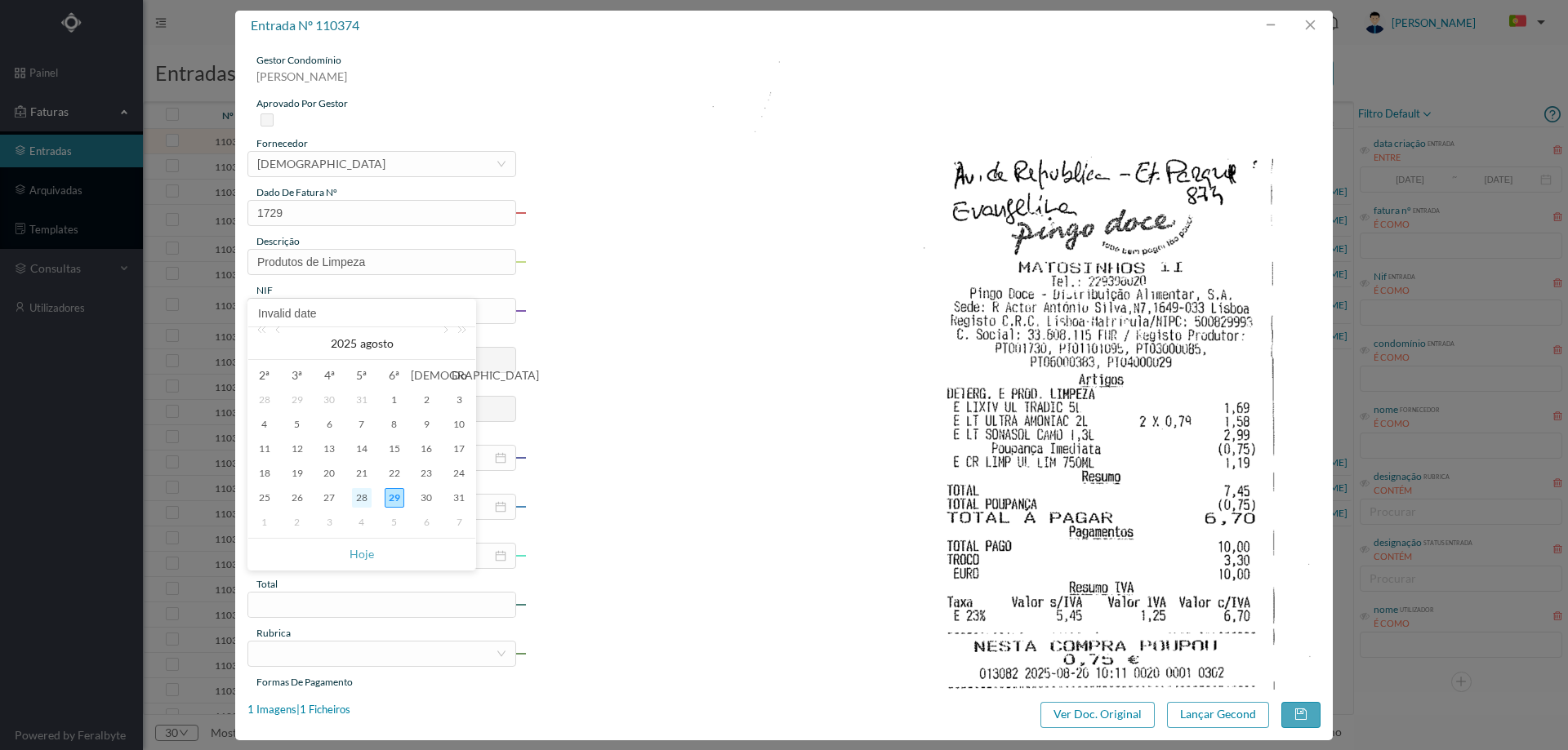
click at [364, 501] on div "28" at bounding box center [361, 498] width 19 height 19
type input "2025-08-28"
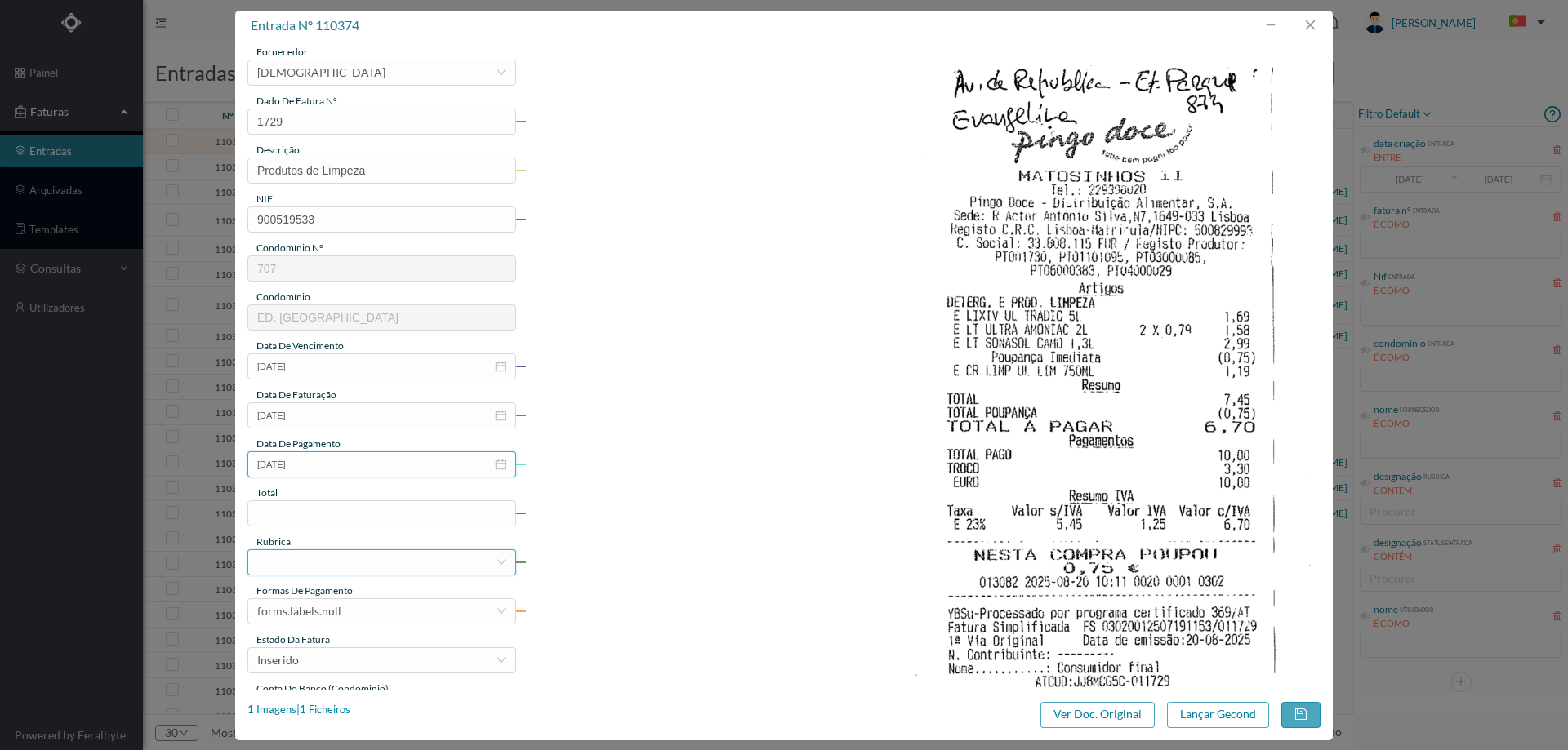
scroll to position [163, 0]
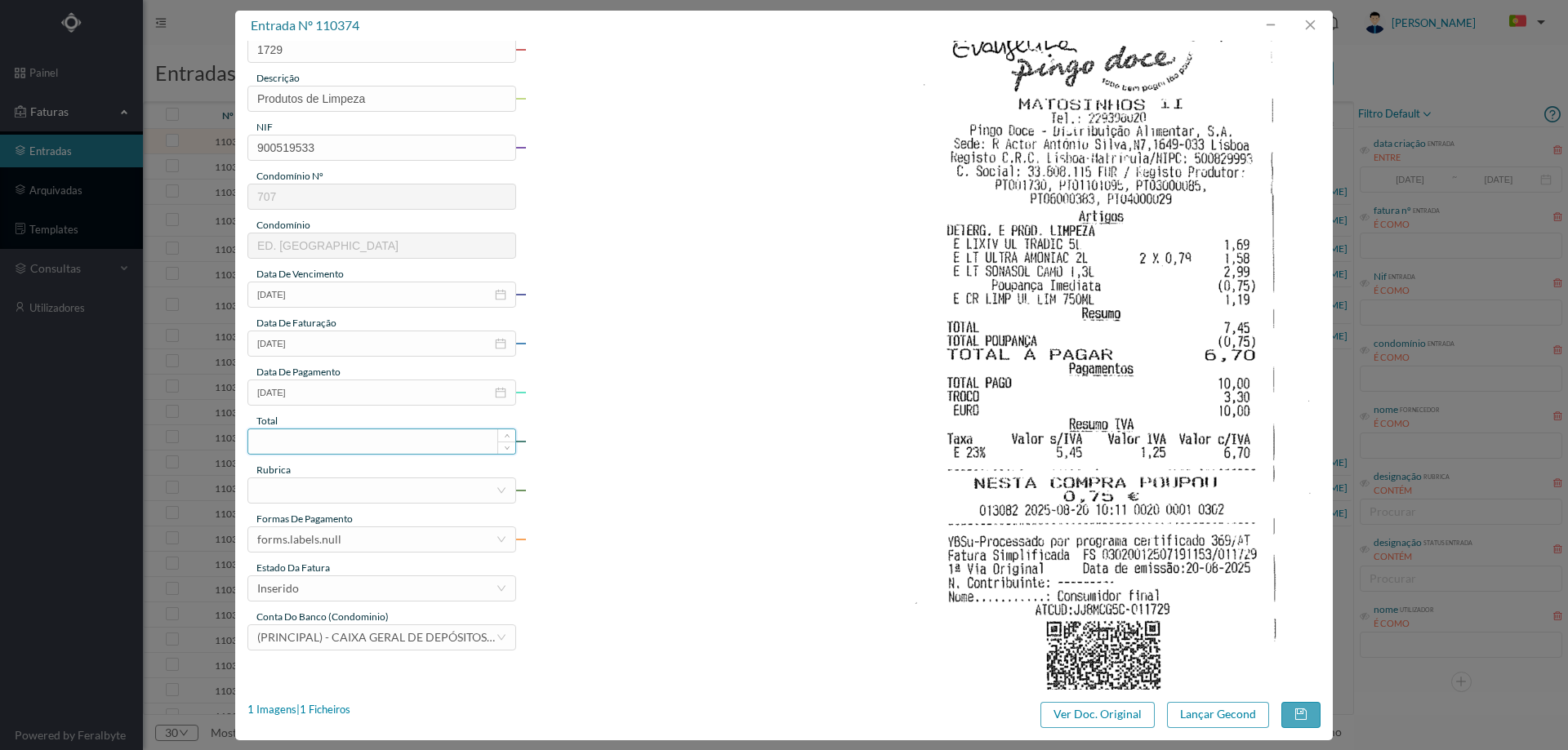
click at [329, 446] on input at bounding box center [381, 442] width 267 height 25
click at [383, 444] on input "6.0" at bounding box center [381, 442] width 267 height 25
type input "6.70"
click at [304, 488] on div at bounding box center [376, 490] width 239 height 25
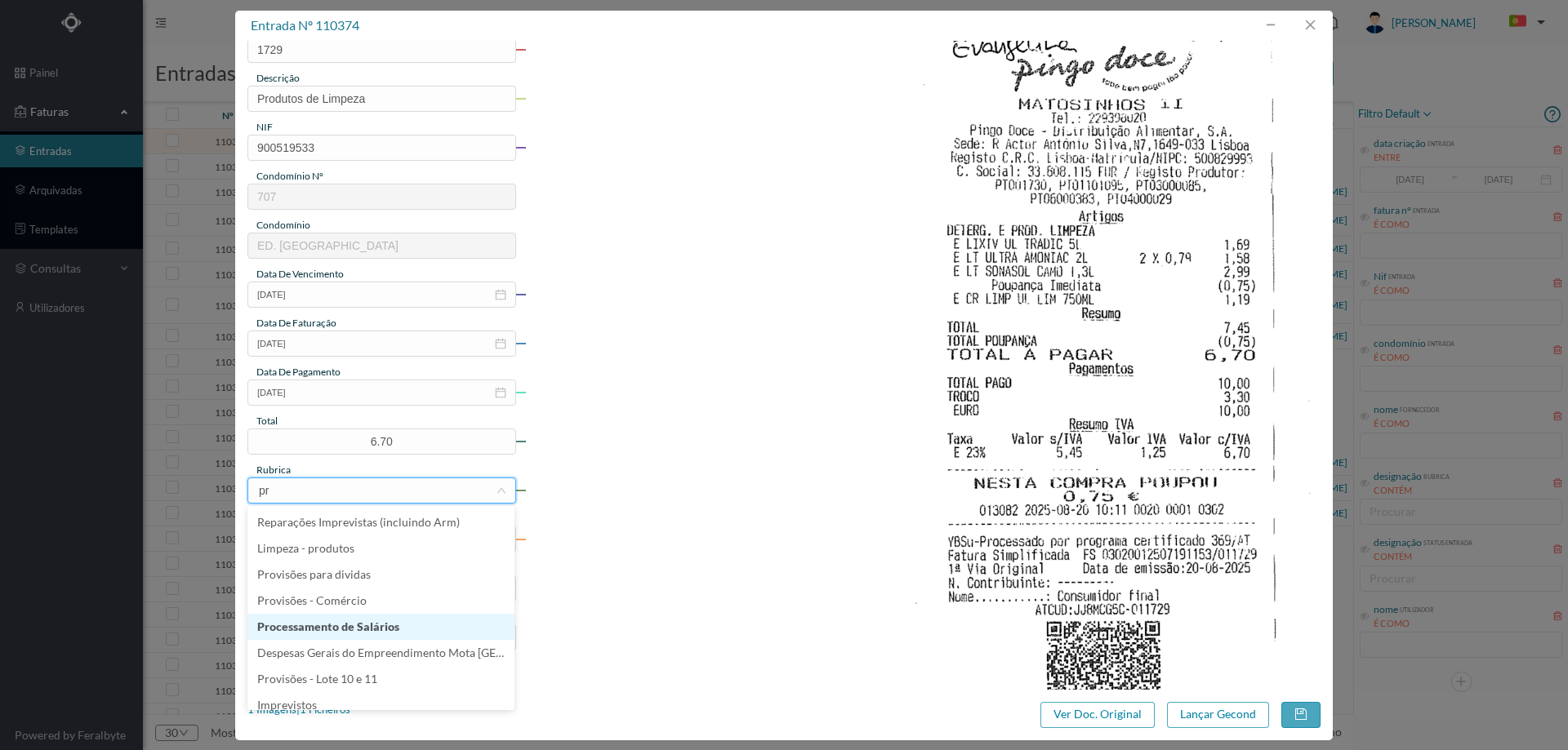
type input "pro"
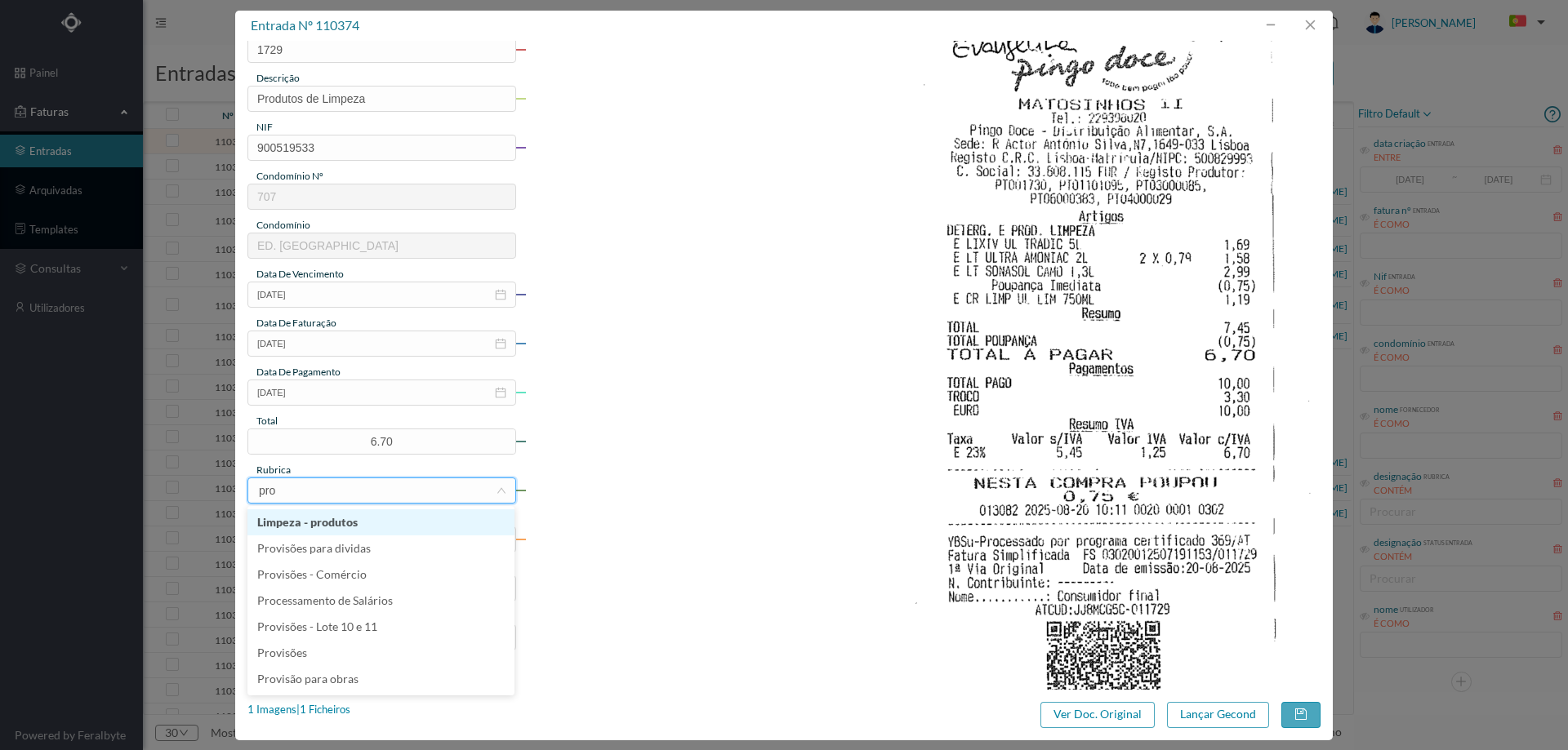
click at [371, 521] on li "Limpeza - produtos" at bounding box center [380, 522] width 267 height 26
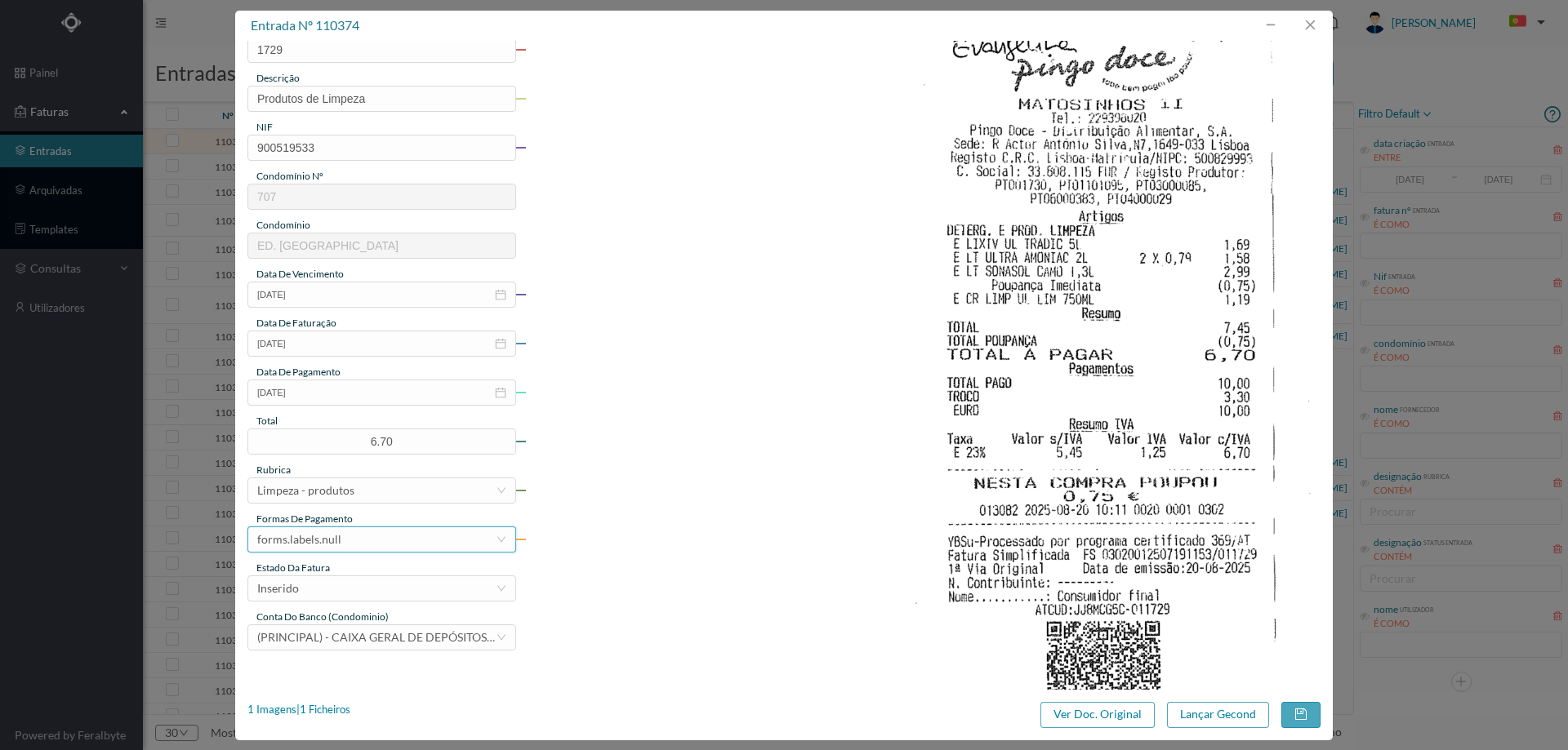
click at [349, 534] on div "forms.labels.null" at bounding box center [376, 539] width 239 height 25
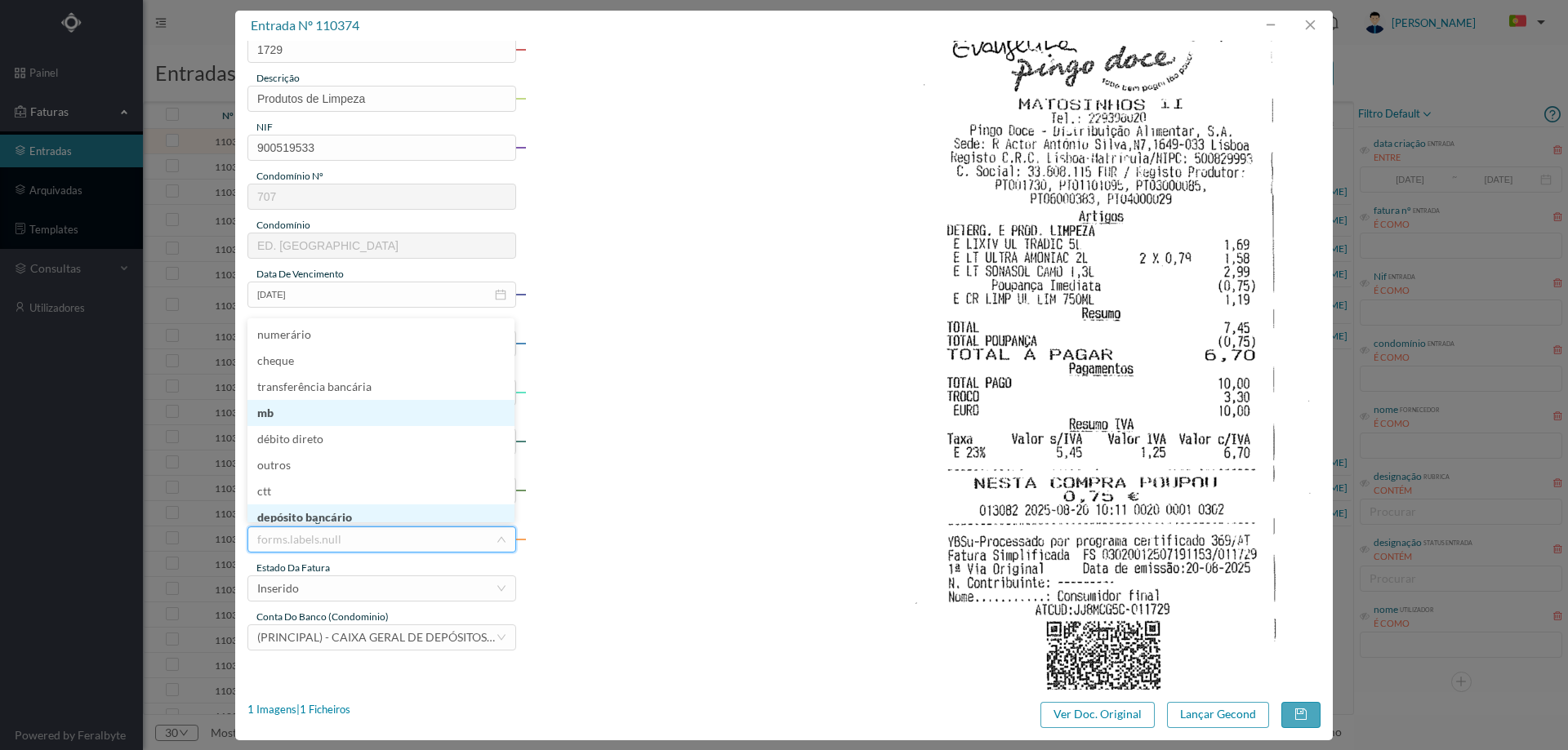
scroll to position [7, 0]
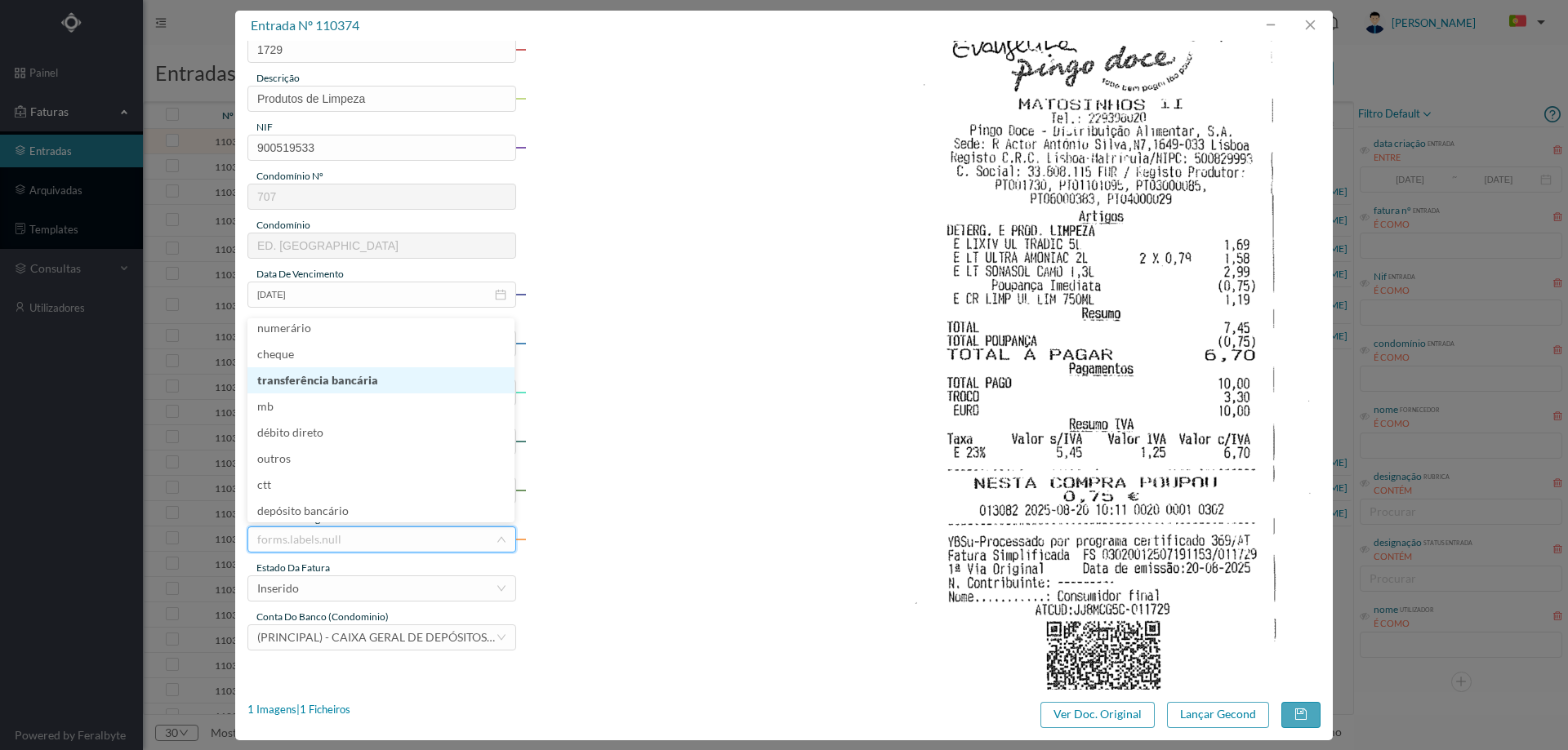
click at [367, 371] on li "transferência bancária" at bounding box center [380, 379] width 267 height 26
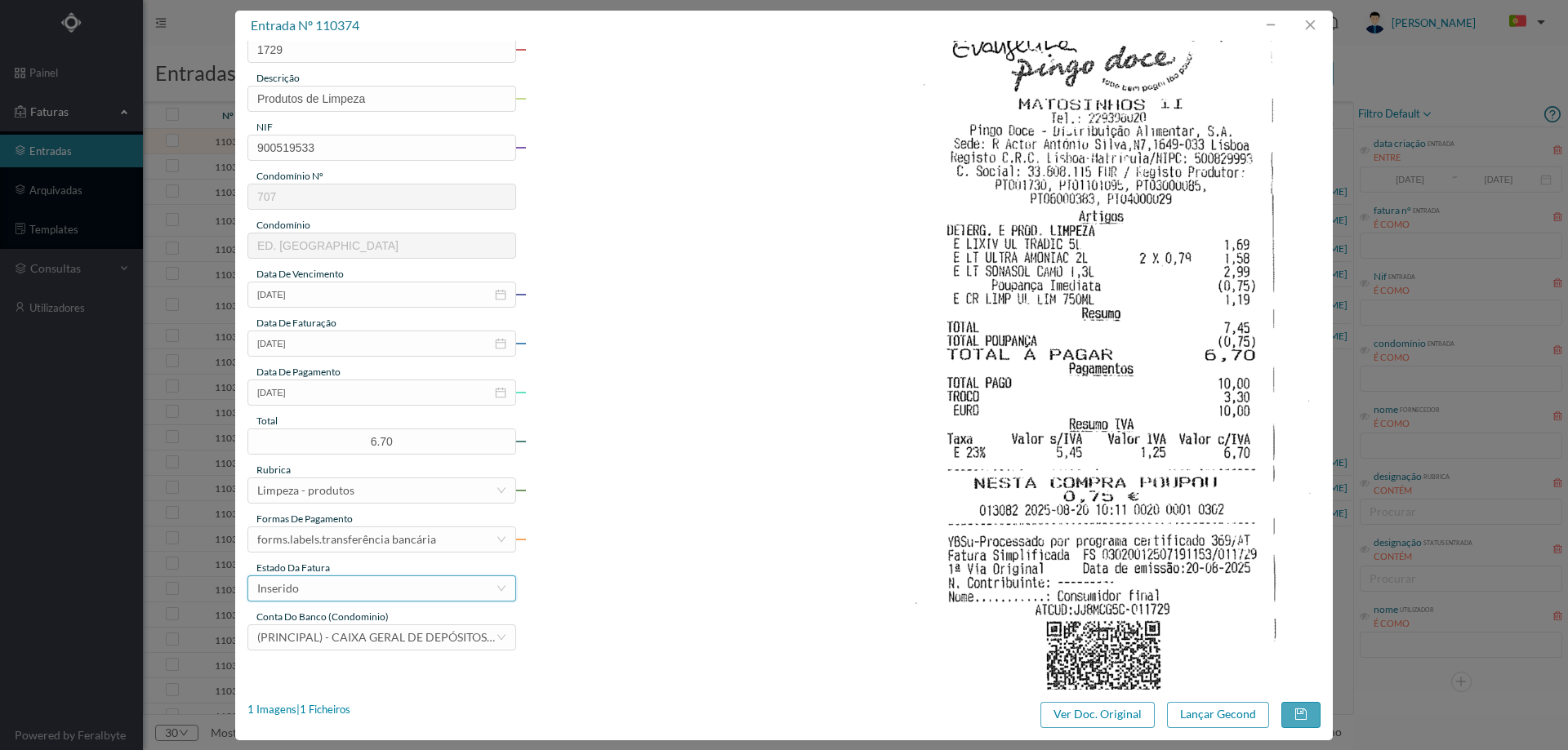
click at [338, 597] on div "Inserido" at bounding box center [376, 589] width 239 height 25
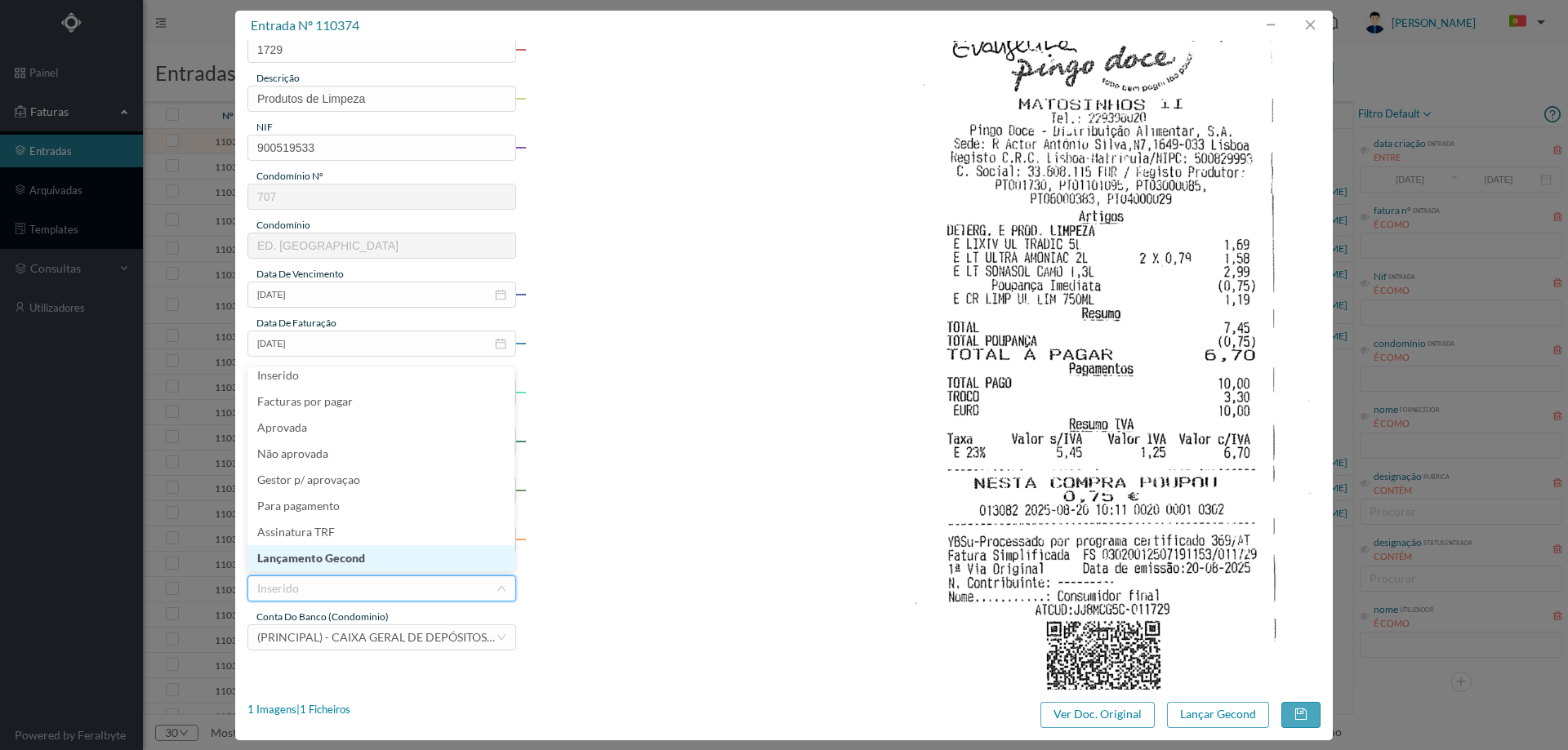
click at [337, 568] on li "Lançamento Gecond" at bounding box center [380, 557] width 267 height 26
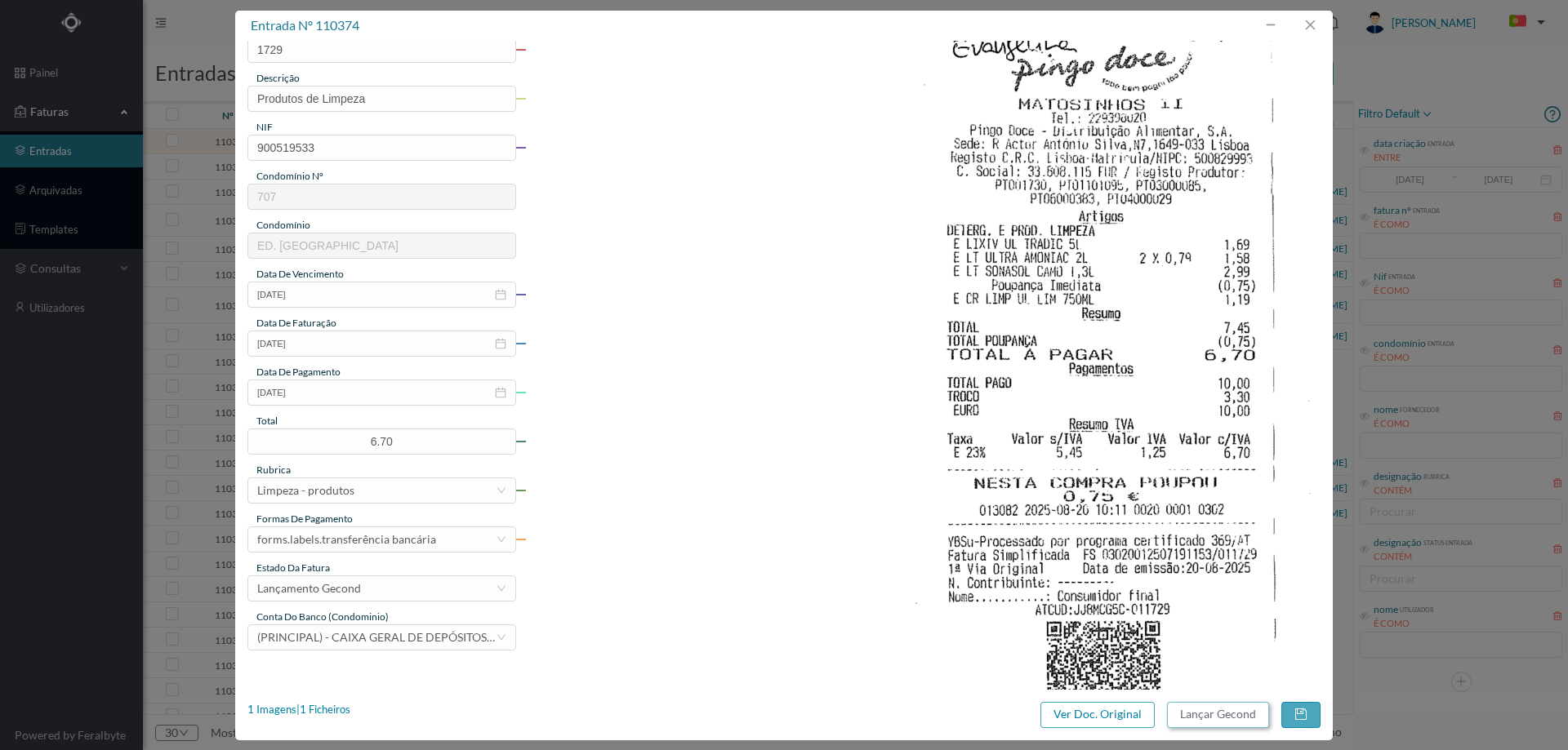
click at [1246, 715] on button "Lançar Gecond" at bounding box center [1218, 715] width 103 height 26
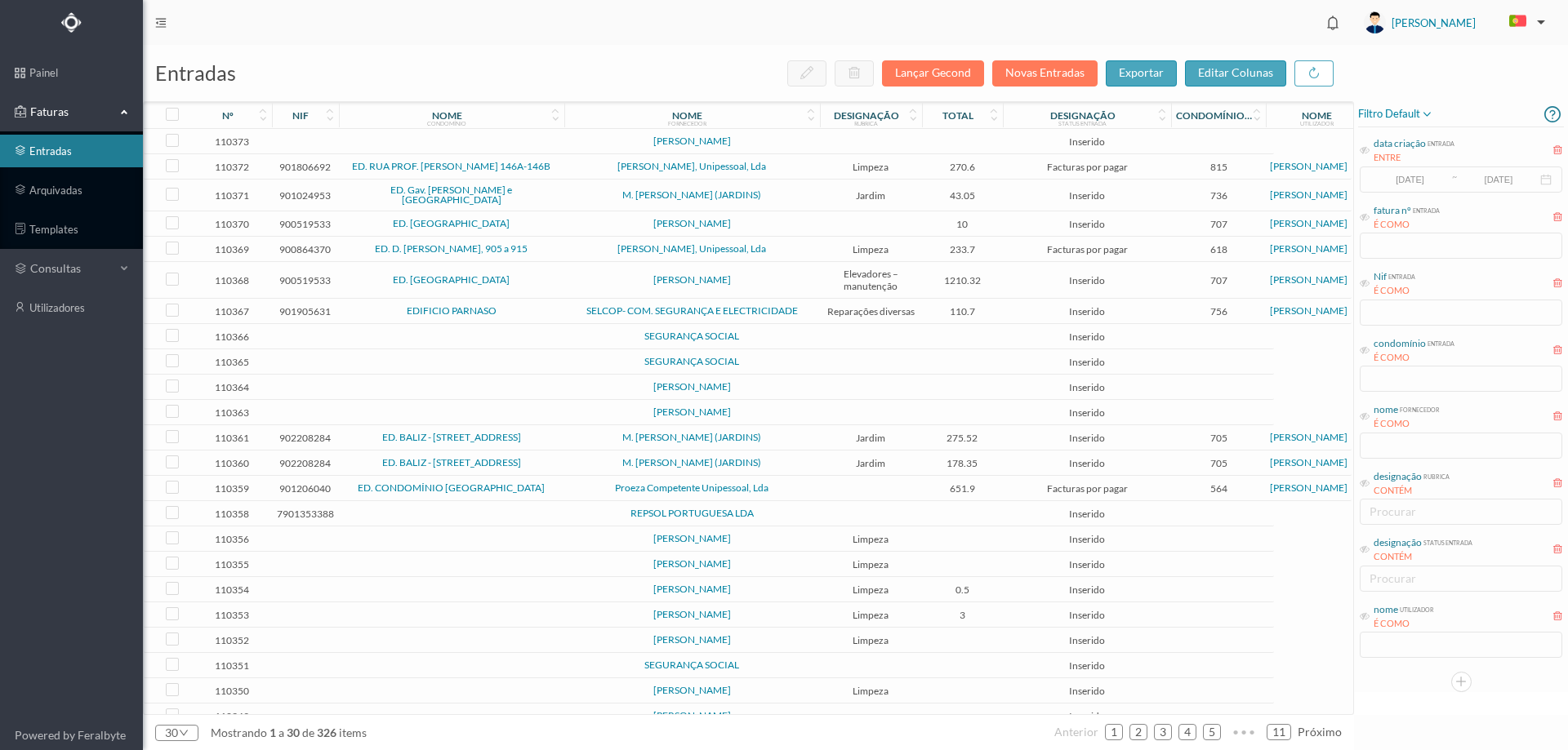
click at [819, 148] on td "CASTRO GOMES" at bounding box center [692, 142] width 256 height 25
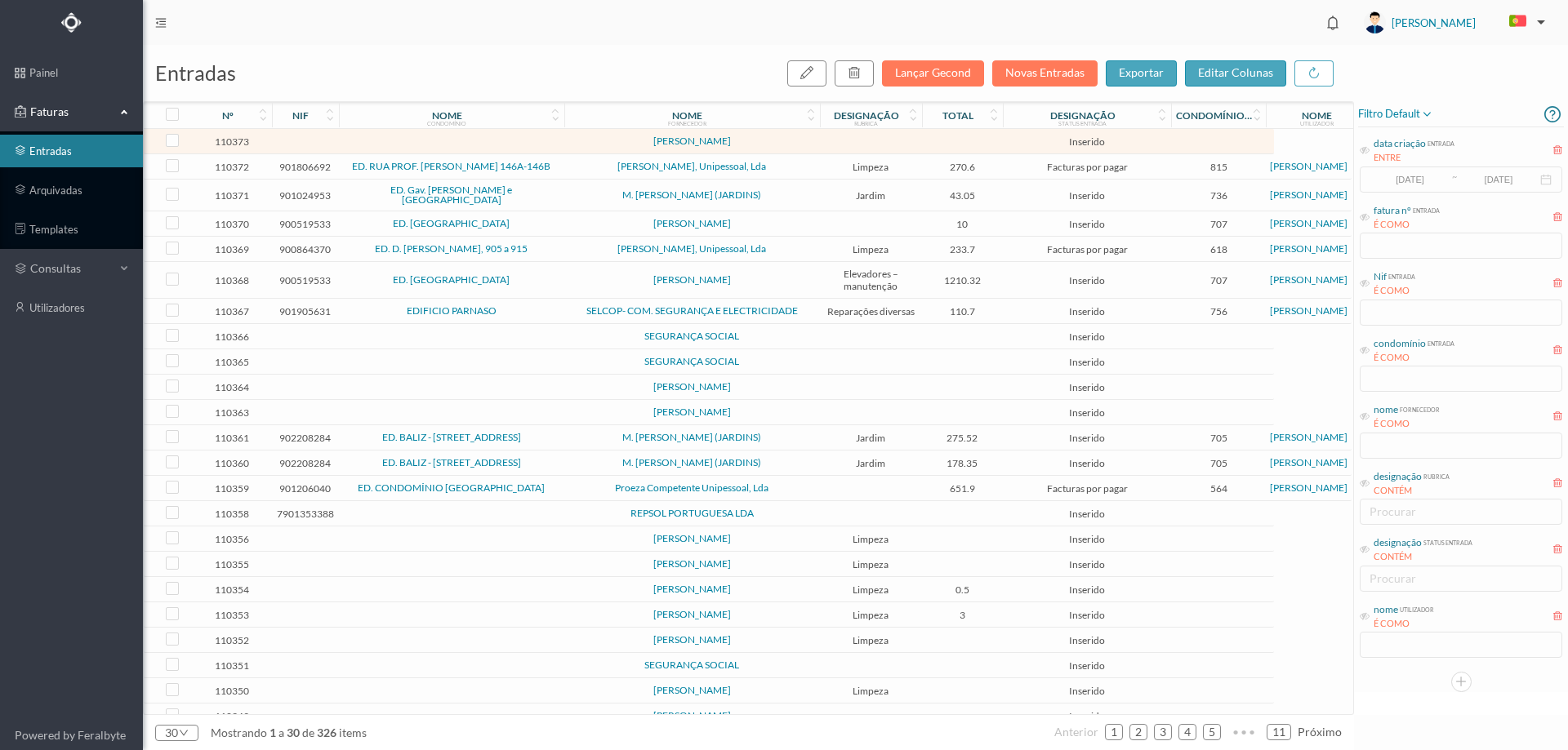
click at [819, 148] on td "CASTRO GOMES" at bounding box center [692, 142] width 256 height 25
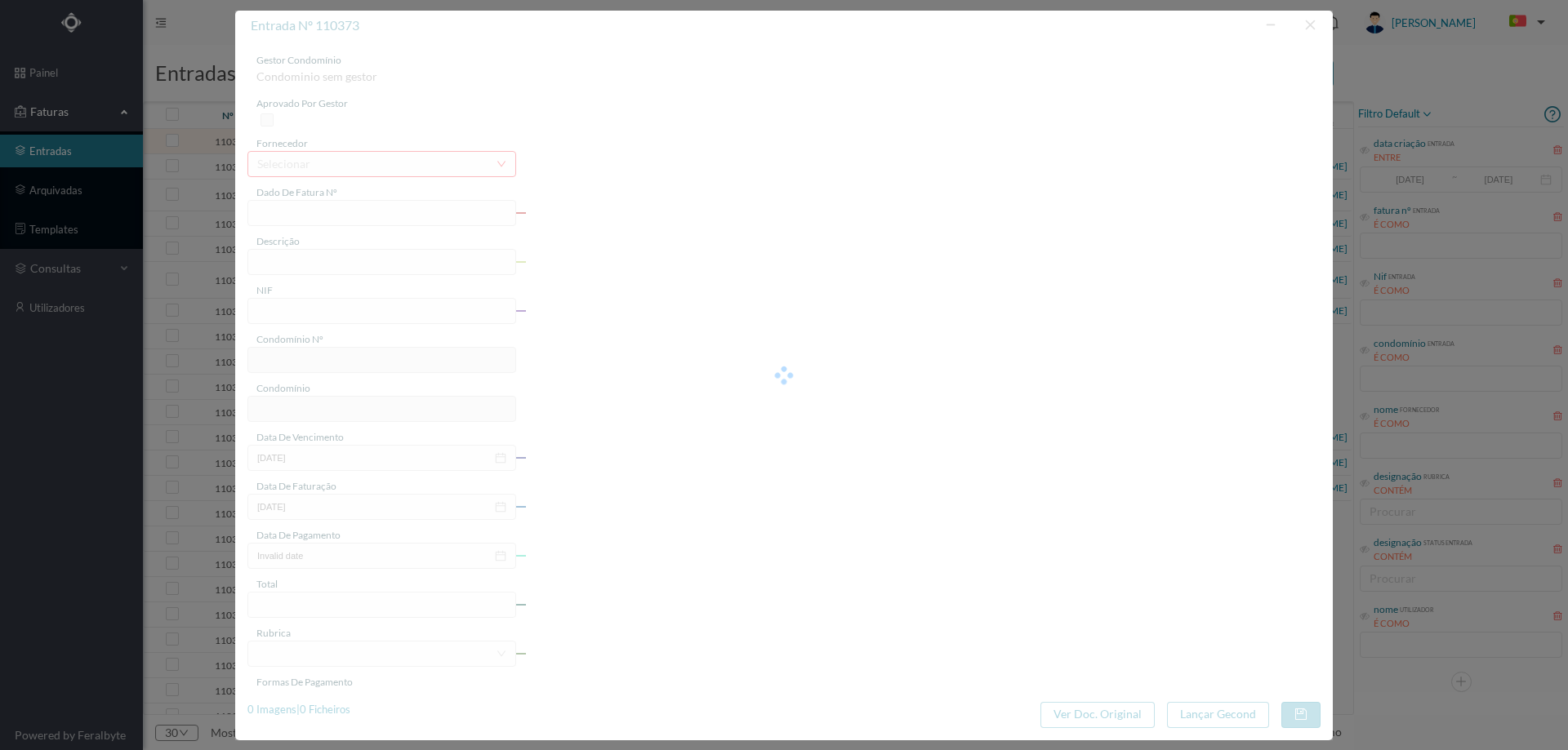
type input "0"
type input "Invalid date"
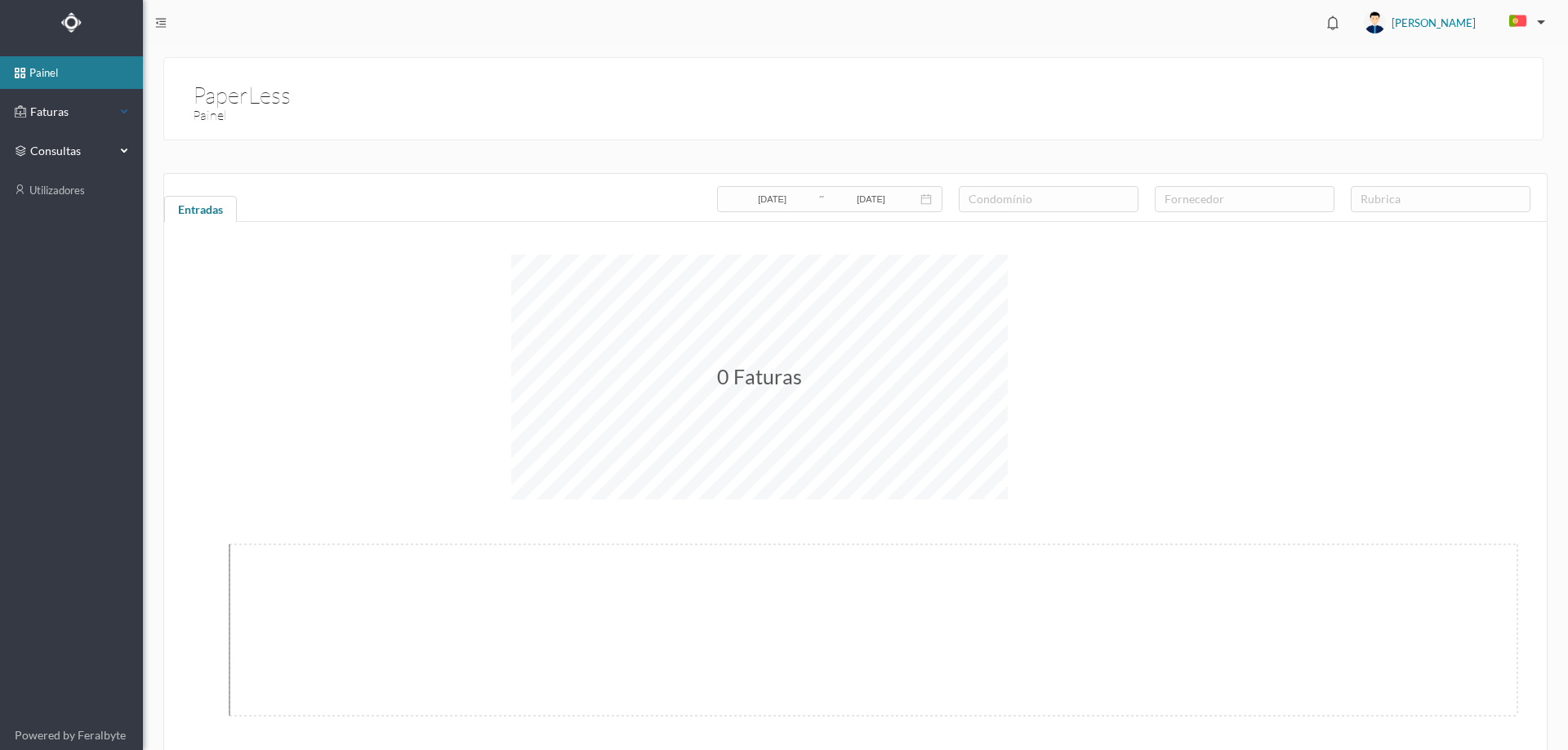
click at [46, 97] on div "Faturas" at bounding box center [64, 112] width 101 height 33
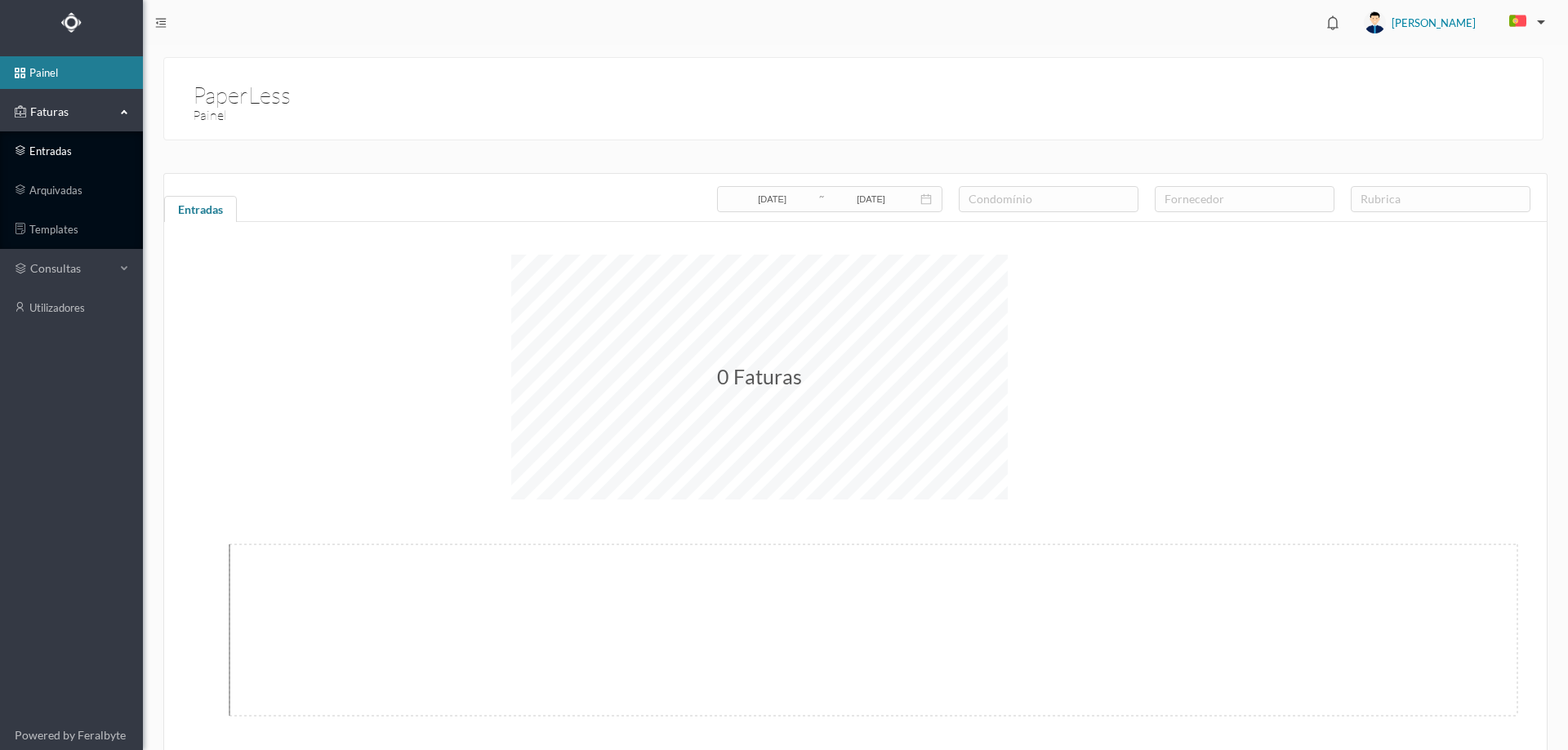
click at [76, 139] on link "entradas" at bounding box center [71, 151] width 143 height 33
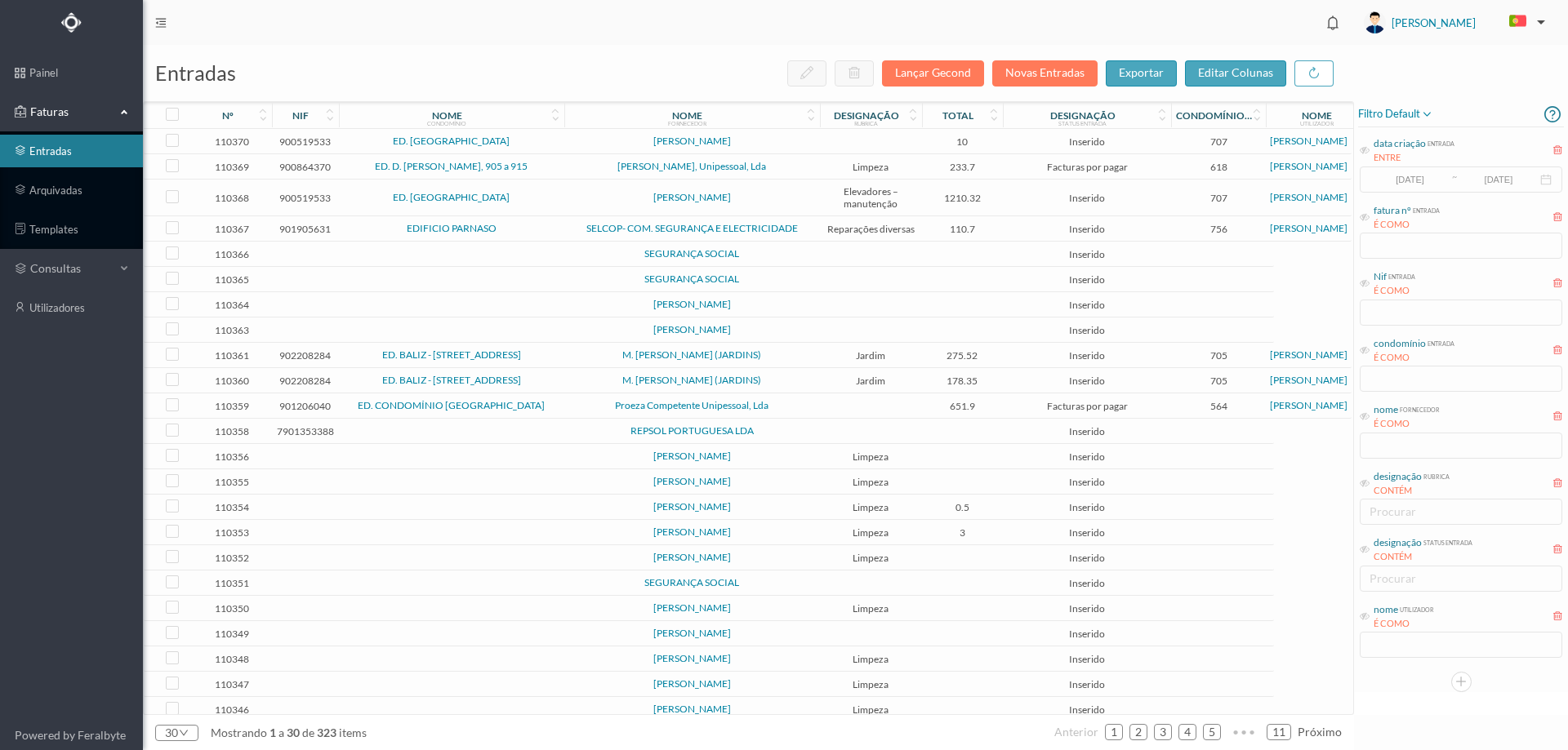
click at [867, 147] on td at bounding box center [870, 142] width 103 height 25
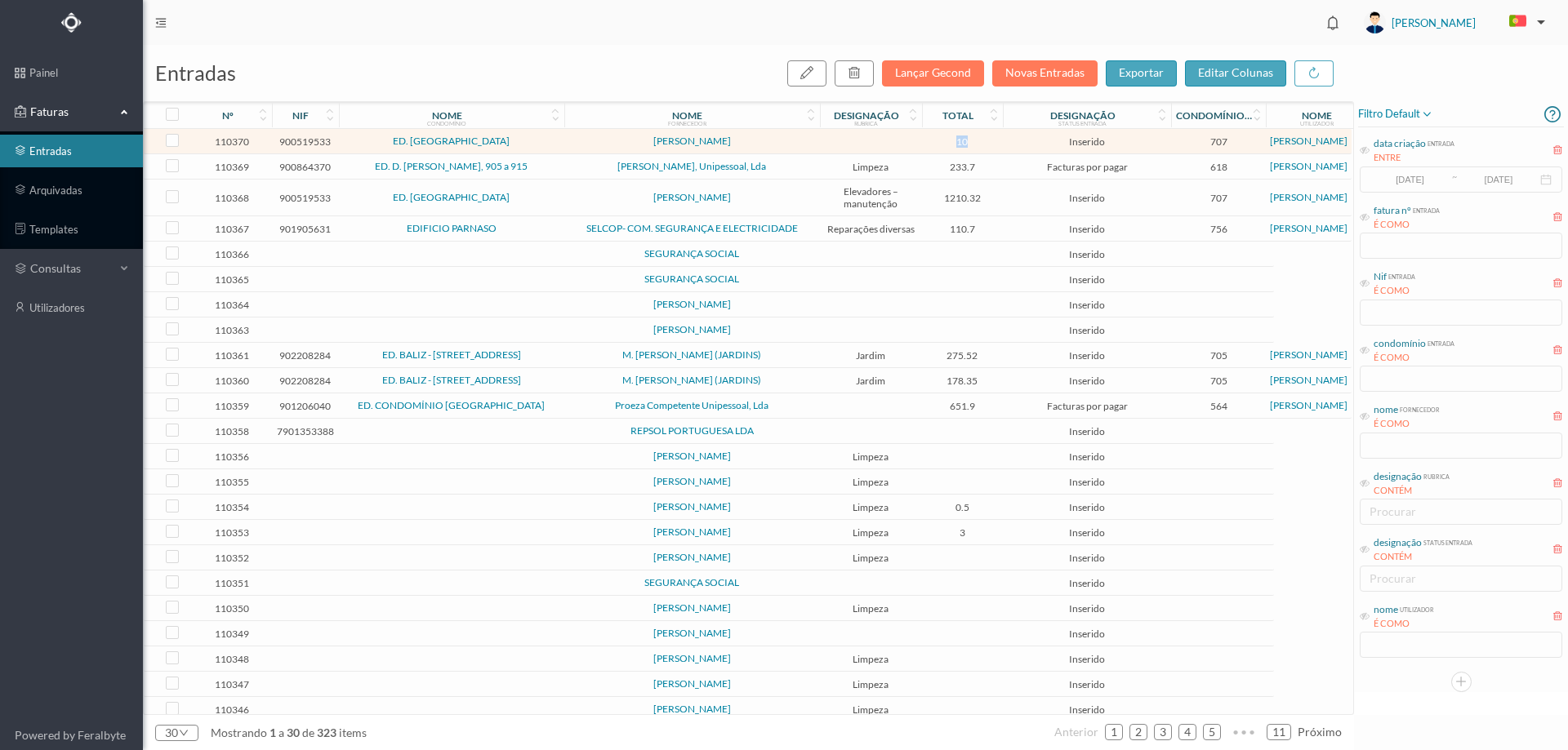
click at [867, 147] on td at bounding box center [870, 142] width 103 height 25
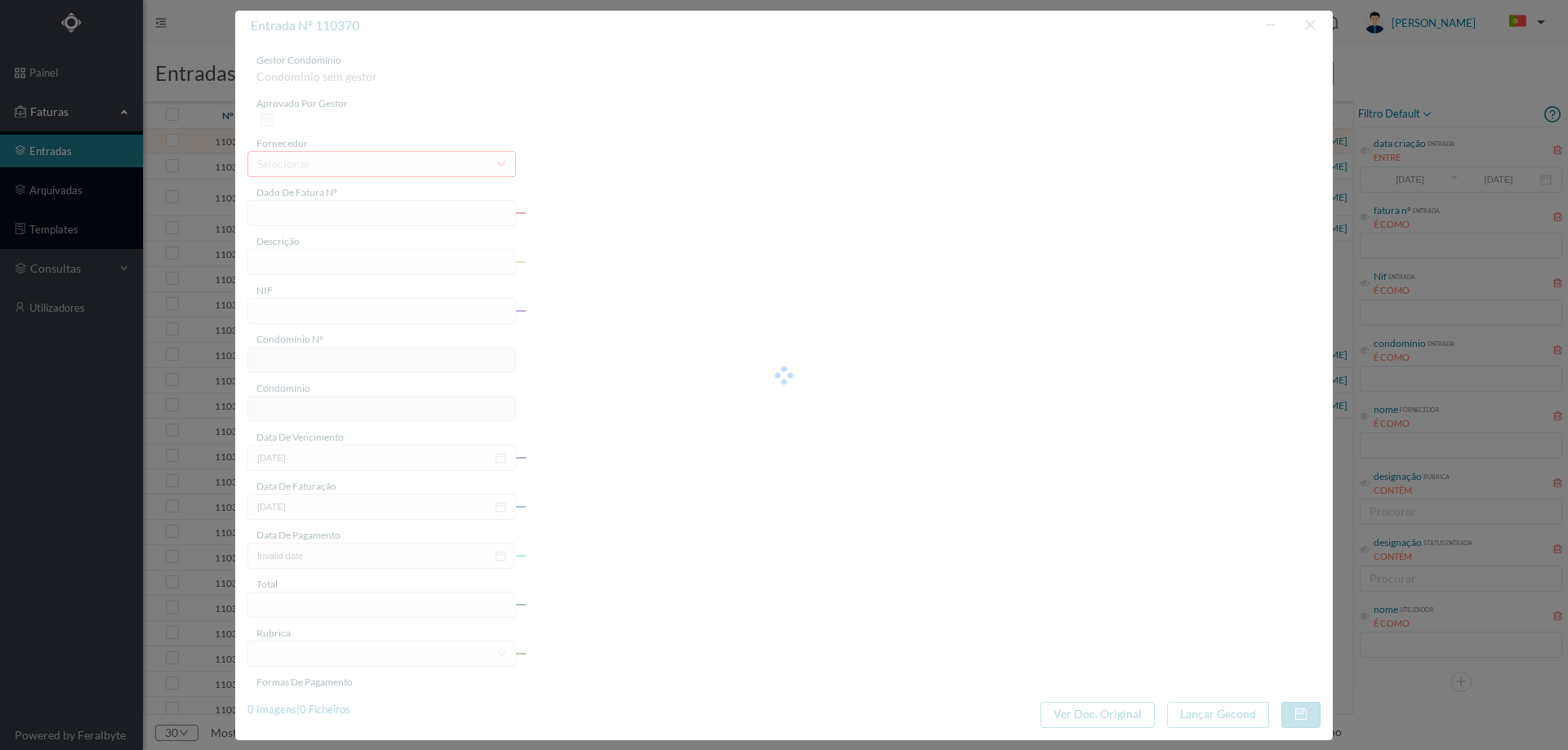
type input "FR MAT1/56558"
type input "900519533"
type input "Invalid date"
type input "[DATE]"
type input "10.00"
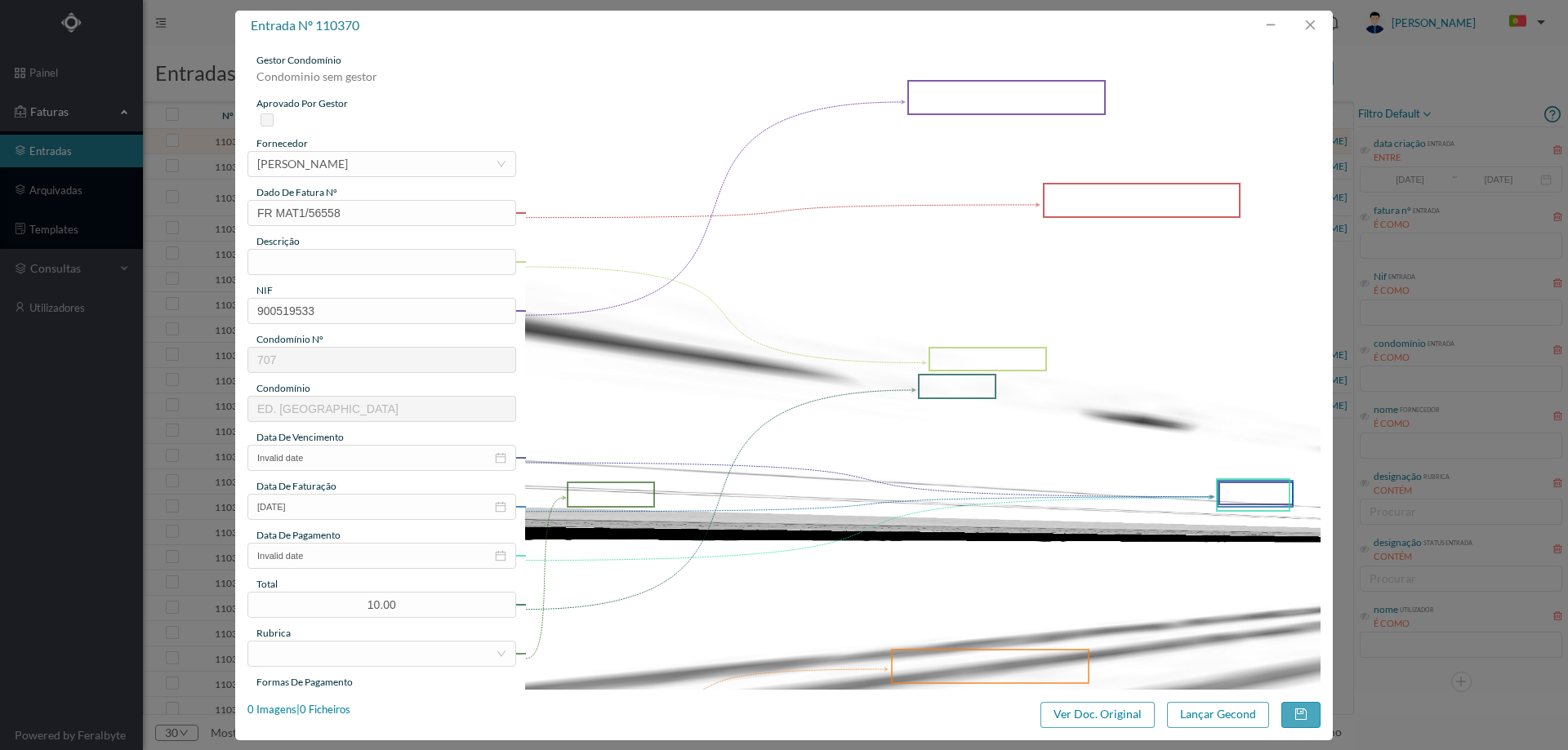
type input "707"
type input "ED. [GEOGRAPHIC_DATA]"
click at [1104, 715] on button "Ver Doc. Original" at bounding box center [1097, 715] width 114 height 26
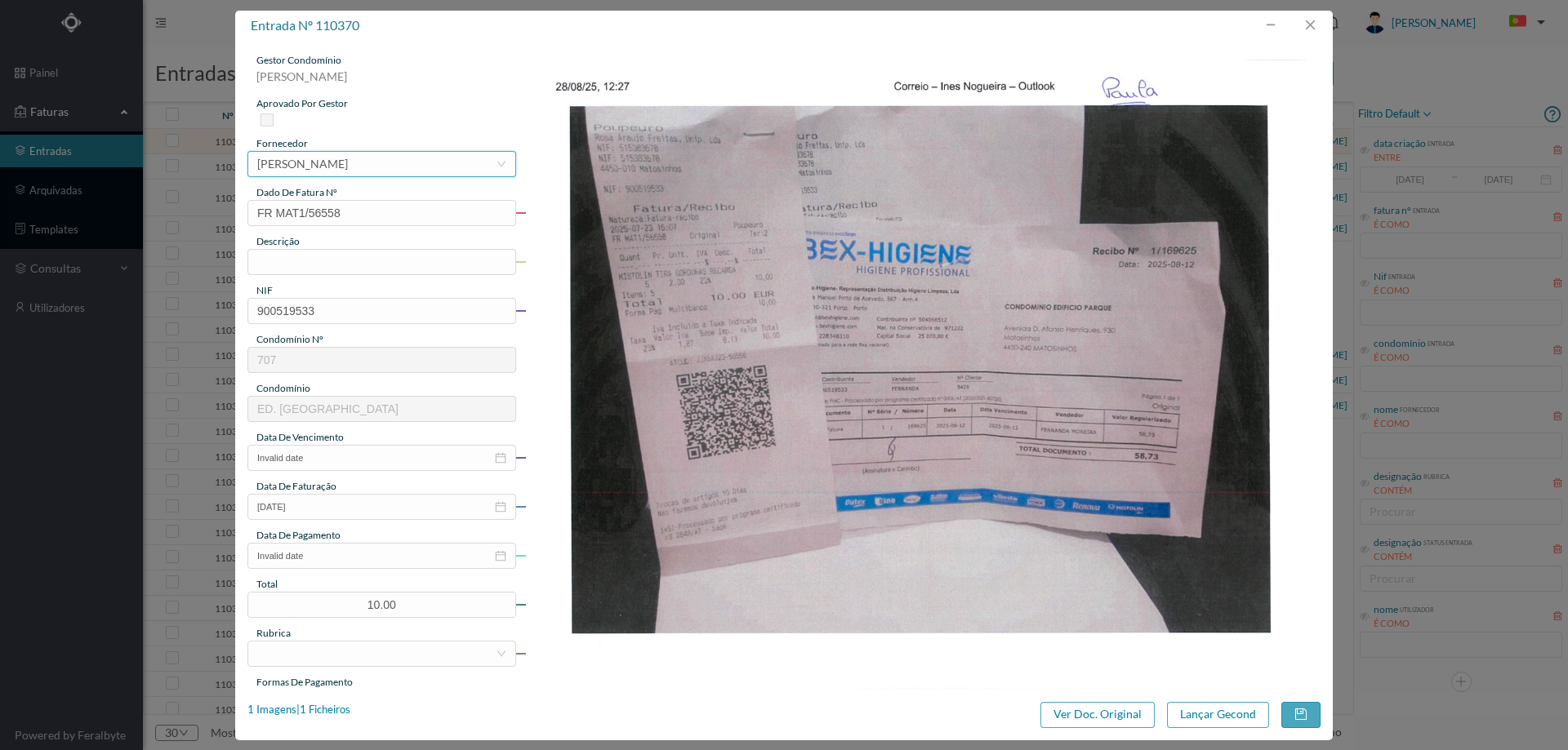
click at [348, 158] on div "[PERSON_NAME]" at bounding box center [302, 164] width 91 height 25
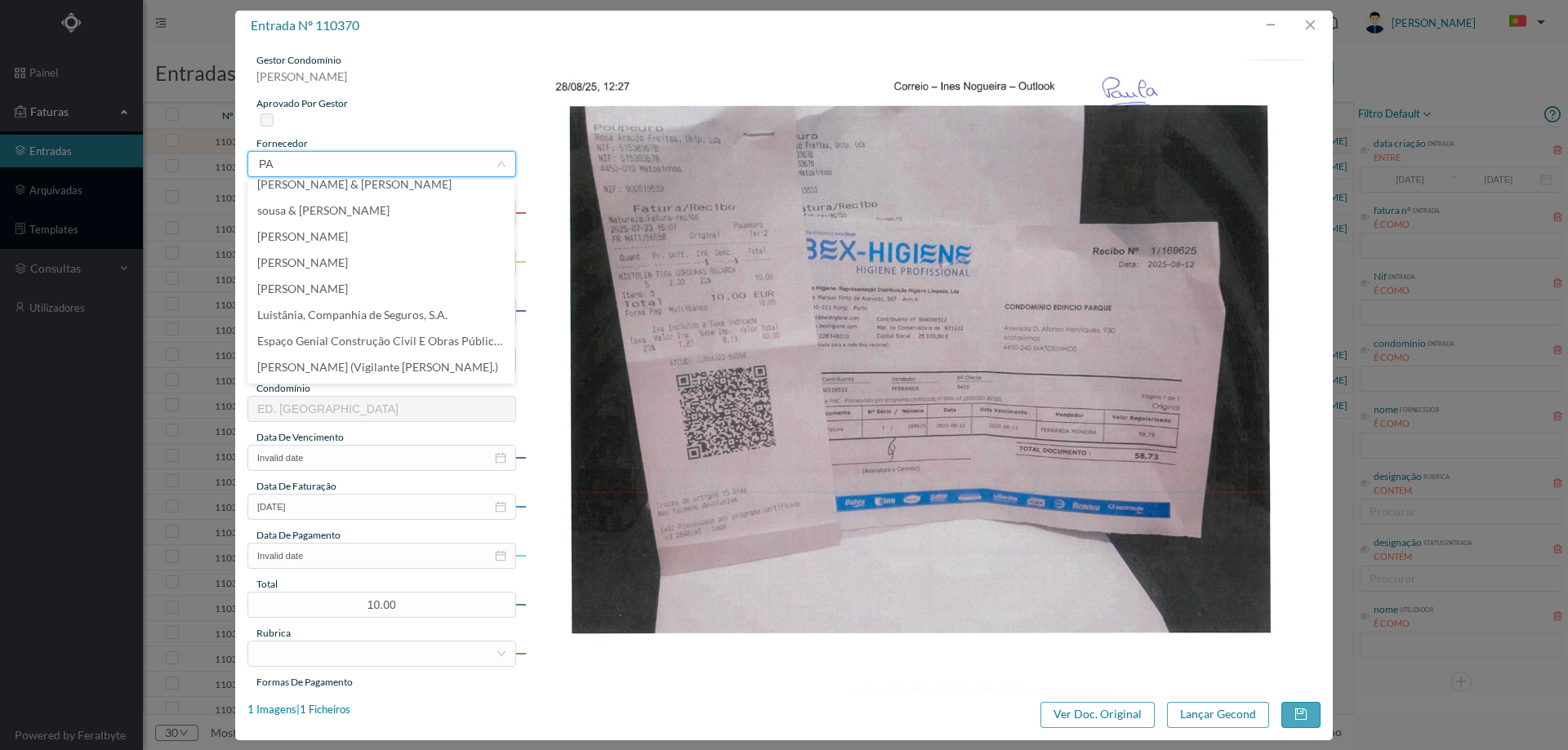
scroll to position [3, 0]
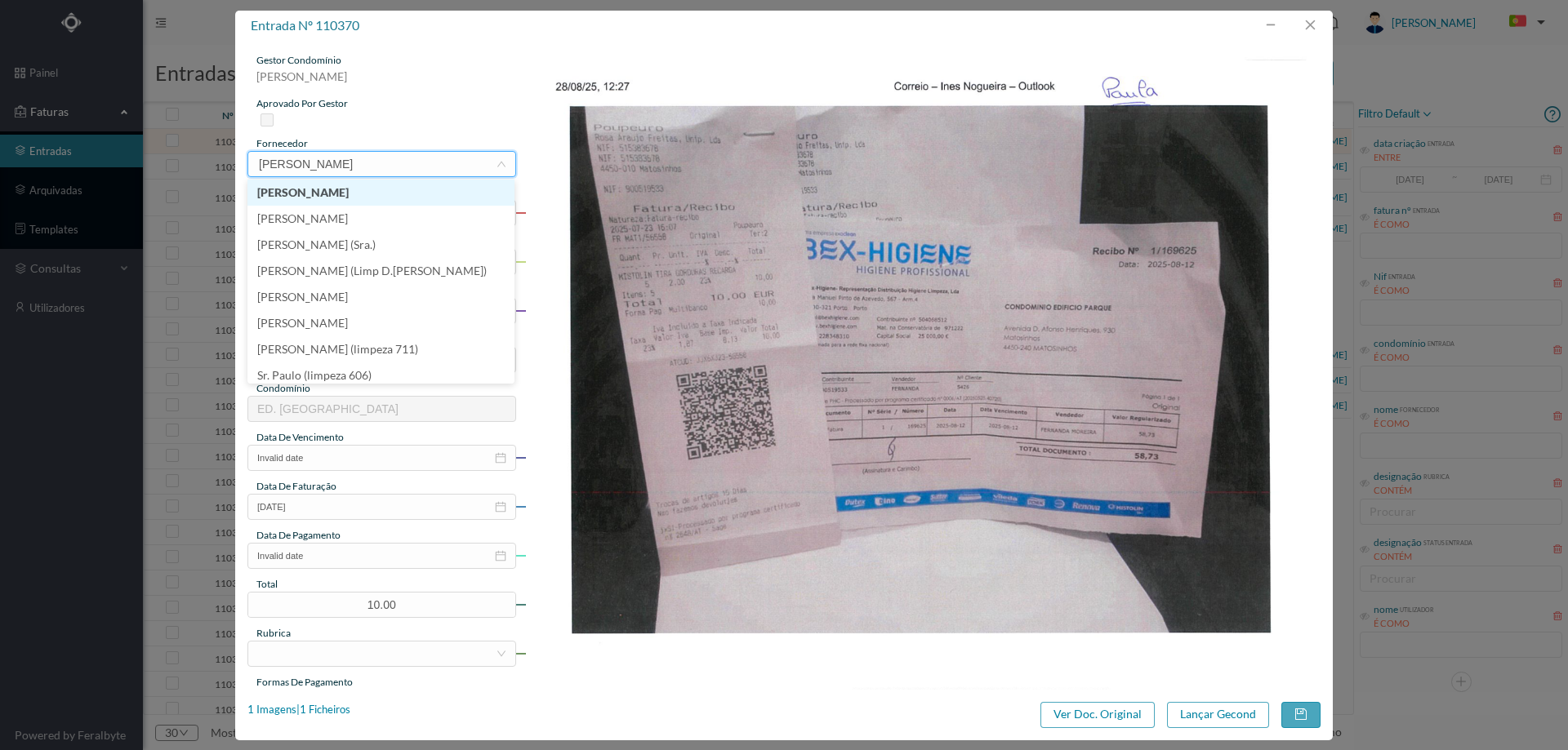
type input "[PERSON_NAME]"
click at [353, 195] on li "[PERSON_NAME]" at bounding box center [380, 192] width 267 height 26
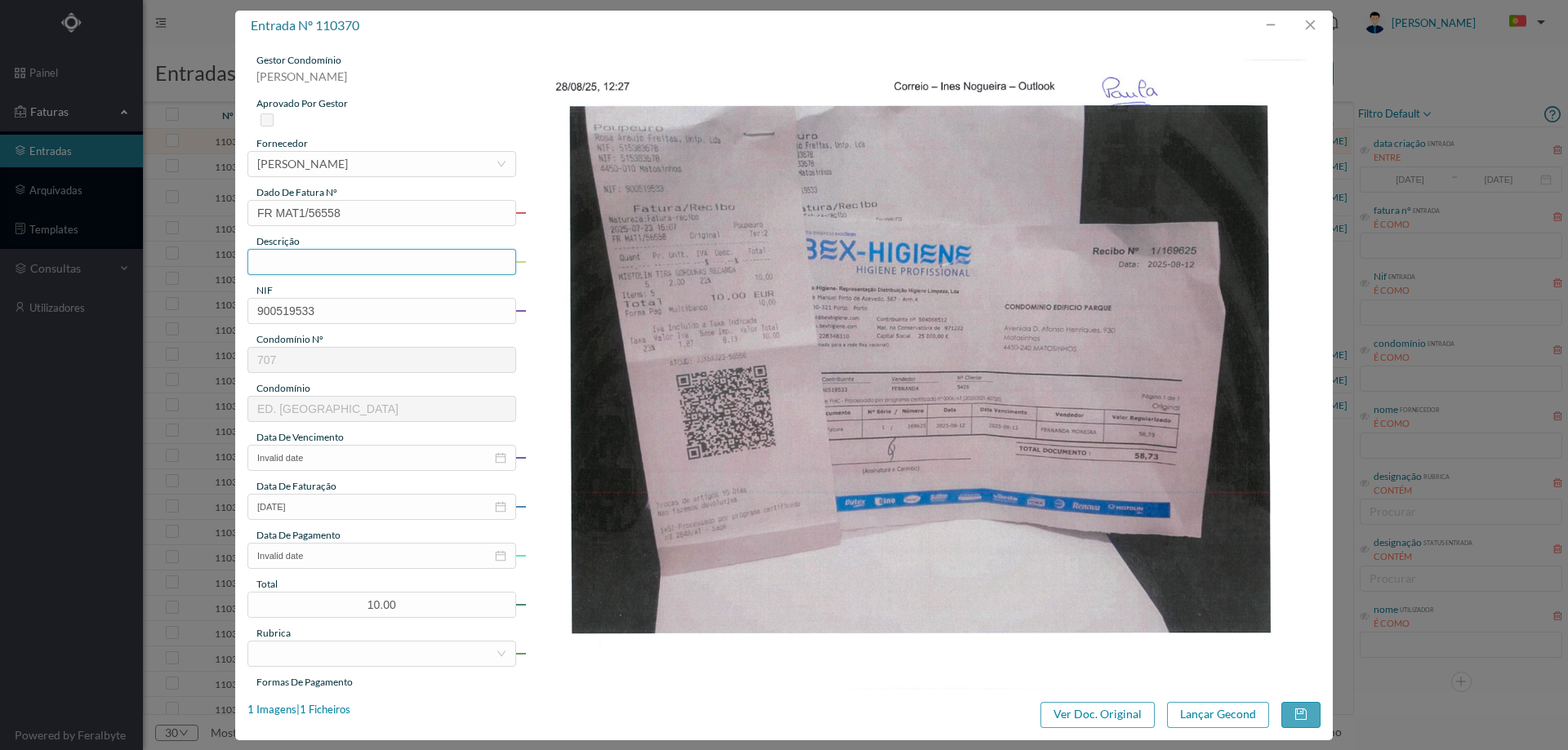
click at [334, 272] on input "text" at bounding box center [381, 261] width 268 height 26
type input "Produtos de Limpeza"
click at [344, 457] on input "Invalid date" at bounding box center [381, 457] width 268 height 26
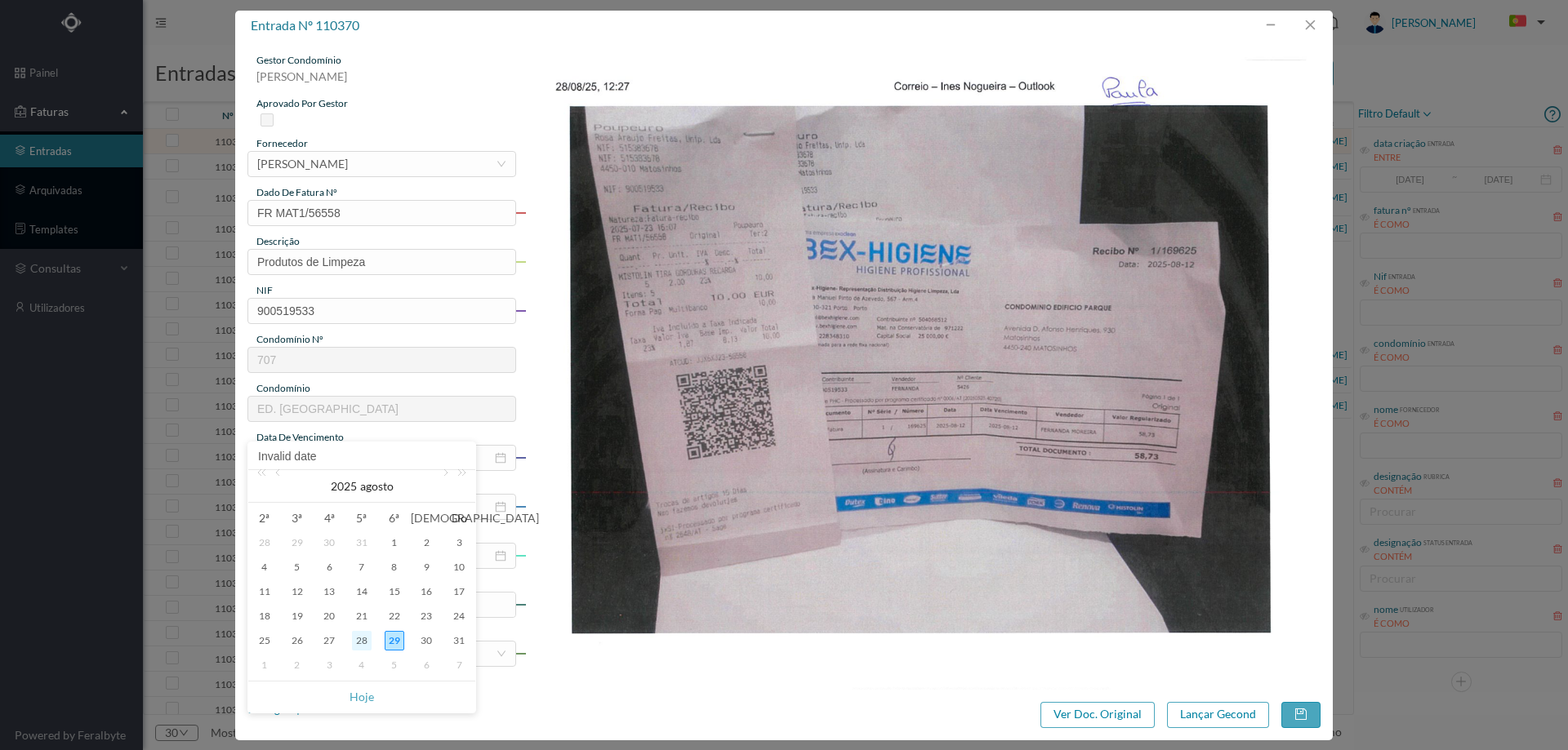
click at [360, 639] on div "28" at bounding box center [361, 641] width 19 height 19
type input "[DATE]"
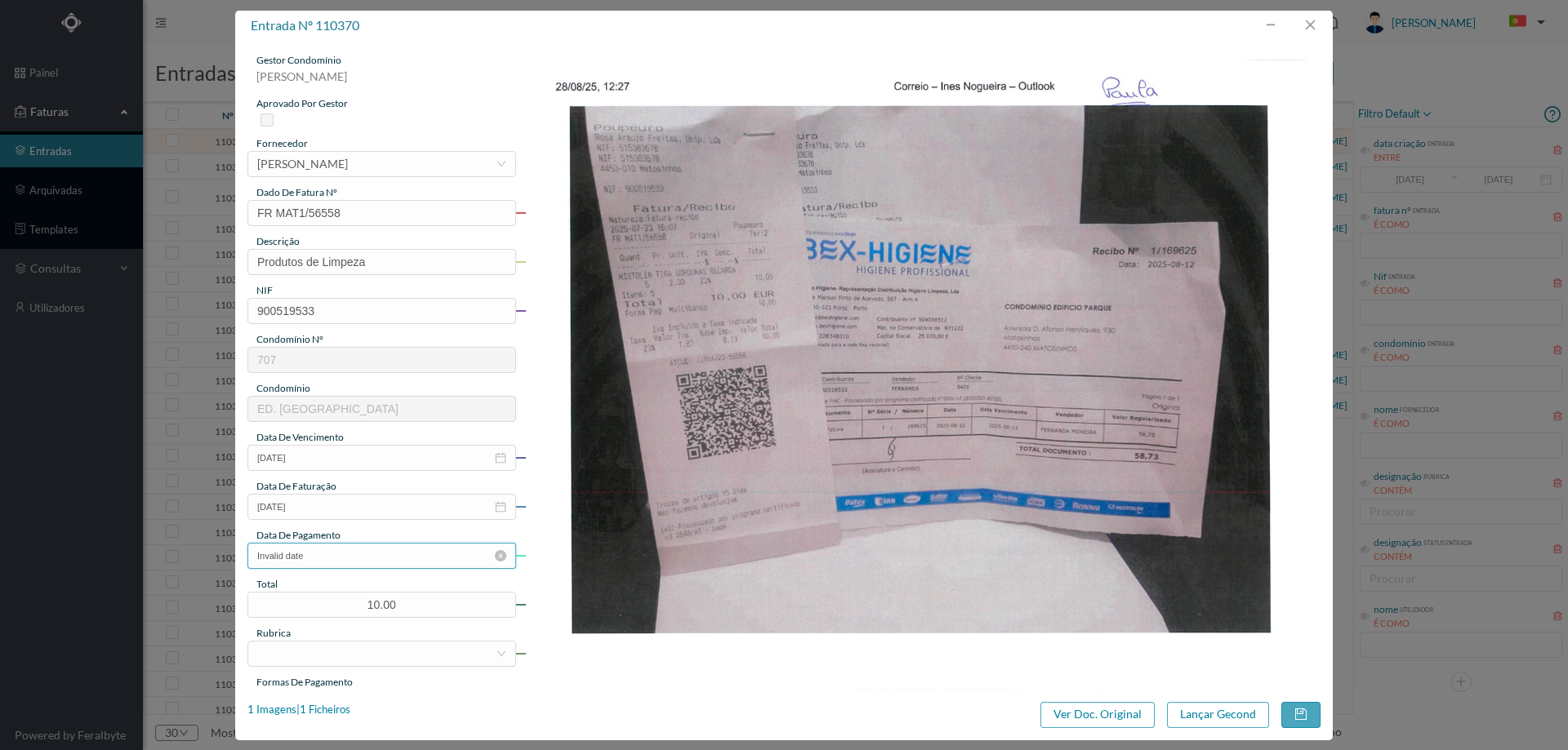
click at [361, 557] on input "Invalid date" at bounding box center [381, 556] width 268 height 26
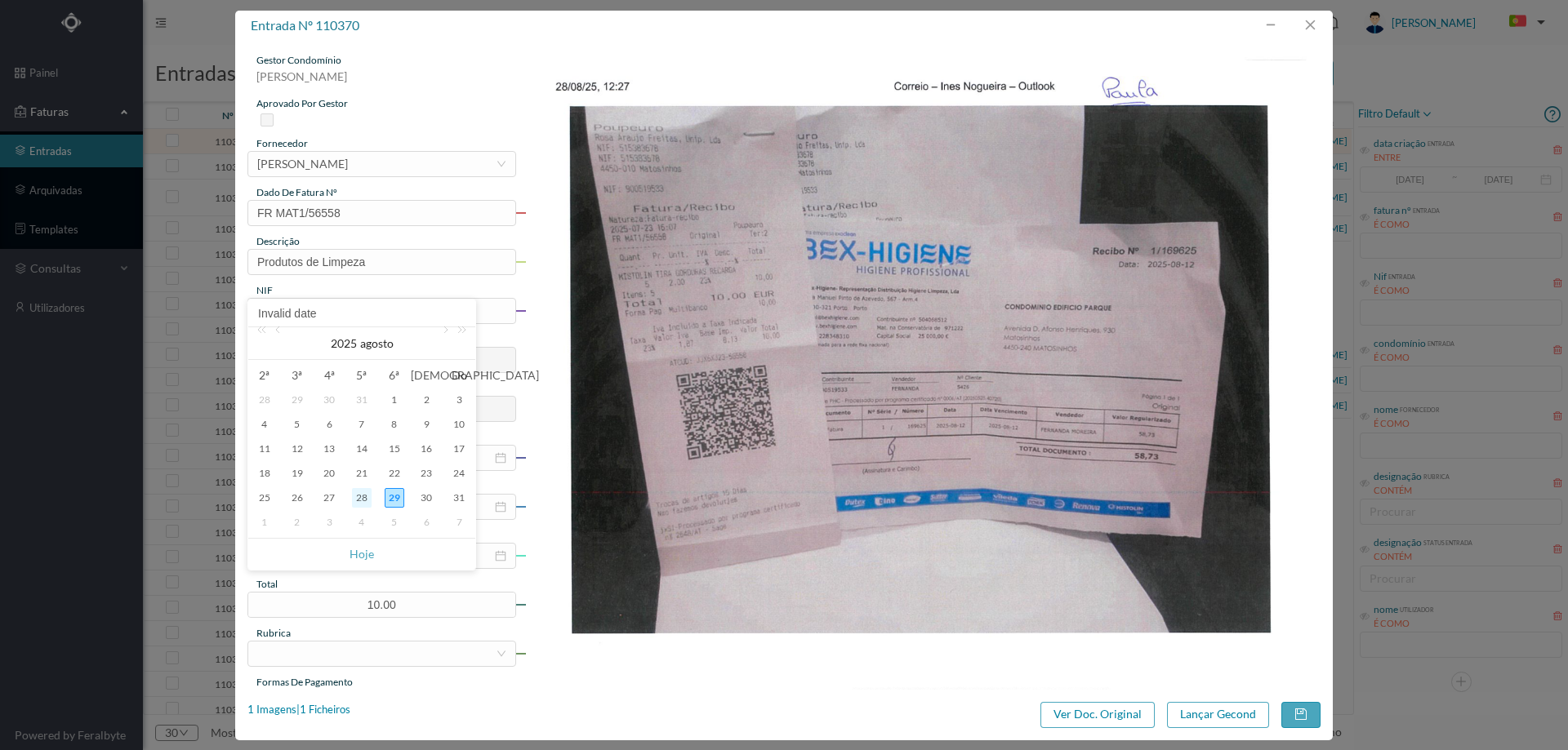
click at [361, 494] on div "28" at bounding box center [361, 498] width 19 height 19
type input "[DATE]"
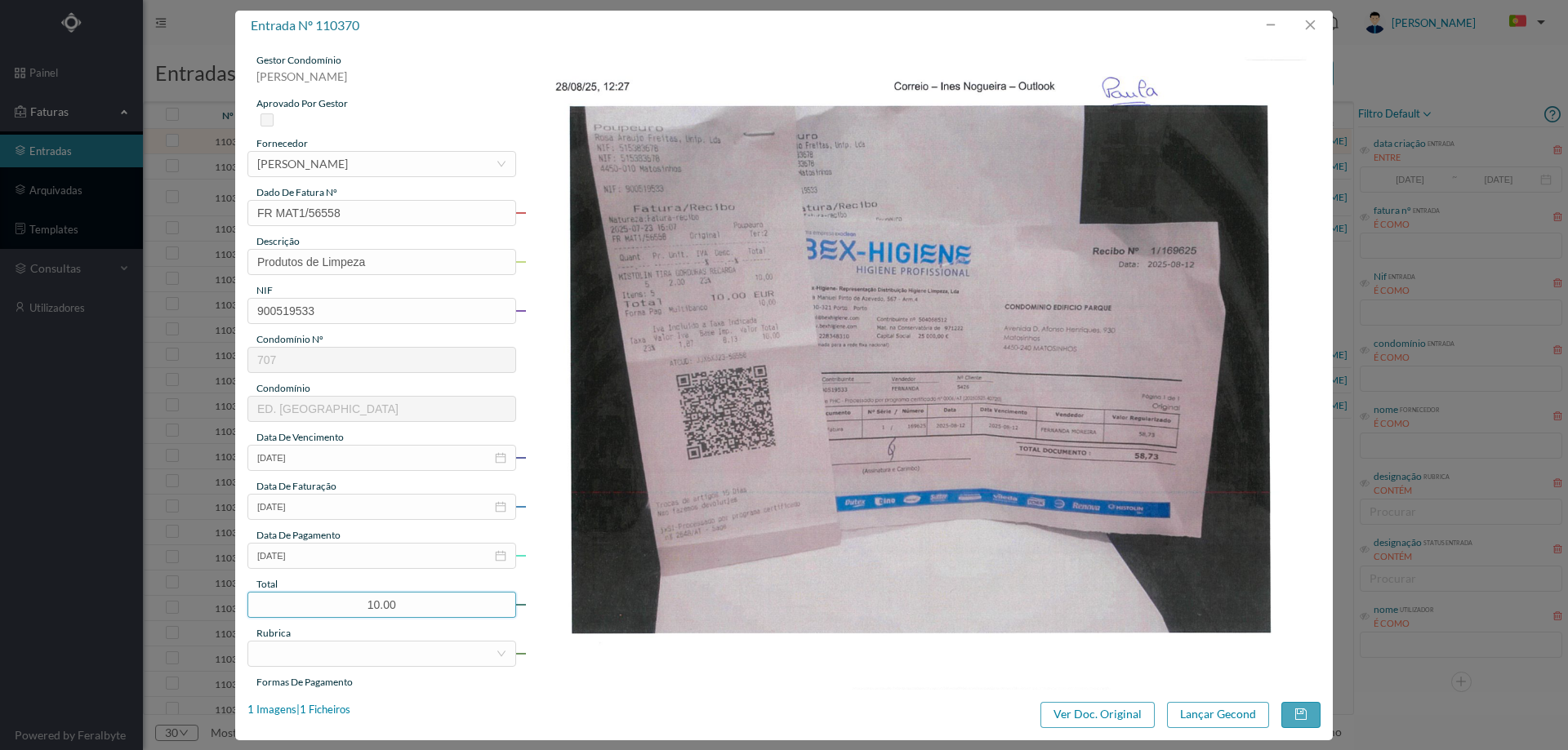
drag, startPoint x: 414, startPoint y: 609, endPoint x: 286, endPoint y: 582, distance: 130.8
click at [286, 582] on div "gestor condomínio [PERSON_NAME] aprovado por gestor fornecedor selecionar [PERS…" at bounding box center [381, 433] width 268 height 761
type input "68.73"
click at [375, 669] on div "gestor condomínio [PERSON_NAME] aprovado por gestor fornecedor selecionar [PERS…" at bounding box center [381, 433] width 268 height 761
click at [373, 659] on div at bounding box center [376, 654] width 239 height 25
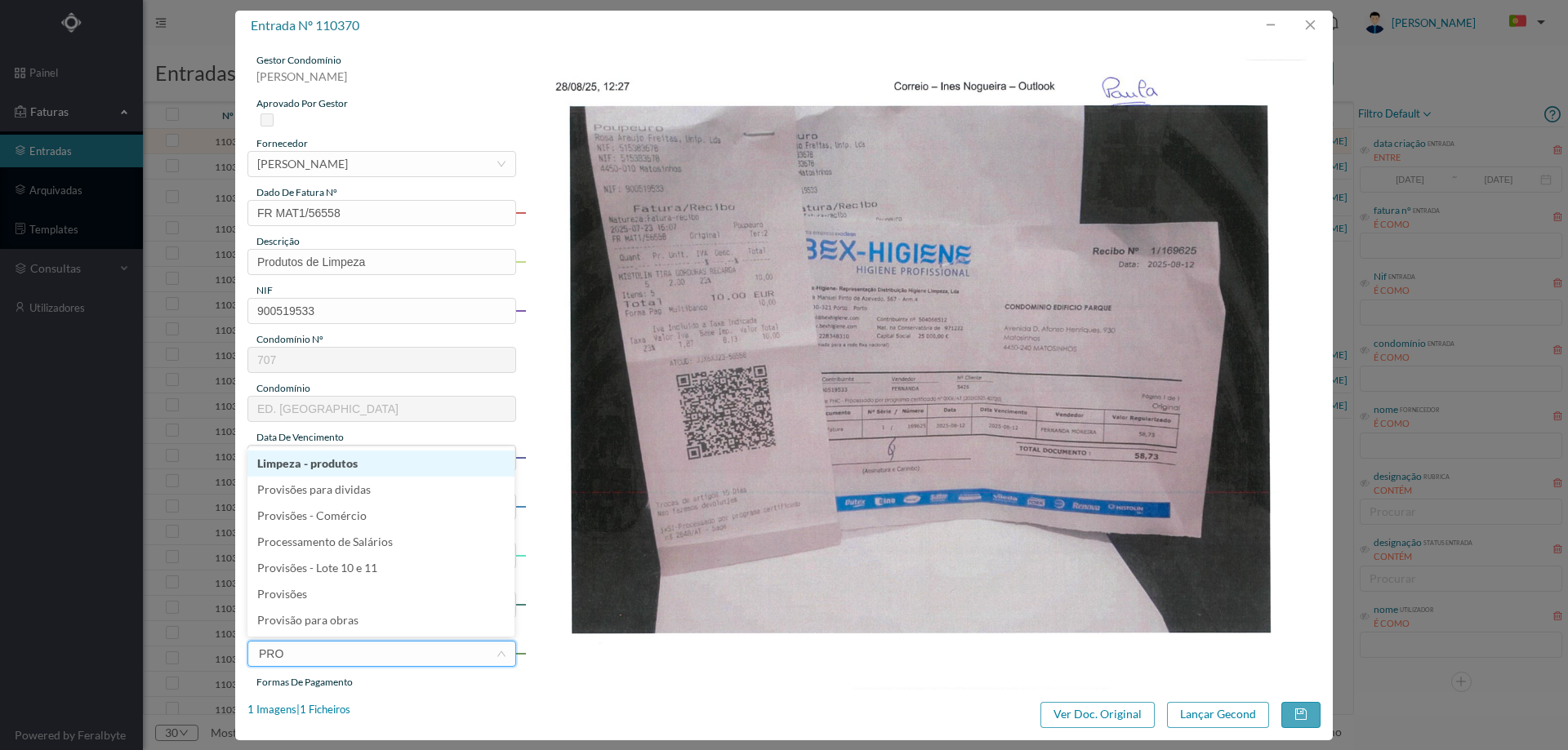
type input "PROD"
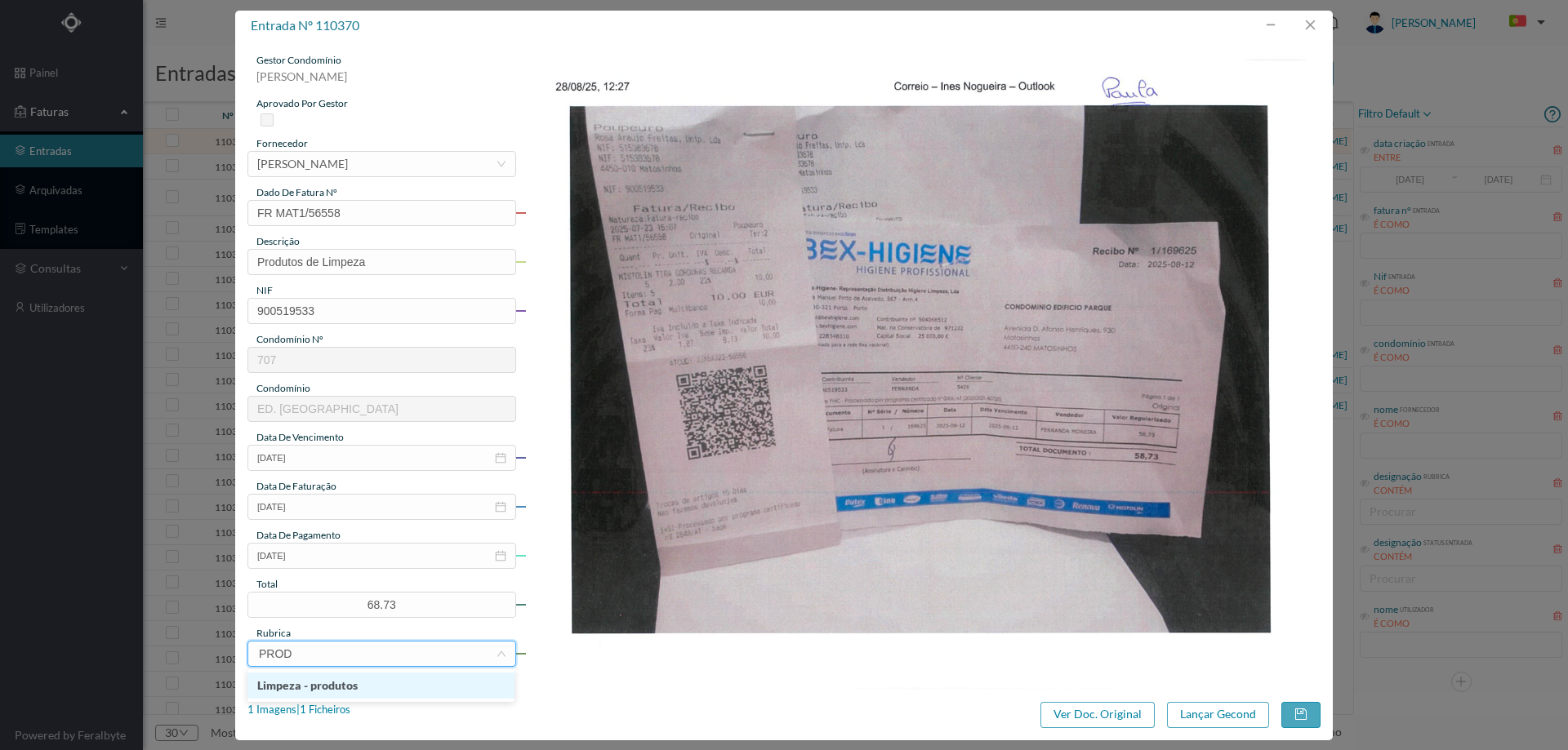
click at [389, 681] on li "Limpeza - produtos" at bounding box center [380, 685] width 267 height 26
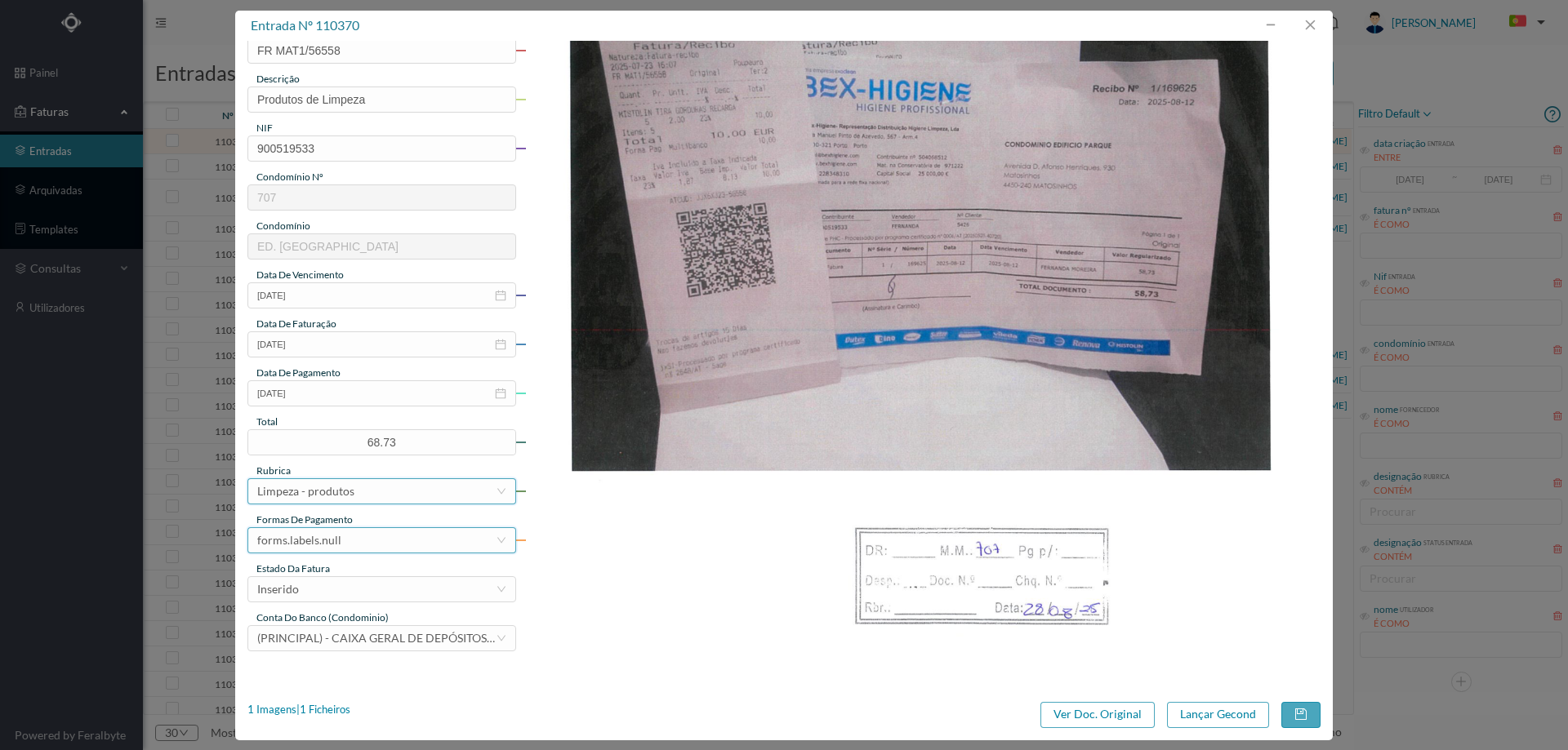
scroll to position [163, 0]
click at [368, 538] on div "forms.labels.null" at bounding box center [376, 539] width 239 height 25
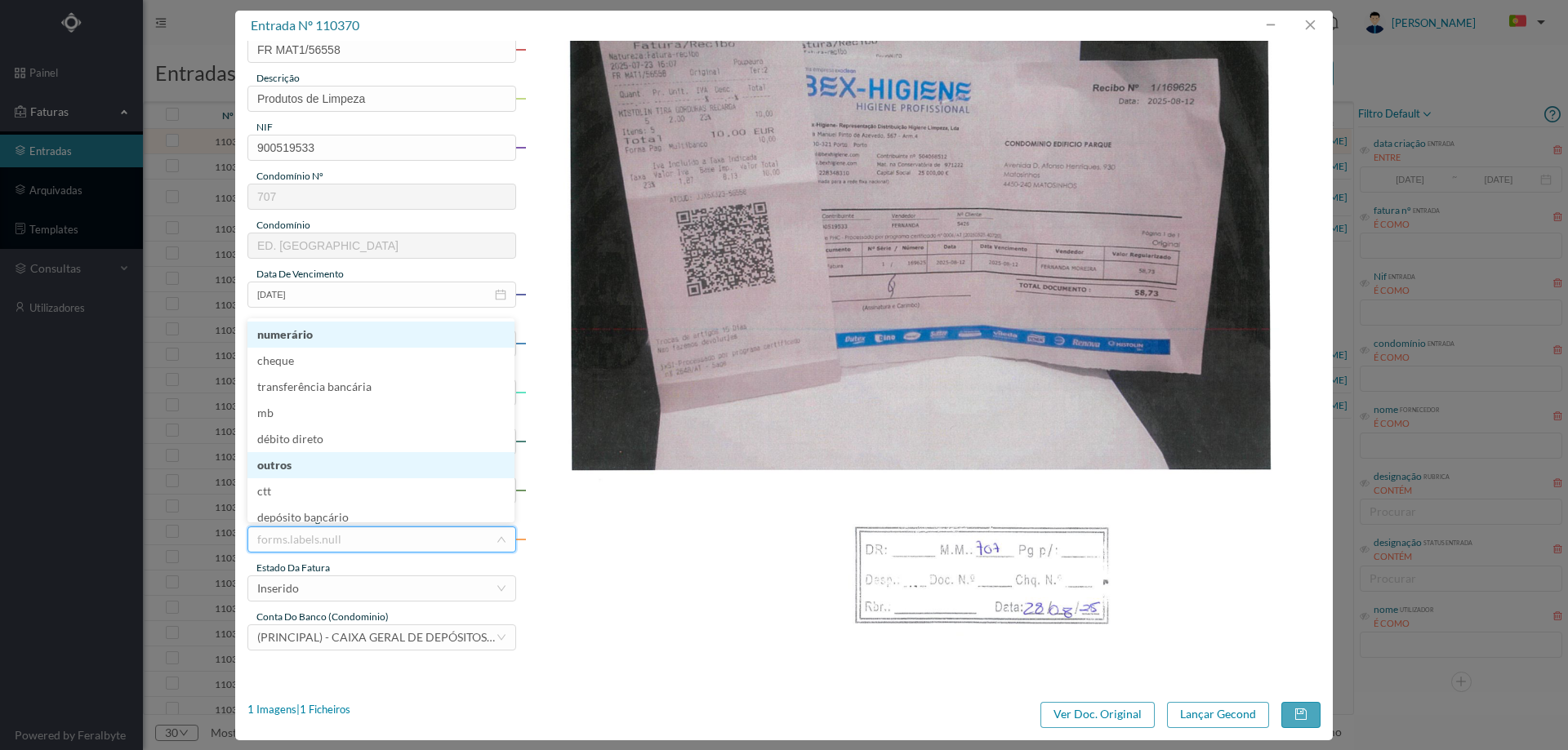
scroll to position [8, 0]
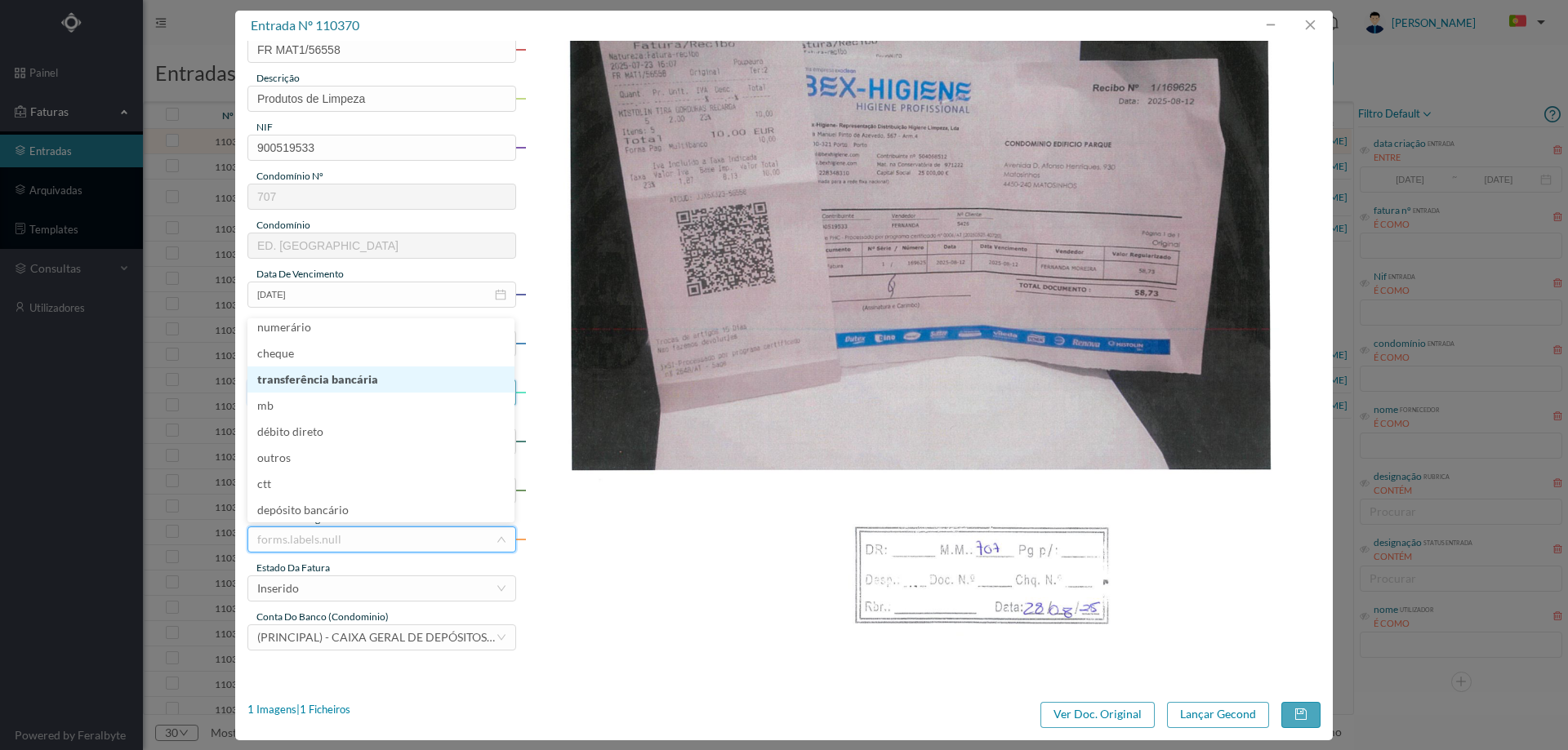
drag, startPoint x: 373, startPoint y: 376, endPoint x: 374, endPoint y: 400, distance: 24.0
click at [375, 376] on li "transferência bancária" at bounding box center [380, 379] width 267 height 26
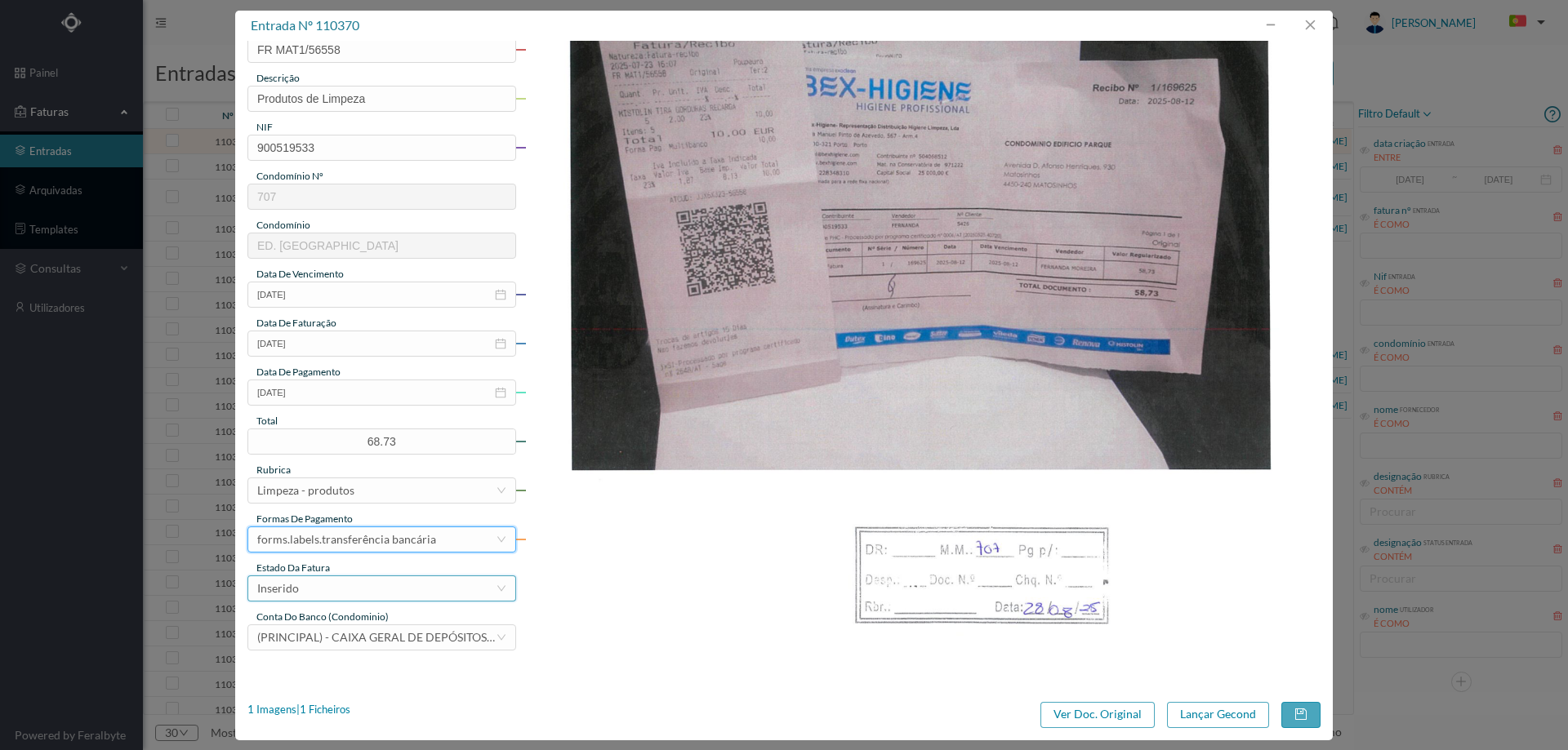
click at [326, 586] on div "Inserido" at bounding box center [376, 589] width 239 height 25
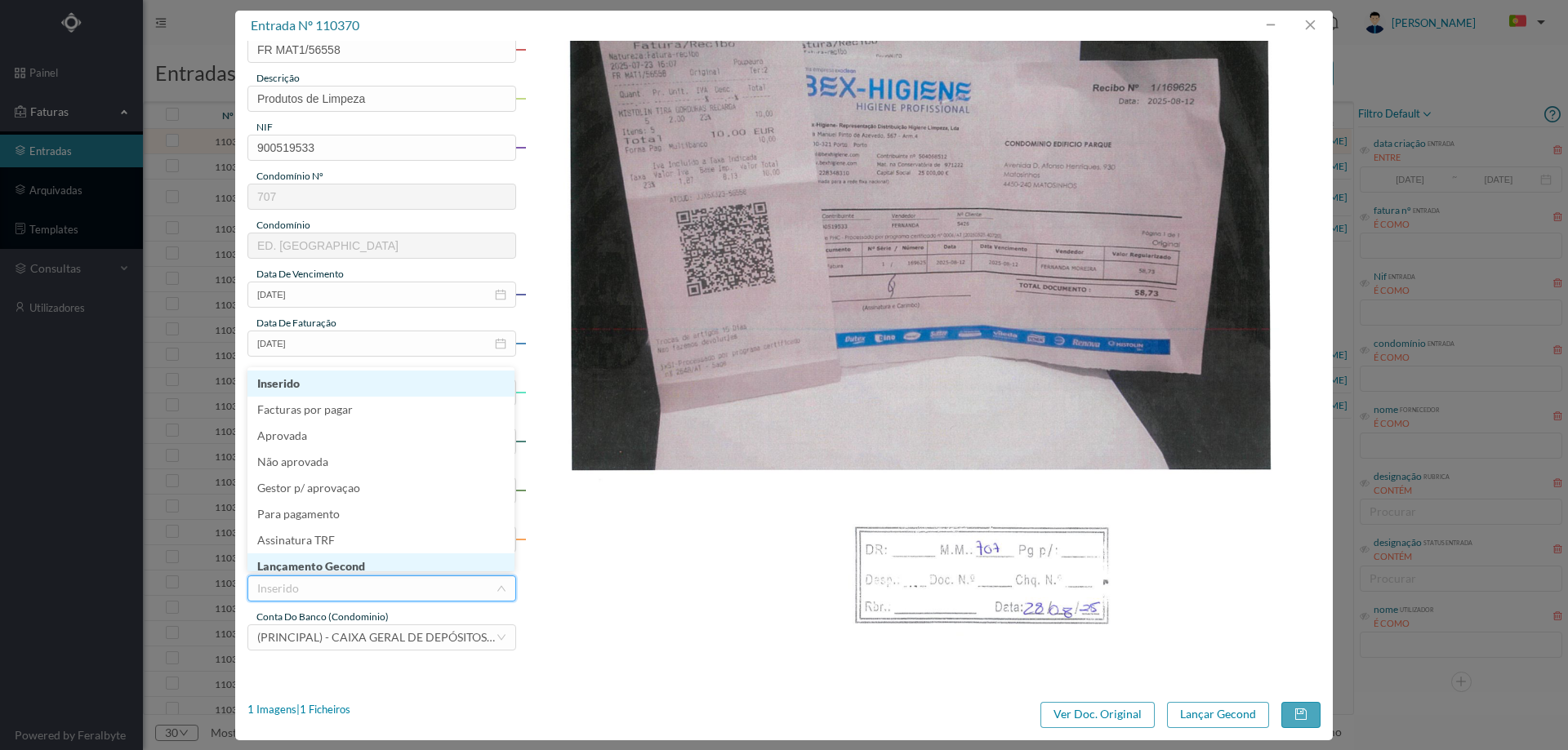
scroll to position [6, 0]
click at [366, 557] on li "Lançamento Gecond" at bounding box center [380, 560] width 267 height 26
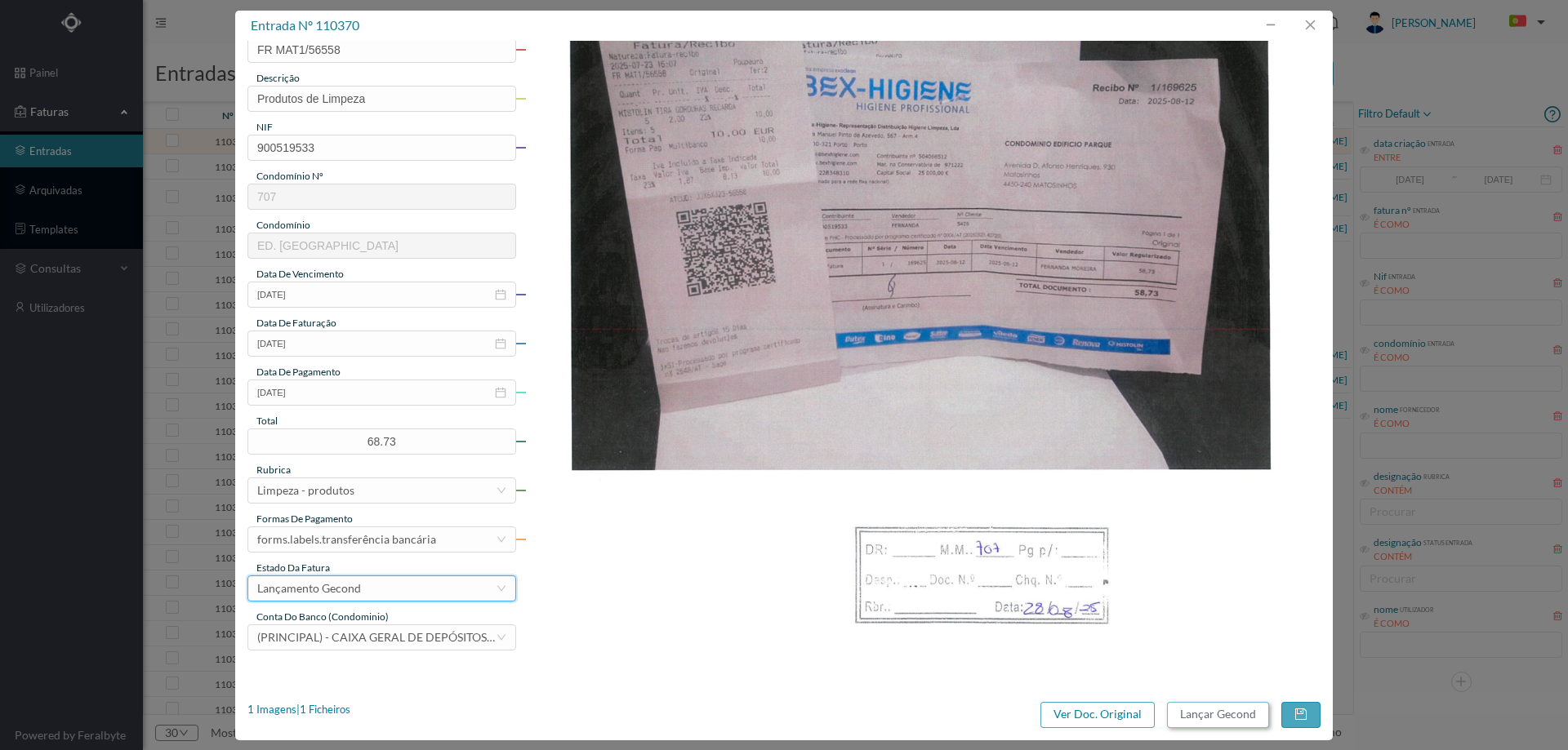
click at [1256, 723] on button "Lançar Gecond" at bounding box center [1218, 715] width 103 height 26
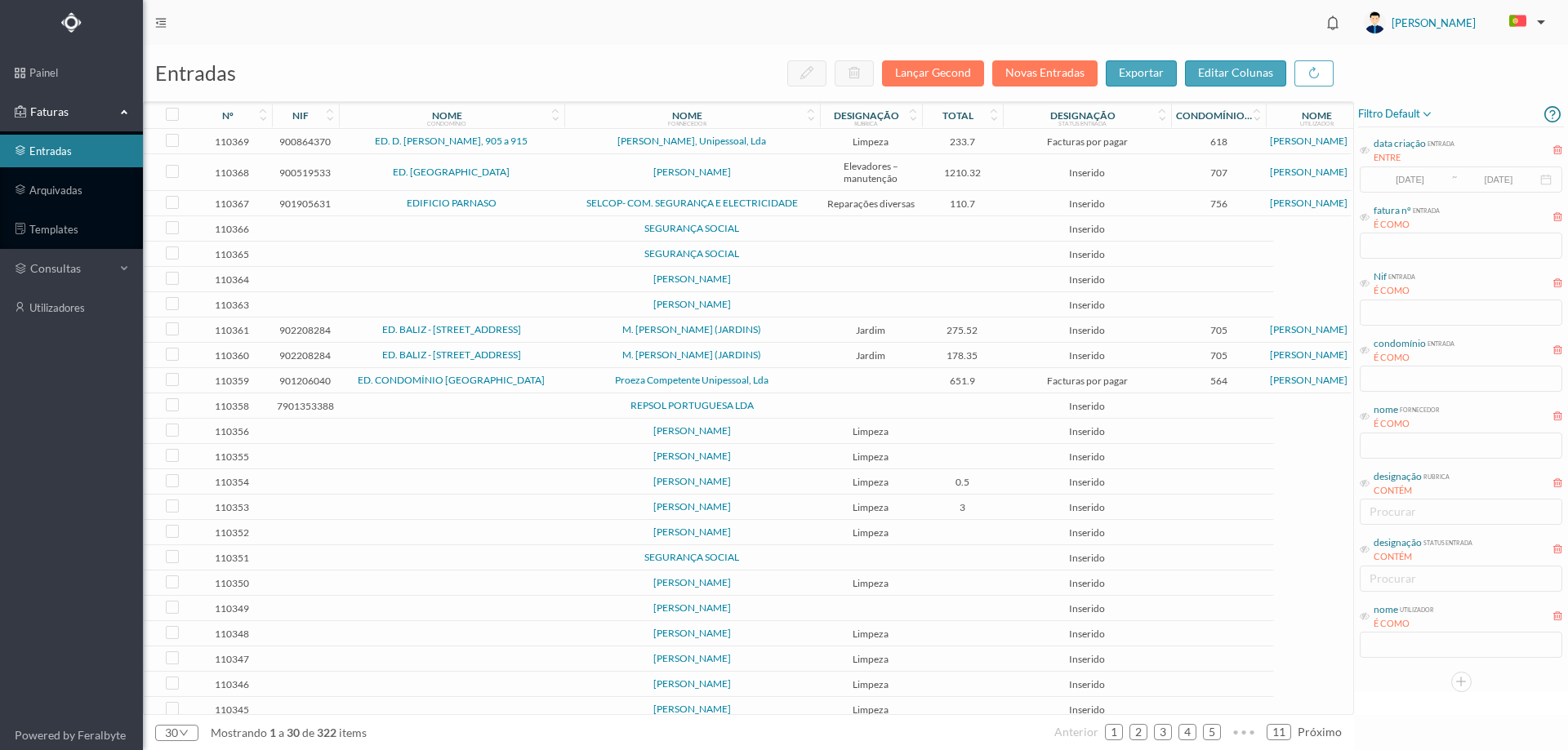
click at [583, 133] on td "João Pedro Marinho, Unipessoal, Lda" at bounding box center [692, 142] width 256 height 25
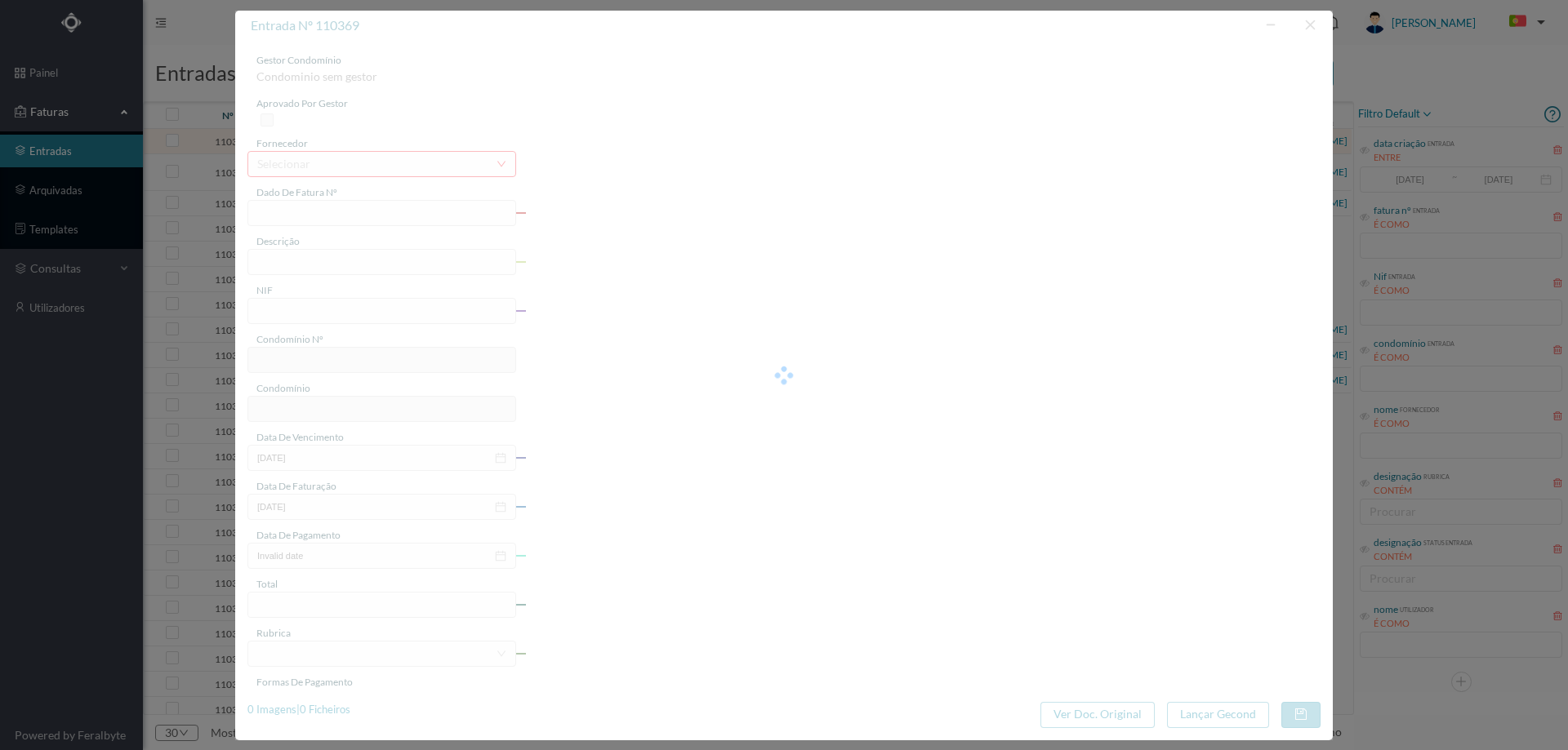
type input "1 2025/275"
type input "Serviço de limpeza agosto"
type input "900864370"
type input "2025-08-27"
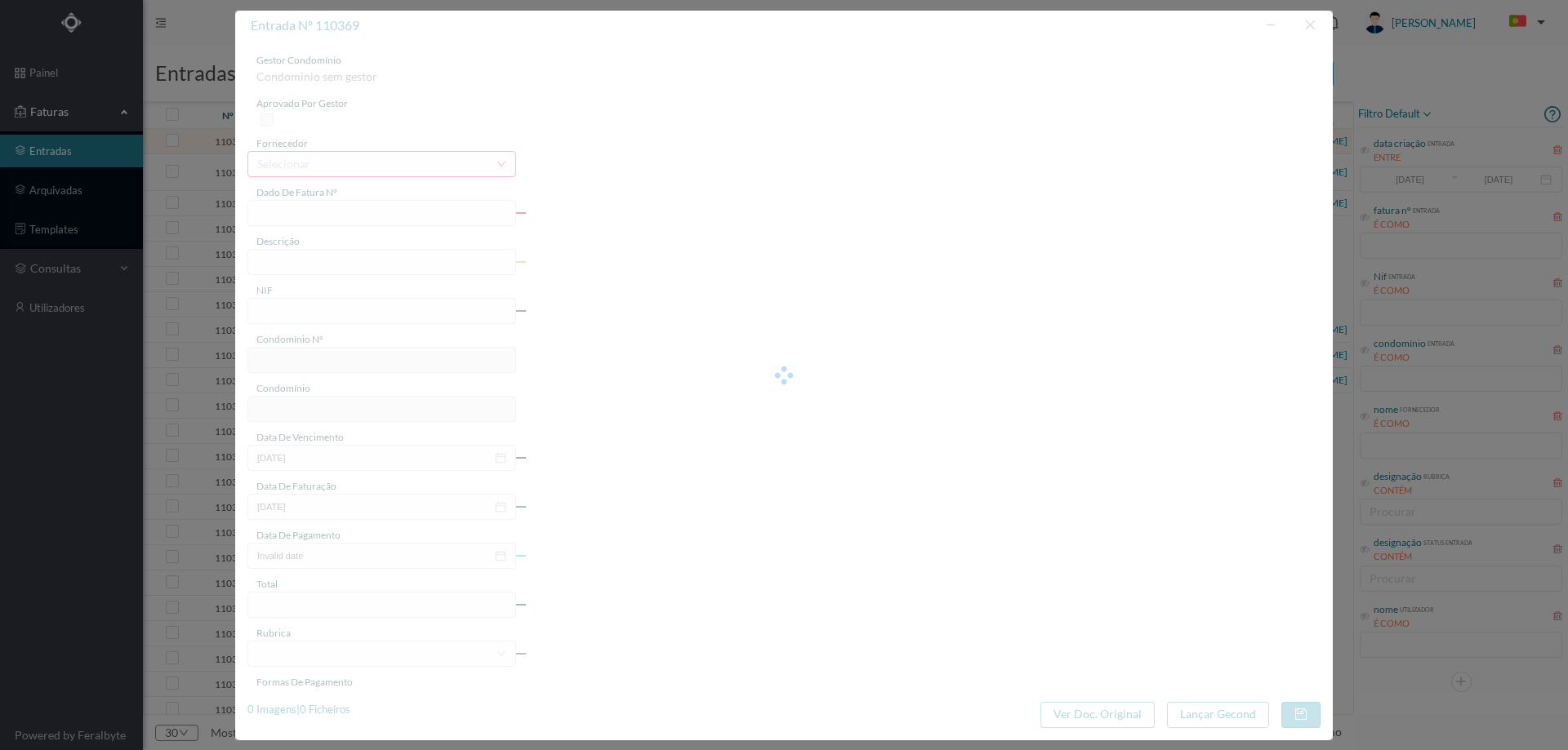
type input "2025-08-27"
type input "233.70"
type input "618"
type input "ED. D. AFONSO HENRIQUES, 905 a 915"
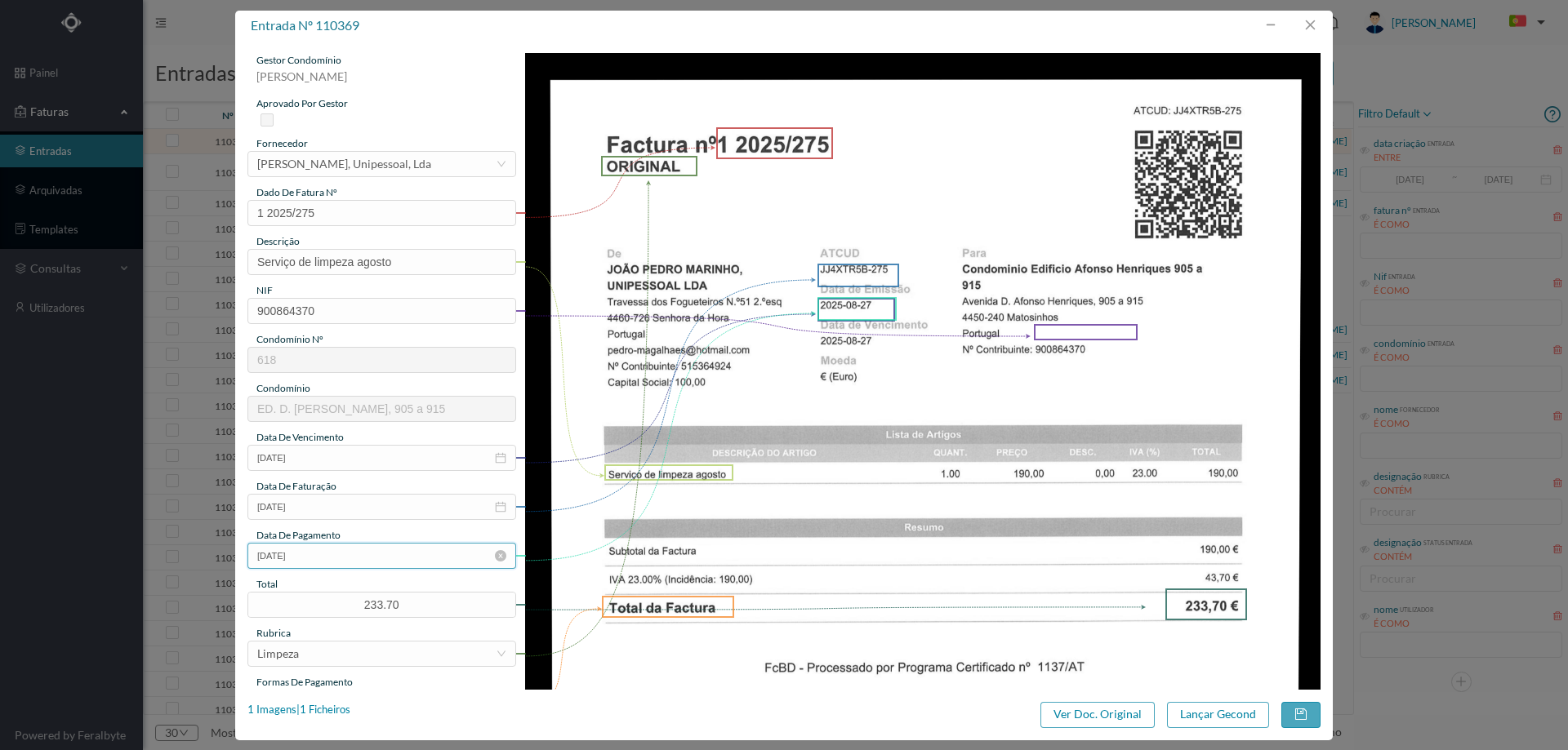
click at [347, 567] on input "2025-08-27" at bounding box center [381, 556] width 268 height 26
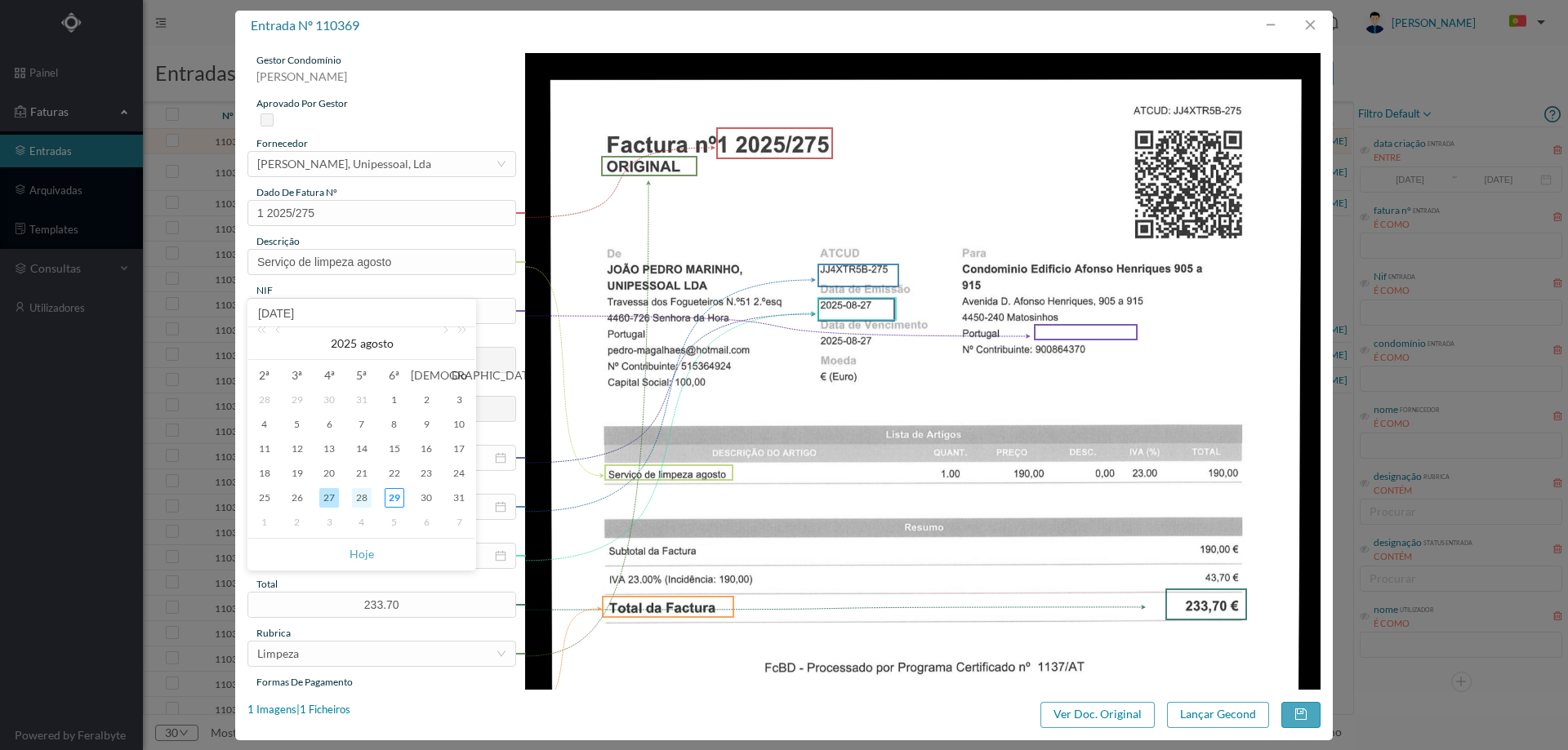
click at [364, 496] on div "28" at bounding box center [361, 498] width 19 height 19
type input "[DATE]"
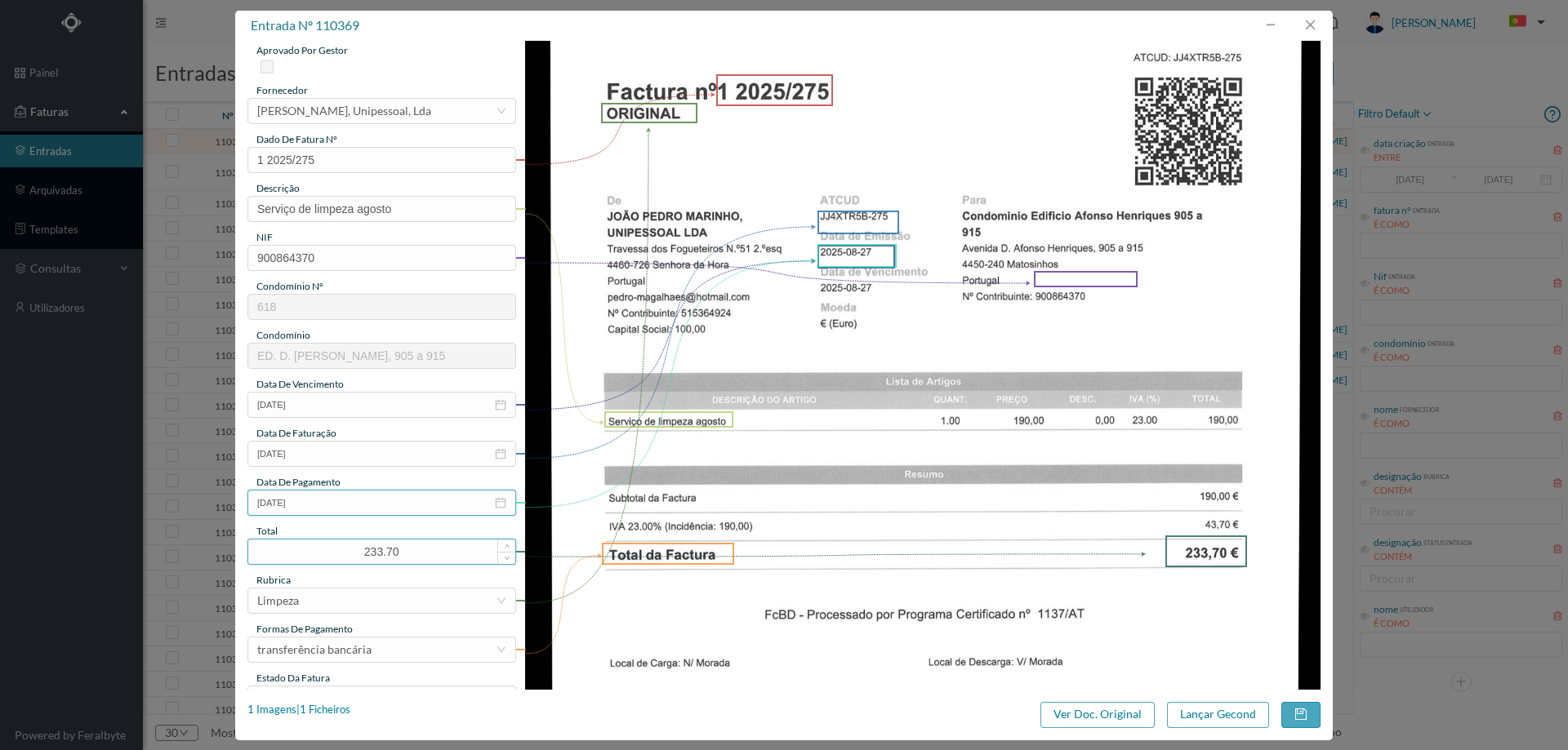
scroll to position [81, 0]
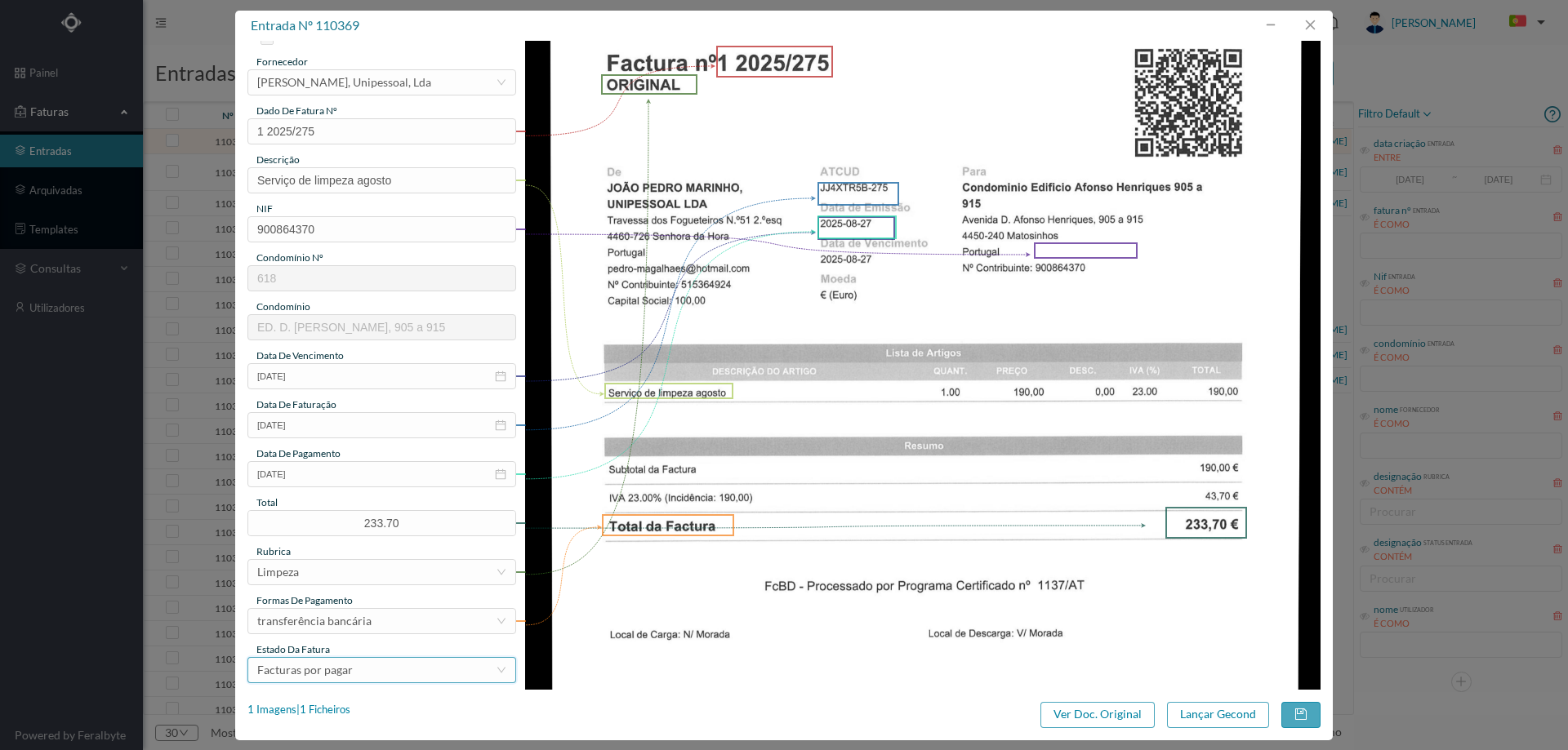
click at [350, 672] on div "Facturas por pagar" at bounding box center [305, 670] width 96 height 25
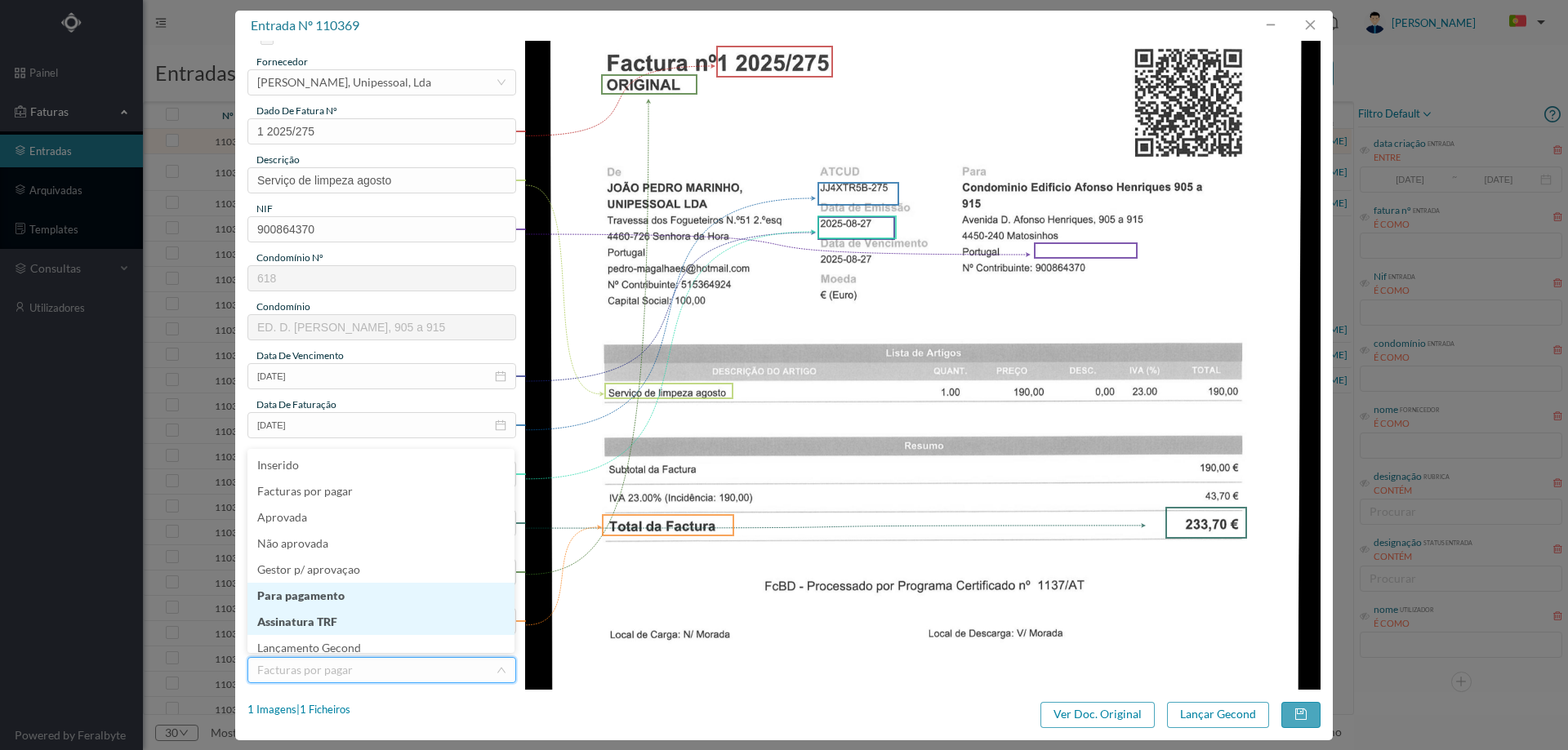
scroll to position [9, 0]
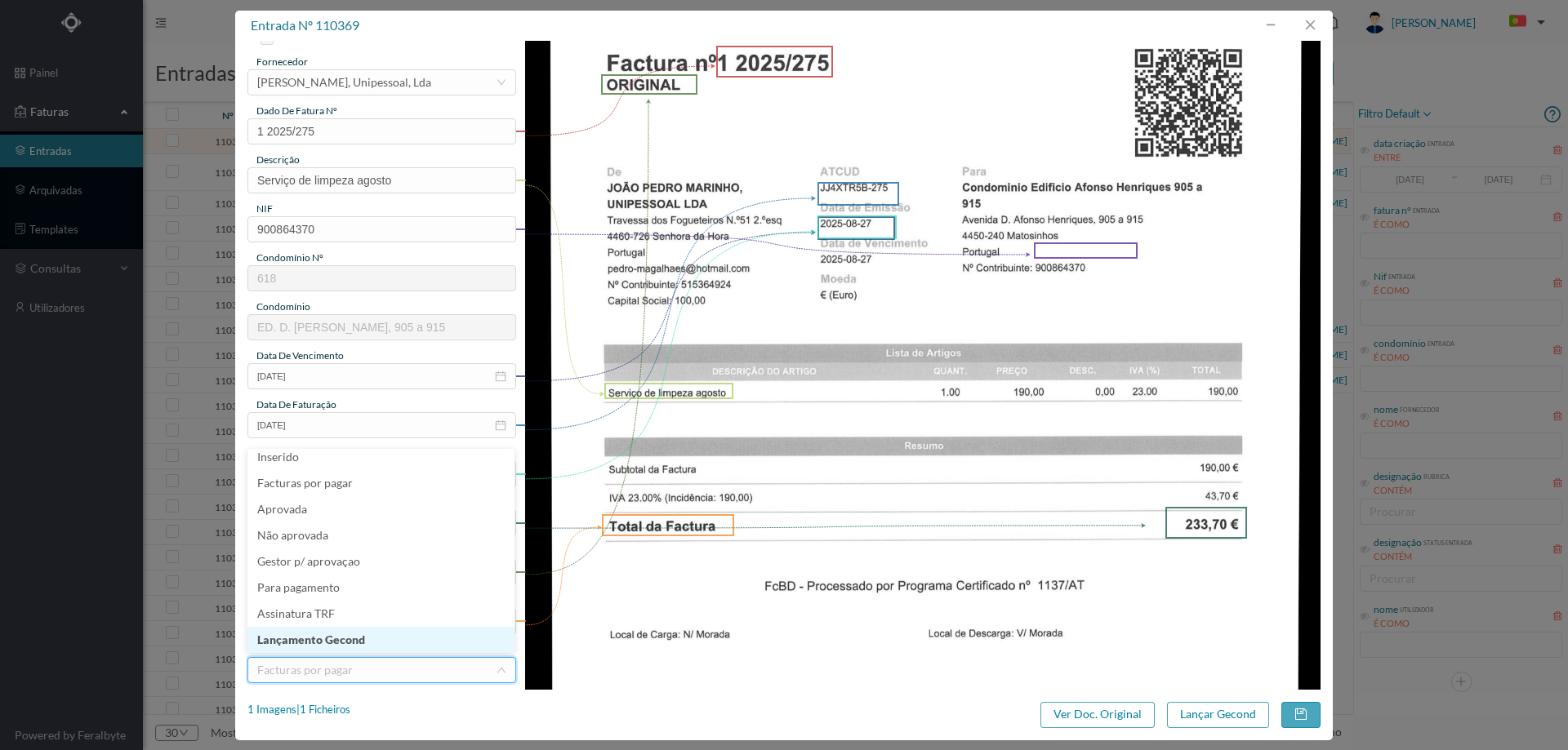
click at [354, 635] on li "Lançamento Gecond" at bounding box center [380, 639] width 267 height 26
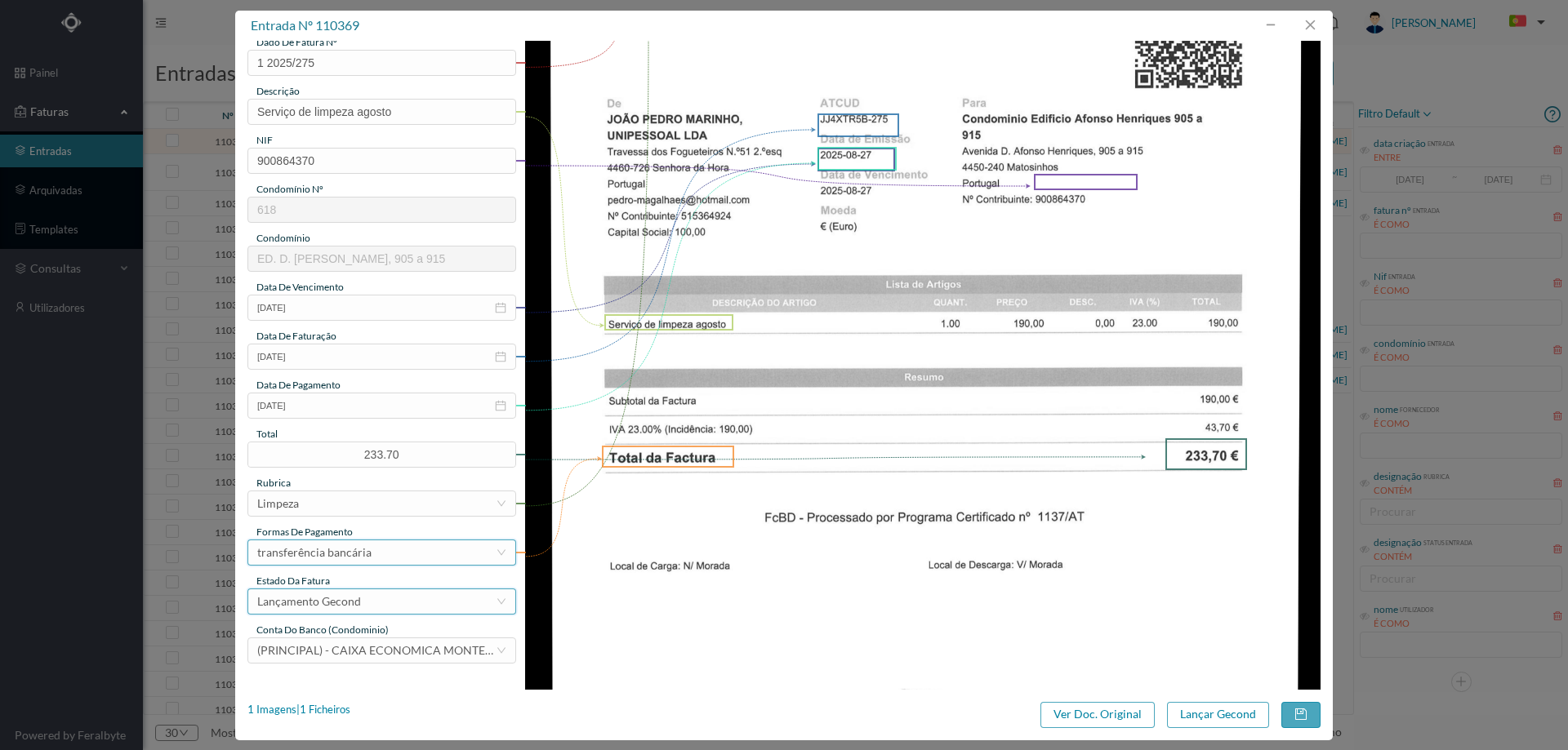
scroll to position [245, 0]
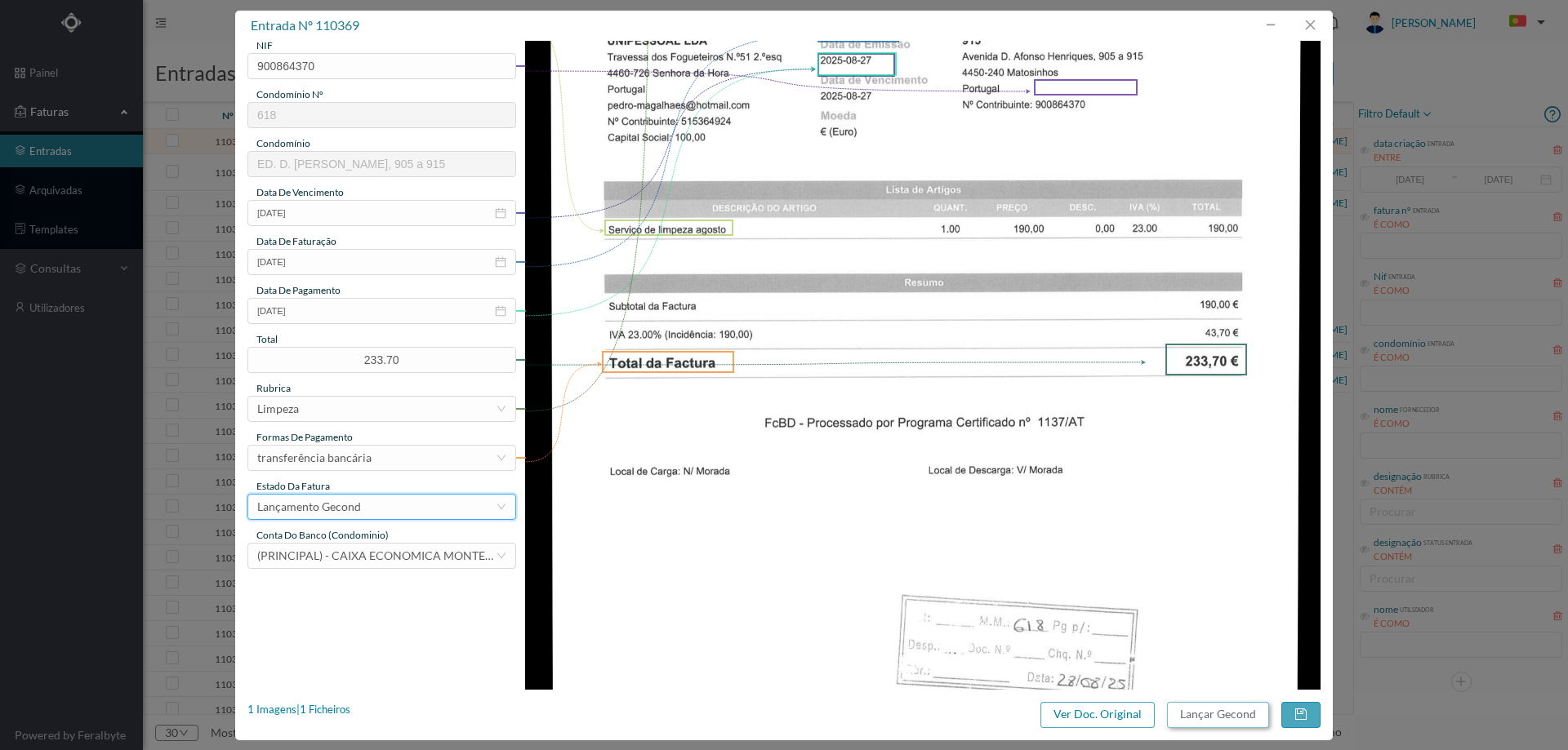
click at [1186, 716] on button "Lançar Gecond" at bounding box center [1218, 715] width 103 height 26
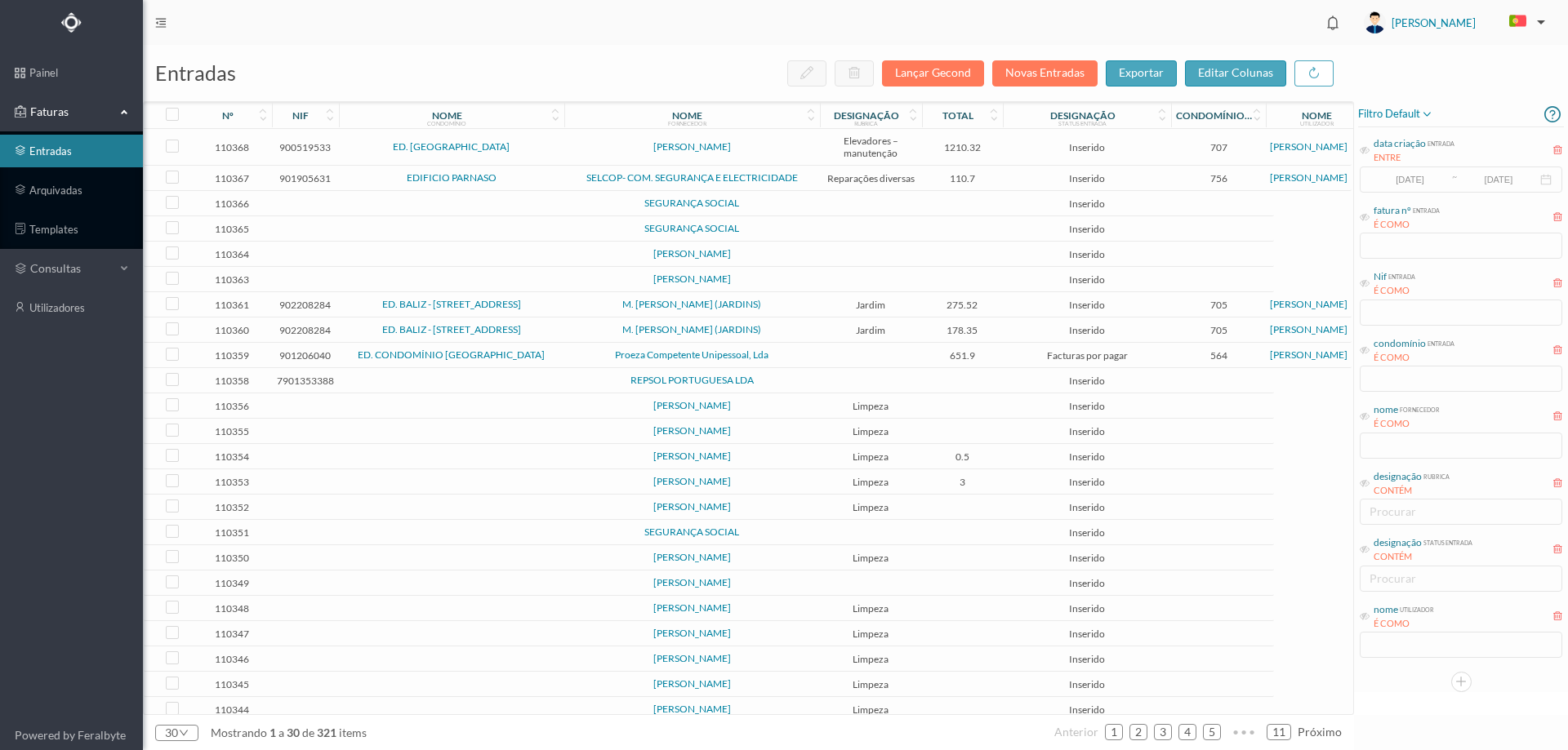
drag, startPoint x: 561, startPoint y: 162, endPoint x: 557, endPoint y: 152, distance: 10.8
click at [560, 161] on td "ED. [GEOGRAPHIC_DATA]" at bounding box center [451, 148] width 225 height 36
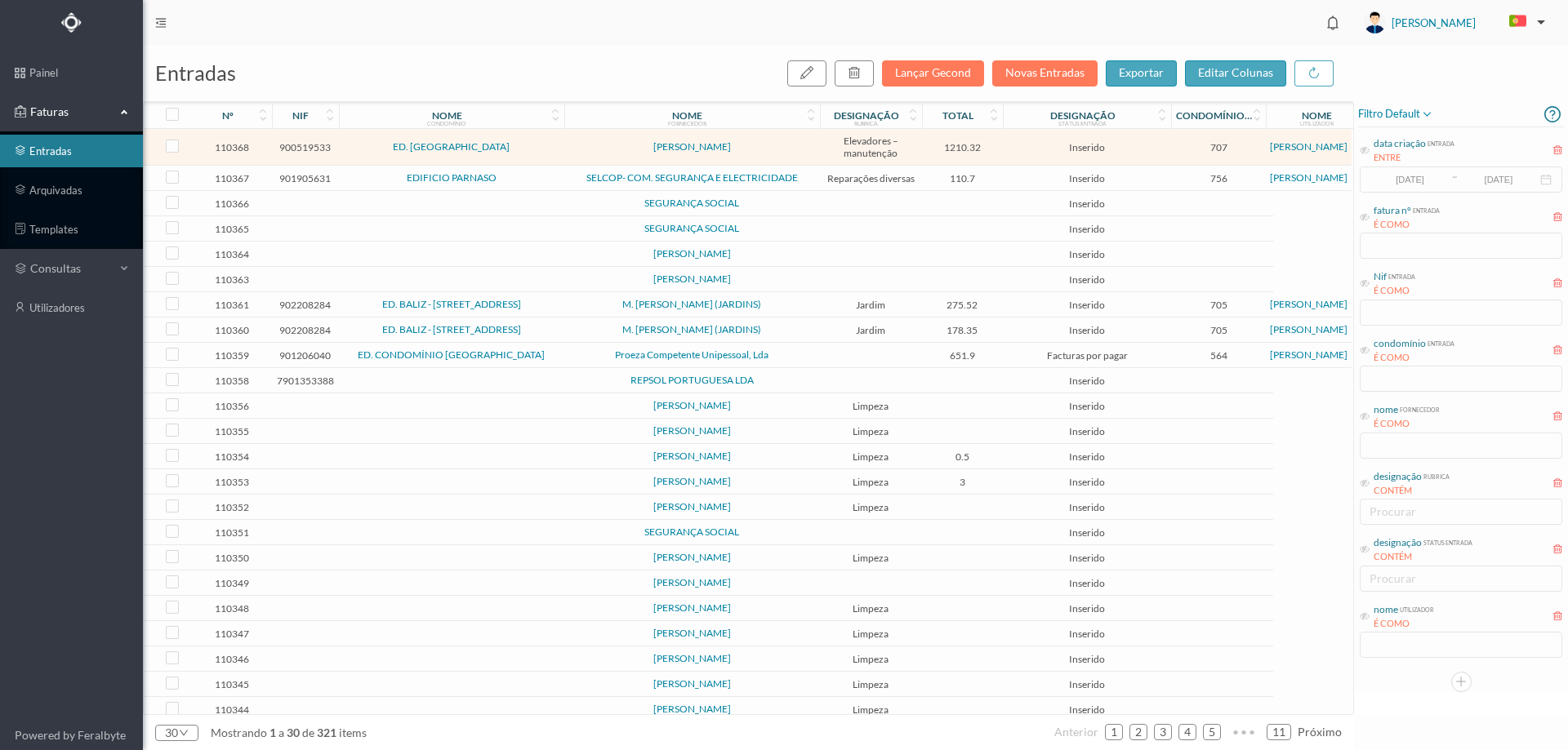
click at [557, 152] on td "ED. [GEOGRAPHIC_DATA]" at bounding box center [451, 148] width 225 height 36
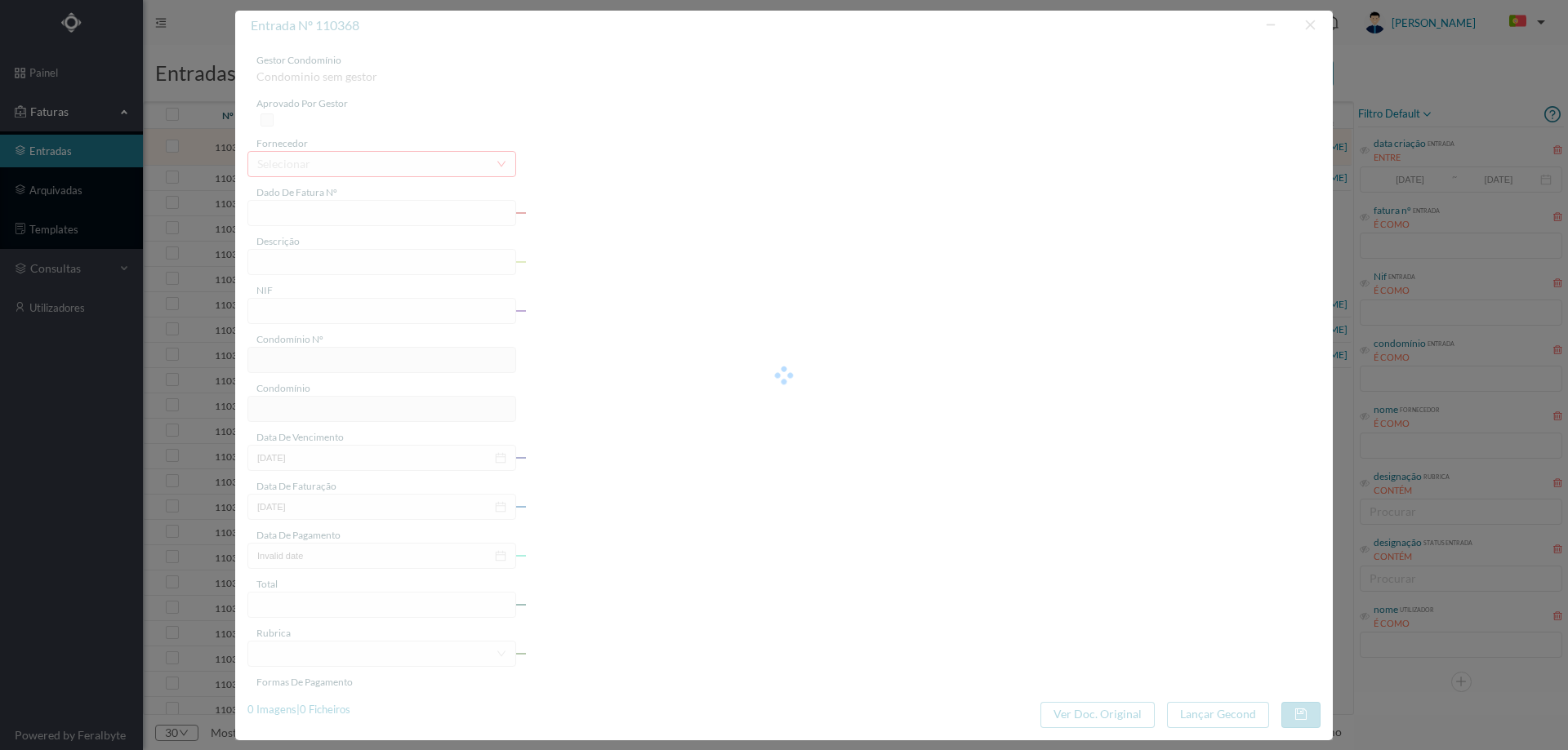
type input "FA 2025.3B/25015222"
type input "3. PRESTACAO-REPARACAO DA INSTALACAO SITA EM"
type input "900519533"
type input "[DATE]"
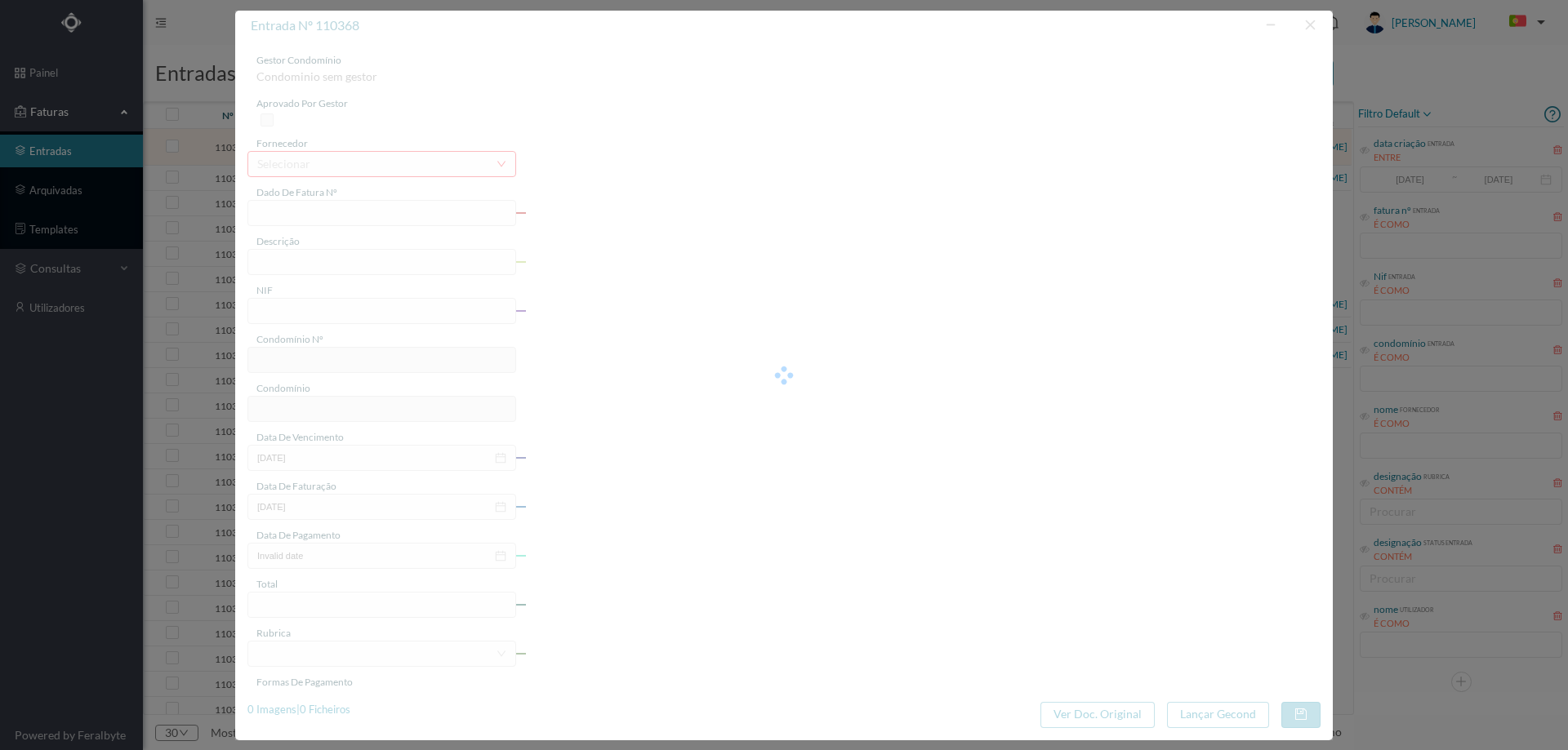
type input "[DATE]"
type input "1210.32"
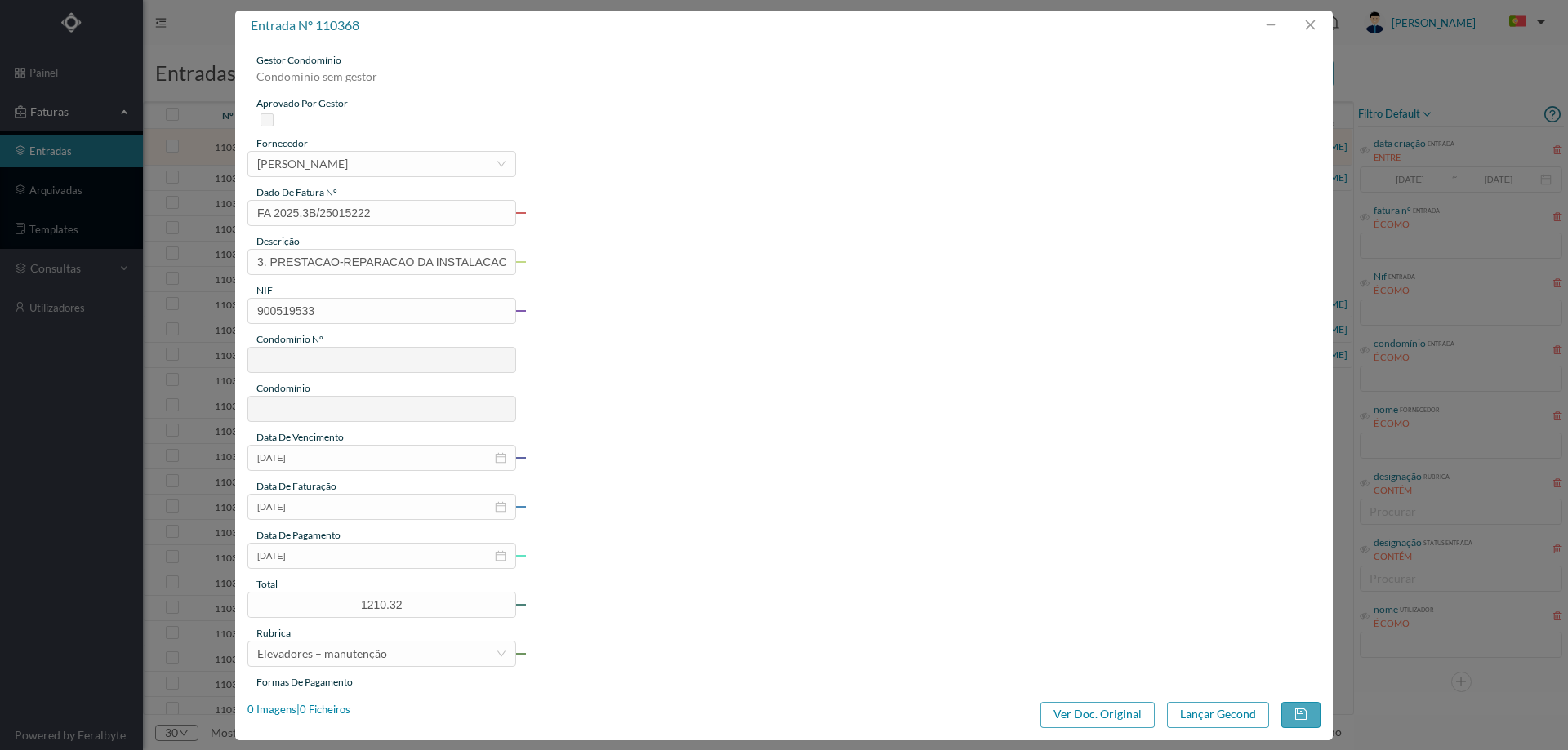
type input "707"
type input "ED. [GEOGRAPHIC_DATA]"
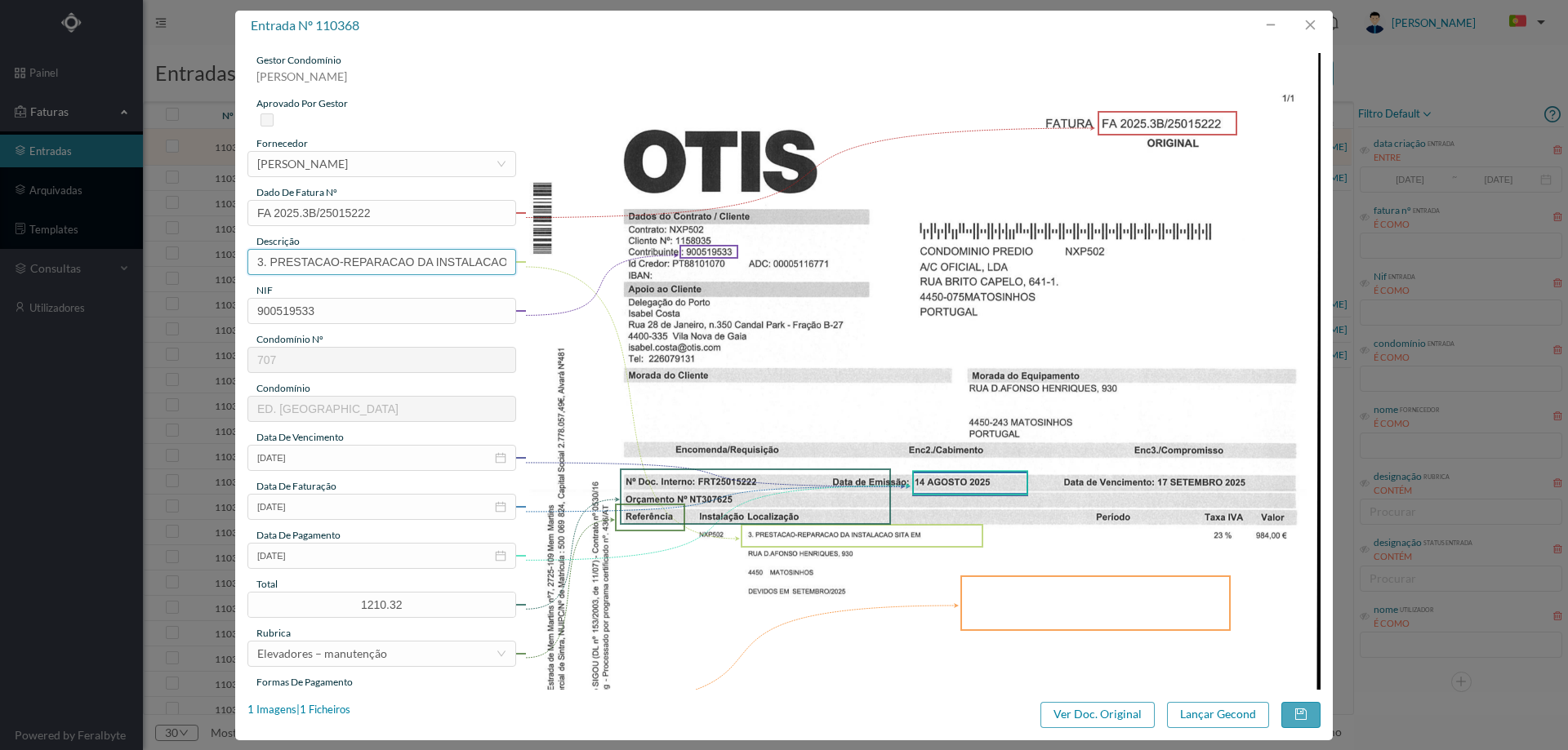
click at [465, 262] on input "3. PRESTACAO-REPARACAO DA INSTALACAO SITA EM" at bounding box center [381, 261] width 268 height 26
type input "3. PRESTACAO-REPARACAO DE ELEVADOR"
click at [499, 555] on icon "icon: close-circle" at bounding box center [500, 556] width 12 height 11
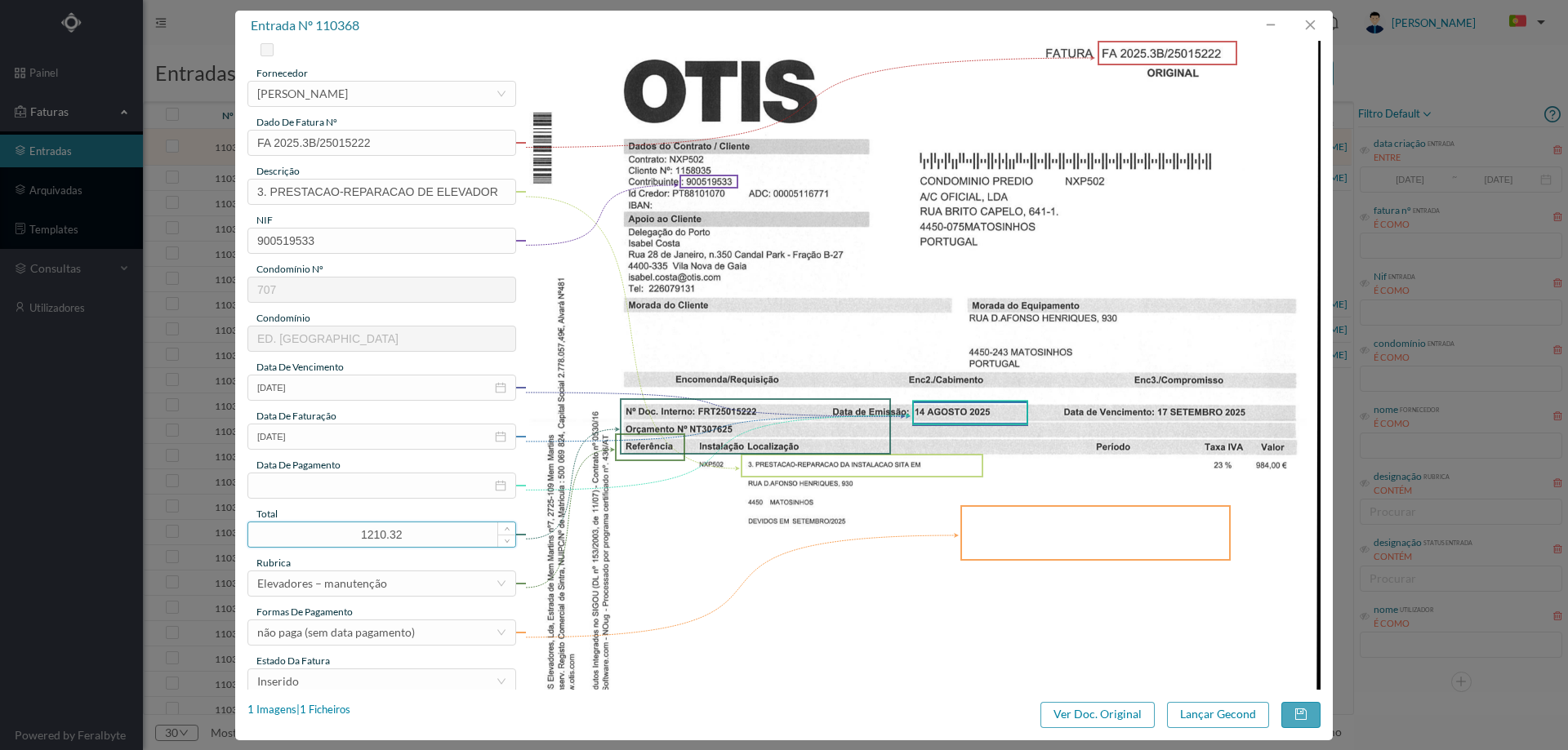
scroll to position [163, 0]
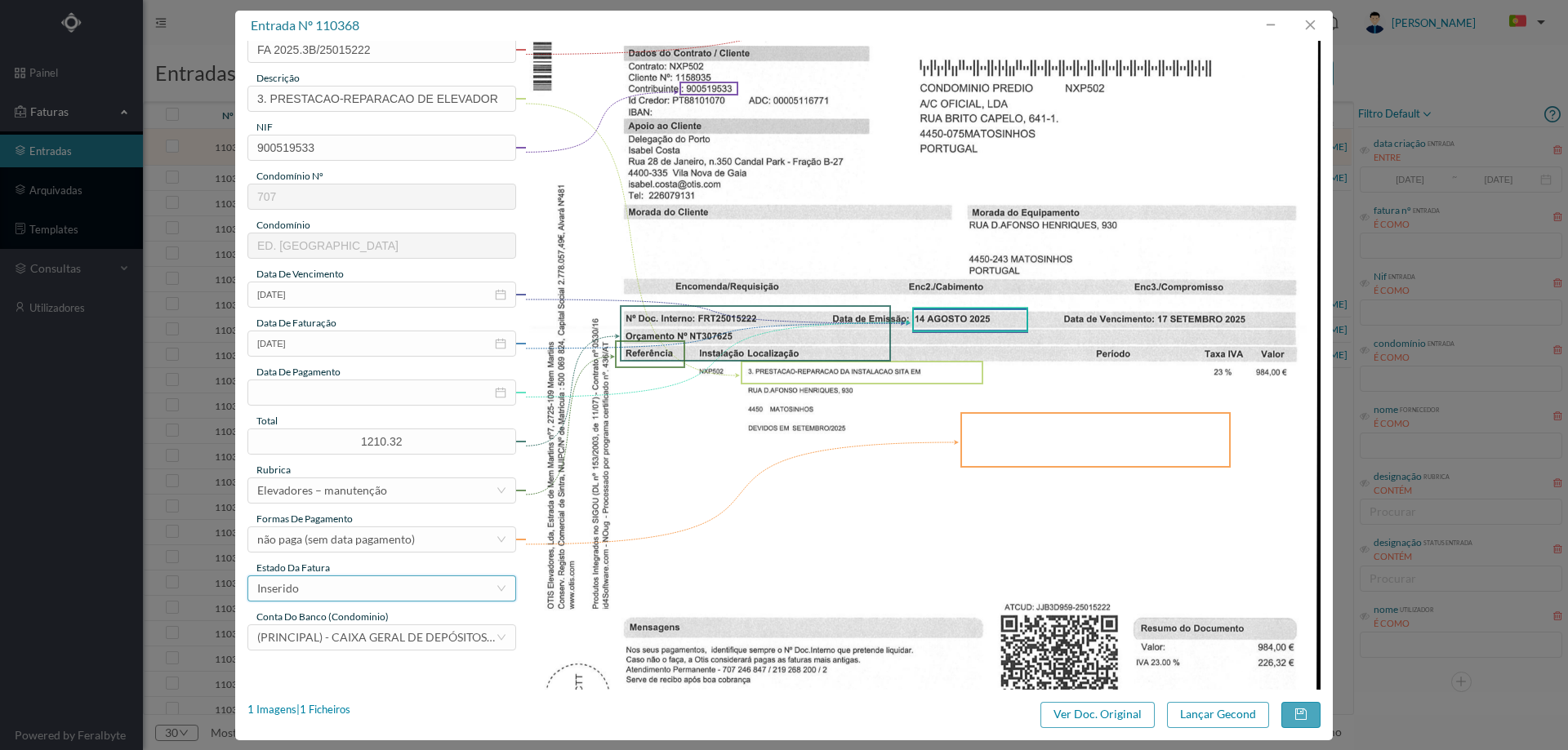
click at [379, 577] on div "Inserido" at bounding box center [376, 589] width 239 height 25
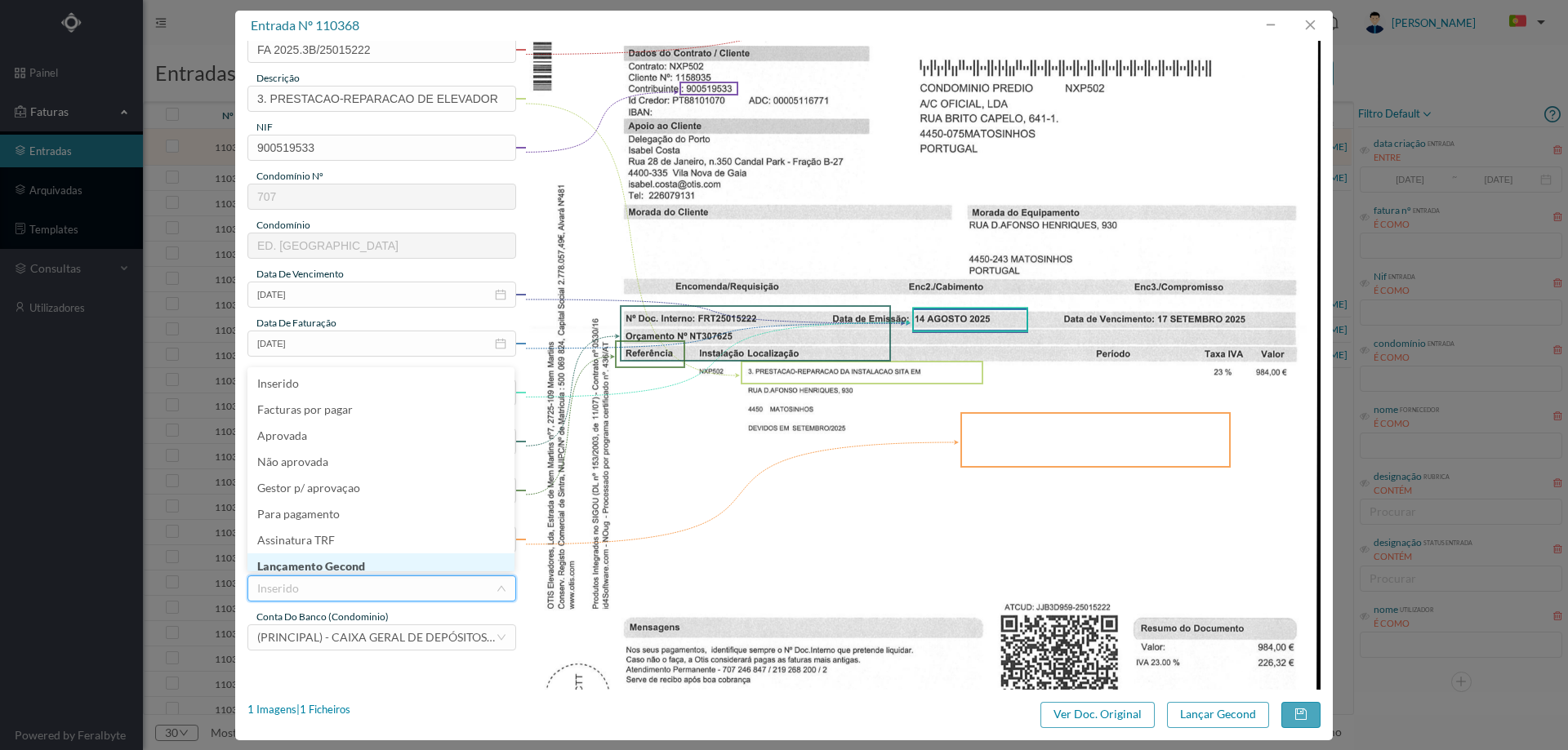
scroll to position [9, 0]
click at [379, 567] on li "Lançamento Gecond" at bounding box center [380, 557] width 267 height 26
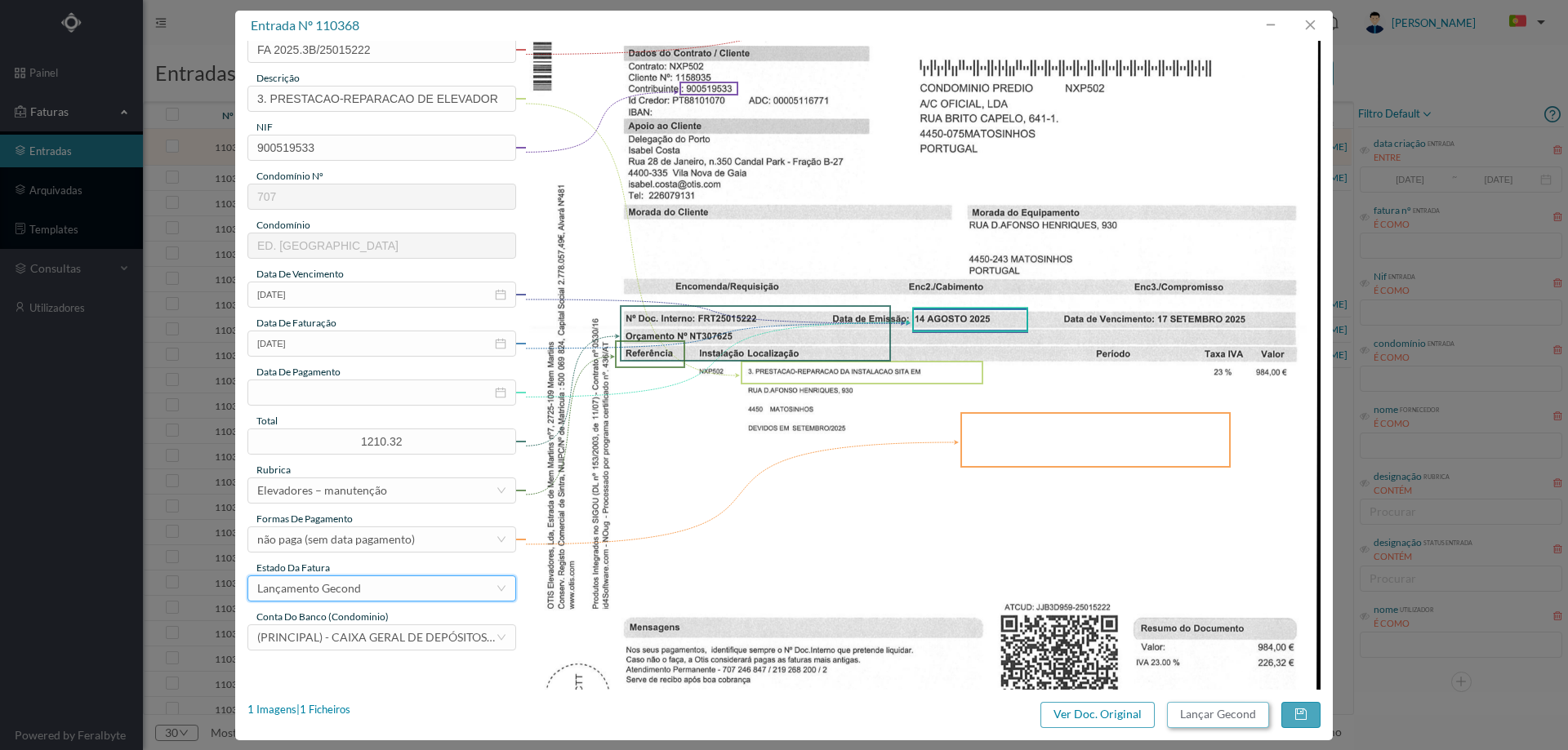
click at [1217, 712] on button "Lançar Gecond" at bounding box center [1218, 715] width 103 height 26
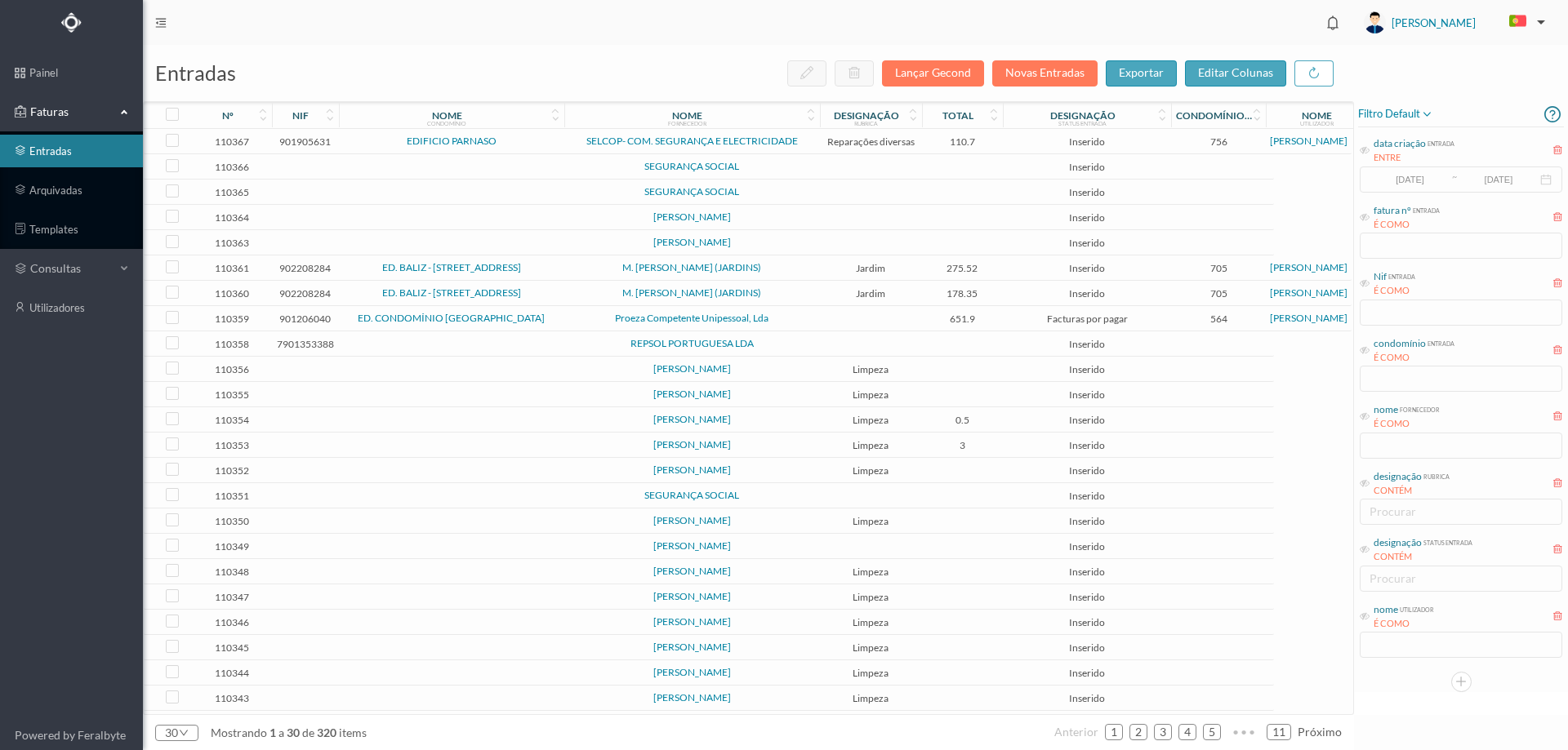
click at [538, 136] on span "EDIFICIO PARNASO" at bounding box center [451, 141] width 218 height 10
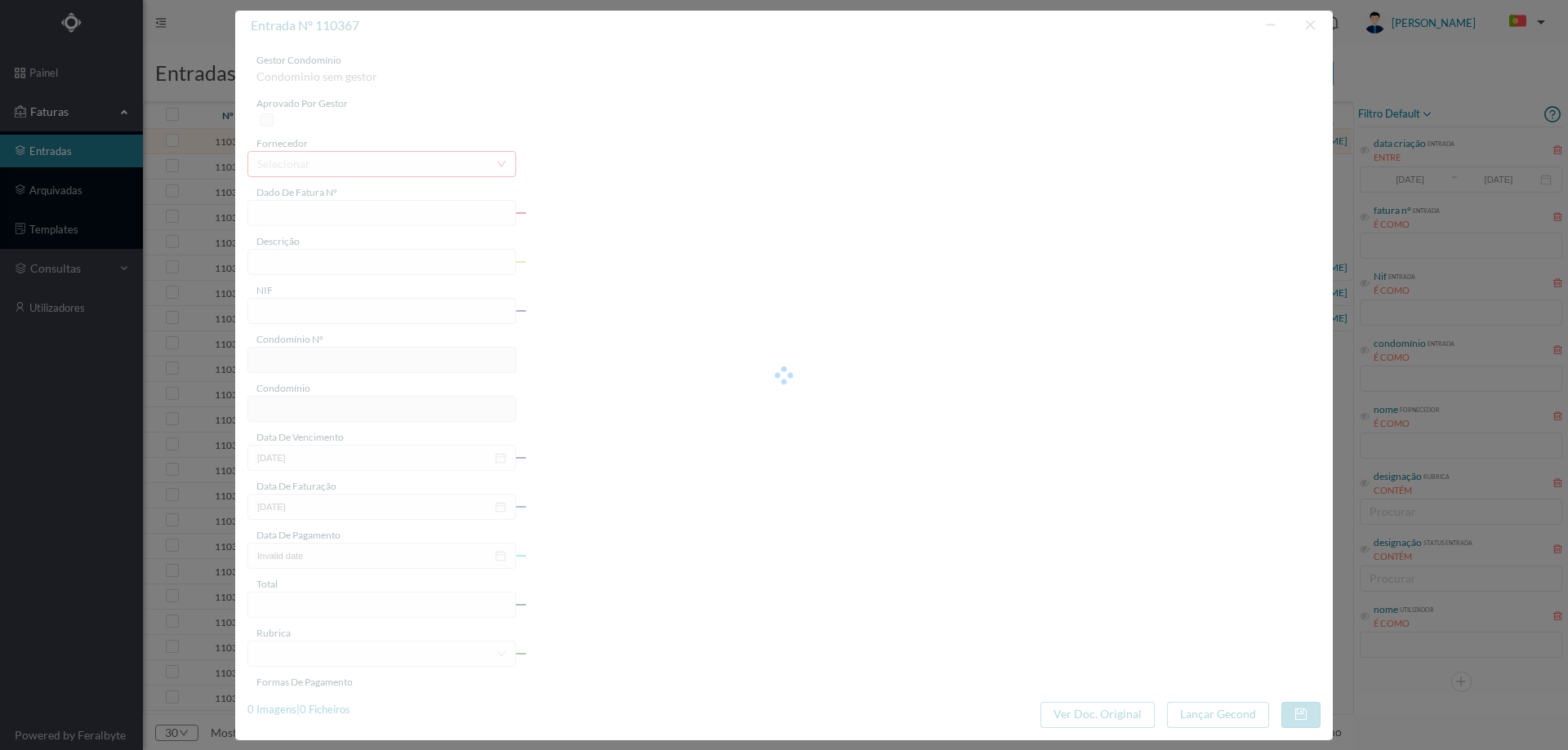
type input "FCT ER25/404"
type input "Manutençao geral electrica areas comuns tararda cam a Poeiilamantoa da Dada da …"
type input "901905631"
type input "18-08-2025"
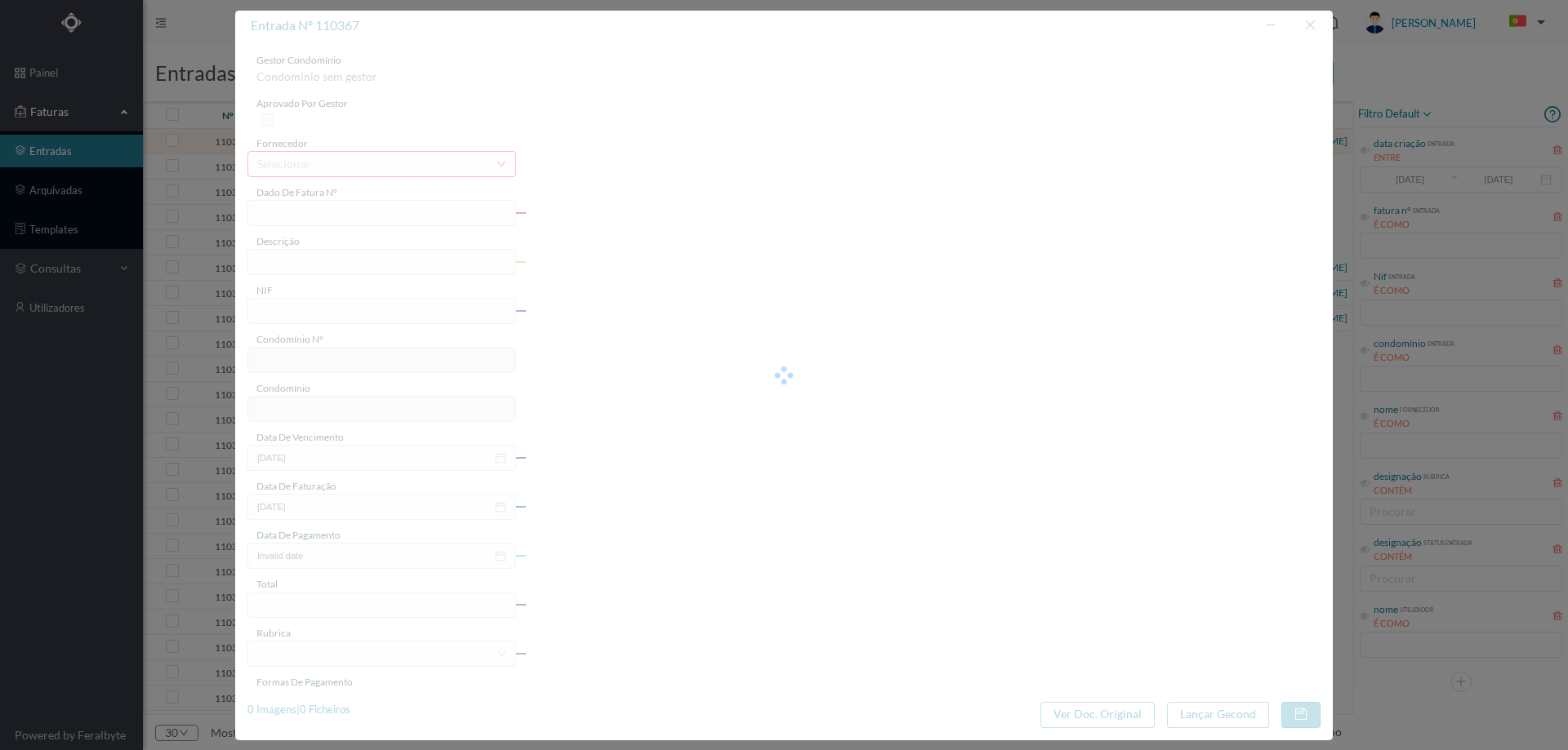
type input "110.70"
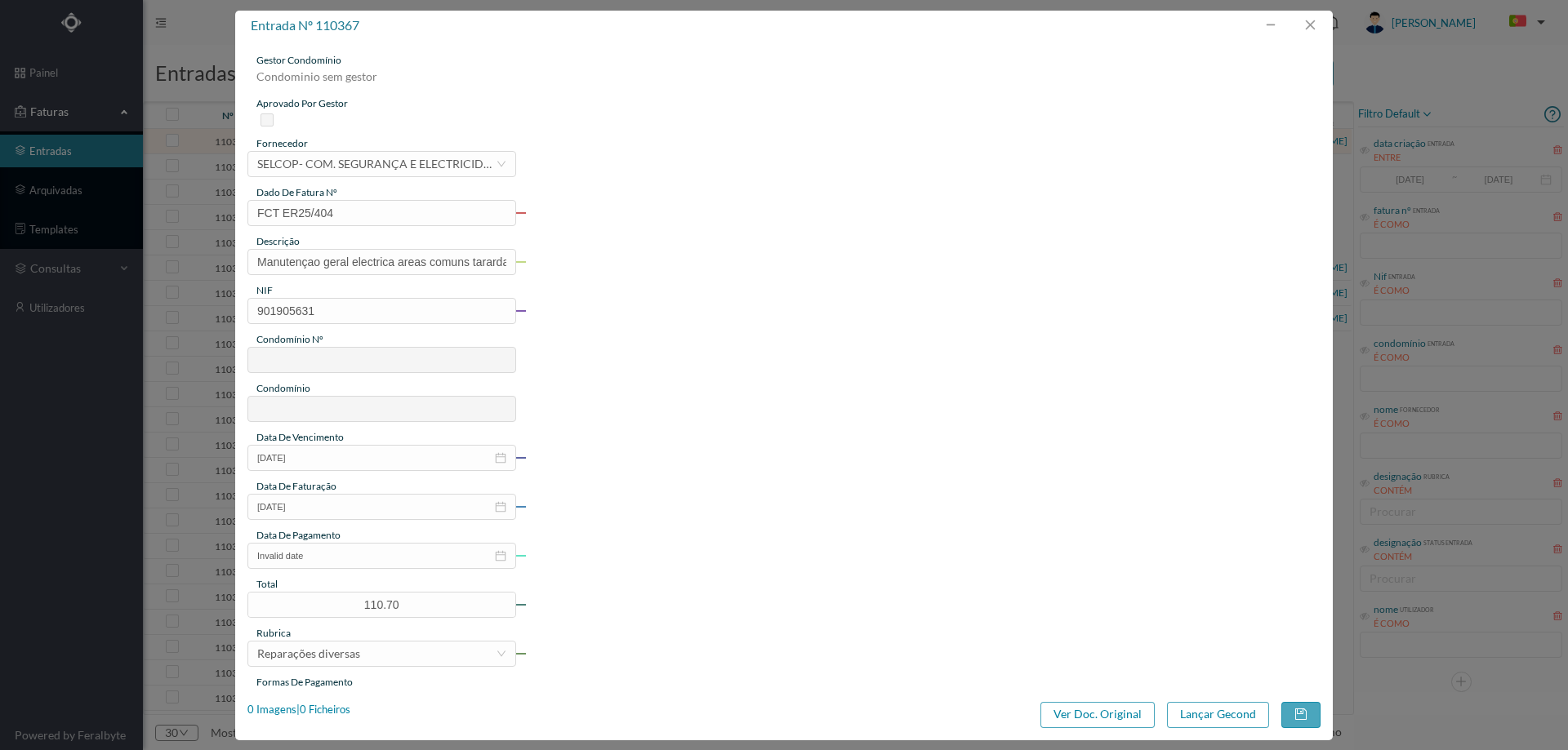
type input "756"
type input "EDIFICIO PARNASO"
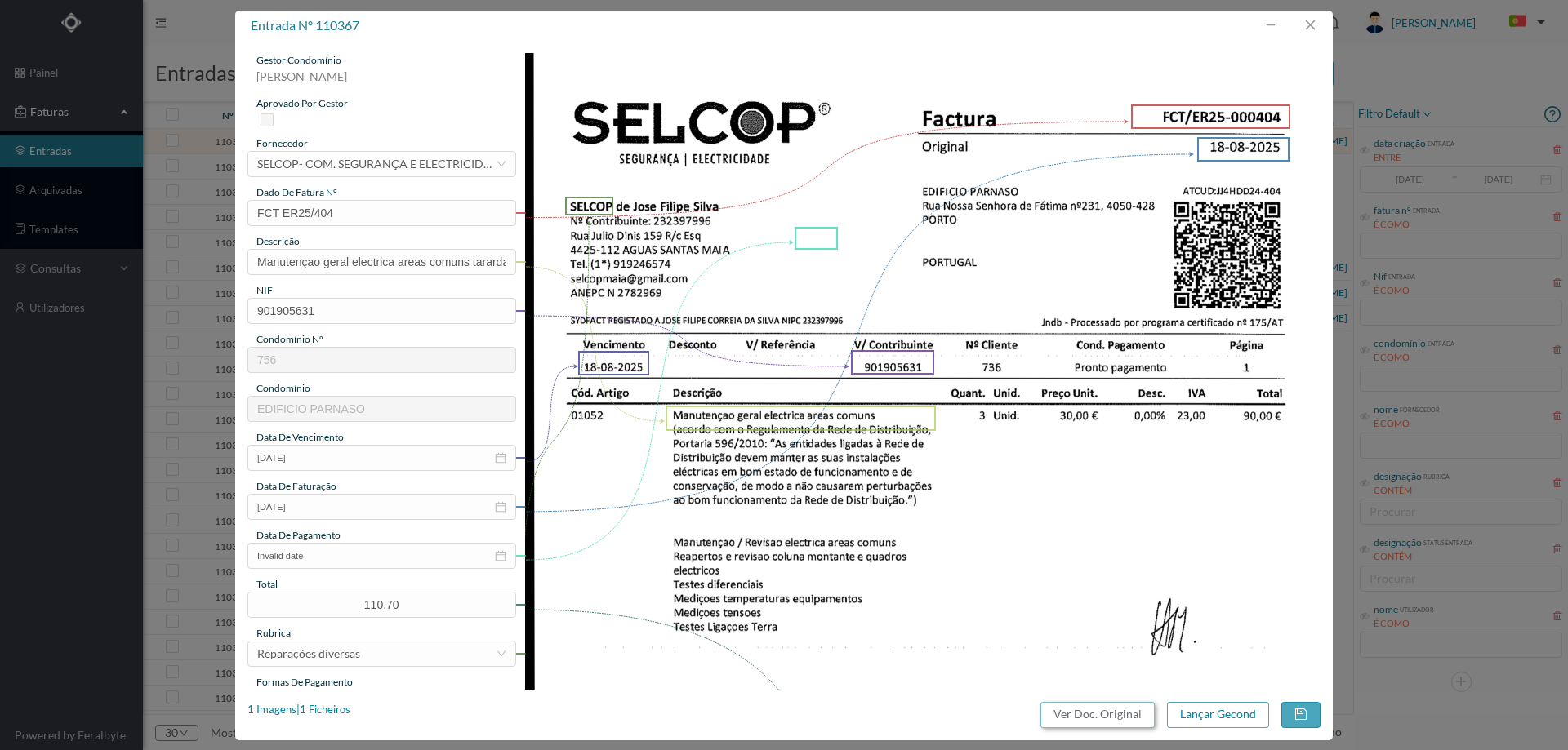
click at [1090, 715] on button "Ver Doc. Original" at bounding box center [1097, 715] width 114 height 26
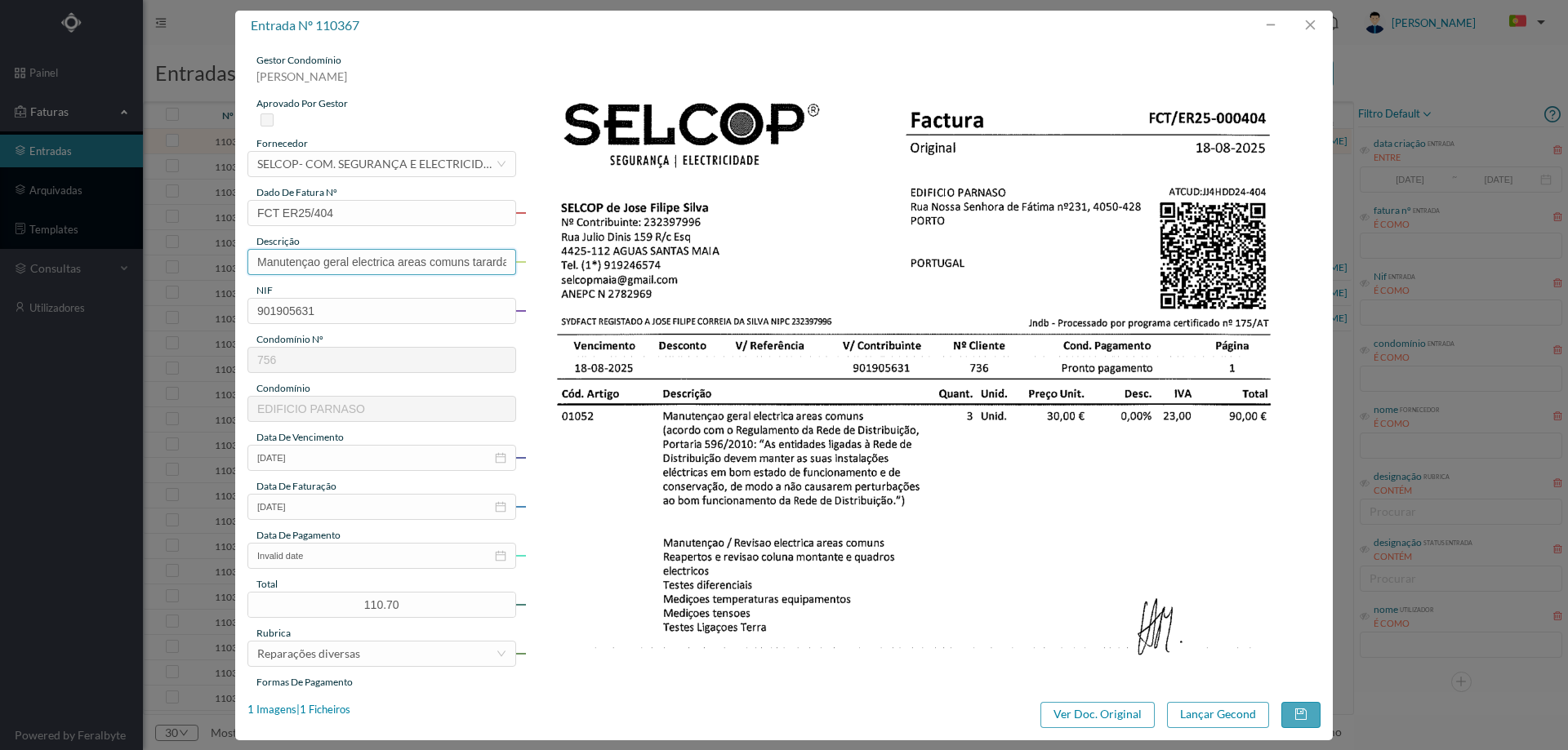
scroll to position [0, 240]
drag, startPoint x: 472, startPoint y: 261, endPoint x: 658, endPoint y: 259, distance: 186.0
click at [657, 259] on div "gestor condomínio Hugo Moreira aprovado por gestor fornecedor selecionar SELCOP…" at bounding box center [784, 615] width 1073 height 1125
type input "Manutençao geral electrica areas comuns"
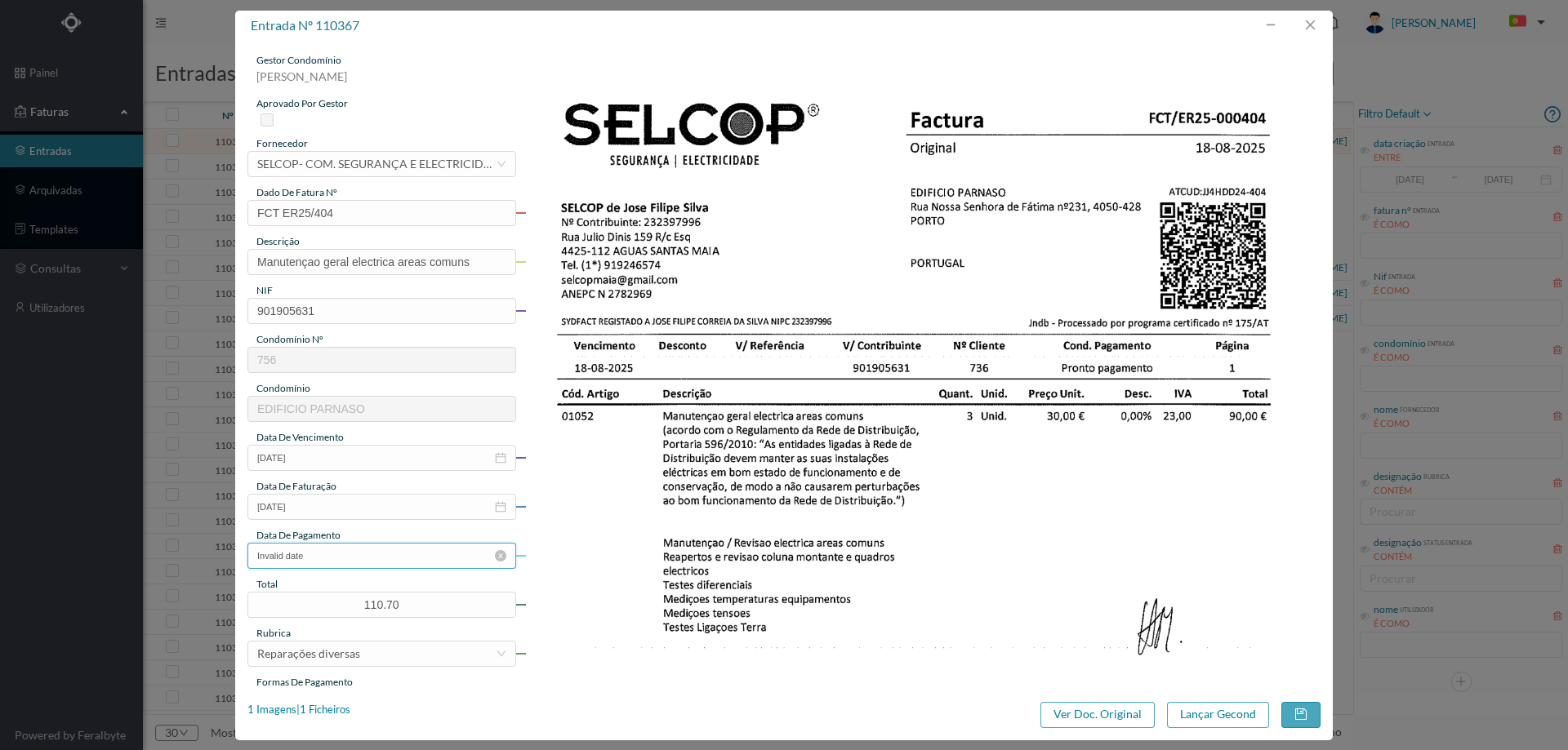
click at [386, 556] on input "Invalid date" at bounding box center [381, 556] width 268 height 26
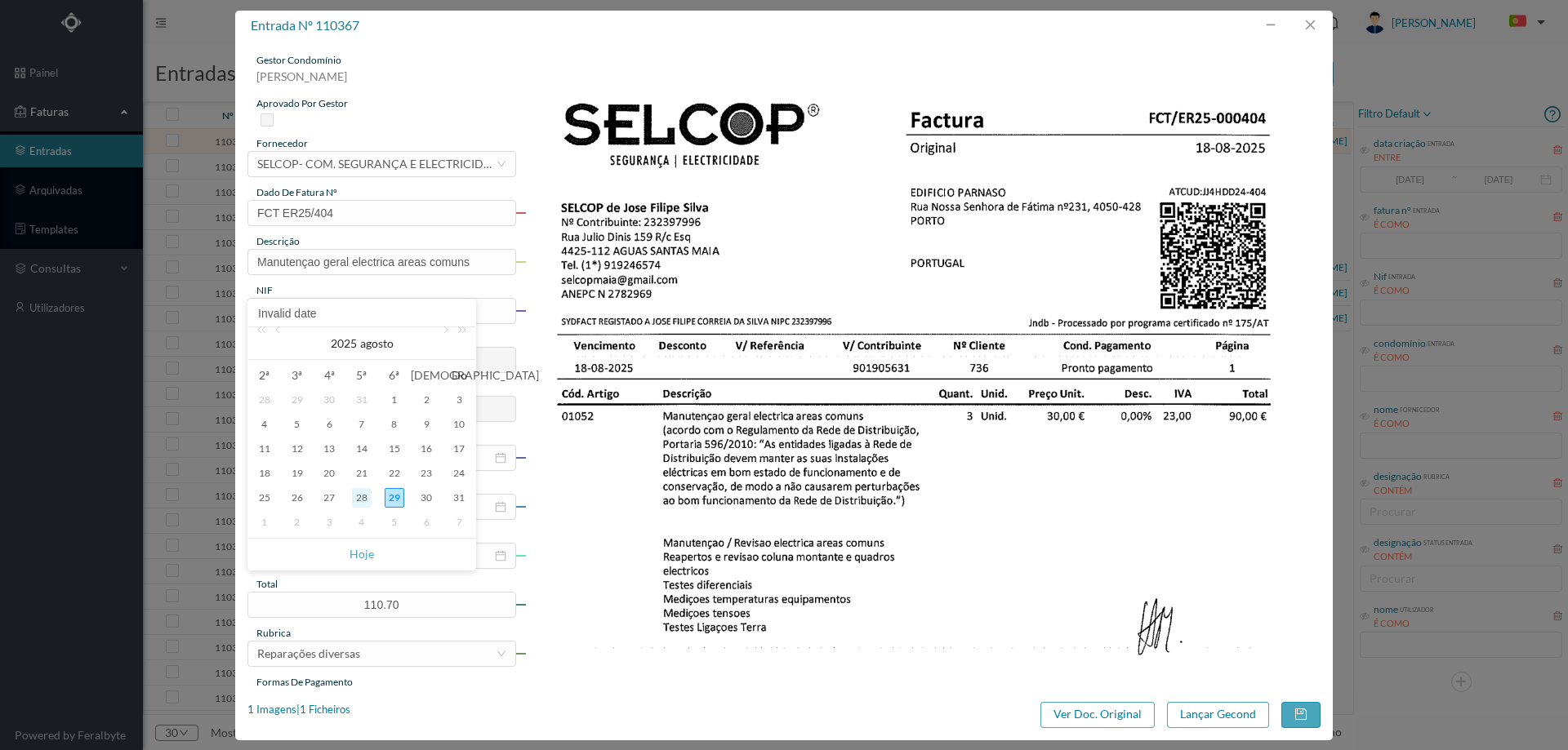
click at [362, 499] on div "28" at bounding box center [361, 498] width 19 height 19
type input "28-08-2025"
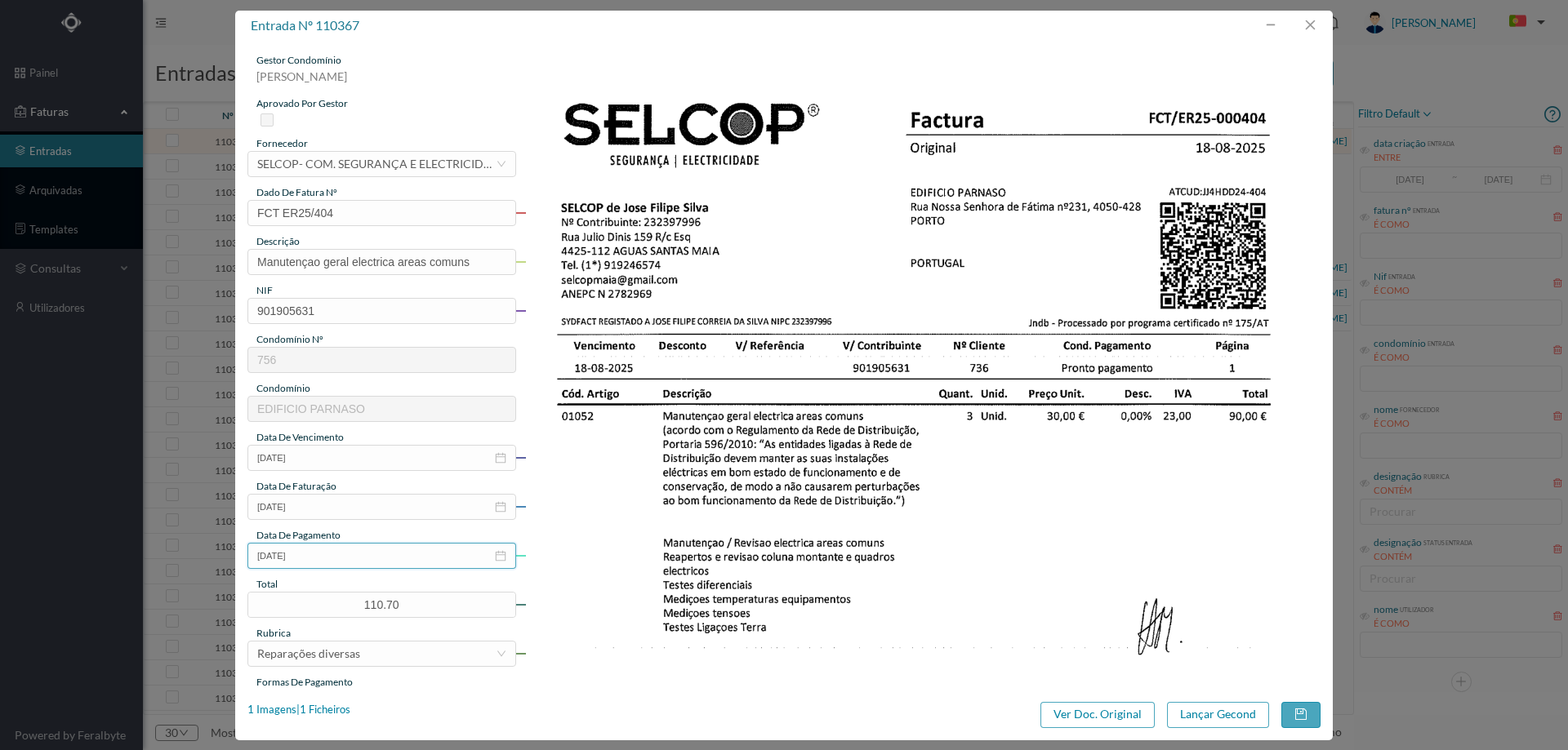
scroll to position [163, 0]
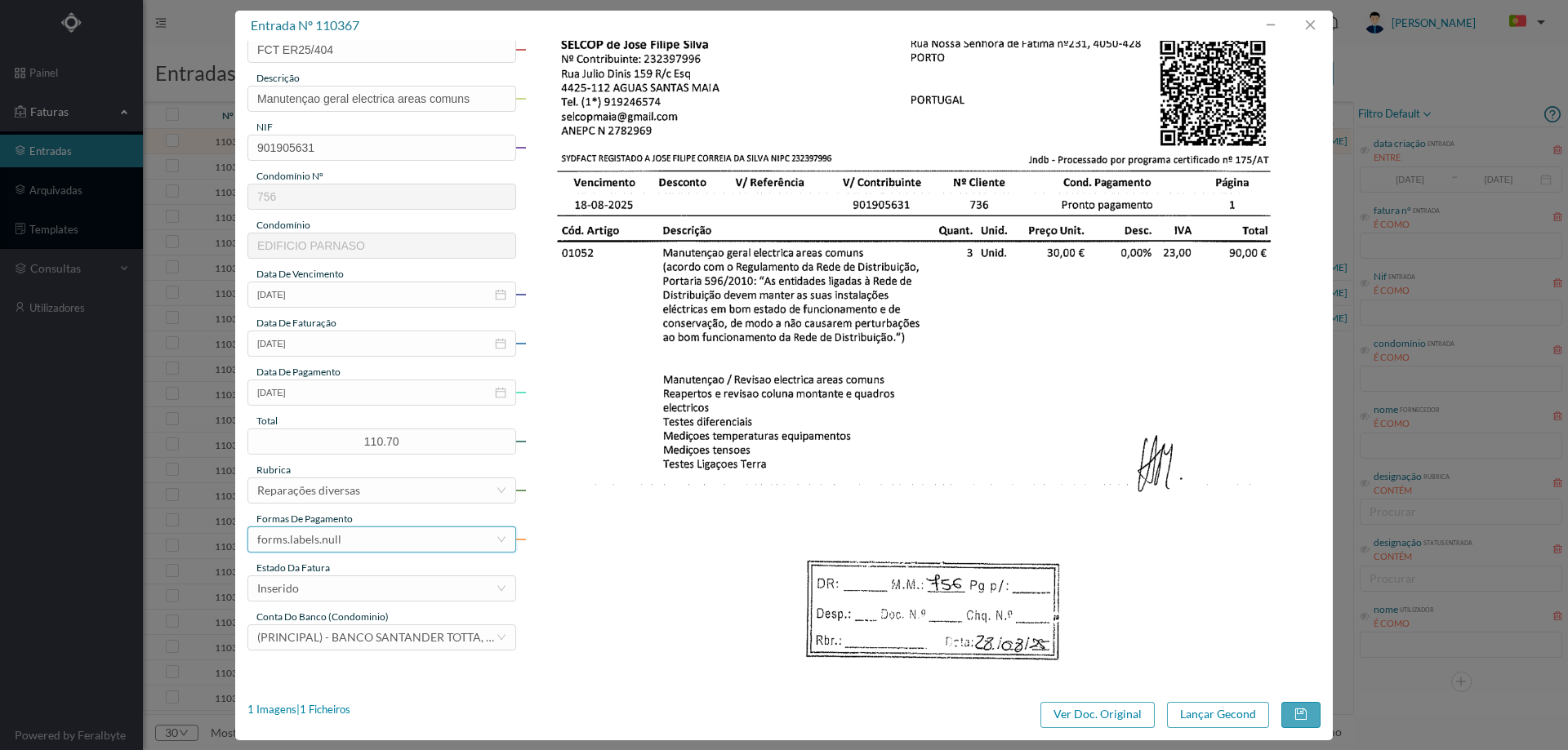
click at [357, 547] on div "forms.labels.null" at bounding box center [376, 539] width 239 height 25
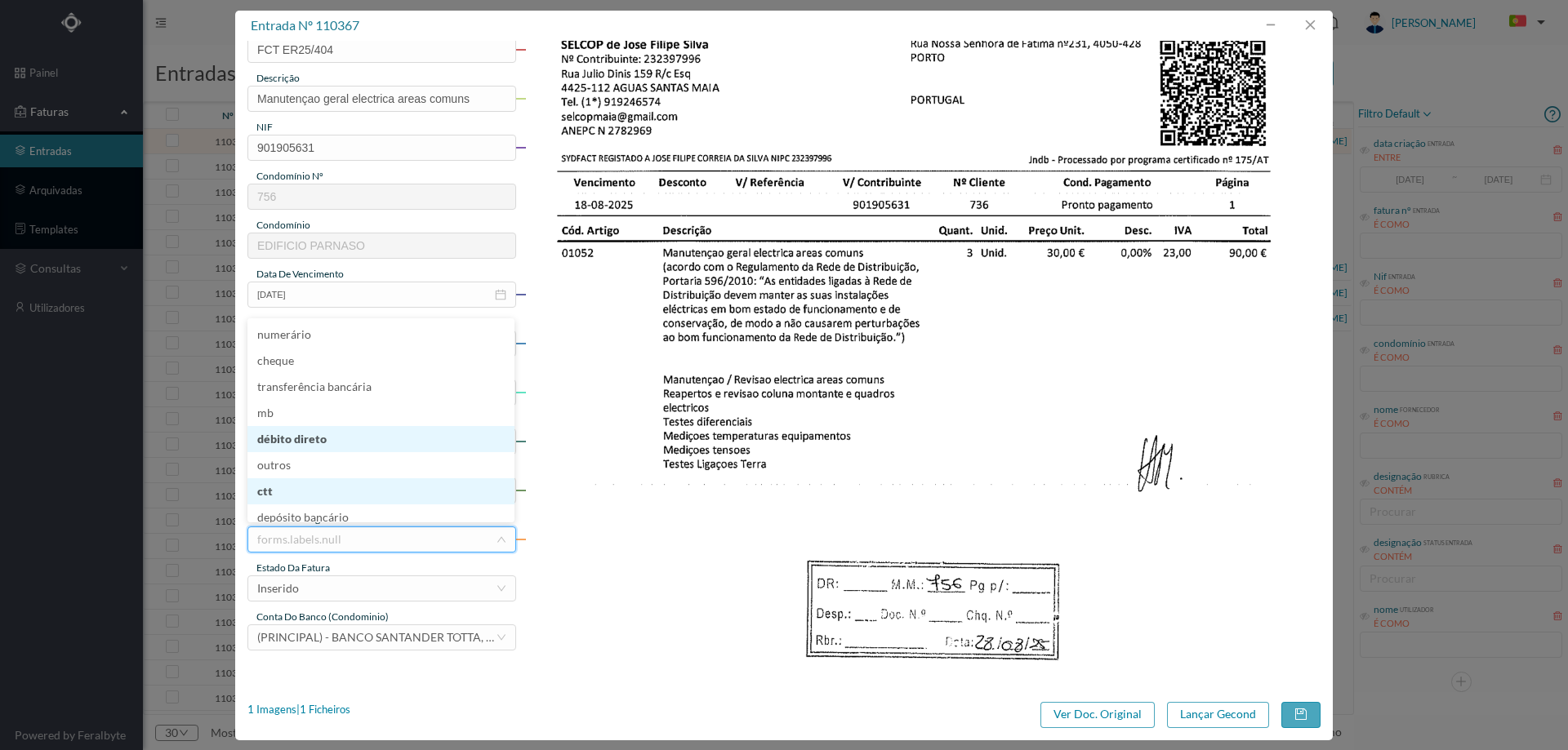
scroll to position [8, 0]
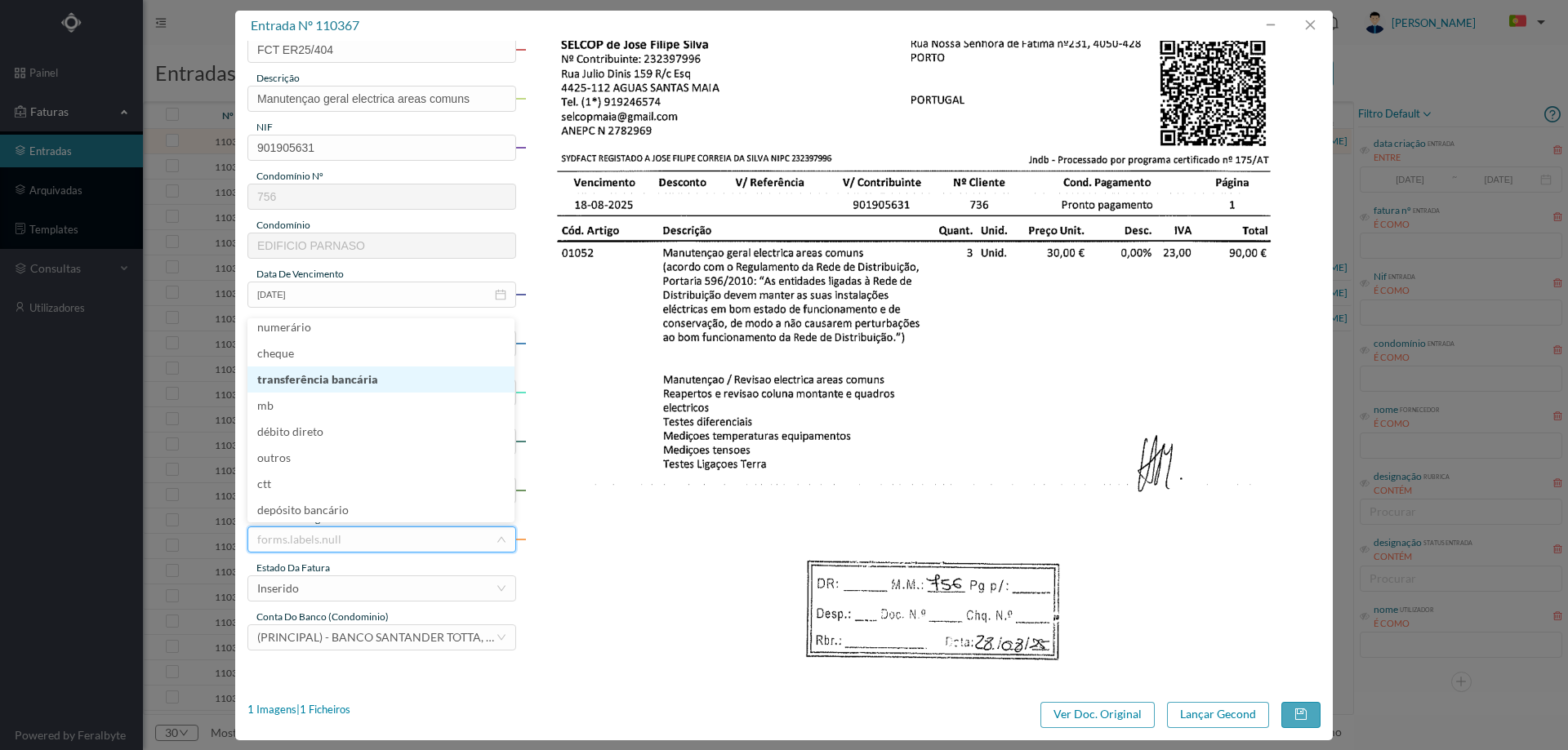
click at [367, 382] on li "transferência bancária" at bounding box center [380, 379] width 267 height 26
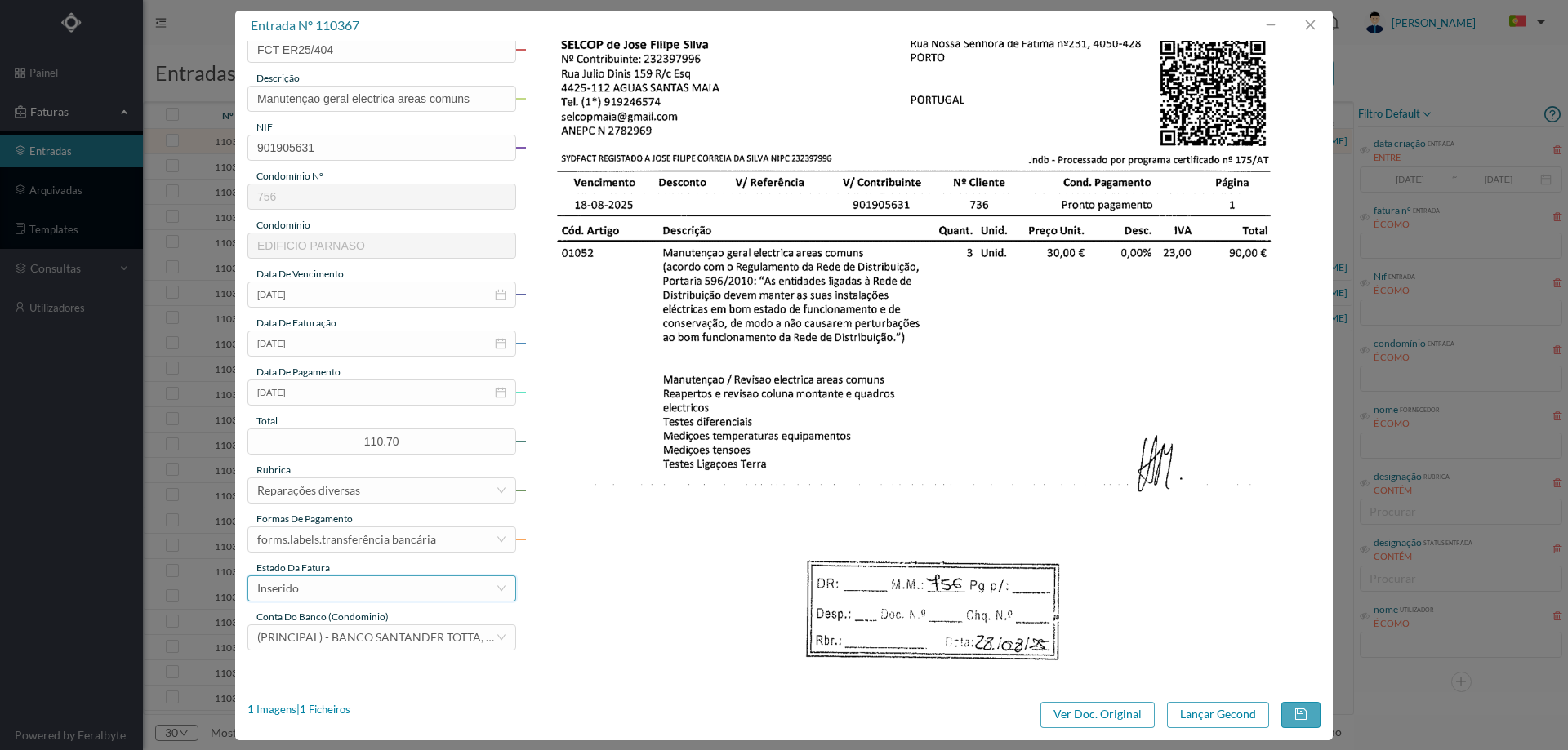
click at [368, 590] on div "Inserido" at bounding box center [376, 589] width 239 height 25
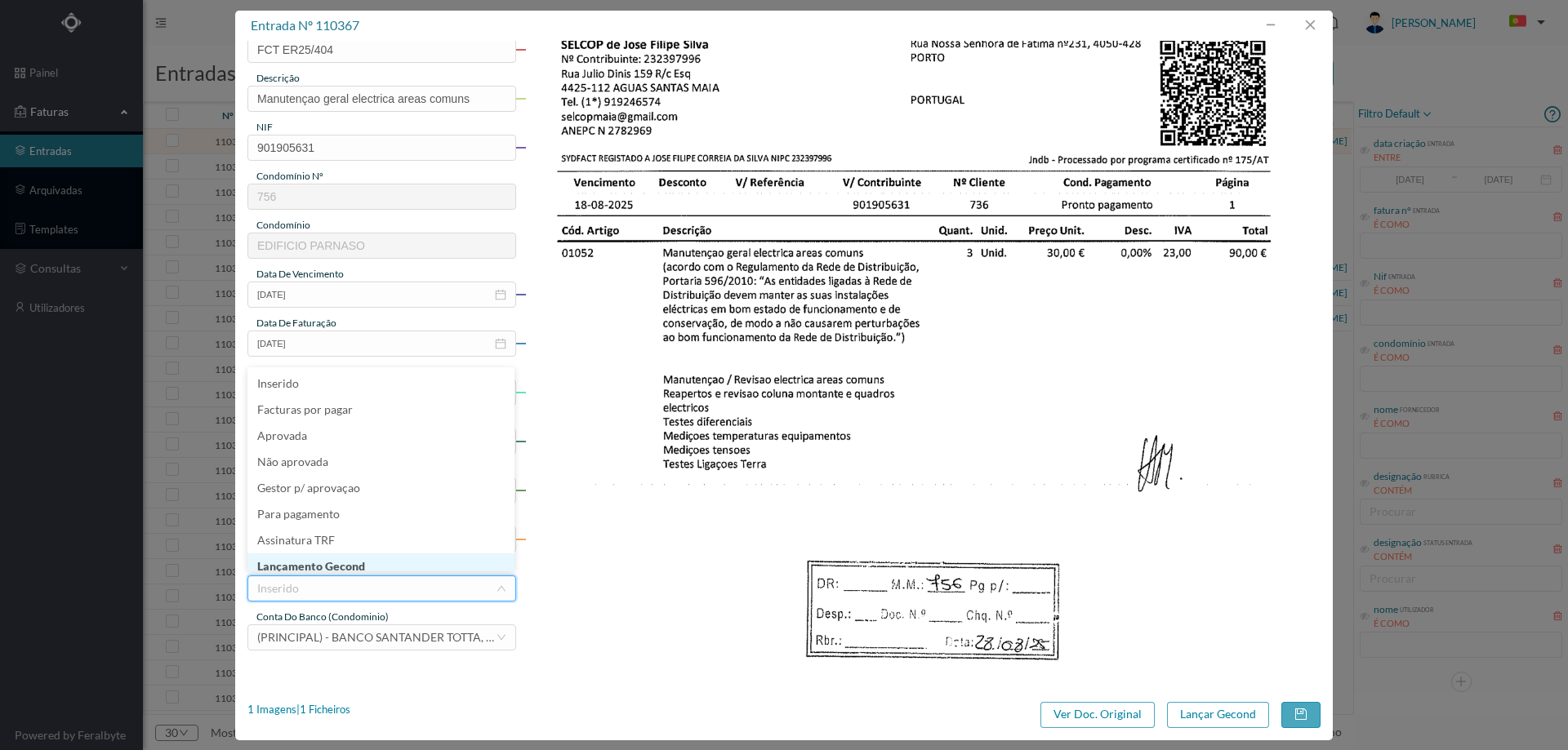
scroll to position [9, 0]
click at [372, 567] on li "Lançamento Gecond" at bounding box center [380, 557] width 267 height 26
click at [1201, 725] on div "entrada nº 110367 gestor condomínio Hugo Moreira aprovado por gestor fornecedor…" at bounding box center [783, 375] width 1097 height 730
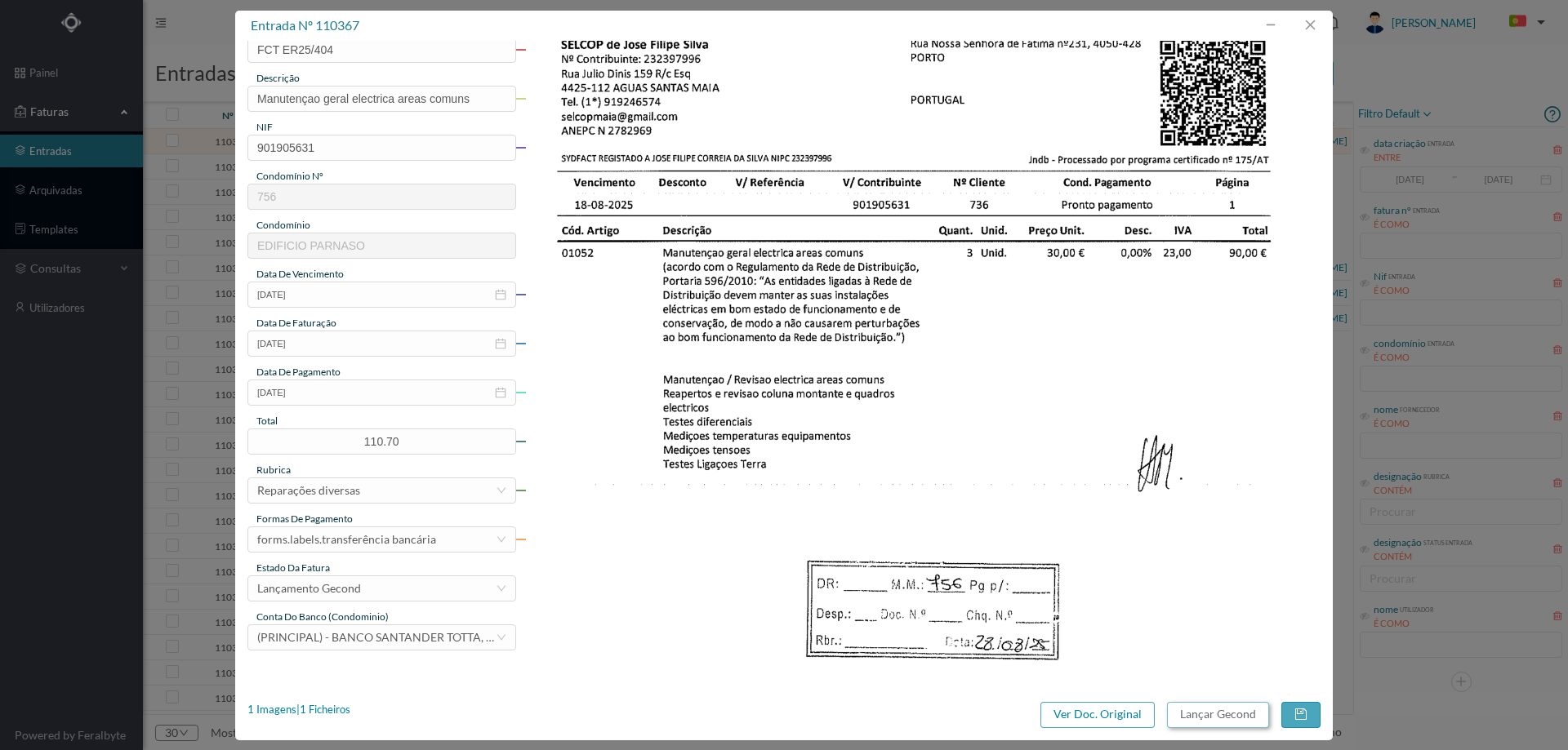
click at [1201, 722] on button "Lançar Gecond" at bounding box center [1218, 715] width 103 height 26
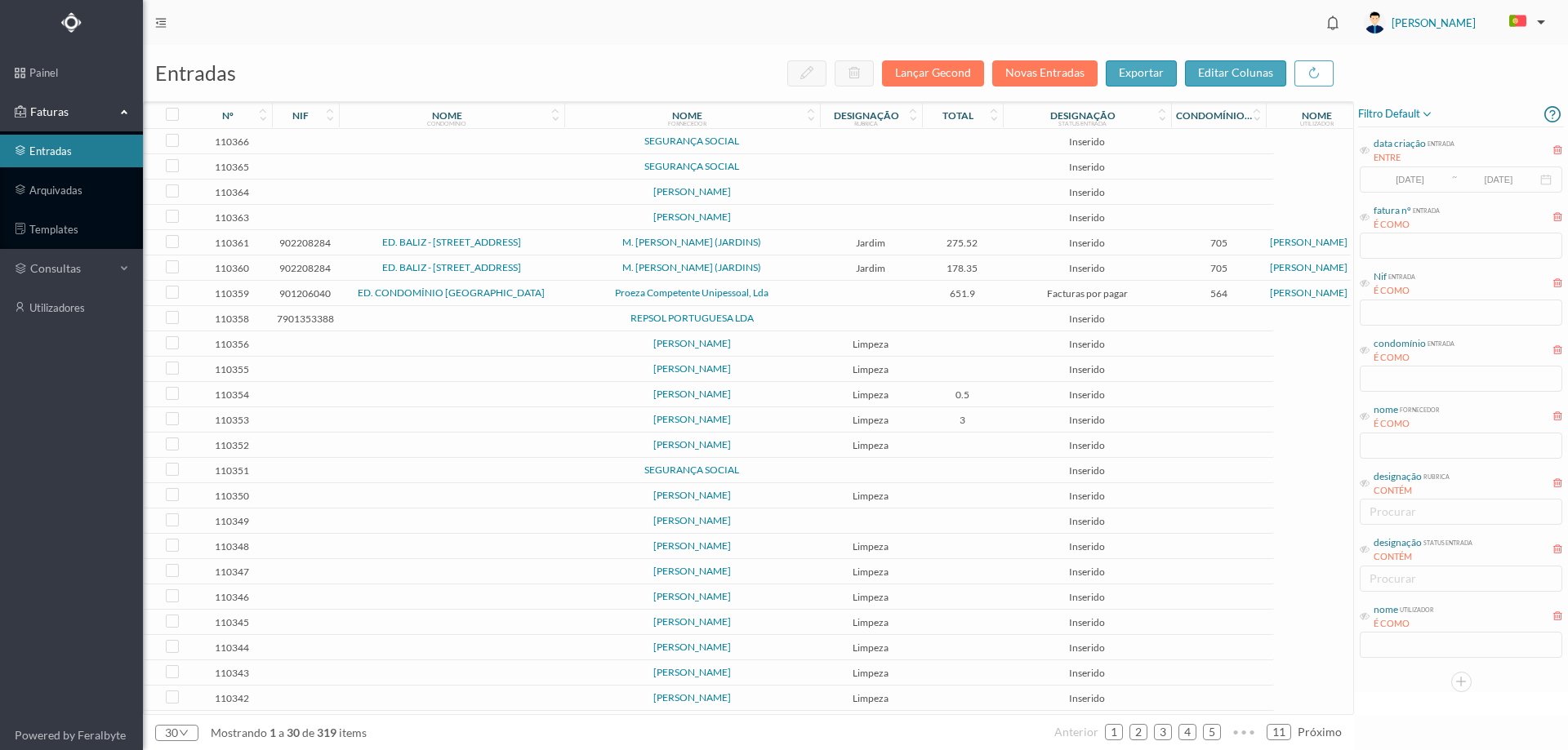
click at [936, 131] on td at bounding box center [962, 142] width 81 height 25
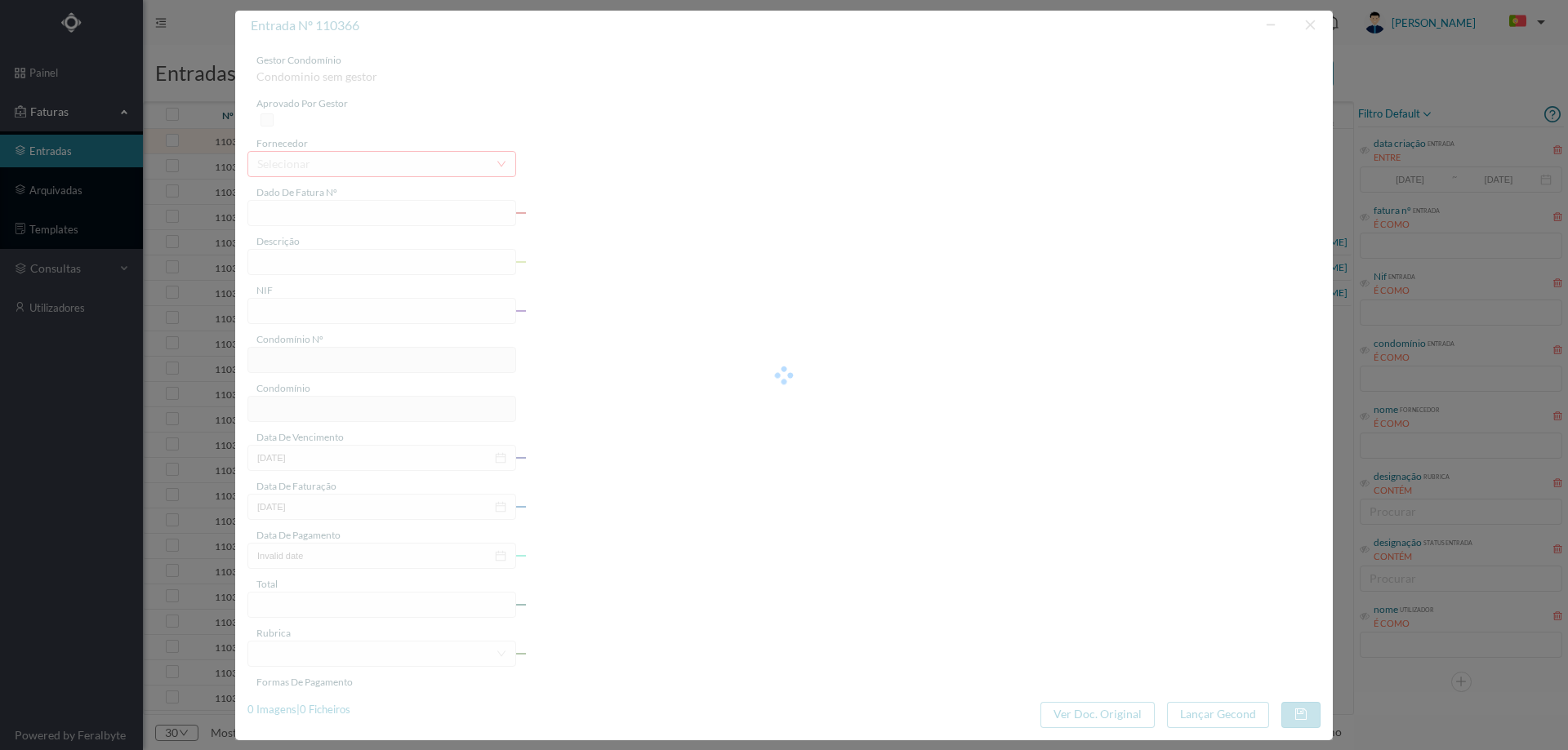
type input "0"
type input "Invalid date"
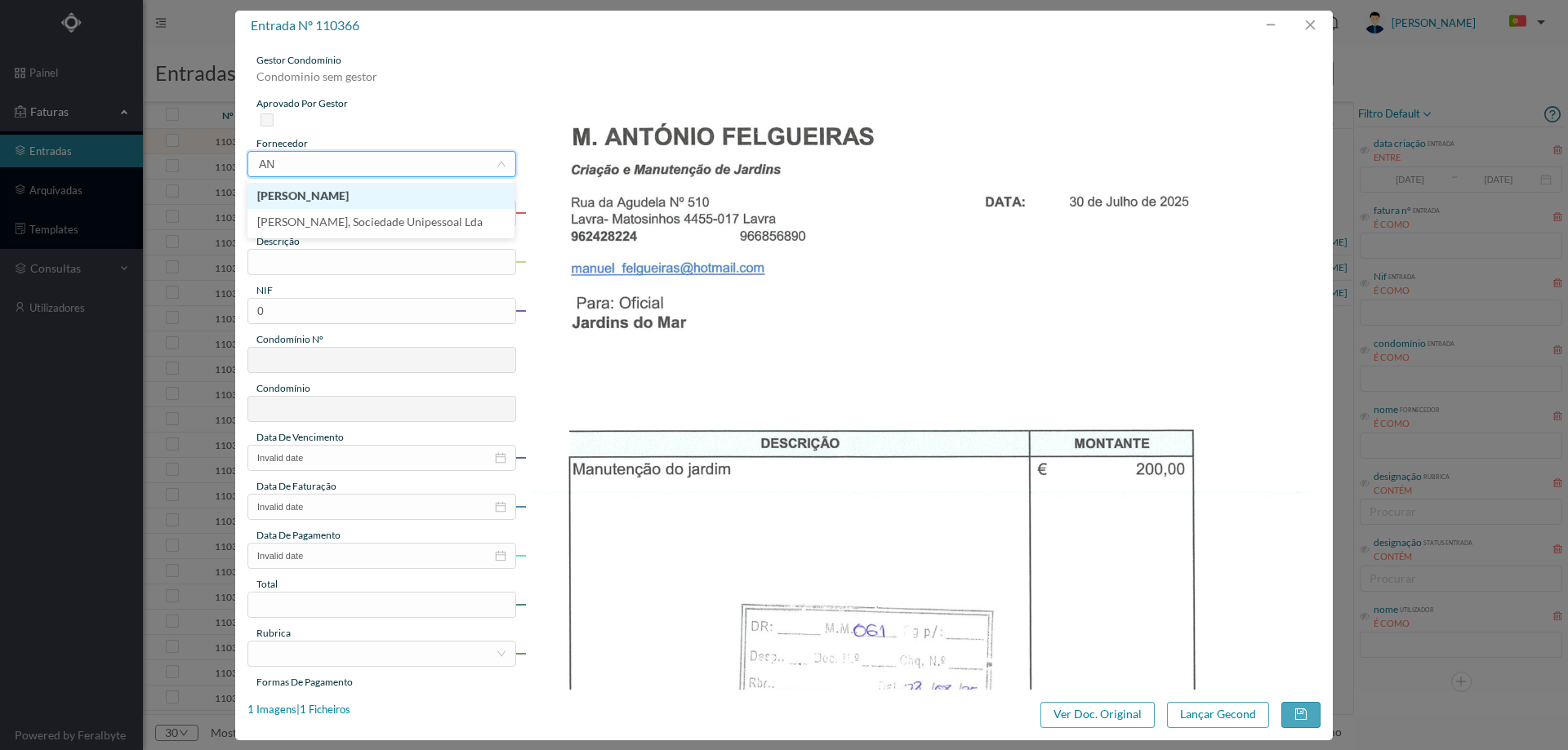
type input "A"
type input "FELGUEI"
click at [403, 206] on input "text" at bounding box center [381, 213] width 268 height 26
type input "[DATE]"
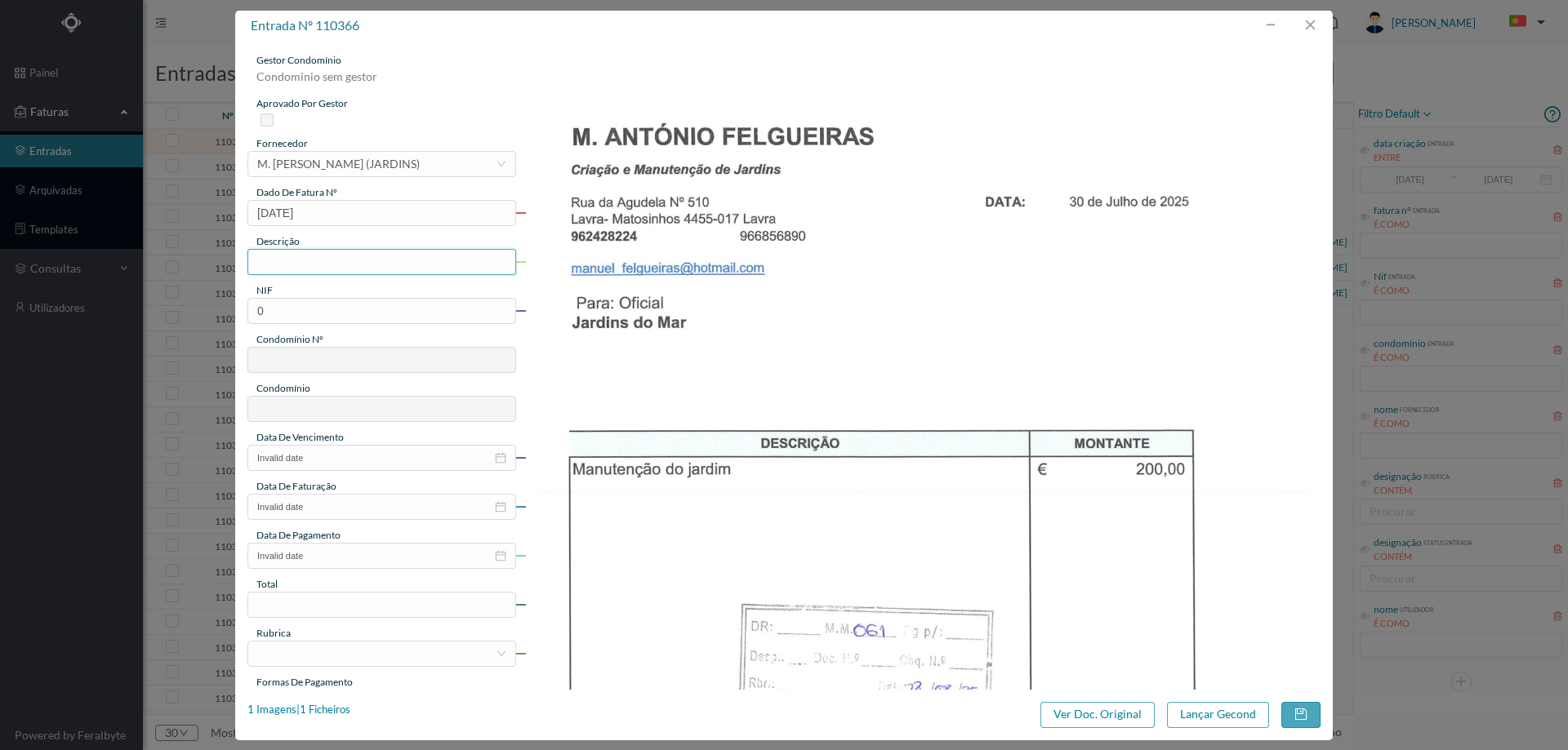
click at [402, 254] on input "text" at bounding box center [381, 261] width 268 height 26
type input "JARDINAGEM JULHO"
click at [448, 315] on input "0" at bounding box center [381, 310] width 268 height 26
paste input "901320137"
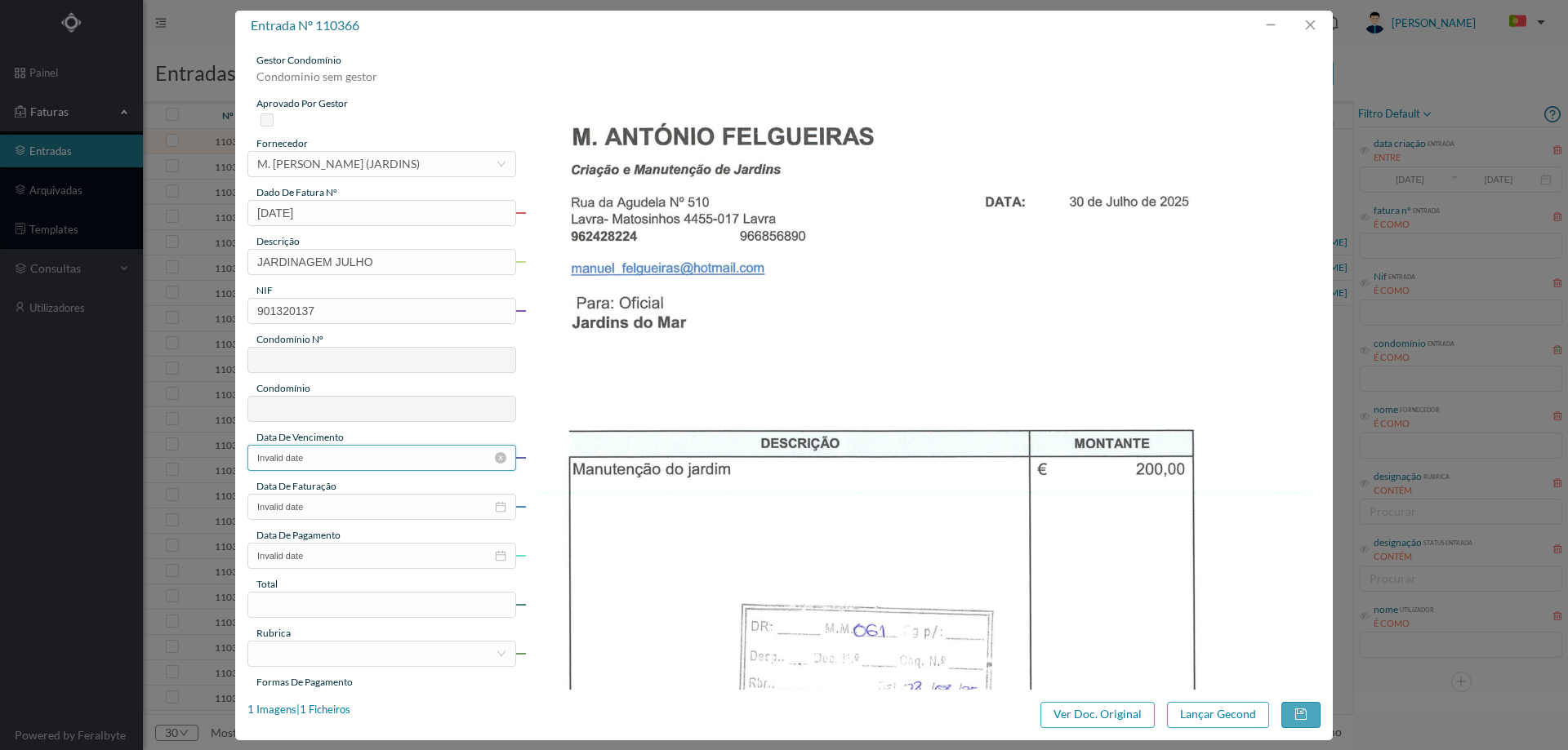
click at [339, 466] on input "Invalid date" at bounding box center [381, 457] width 268 height 26
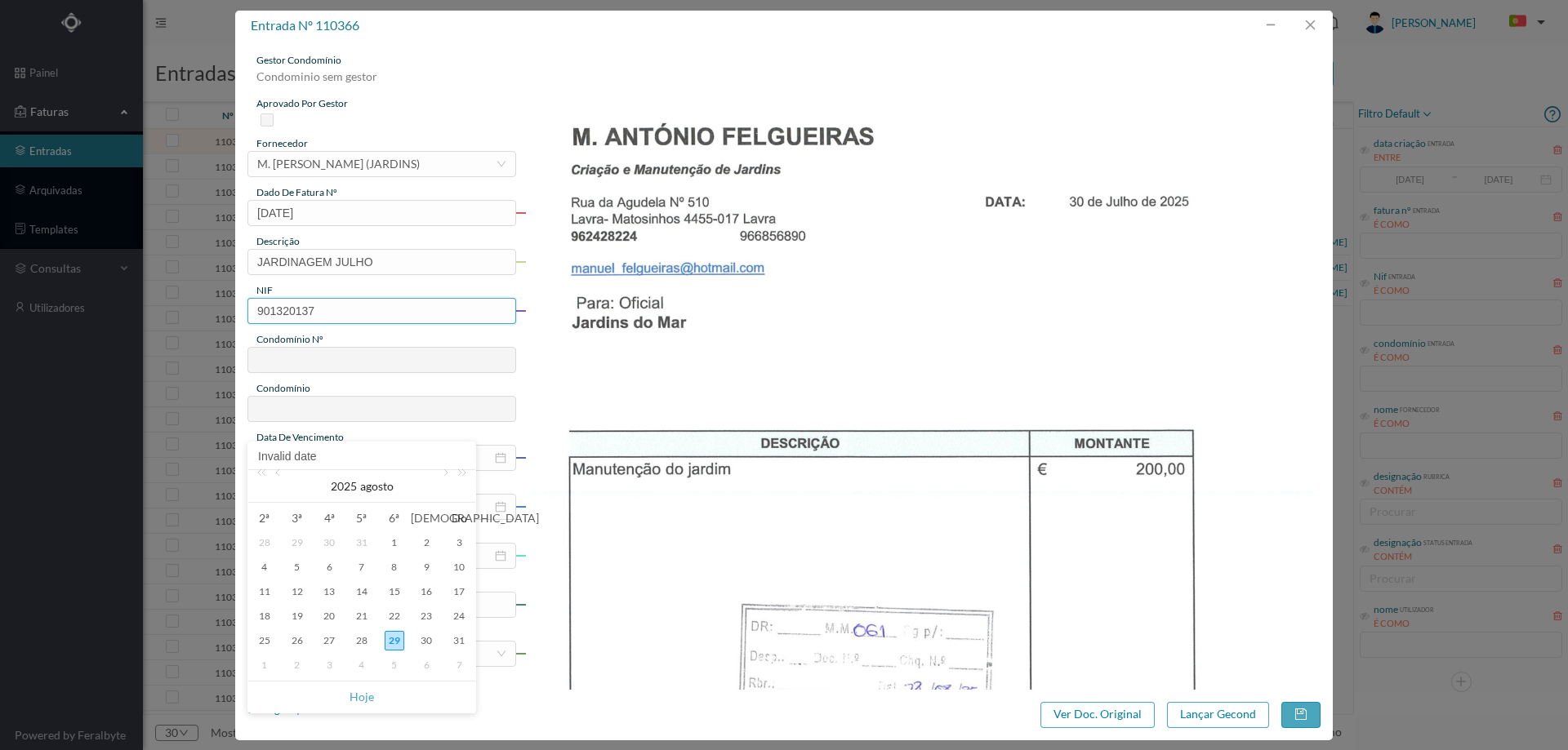
drag, startPoint x: 255, startPoint y: 306, endPoint x: 275, endPoint y: 316, distance: 22.4
click at [257, 307] on input "901320137" at bounding box center [381, 310] width 268 height 26
type input "901320137"
type input "61"
type input "ED. JARDINS DO MAR - BLOCO B"
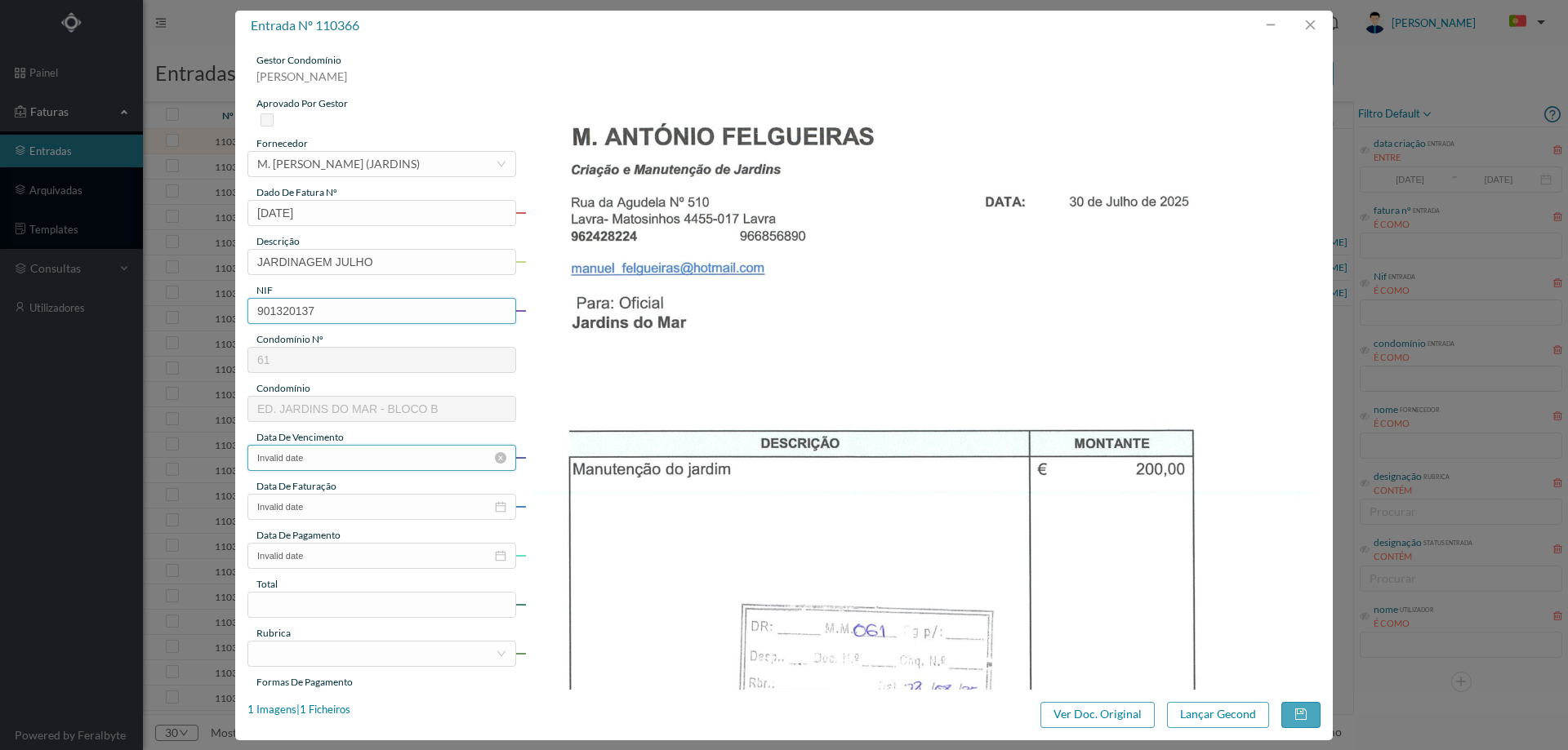
type input "901320137"
click at [331, 454] on input "Invalid date" at bounding box center [381, 457] width 268 height 26
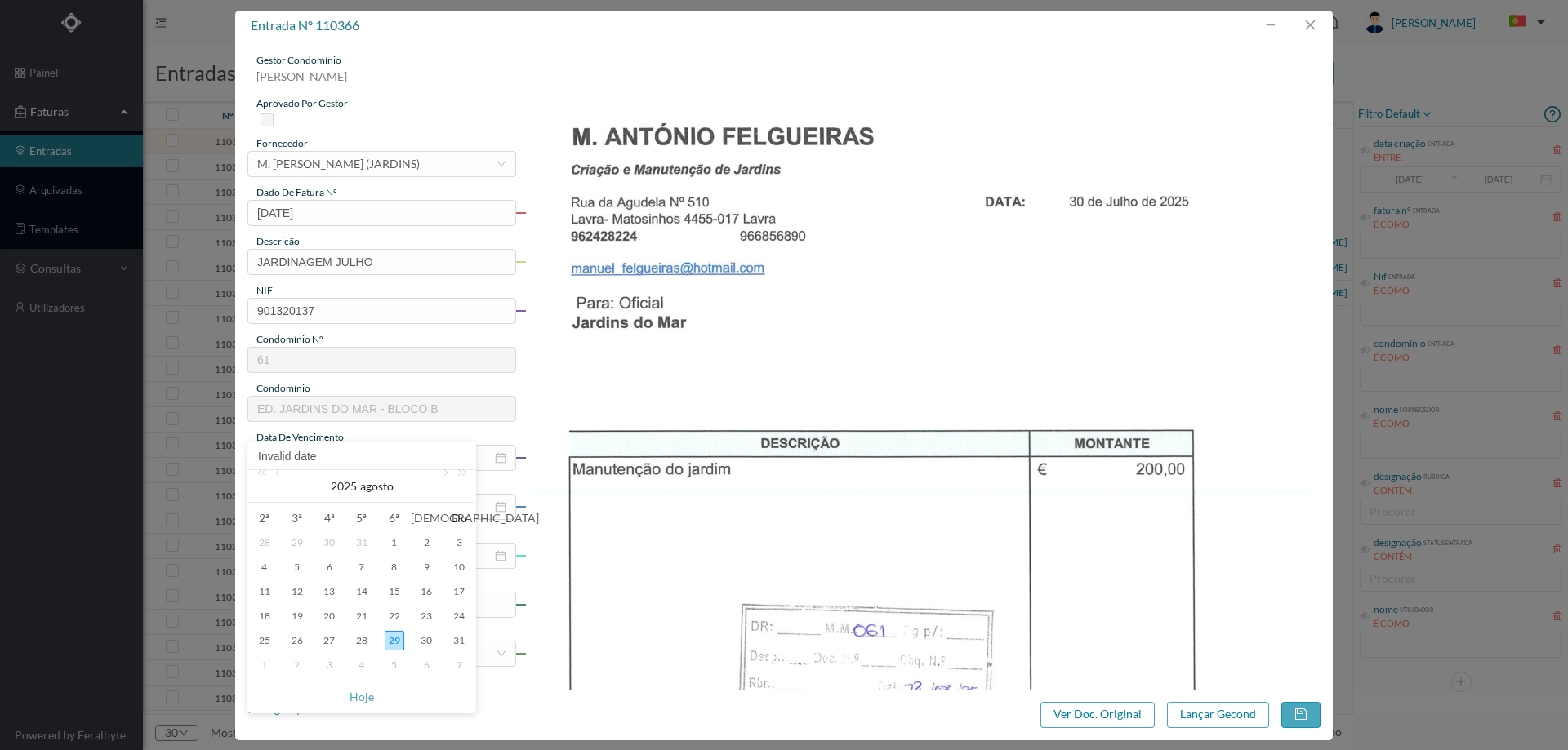
click at [363, 540] on div "31" at bounding box center [361, 542] width 19 height 19
type input "2025-07-31"
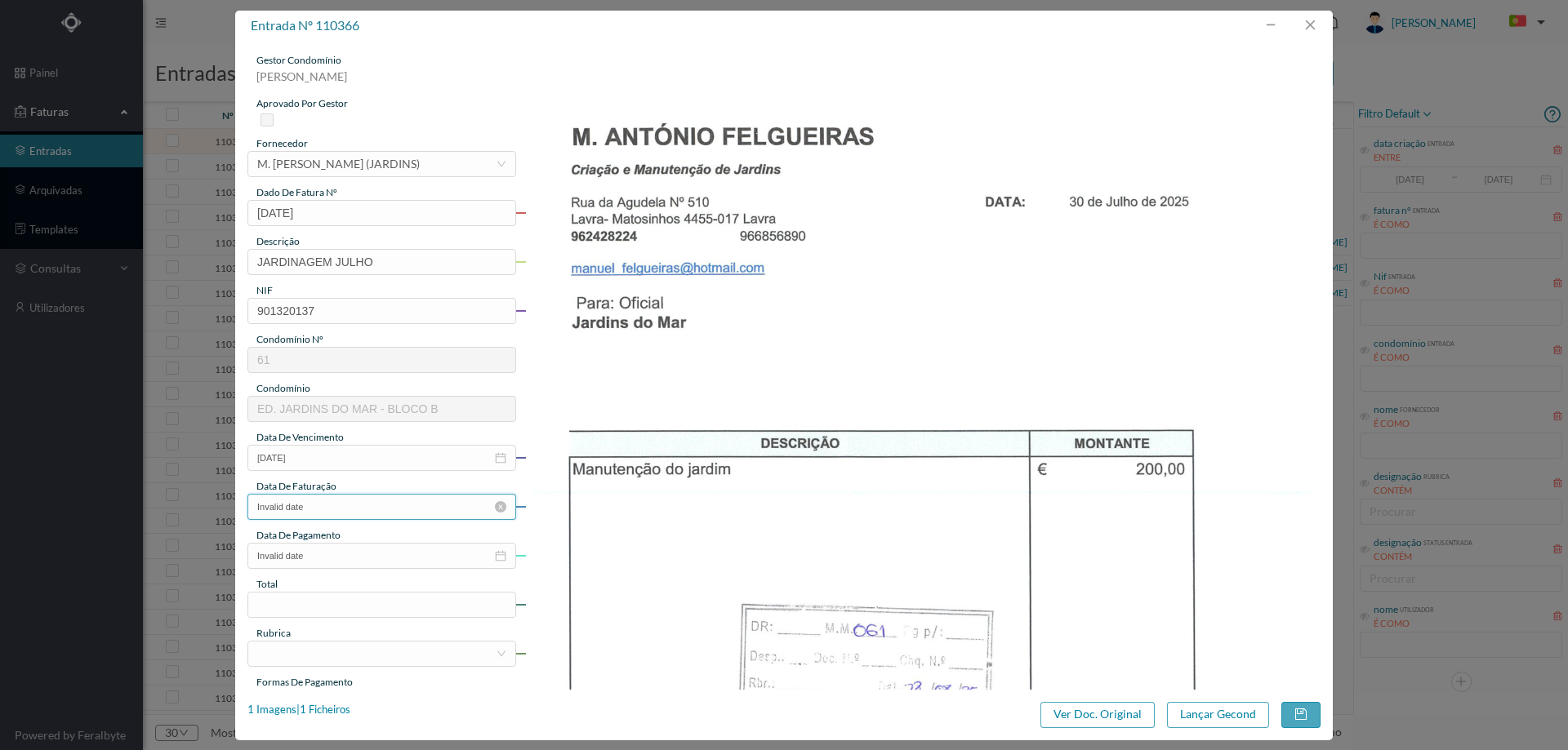
click at [372, 507] on input "Invalid date" at bounding box center [381, 507] width 268 height 26
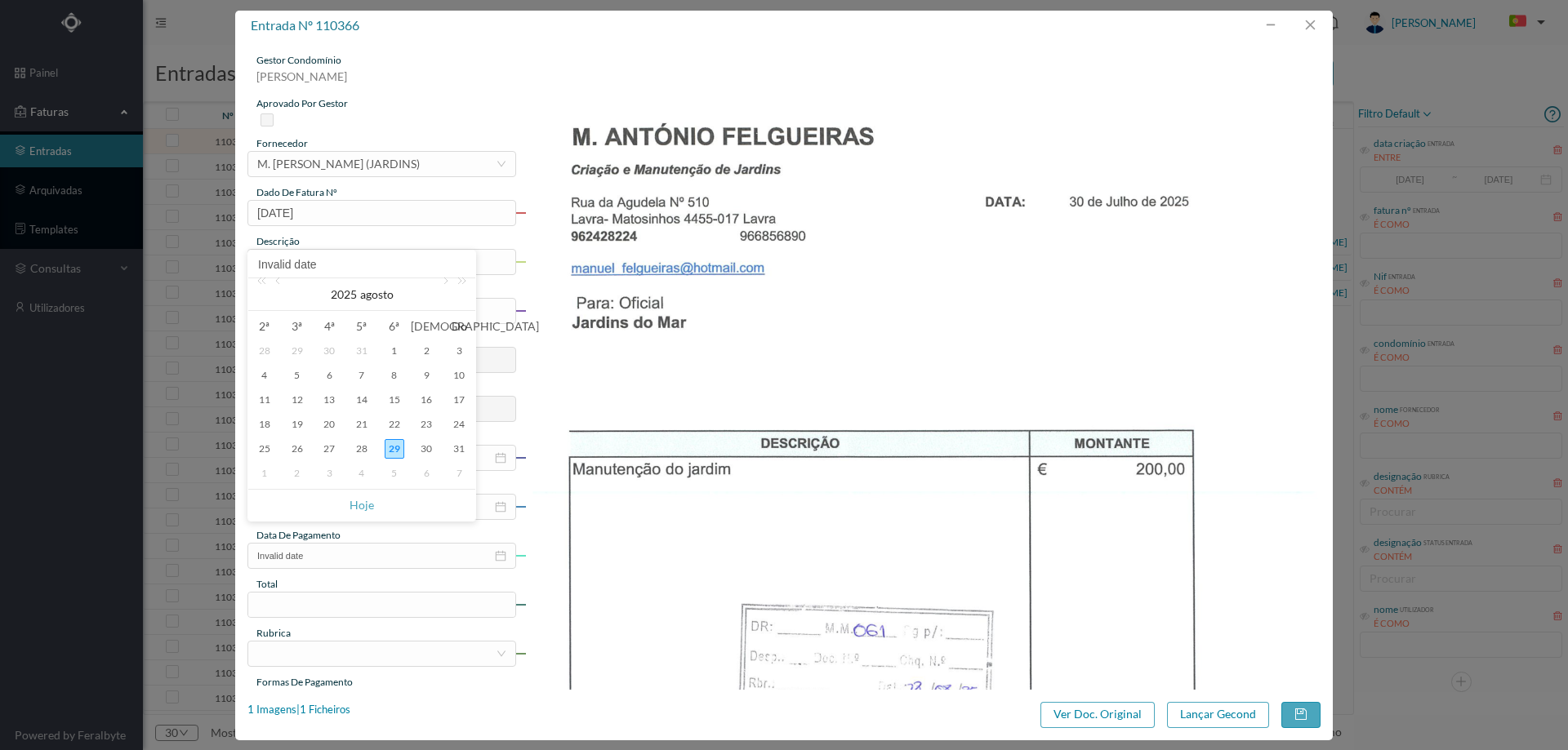
click at [365, 349] on div "31" at bounding box center [361, 351] width 19 height 19
type input "2025-07-31"
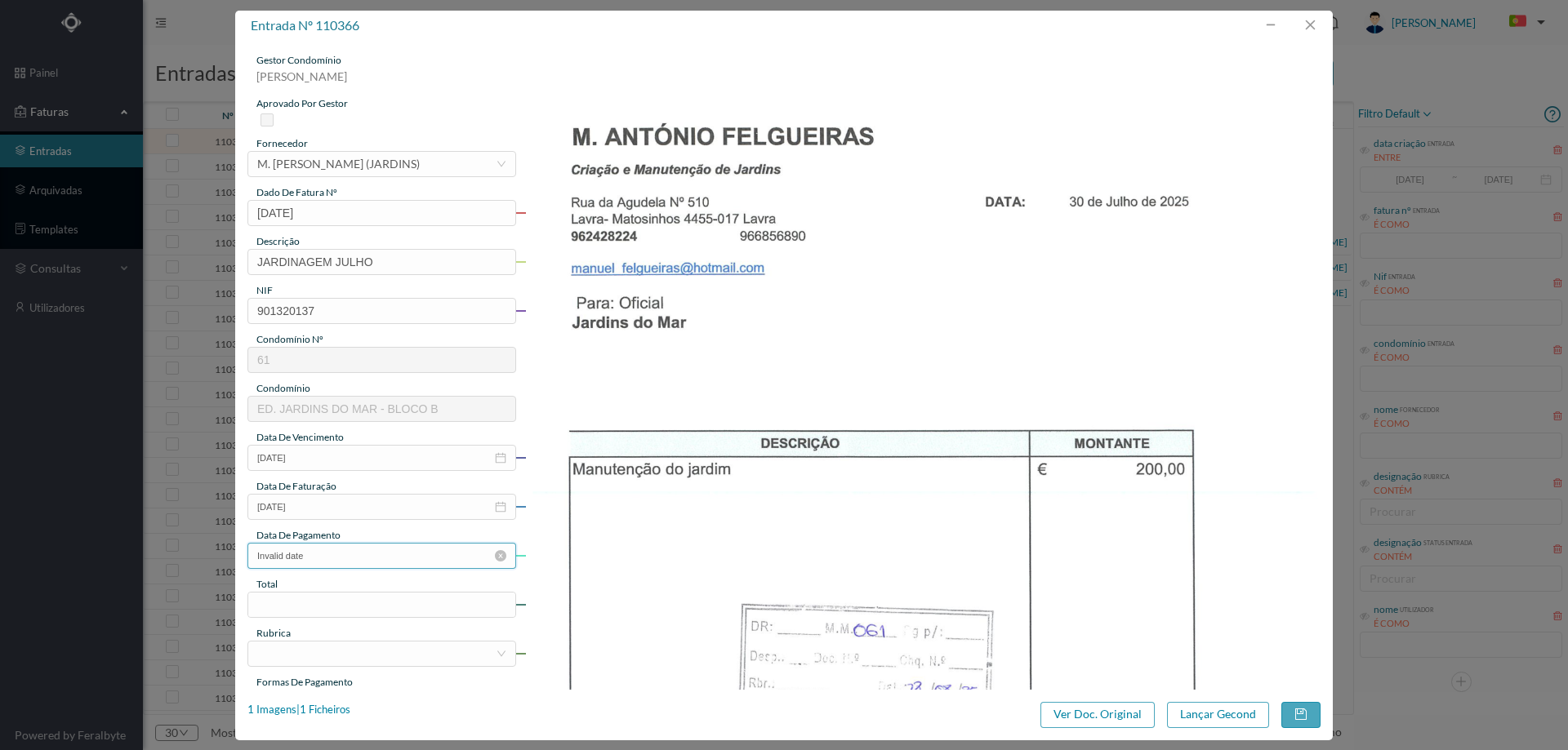
click at [358, 557] on input "Invalid date" at bounding box center [381, 556] width 268 height 26
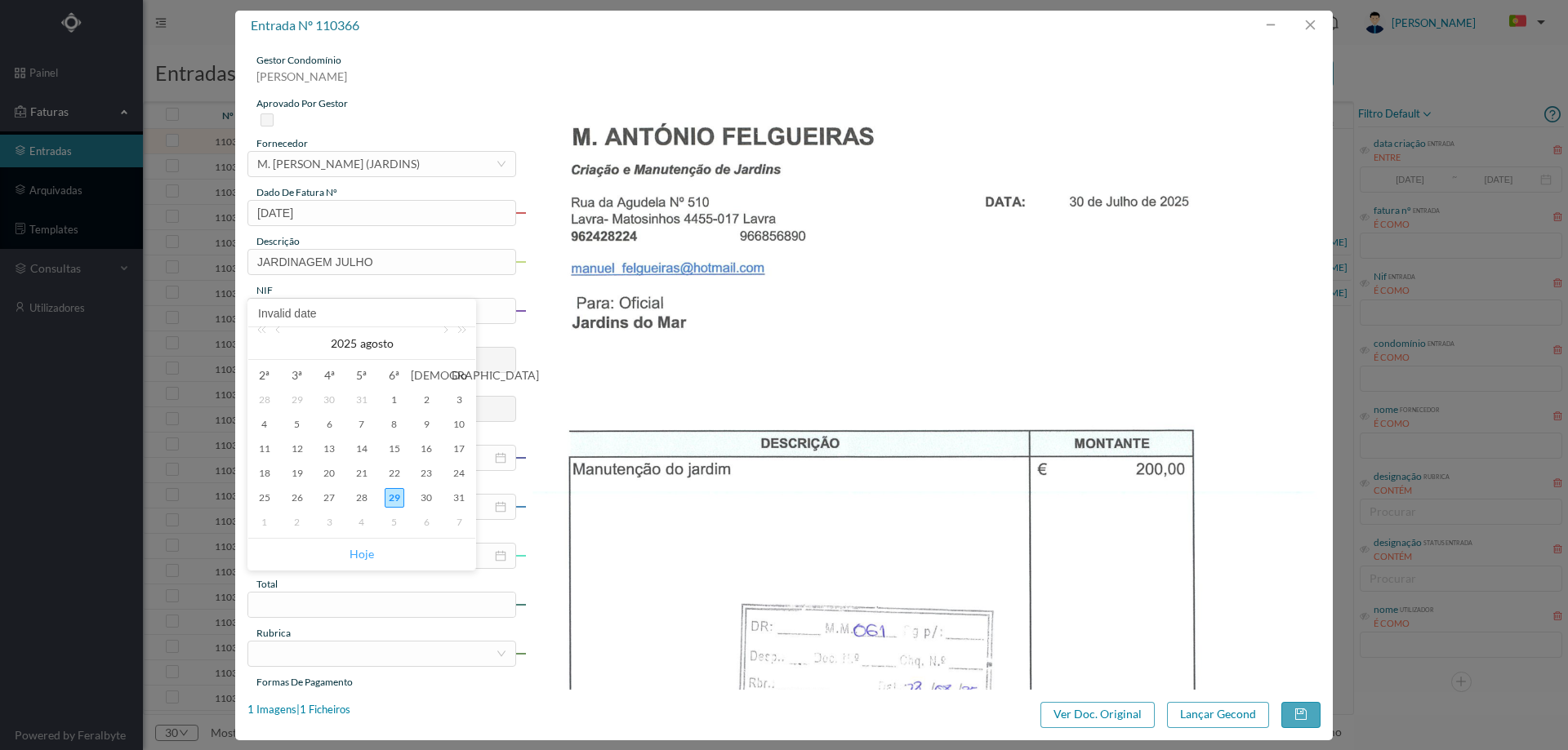
click at [364, 542] on link "Hoje" at bounding box center [362, 554] width 25 height 31
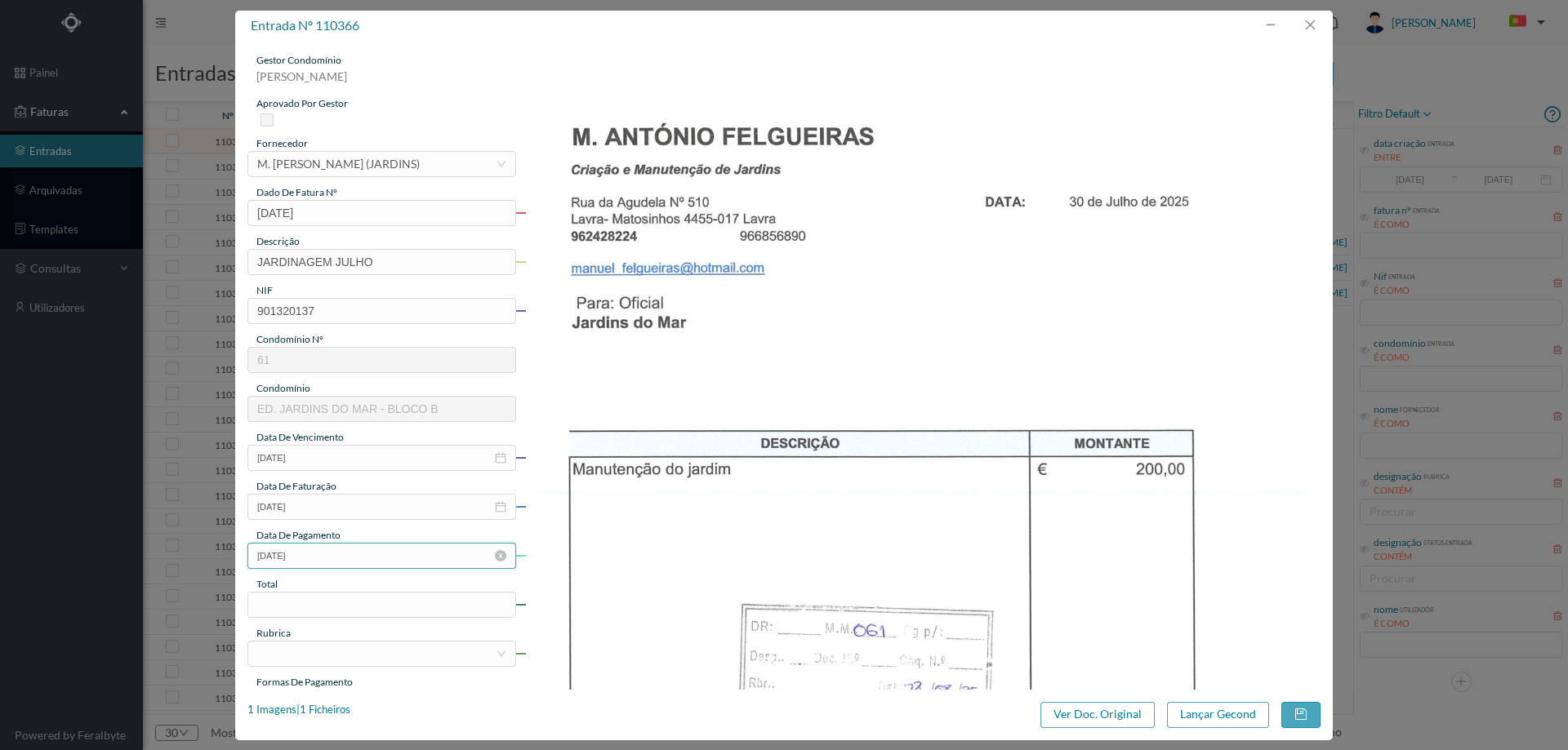
click at [361, 557] on input "[DATE]" at bounding box center [381, 556] width 268 height 26
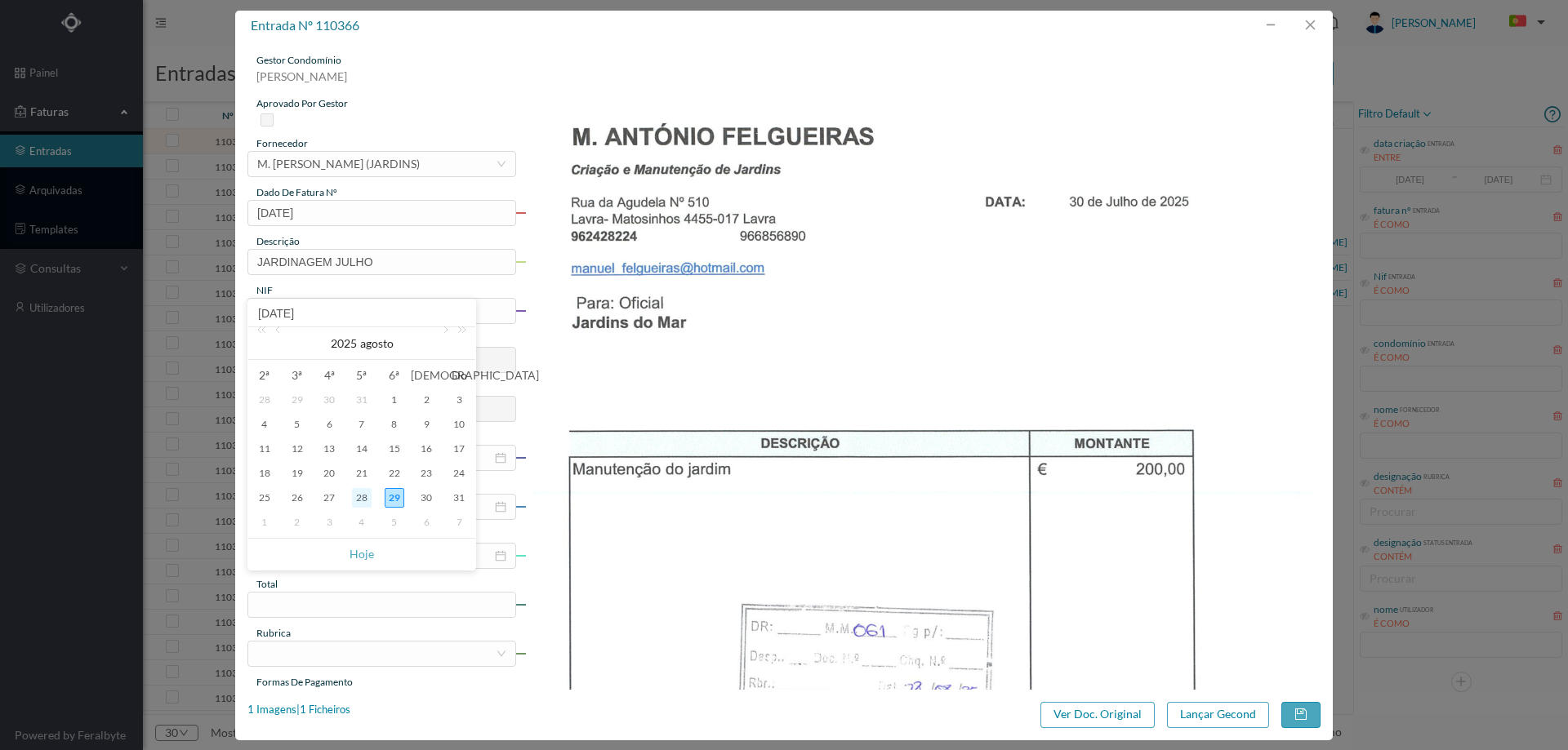
click at [370, 493] on div "28" at bounding box center [361, 498] width 19 height 19
type input "[DATE]"
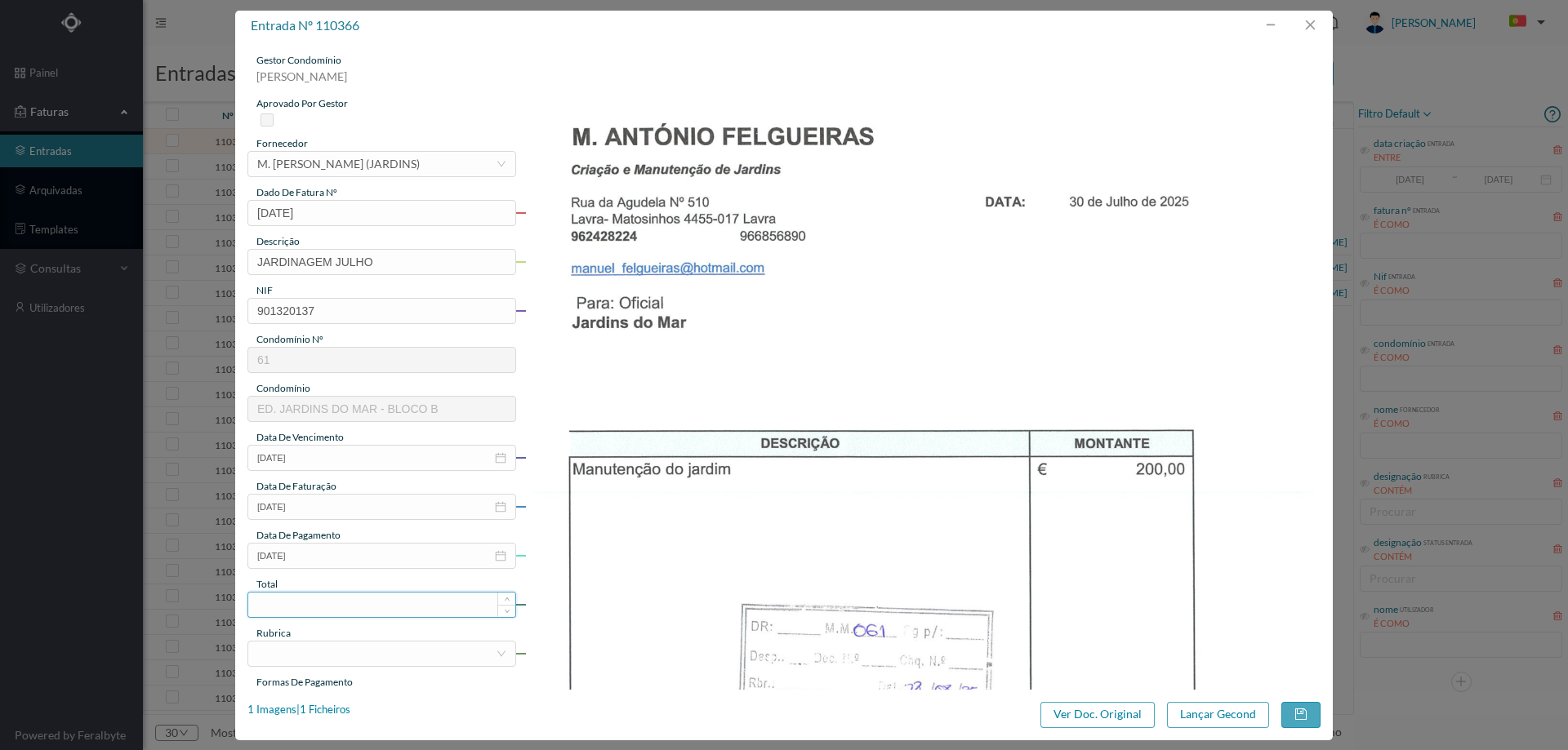
click at [346, 596] on input at bounding box center [381, 605] width 267 height 25
type input "200.00"
click at [352, 648] on div at bounding box center [376, 654] width 239 height 25
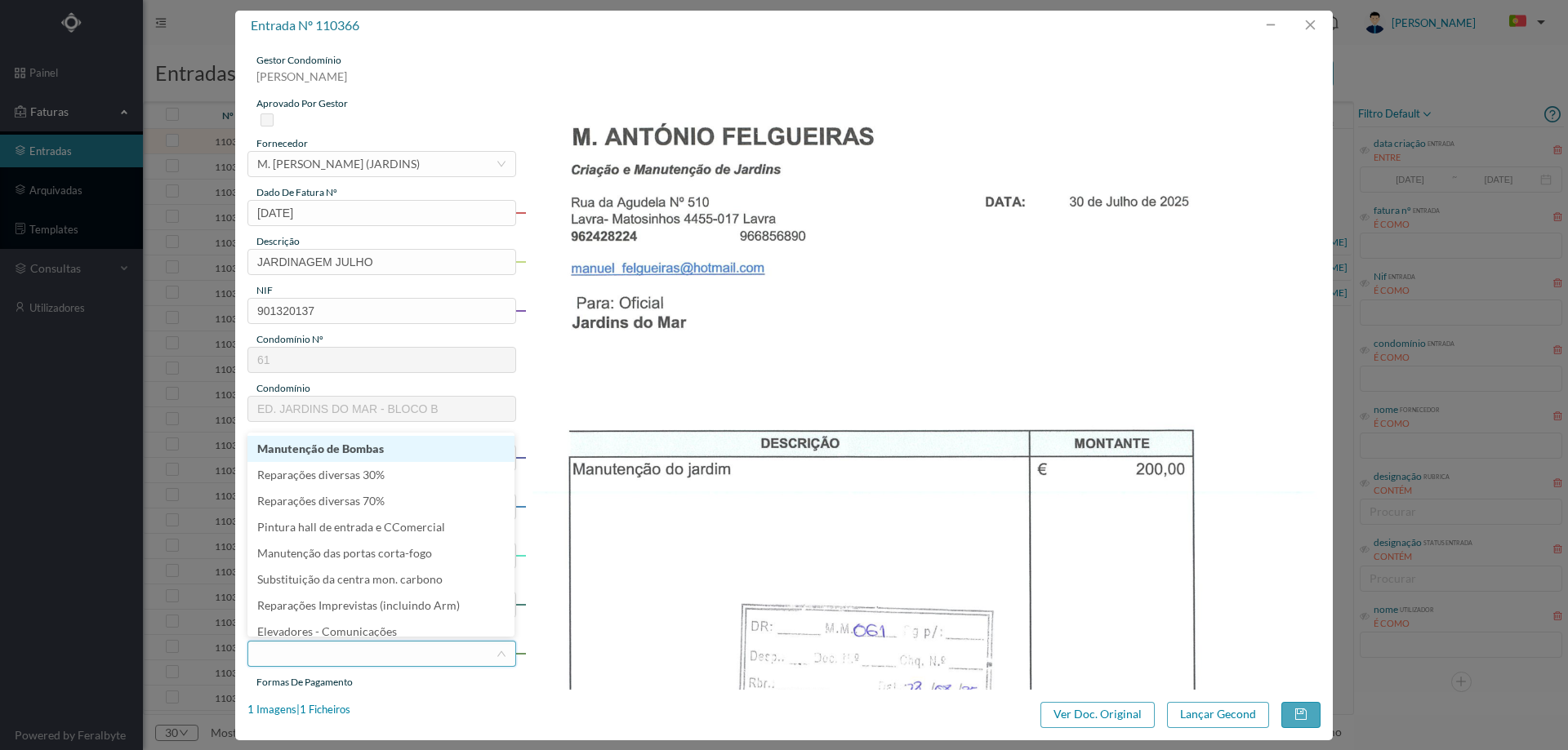
type input "J"
click at [348, 439] on li "Jardim" at bounding box center [380, 448] width 267 height 26
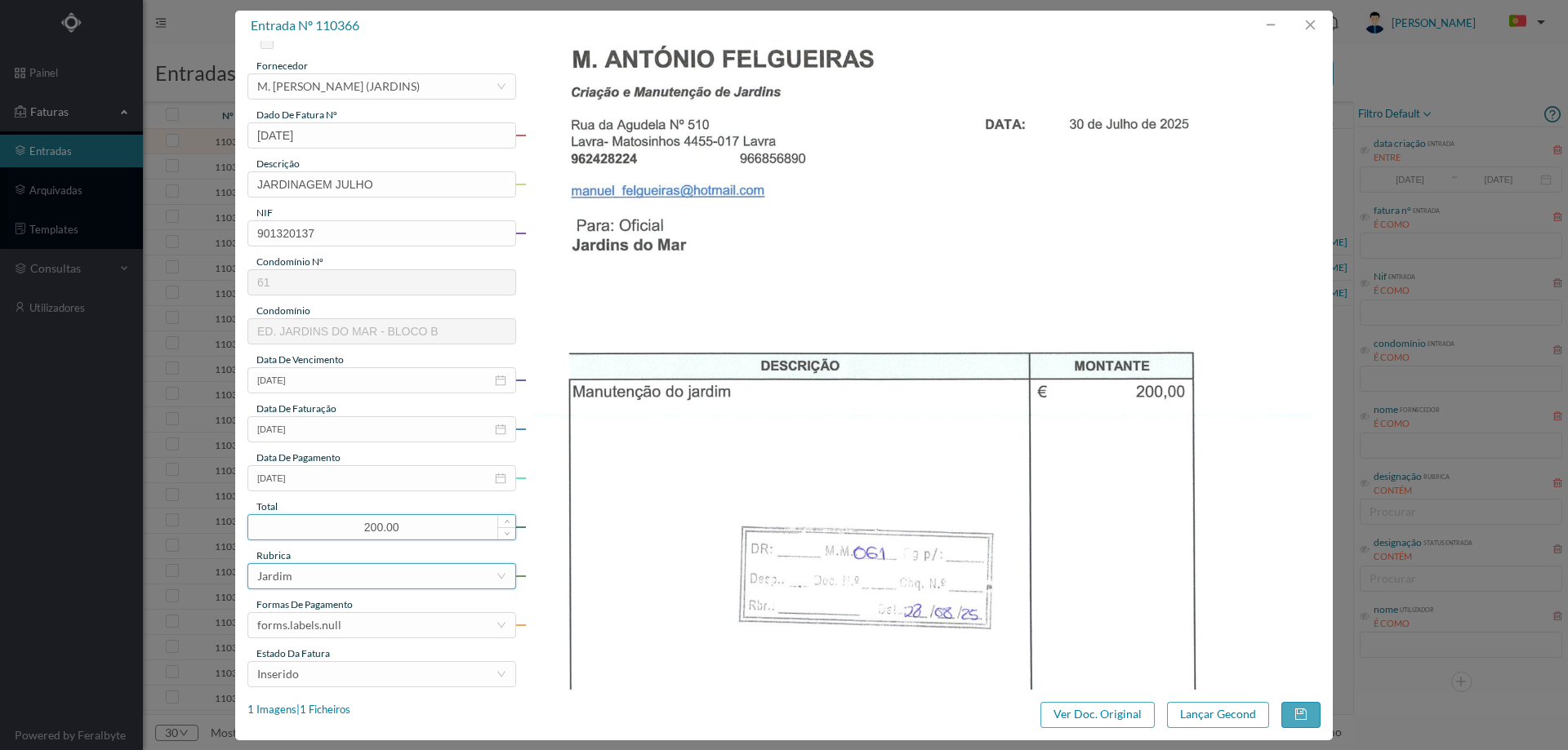
scroll to position [163, 0]
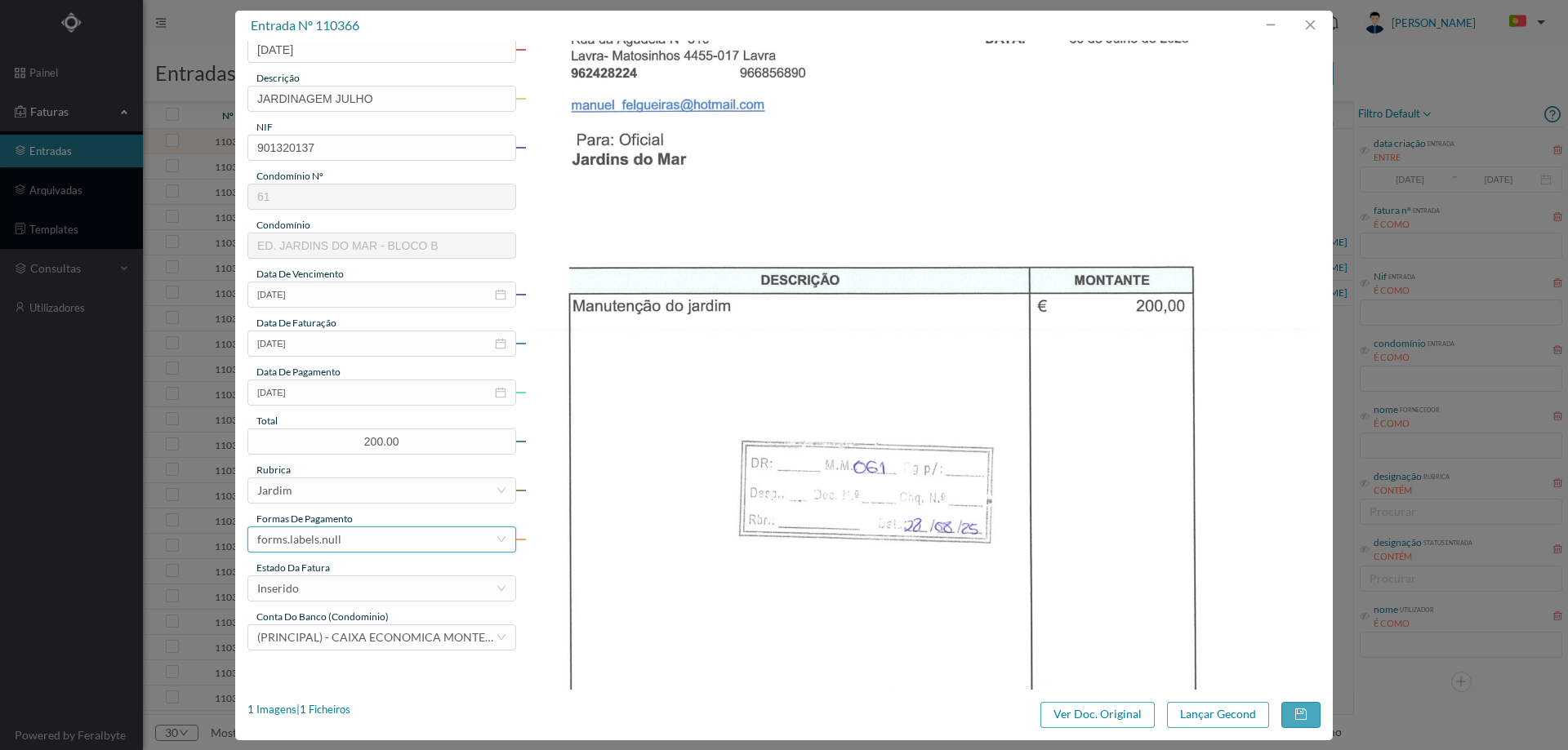
click at [315, 549] on div "forms.labels.null" at bounding box center [299, 539] width 84 height 25
click at [363, 385] on li "transferência bancária" at bounding box center [380, 386] width 267 height 26
click at [307, 593] on div "Inserido" at bounding box center [376, 589] width 239 height 25
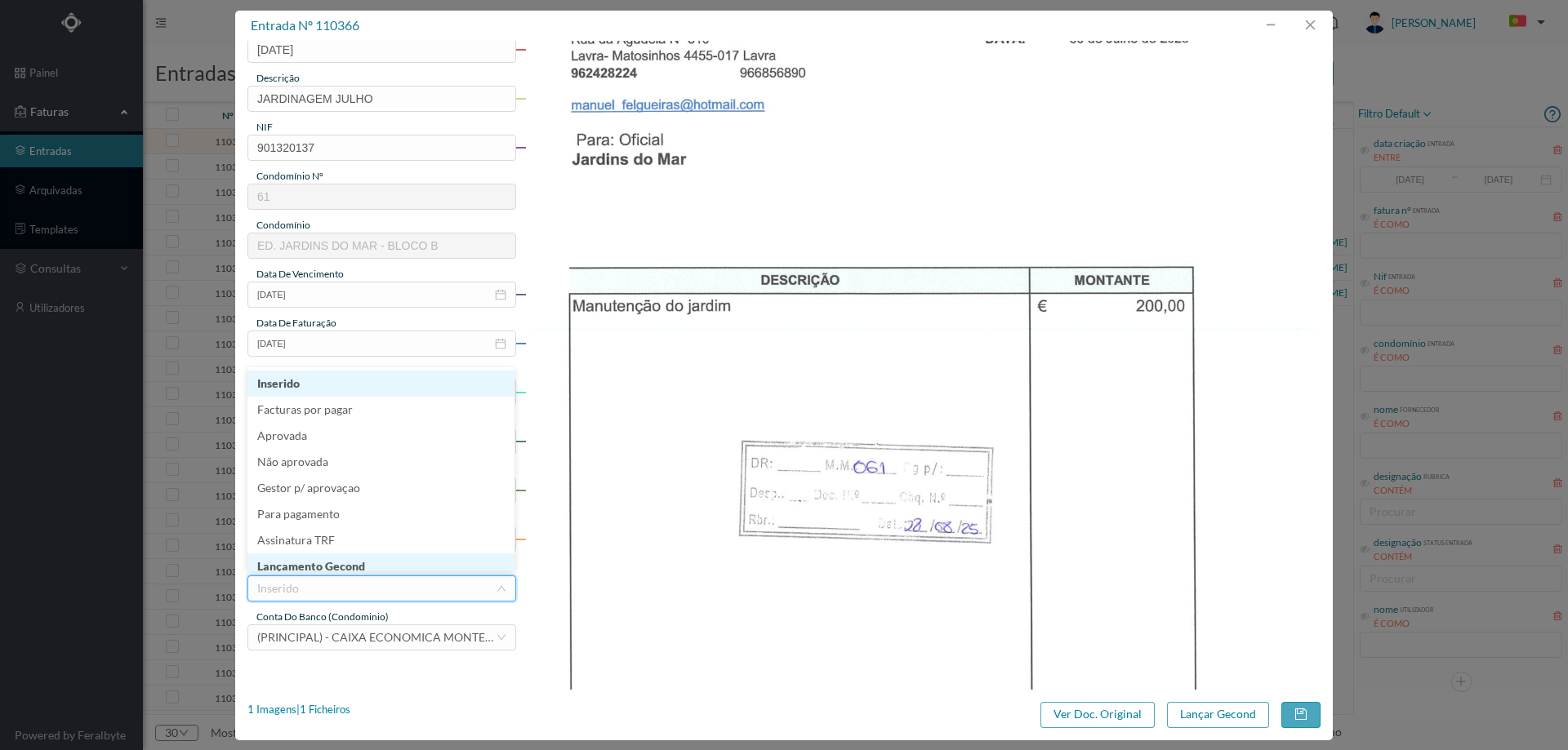
scroll to position [7, 0]
click at [327, 552] on li "Lançamento Gecond" at bounding box center [380, 559] width 267 height 26
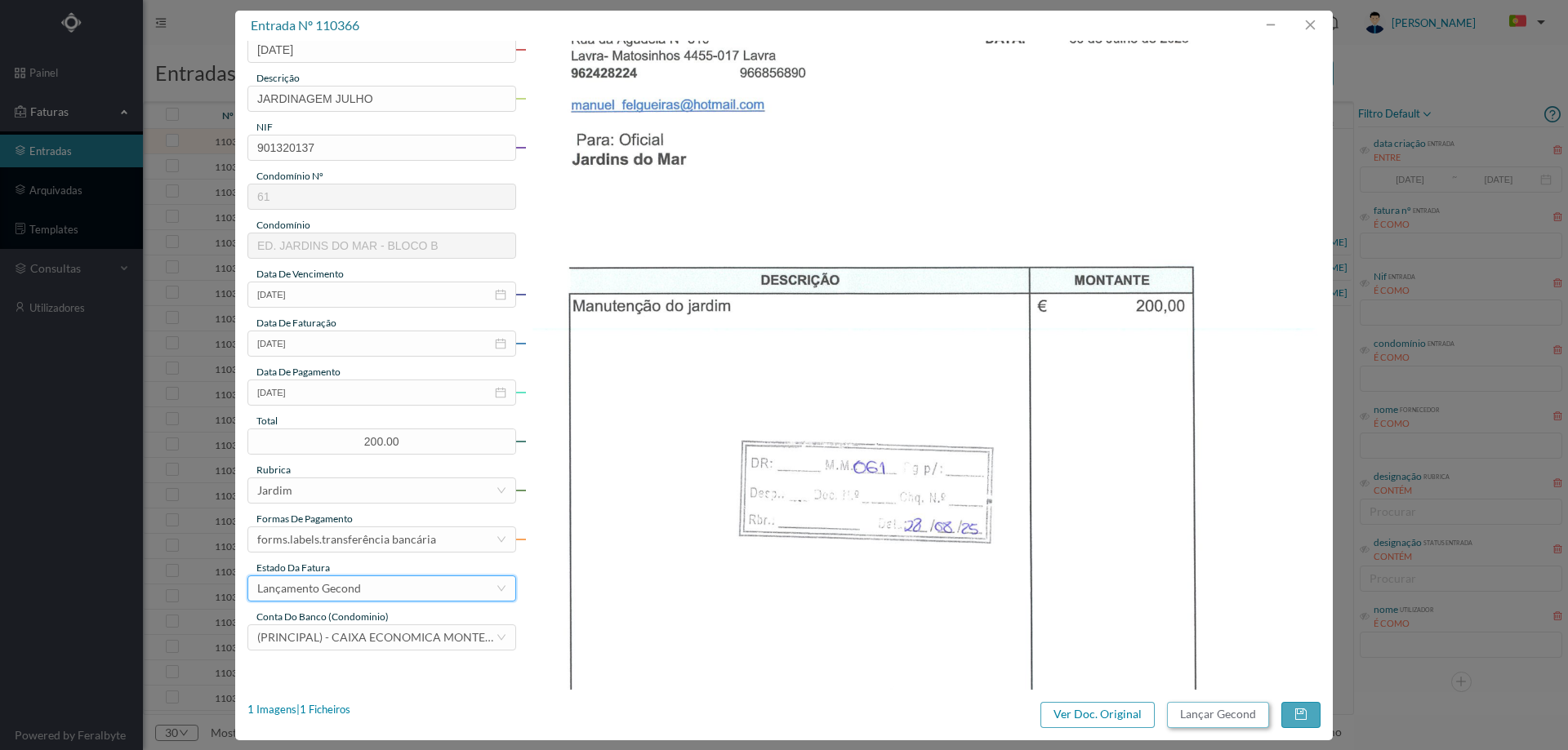
click at [1210, 702] on button "Lançar Gecond" at bounding box center [1218, 715] width 103 height 26
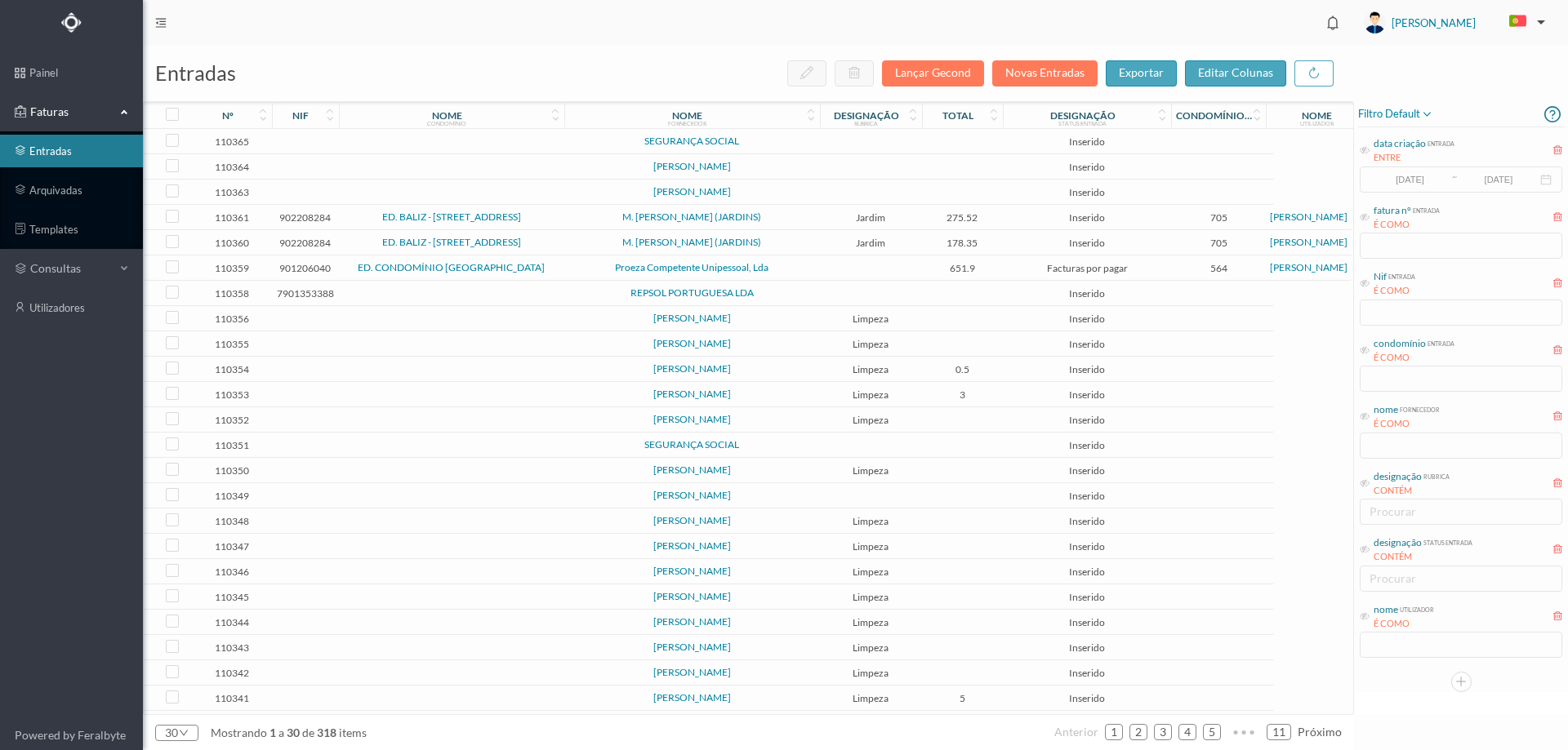
click at [775, 135] on td "SEGURANÇA SOCIAL" at bounding box center [692, 142] width 256 height 25
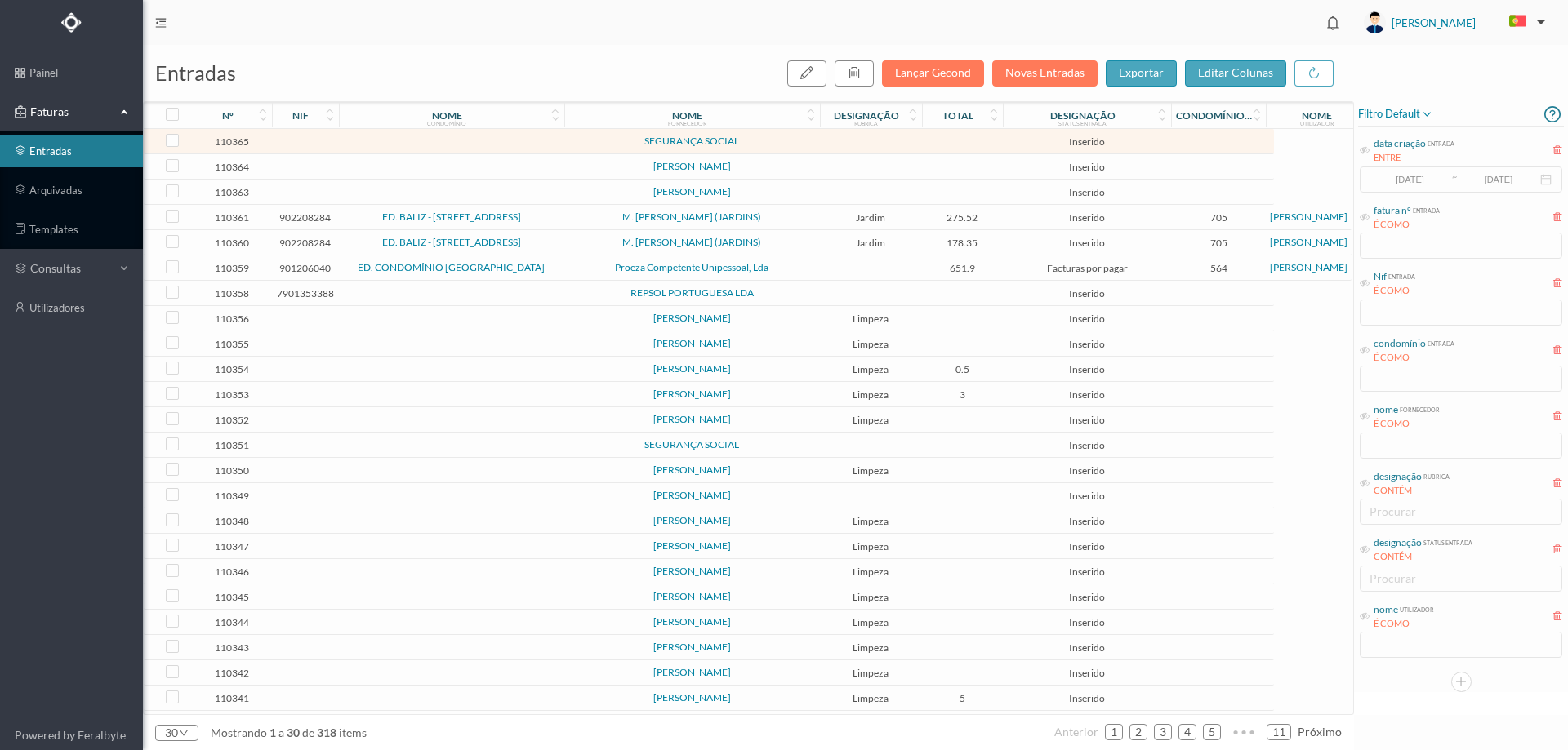
click at [775, 135] on td "SEGURANÇA SOCIAL" at bounding box center [692, 142] width 256 height 25
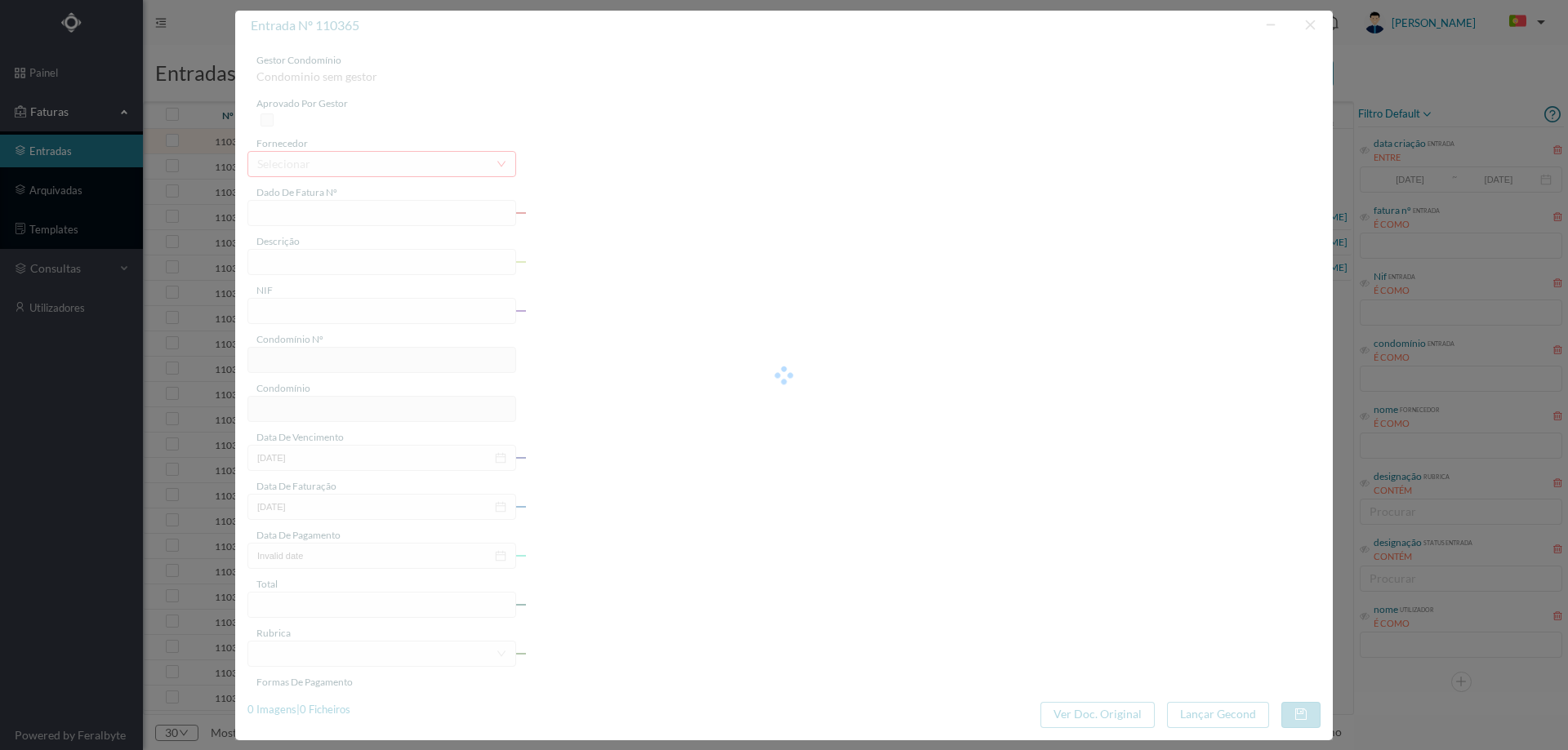
type input "0"
type input "Invalid date"
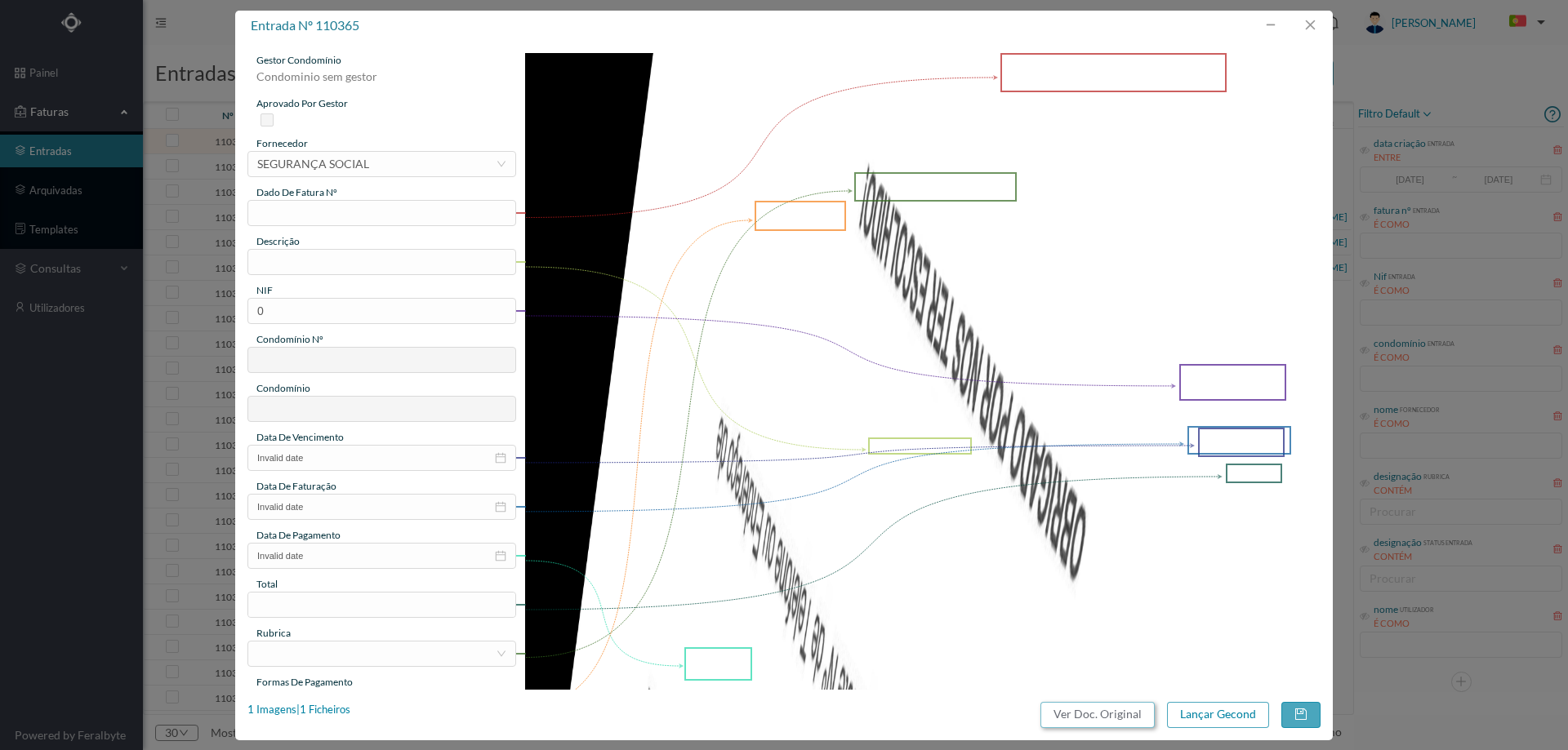
click at [1105, 709] on button "Ver Doc. Original" at bounding box center [1097, 715] width 114 height 26
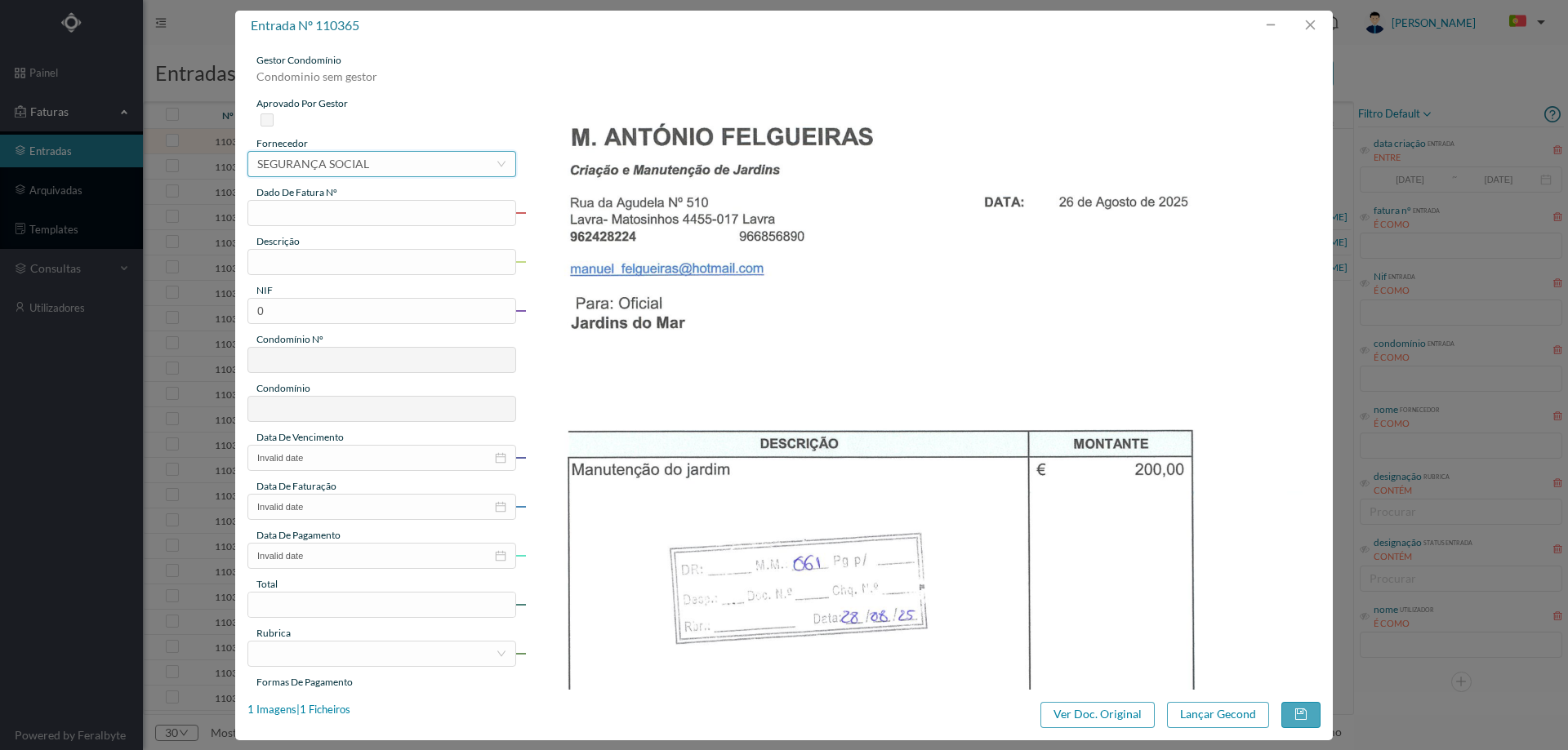
click at [361, 164] on div "SEGURANÇA SOCIAL" at bounding box center [312, 164] width 112 height 25
type input "FELG"
click at [362, 209] on input "text" at bounding box center [381, 213] width 268 height 26
type input "[DATE]"
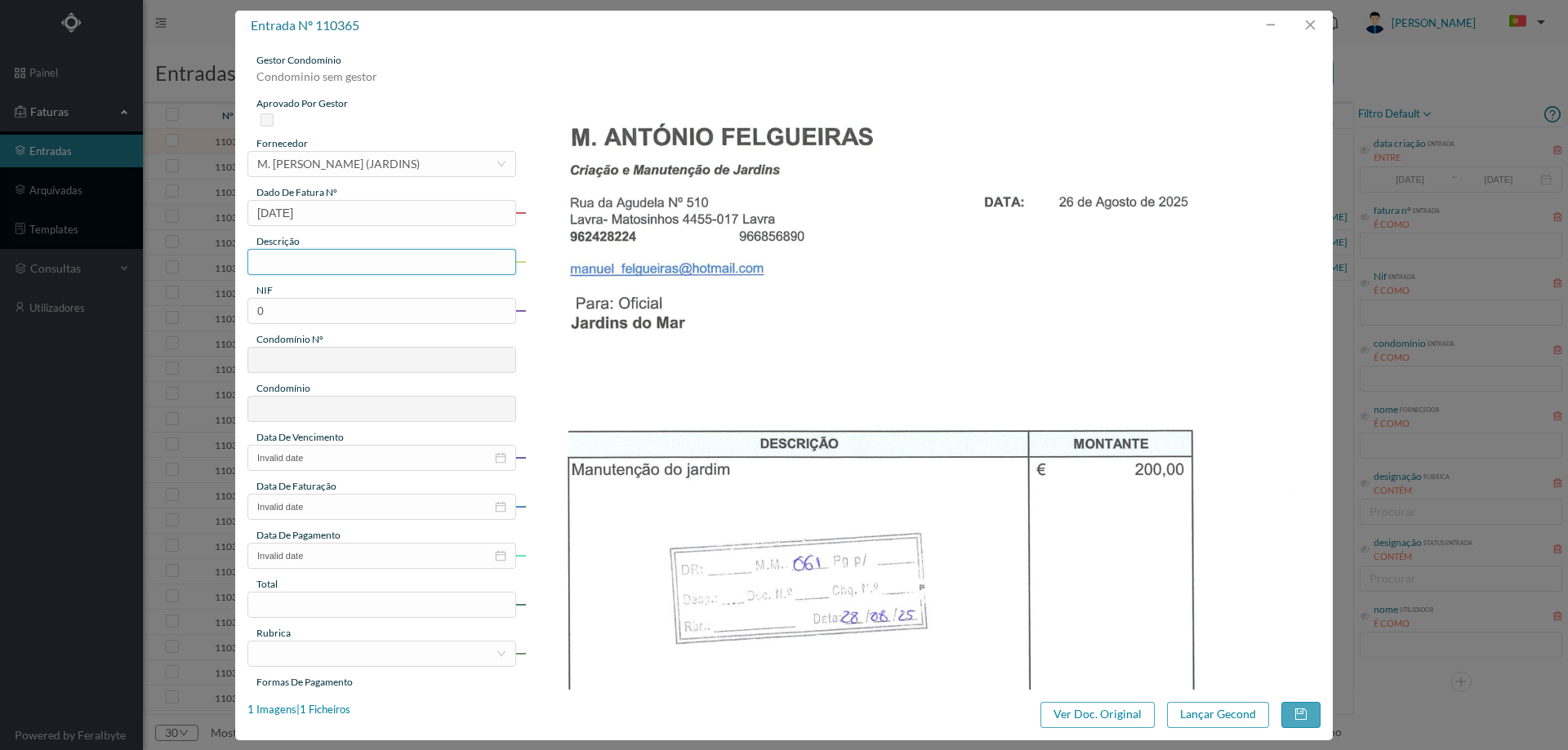
click at [374, 249] on input "text" at bounding box center [381, 261] width 268 height 26
type input "JARD"
type input "Jardinagem [DATE]"
click at [416, 307] on input "0" at bounding box center [381, 310] width 268 height 26
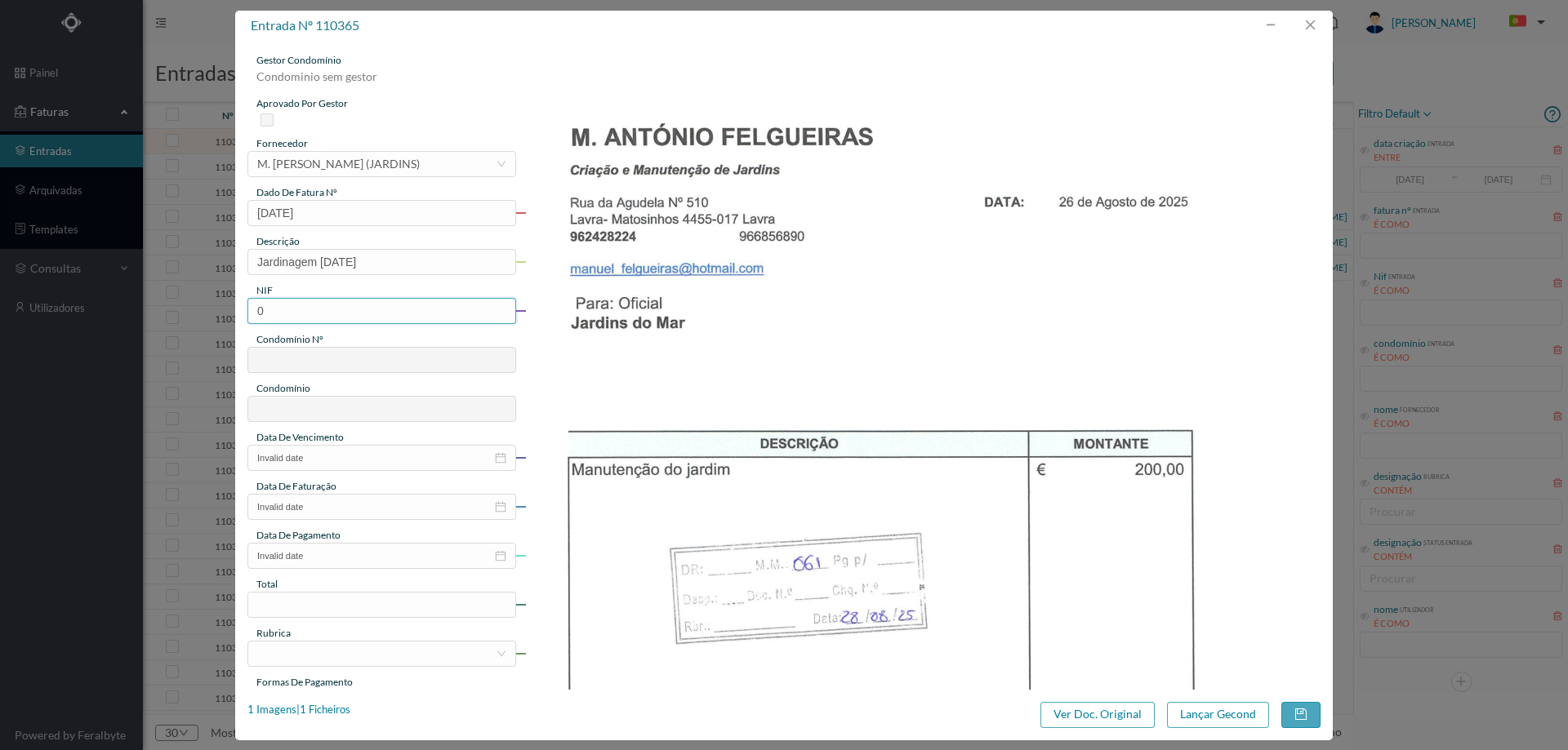
paste input "901320137"
click at [261, 303] on input "901320137" at bounding box center [381, 310] width 268 height 26
type input "901320137"
type input "61"
type input "ED. JARDINS DO MAR - BLOCO B"
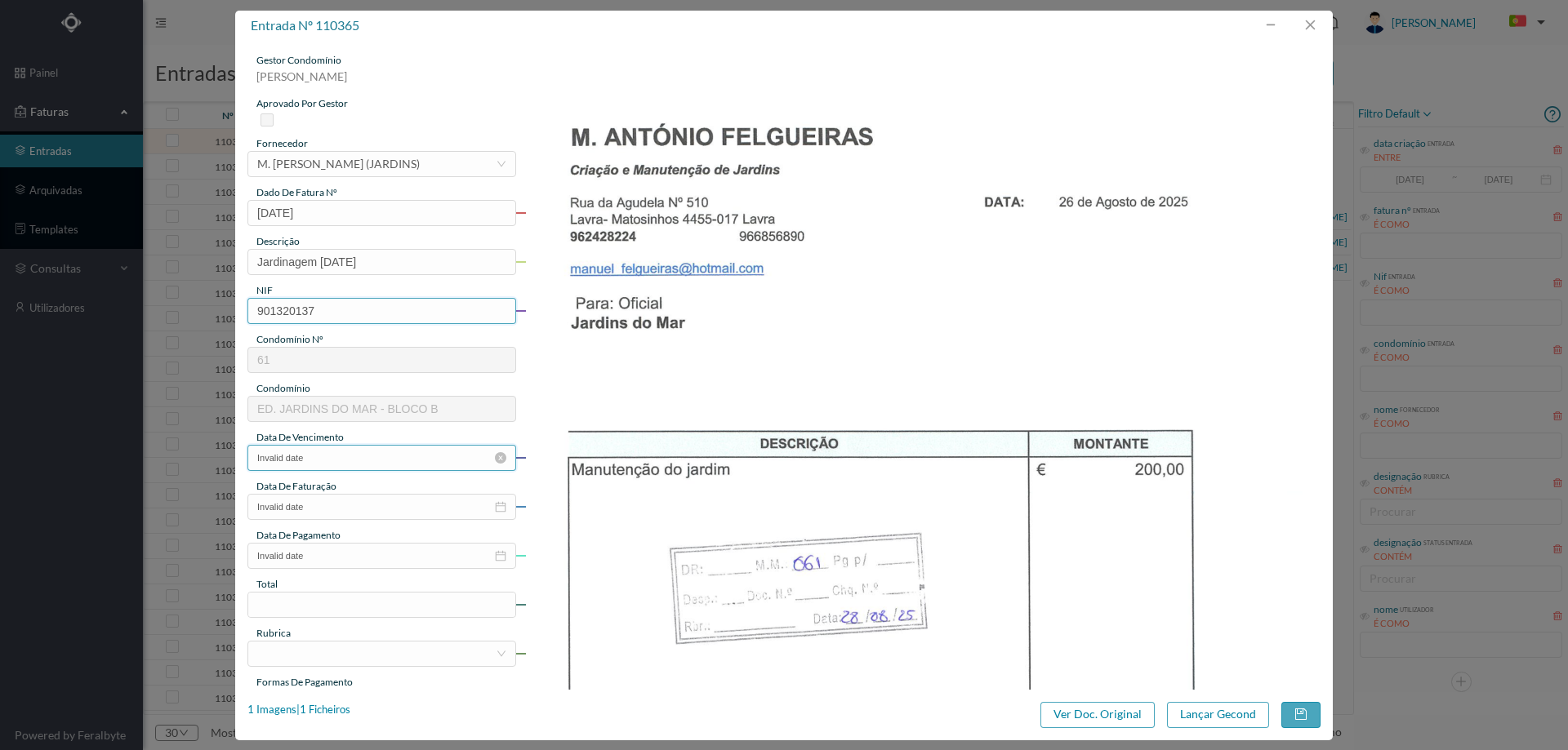
type input "901320137"
click at [344, 457] on input "Invalid date" at bounding box center [381, 457] width 268 height 26
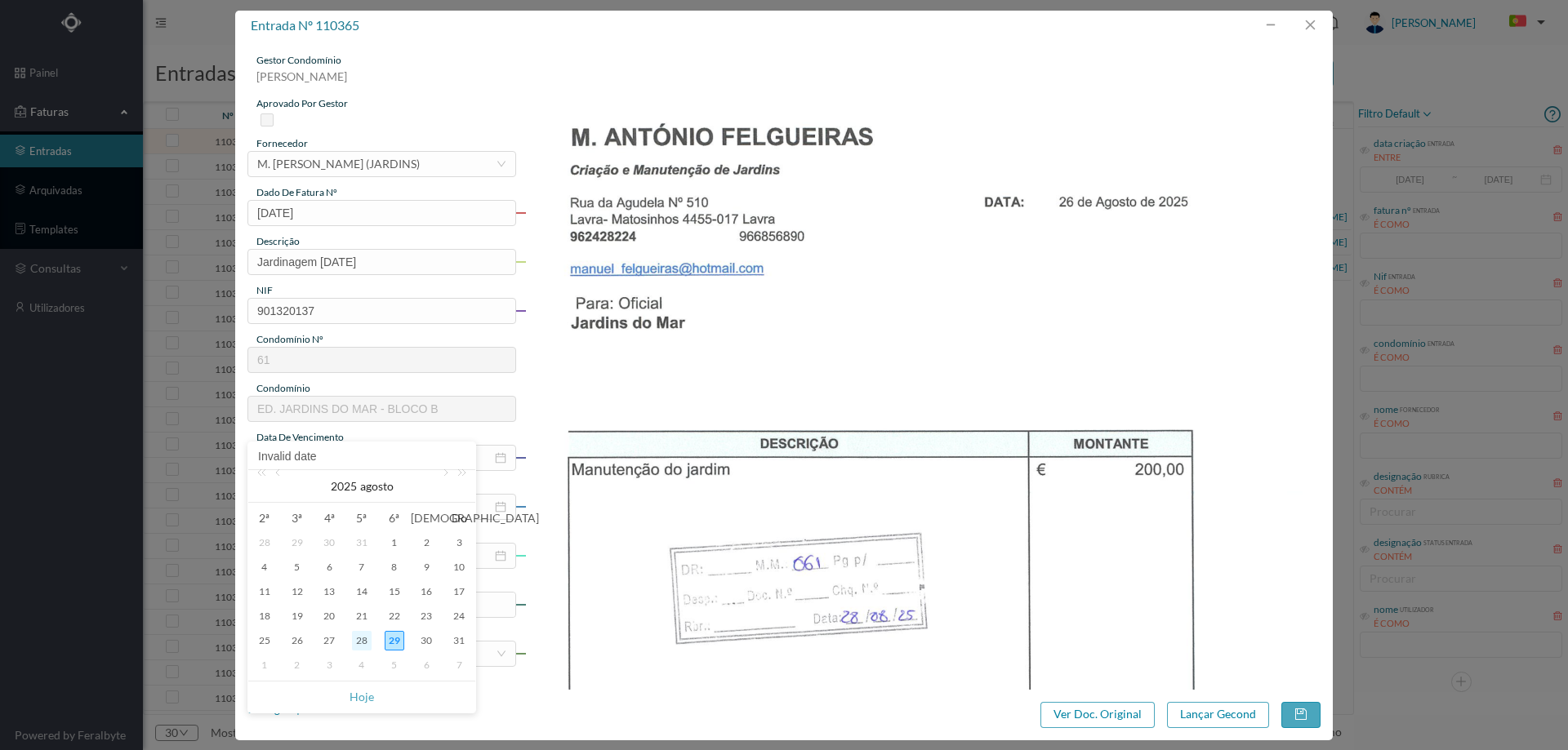
click at [358, 643] on div "28" at bounding box center [361, 641] width 19 height 19
type input "[DATE]"
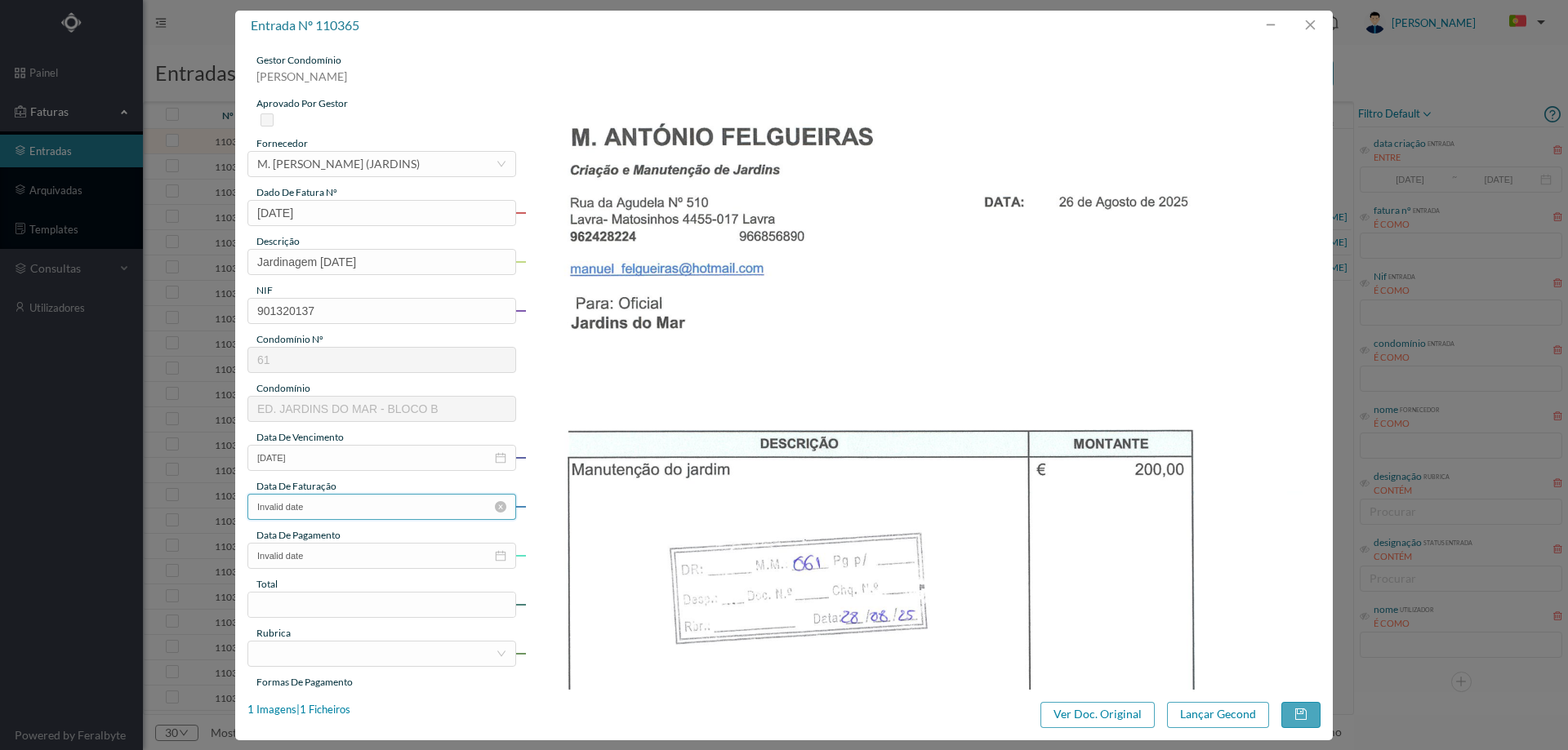
click at [345, 516] on input "Invalid date" at bounding box center [381, 507] width 268 height 26
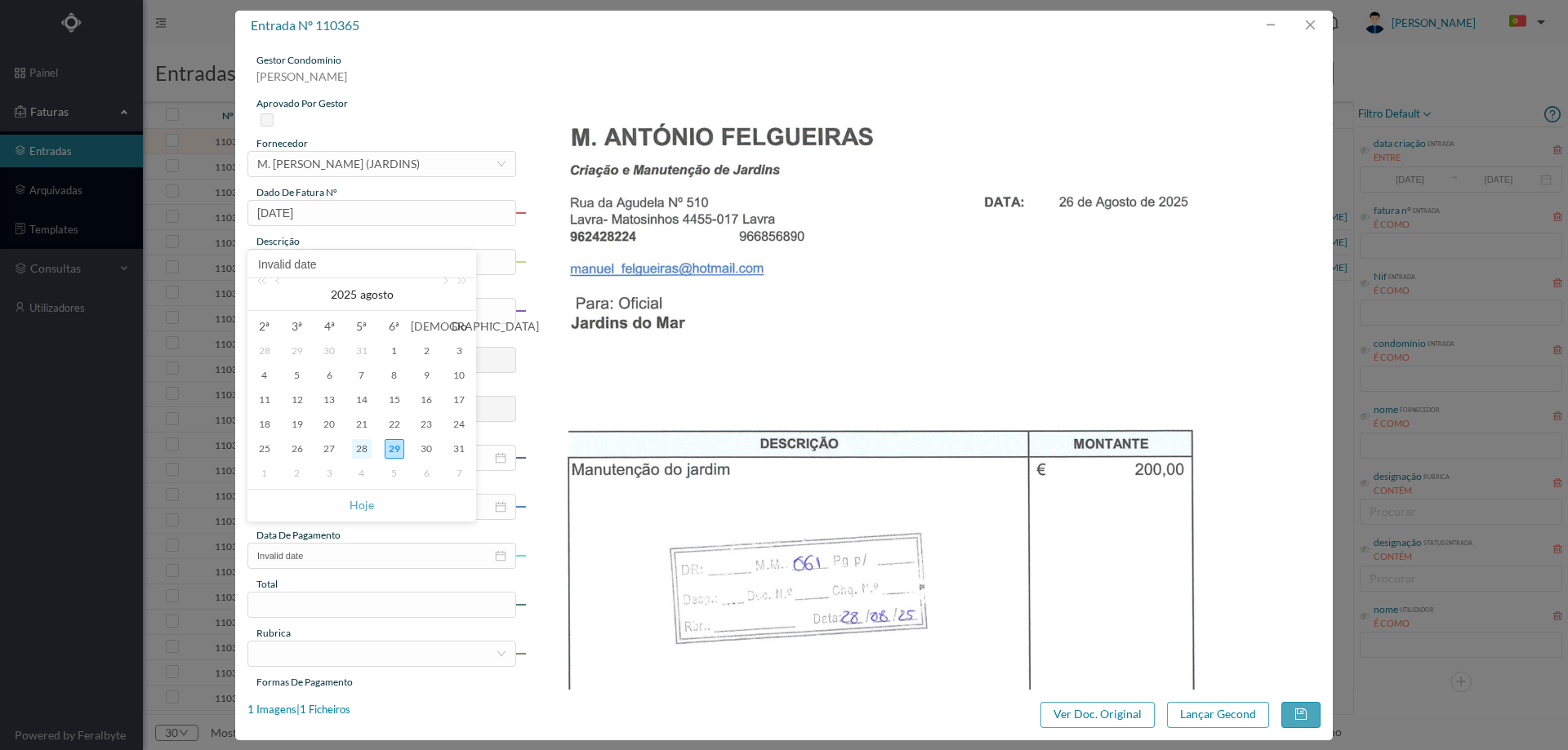
click at [359, 448] on div "28" at bounding box center [361, 448] width 19 height 19
type input "[DATE]"
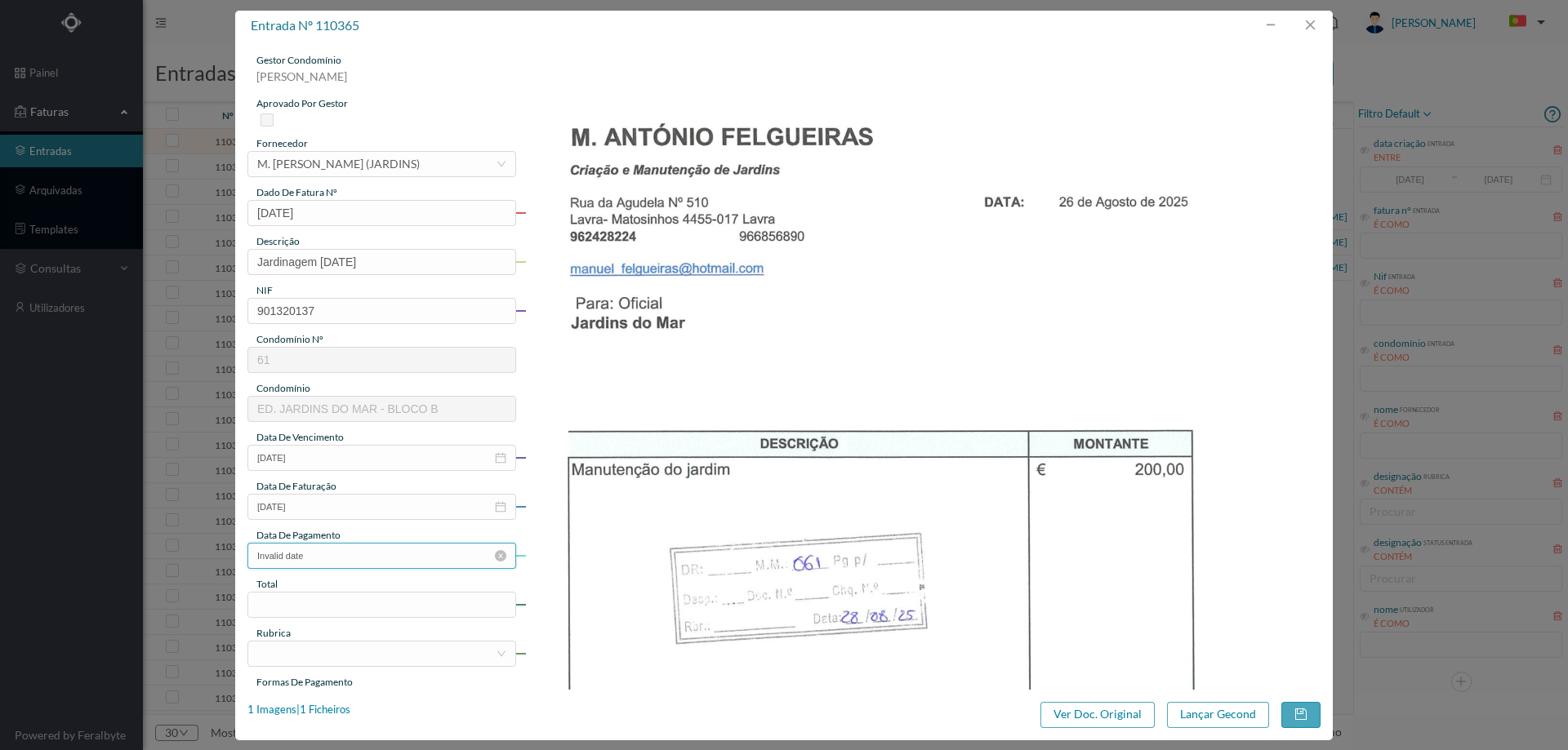
click at [352, 546] on input "Invalid date" at bounding box center [381, 556] width 268 height 26
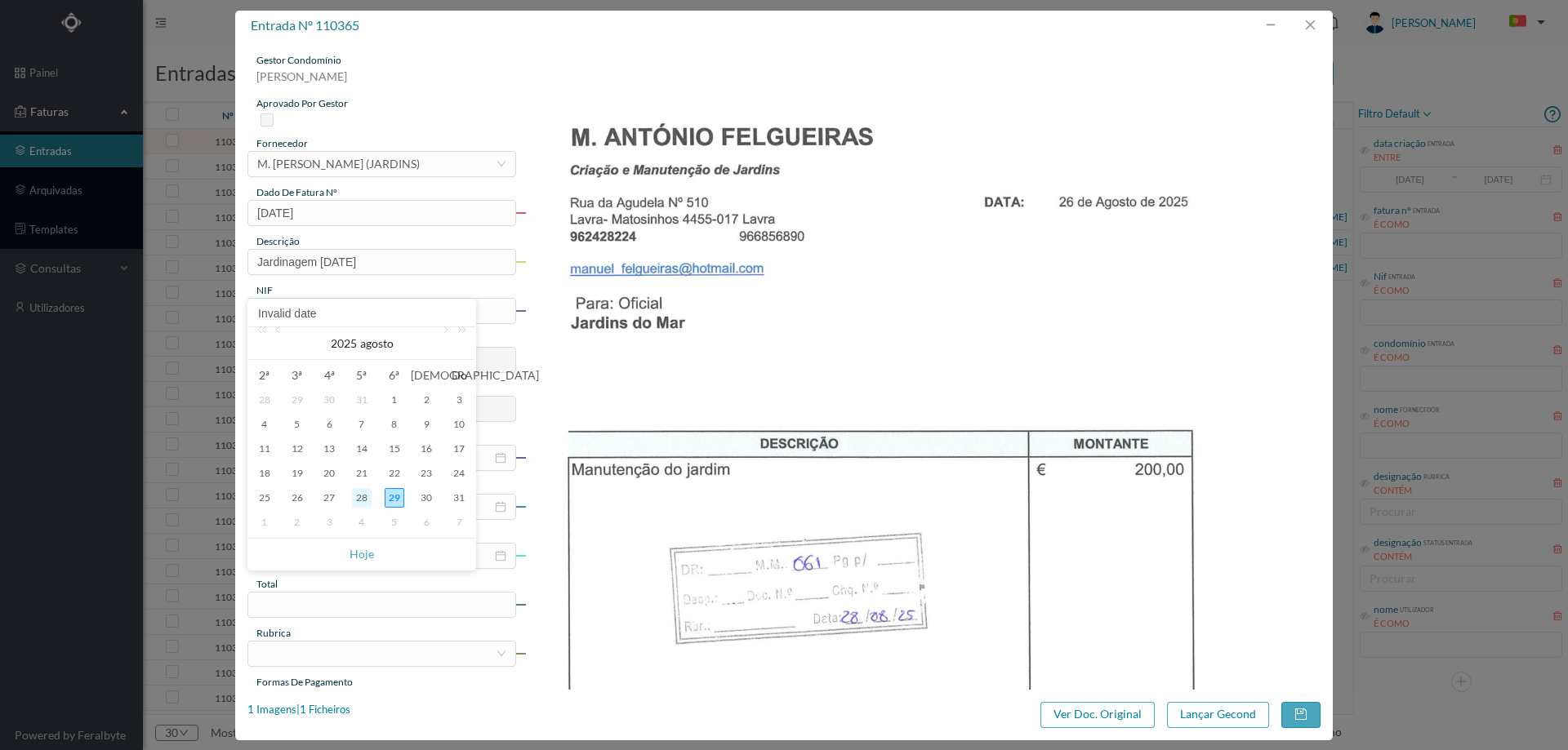
click at [359, 492] on div "28" at bounding box center [361, 498] width 19 height 19
type input "[DATE]"
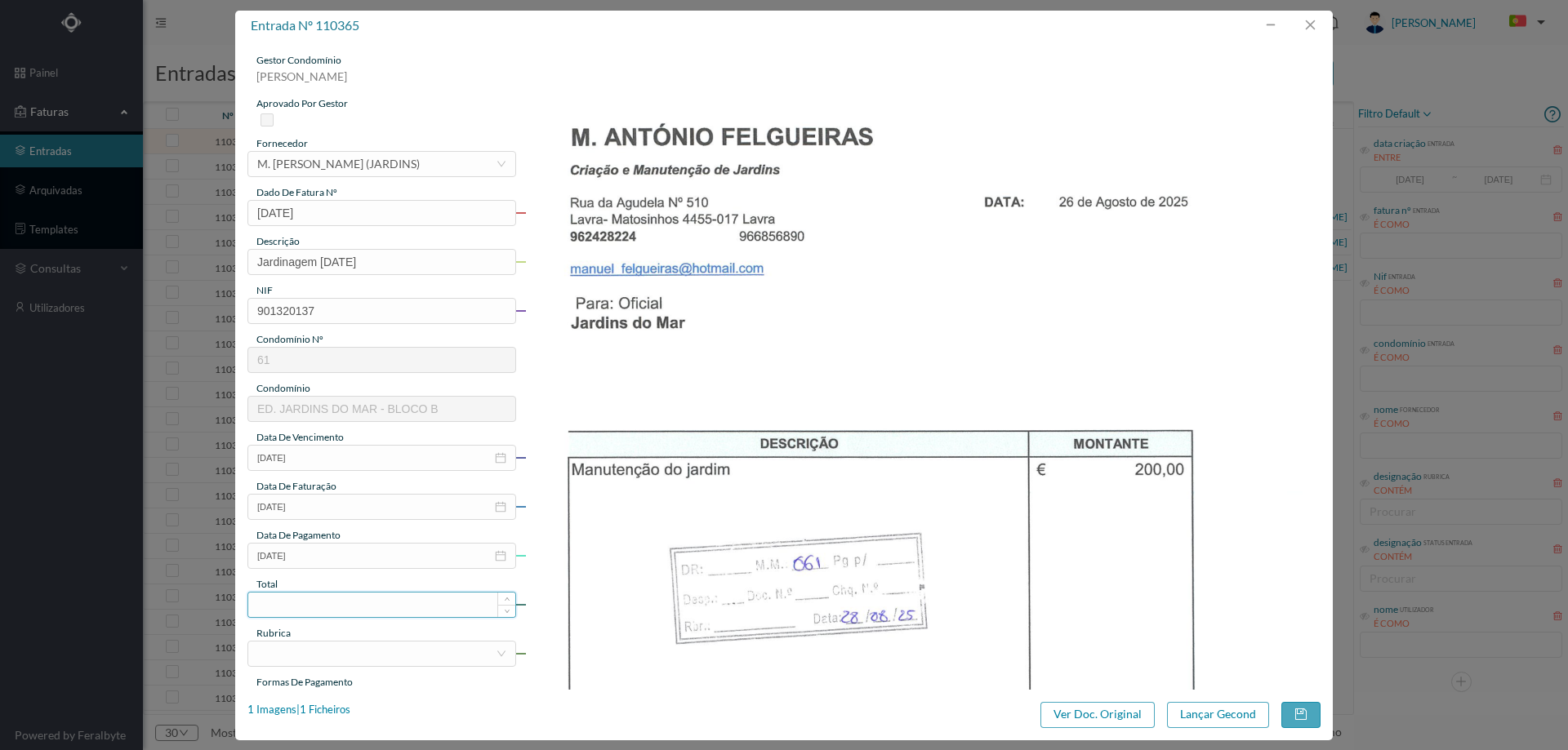
click at [357, 604] on input at bounding box center [381, 605] width 267 height 25
type input "200.00"
click at [427, 645] on div at bounding box center [376, 654] width 239 height 25
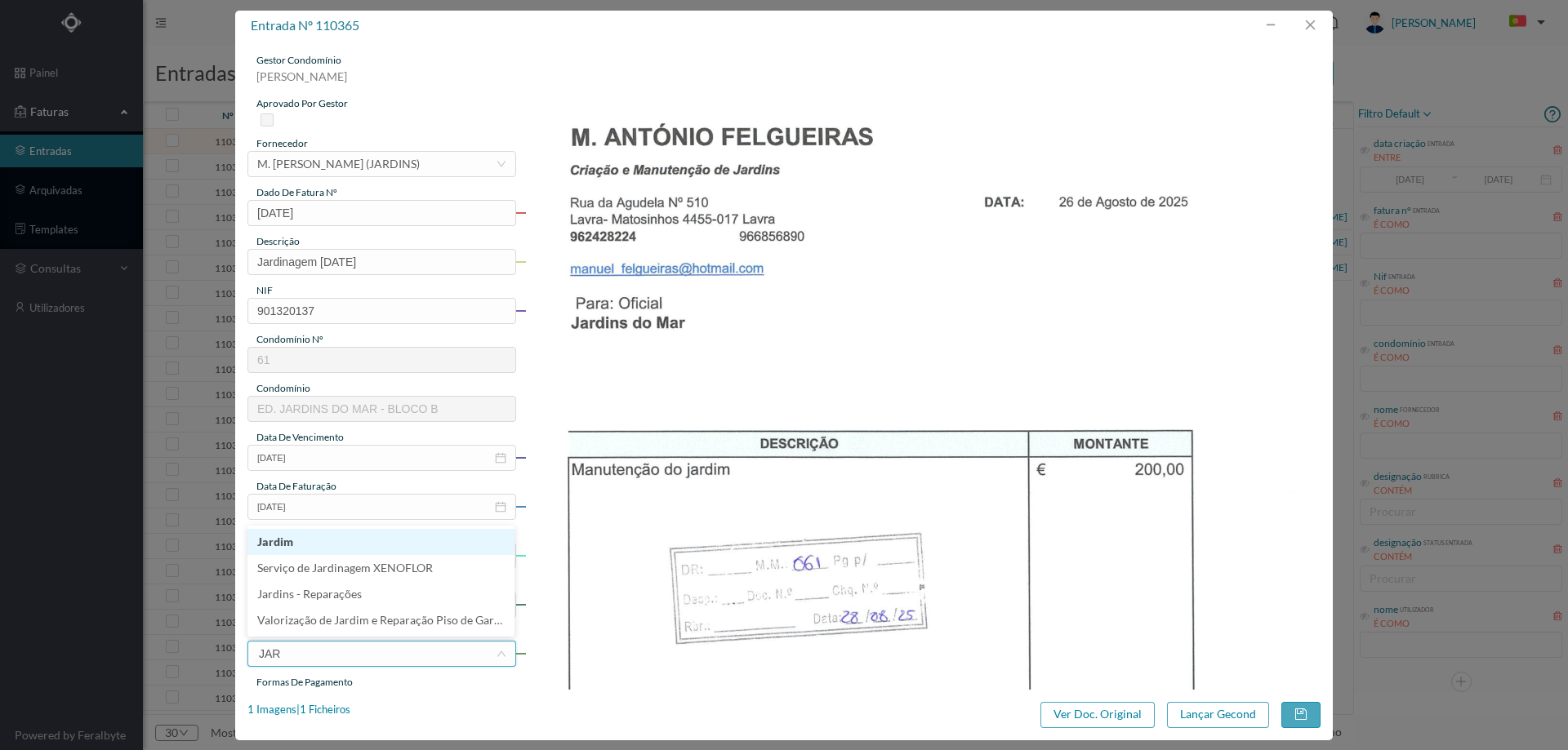
type input "JARD"
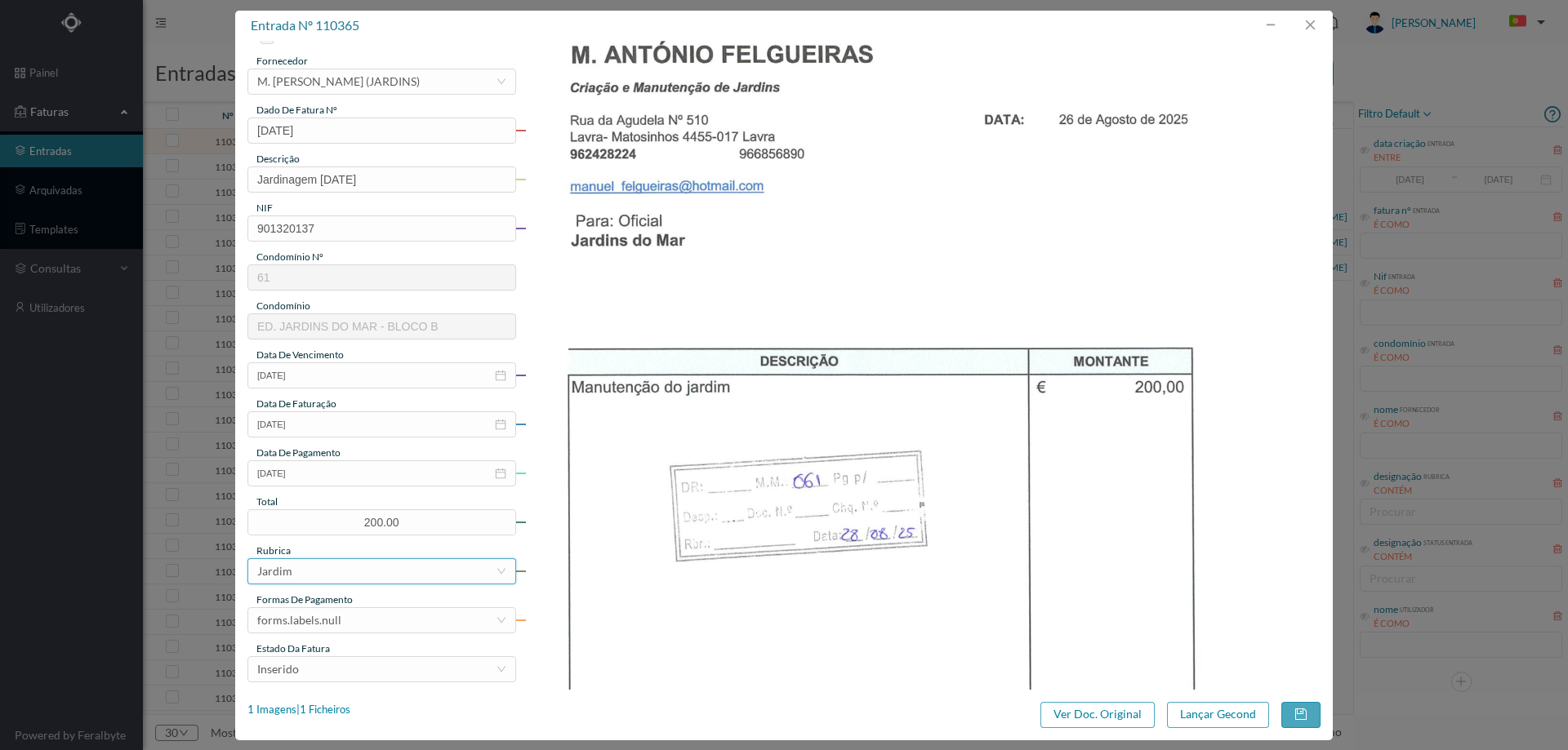
scroll to position [245, 0]
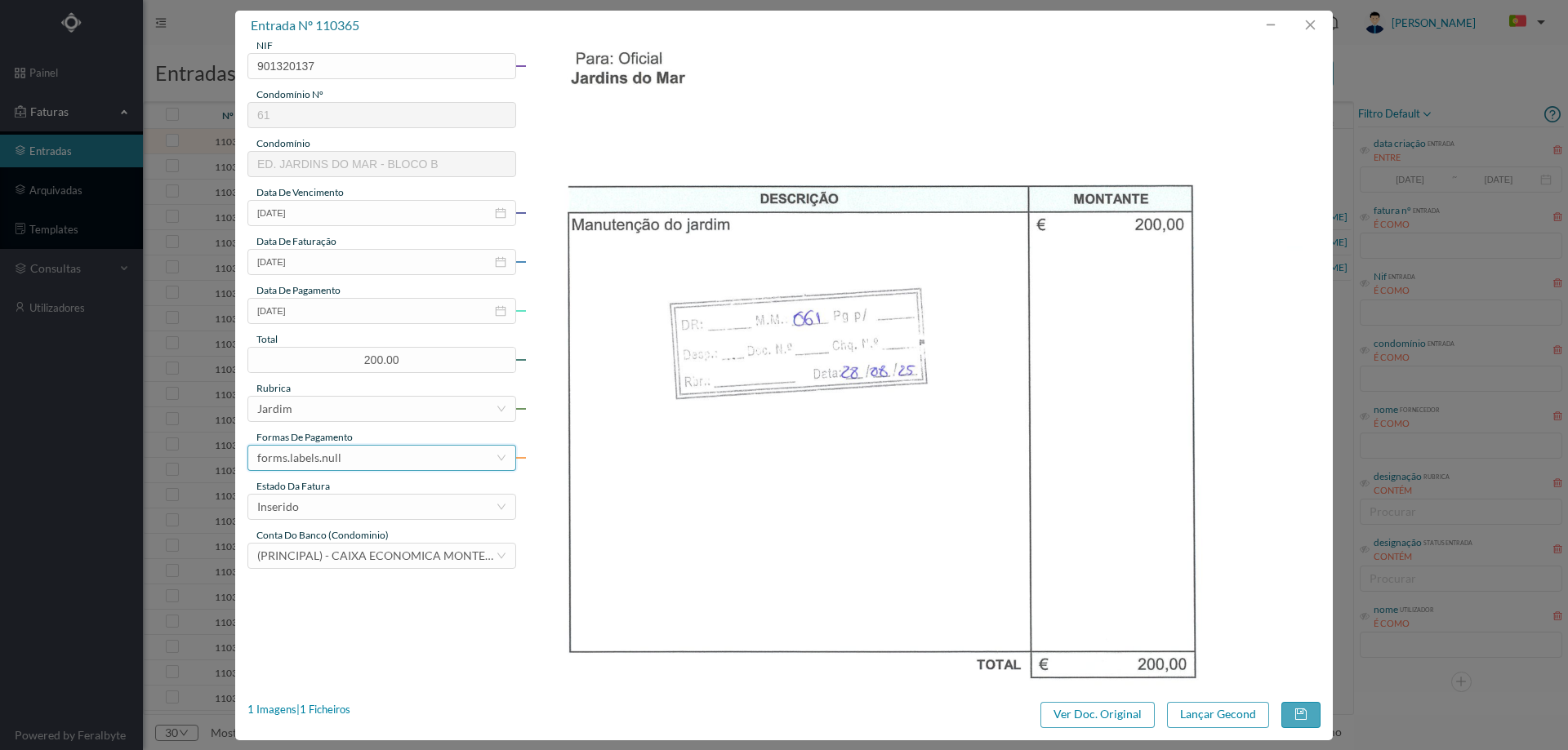
click at [357, 454] on div "forms.labels.null" at bounding box center [376, 458] width 239 height 25
click at [341, 536] on li "transferência bancária" at bounding box center [380, 541] width 267 height 26
click at [342, 507] on div "Inserido" at bounding box center [376, 507] width 239 height 25
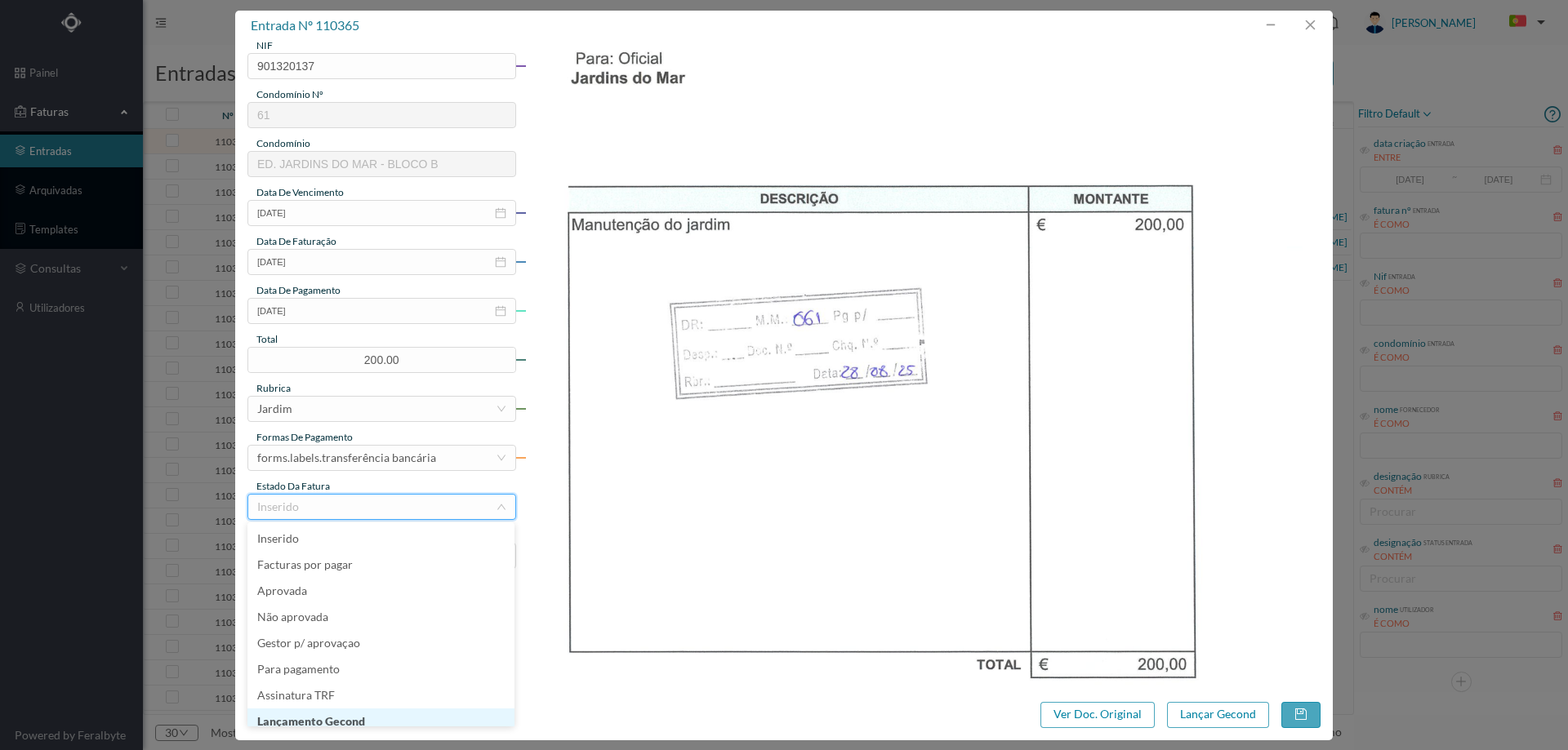
scroll to position [9, 0]
click at [368, 714] on li "Lançamento Gecond" at bounding box center [380, 713] width 267 height 26
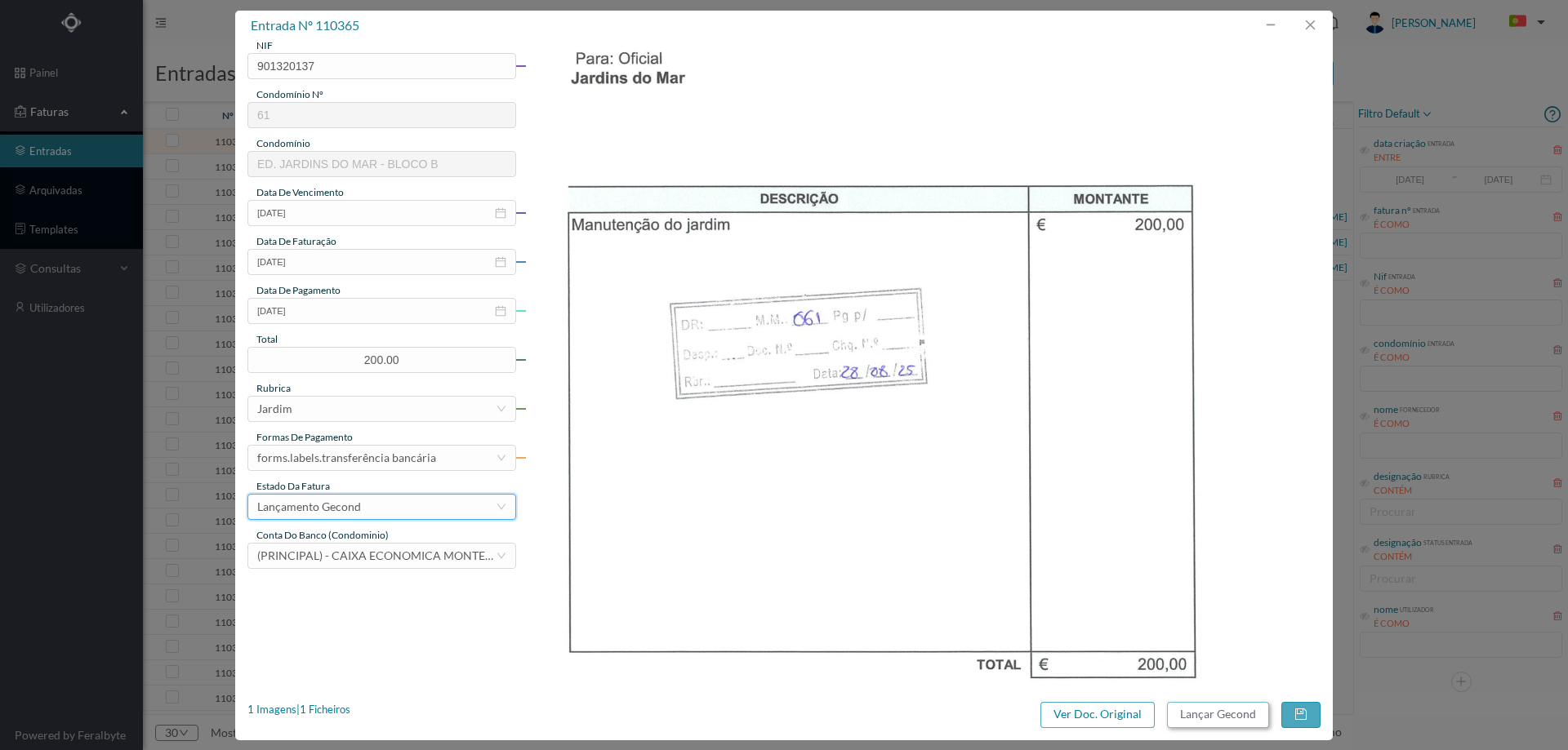
click at [1254, 717] on button "Lançar Gecond" at bounding box center [1218, 715] width 103 height 26
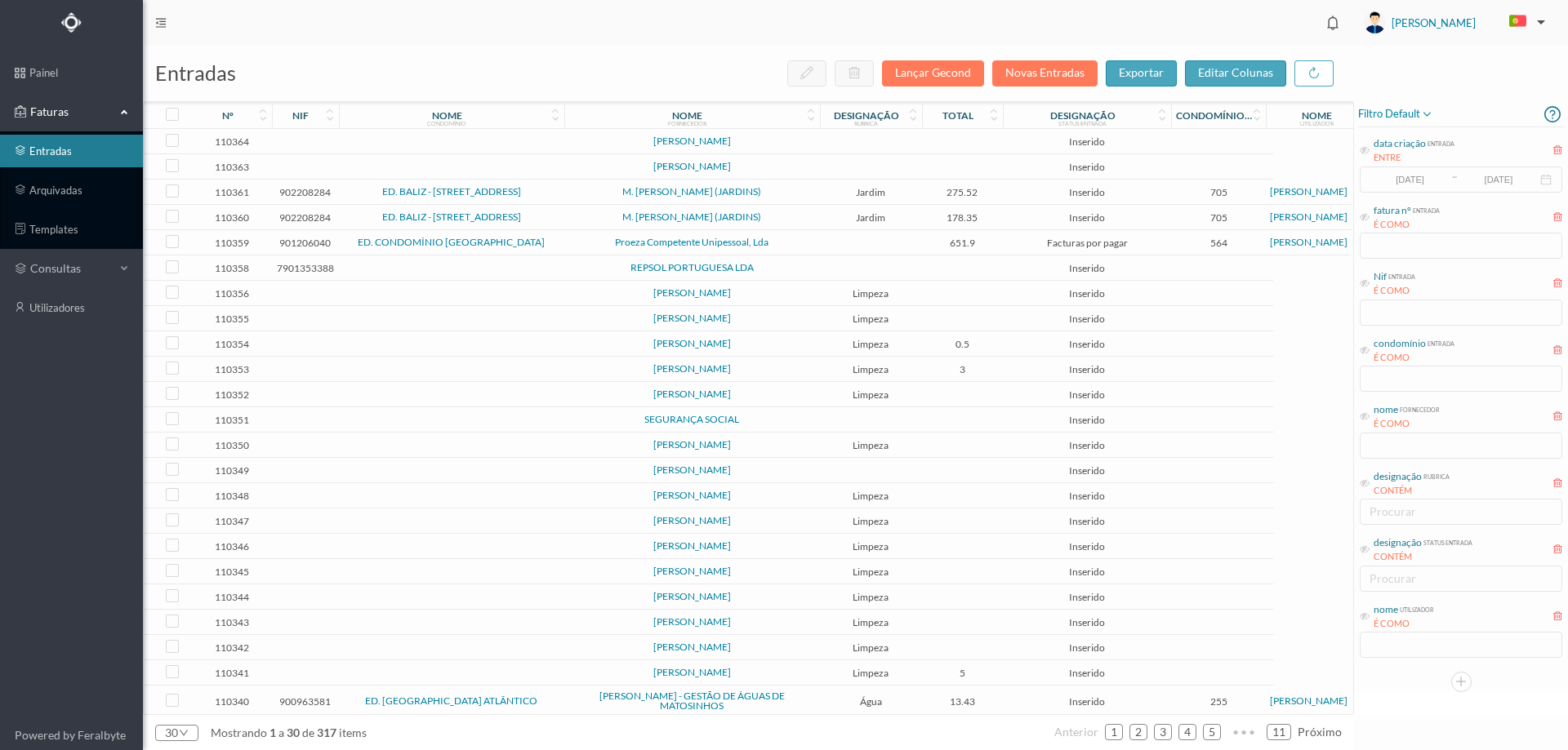
click at [869, 151] on td at bounding box center [870, 142] width 103 height 25
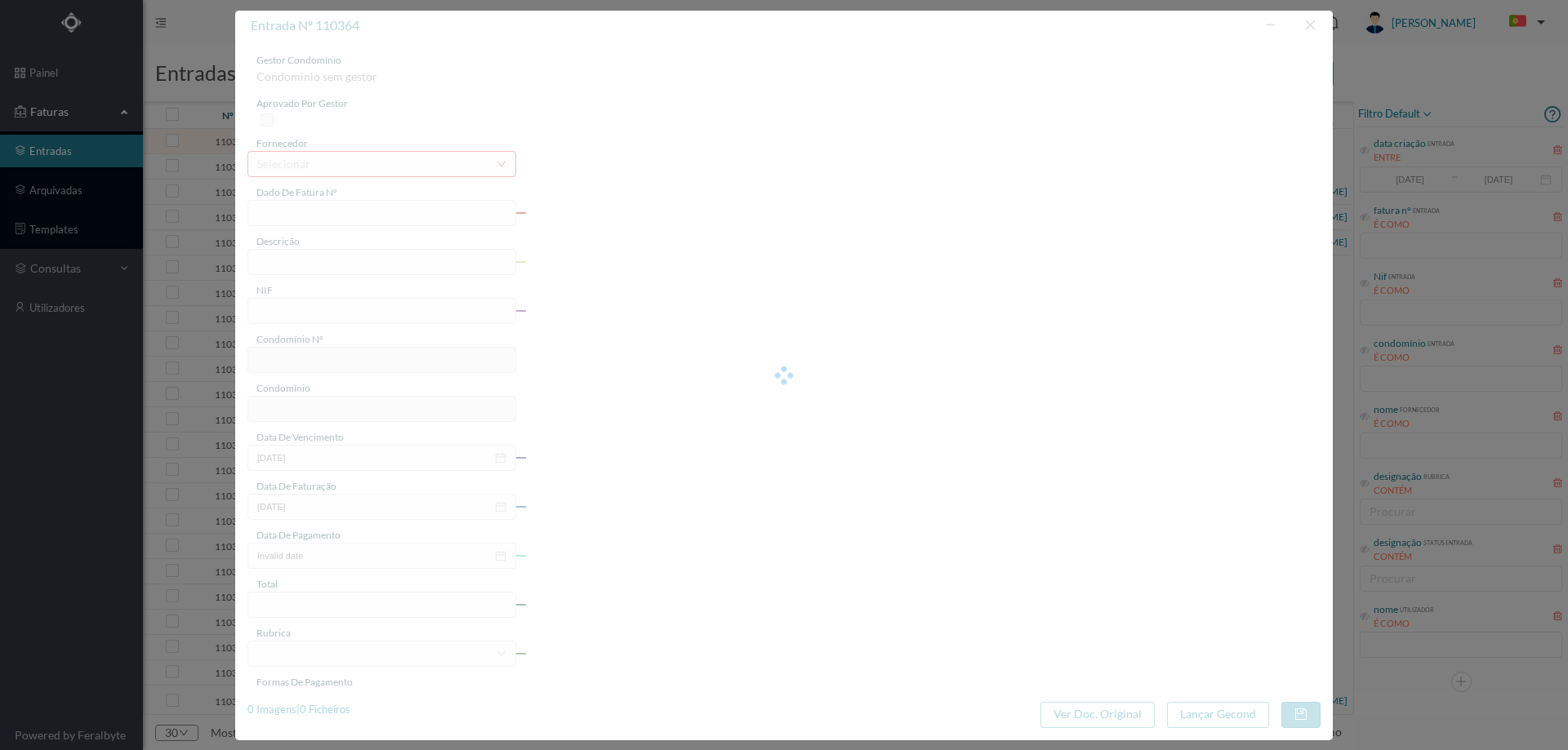
type input "0"
type input "Invalid date"
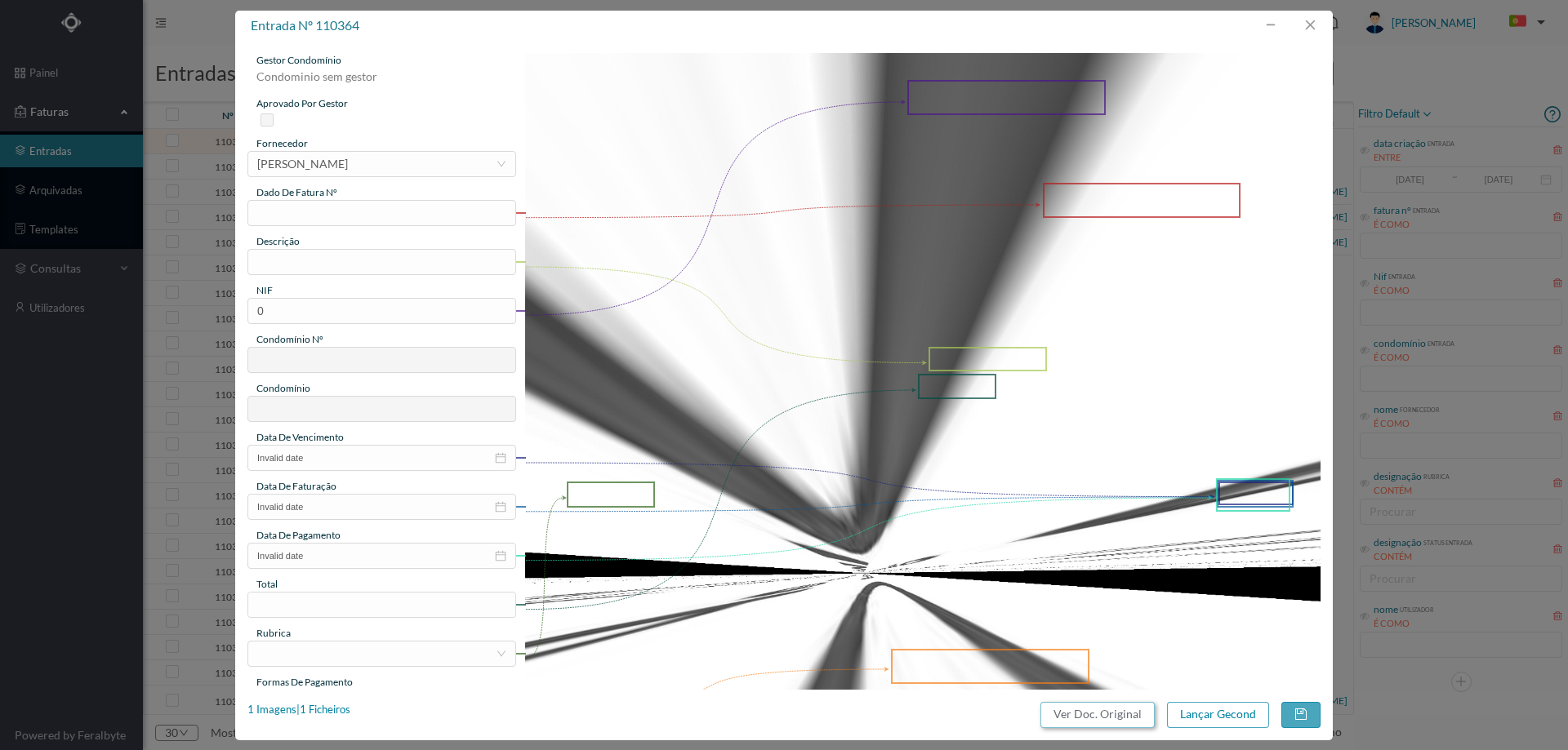
click at [1087, 709] on button "Ver Doc. Original" at bounding box center [1097, 715] width 114 height 26
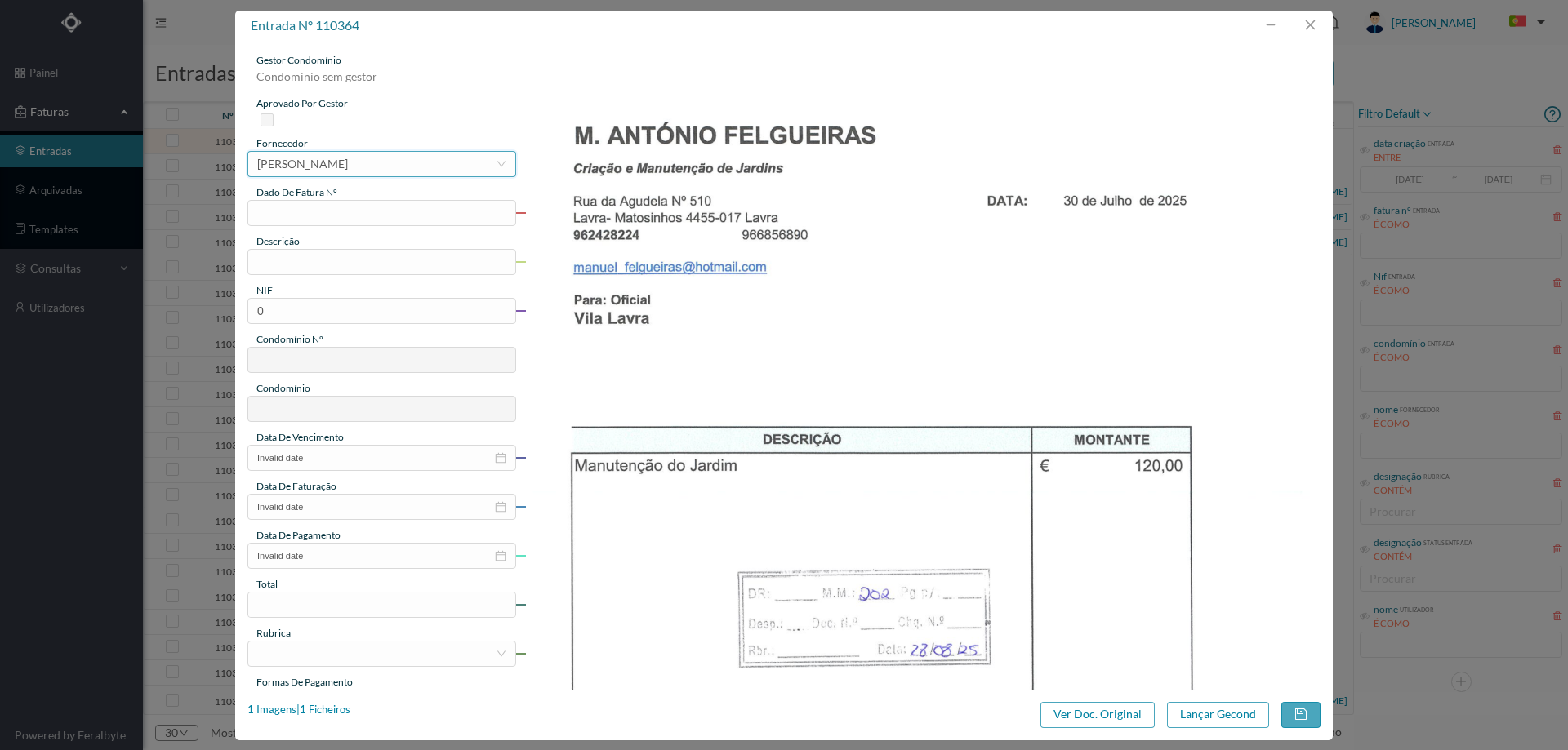
click at [348, 168] on div "[PERSON_NAME]" at bounding box center [302, 164] width 91 height 25
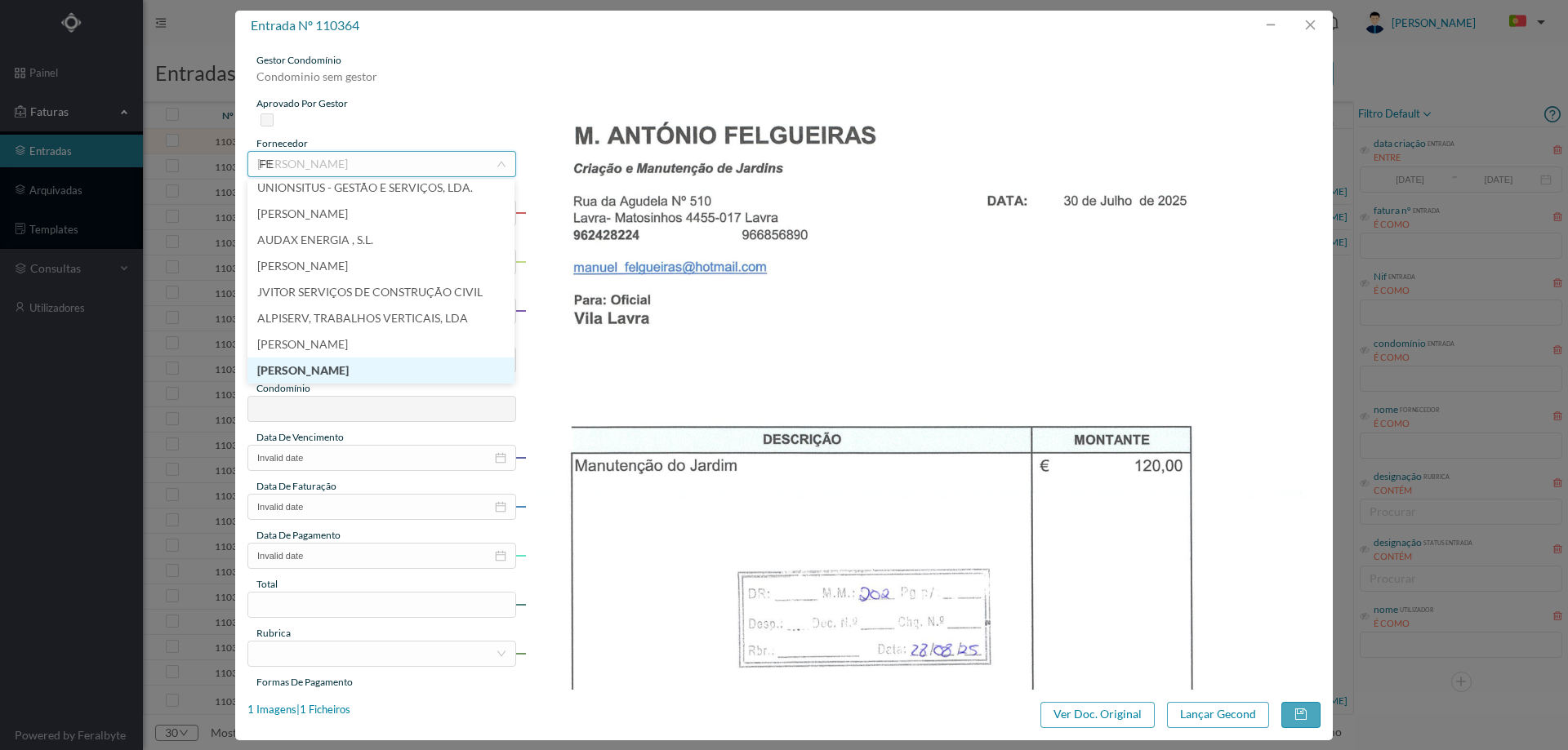
scroll to position [0, 0]
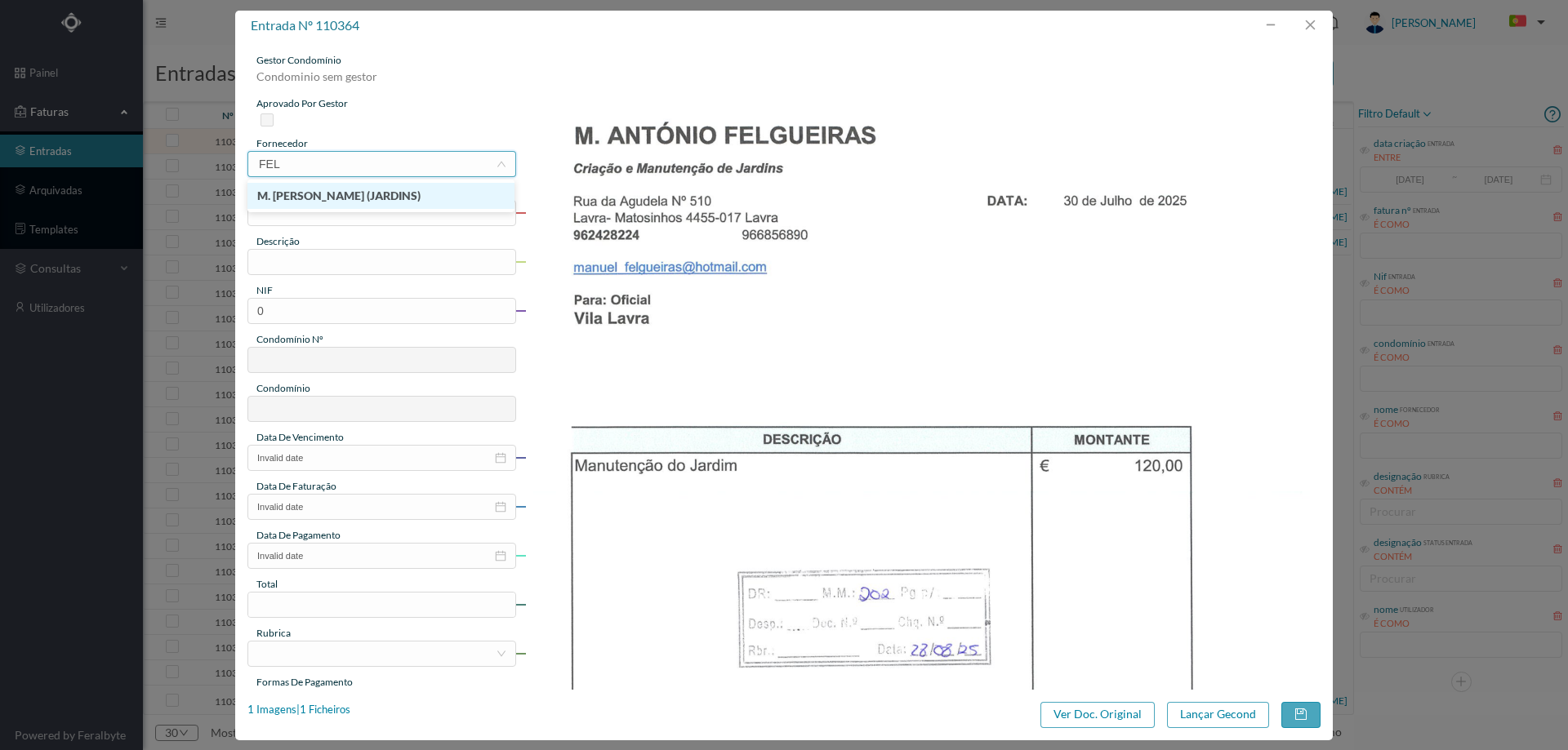
type input "FELG"
click at [428, 208] on input "text" at bounding box center [381, 213] width 268 height 26
type input "[DATE]"
click at [352, 270] on input "text" at bounding box center [381, 261] width 268 height 26
type input "Jardinagem [DATE]"
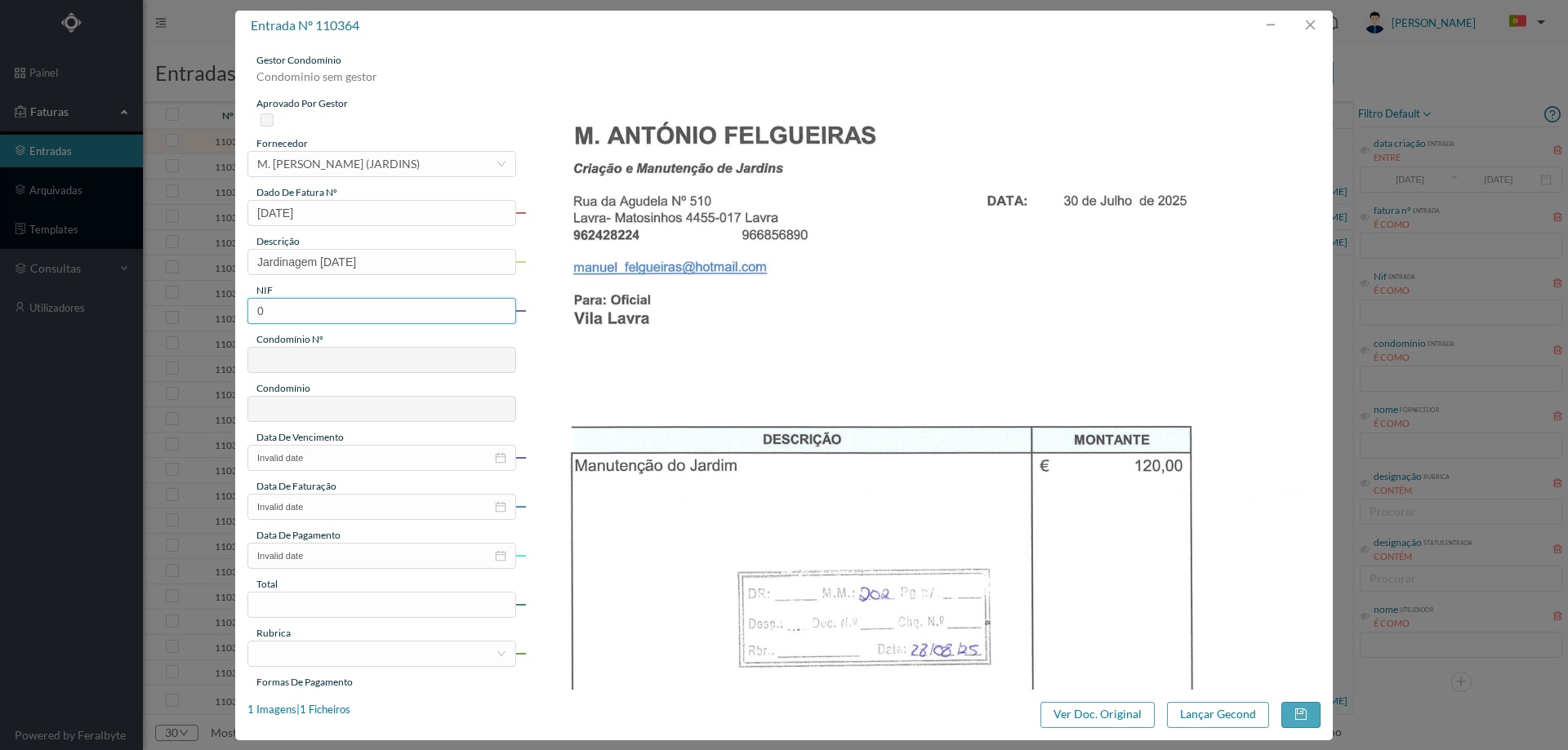
click at [298, 317] on input "0" at bounding box center [381, 310] width 268 height 26
paste input "901530018"
type input "901530018"
type input "202"
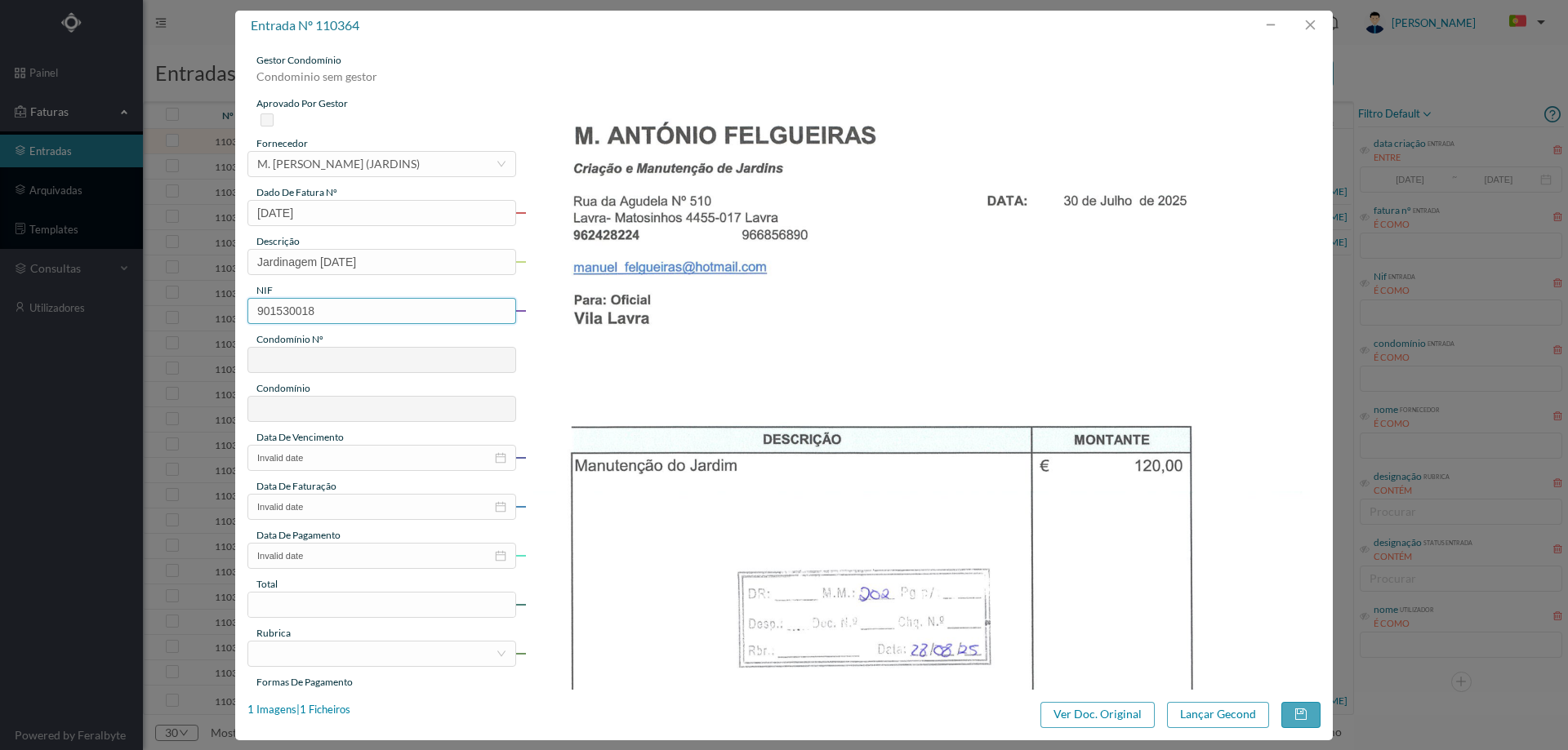
type input "ED. [GEOGRAPHIC_DATA]"
type input "901530018"
click at [361, 444] on input "Invalid date" at bounding box center [381, 457] width 268 height 26
click at [367, 642] on div "28" at bounding box center [361, 641] width 19 height 19
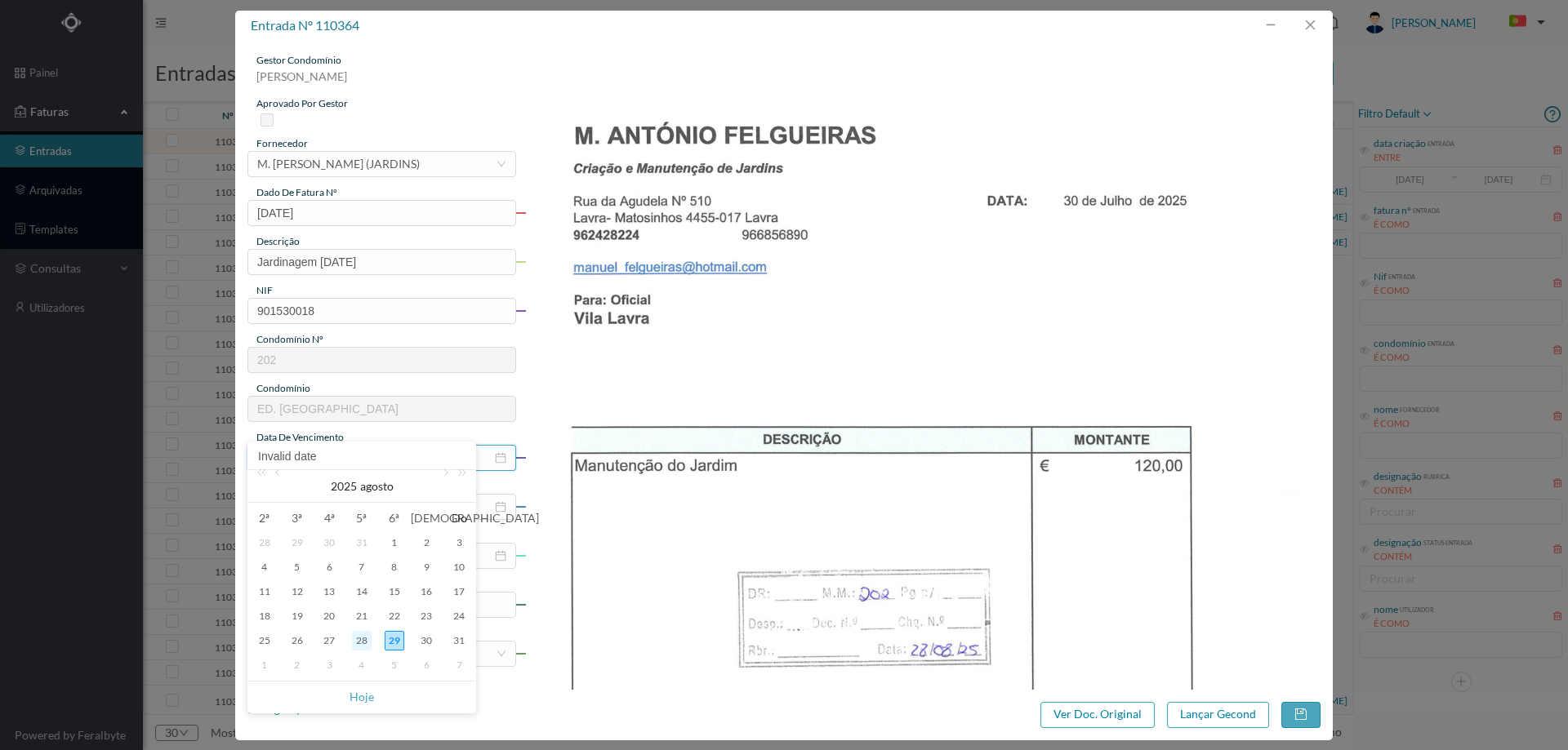
type input "[DATE]"
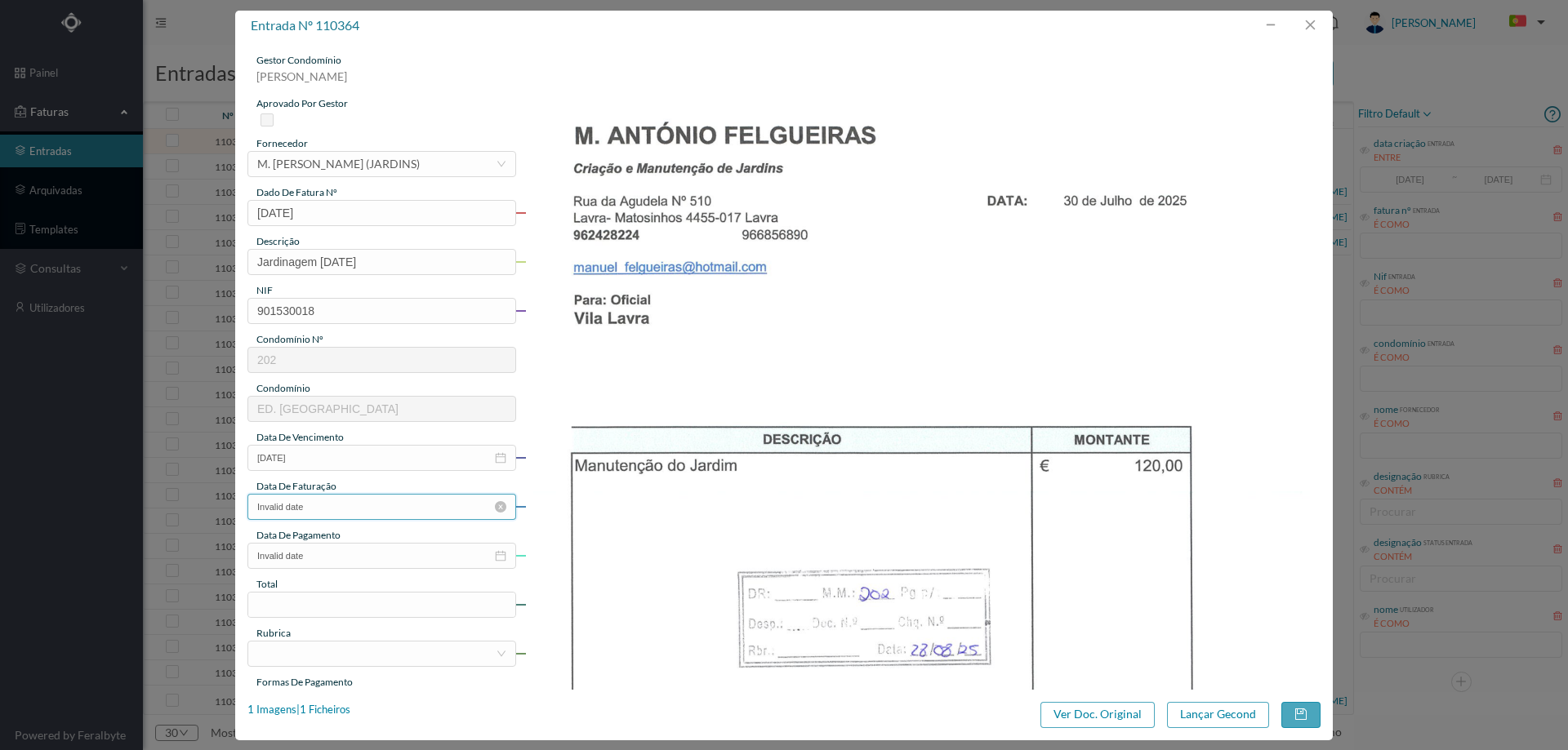
click at [342, 505] on input "Invalid date" at bounding box center [381, 507] width 268 height 26
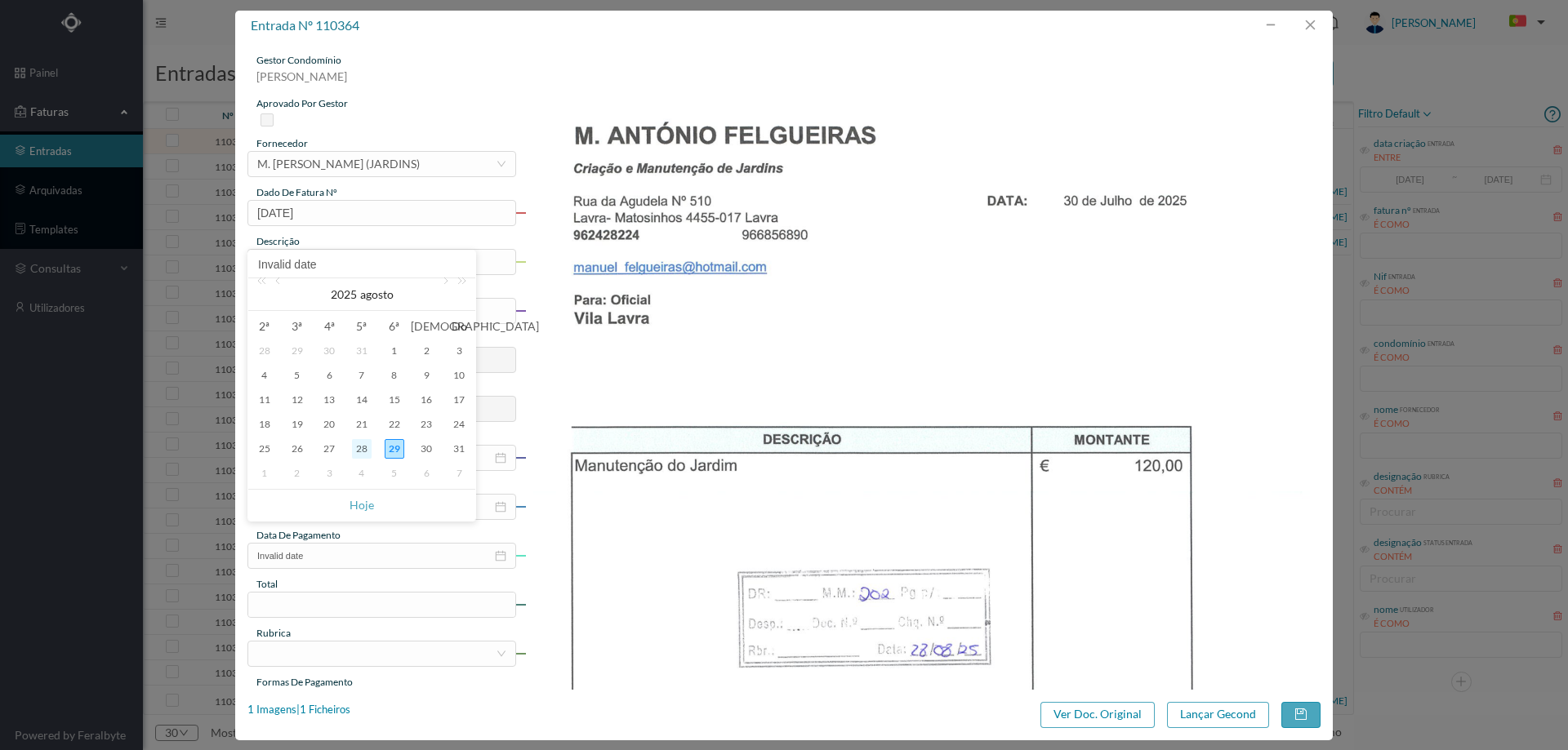
click at [361, 449] on div "28" at bounding box center [361, 448] width 19 height 19
type input "[DATE]"
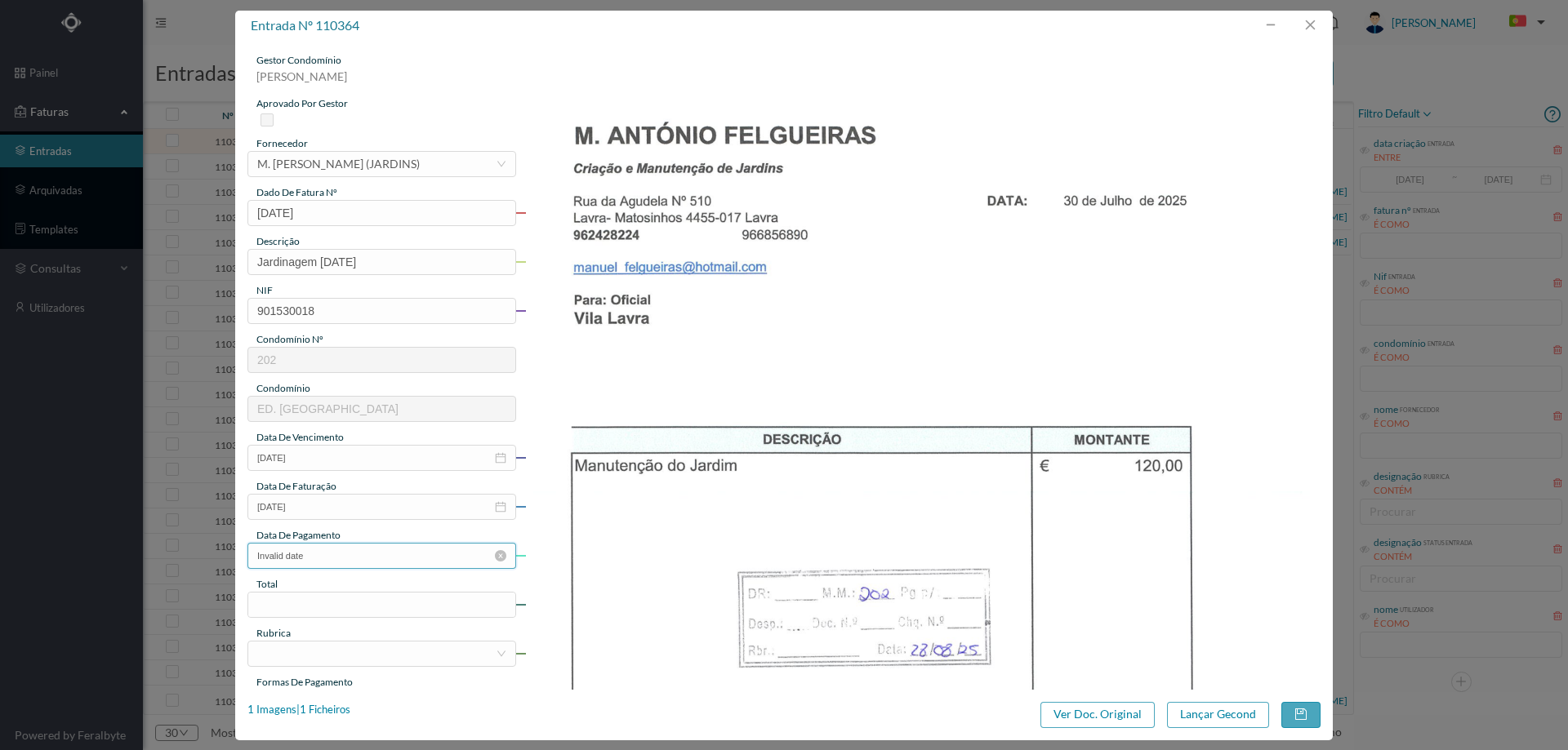
click at [338, 563] on input "Invalid date" at bounding box center [381, 556] width 268 height 26
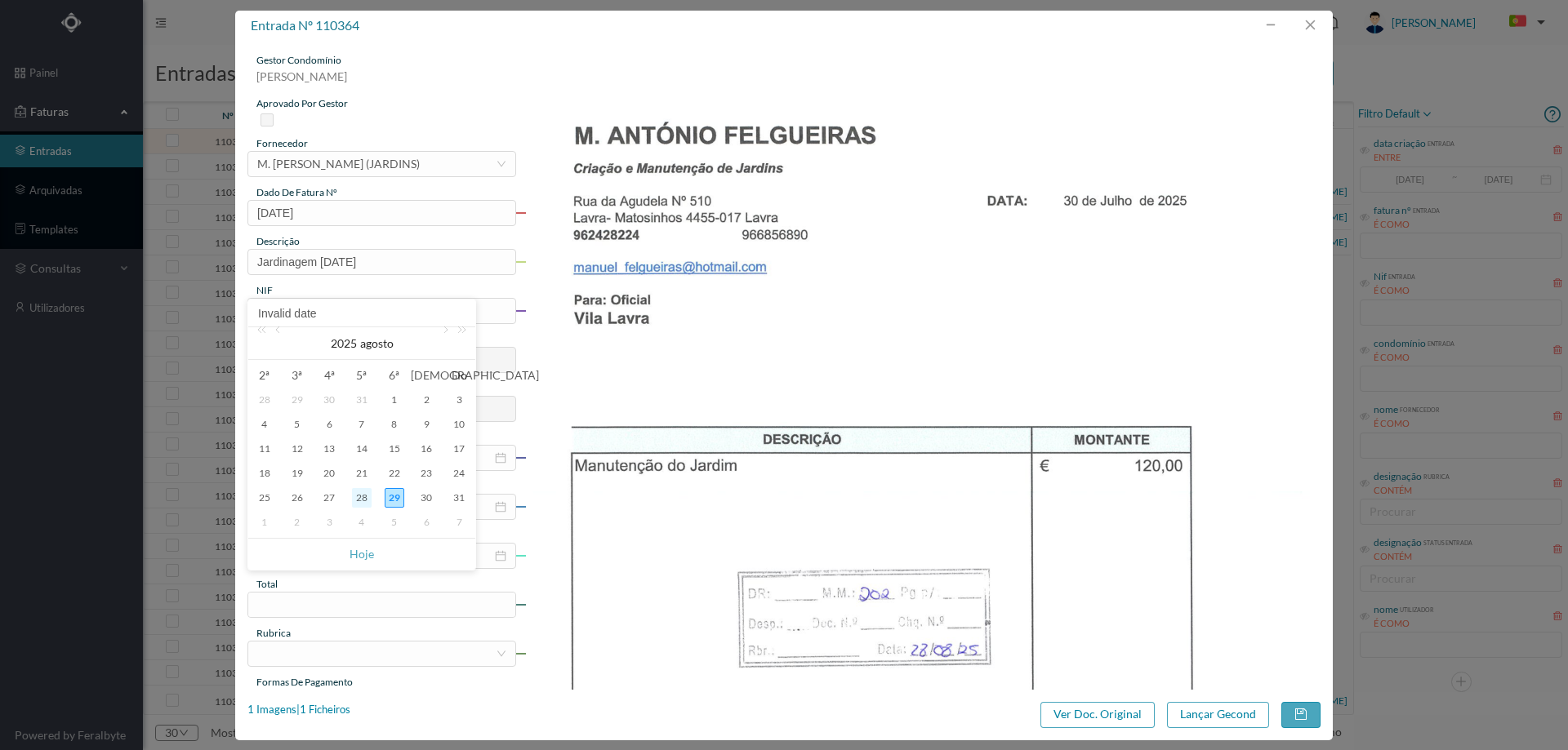
click at [361, 494] on div "28" at bounding box center [361, 498] width 19 height 19
type input "[DATE]"
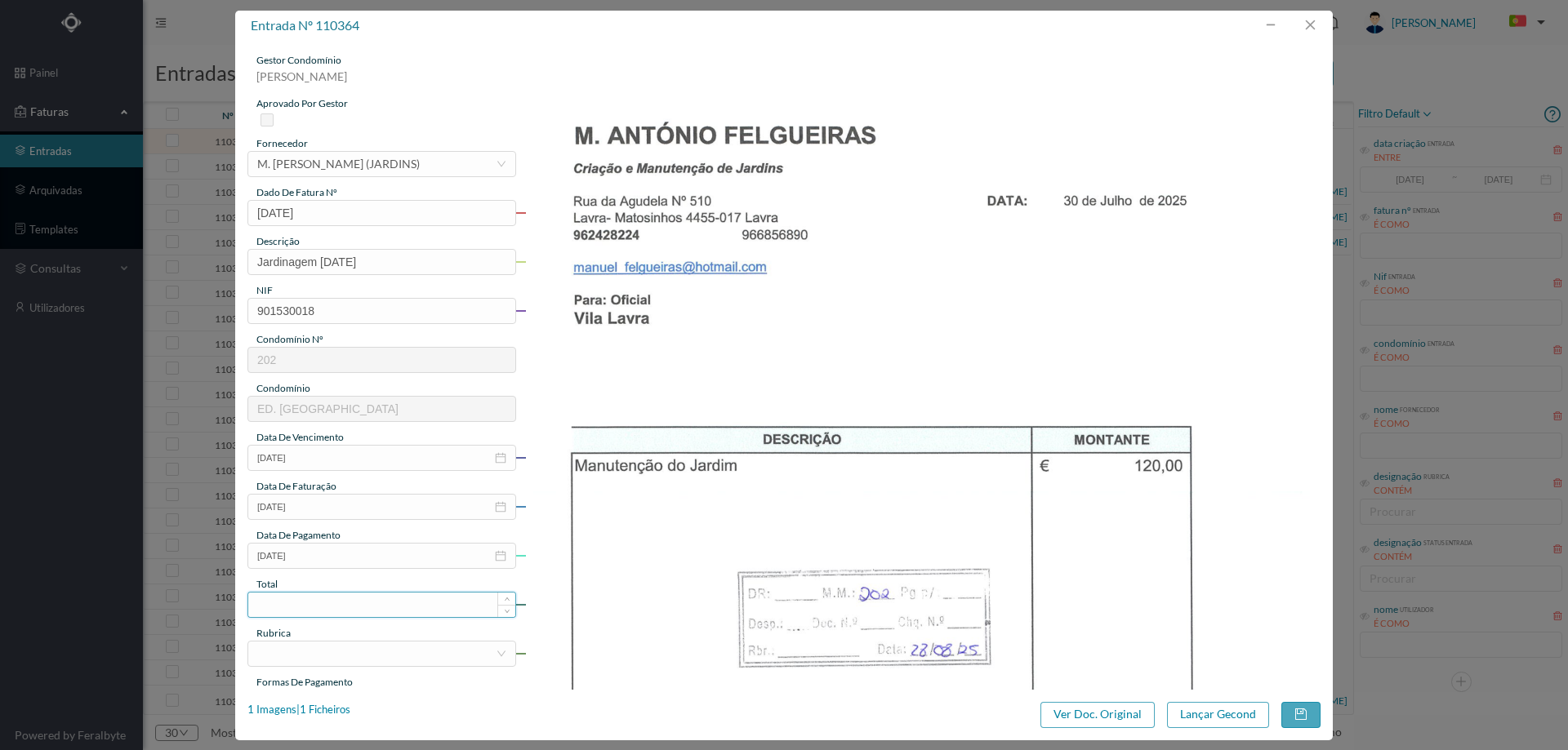
click at [336, 602] on input at bounding box center [381, 605] width 267 height 25
type input "120.00"
click at [279, 658] on div at bounding box center [376, 654] width 239 height 25
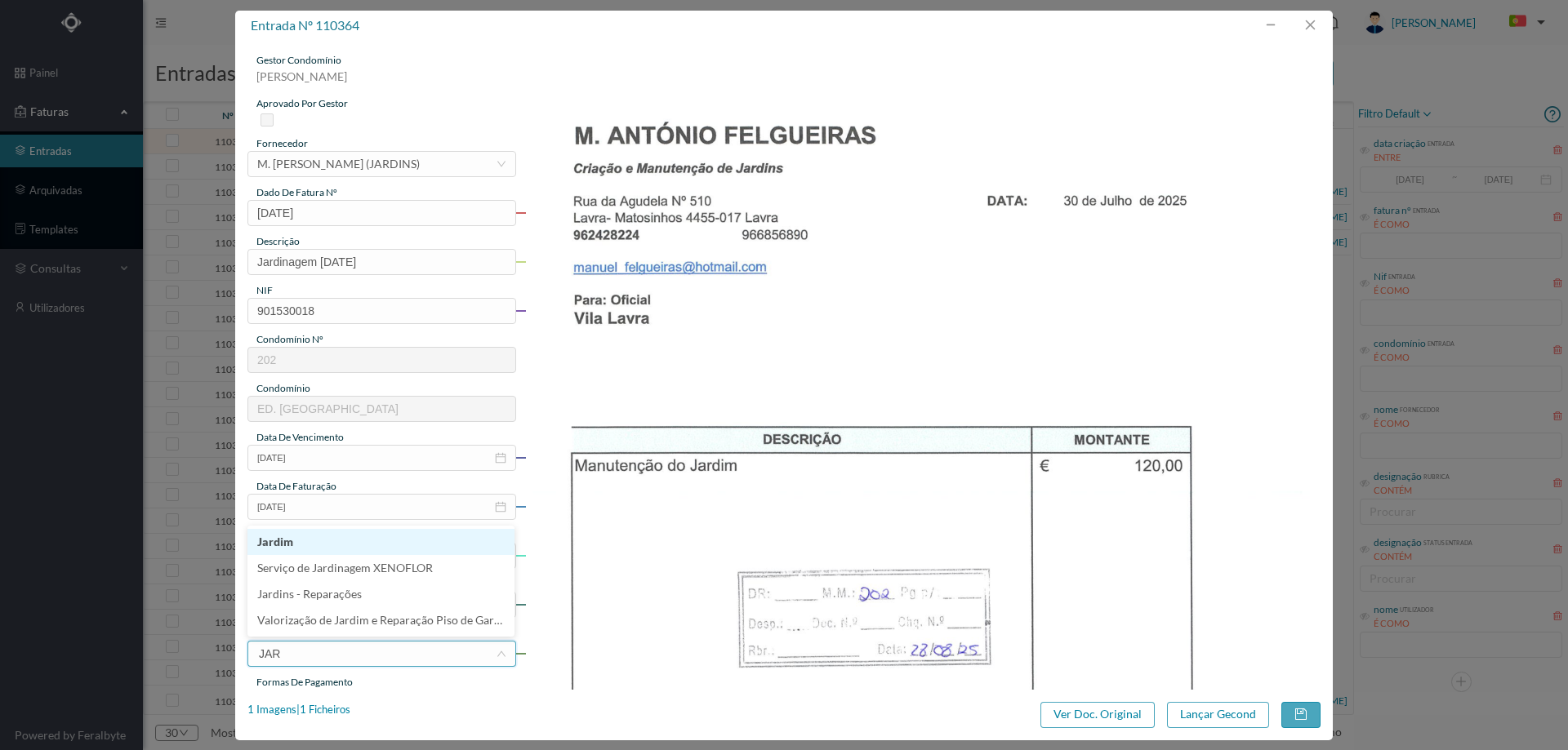
type input "JARD"
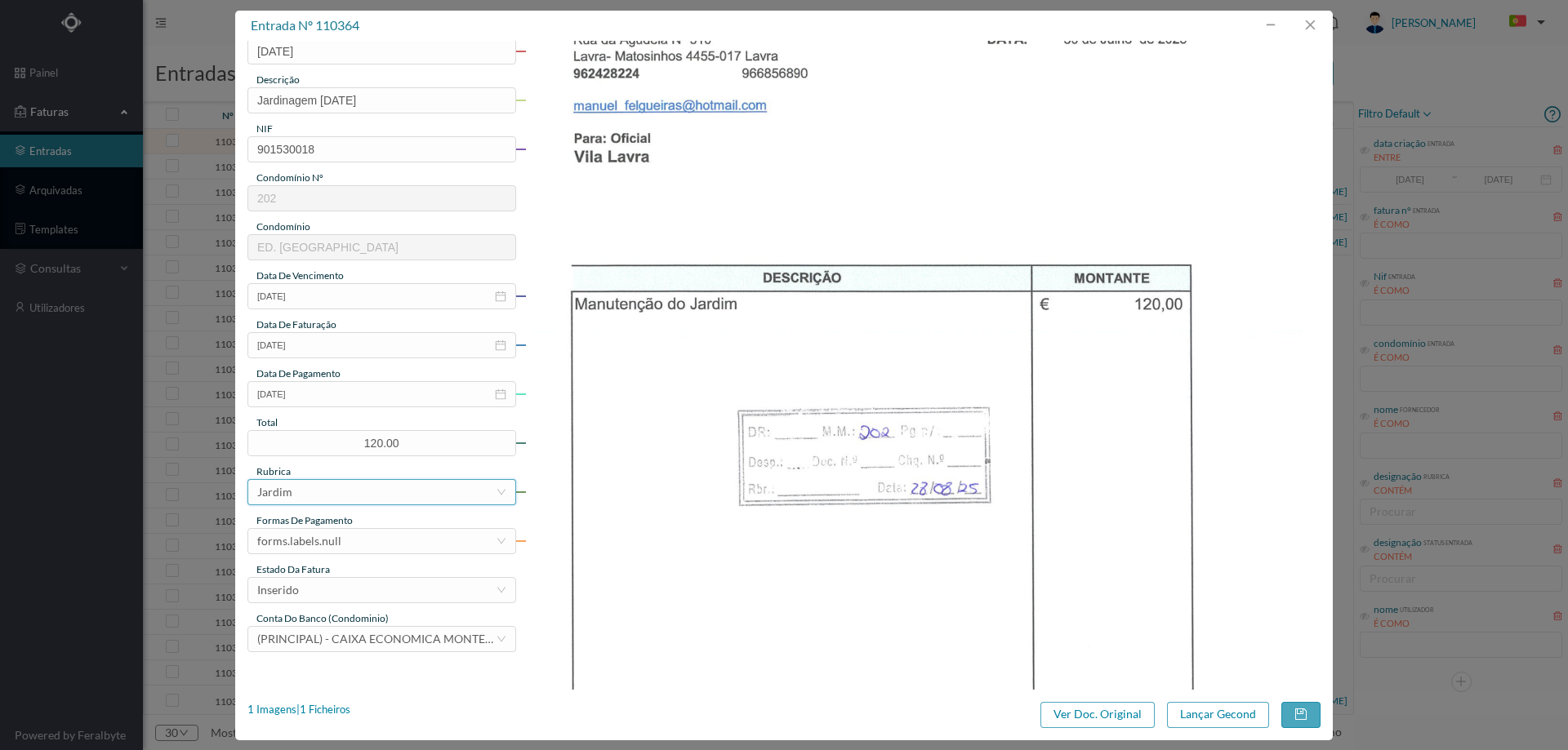
scroll to position [163, 0]
click at [363, 537] on div "forms.labels.null" at bounding box center [376, 539] width 239 height 25
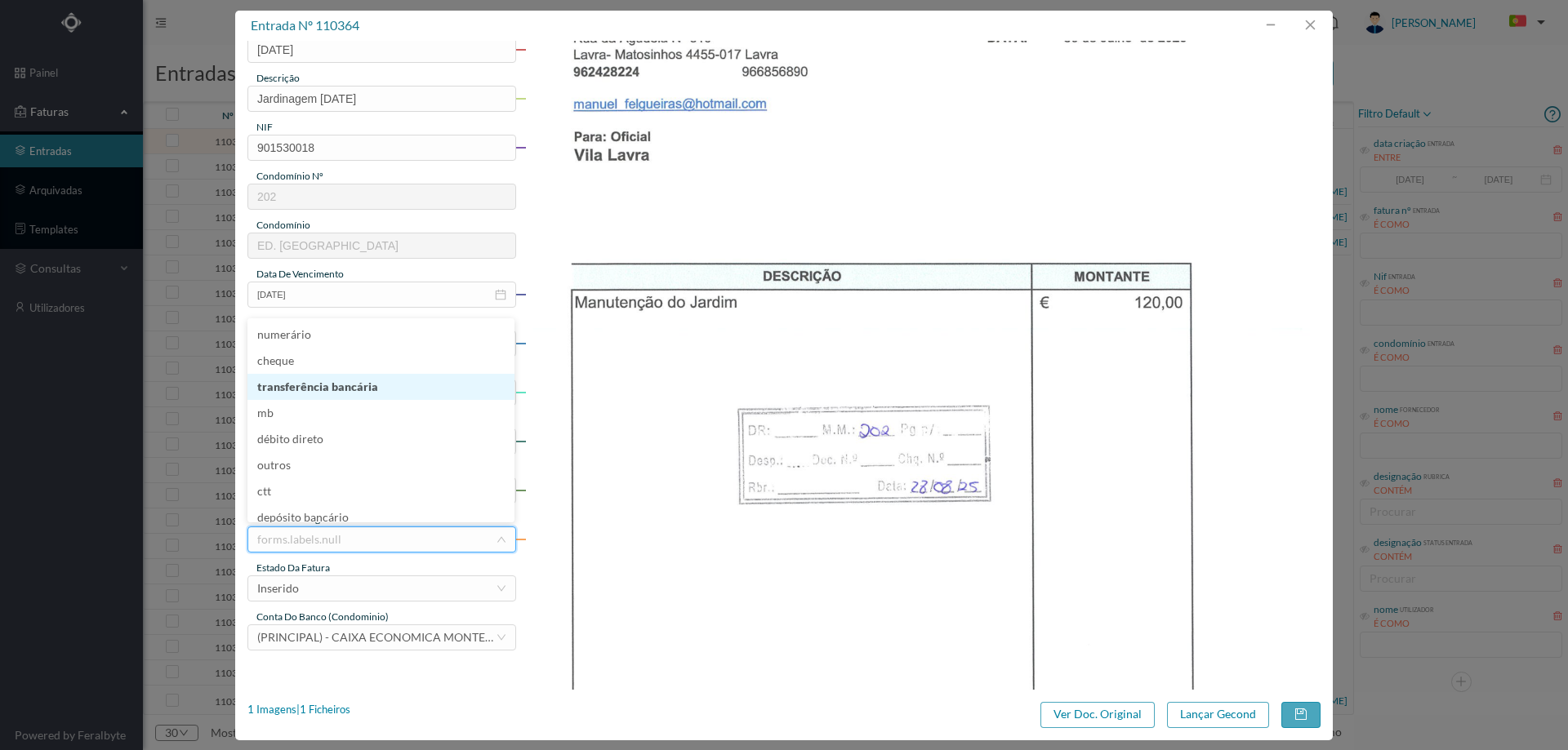
click at [377, 389] on li "transferência bancária" at bounding box center [380, 386] width 267 height 26
click at [361, 582] on div "Inserido" at bounding box center [376, 589] width 239 height 25
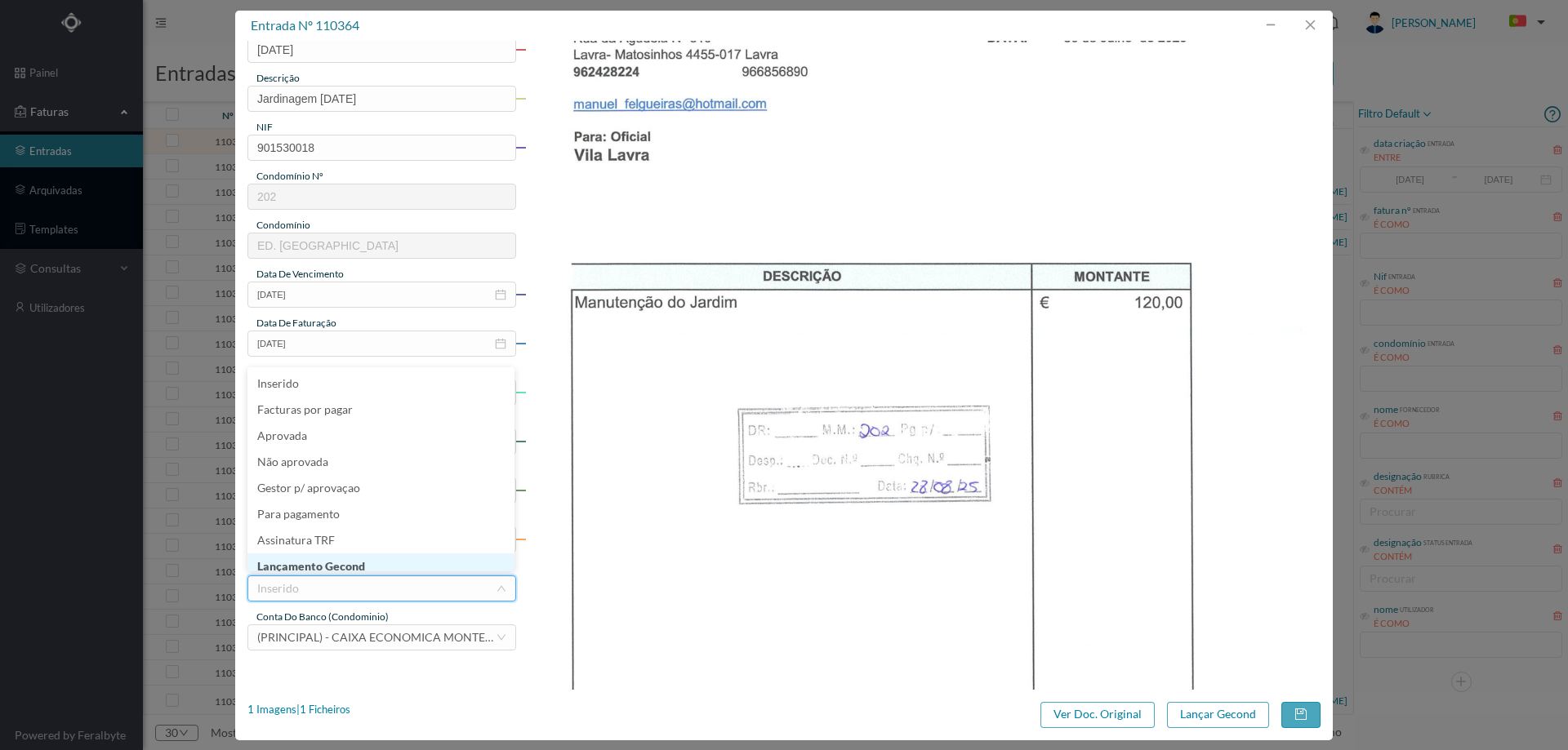
scroll to position [9, 0]
click at [365, 559] on li "Lançamento Gecond" at bounding box center [380, 557] width 267 height 26
click at [1218, 720] on button "Lançar Gecond" at bounding box center [1218, 715] width 103 height 26
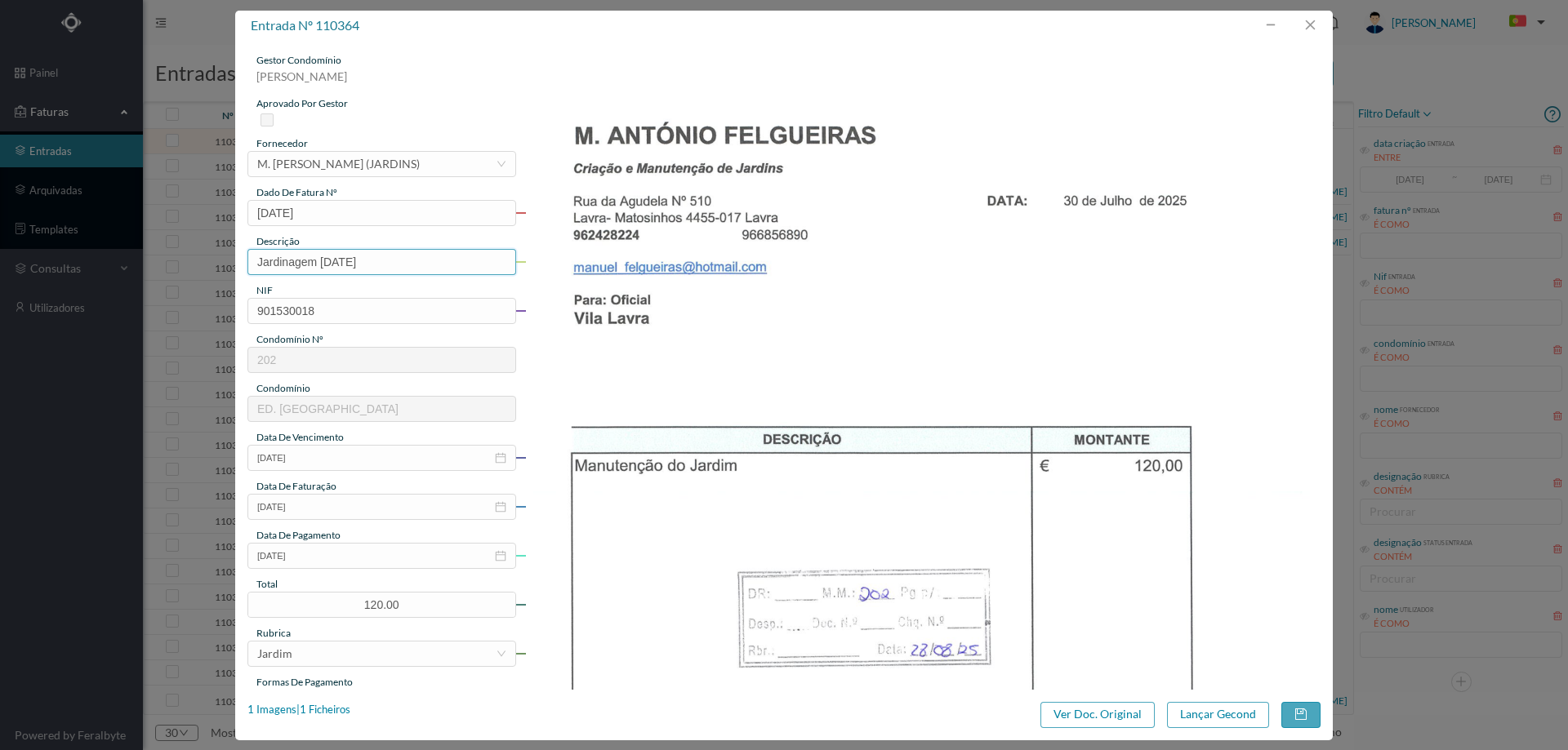
click at [318, 260] on input "Jardinagem [DATE]" at bounding box center [381, 261] width 268 height 26
type input "Jardinagem DE Julho 2025"
click at [1299, 717] on button "button" at bounding box center [1301, 715] width 39 height 26
click at [267, 215] on input "[DATE]" at bounding box center [381, 213] width 268 height 26
type input "[DATE]"
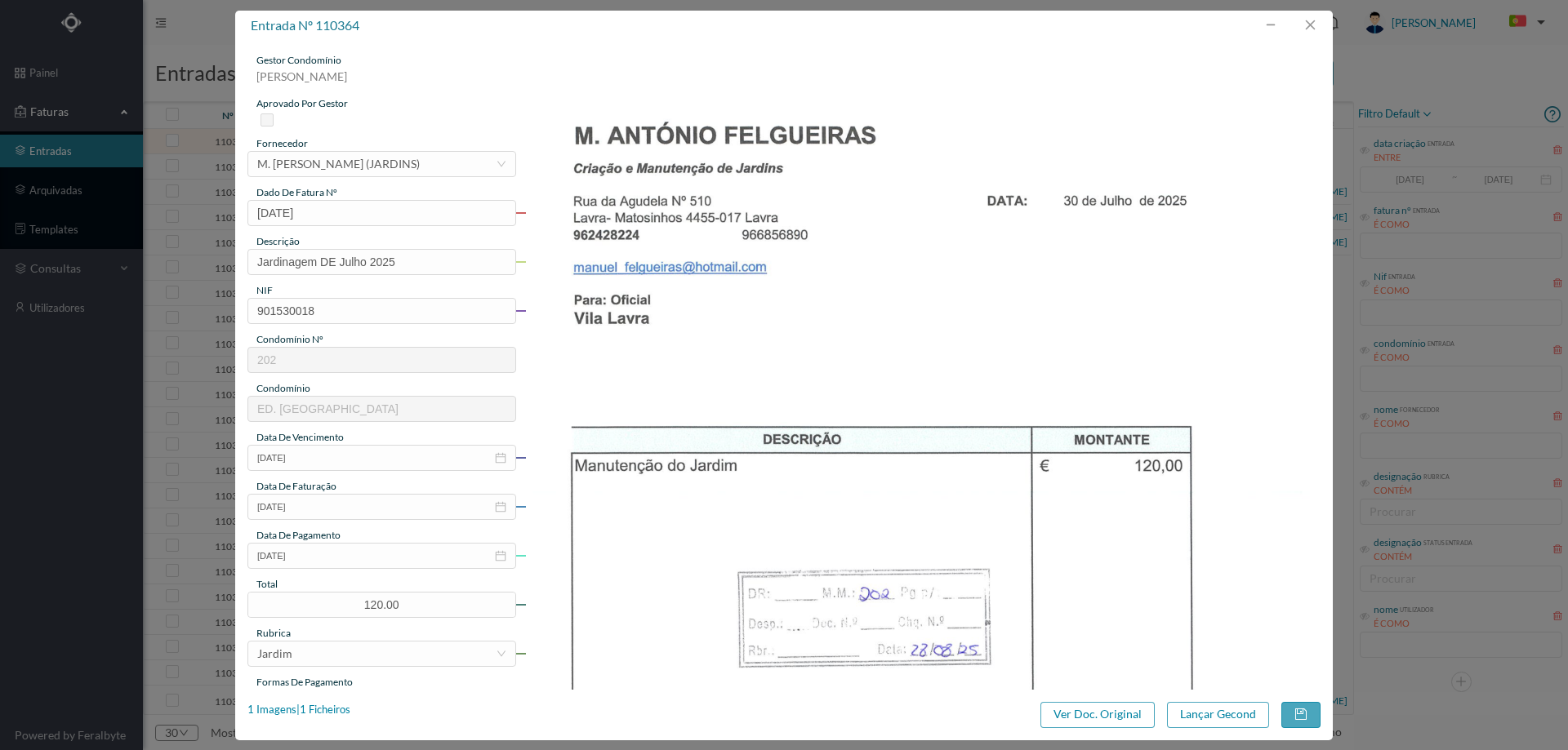
click at [853, 397] on img at bounding box center [923, 615] width 796 height 1125
click at [1297, 720] on button "button" at bounding box center [1301, 715] width 39 height 26
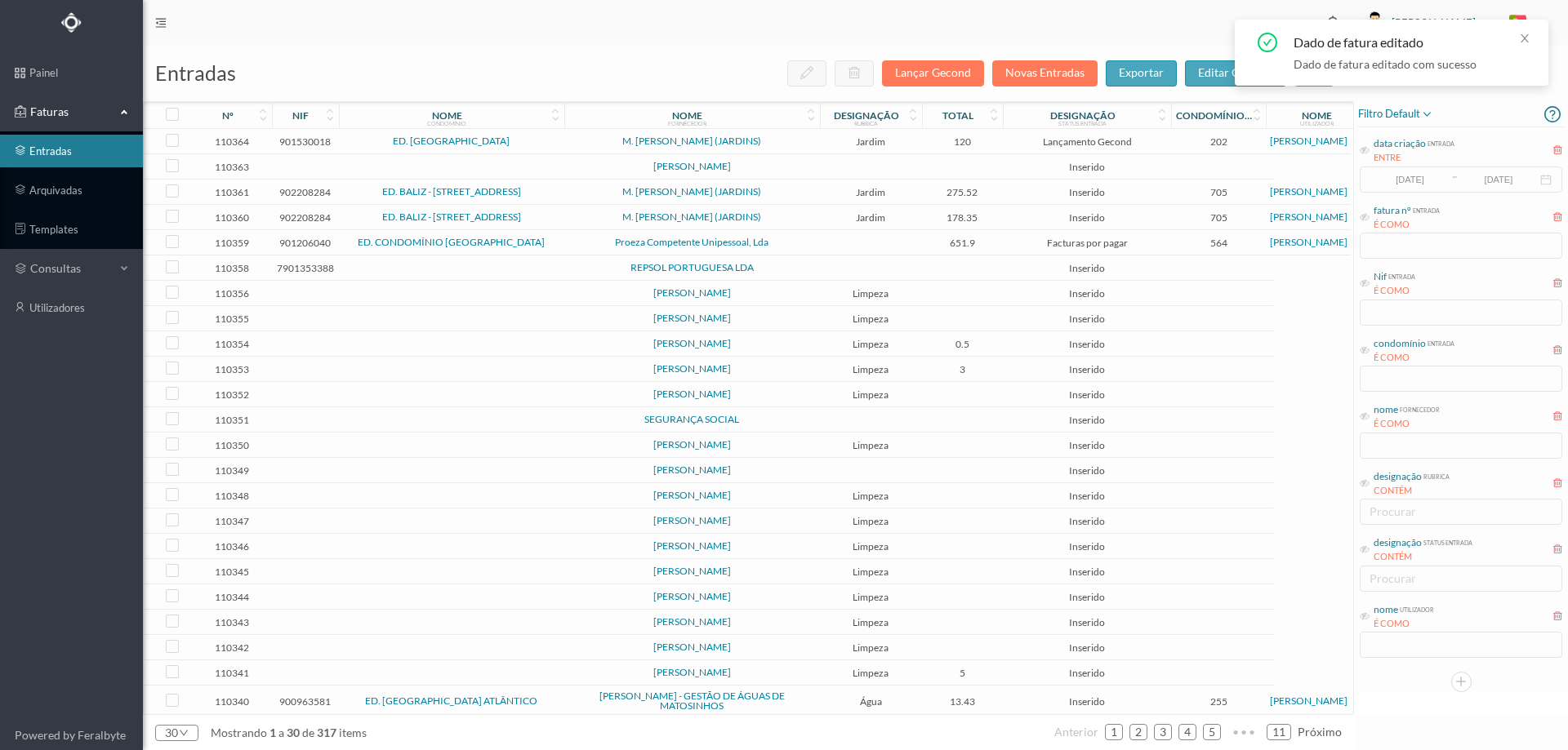
click at [847, 148] on td "Jardim" at bounding box center [870, 142] width 103 height 25
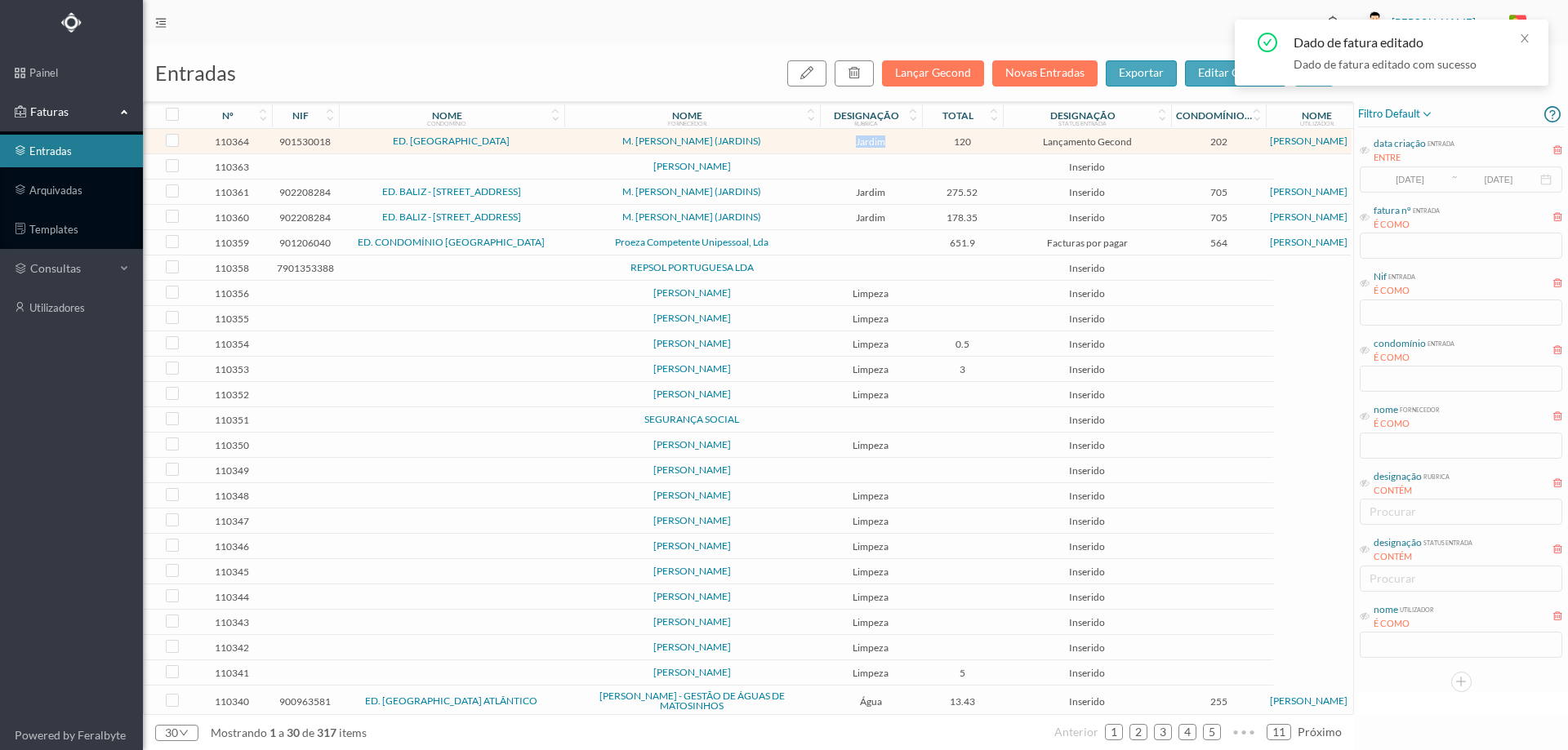
click at [847, 148] on td "Jardim" at bounding box center [870, 142] width 103 height 25
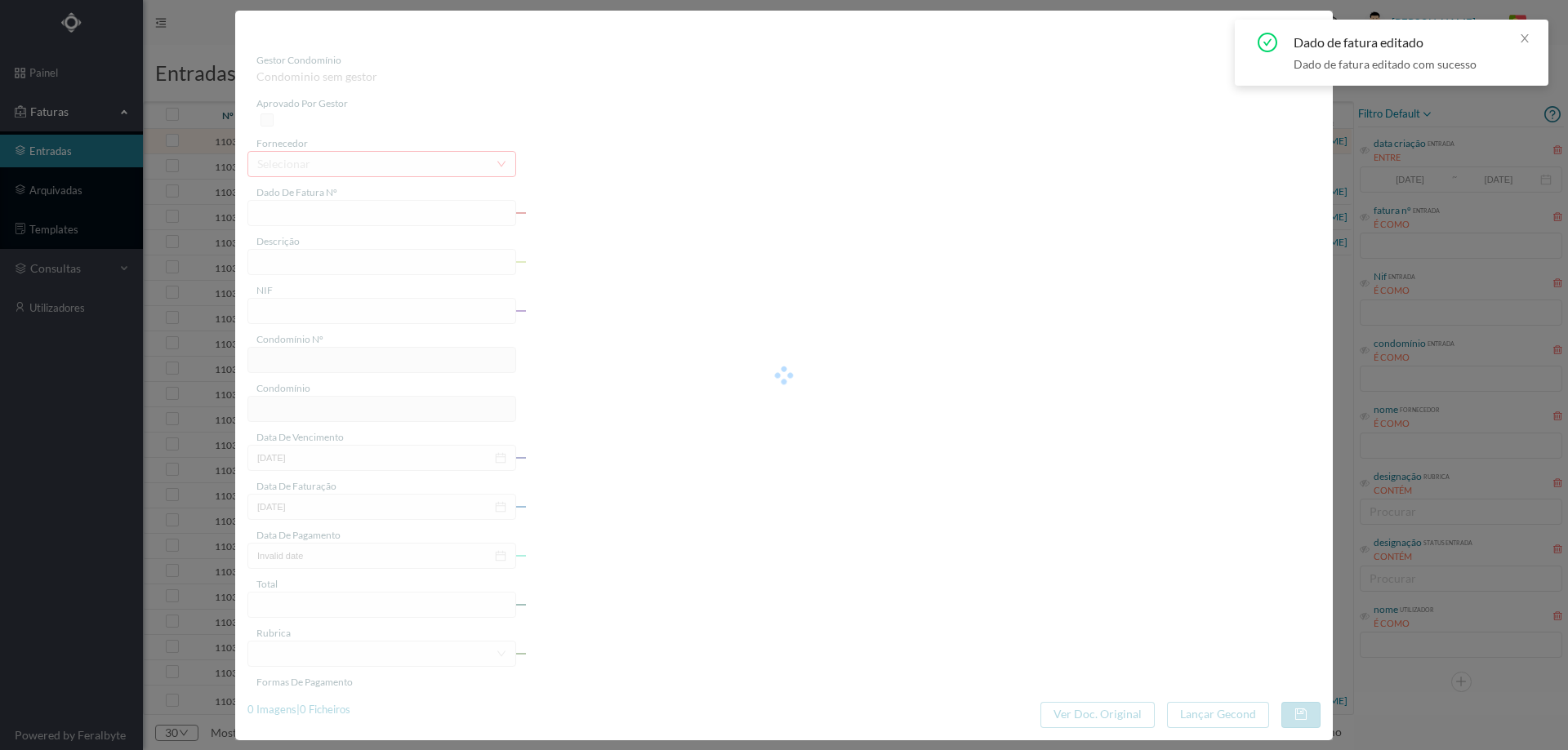
type input "[DATE]"
type input "Jardinagem DE Julho 2025"
type input "901530018"
type input "[DATE]"
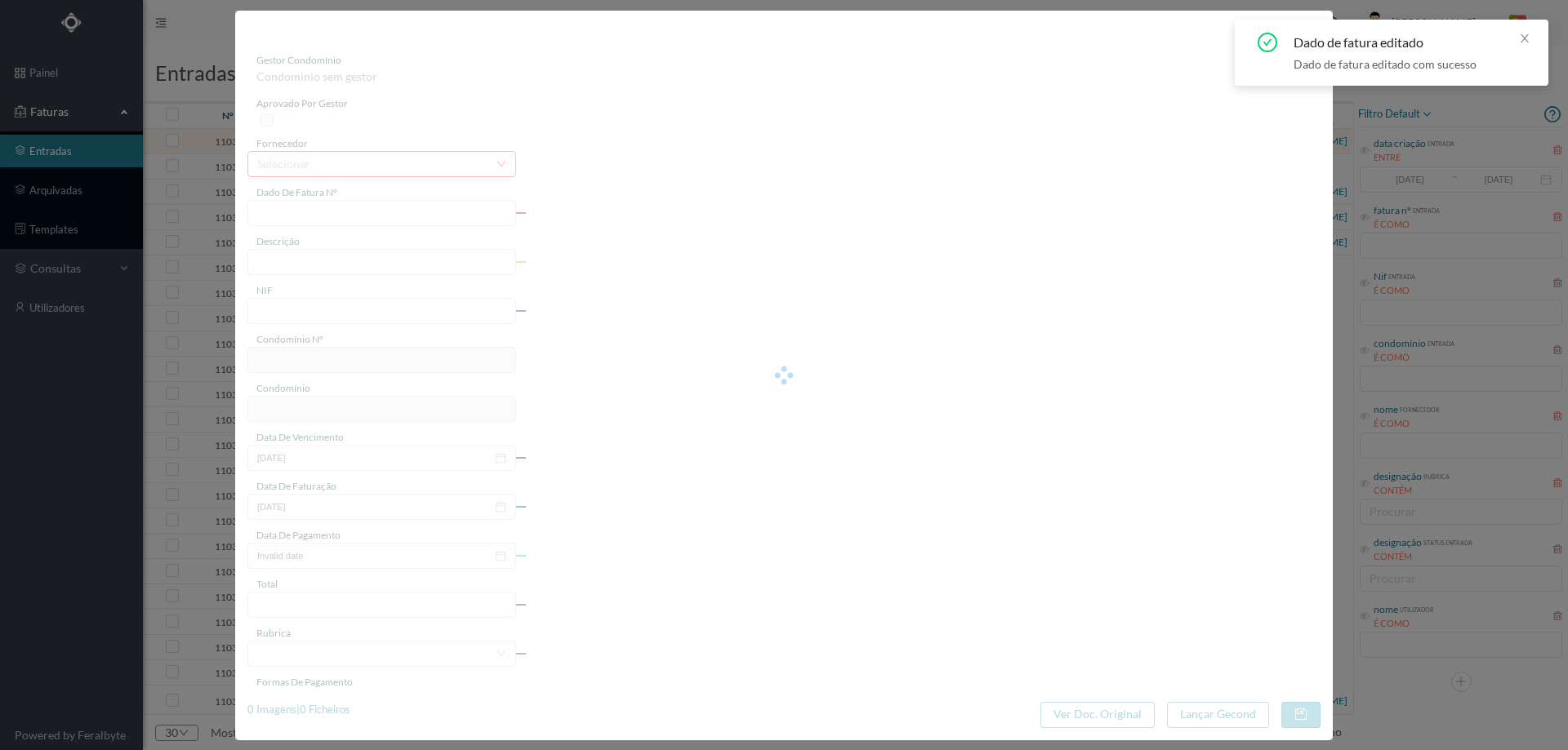
type input "[DATE]"
type input "120.00"
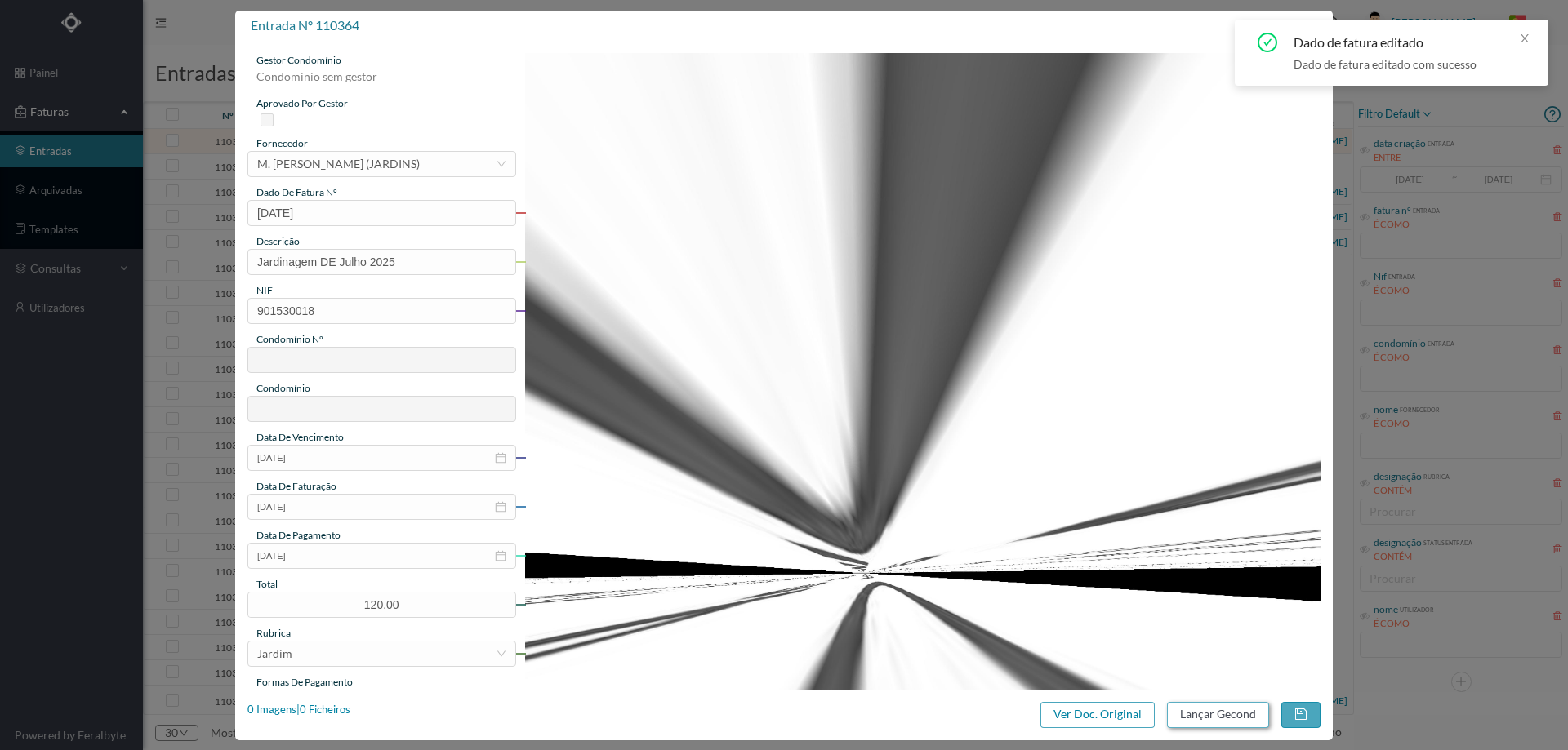
type input "202"
type input "ED. [GEOGRAPHIC_DATA]"
click at [1217, 715] on button "Lançar Gecond" at bounding box center [1218, 715] width 103 height 26
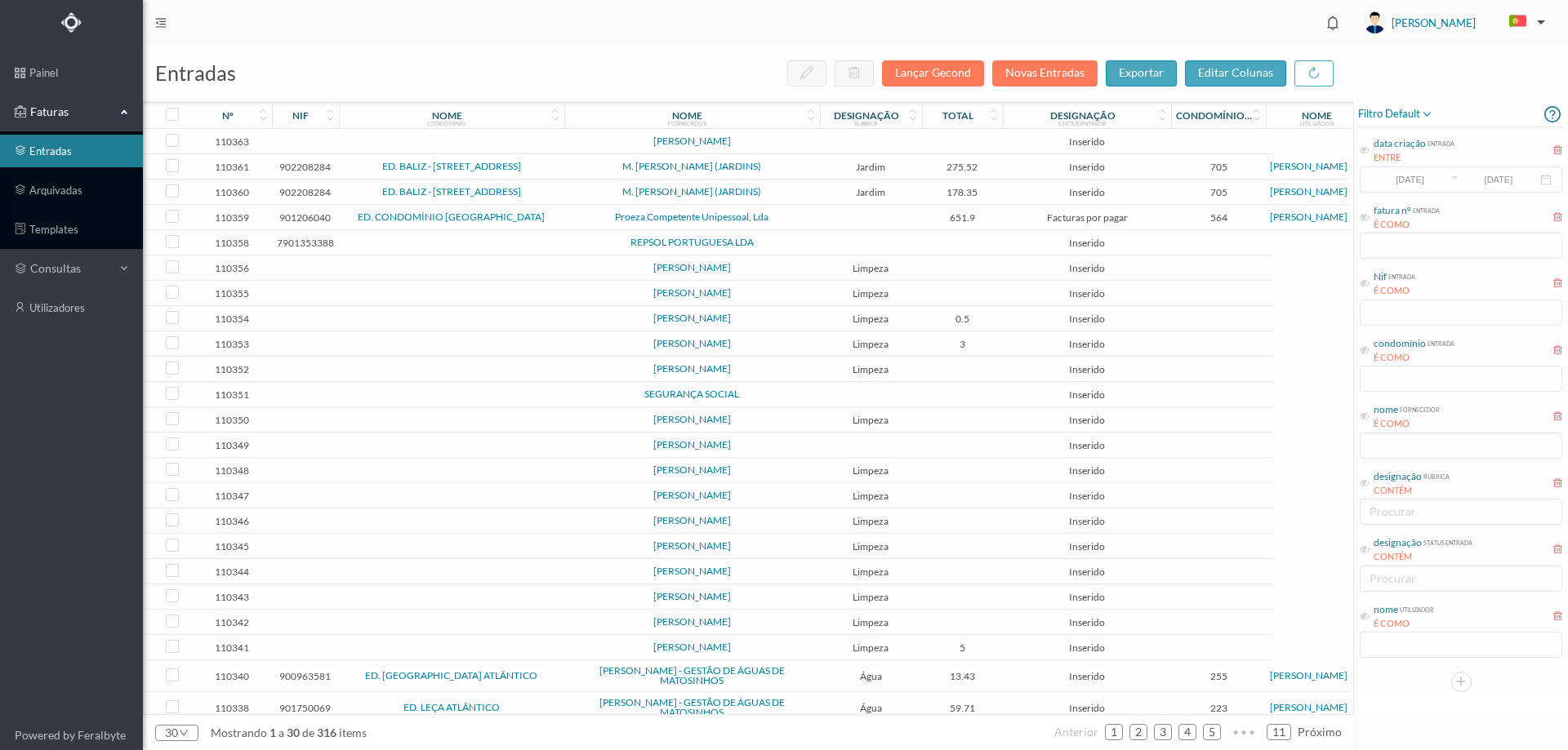
click at [874, 151] on td at bounding box center [870, 142] width 103 height 25
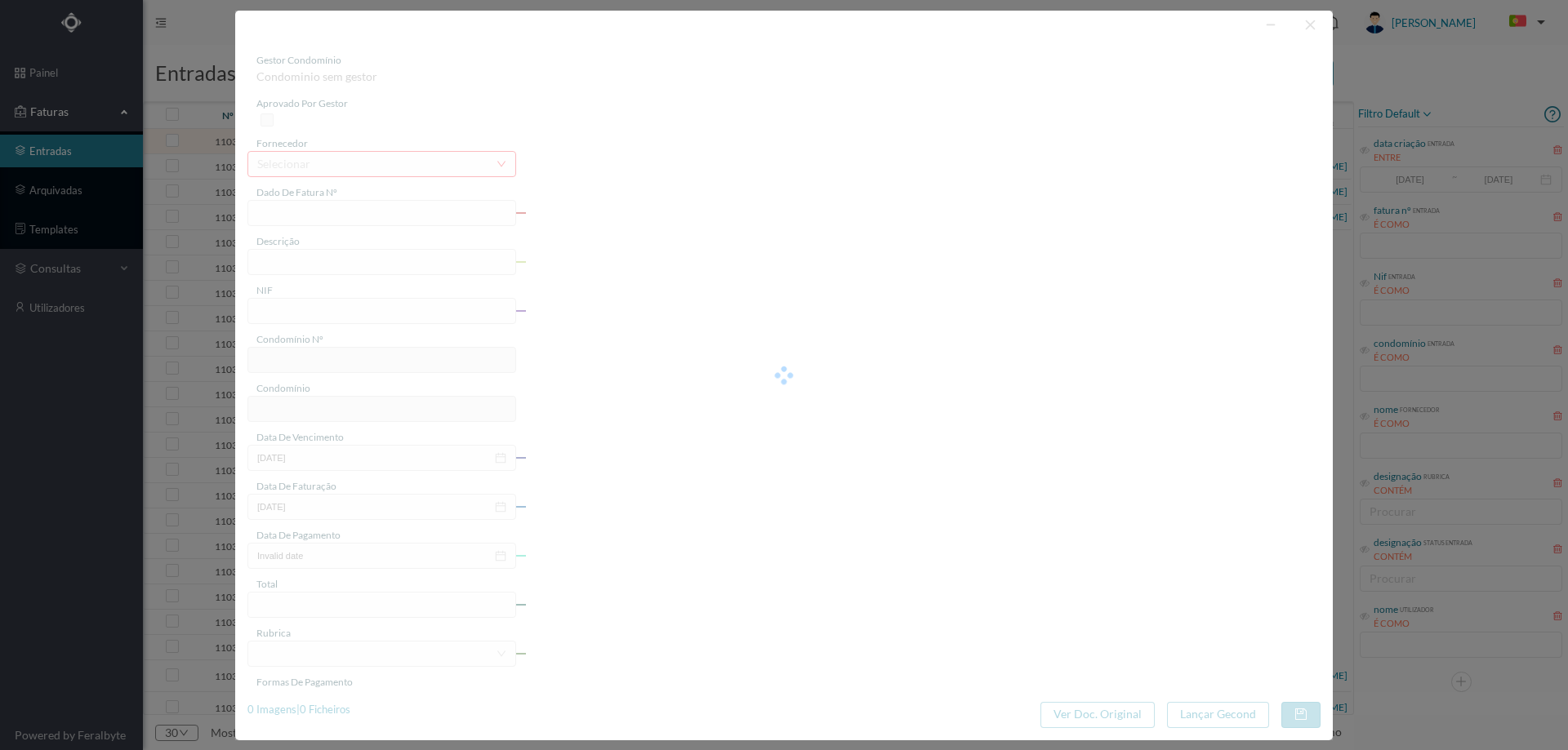
type input "0"
type input "Invalid date"
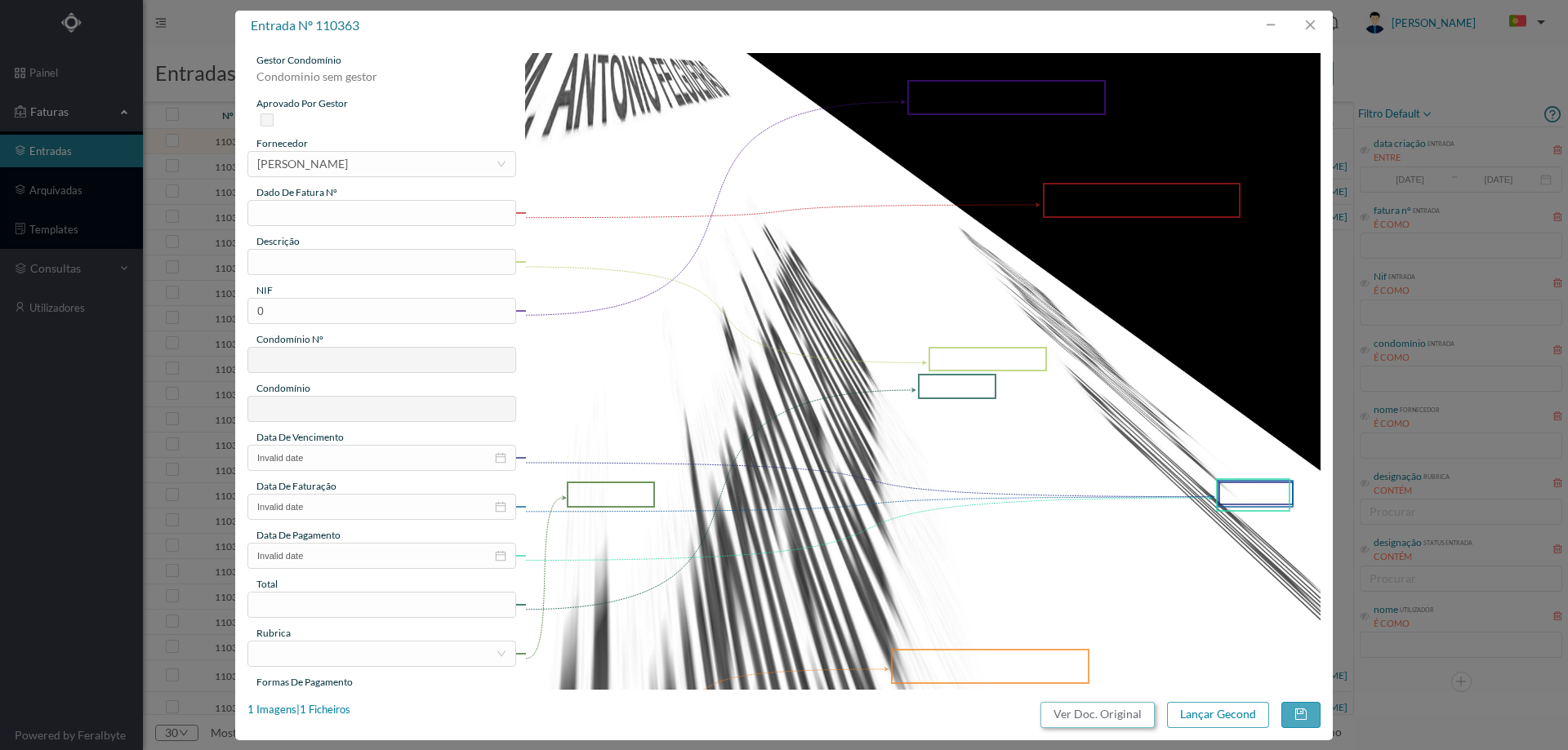
click at [1116, 717] on button "Ver Doc. Original" at bounding box center [1097, 715] width 114 height 26
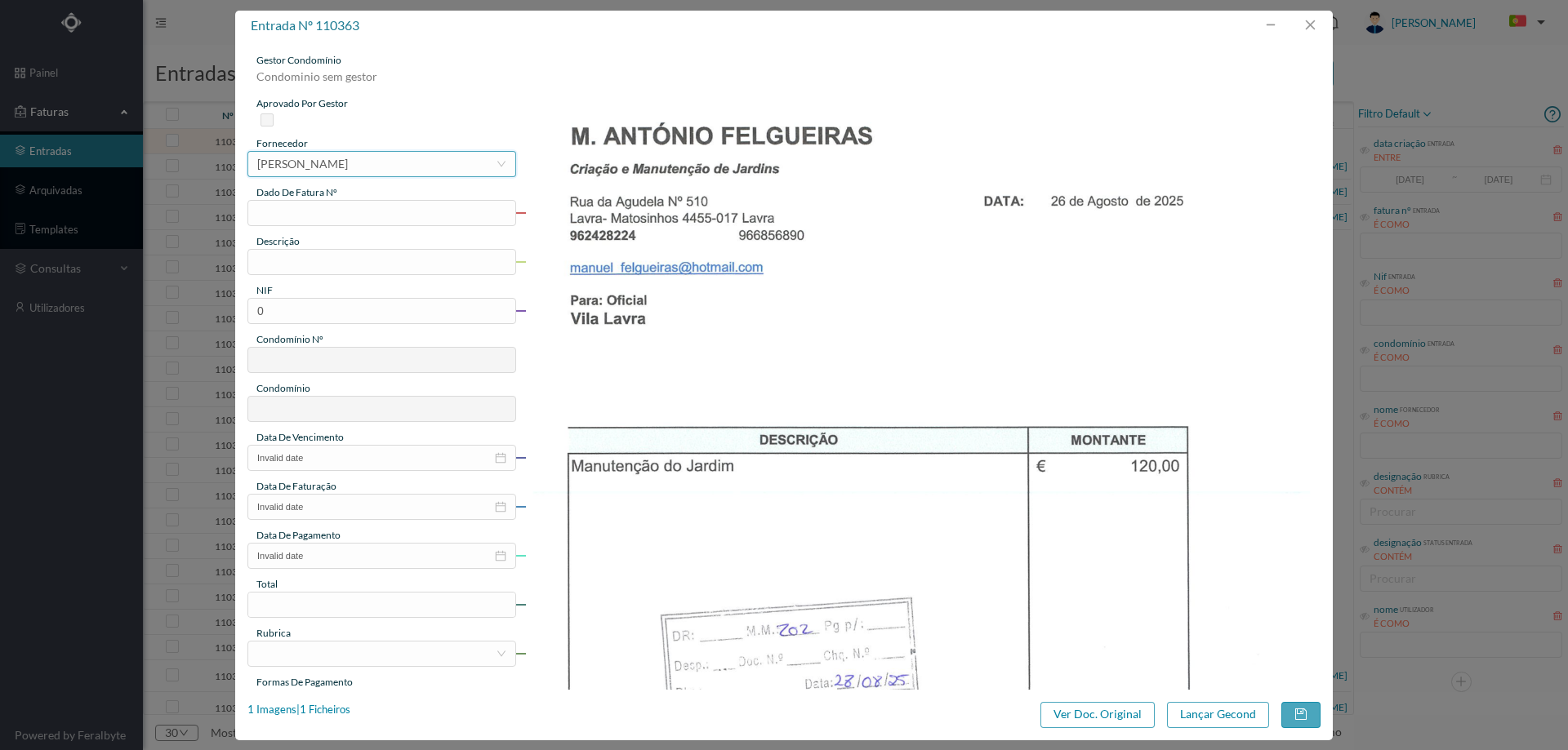
click at [348, 165] on div "[PERSON_NAME]" at bounding box center [302, 164] width 91 height 25
type input "FELG"
drag, startPoint x: 390, startPoint y: 222, endPoint x: 379, endPoint y: 216, distance: 12.5
click at [390, 222] on input "text" at bounding box center [381, 213] width 268 height 26
type input "[DATE]"
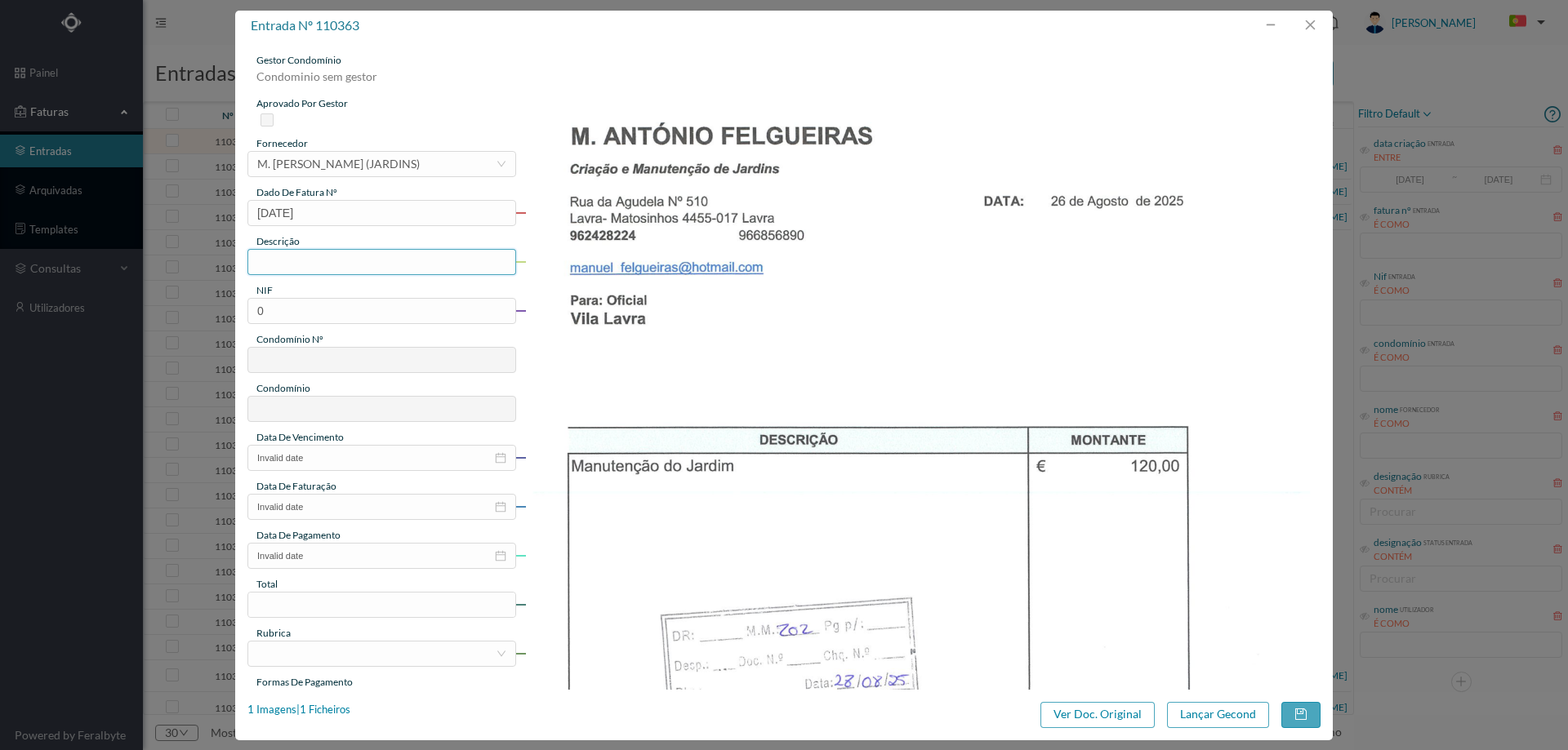
click at [367, 265] on input "text" at bounding box center [381, 261] width 268 height 26
type input "Jardinagem [DATE]"
click at [367, 311] on input "0" at bounding box center [381, 310] width 268 height 26
paste input "901530018"
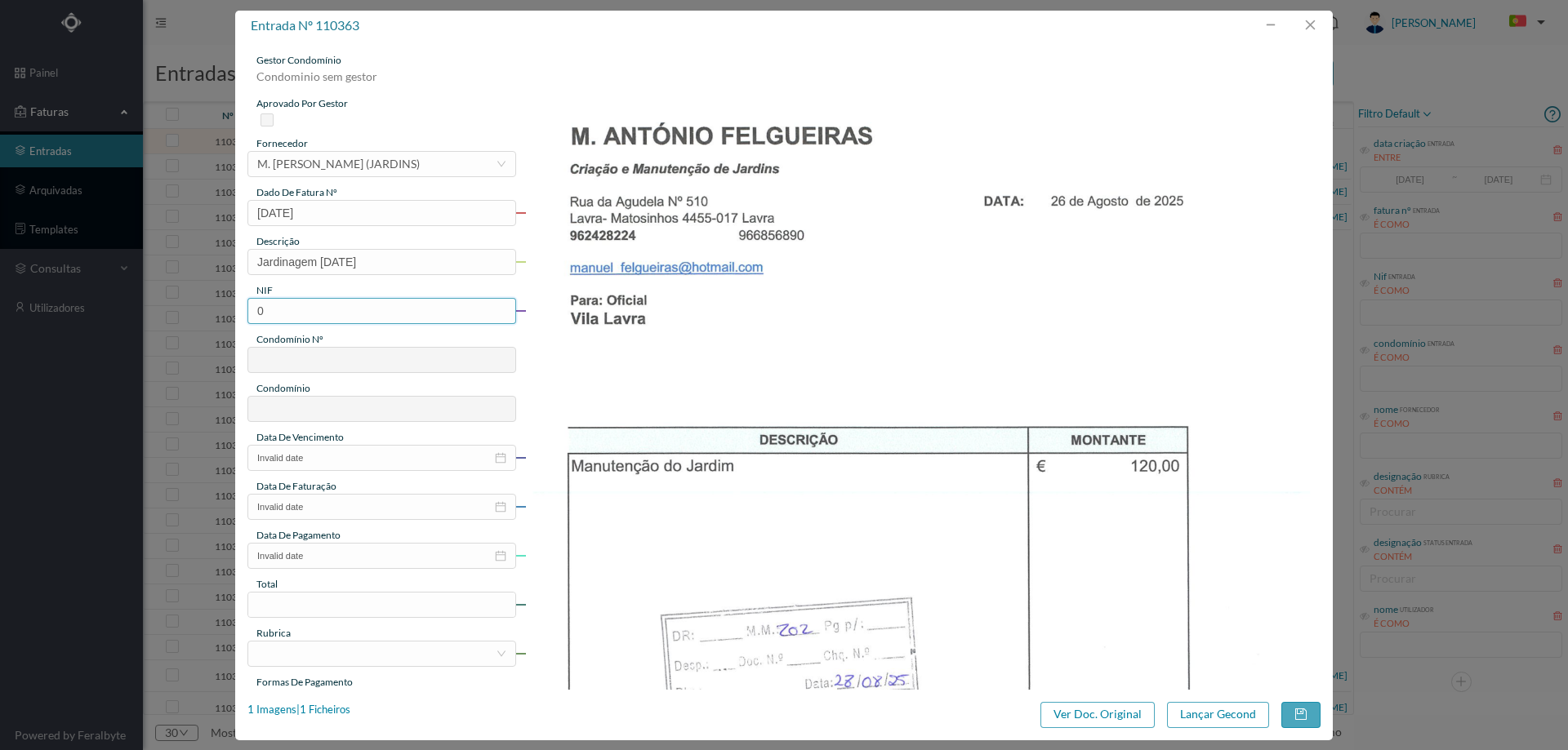
type input "901530018"
type input "202"
type input "ED. [GEOGRAPHIC_DATA]"
type input "901530018"
click at [348, 460] on input "Invalid date" at bounding box center [381, 457] width 268 height 26
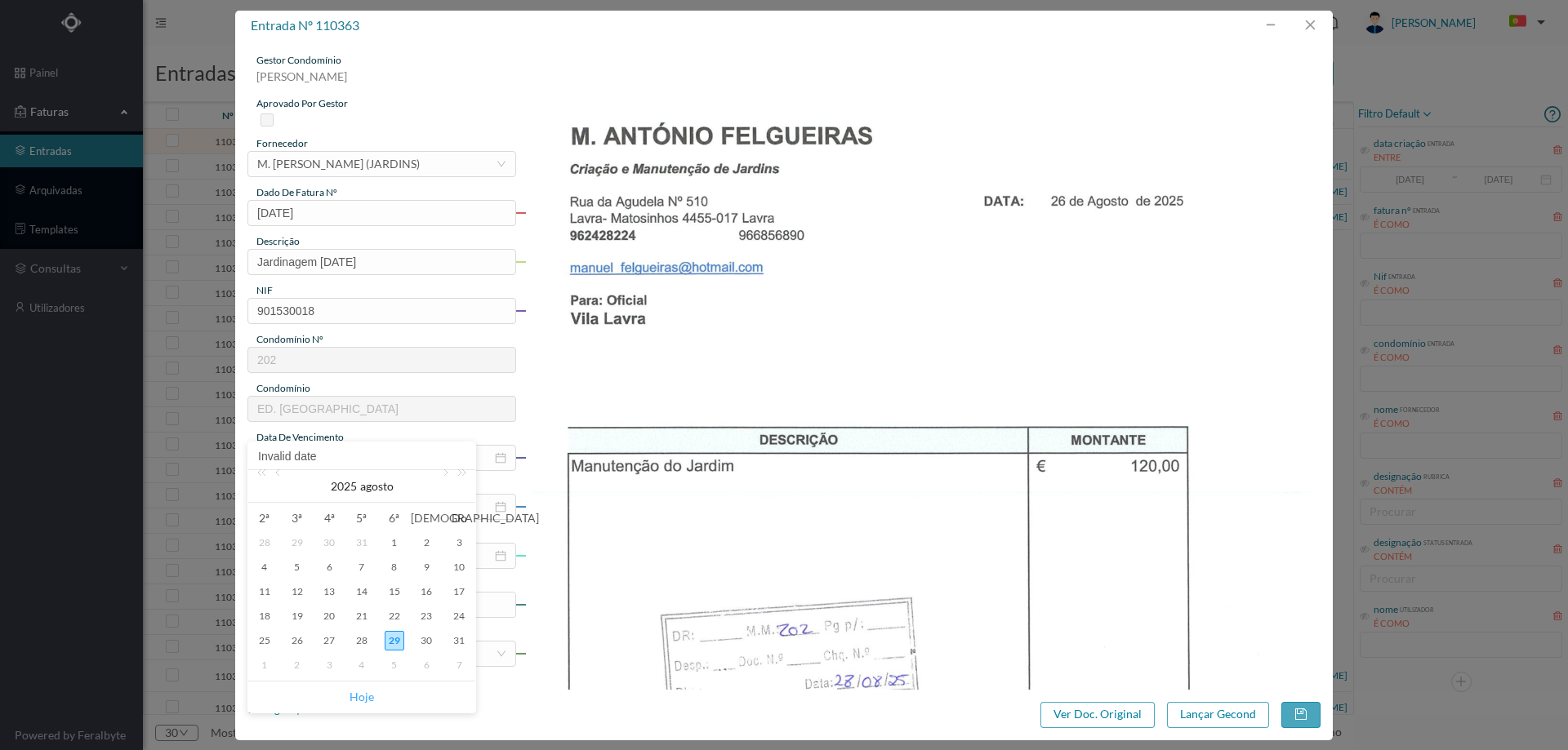
click at [361, 694] on link "Hoje" at bounding box center [362, 696] width 25 height 31
type input "[DATE]"
click at [355, 502] on input "Invalid date" at bounding box center [381, 507] width 268 height 26
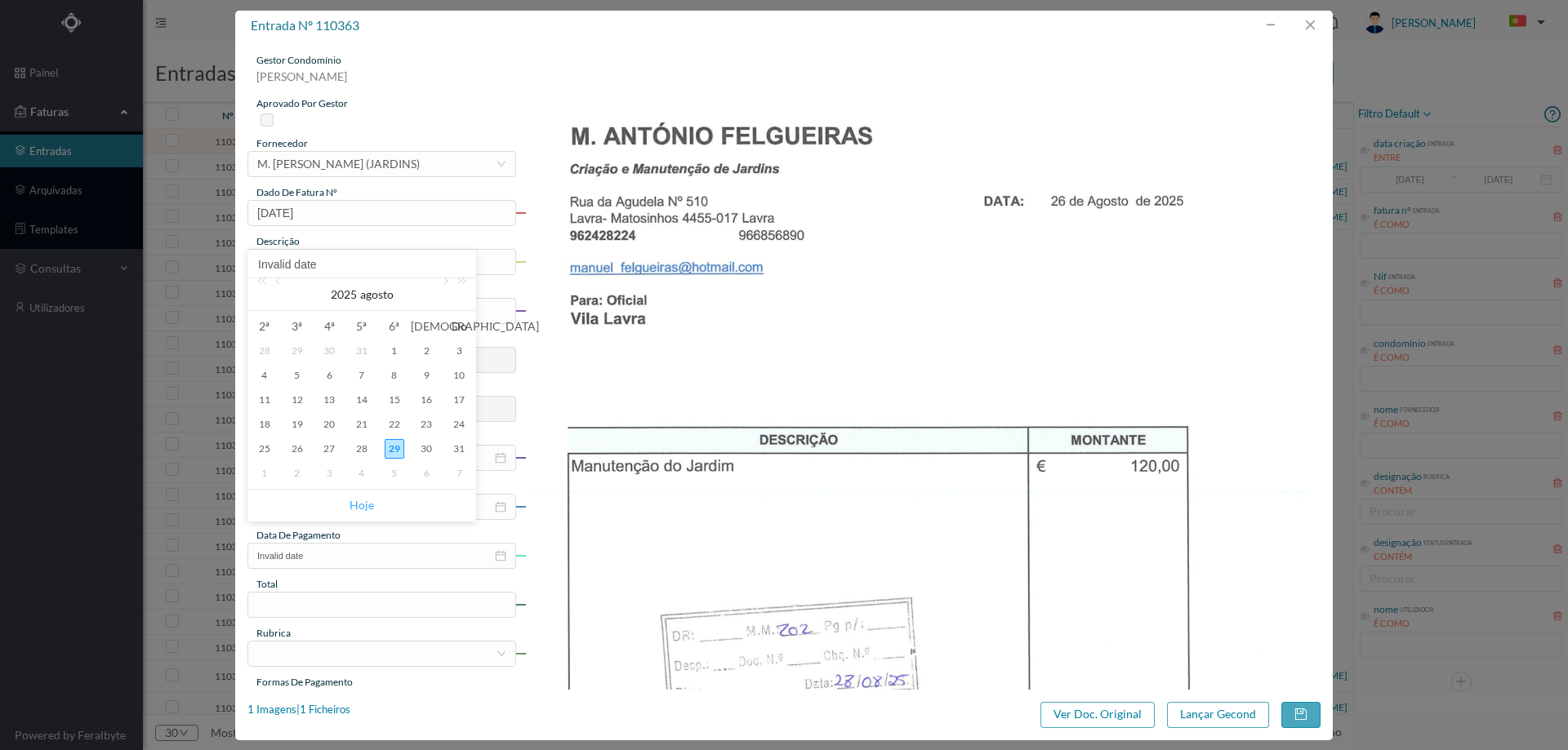
click at [359, 502] on link "Hoje" at bounding box center [362, 505] width 25 height 31
type input "[DATE]"
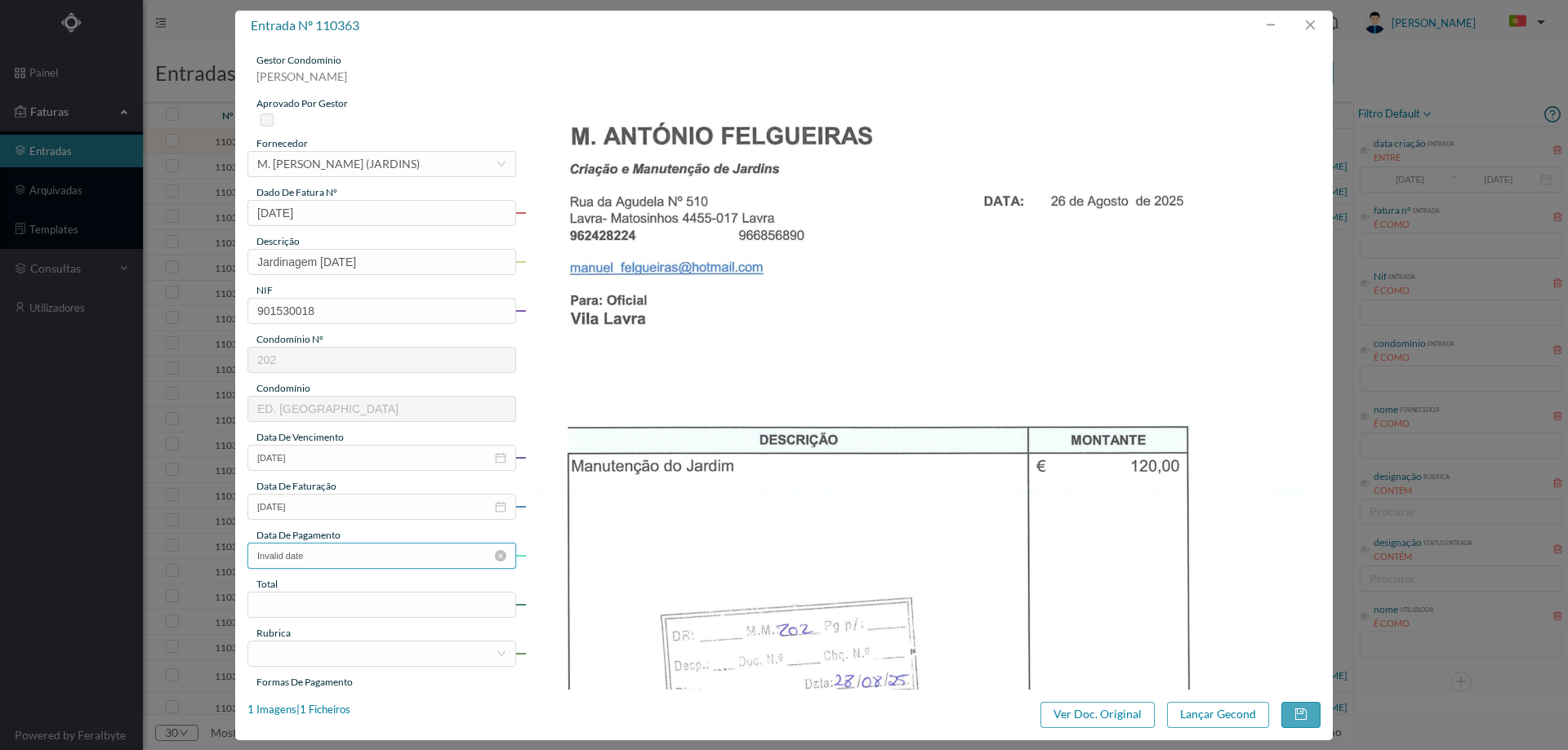
click at [347, 555] on input "Invalid date" at bounding box center [381, 556] width 268 height 26
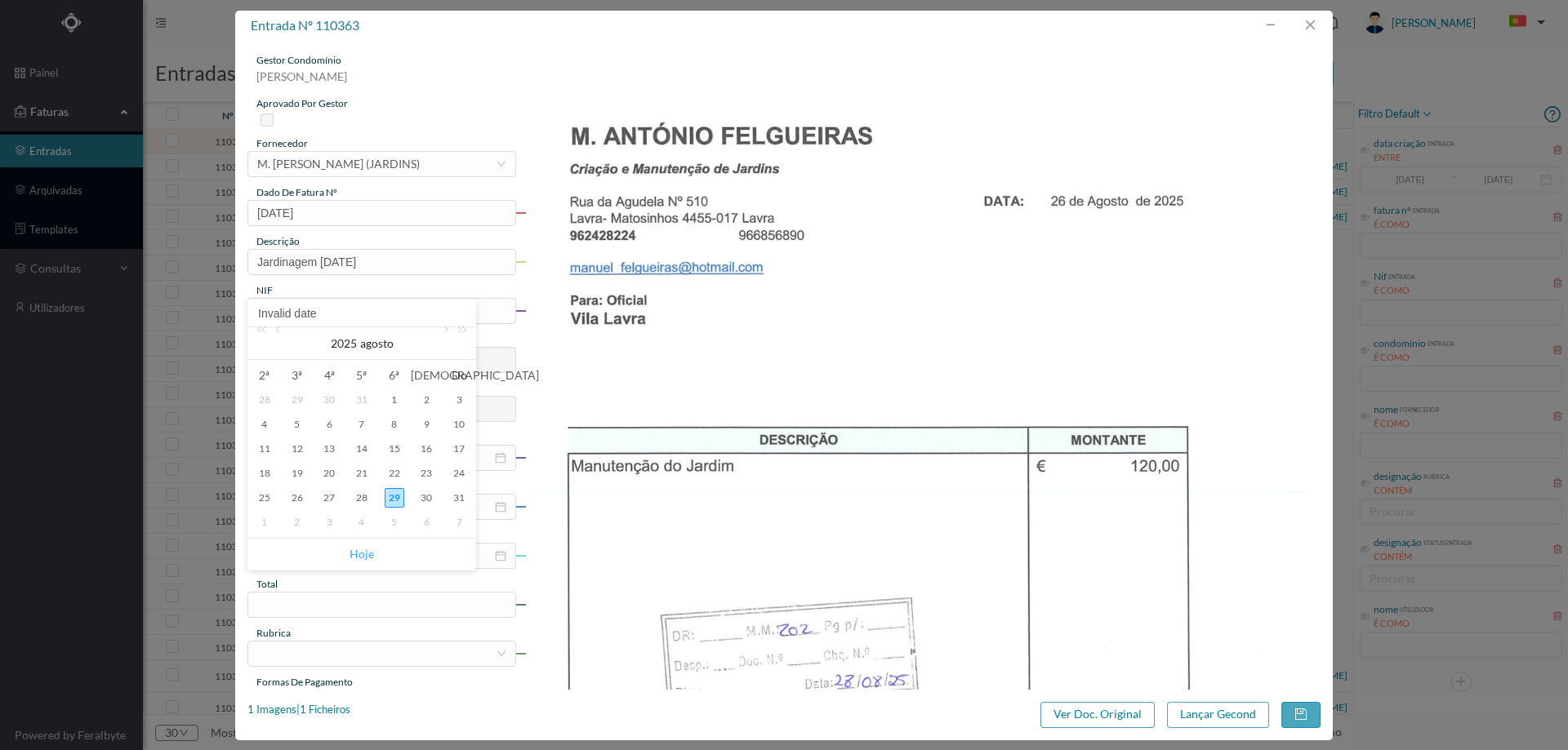
click at [366, 549] on link "Hoje" at bounding box center [362, 554] width 25 height 31
type input "[DATE]"
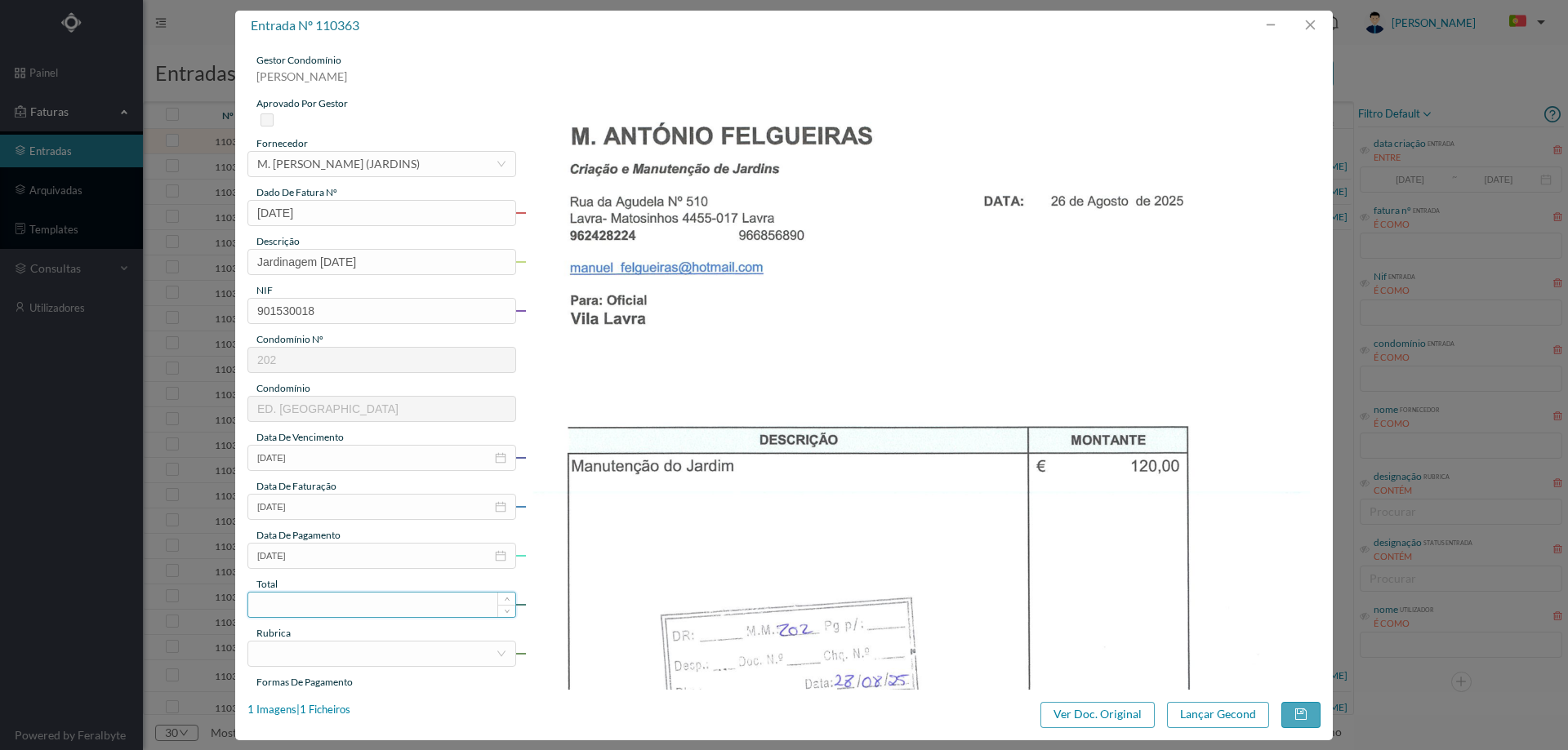
click at [341, 605] on input at bounding box center [381, 605] width 267 height 25
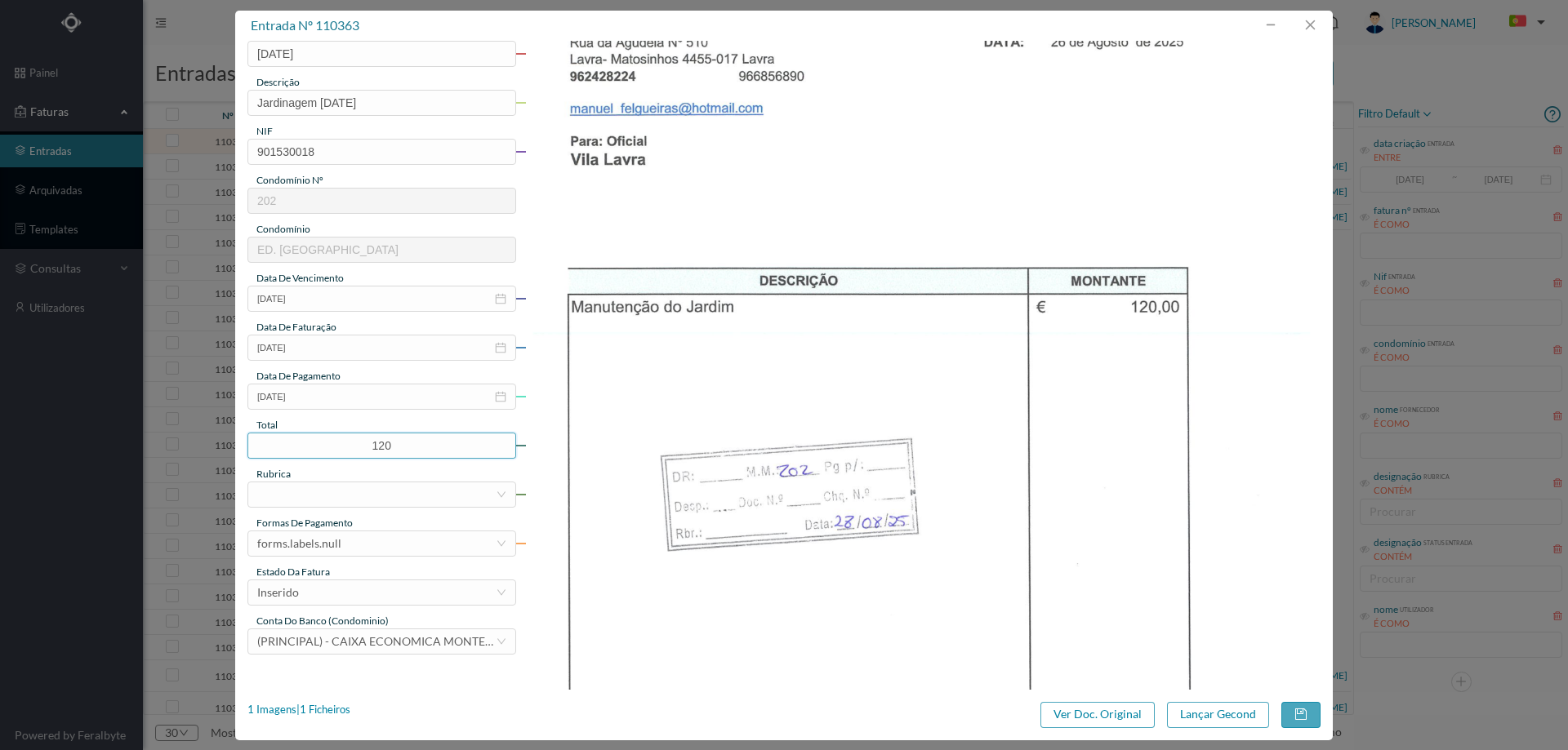
scroll to position [163, 0]
click at [388, 491] on div at bounding box center [376, 490] width 239 height 25
type input "120.00"
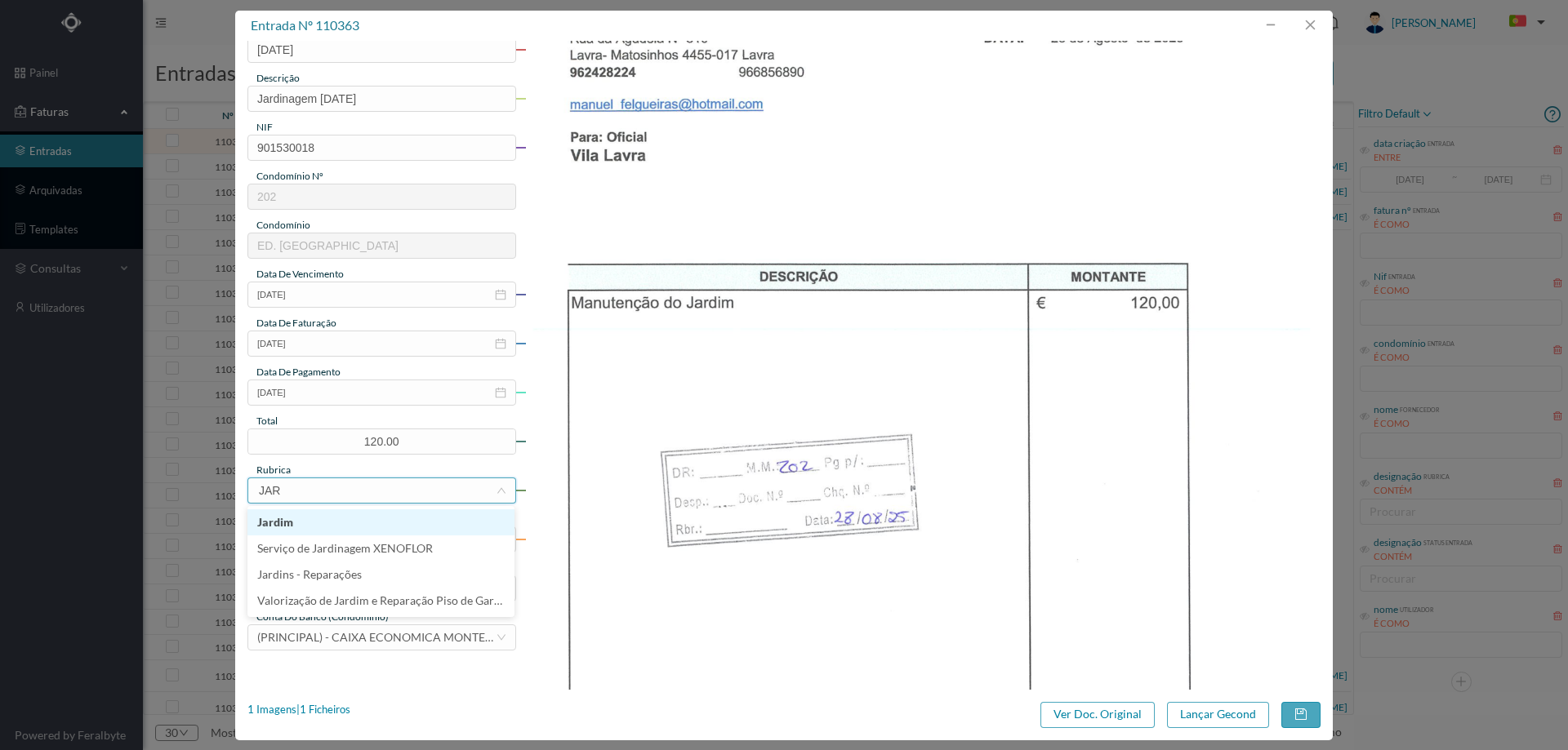
type input "JARD"
click at [365, 533] on div "forms.labels.null" at bounding box center [376, 539] width 239 height 25
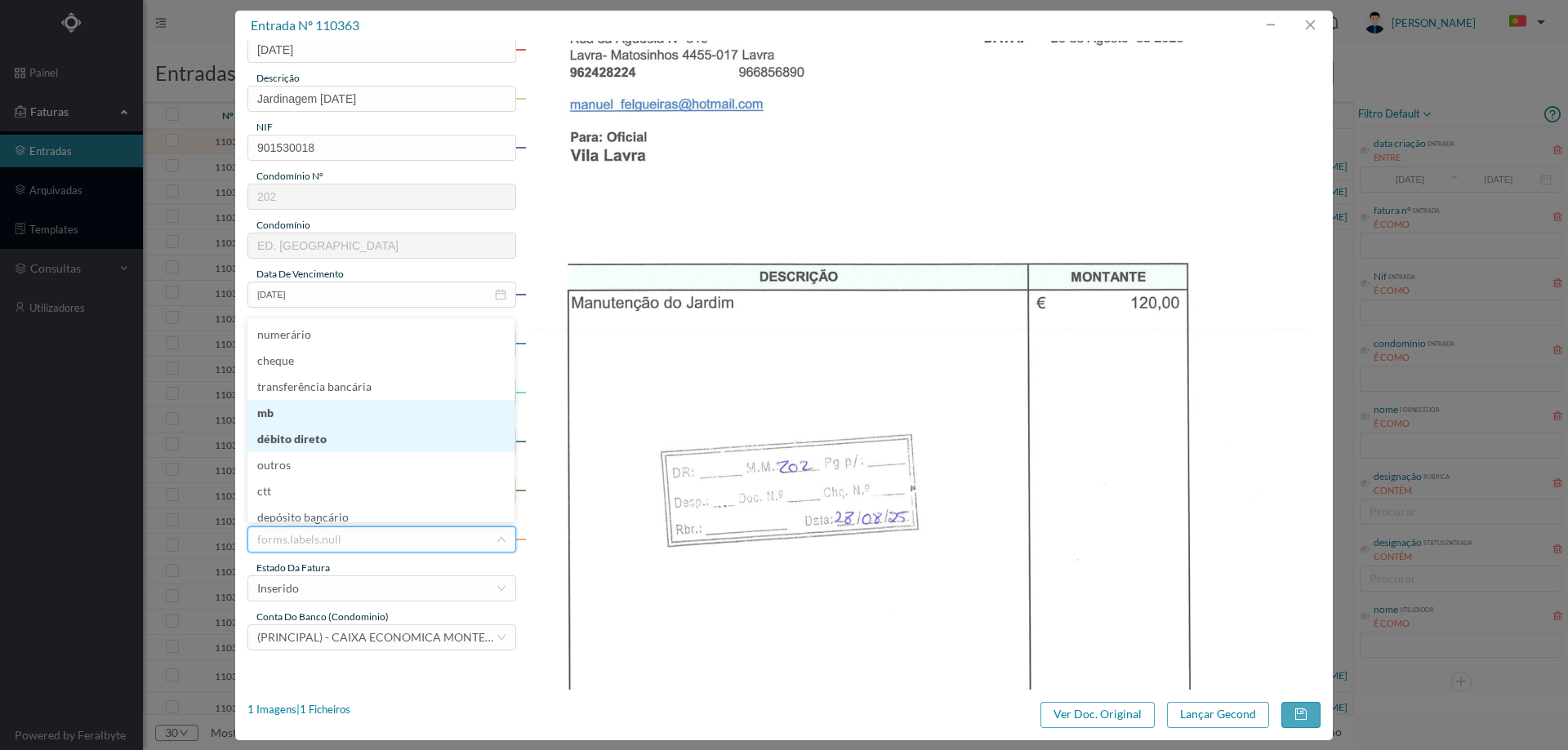
scroll to position [9, 0]
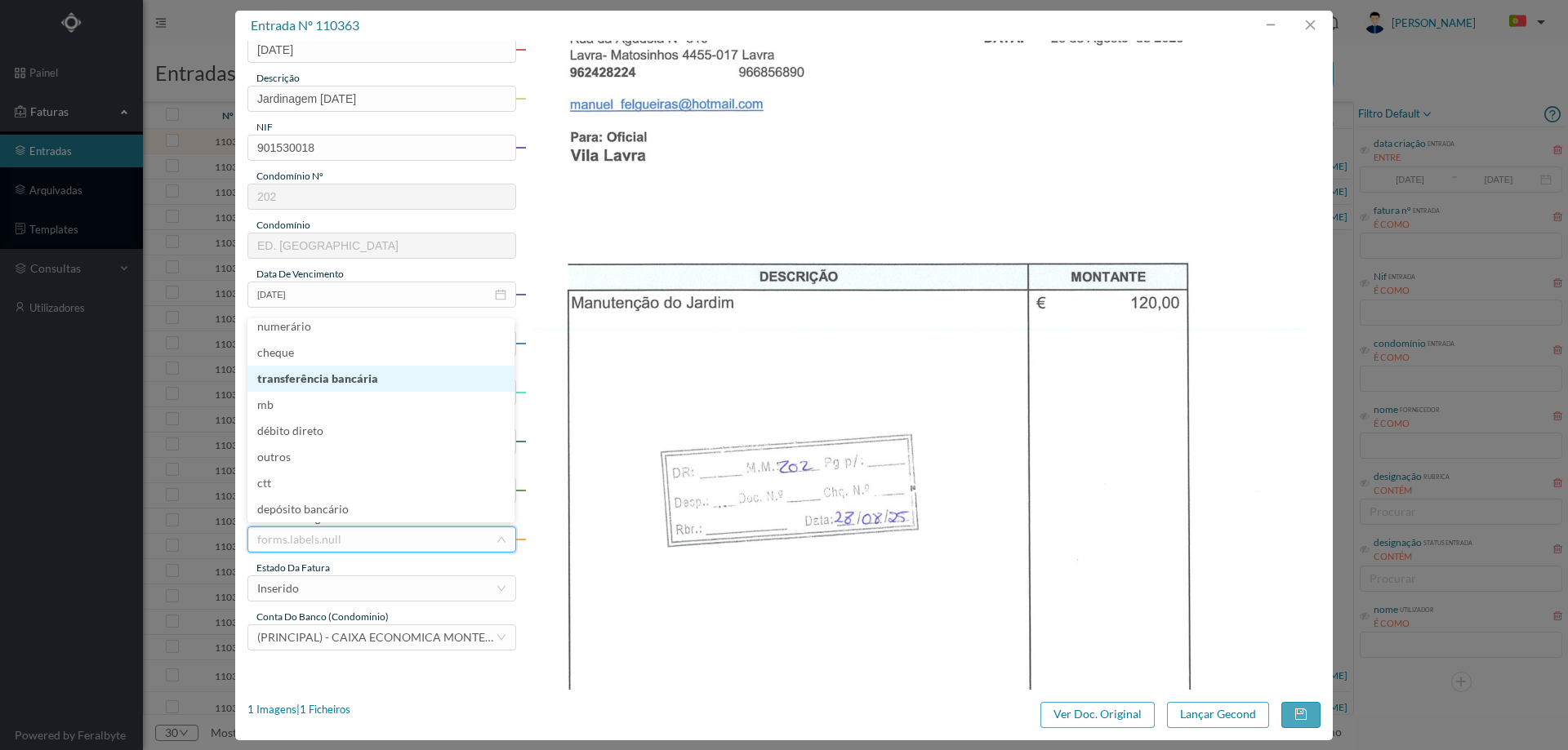
click at [373, 384] on li "transferência bancária" at bounding box center [380, 378] width 267 height 26
click at [360, 582] on div "Inserido" at bounding box center [376, 589] width 239 height 25
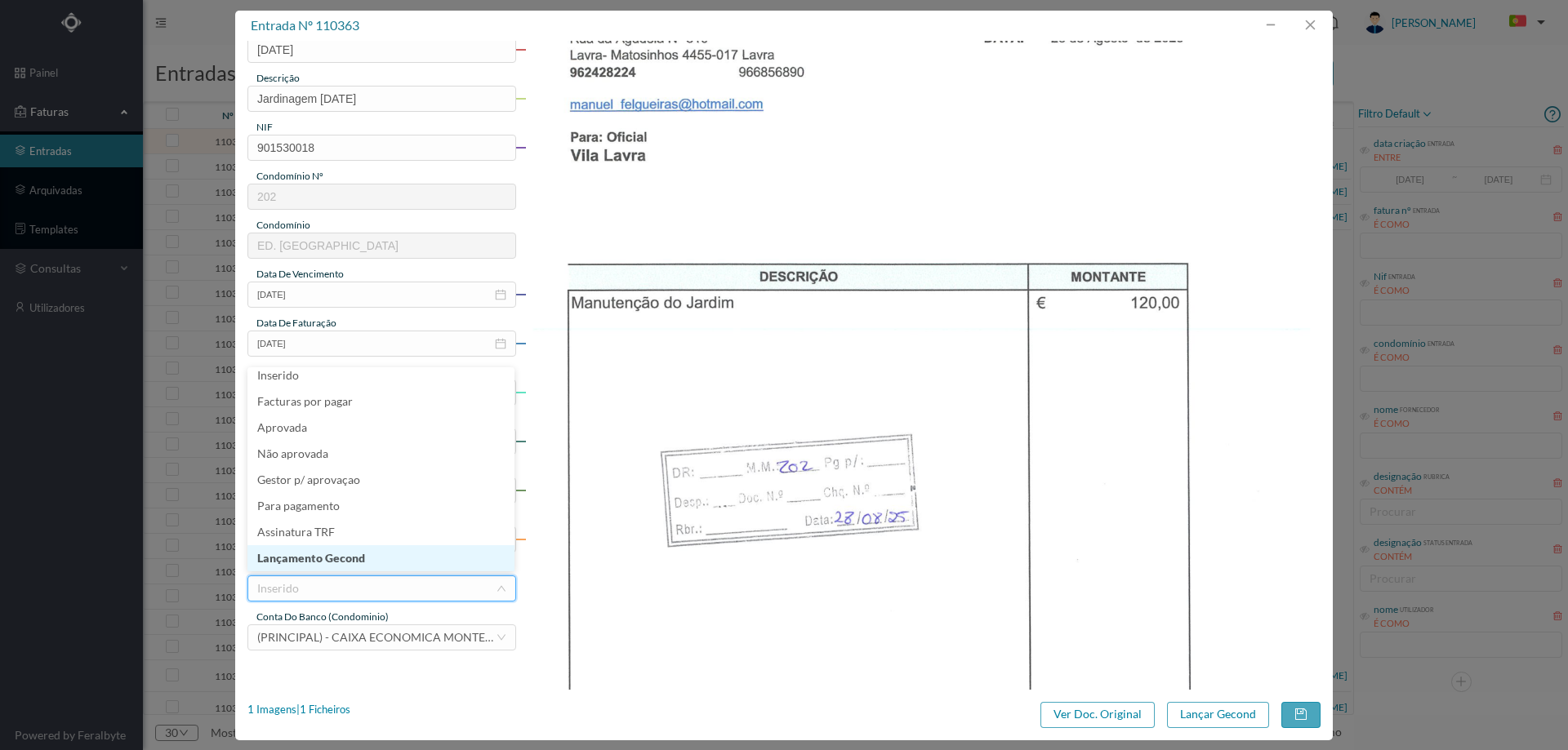
click at [365, 557] on li "Lançamento Gecond" at bounding box center [380, 557] width 267 height 26
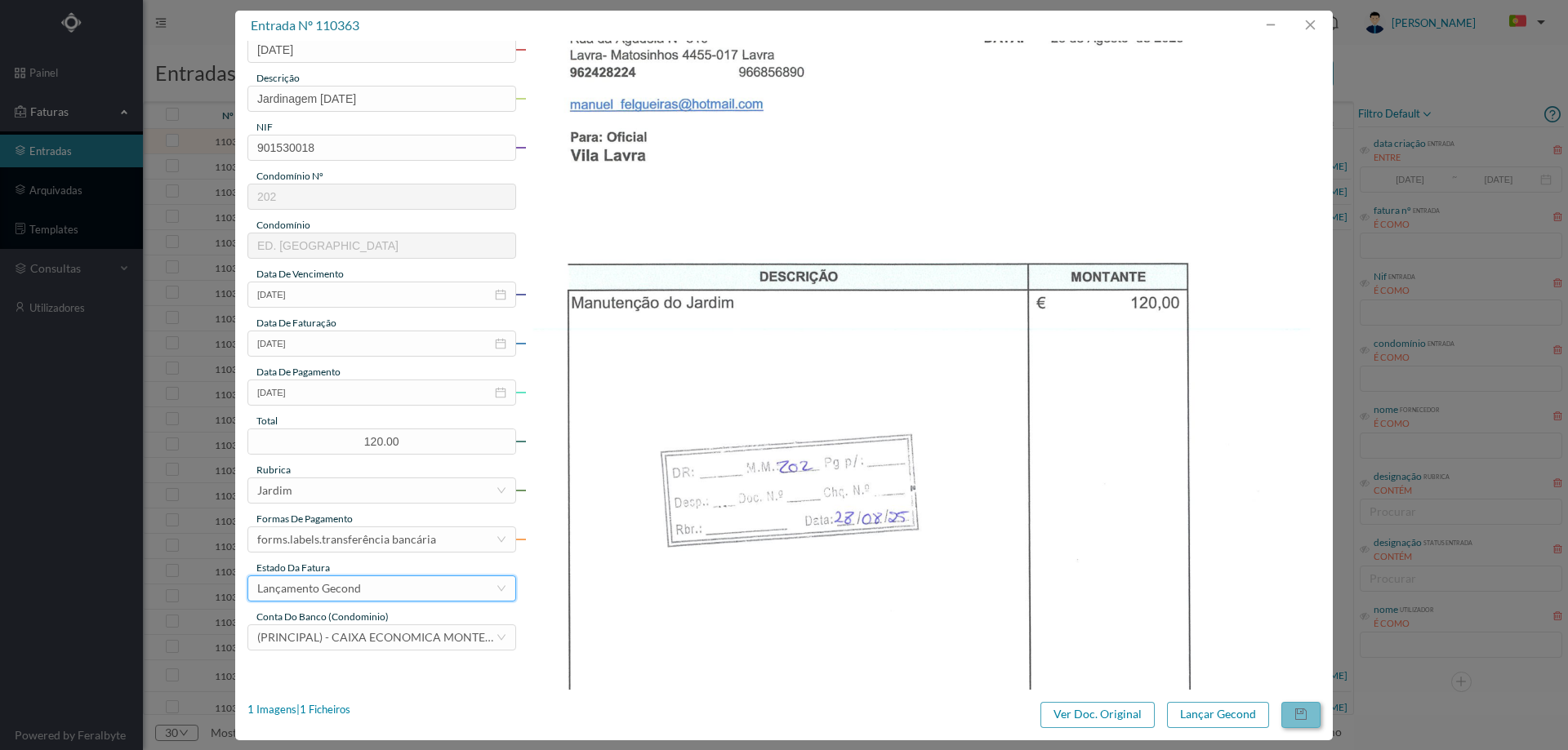
click at [1295, 713] on button "button" at bounding box center [1301, 715] width 39 height 26
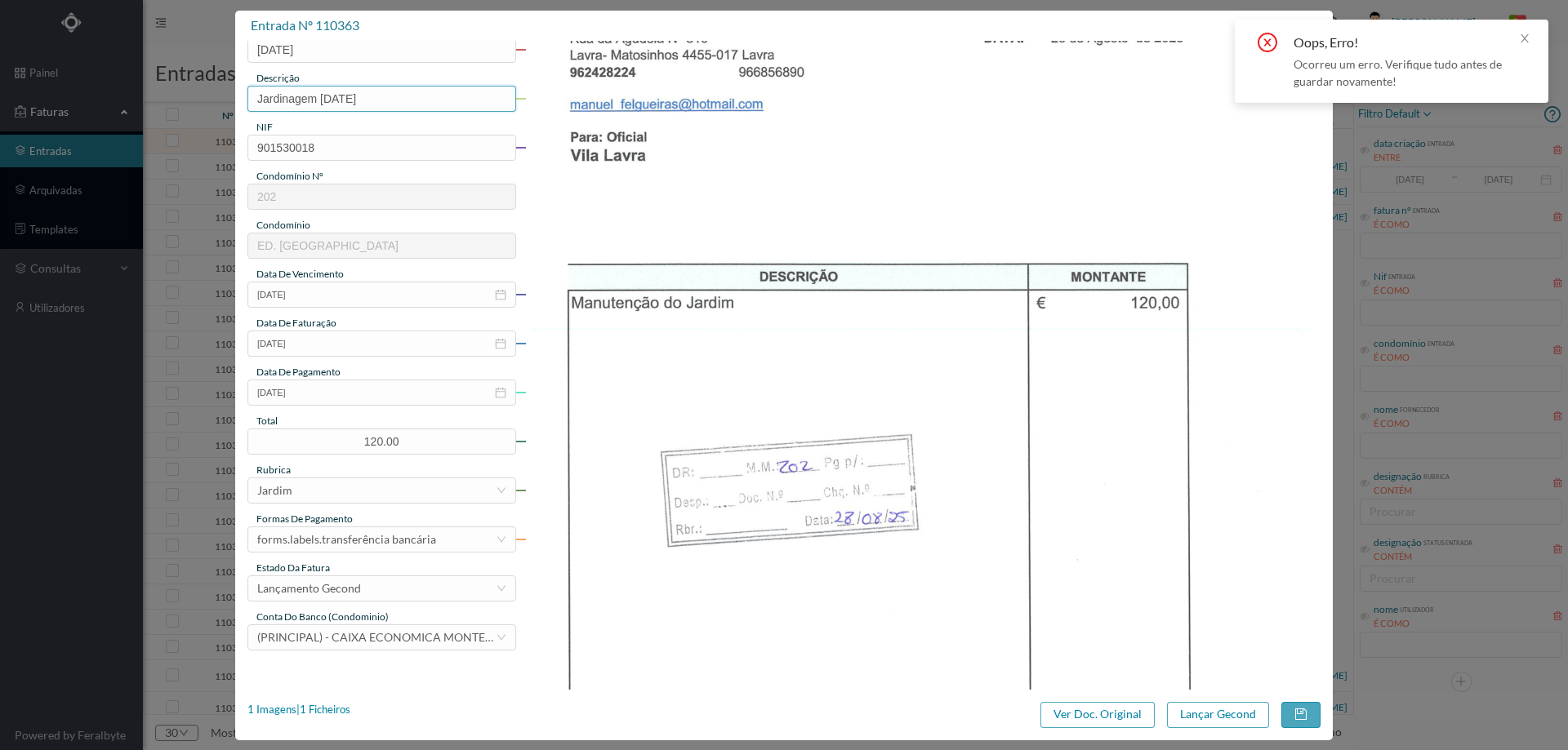
click at [319, 91] on input "Jardinagem [DATE]" at bounding box center [381, 98] width 268 height 26
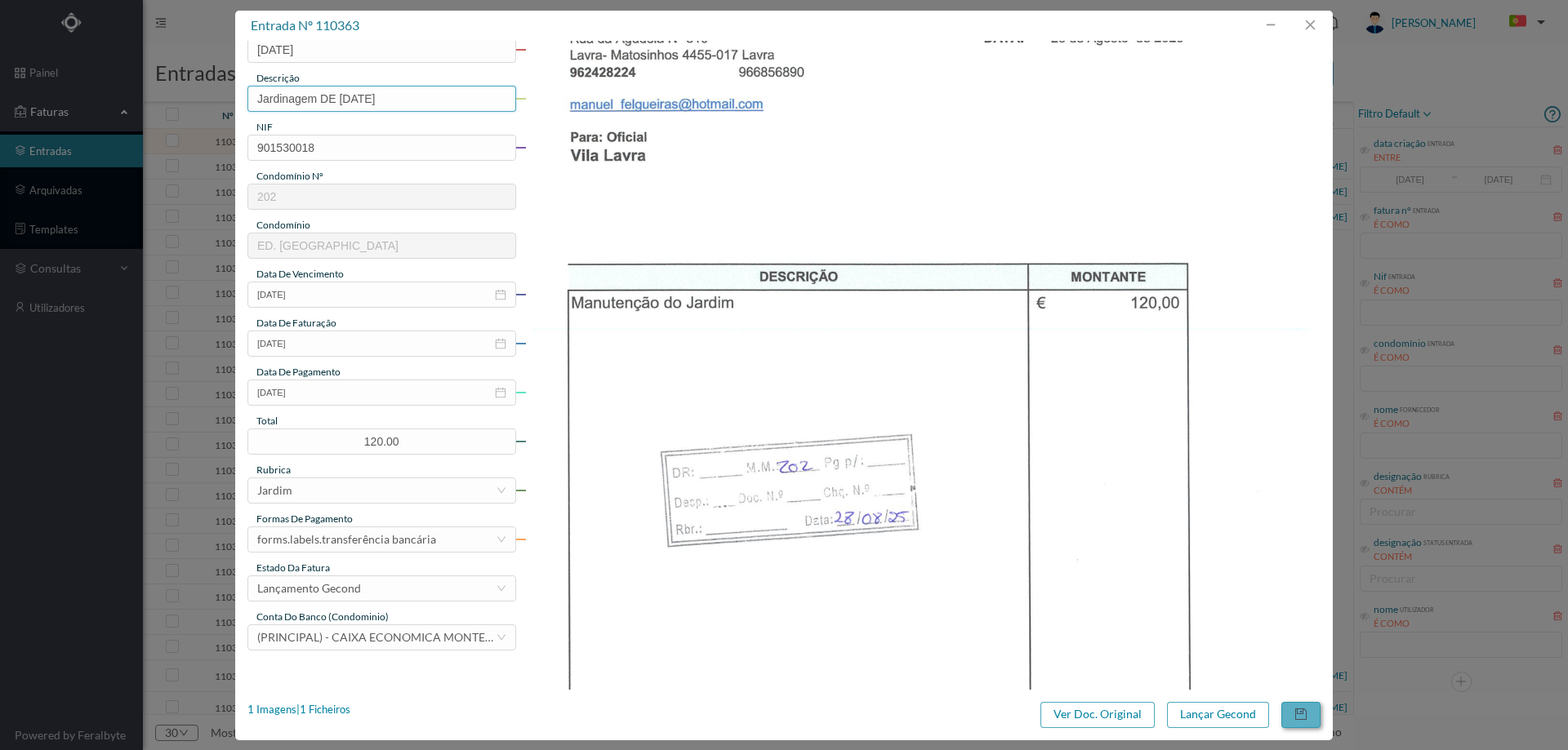
type input "Jardinagem DE [DATE]"
click at [1313, 710] on button "button" at bounding box center [1301, 715] width 39 height 26
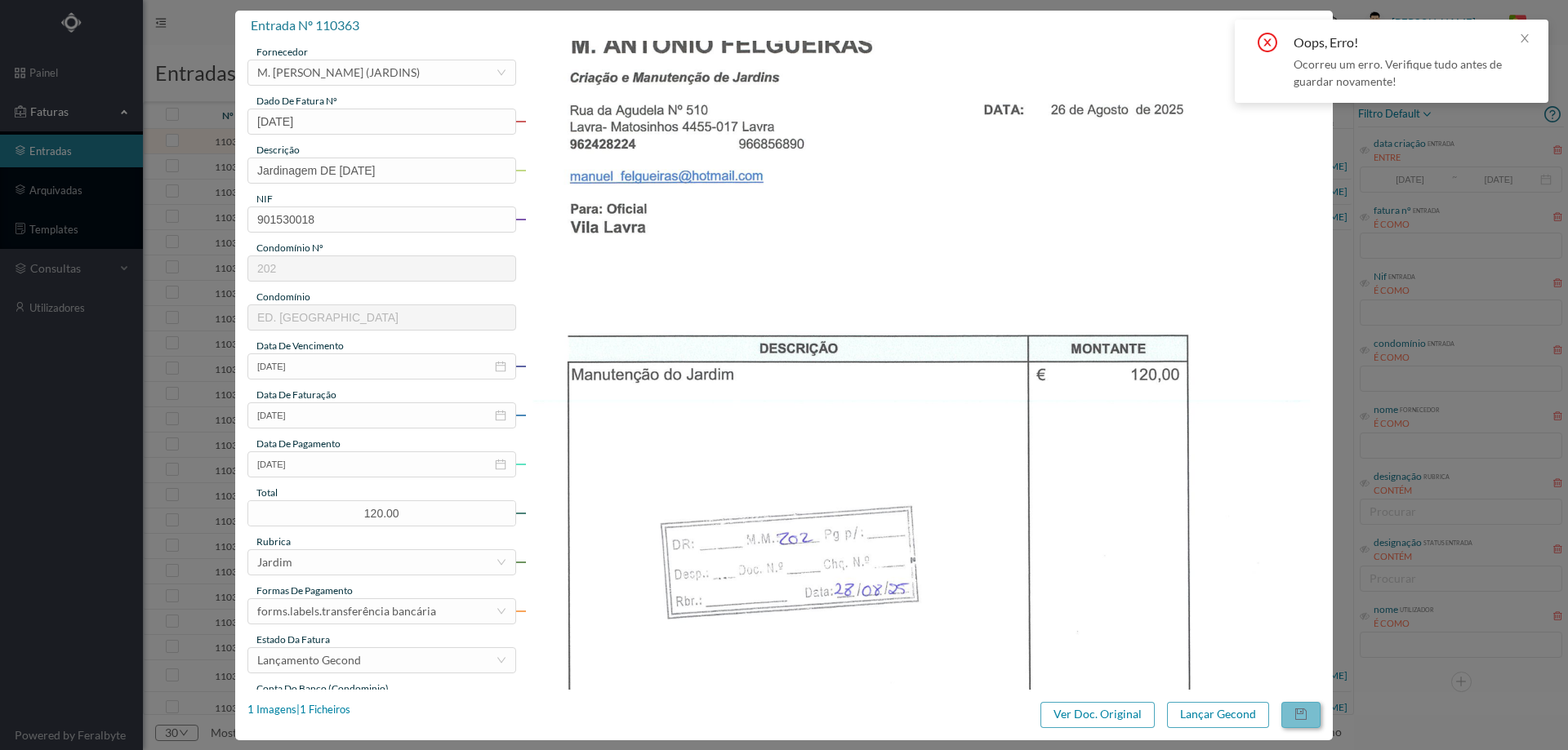
scroll to position [0, 0]
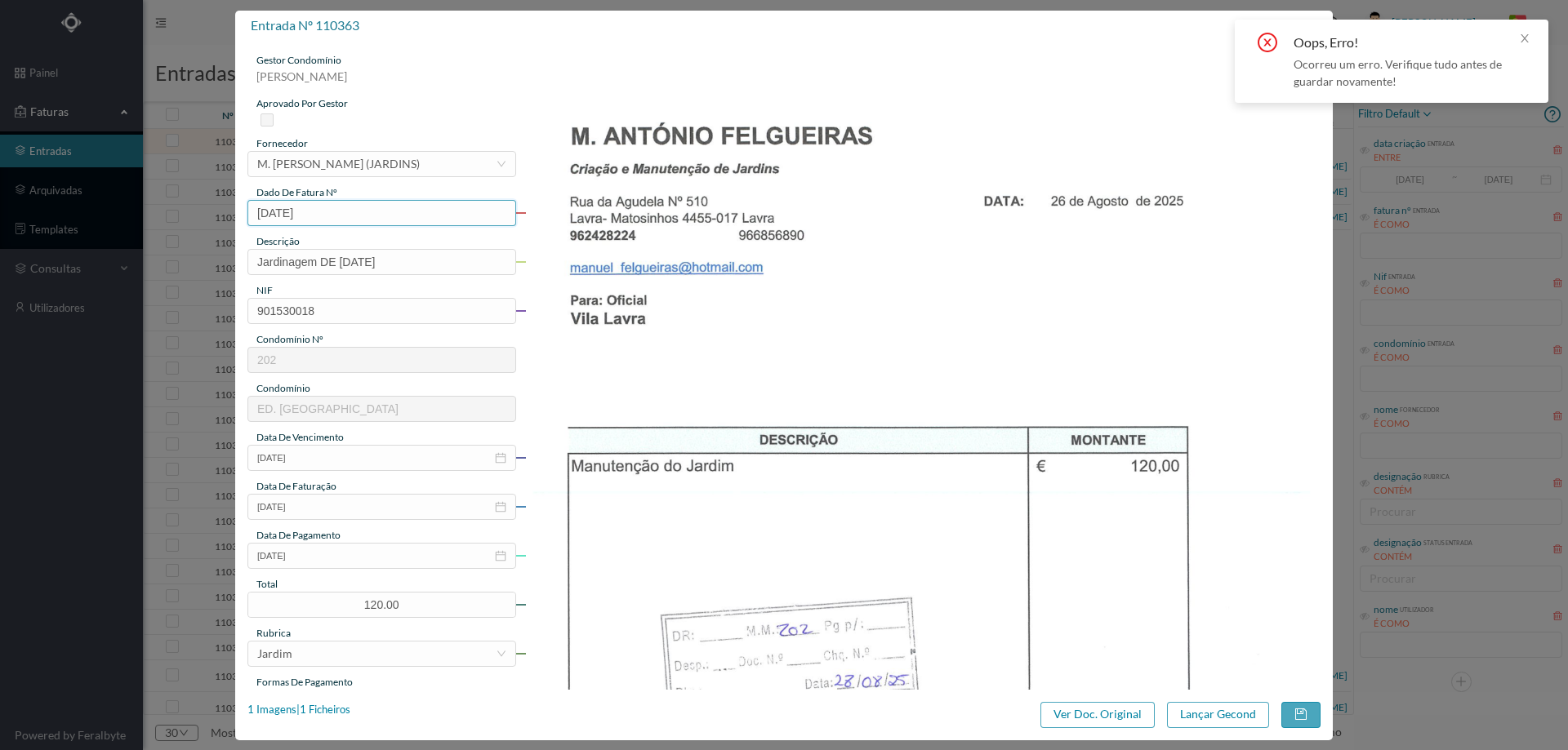
click at [269, 210] on input "[DATE]" at bounding box center [381, 213] width 268 height 26
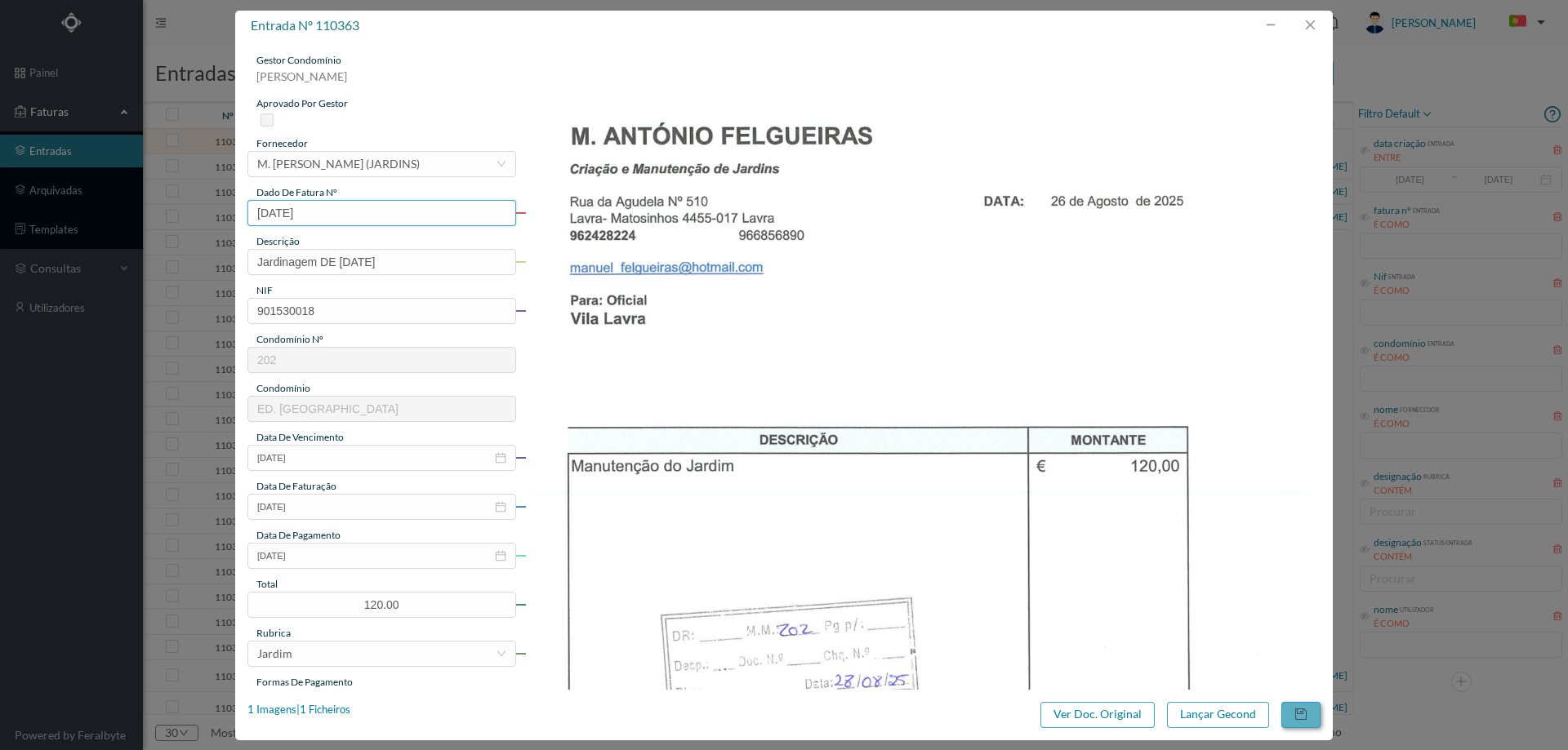
type input "[DATE]"
click at [1291, 708] on button "button" at bounding box center [1301, 715] width 39 height 26
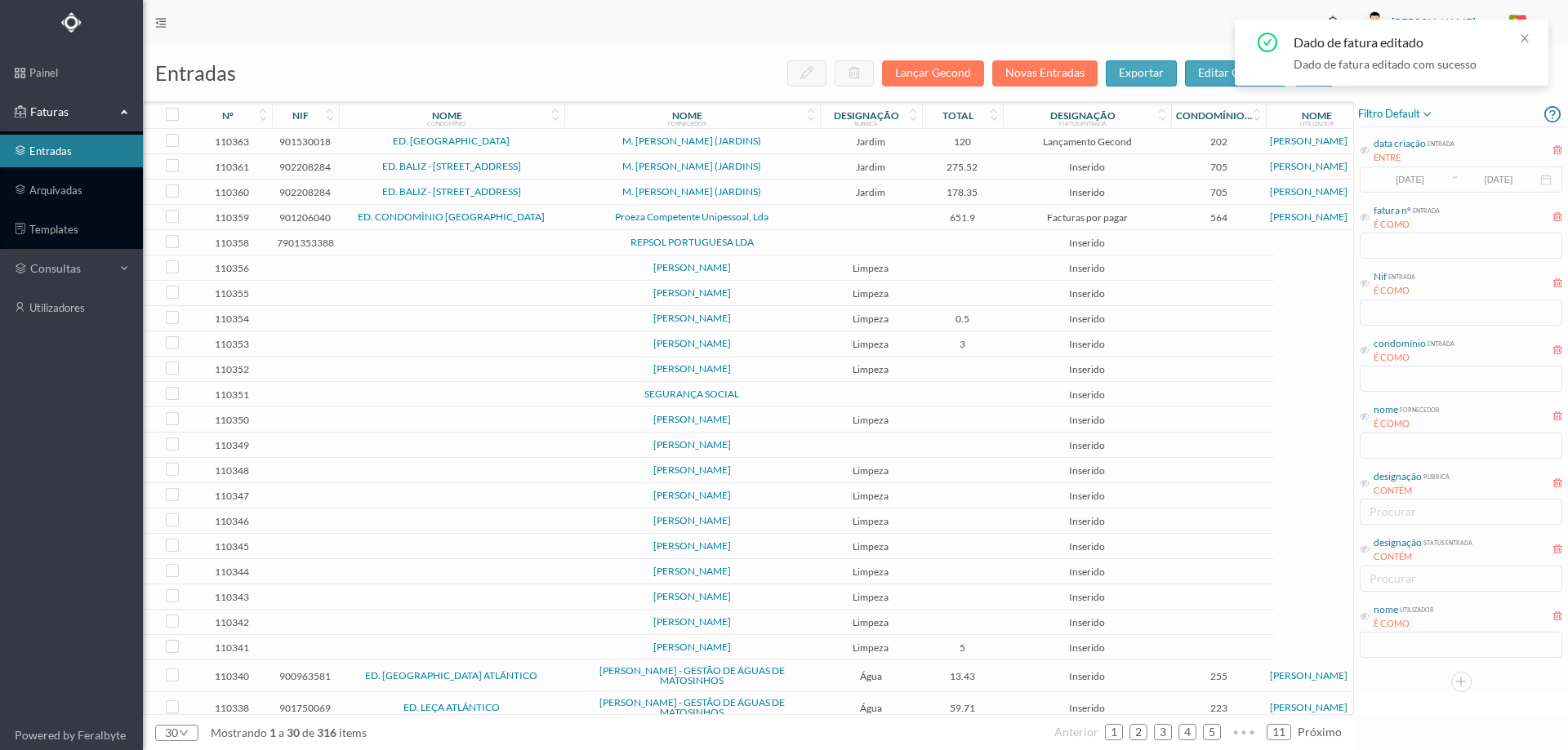
click at [819, 143] on td "Jardim" at bounding box center [870, 142] width 103 height 25
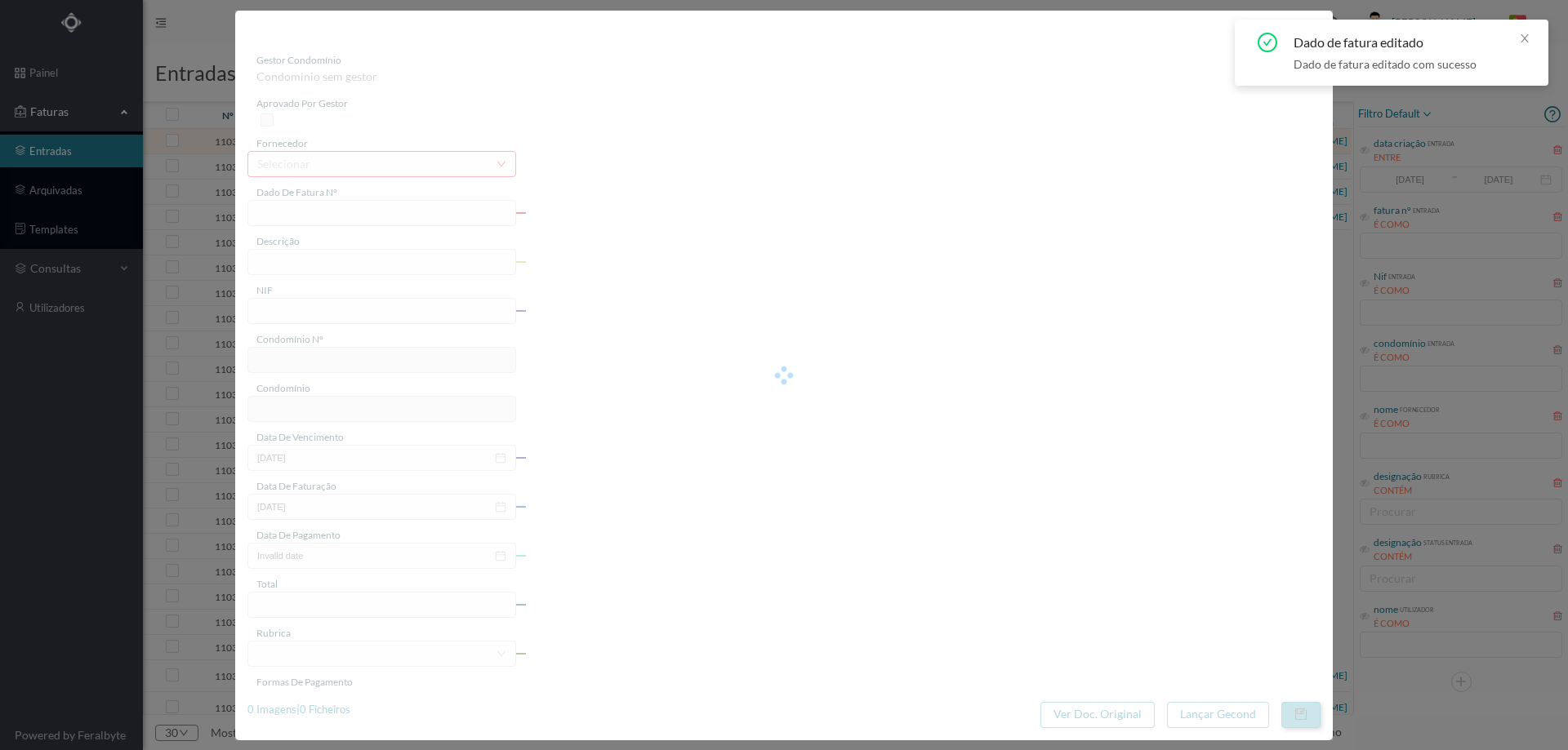
type input "[DATE]"
type input "Jardinagem DE [DATE]"
type input "901530018"
type input "[DATE]"
type input "120.00"
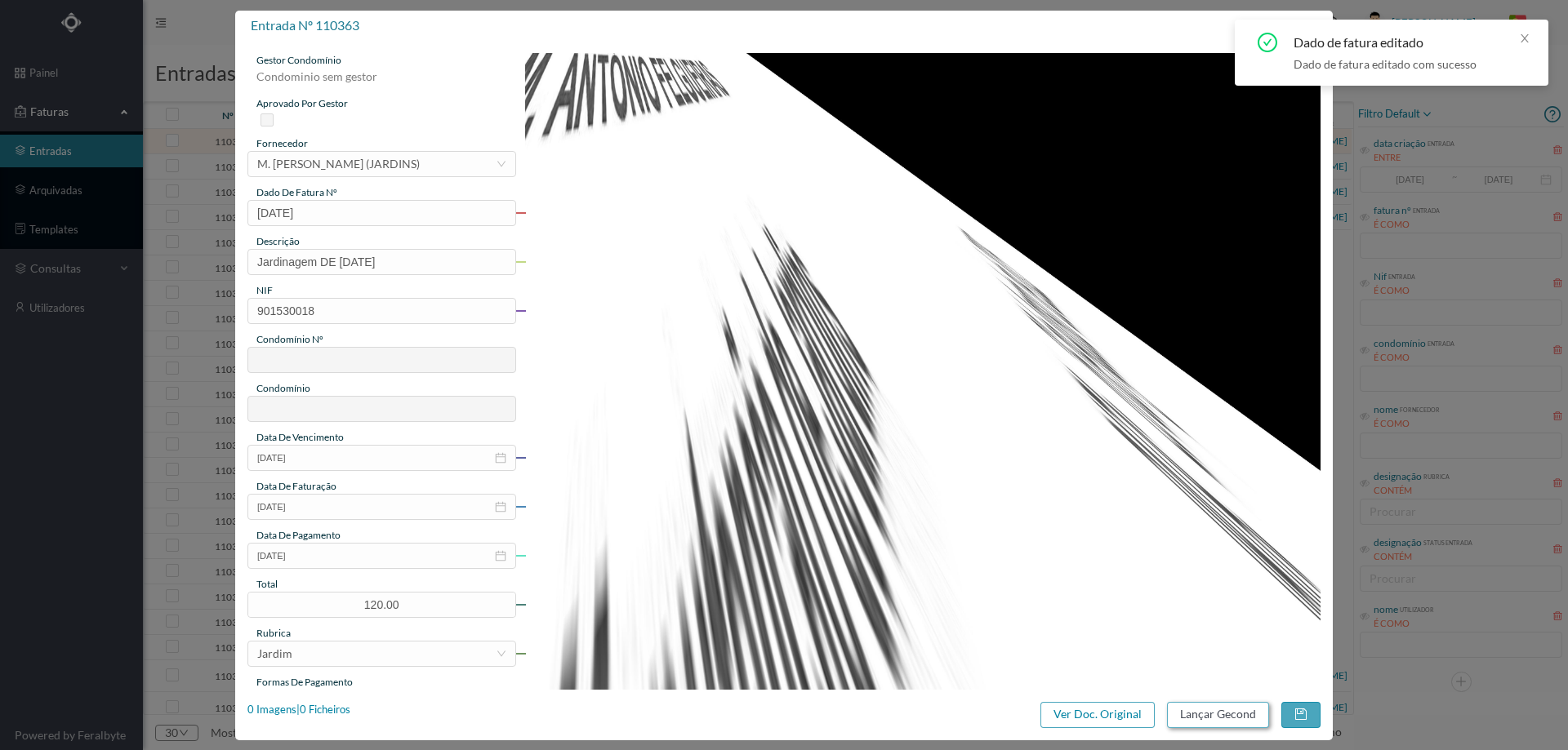
type input "202"
type input "ED. [GEOGRAPHIC_DATA]"
click at [1229, 708] on button "Lançar Gecond" at bounding box center [1218, 715] width 103 height 26
